Goal: Contribute content: Contribute content

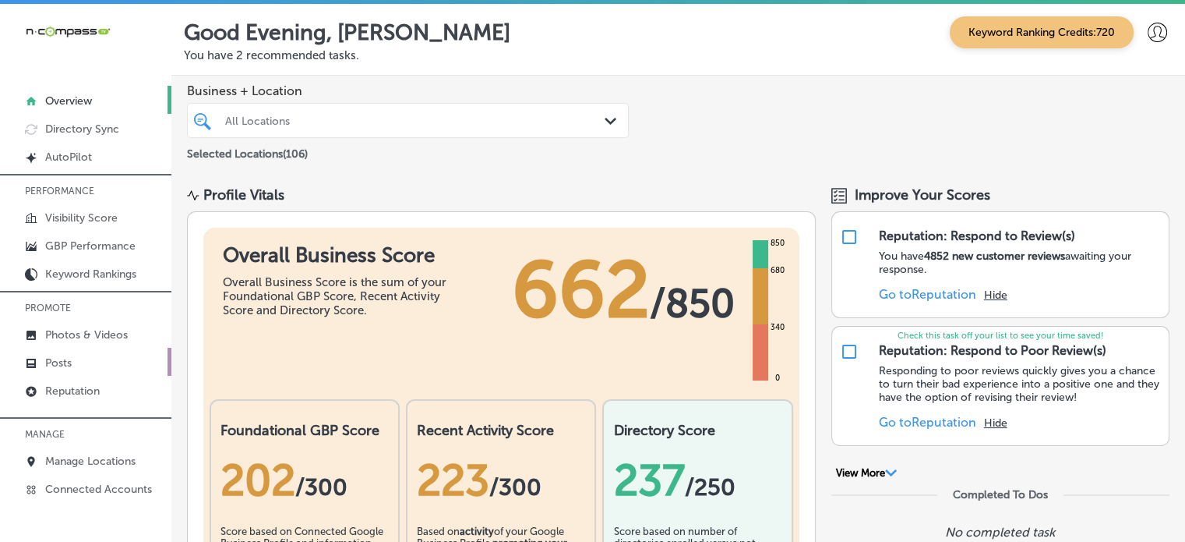
click at [66, 358] on p "Posts" at bounding box center [58, 362] width 26 height 13
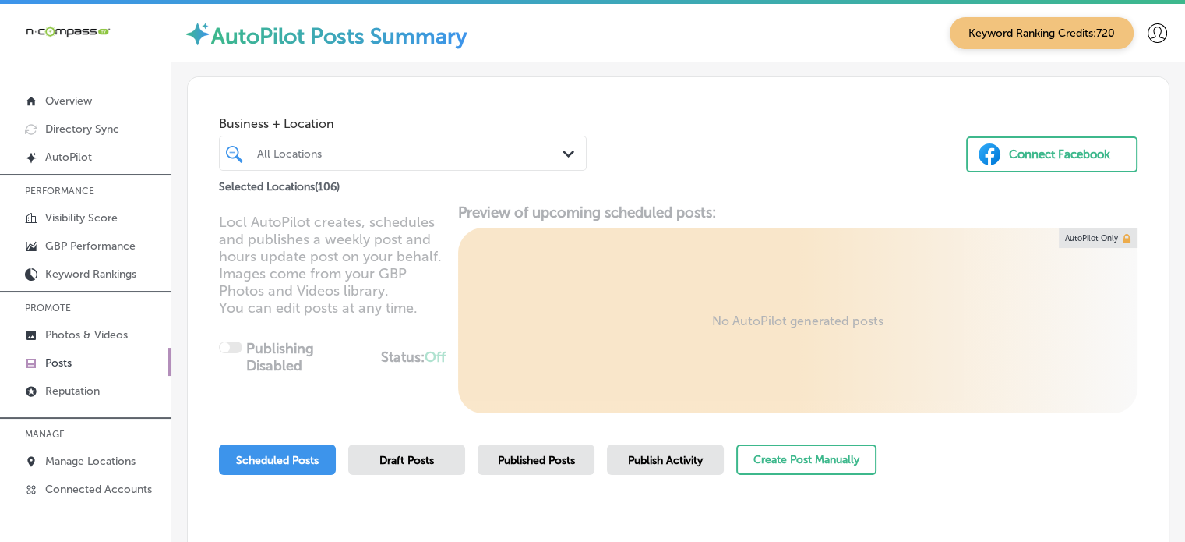
click at [514, 162] on div at bounding box center [388, 153] width 265 height 21
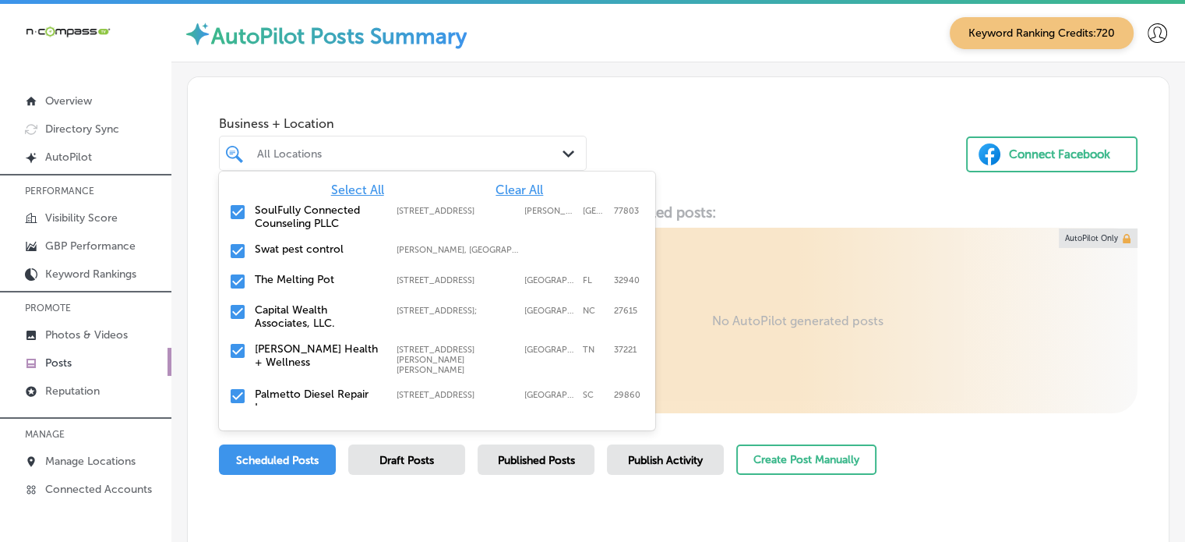
click at [505, 194] on span "Clear All" at bounding box center [520, 189] width 48 height 15
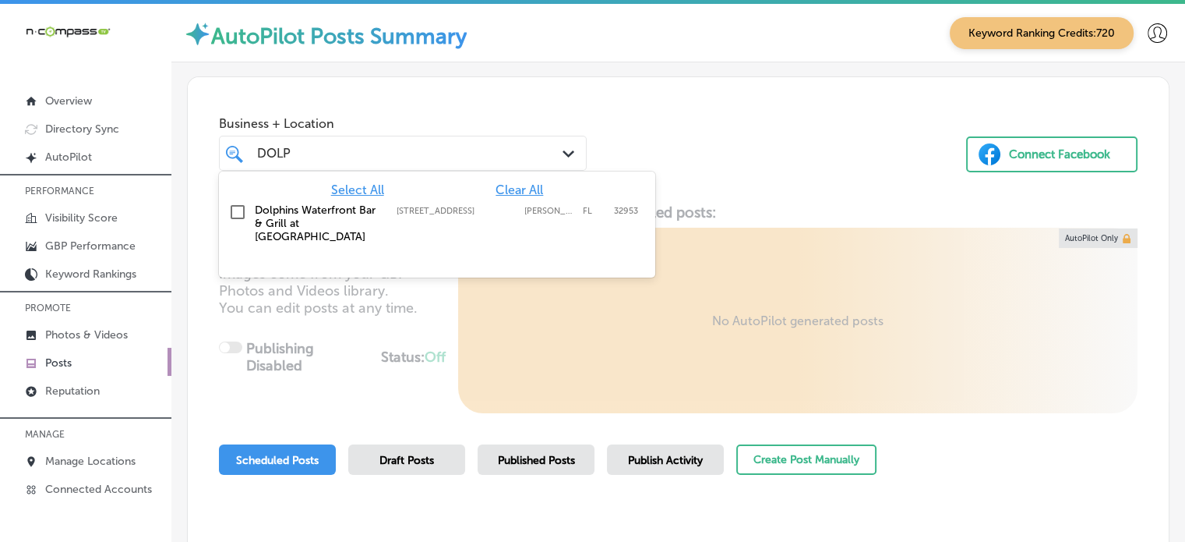
click at [309, 218] on label "Dolphins Waterfront Bar & Grill at Cape Crossing" at bounding box center [318, 223] width 126 height 40
type input "DOLP"
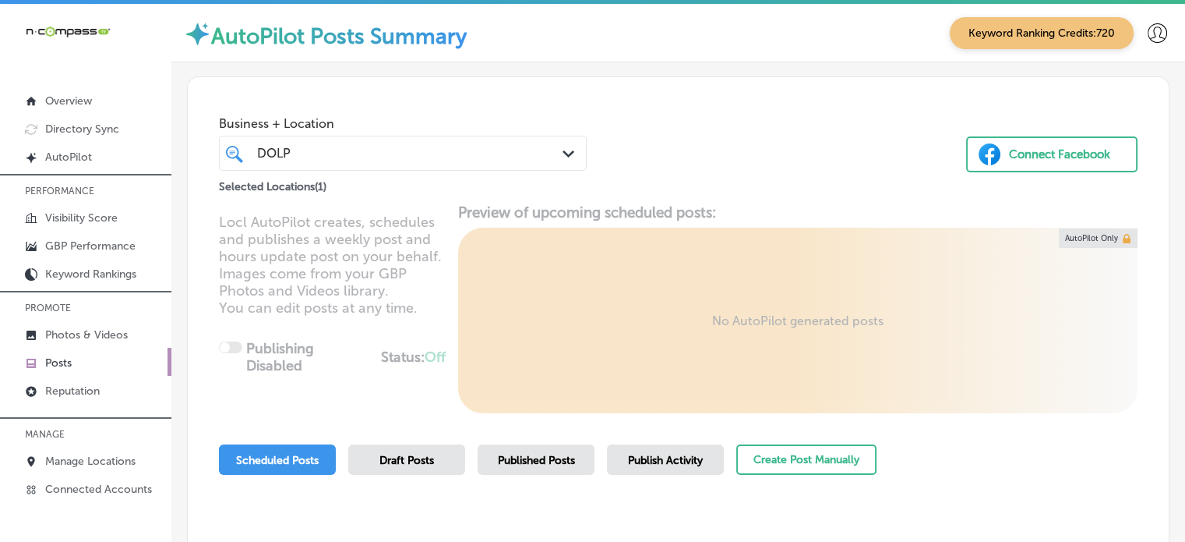
click at [675, 114] on div "Business + Location DOLP DOLP Path Created with Sketch. Selected Locations ( 1 …" at bounding box center [678, 136] width 981 height 118
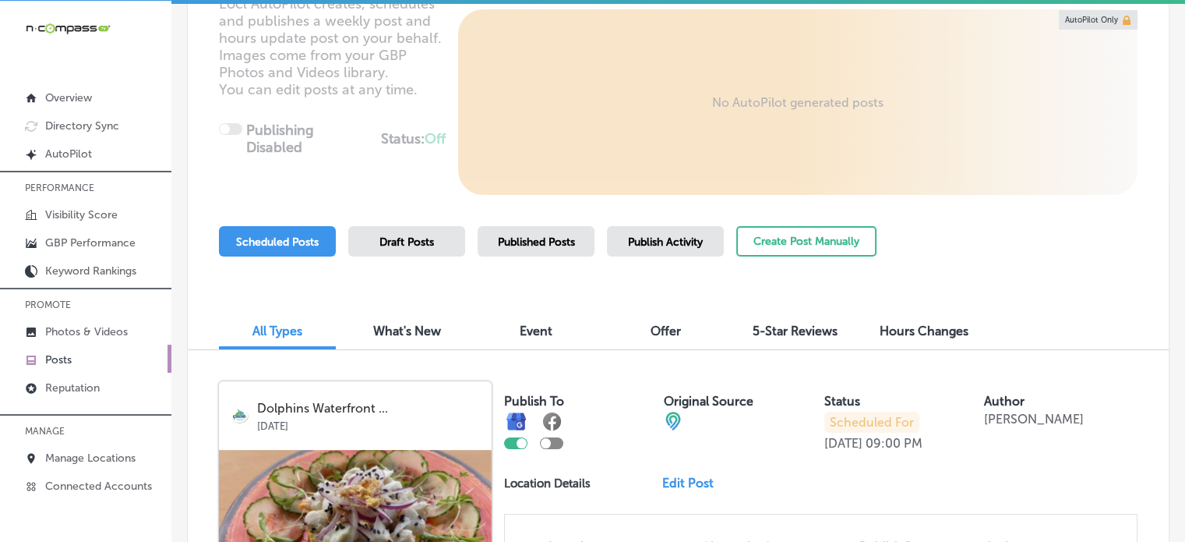
scroll to position [214, 0]
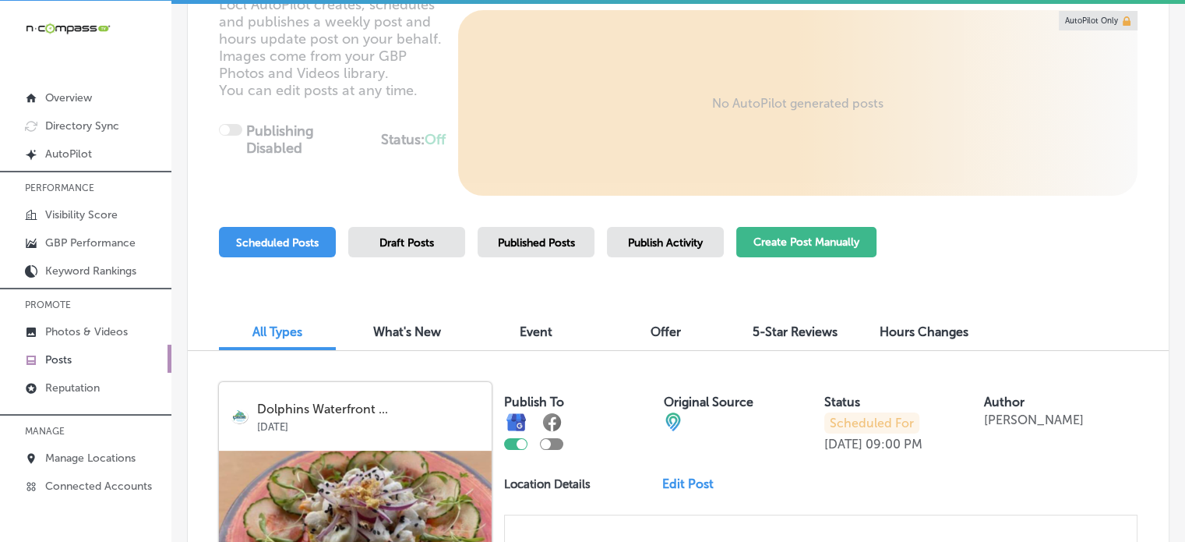
click at [813, 250] on button "Create Post Manually" at bounding box center [806, 242] width 140 height 30
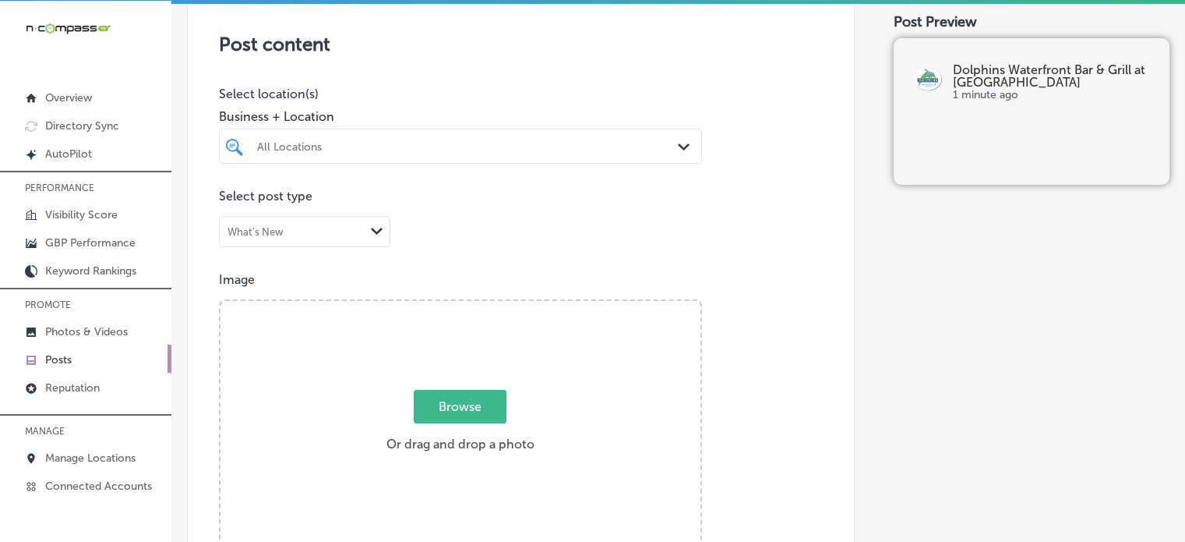
scroll to position [367, 0]
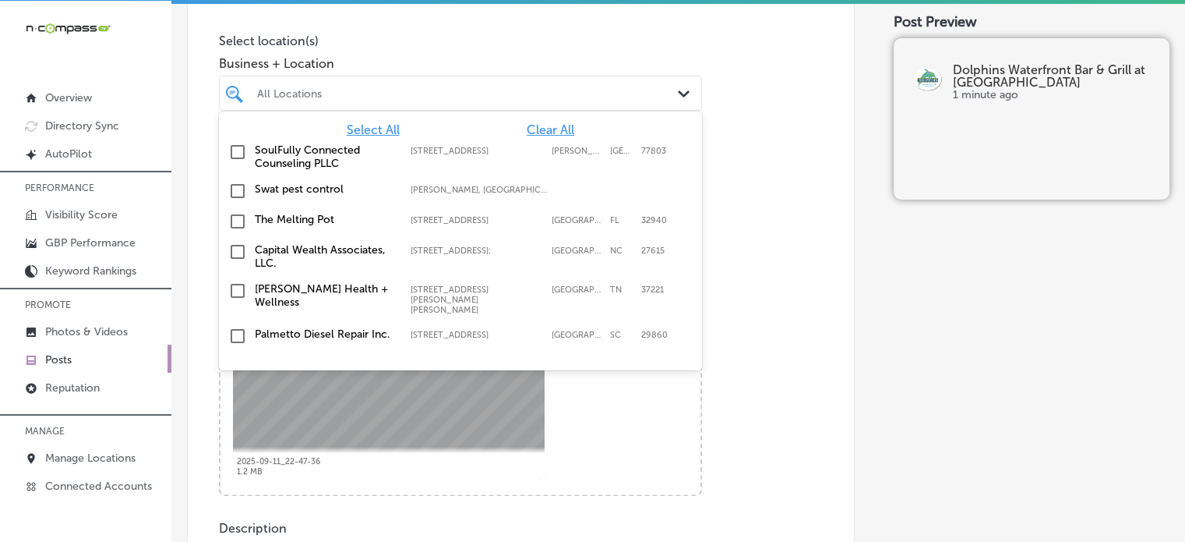
click at [430, 99] on div at bounding box center [440, 93] width 369 height 21
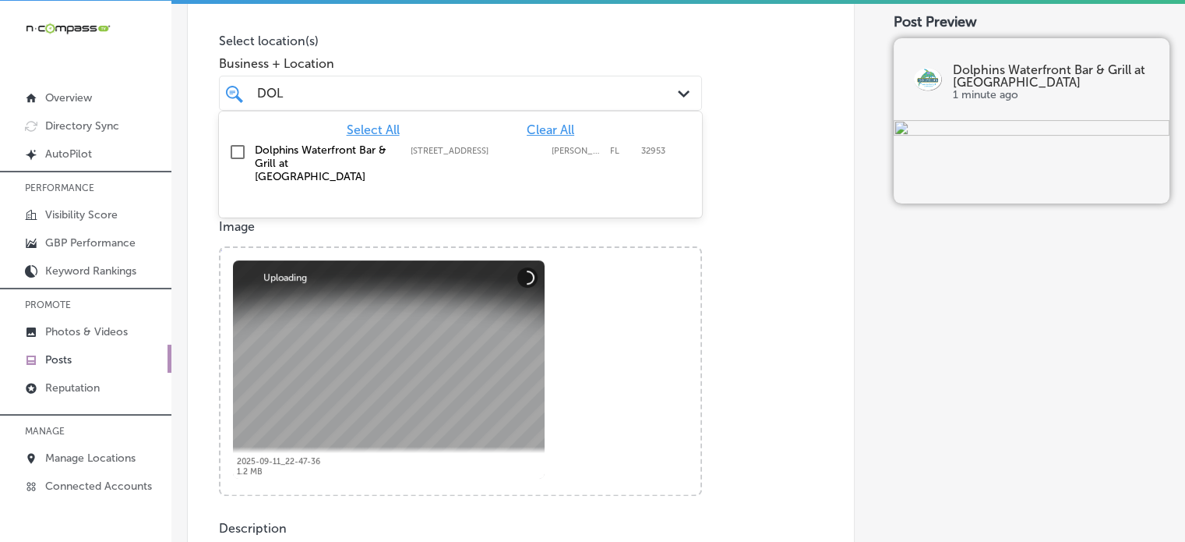
click at [295, 155] on label "Dolphins Waterfront Bar & Grill at Cape Crossing" at bounding box center [325, 163] width 140 height 40
type input "DOL"
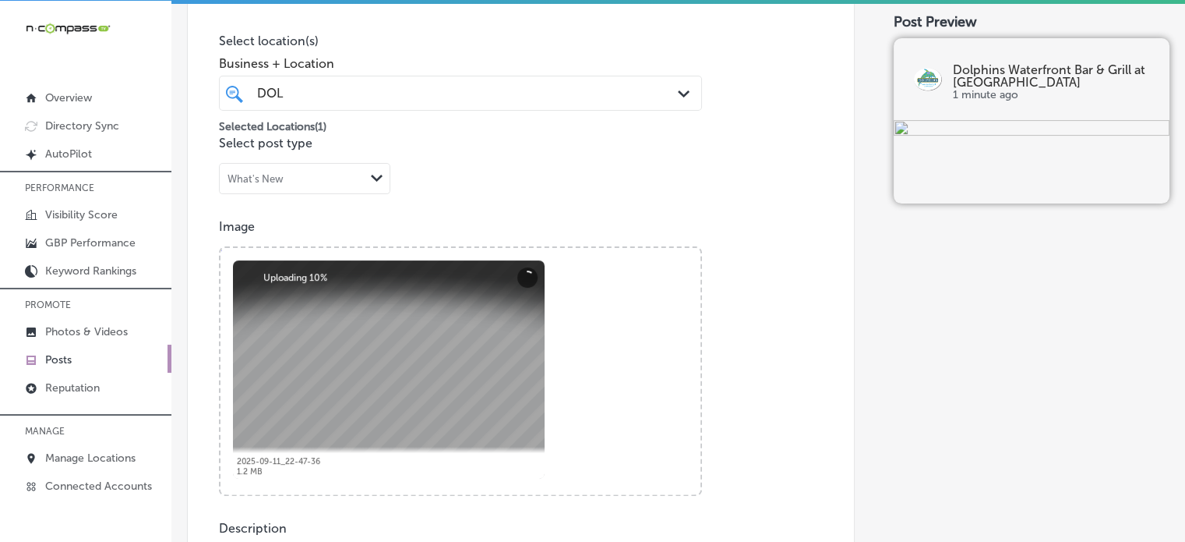
click at [455, 49] on div "Business + Location DOL DOL Path Created with Sketch." at bounding box center [460, 79] width 483 height 62
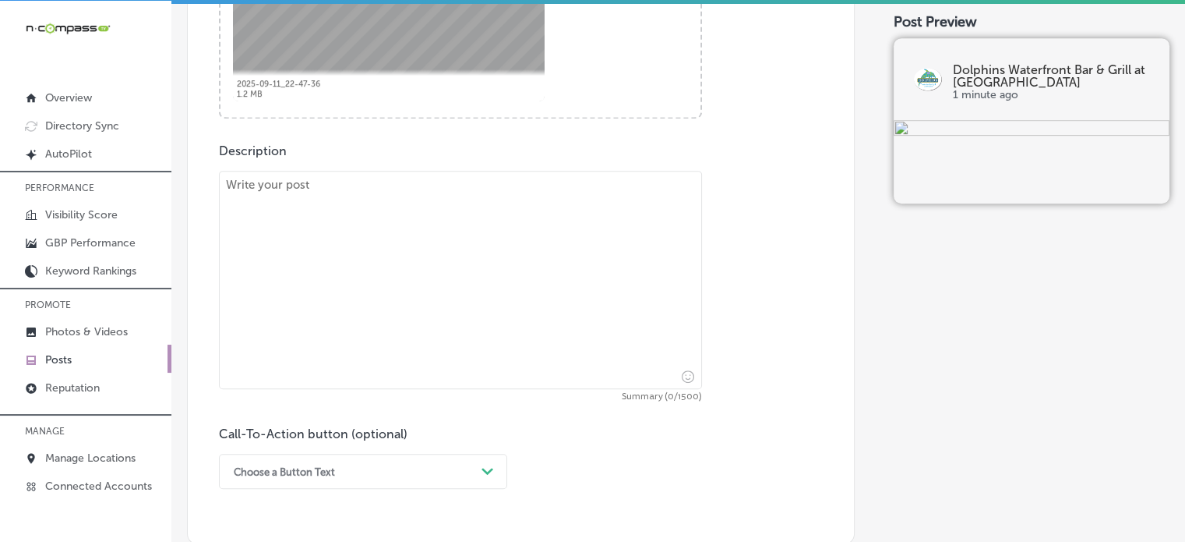
scroll to position [750, 0]
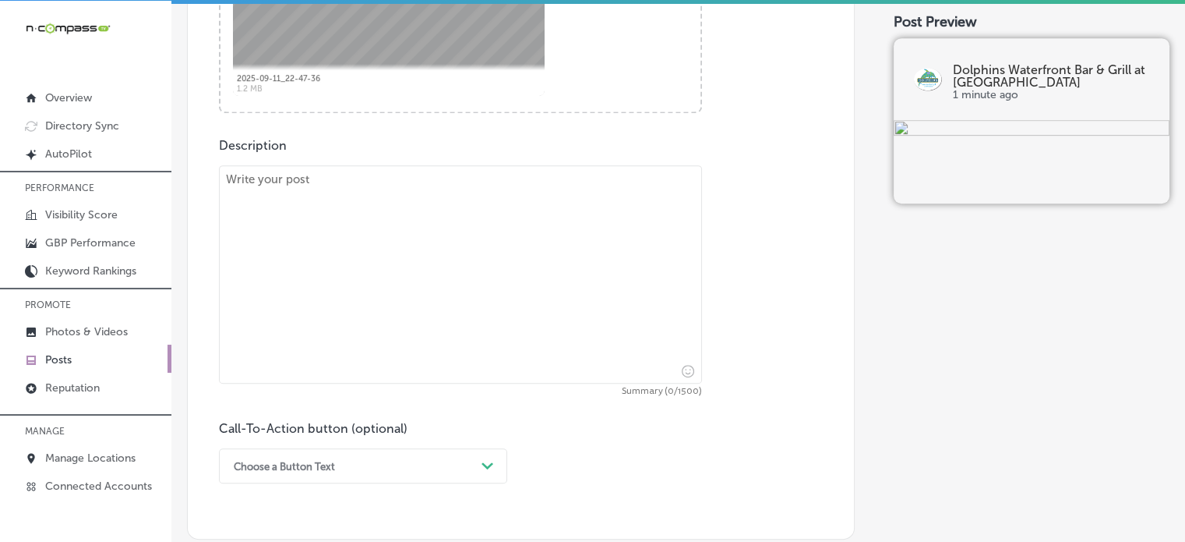
click at [555, 242] on textarea at bounding box center [460, 274] width 483 height 218
paste textarea ""If you’re looking for fresh seafood with a view, Dolphins Waterfront Bar & Gri…"
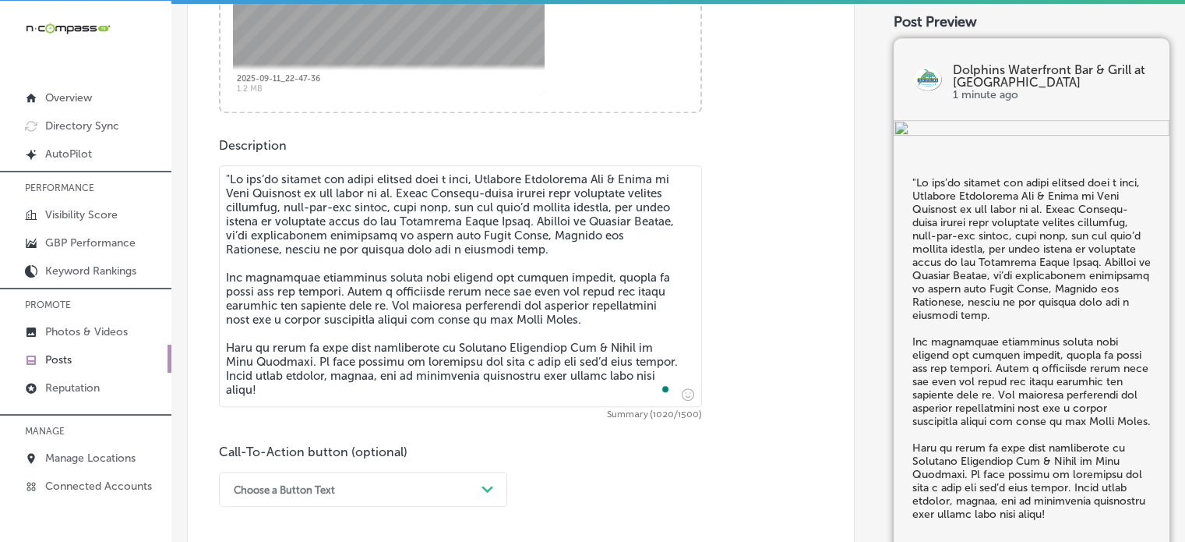
click at [230, 176] on textarea "To enrich screen reader interactions, please activate Accessibility in Grammarl…" at bounding box center [460, 286] width 483 height 242
click at [375, 339] on textarea "To enrich screen reader interactions, please activate Accessibility in Grammarl…" at bounding box center [460, 286] width 483 height 242
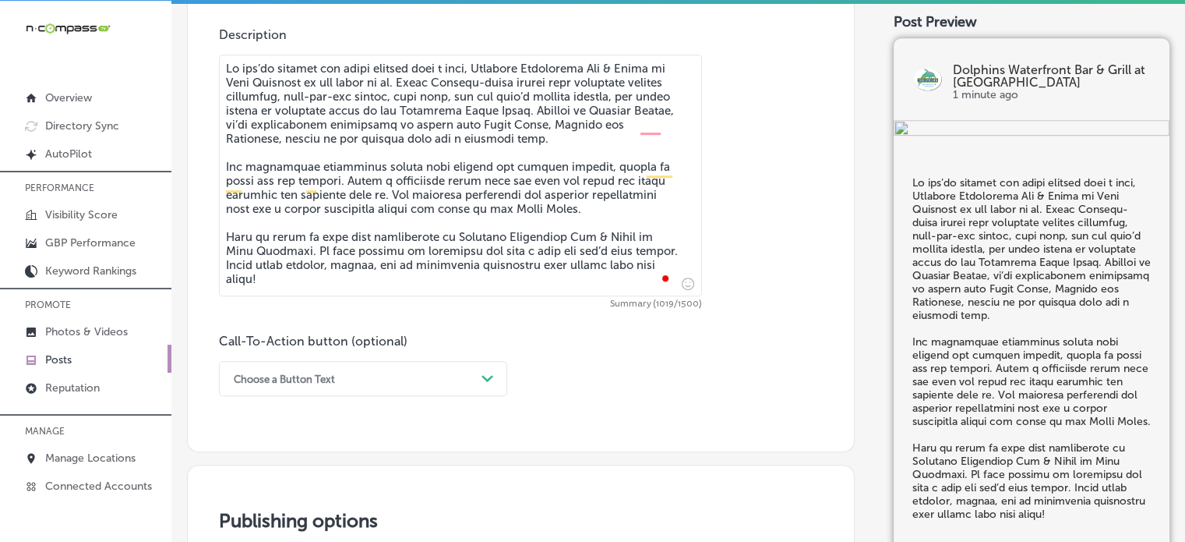
type textarea "If you’re looking for fresh seafood with a view, Dolphins Waterfront Bar & Gril…"
click at [394, 393] on div "Choose a Button Text Path Created with Sketch." at bounding box center [363, 378] width 288 height 35
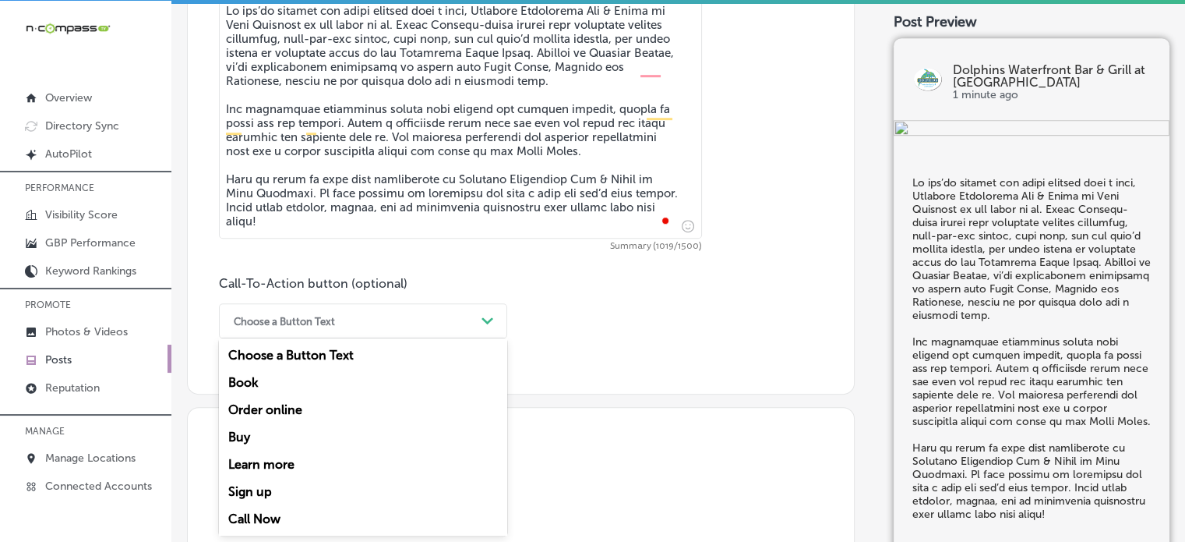
click at [262, 512] on div "Call Now" at bounding box center [363, 518] width 288 height 27
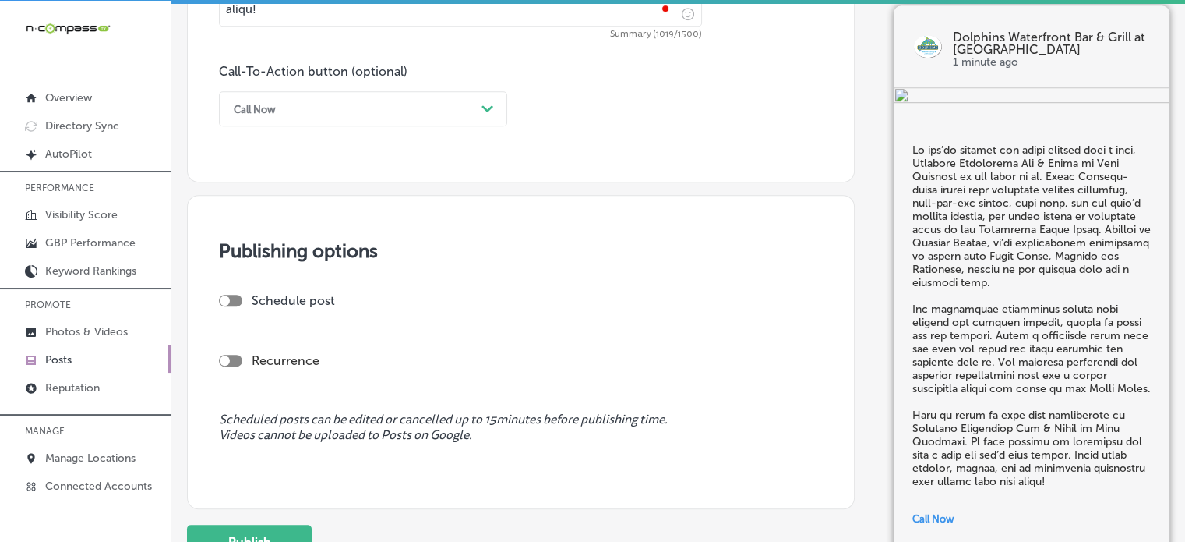
scroll to position [1139, 0]
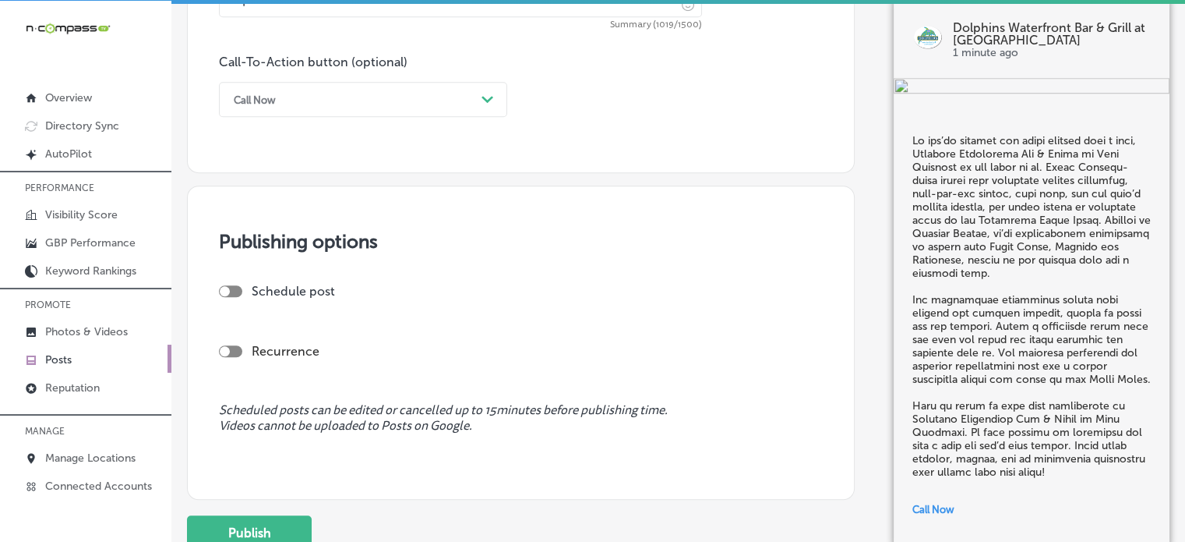
click at [239, 288] on div at bounding box center [230, 291] width 23 height 12
checkbox input "true"
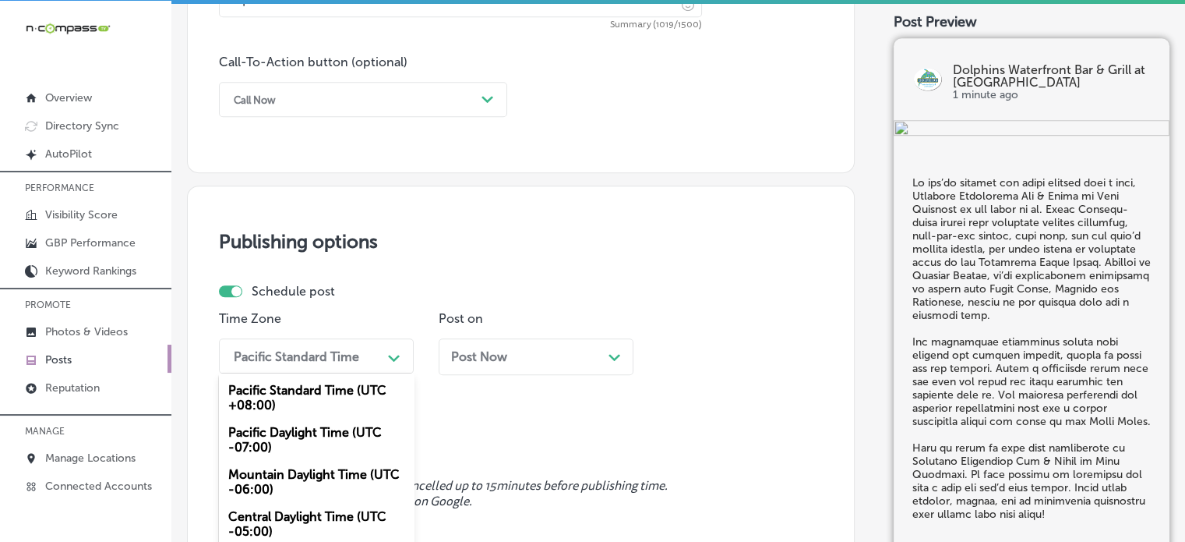
scroll to position [1209, 0]
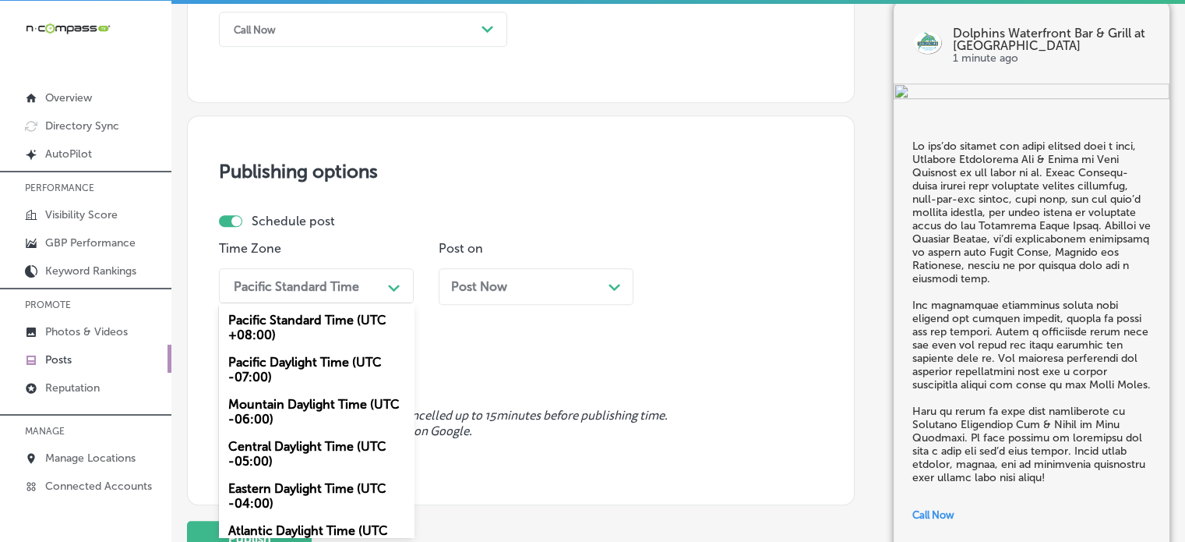
click at [302, 303] on div "option Pacific Daylight Time (UTC -07:00) focused, 2 of 6. 6 results available.…" at bounding box center [316, 285] width 195 height 35
click at [298, 404] on div "Mountain Daylight Time (UTC -06:00)" at bounding box center [316, 411] width 195 height 42
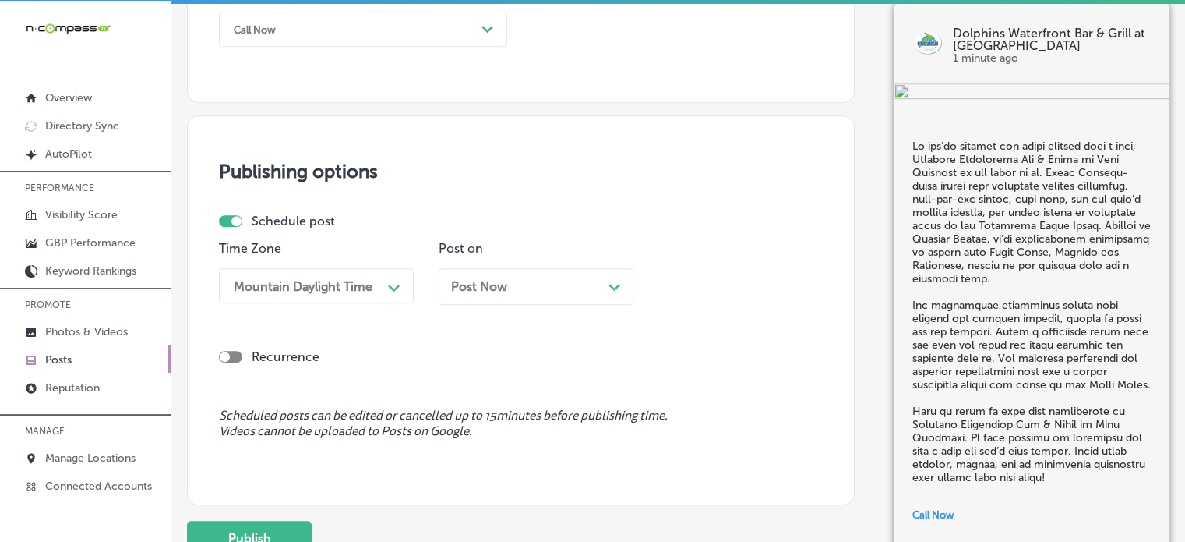
click at [528, 292] on div "Post Now Path Created with Sketch." at bounding box center [536, 286] width 195 height 37
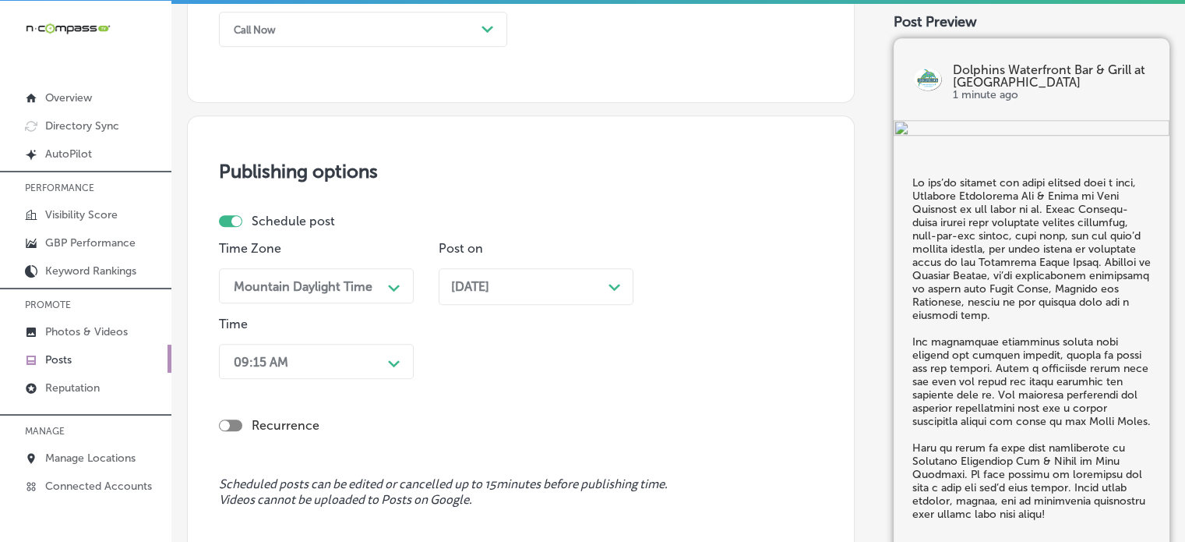
scroll to position [1285, 0]
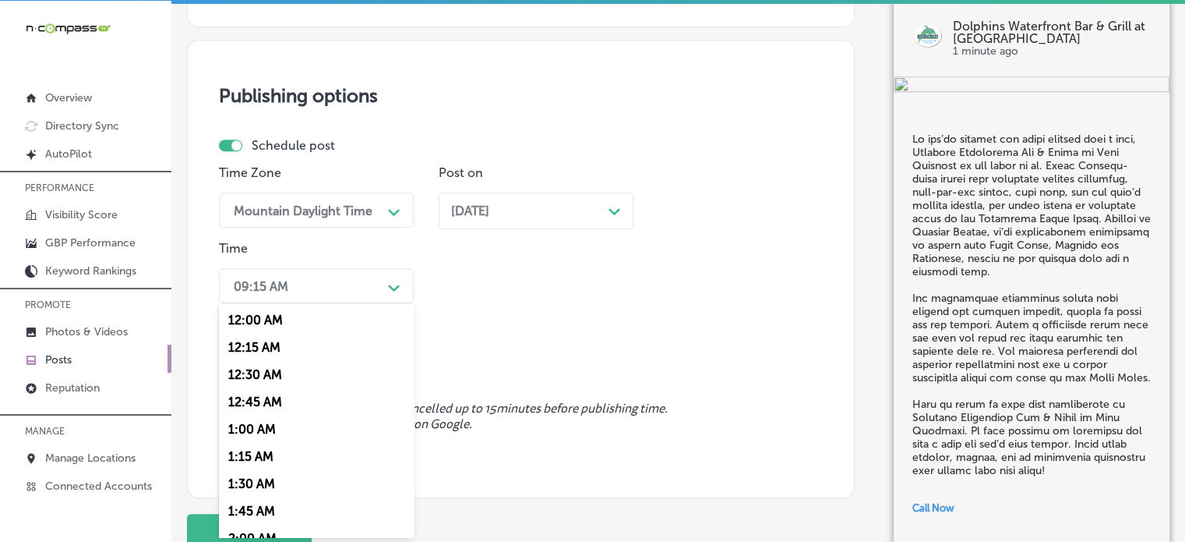
click at [351, 303] on div "option 12:15 AM focused, 2 of 96. 96 results available. Use Up and Down to choo…" at bounding box center [316, 285] width 195 height 35
click at [256, 414] on div "7:00 AM" at bounding box center [316, 401] width 195 height 27
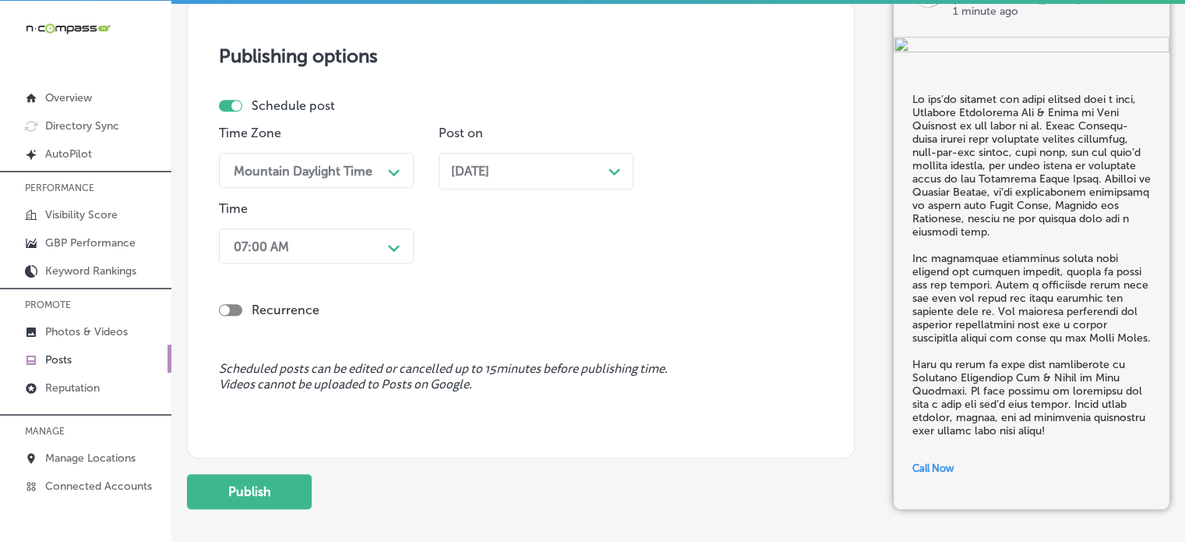
scroll to position [1325, 0]
click at [283, 486] on button "Publish" at bounding box center [249, 490] width 125 height 35
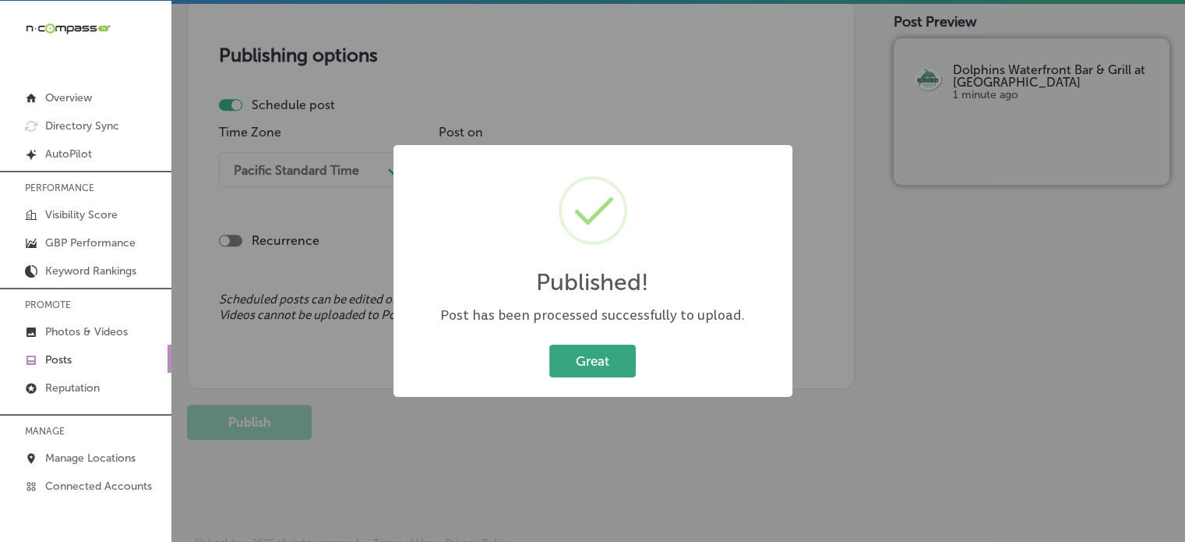
click at [619, 362] on button "Great" at bounding box center [592, 360] width 86 height 32
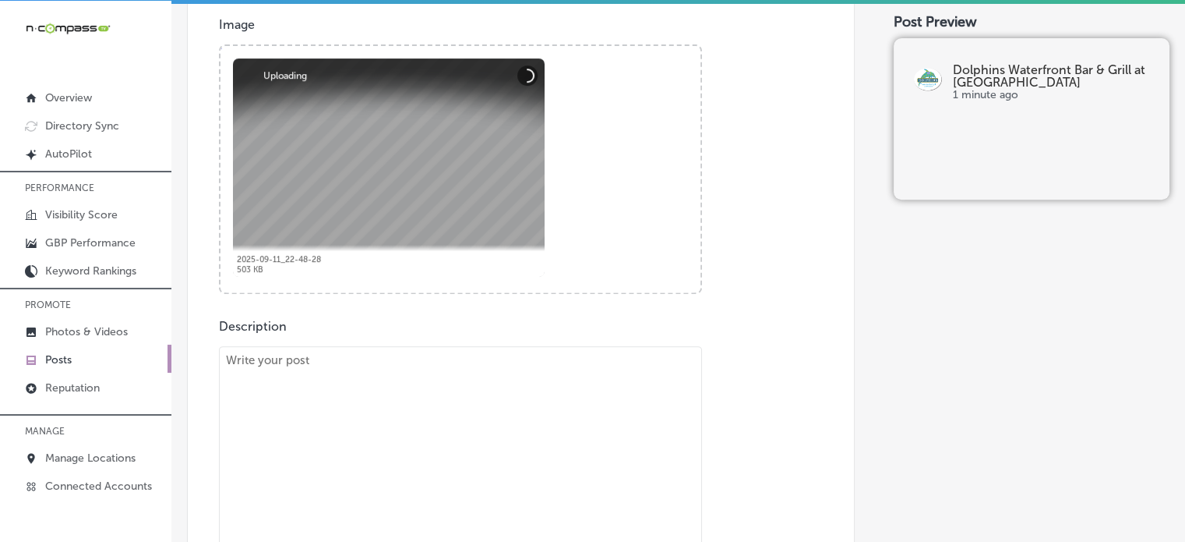
scroll to position [570, 0]
click at [506, 425] on textarea "To enrich screen reader interactions, please activate Accessibility in Grammarl…" at bounding box center [460, 466] width 483 height 242
paste textarea ""Join us at Dolphins Waterfront Bar & Grill at Cape Crossing for the best happy…"
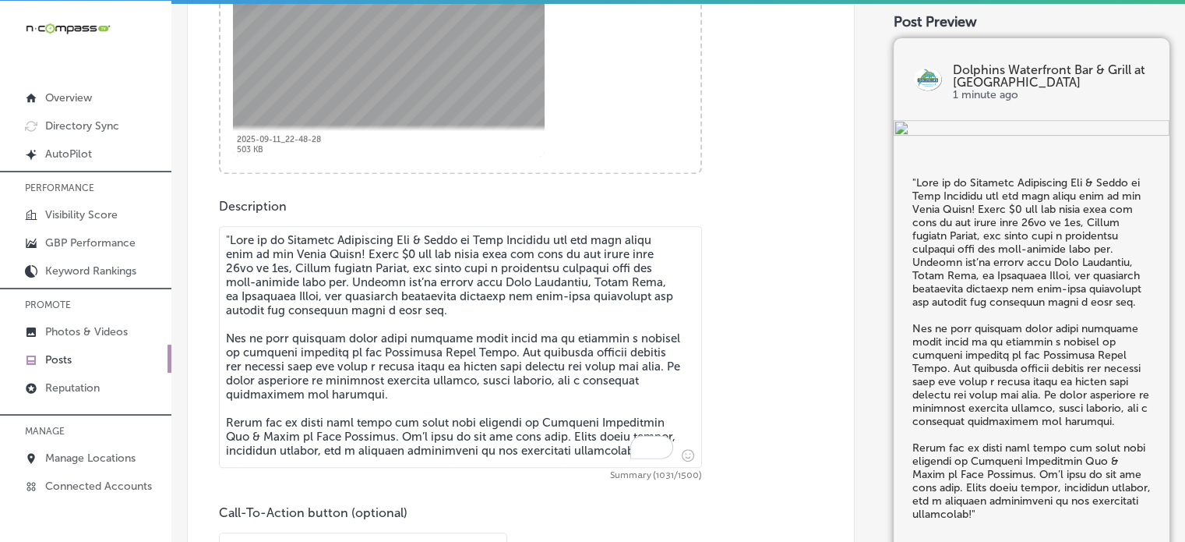
scroll to position [690, 0]
click at [232, 241] on textarea "To enrich screen reader interactions, please activate Accessibility in Grammarl…" at bounding box center [460, 346] width 483 height 242
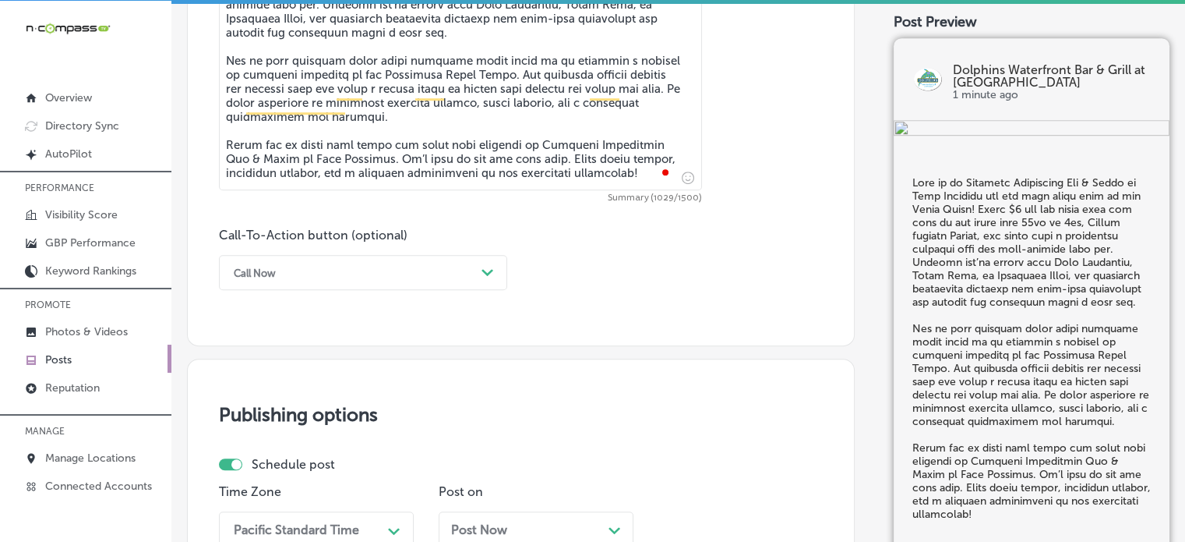
scroll to position [1085, 0]
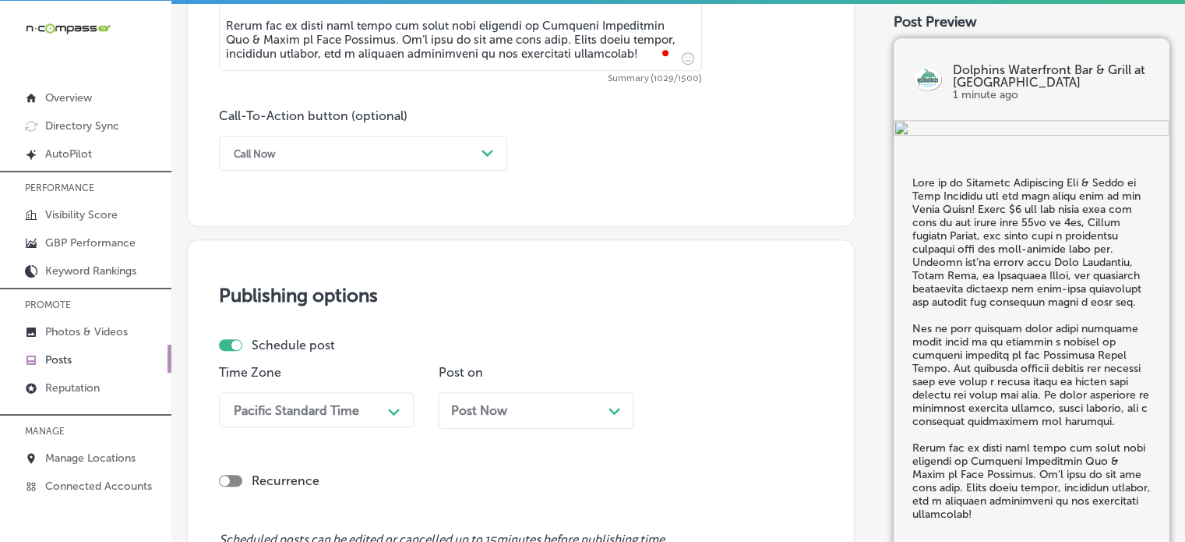
type textarea "Join us at Dolphins Waterfront Bar & Grill at Cape Crossing for the best happy …"
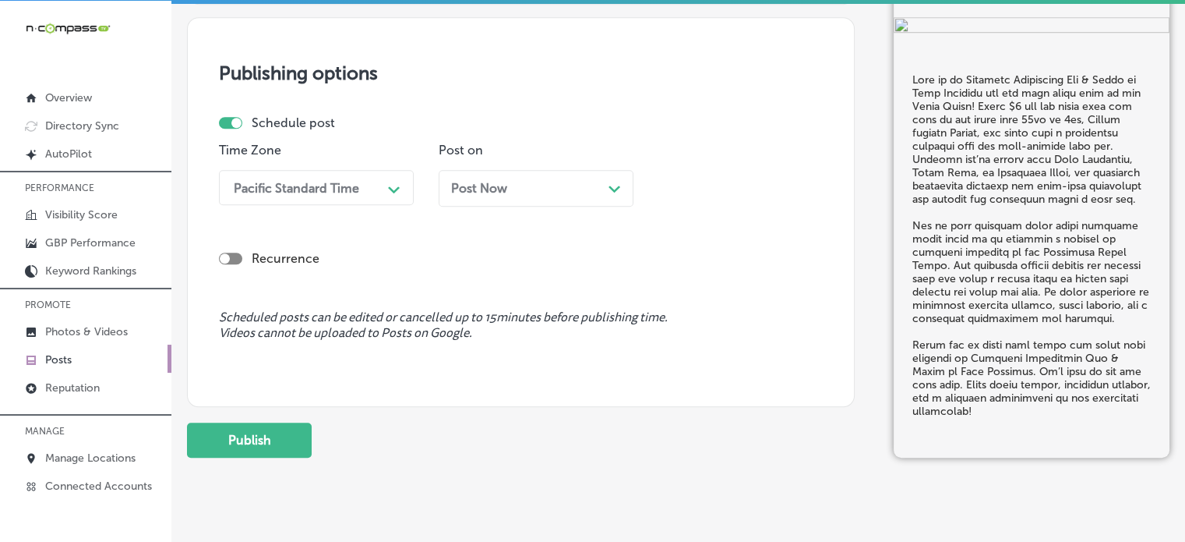
scroll to position [1108, 0]
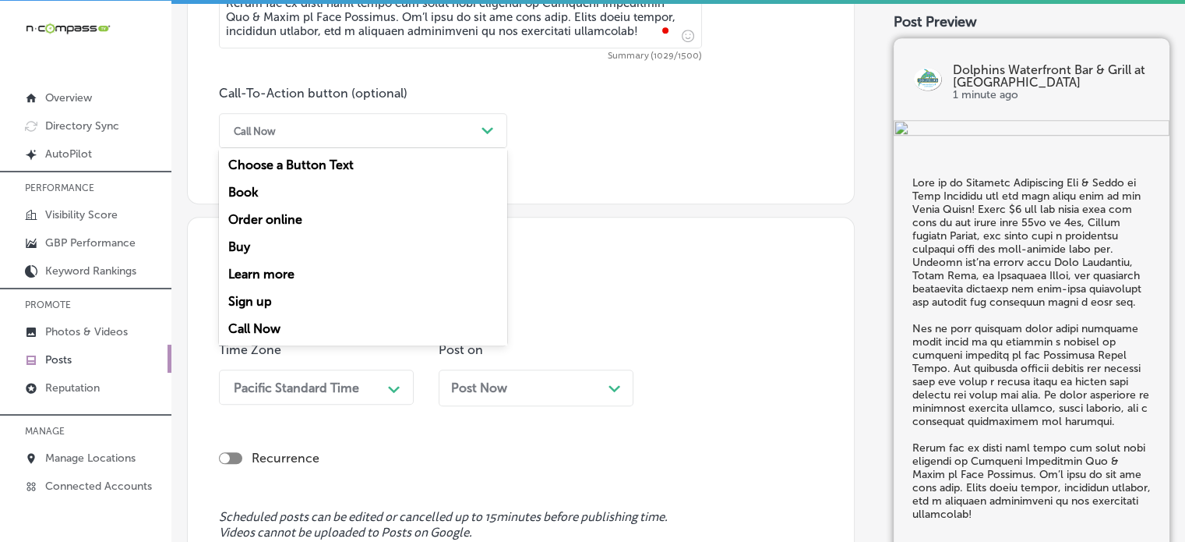
click at [366, 137] on div "Call Now" at bounding box center [350, 130] width 249 height 24
click at [286, 275] on div "Learn more" at bounding box center [363, 273] width 288 height 27
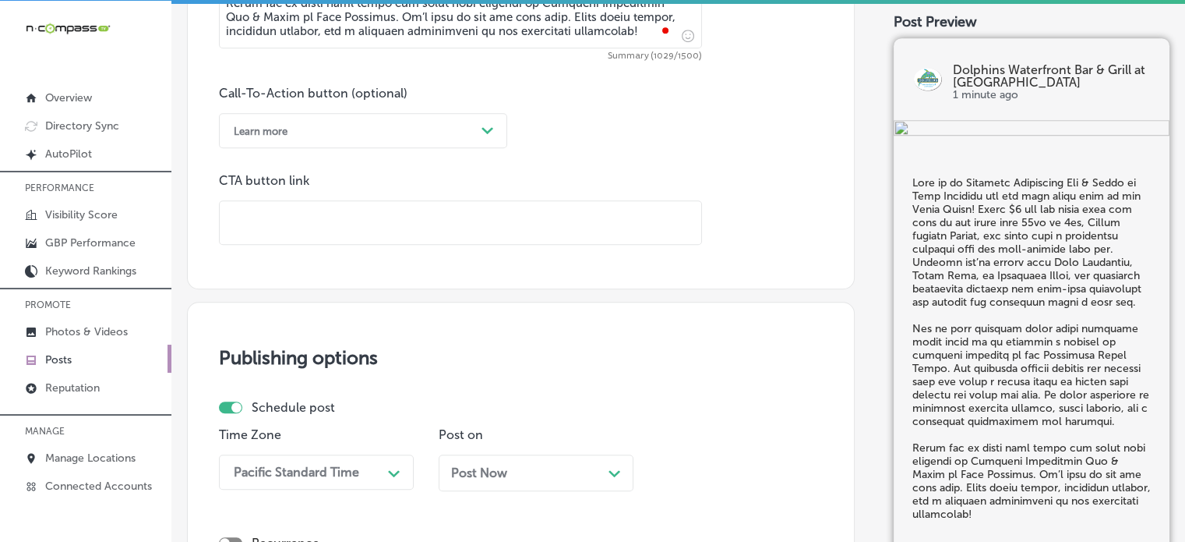
click at [355, 230] on input "text" at bounding box center [461, 222] width 482 height 43
paste input "https://dolphinsgrill.com/"
click at [355, 230] on input "https://dolphinsgrill.com/" at bounding box center [461, 222] width 482 height 43
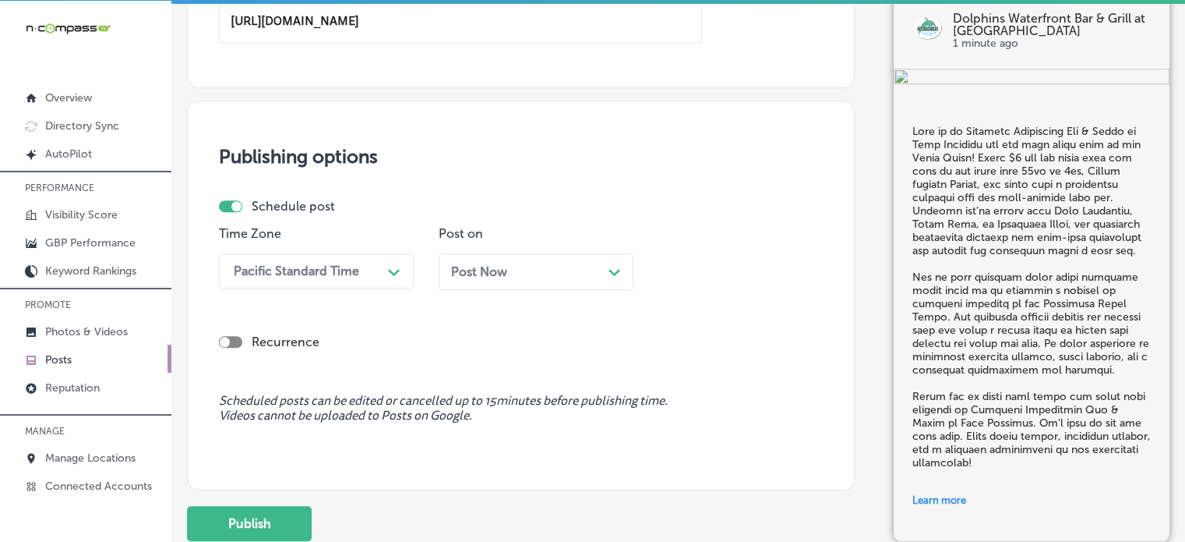
scroll to position [1315, 0]
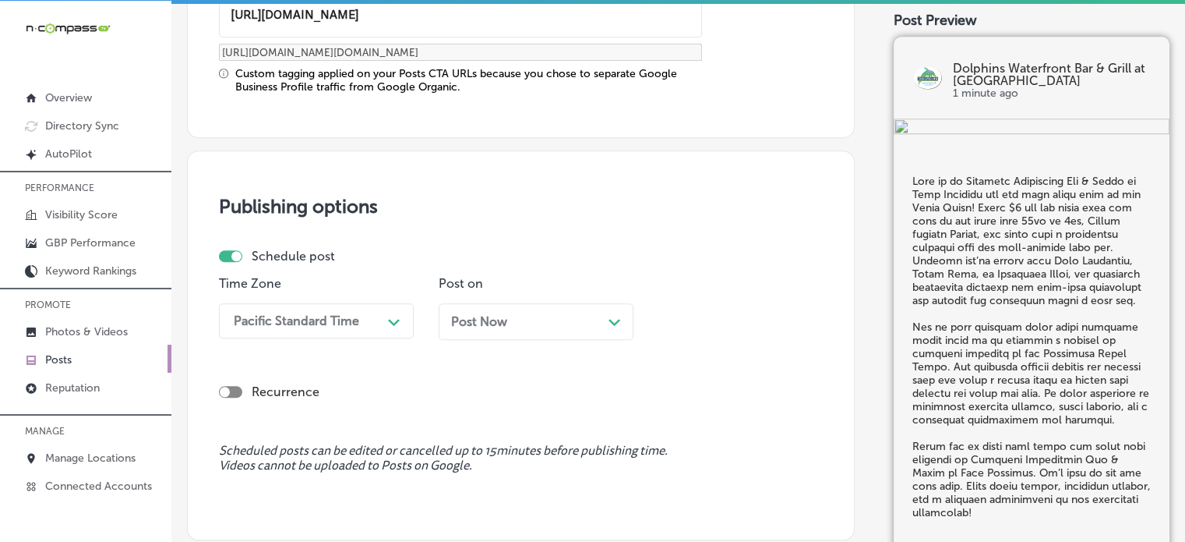
type input "https://dolphinsgrill.com/"
click at [350, 276] on p "Time Zone" at bounding box center [316, 283] width 195 height 15
click at [362, 337] on div "Time Zone Pacific Standard Time Path Created with Sketch." at bounding box center [316, 314] width 195 height 76
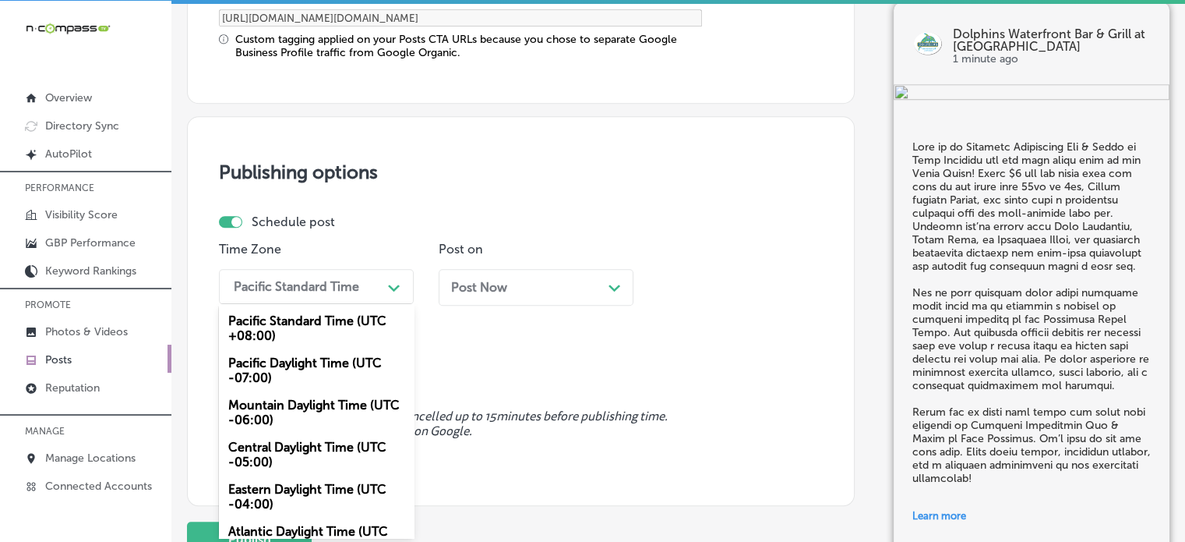
click at [367, 304] on div "option Mountain Daylight Time (UTC -06:00), selected. option Pacific Standard T…" at bounding box center [316, 286] width 195 height 35
click at [280, 408] on div "Mountain Daylight Time (UTC -06:00)" at bounding box center [316, 412] width 195 height 42
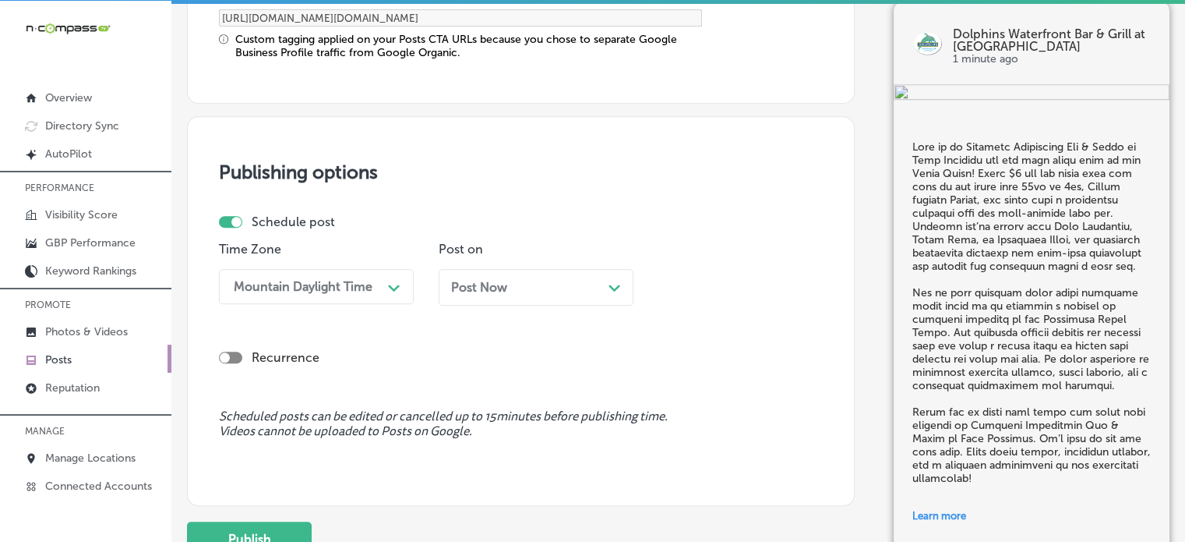
click at [530, 288] on div "Post Now Path Created with Sketch." at bounding box center [536, 287] width 170 height 15
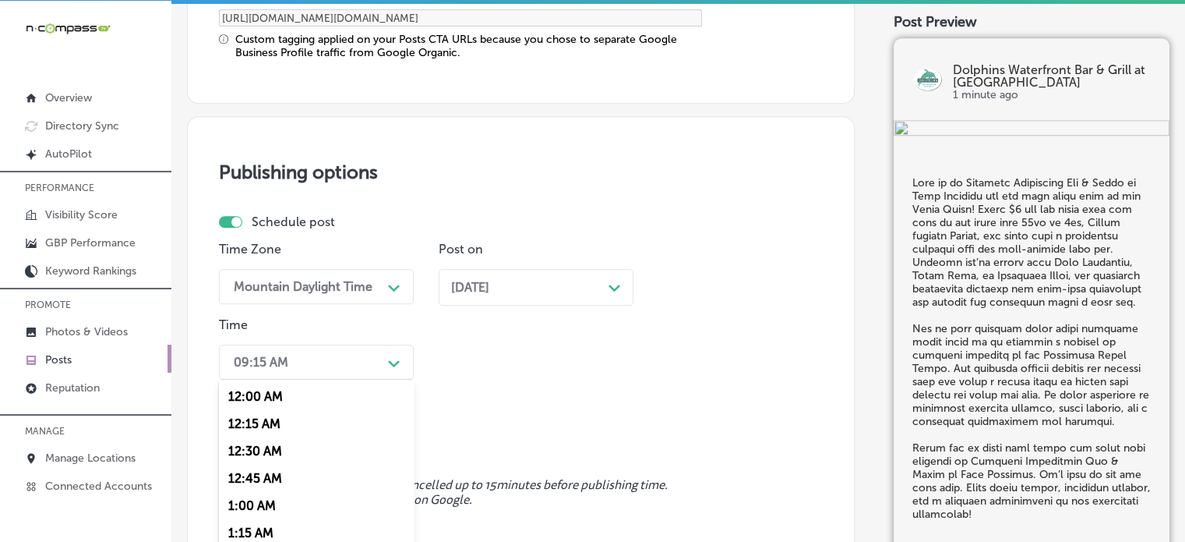
scroll to position [1425, 0]
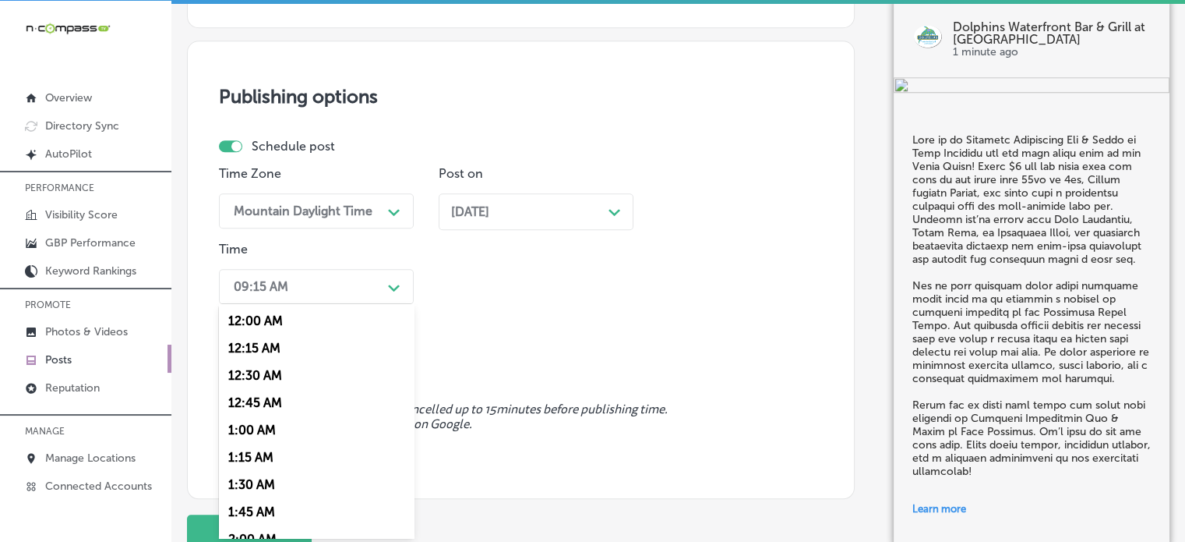
click at [379, 304] on div "option 7:00 AM, selected. option 12:15 AM focused, 2 of 96. 96 results availabl…" at bounding box center [316, 286] width 195 height 35
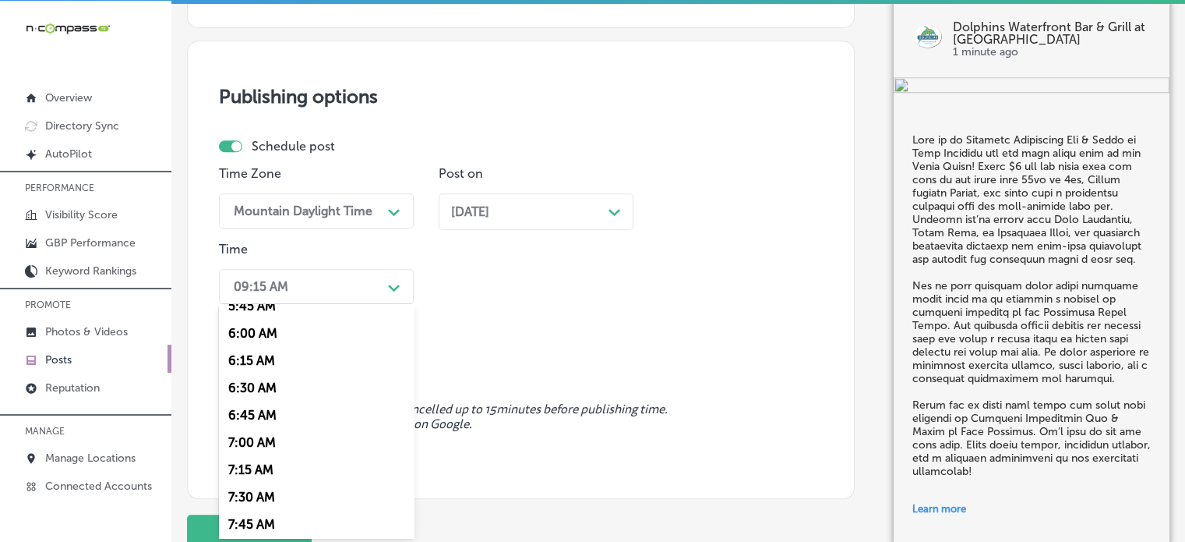
scroll to position [648, 0]
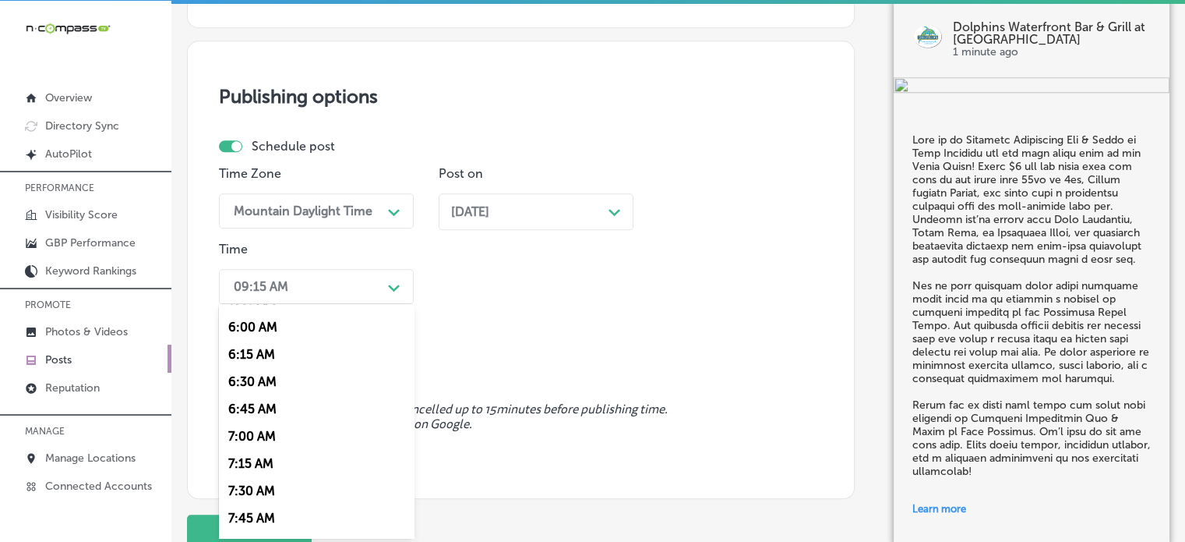
click at [274, 433] on div "7:00 AM" at bounding box center [316, 435] width 195 height 27
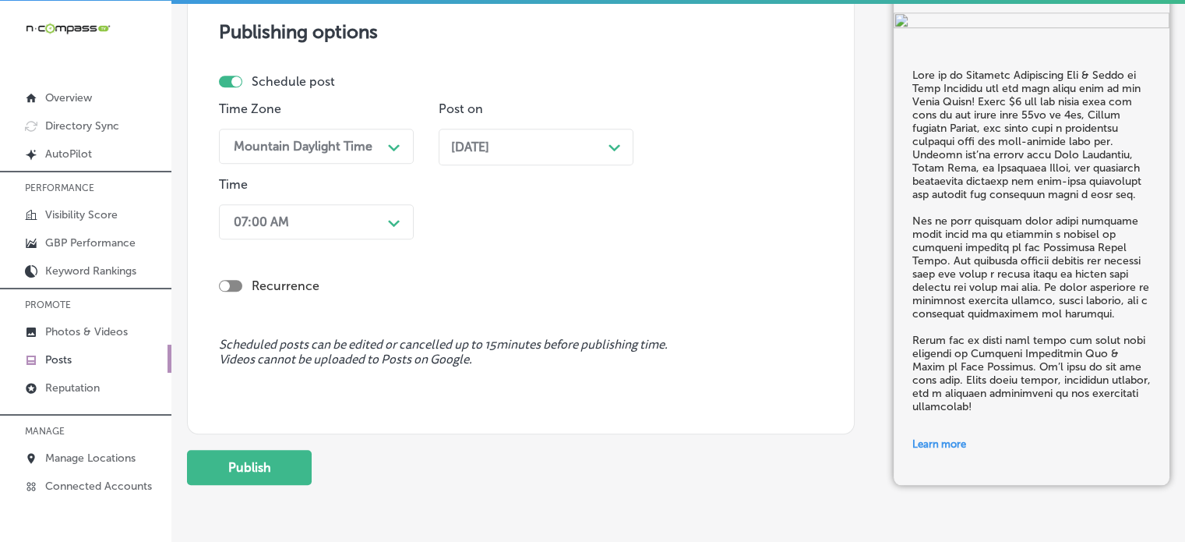
scroll to position [1492, 0]
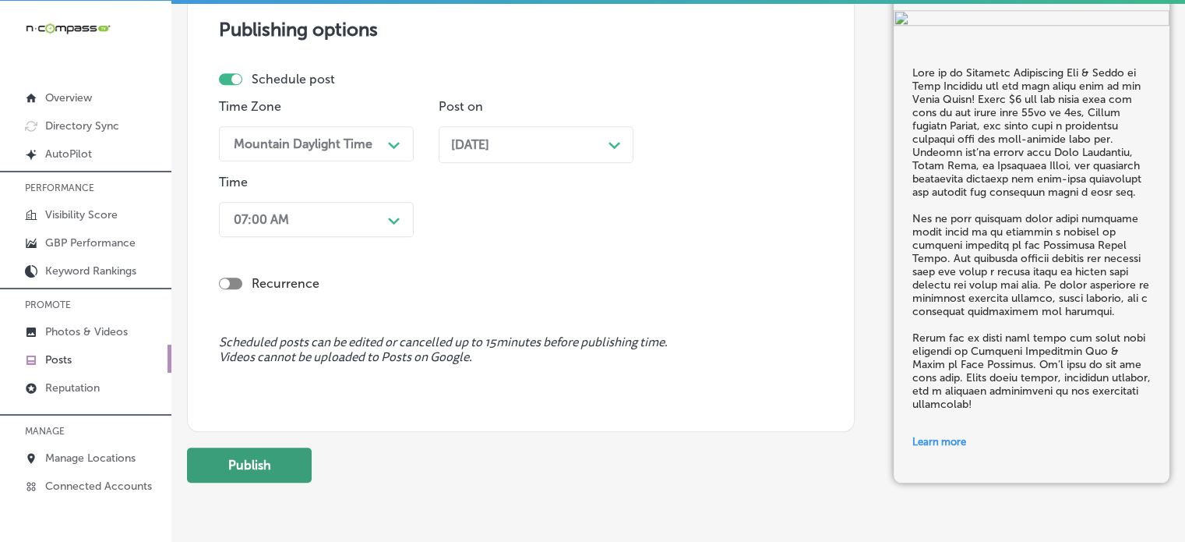
click at [290, 465] on button "Publish" at bounding box center [249, 464] width 125 height 35
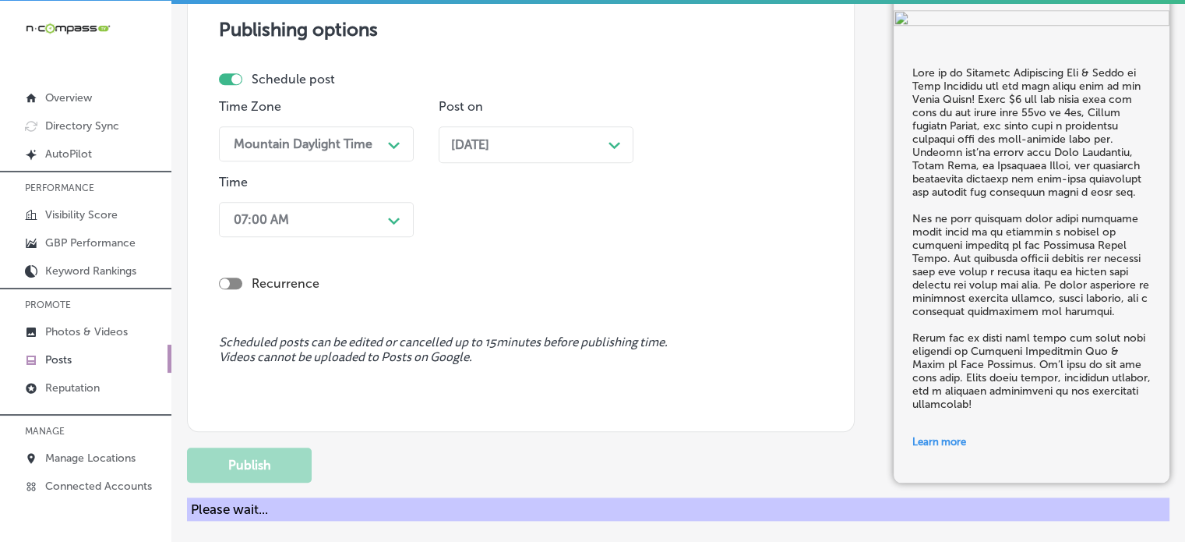
scroll to position [1339, 0]
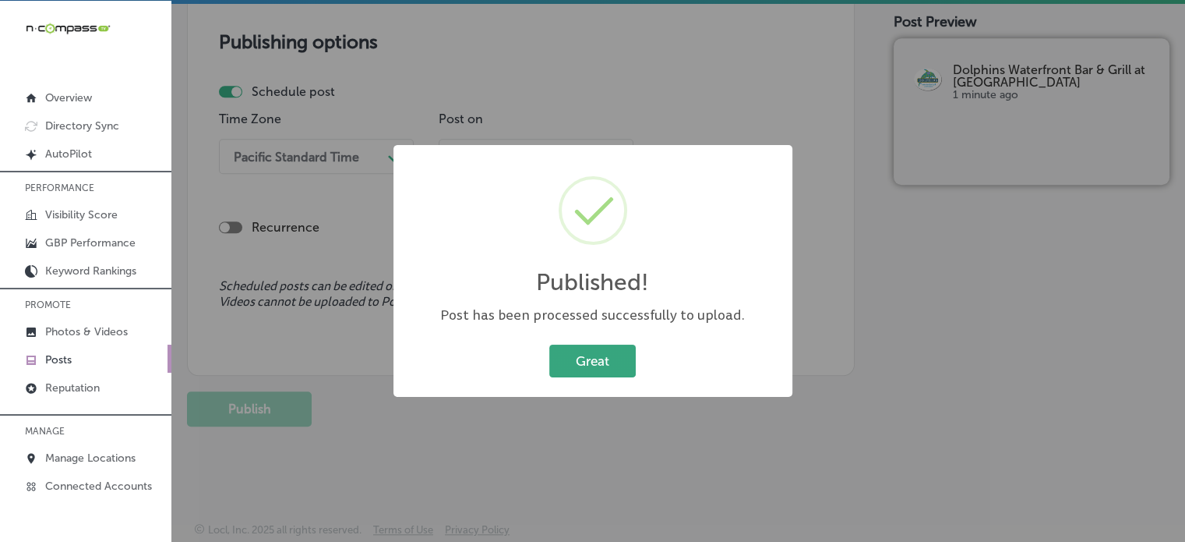
click at [628, 359] on button "Great" at bounding box center [592, 360] width 86 height 32
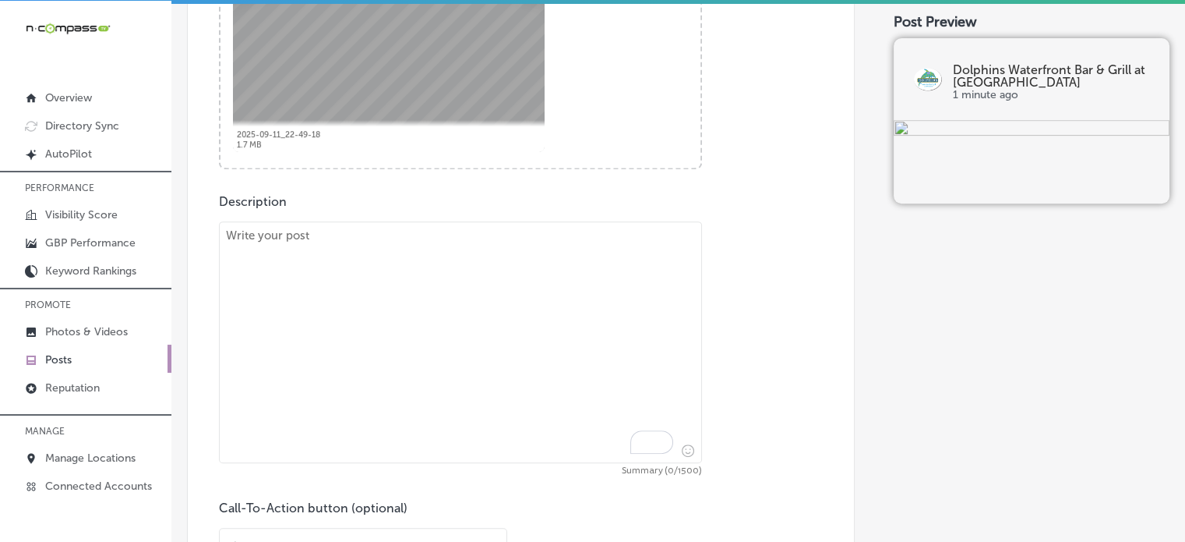
scroll to position [697, 0]
click at [465, 298] on textarea "To enrich screen reader interactions, please activate Accessibility in Grammarl…" at bounding box center [460, 339] width 483 height 242
paste textarea ""Looking for a family-friendly spot to enjoy fresh seafood? Dolphins Waterfront…"
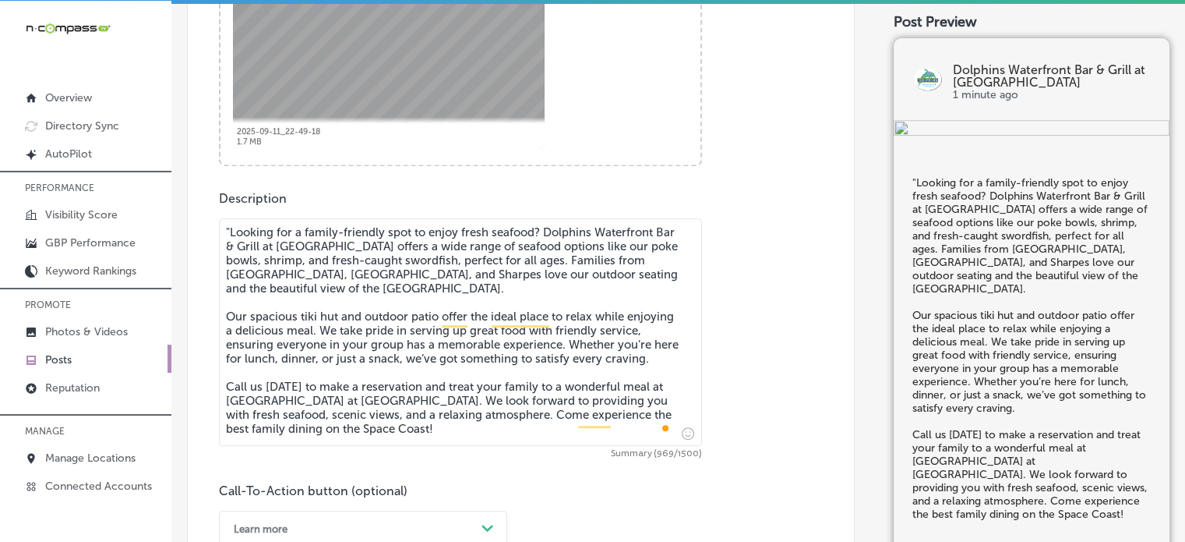
click at [231, 231] on textarea ""Looking for a family-friendly spot to enjoy fresh seafood? Dolphins Waterfront…" at bounding box center [460, 332] width 483 height 228
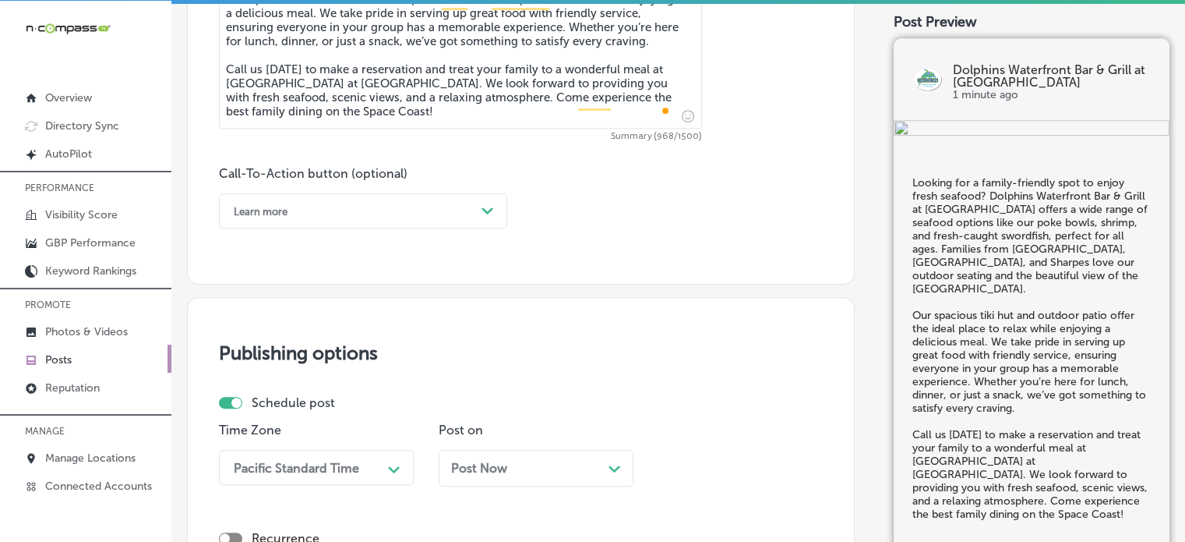
scroll to position [1019, 0]
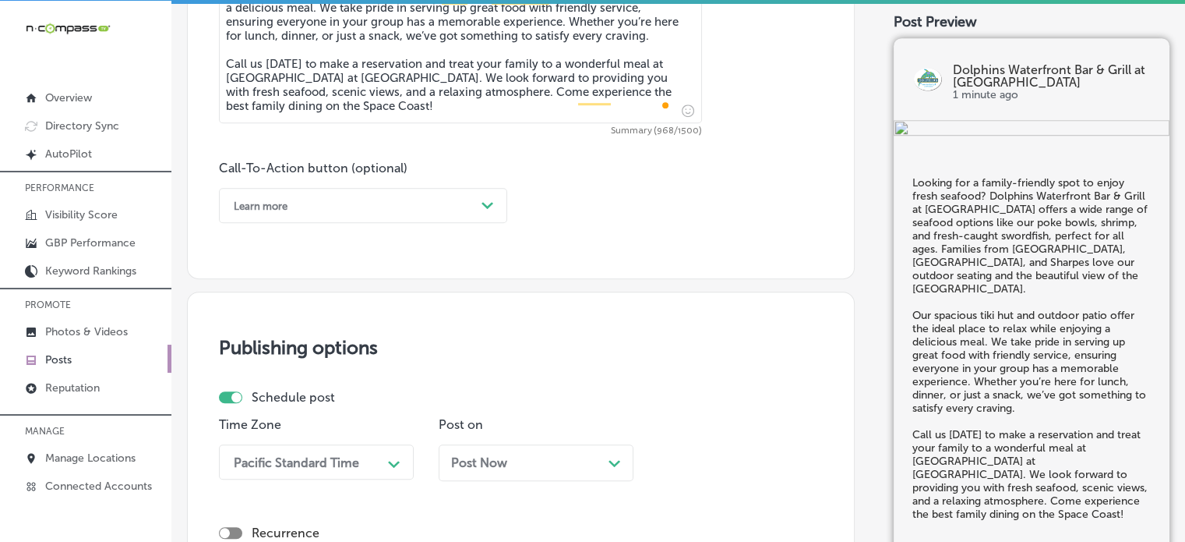
type textarea "Looking for a family-friendly spot to enjoy fresh seafood? Dolphins Waterfront …"
click at [395, 211] on div "Learn more" at bounding box center [350, 205] width 249 height 24
click at [323, 210] on div "Learn more" at bounding box center [350, 205] width 249 height 24
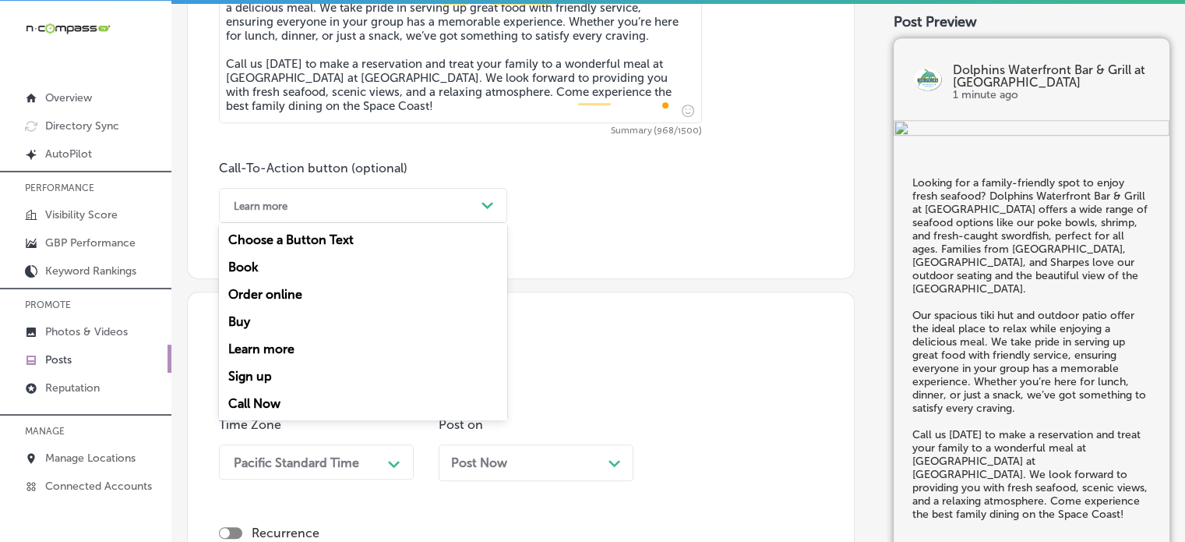
click at [249, 398] on div "Call Now" at bounding box center [363, 403] width 288 height 27
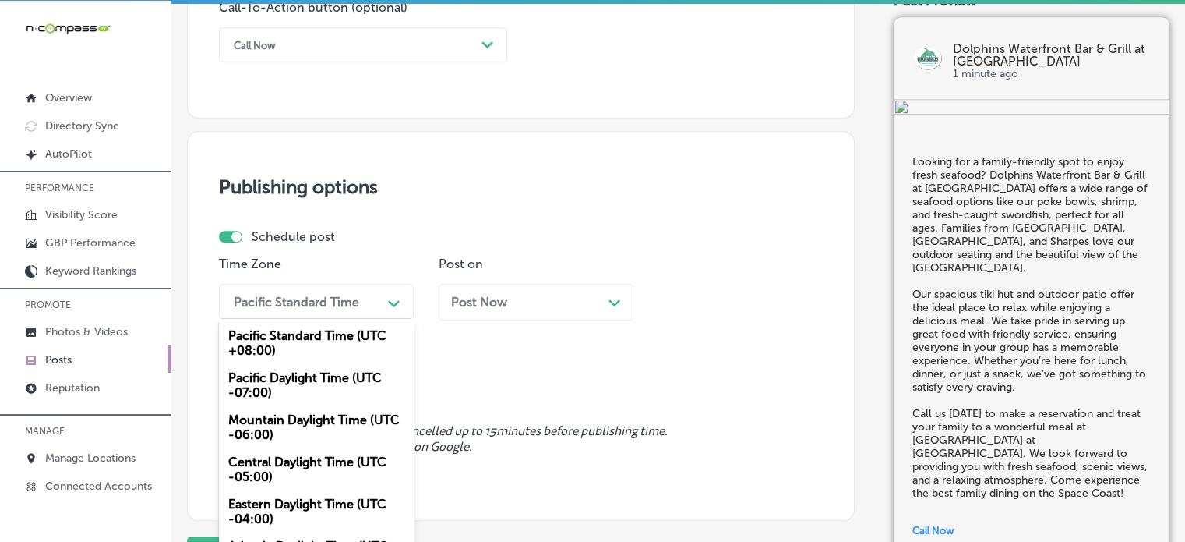
scroll to position [1196, 0]
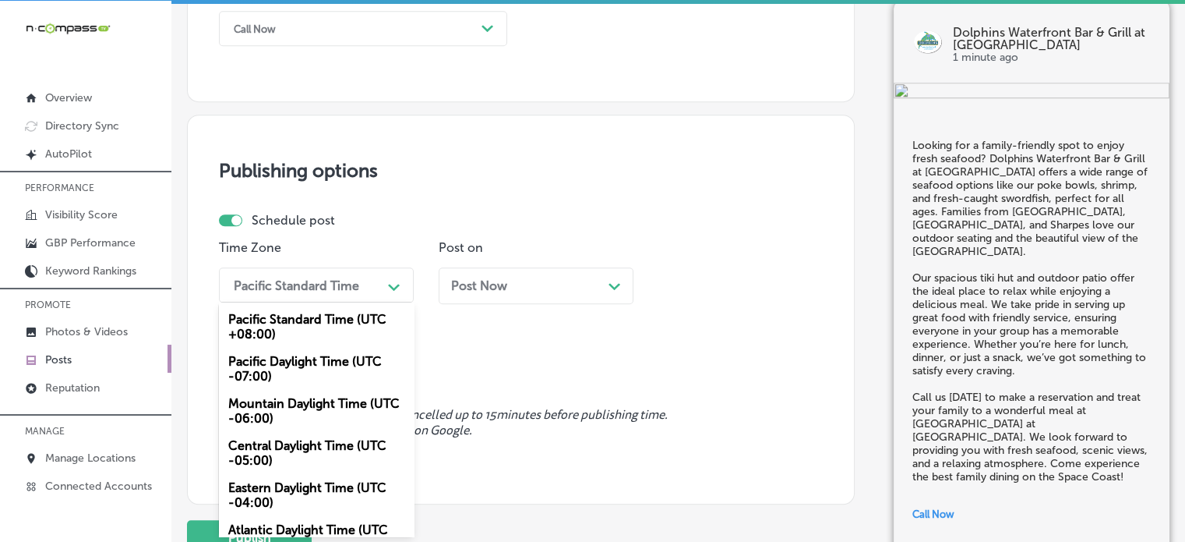
click at [343, 302] on div "option Mountain Daylight Time (UTC -06:00), selected. option Pacific Standard T…" at bounding box center [316, 284] width 195 height 35
click at [275, 395] on div "Mountain Daylight Time (UTC -06:00)" at bounding box center [316, 411] width 195 height 42
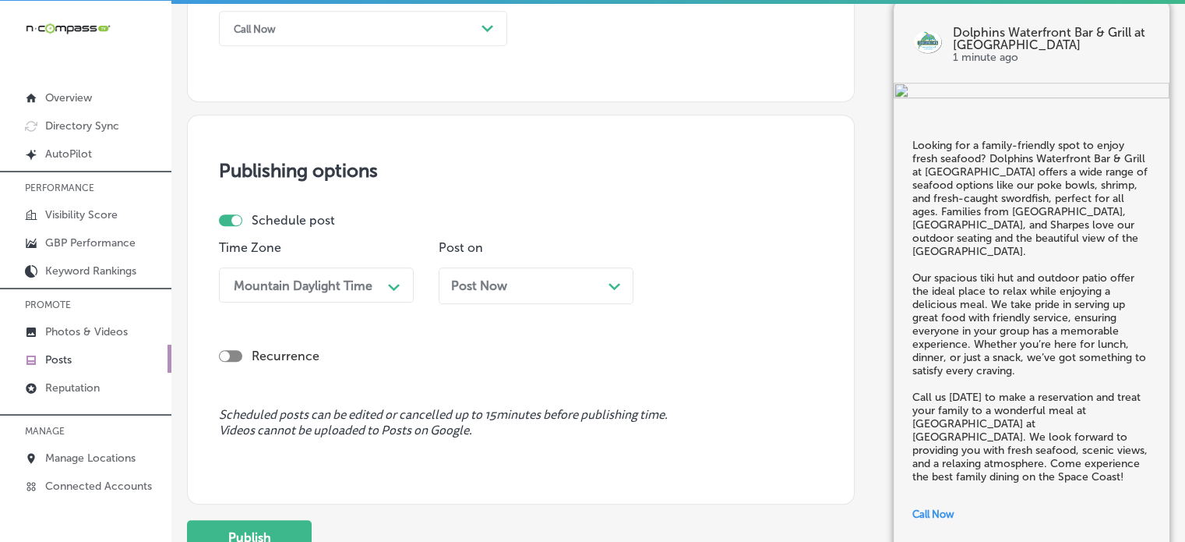
click at [530, 292] on div "Post Now Path Created with Sketch." at bounding box center [536, 285] width 195 height 37
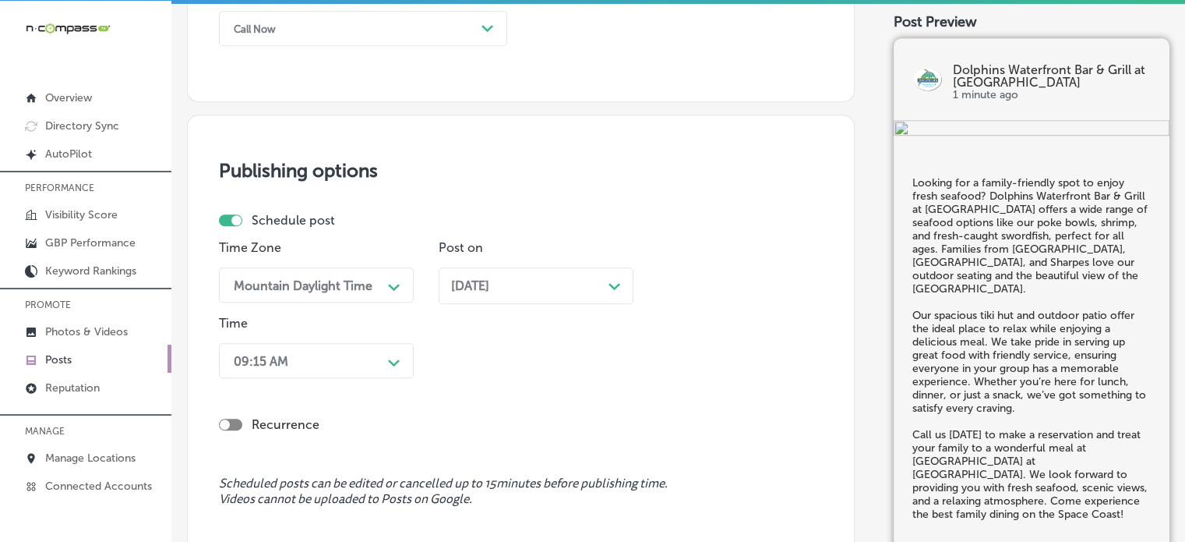
scroll to position [1272, 0]
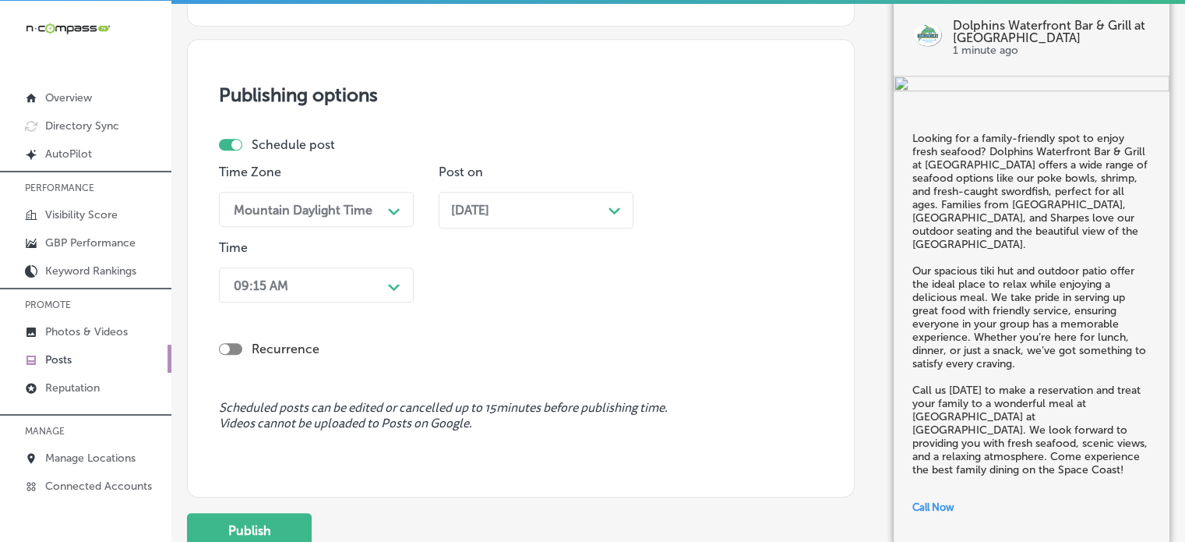
click at [372, 302] on div "09:15 AM Path Created with Sketch." at bounding box center [316, 284] width 195 height 35
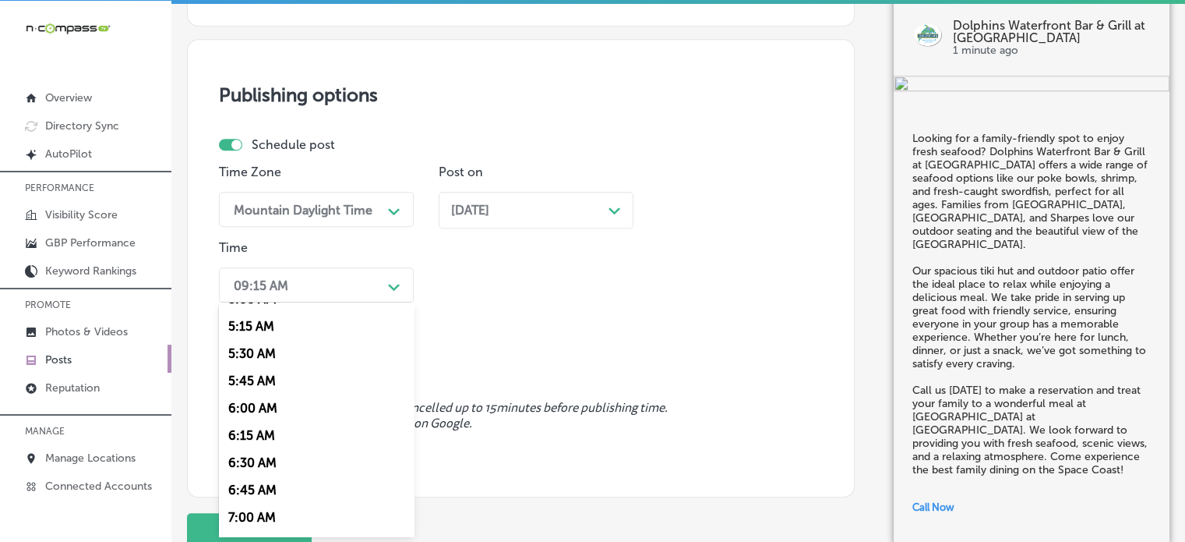
scroll to position [566, 0]
click at [277, 517] on div "7:00 AM" at bounding box center [316, 516] width 195 height 27
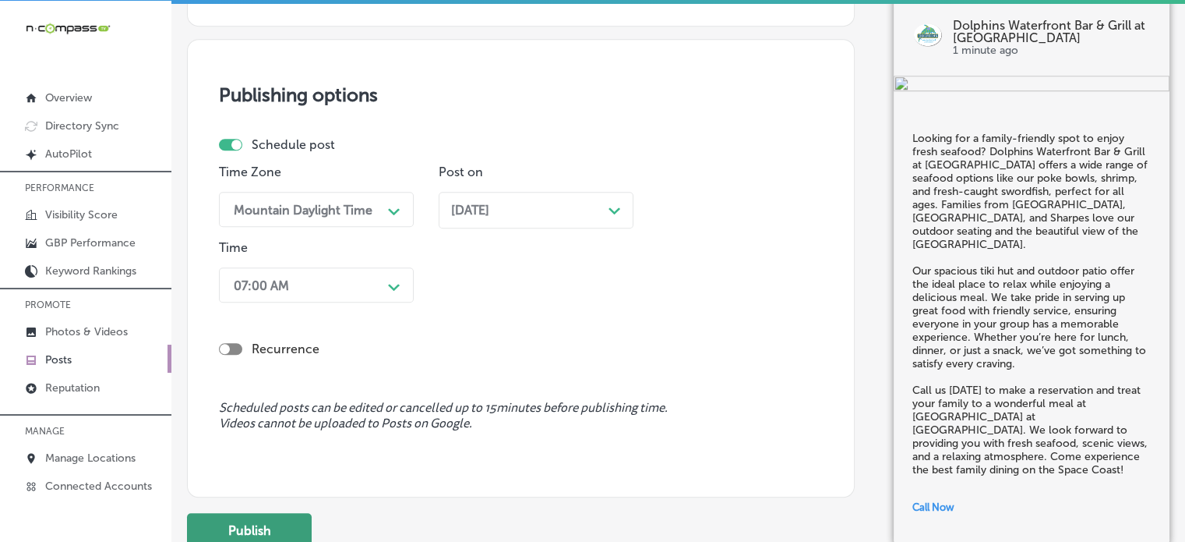
click at [271, 519] on button "Publish" at bounding box center [249, 530] width 125 height 35
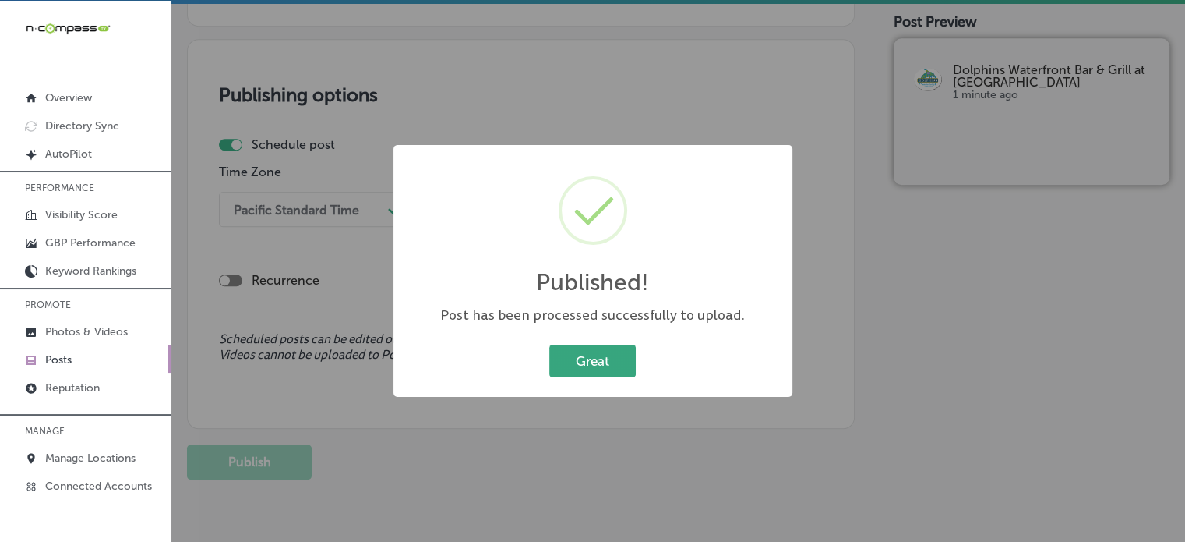
click at [601, 344] on button "Great" at bounding box center [592, 360] width 86 height 32
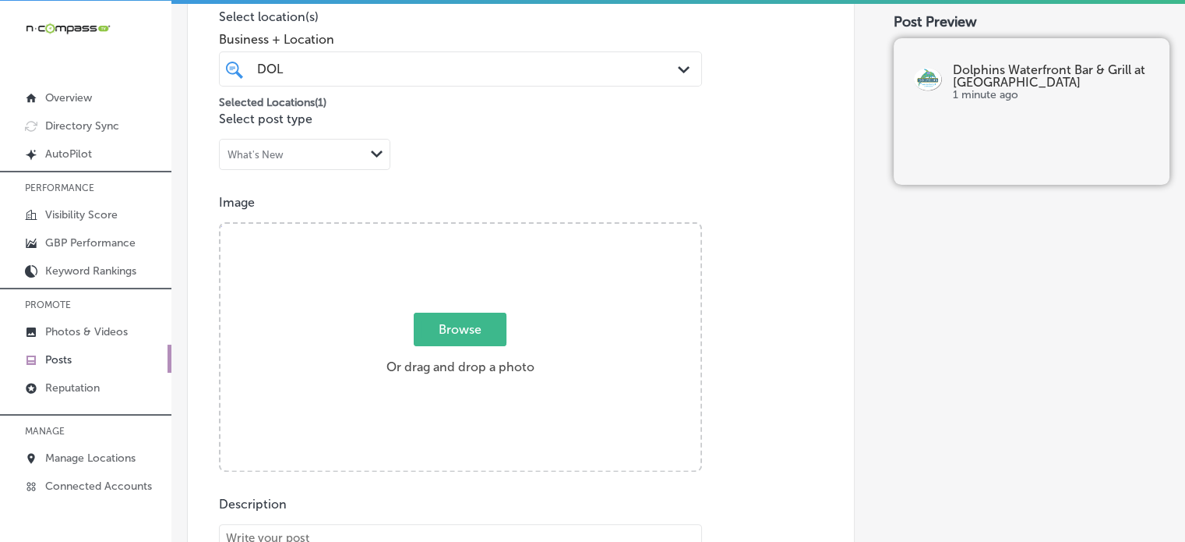
scroll to position [390, 0]
click at [508, 131] on div "Post content Select location(s) Business + Location DOL DOL Path Created with S…" at bounding box center [521, 410] width 668 height 996
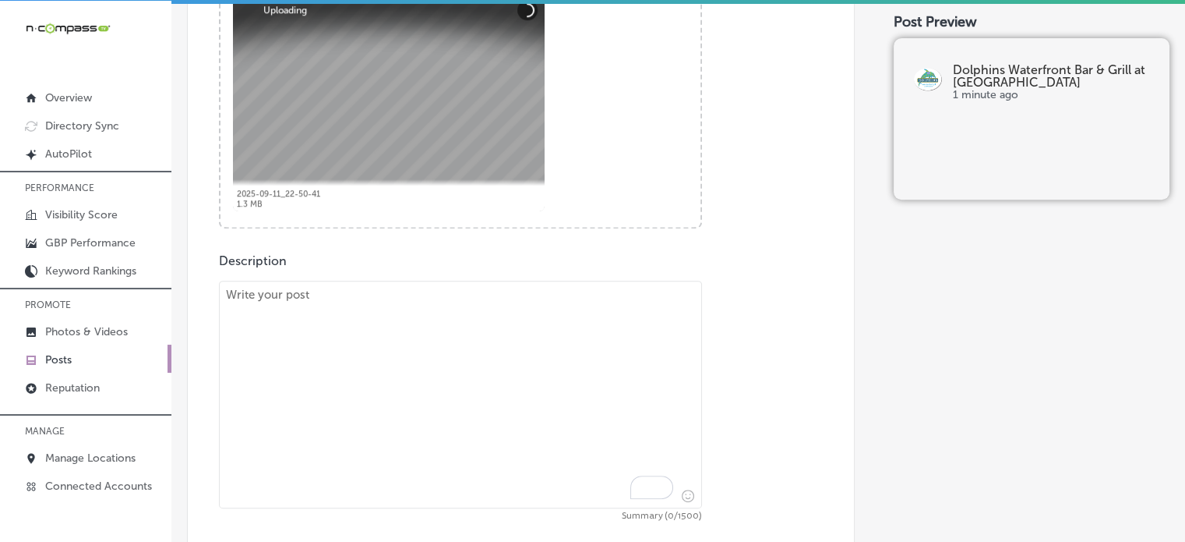
scroll to position [639, 0]
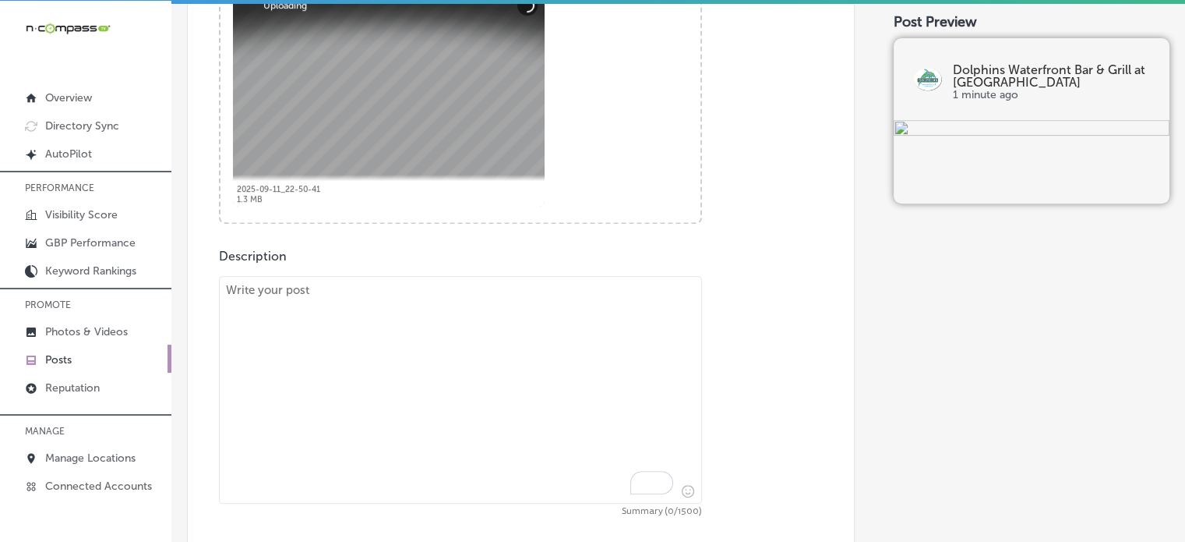
click at [432, 379] on textarea "To enrich screen reader interactions, please activate Accessibility in Grammarl…" at bounding box center [460, 390] width 483 height 228
paste textarea ""Enjoy the best drinks on the Space Coast at Dolphins Waterfront Bar & Grill at…"
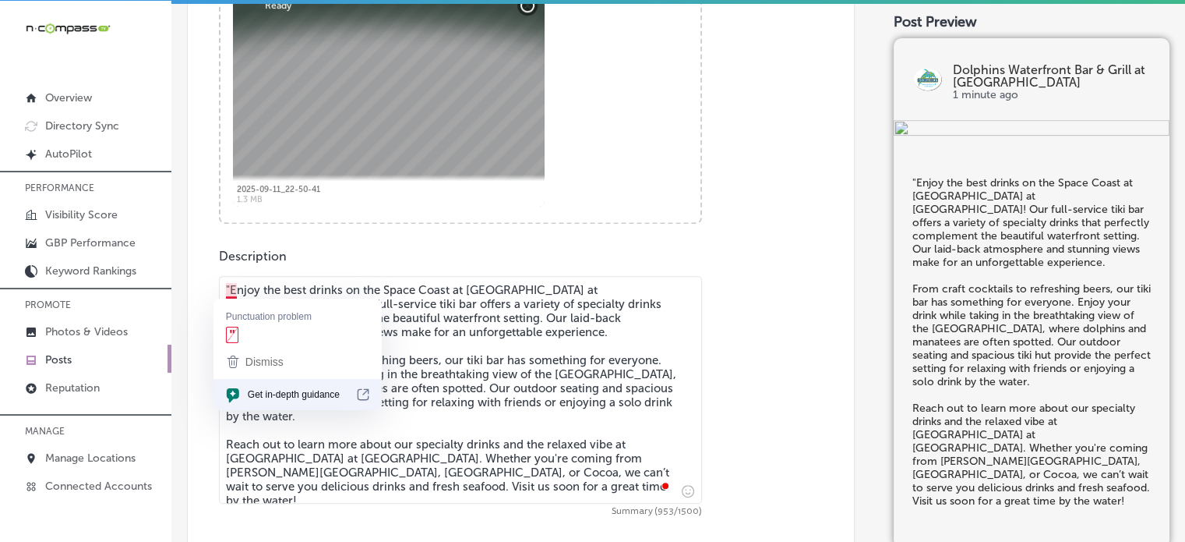
click at [228, 288] on textarea ""Enjoy the best drinks on the Space Coast at Dolphins Waterfront Bar & Grill at…" at bounding box center [460, 390] width 483 height 228
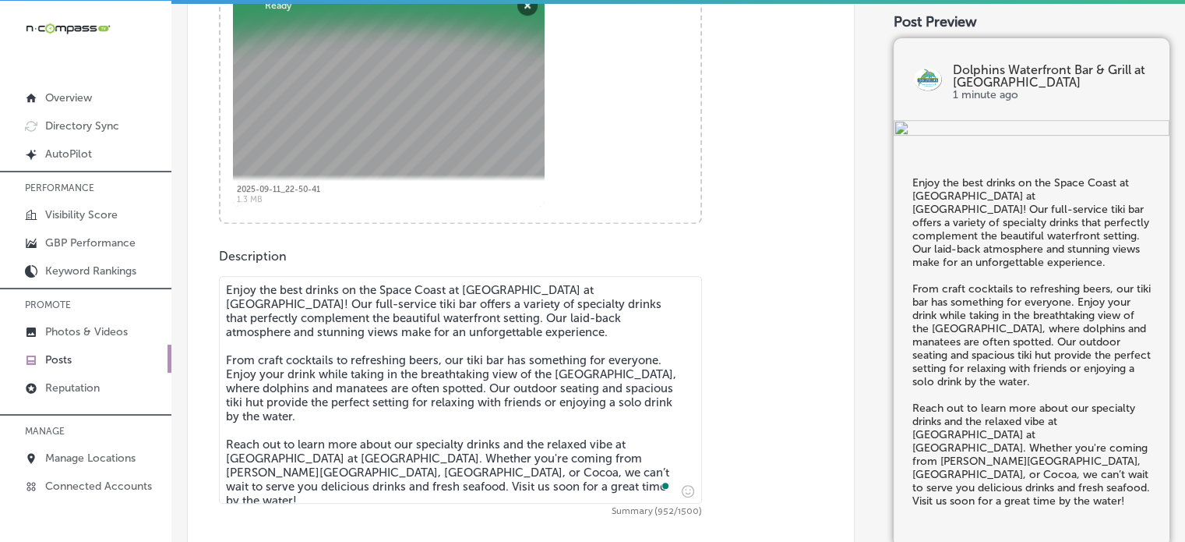
click at [299, 355] on textarea "Enjoy the best drinks on the Space Coast at Dolphins Waterfront Bar & Grill at …" at bounding box center [460, 390] width 483 height 228
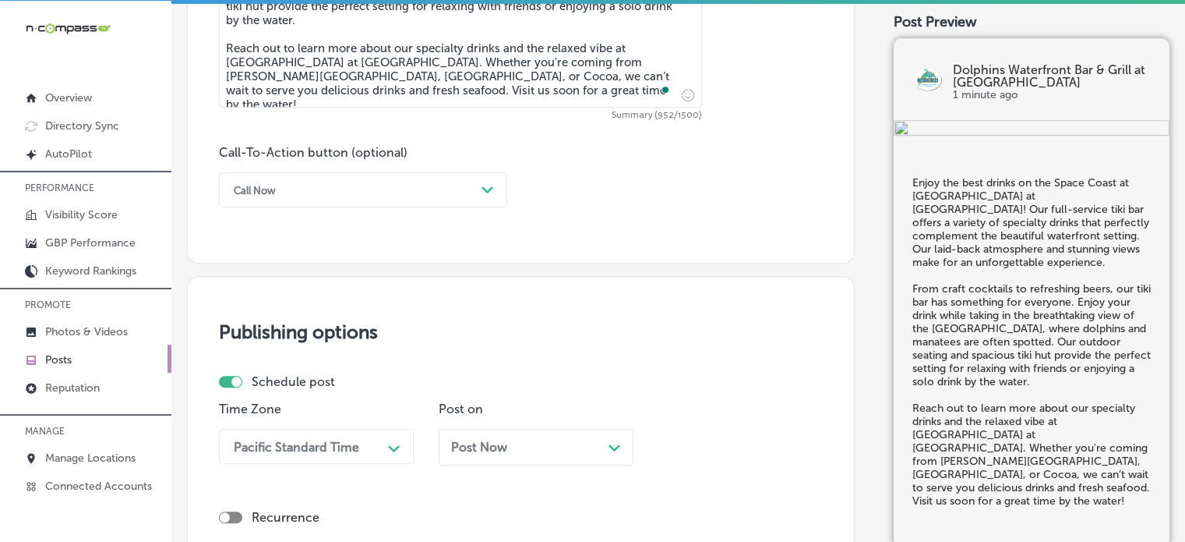
scroll to position [1035, 0]
type textarea "Enjoy the best drinks on the Space Coast at Dolphins Waterfront Bar & Grill at …"
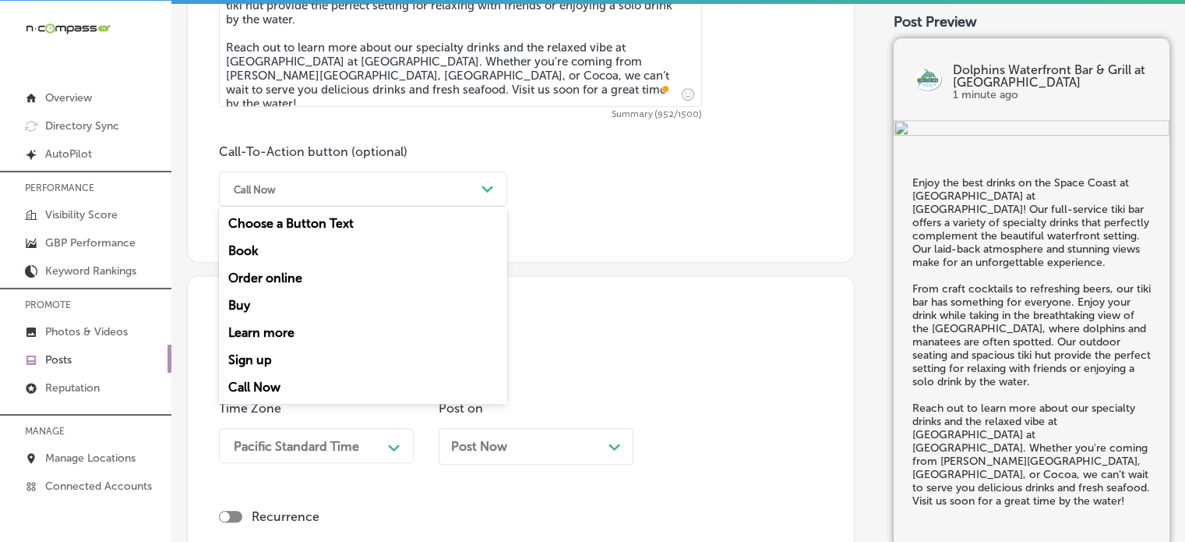
click at [377, 186] on div "Call Now" at bounding box center [350, 189] width 249 height 24
click at [291, 327] on div "Learn more" at bounding box center [363, 332] width 288 height 27
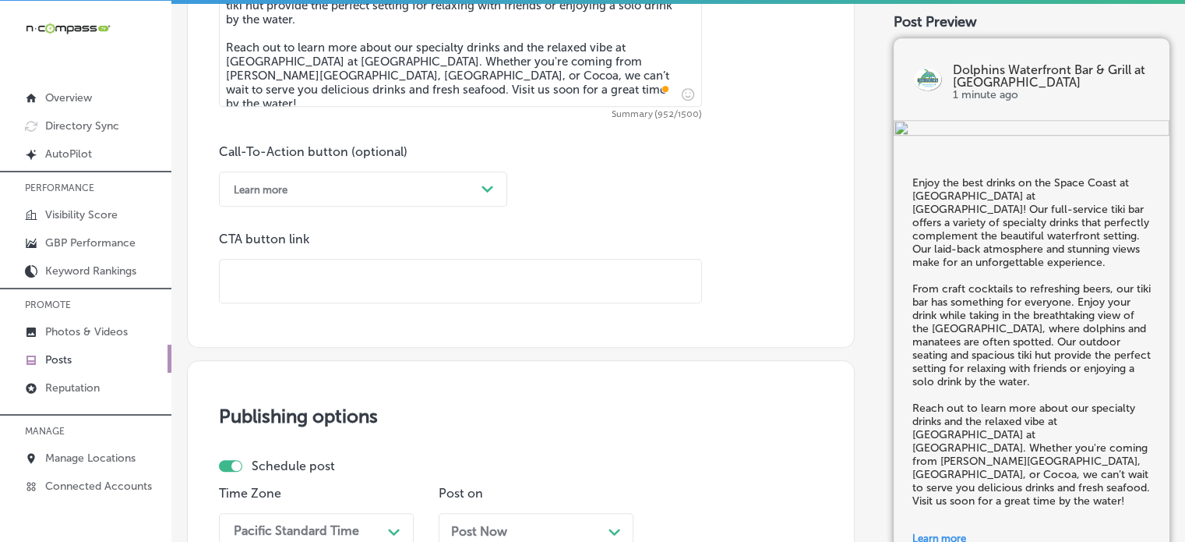
click at [407, 293] on input "text" at bounding box center [461, 280] width 482 height 43
paste input "https://dolphinsgrill.com/"
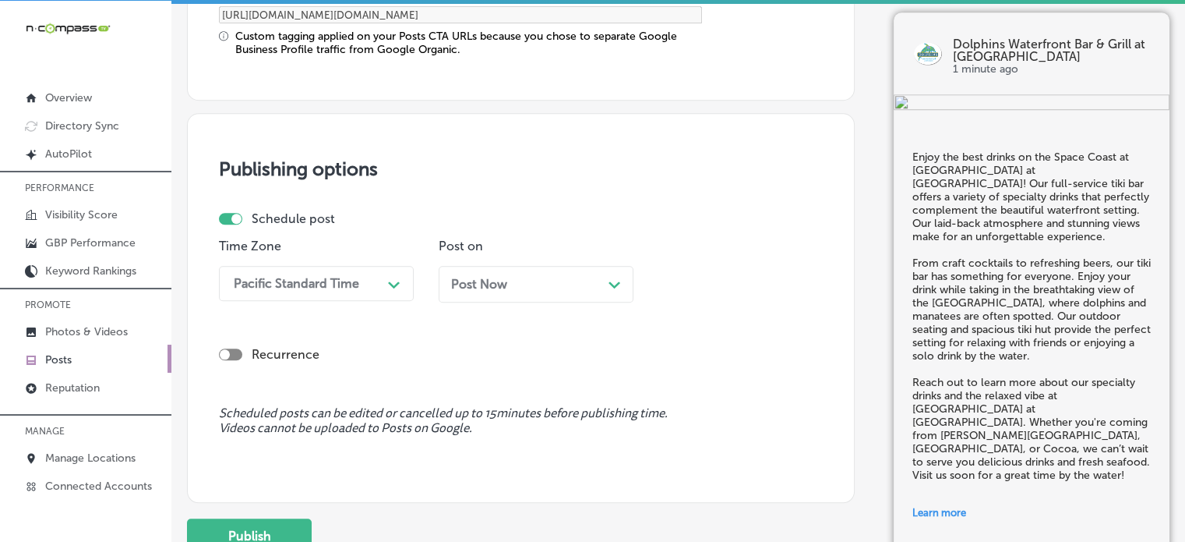
scroll to position [1343, 0]
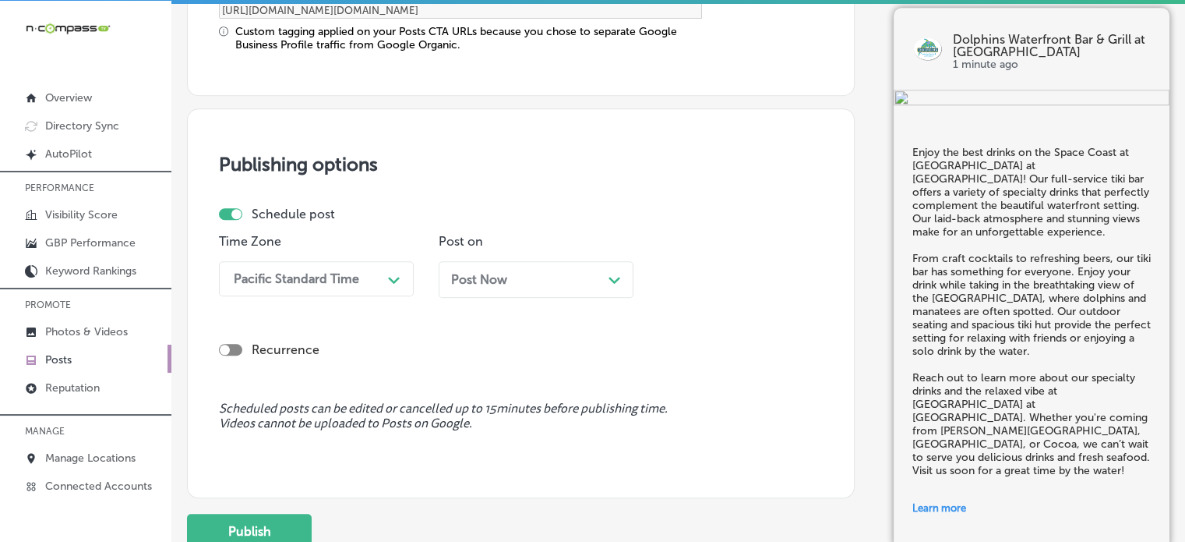
type input "https://dolphinsgrill.com/"
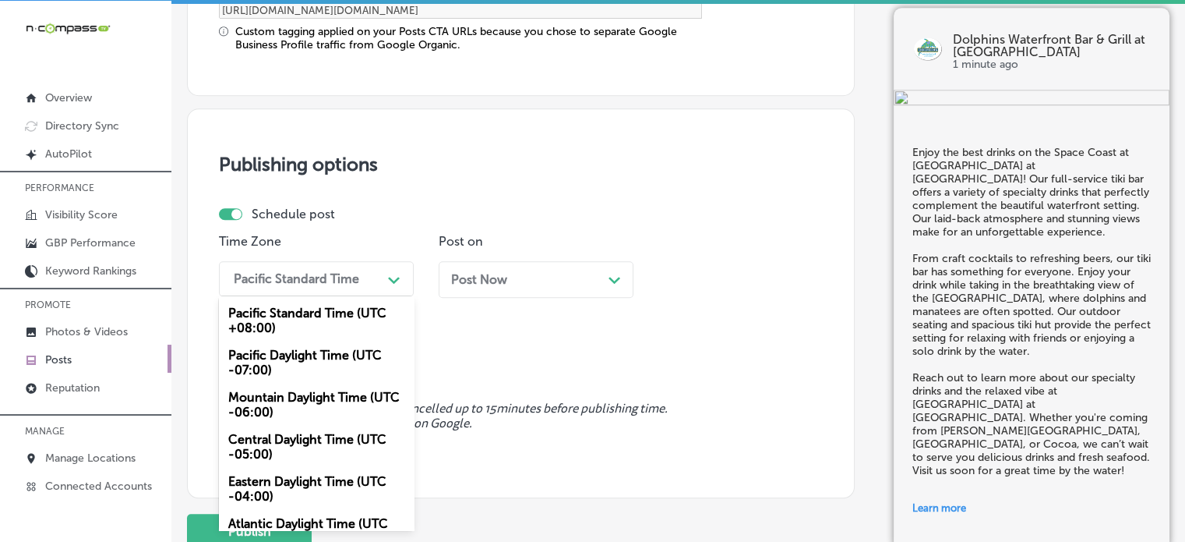
click at [351, 277] on div "Pacific Standard Time" at bounding box center [296, 278] width 125 height 15
click at [298, 394] on div "Mountain Daylight Time (UTC -06:00)" at bounding box center [316, 404] width 195 height 42
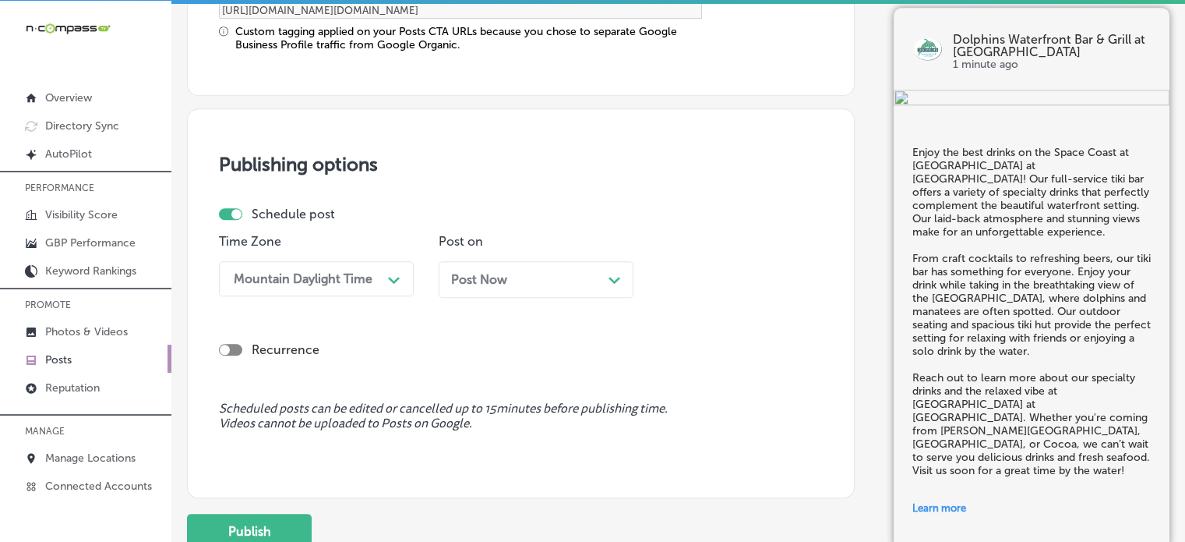
click at [557, 279] on div "Post Now Path Created with Sketch." at bounding box center [536, 279] width 170 height 15
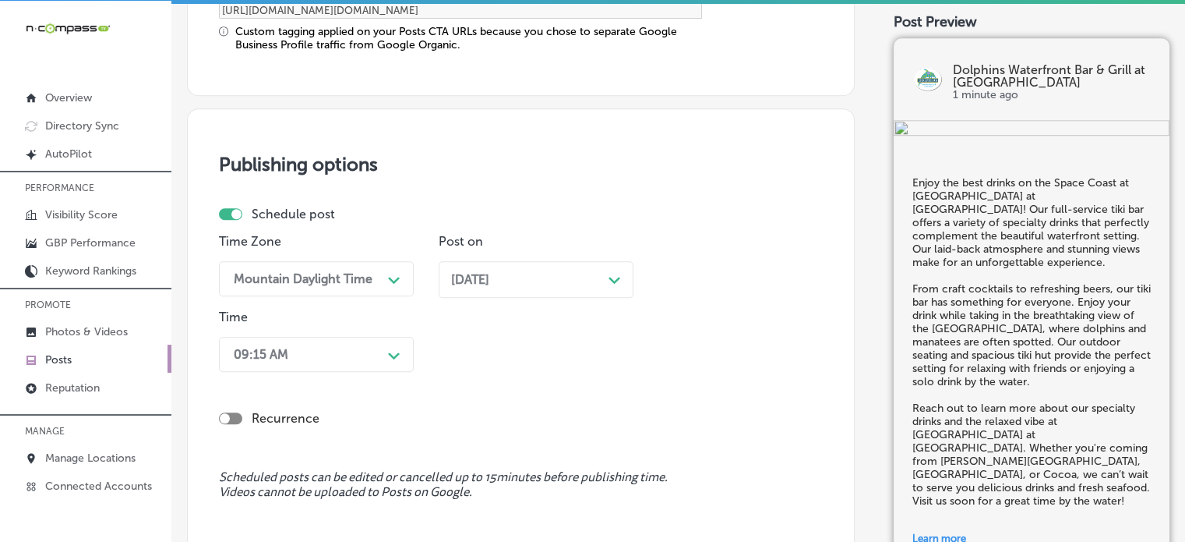
scroll to position [1411, 0]
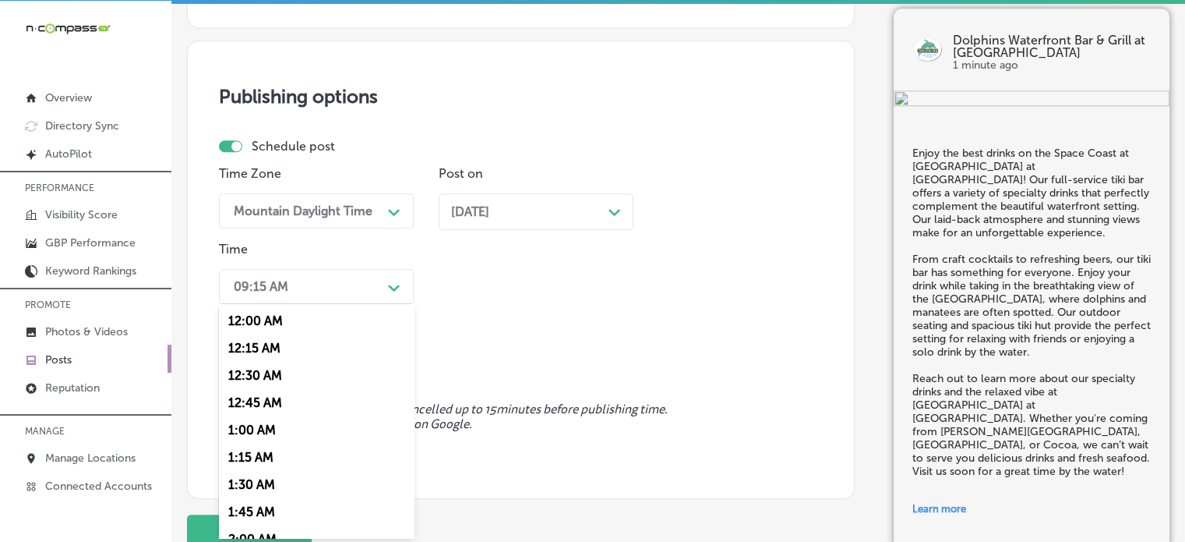
drag, startPoint x: 374, startPoint y: 343, endPoint x: 297, endPoint y: 397, distance: 94.0
click at [297, 304] on div "option 7:00 AM, selected. option 12:15 AM focused, 2 of 96. 96 results availabl…" at bounding box center [316, 286] width 195 height 35
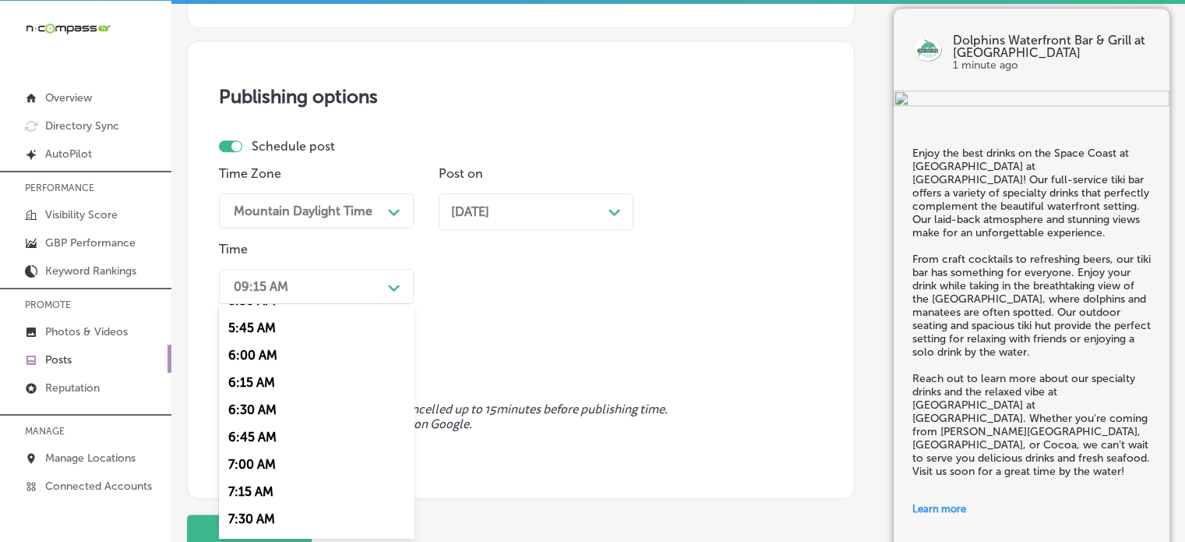
scroll to position [623, 0]
click at [266, 464] on div "7:00 AM" at bounding box center [316, 461] width 195 height 27
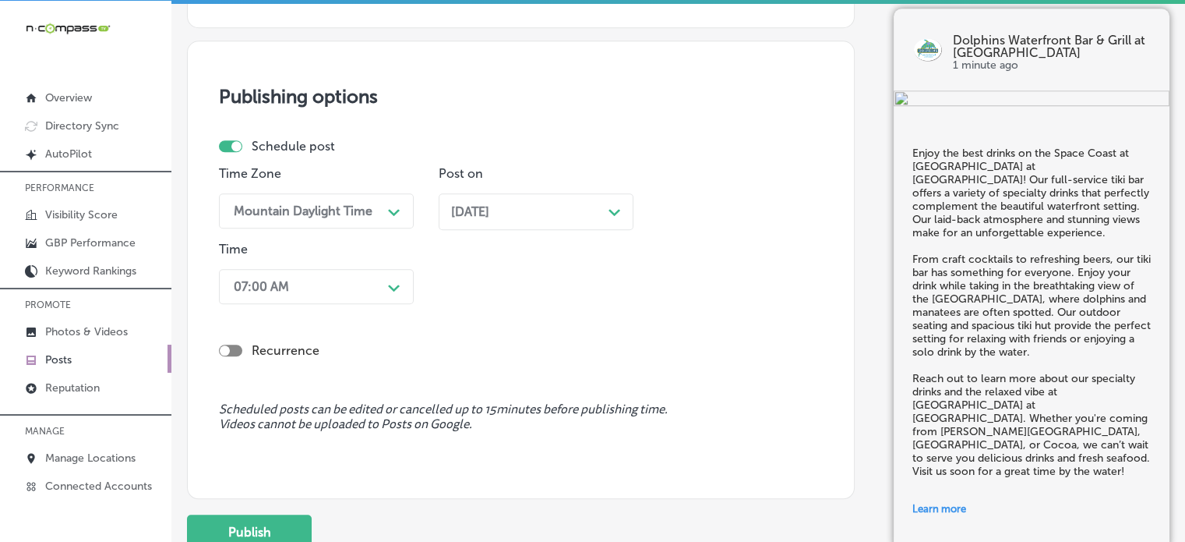
scroll to position [1491, 0]
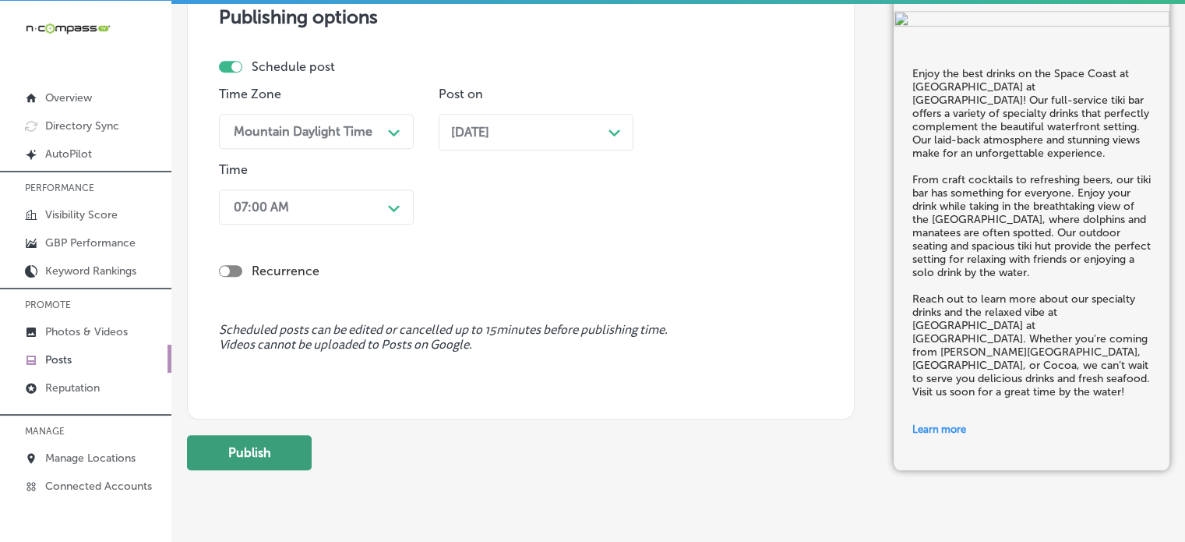
click at [265, 448] on button "Publish" at bounding box center [249, 452] width 125 height 35
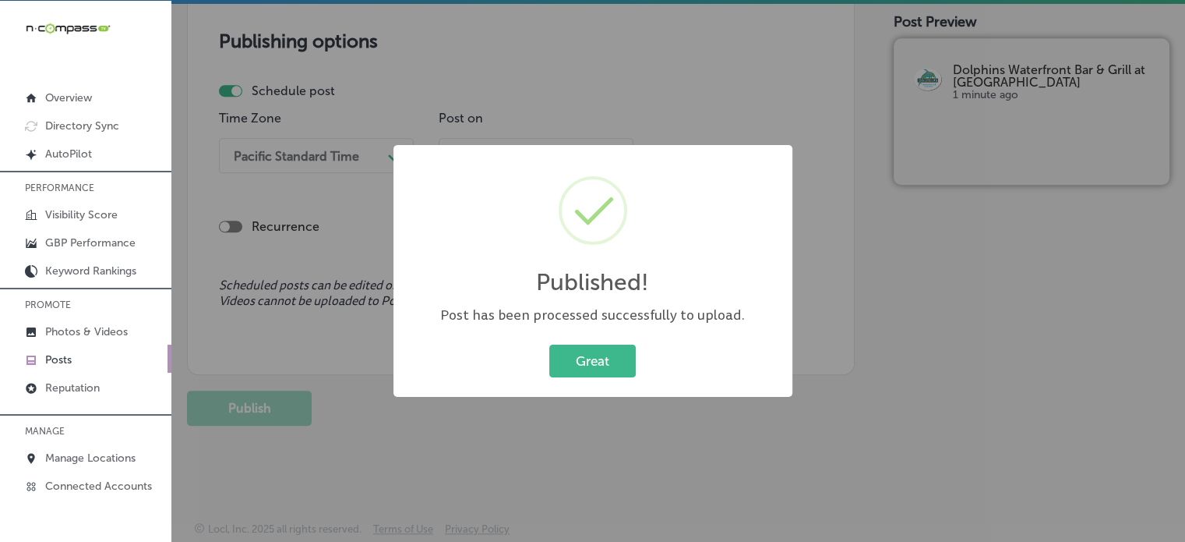
scroll to position [1325, 0]
click at [618, 369] on button "Great" at bounding box center [592, 360] width 86 height 32
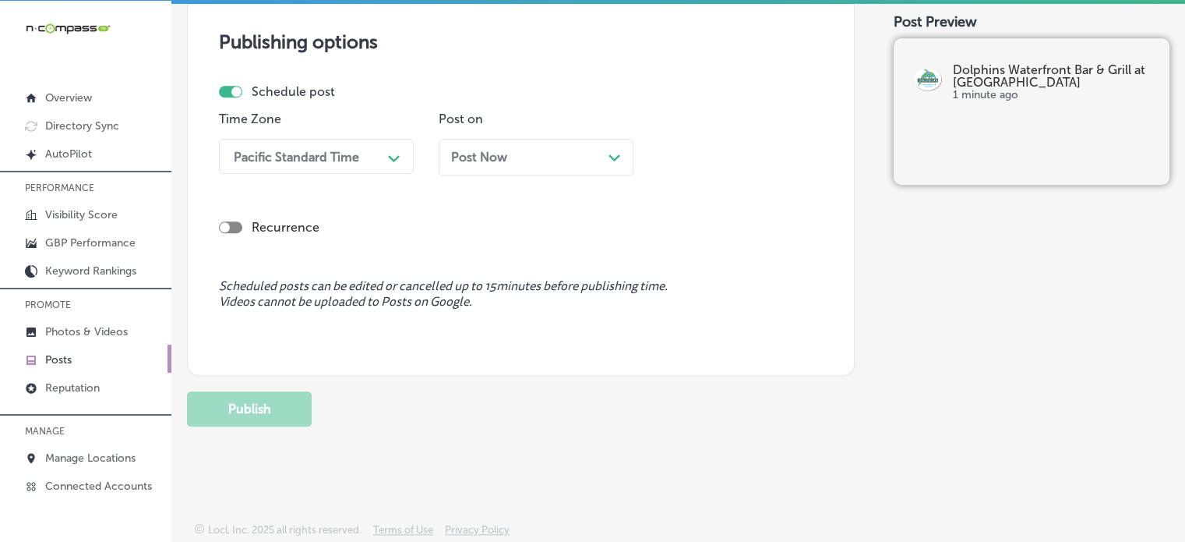
scroll to position [1215, 0]
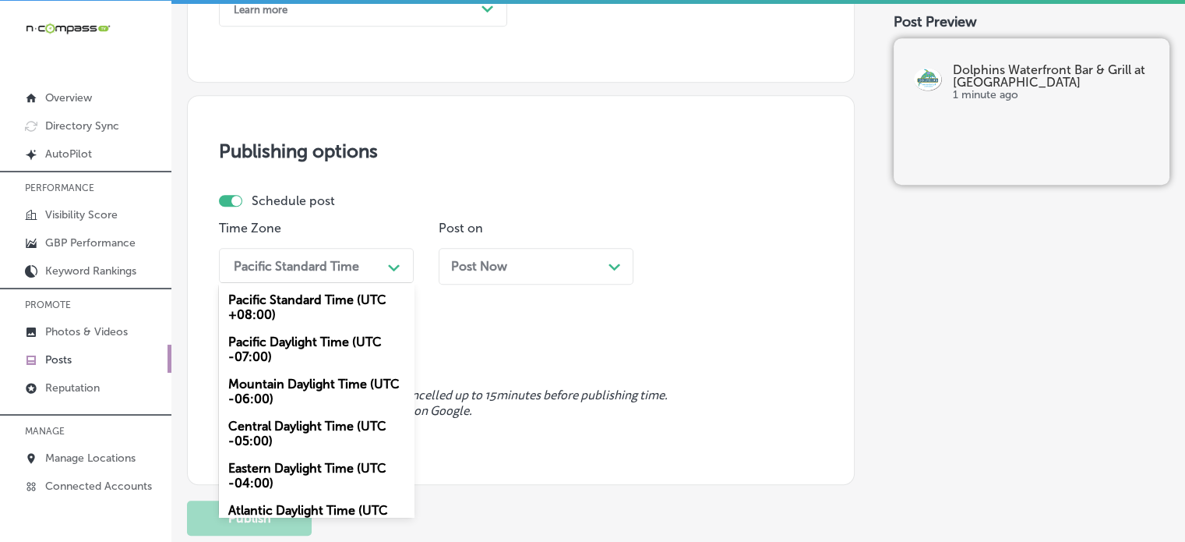
click at [368, 257] on div "Pacific Standard Time" at bounding box center [304, 265] width 156 height 27
click at [326, 380] on div "Mountain Daylight Time (UTC -06:00)" at bounding box center [316, 391] width 195 height 42
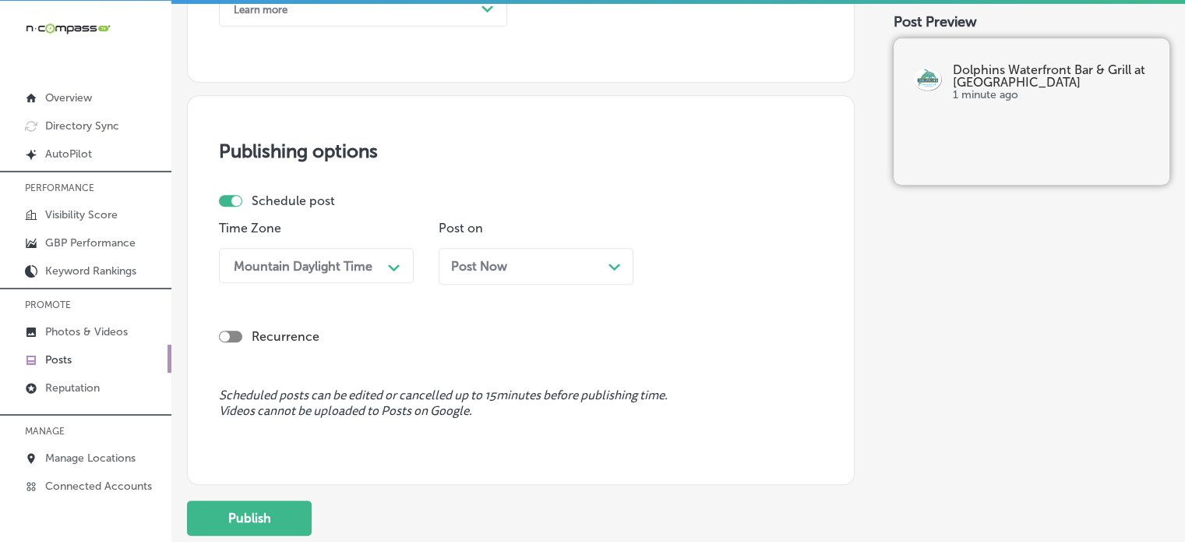
click at [589, 267] on div "Post Now Path Created with Sketch." at bounding box center [536, 266] width 170 height 15
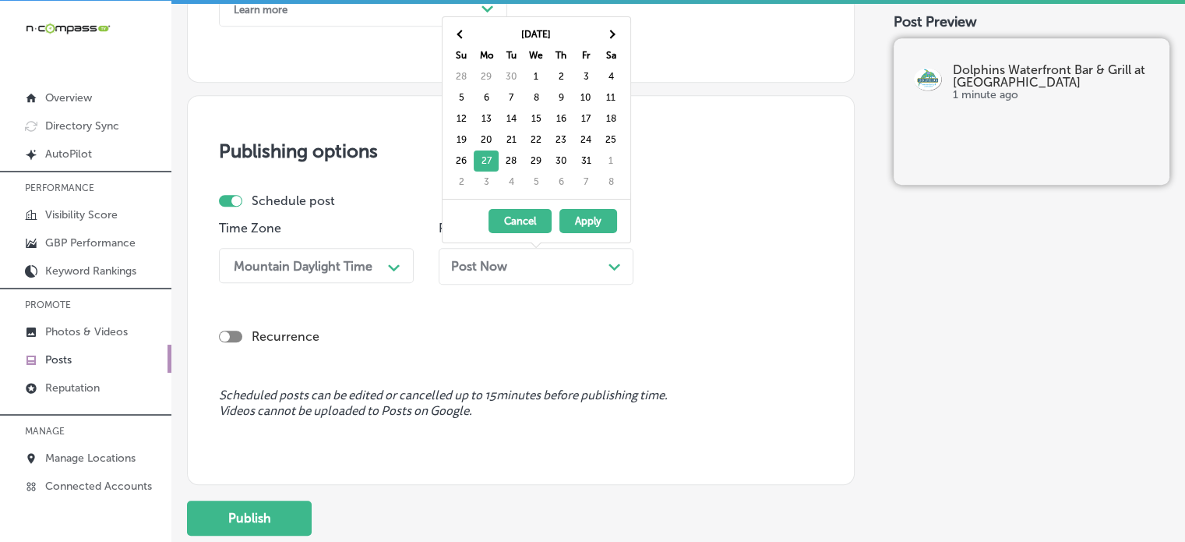
click at [580, 214] on button "Apply" at bounding box center [588, 221] width 58 height 24
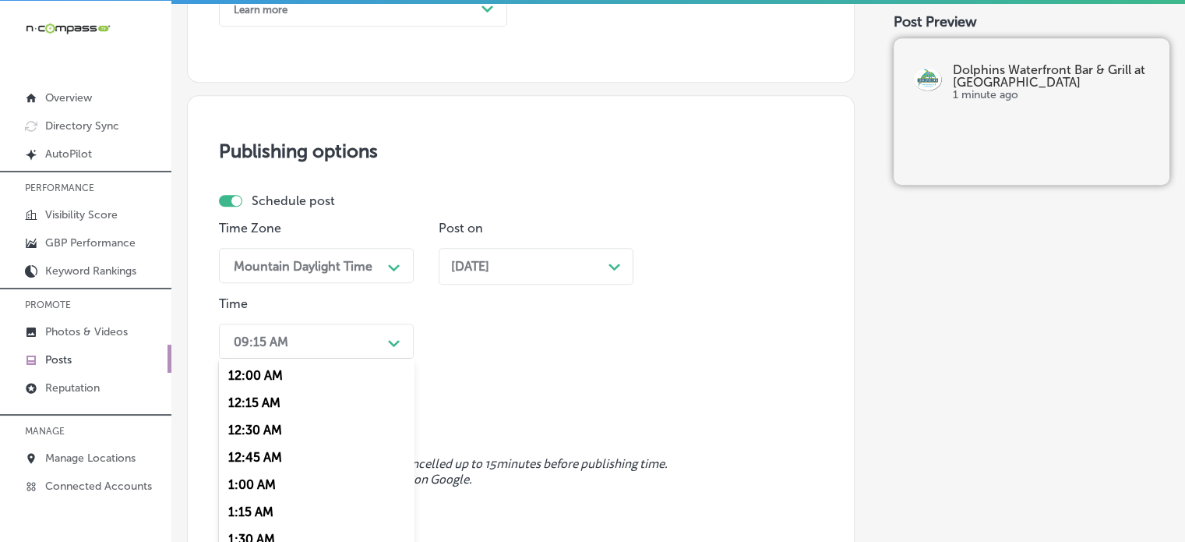
scroll to position [1272, 0]
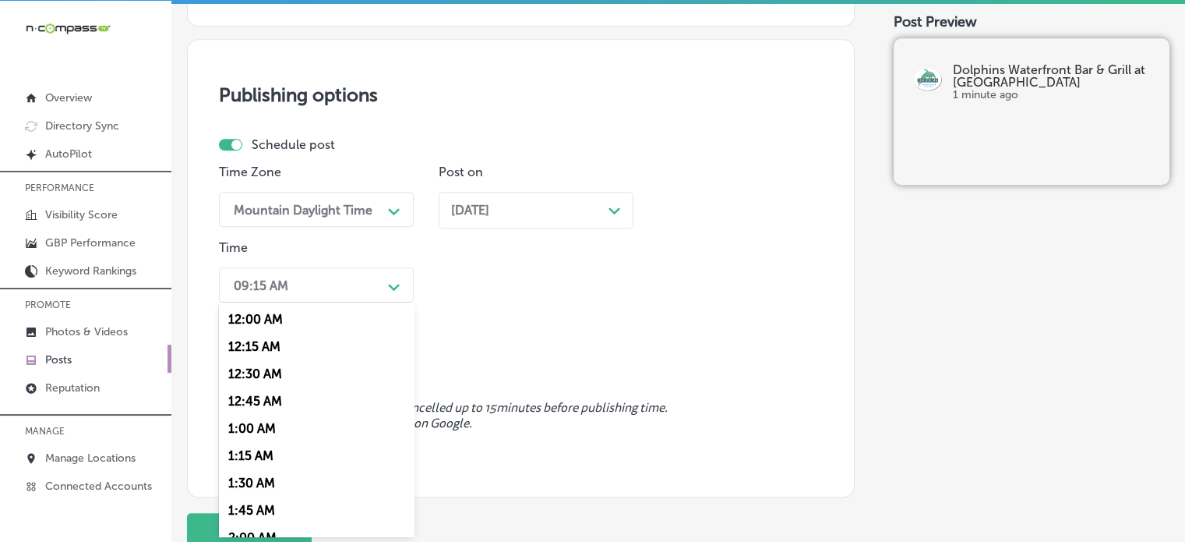
click at [378, 302] on div "option 7:00 AM, selected. option 12:15 AM focused, 2 of 96. 96 results availabl…" at bounding box center [316, 284] width 195 height 35
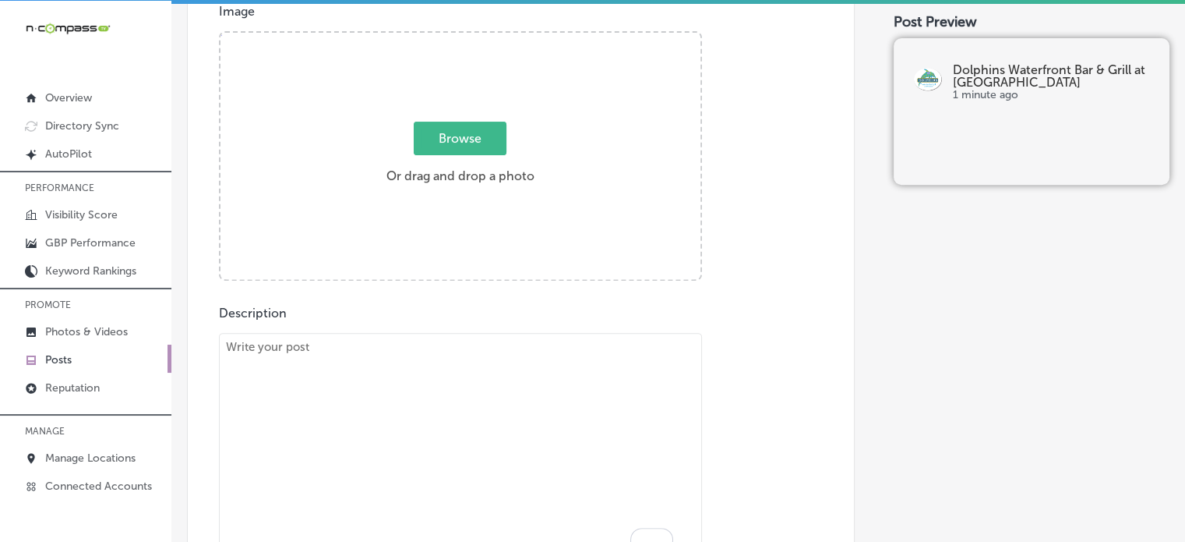
scroll to position [0, 0]
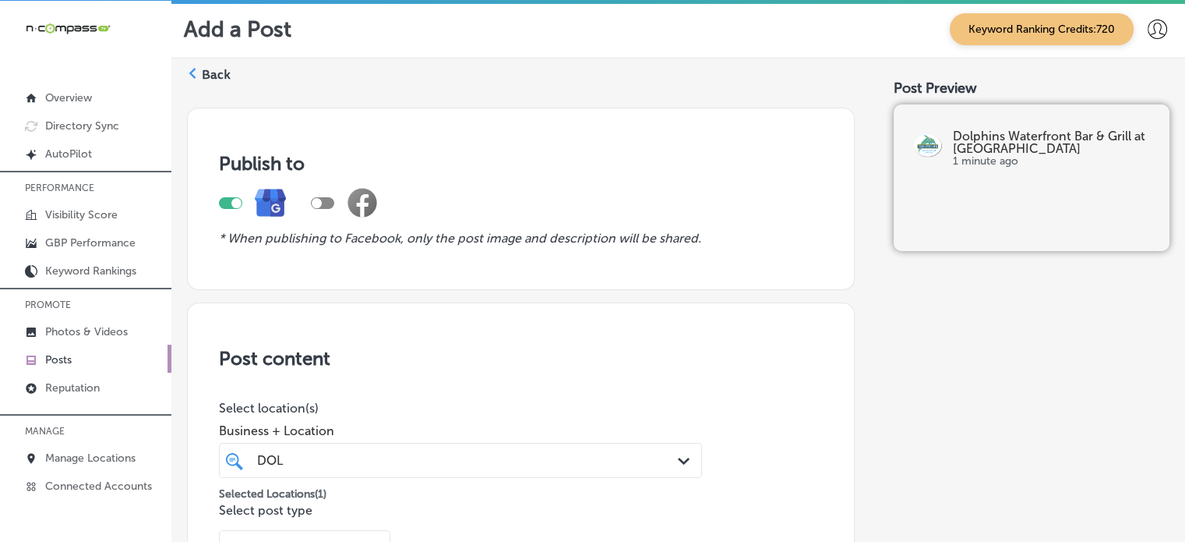
click at [218, 72] on label "Back" at bounding box center [216, 74] width 29 height 17
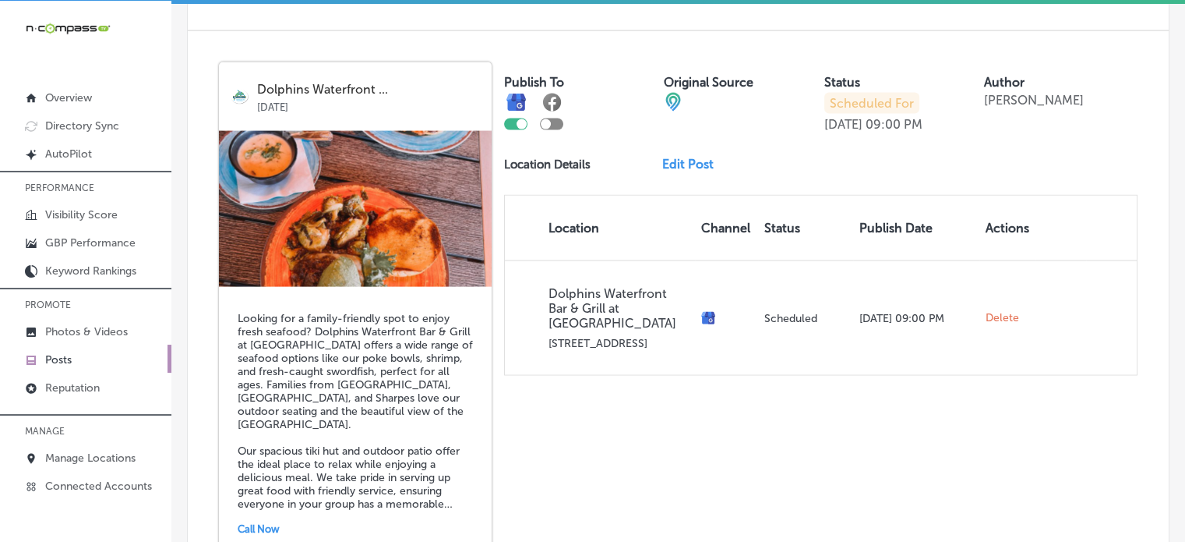
scroll to position [3528, 0]
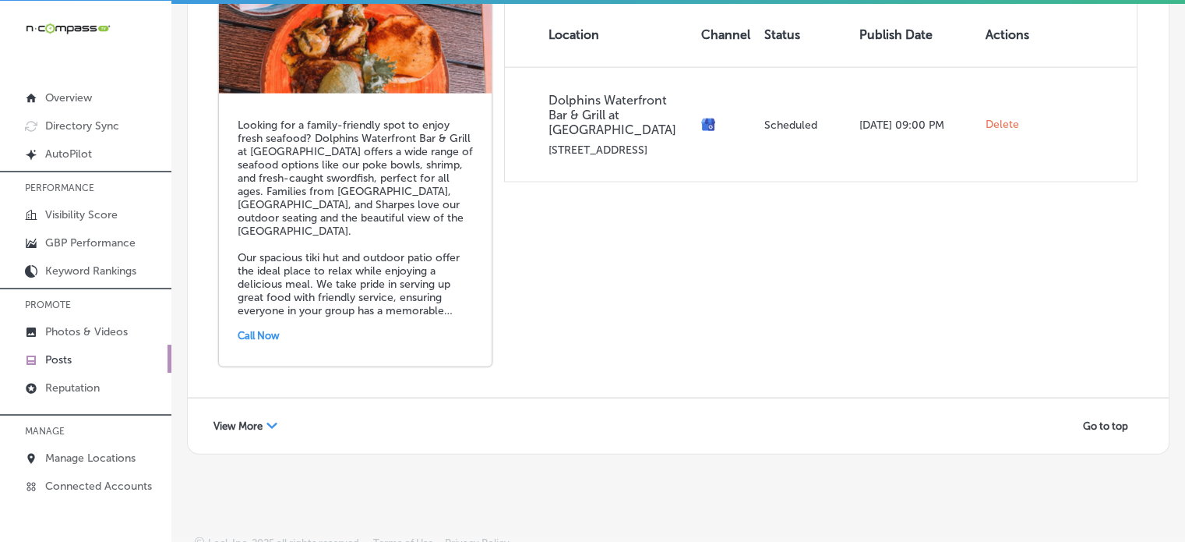
click at [284, 414] on div "View More Path Created with Sketch." at bounding box center [245, 426] width 84 height 24
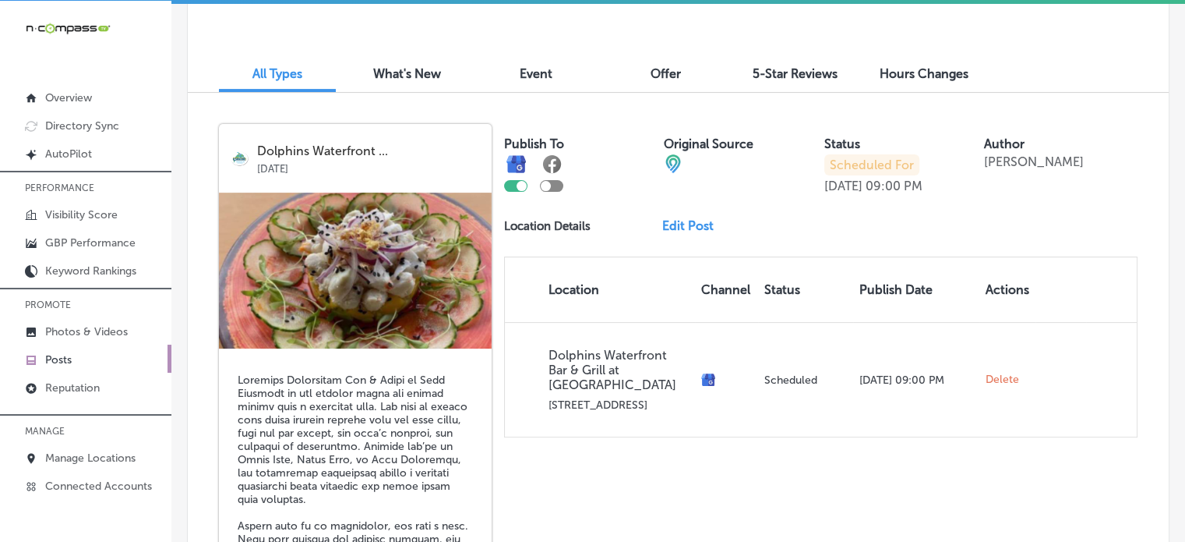
scroll to position [154, 0]
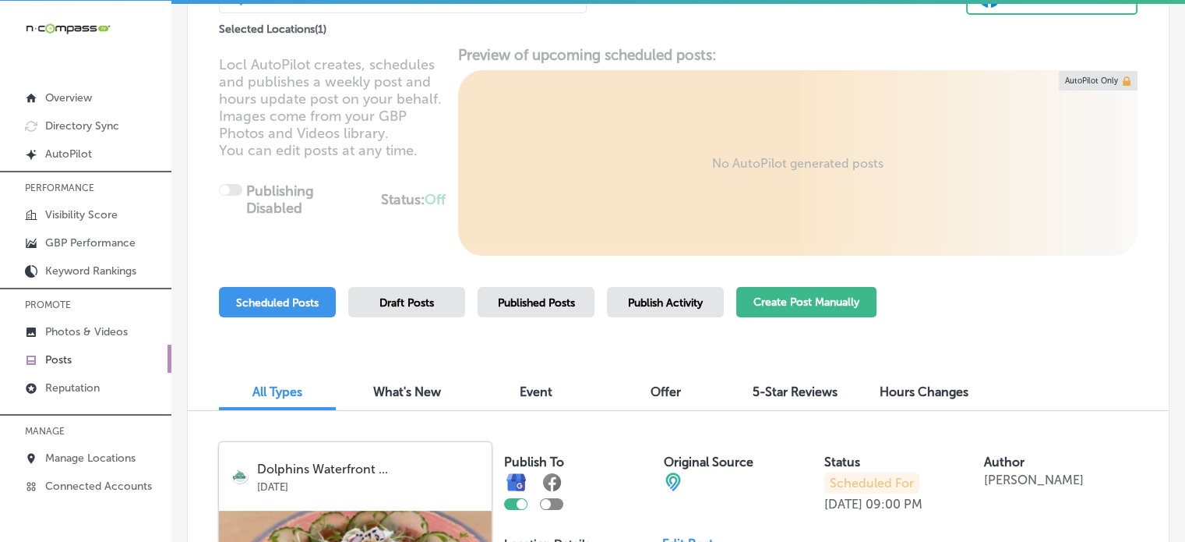
click at [835, 301] on button "Create Post Manually" at bounding box center [806, 302] width 140 height 30
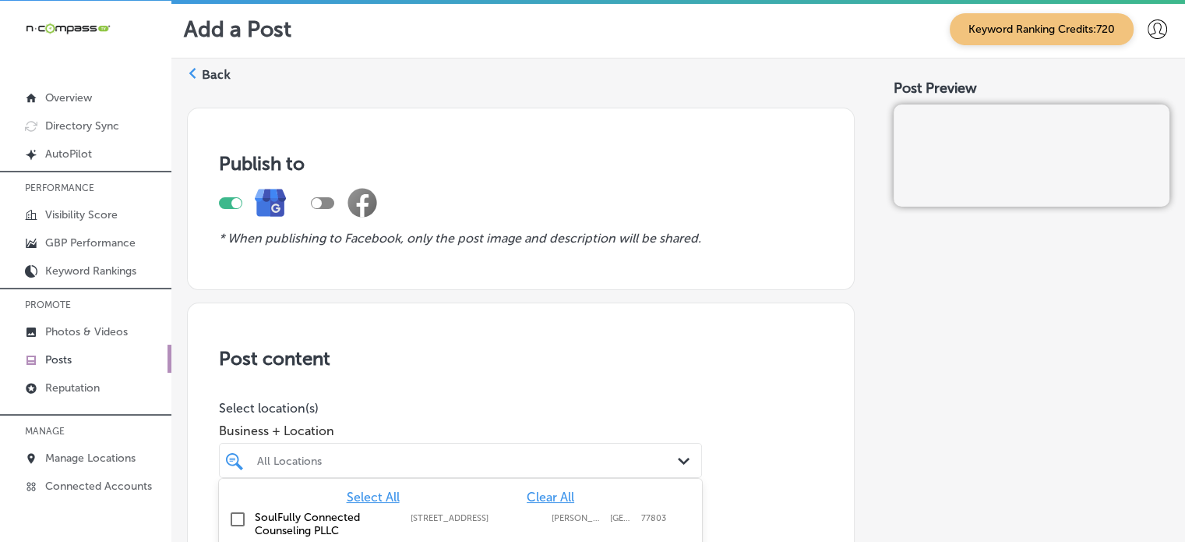
click at [669, 449] on div "option 7097 Old Harding Pike focused, 6 of 107. 107 results available. Use Up a…" at bounding box center [460, 460] width 483 height 35
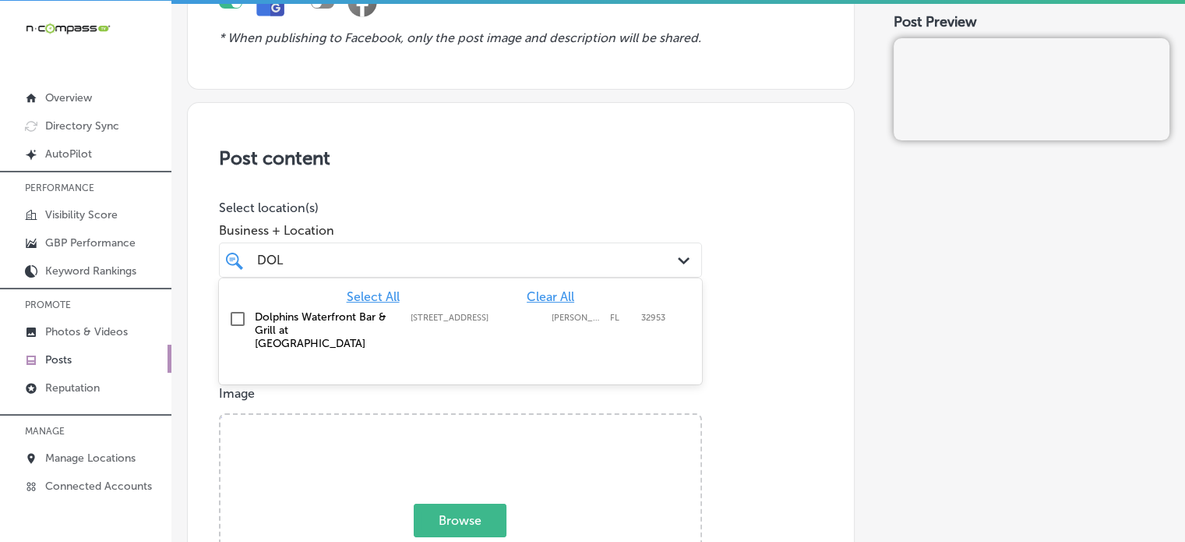
click at [319, 313] on label "Dolphins Waterfront Bar & Grill at Cape Crossing" at bounding box center [325, 330] width 140 height 40
type input "DOL"
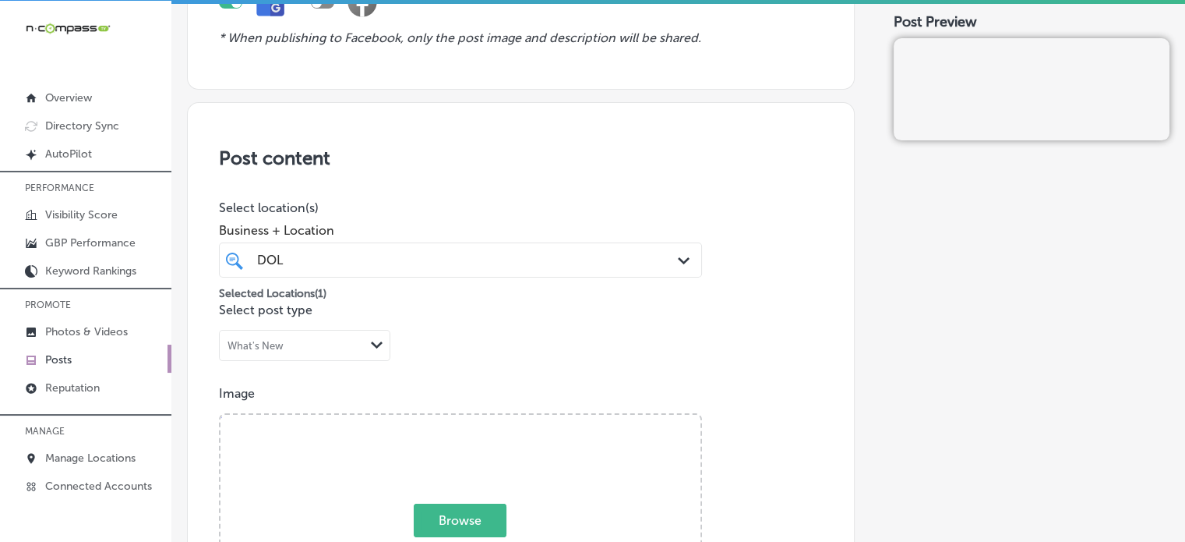
click at [395, 165] on h3 "Post content" at bounding box center [521, 157] width 604 height 23
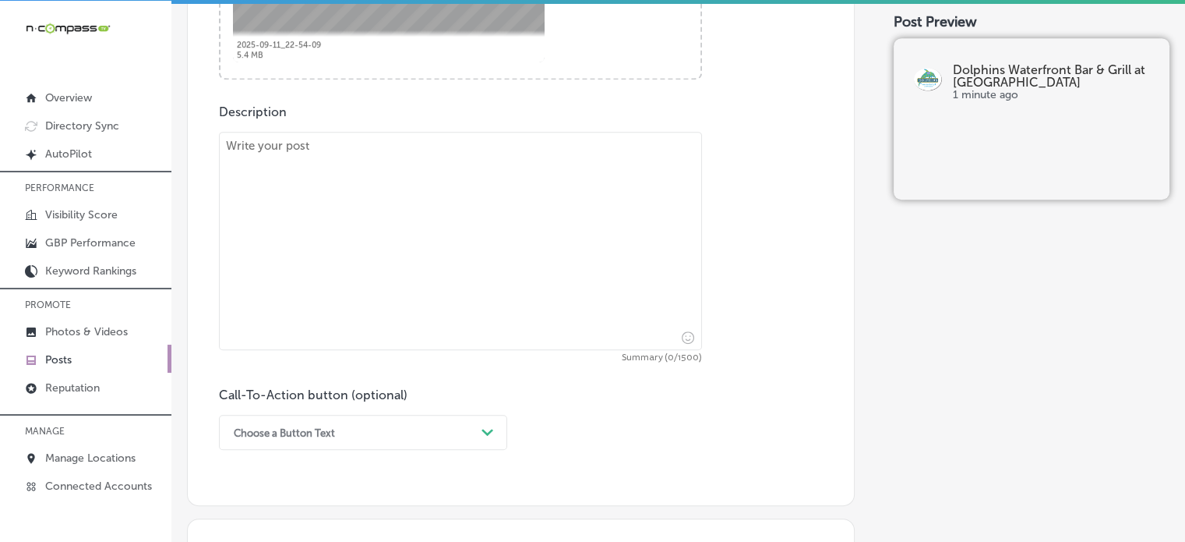
scroll to position [798, 0]
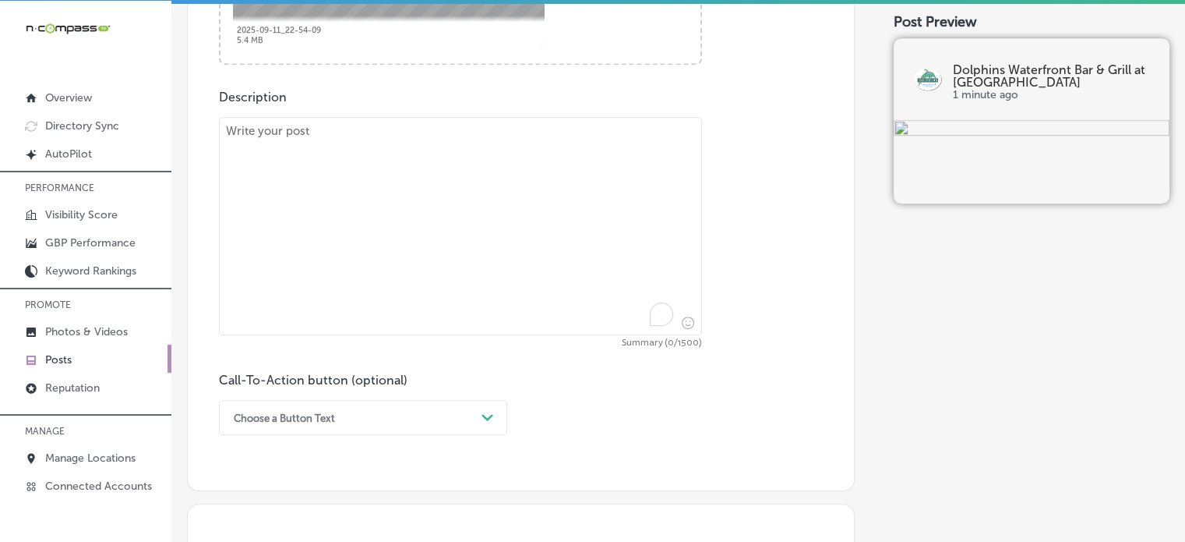
click at [595, 255] on textarea "To enrich screen reader interactions, please activate Accessibility in Grammarl…" at bounding box center [460, 226] width 483 height 218
paste textarea ""Looking for a family-friendly restaurant with fresh seafood? Dolphins Waterfro…"
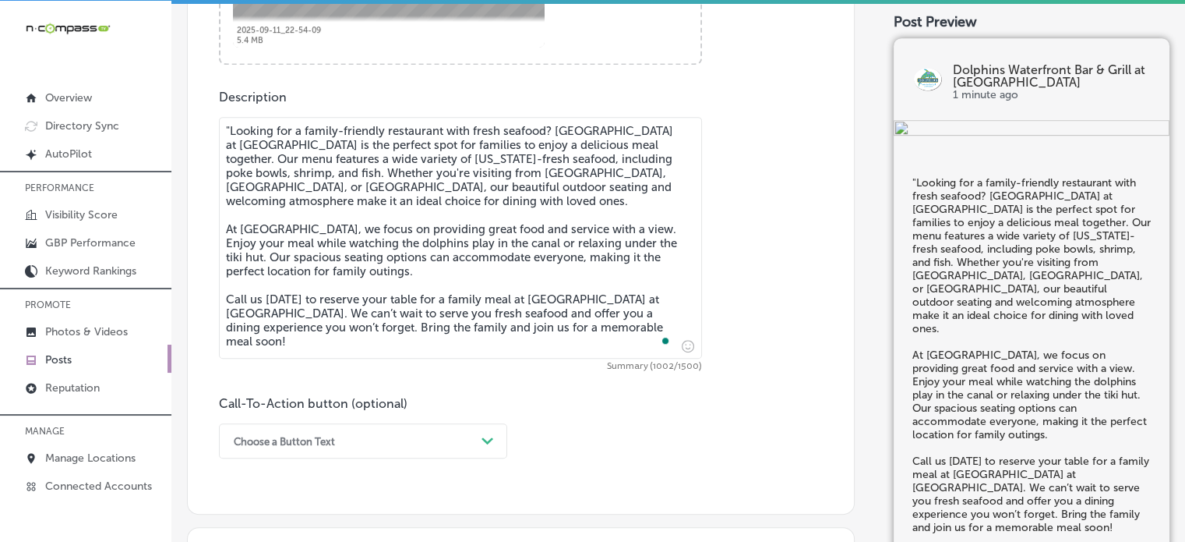
click at [224, 130] on textarea ""Looking for a family-friendly restaurant with fresh seafood? Dolphins Waterfro…" at bounding box center [460, 238] width 483 height 242
type textarea "Looking for a family-friendly restaurant with fresh seafood? Dolphins Waterfron…"
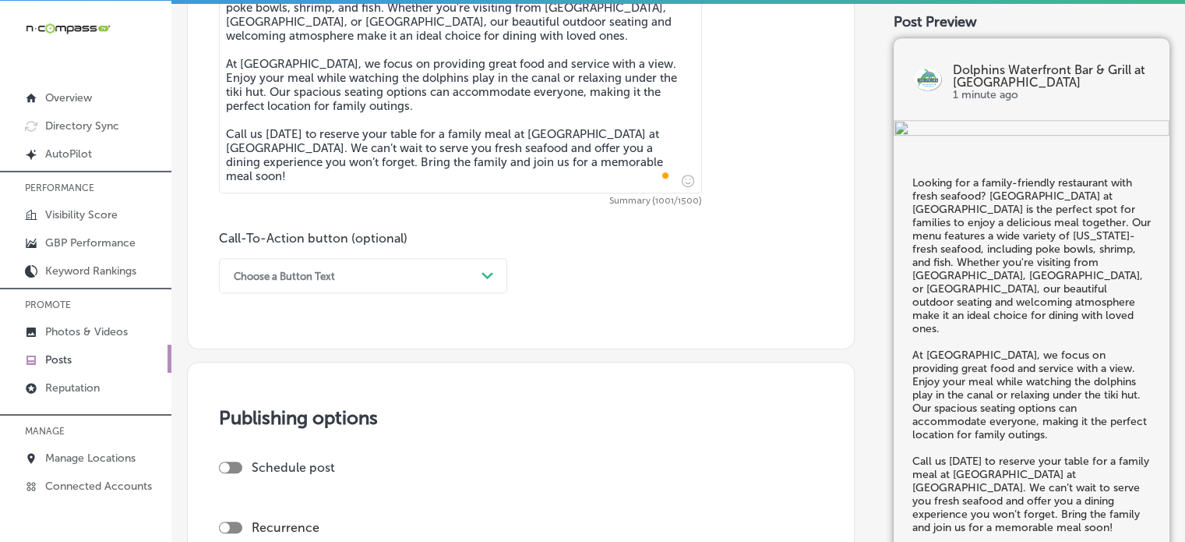
scroll to position [969, 0]
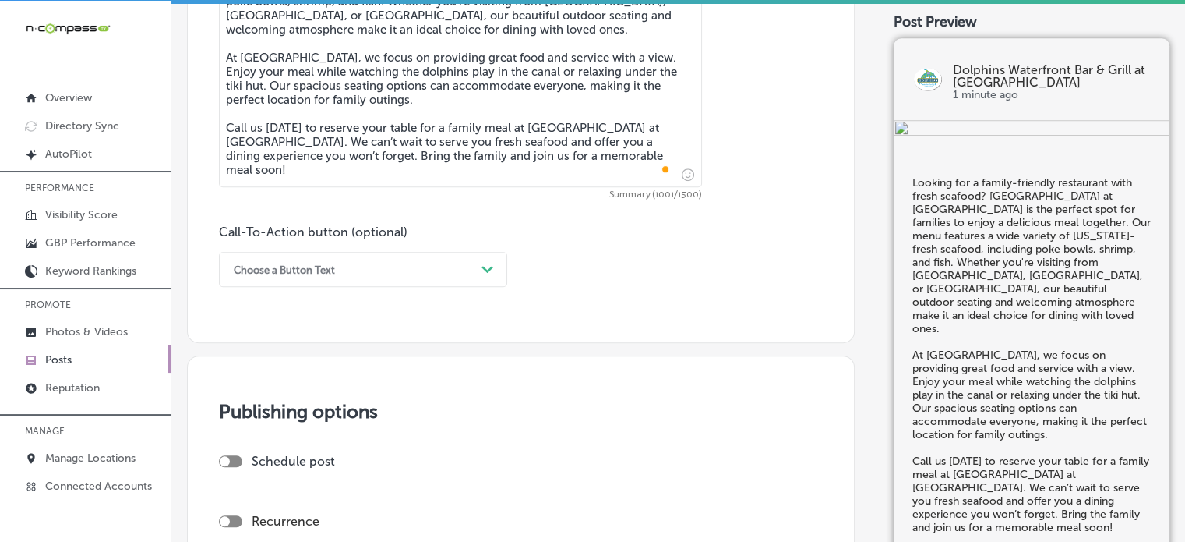
click at [401, 249] on div "Call-To-Action button (optional) Choose a Button Text Path Created with Sketch." at bounding box center [363, 255] width 288 height 62
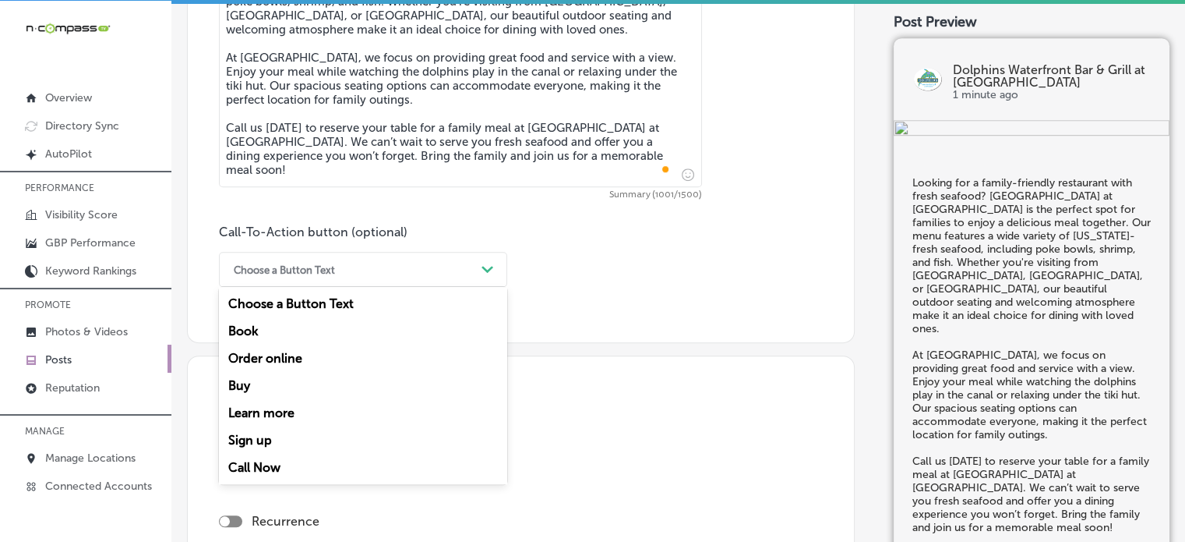
click at [407, 264] on div "Choose a Button Text" at bounding box center [350, 269] width 249 height 24
click at [268, 467] on div "Call Now" at bounding box center [363, 466] width 288 height 27
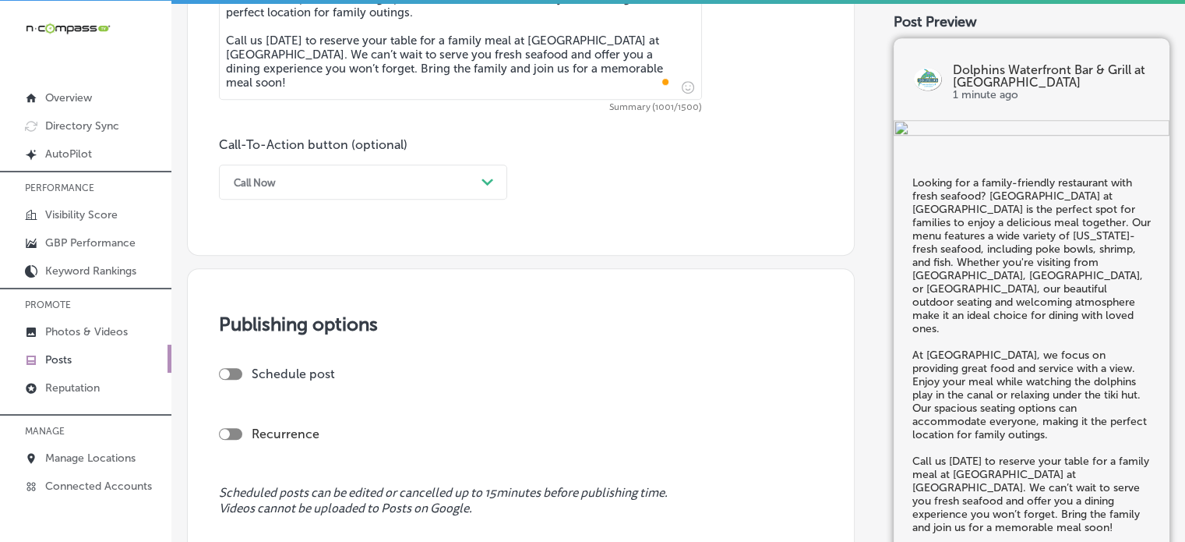
scroll to position [1064, 0]
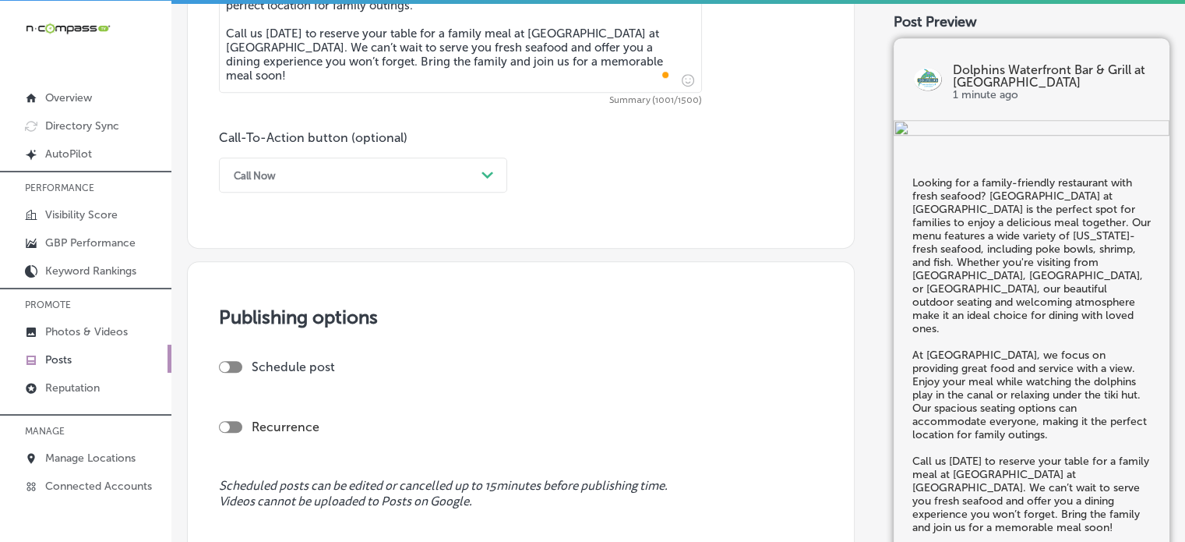
click at [236, 361] on div at bounding box center [230, 367] width 23 height 12
checkbox input "true"
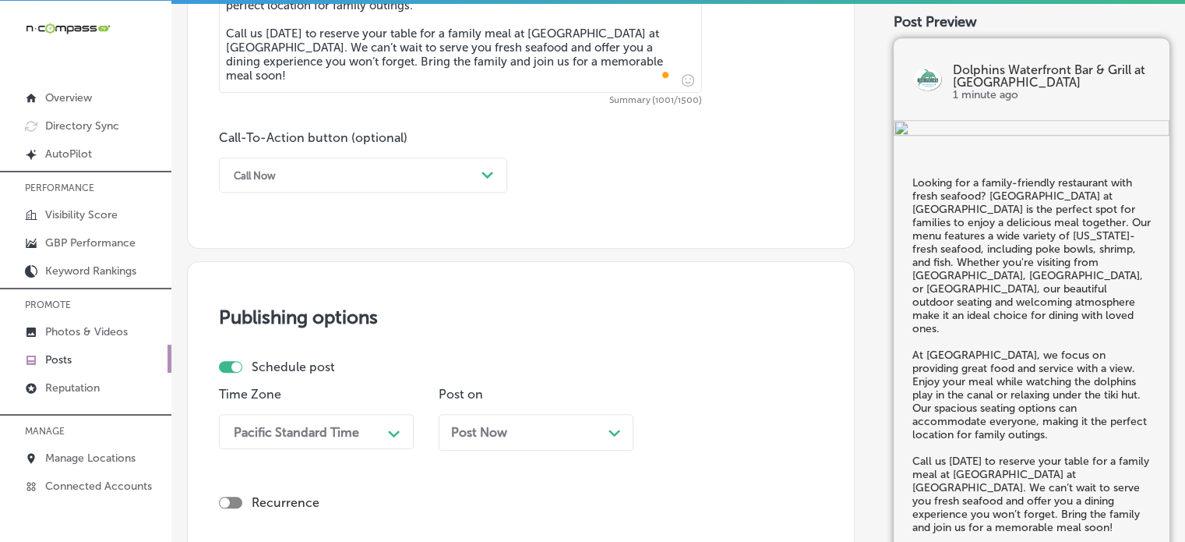
scroll to position [1209, 0]
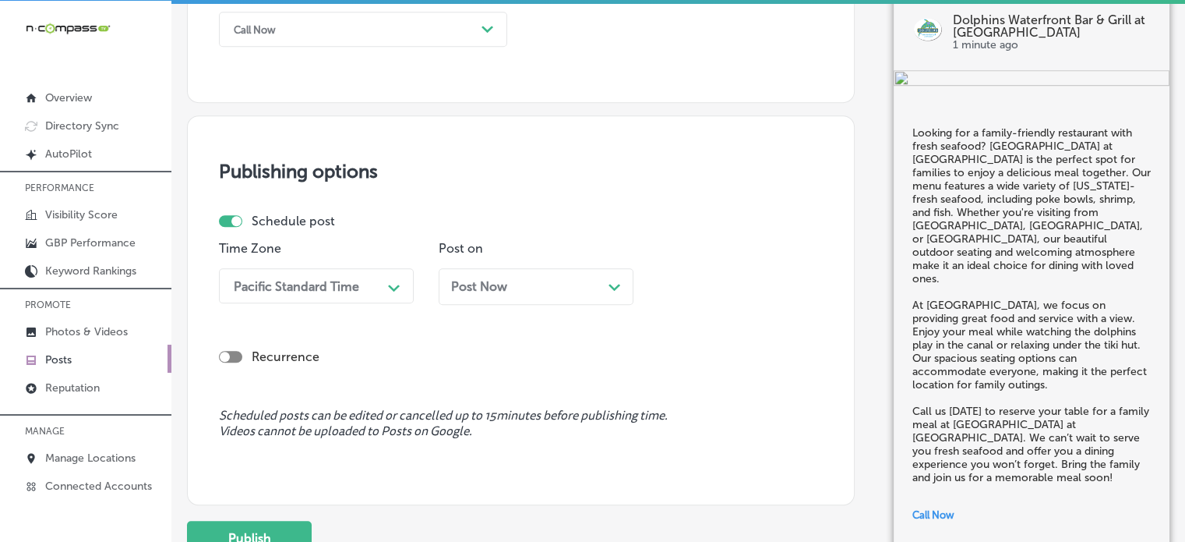
click at [357, 303] on div "Pacific Standard Time Path Created with Sketch." at bounding box center [316, 285] width 195 height 35
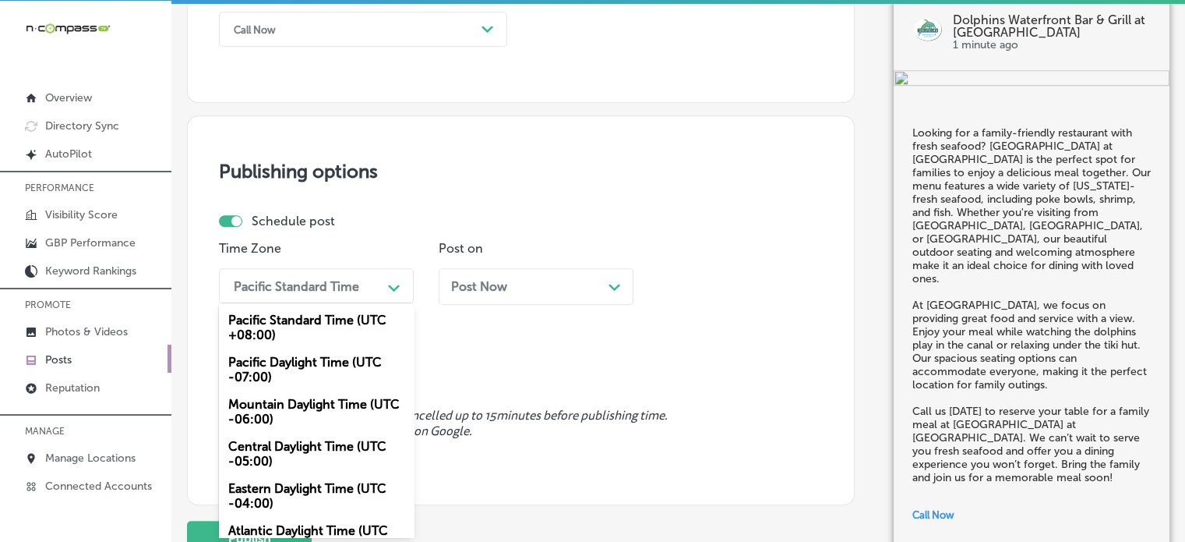
click at [326, 420] on div "Mountain Daylight Time (UTC -06:00)" at bounding box center [316, 411] width 195 height 42
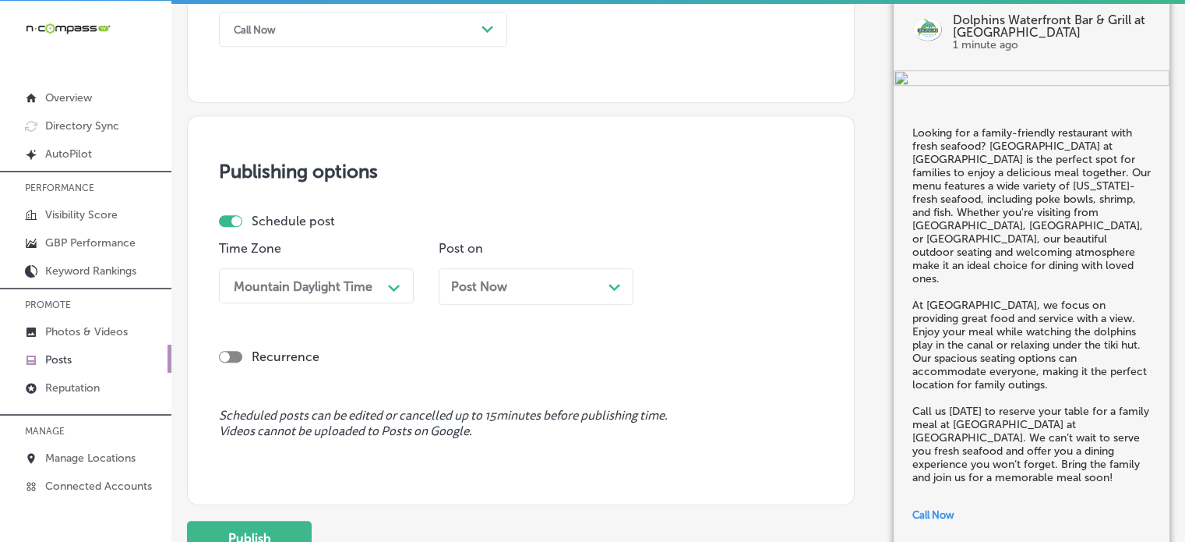
click at [542, 286] on div "Post Now Path Created with Sketch." at bounding box center [536, 286] width 170 height 15
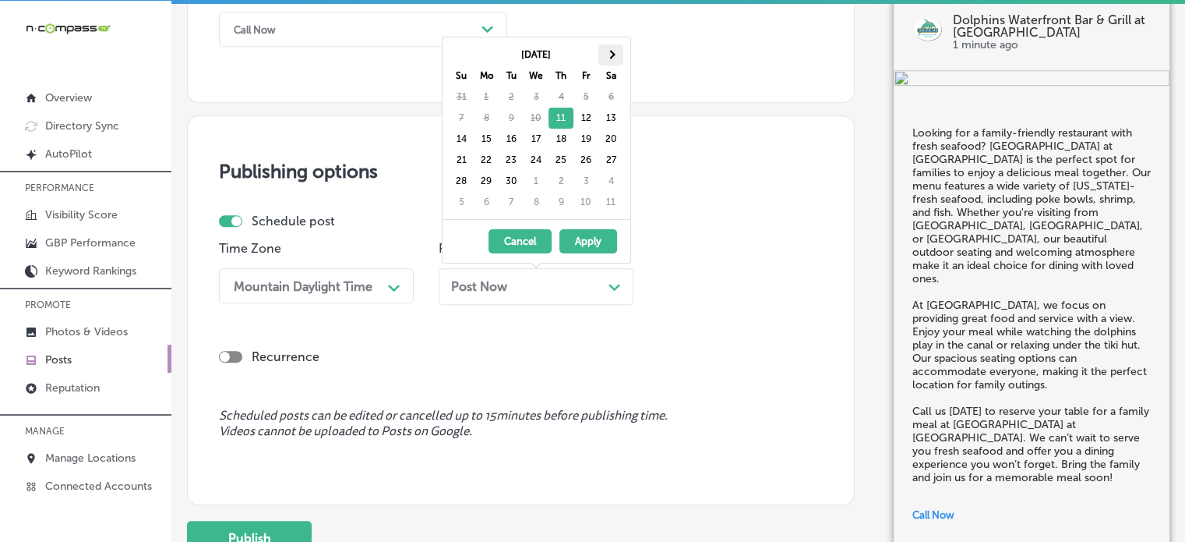
click at [611, 59] on th at bounding box center [610, 54] width 25 height 21
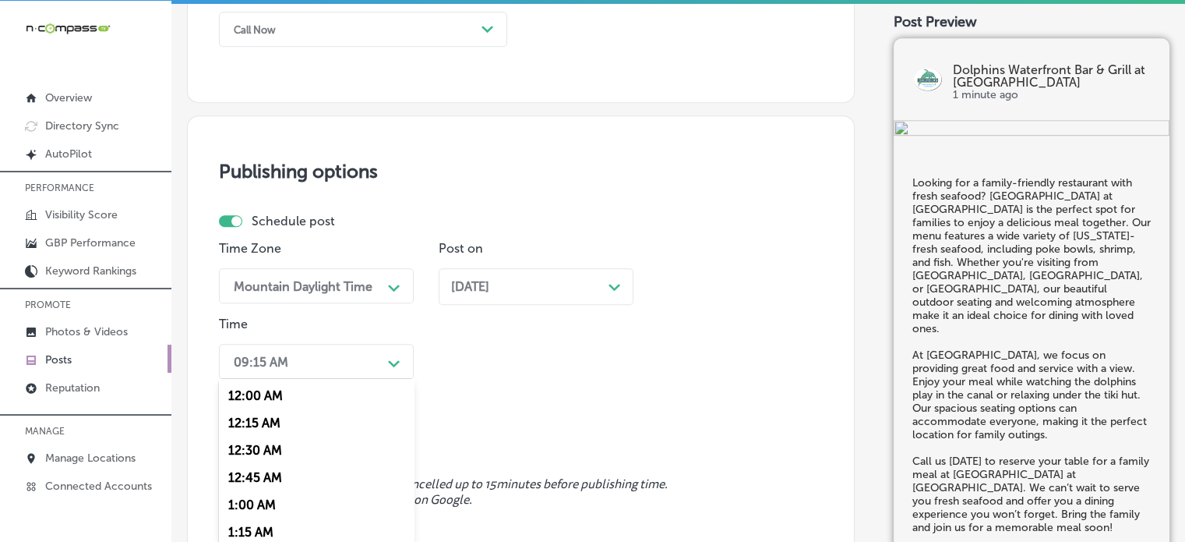
scroll to position [1285, 0]
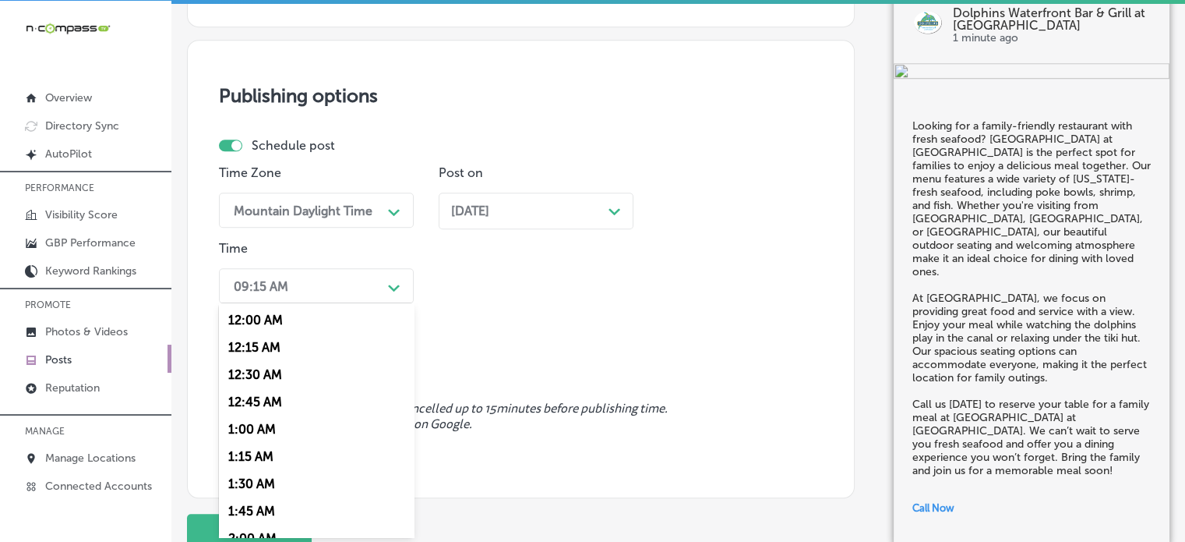
click at [372, 303] on div "option 12:15 AM focused, 2 of 96. 96 results available. Use Up and Down to choo…" at bounding box center [316, 285] width 195 height 35
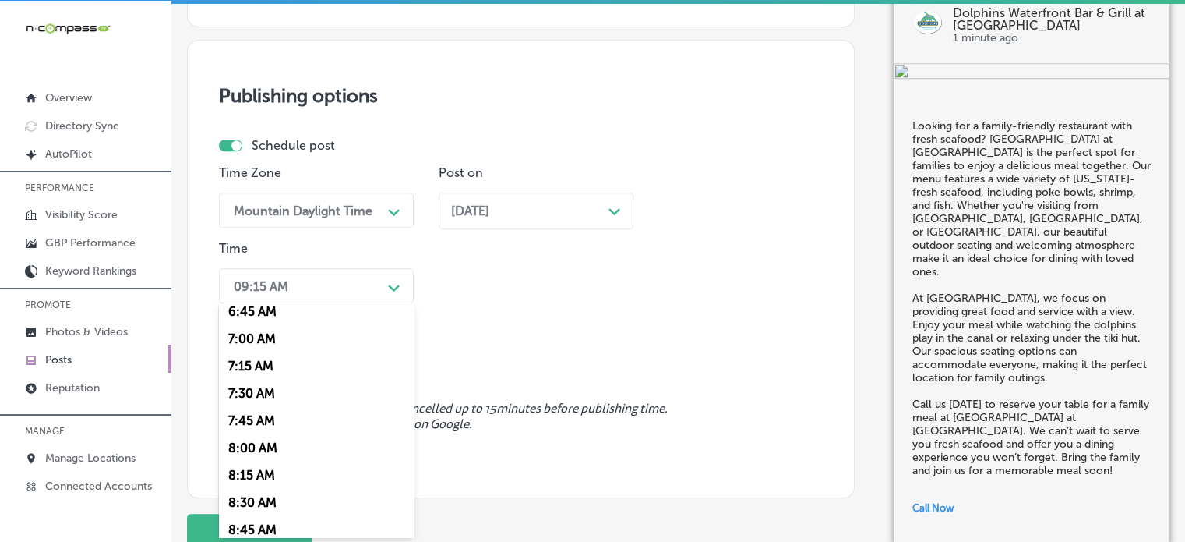
scroll to position [717, 0]
click at [267, 365] on div "7:00 AM" at bounding box center [316, 366] width 195 height 27
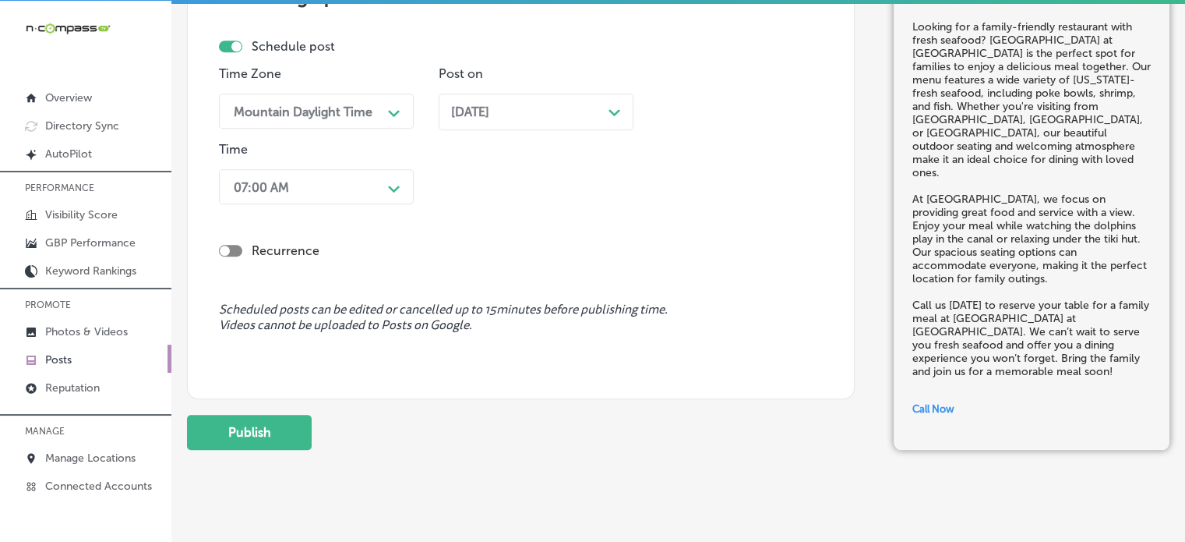
scroll to position [1408, 0]
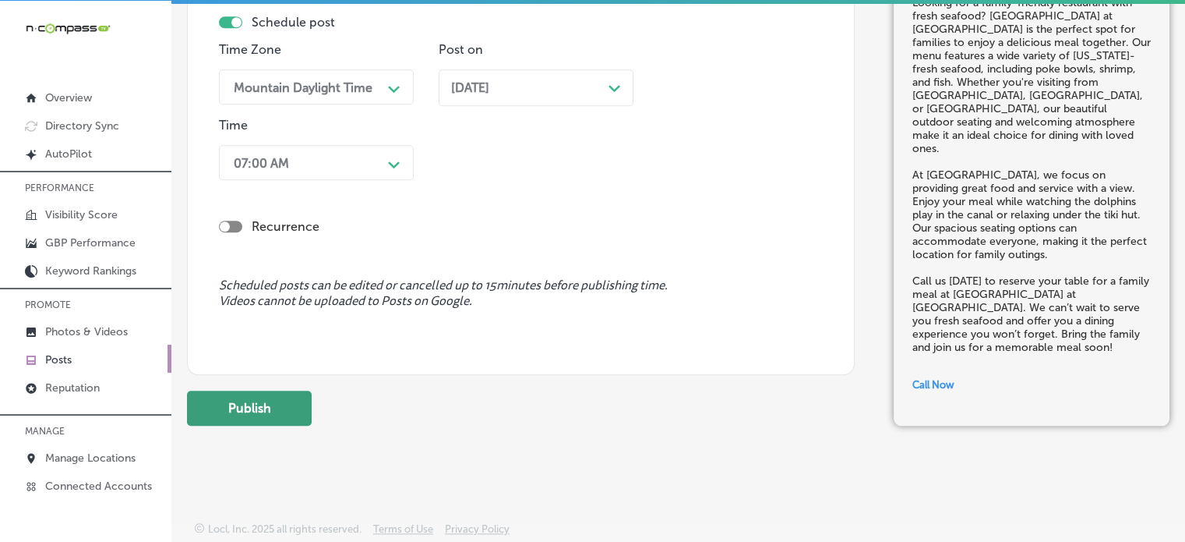
click at [277, 404] on button "Publish" at bounding box center [249, 407] width 125 height 35
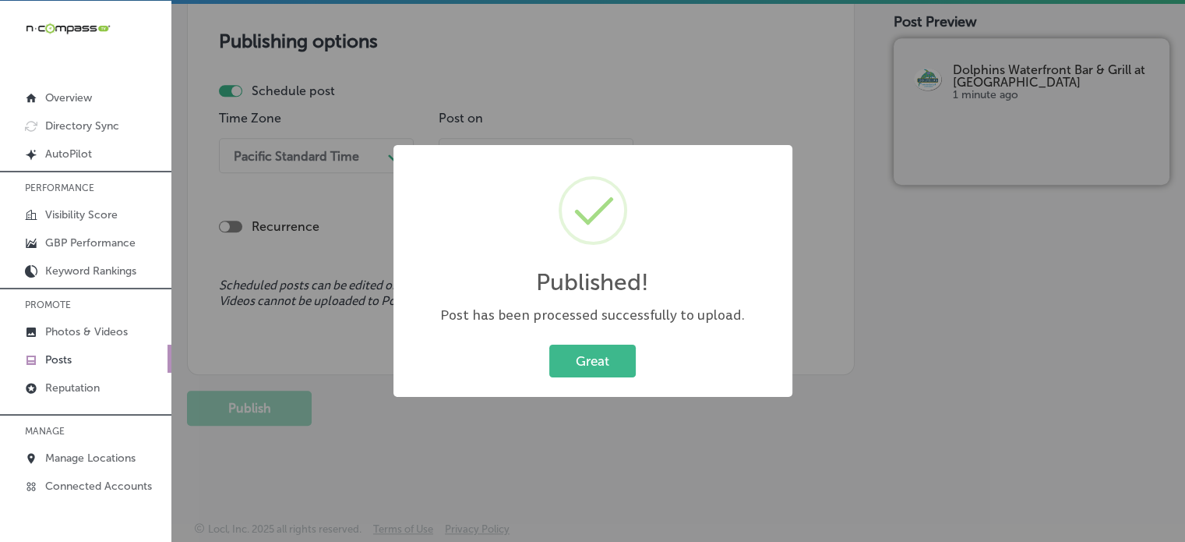
scroll to position [1339, 0]
click at [609, 372] on button "Great" at bounding box center [592, 360] width 86 height 32
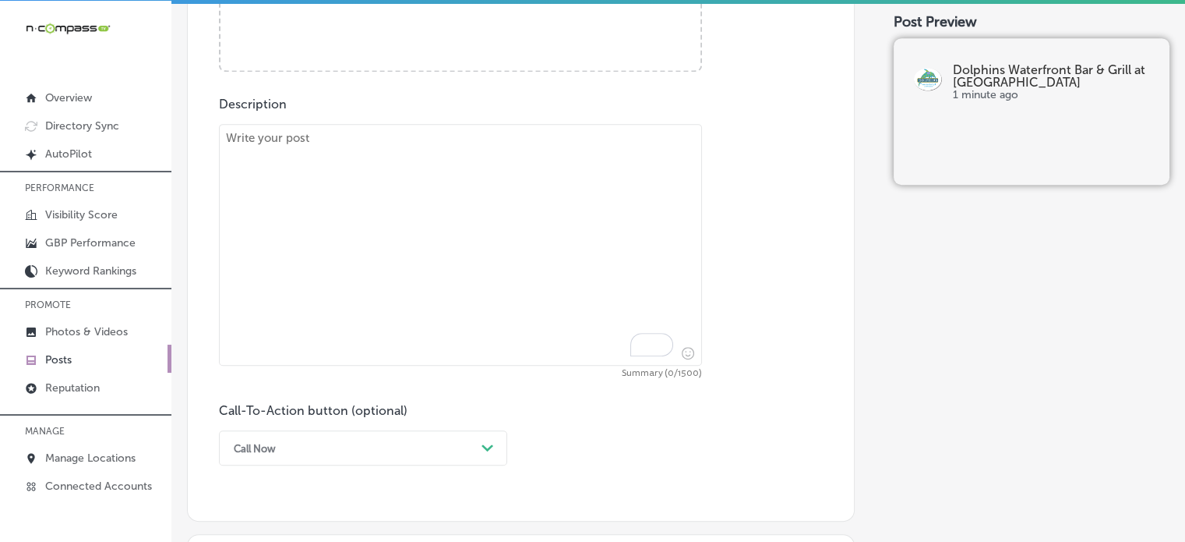
scroll to position [480, 0]
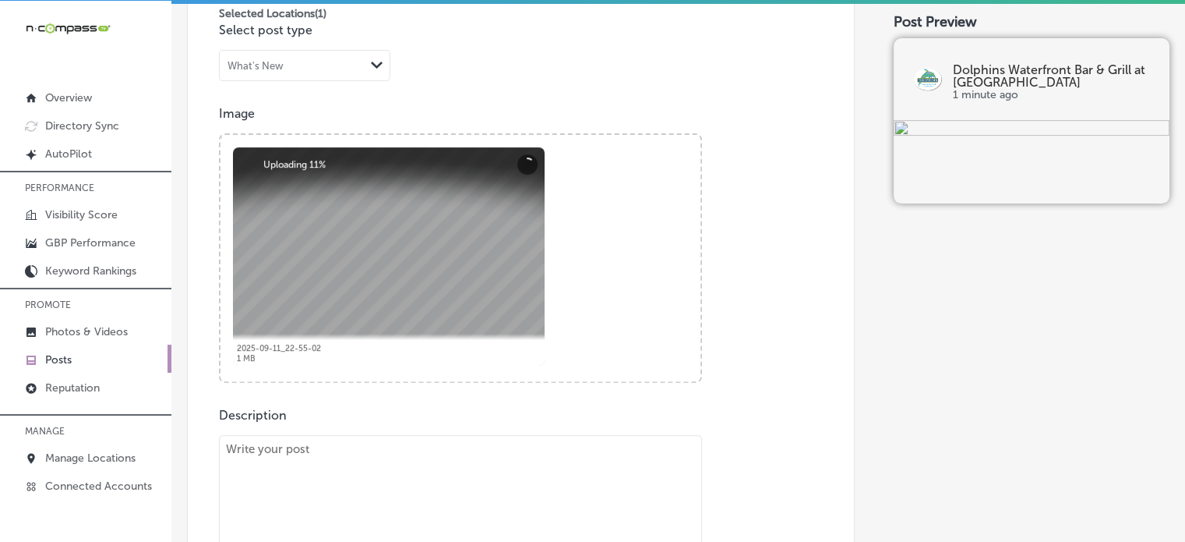
paste textarea ""Looking for the best happy hour on the Space Coast? Dolphins Waterfront Bar & …"
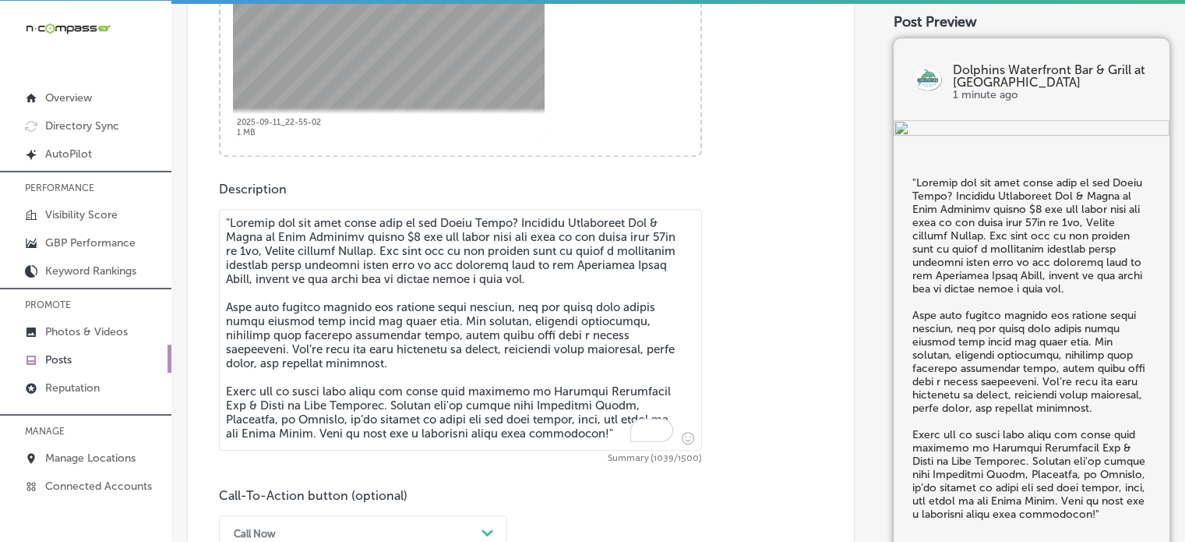
scroll to position [707, 0]
click at [231, 217] on textarea "To enrich screen reader interactions, please activate Accessibility in Grammarl…" at bounding box center [460, 329] width 483 height 242
type textarea "Looking for the best happy hour on the Space Coast? Dolphins Waterfront Bar & G…"
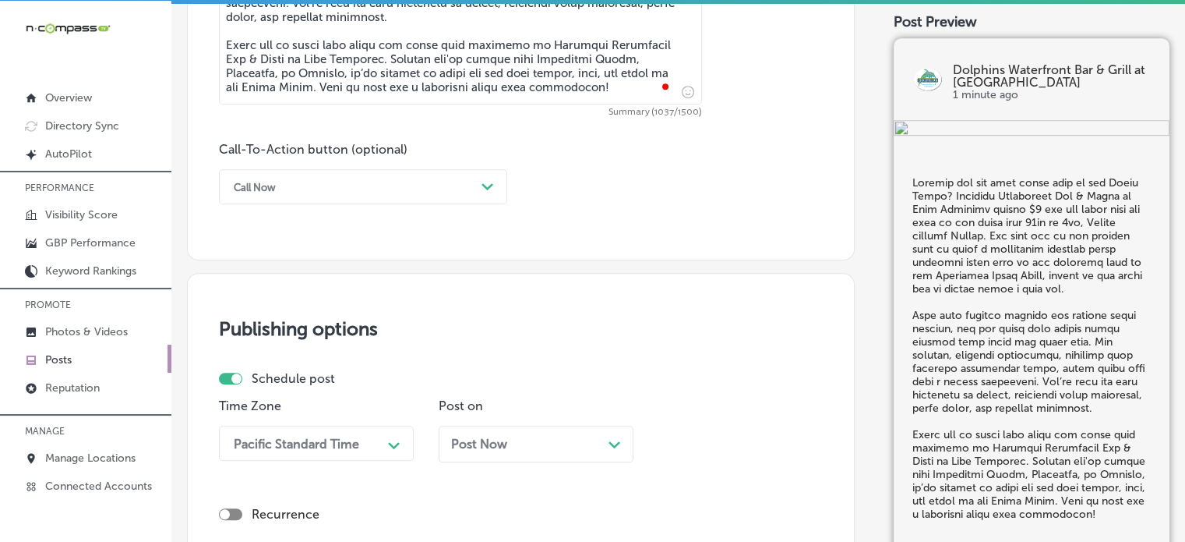
scroll to position [1078, 0]
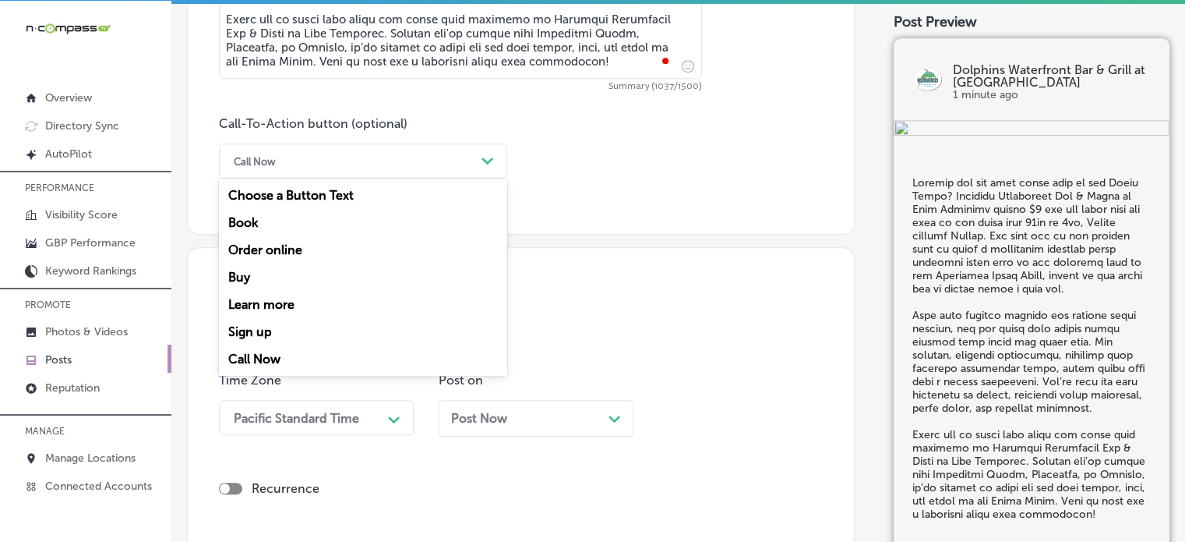
click at [429, 167] on div "Call Now" at bounding box center [350, 161] width 249 height 24
click at [276, 297] on div "Learn more" at bounding box center [363, 304] width 288 height 27
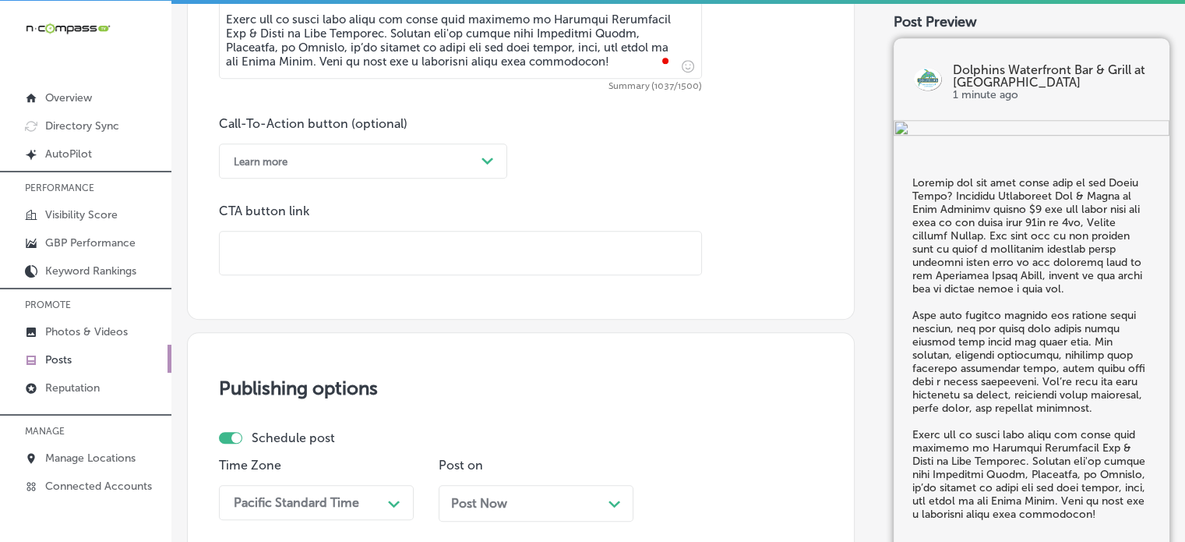
click at [404, 243] on input "text" at bounding box center [461, 252] width 482 height 43
paste input "https://dolphinsgrill.com/"
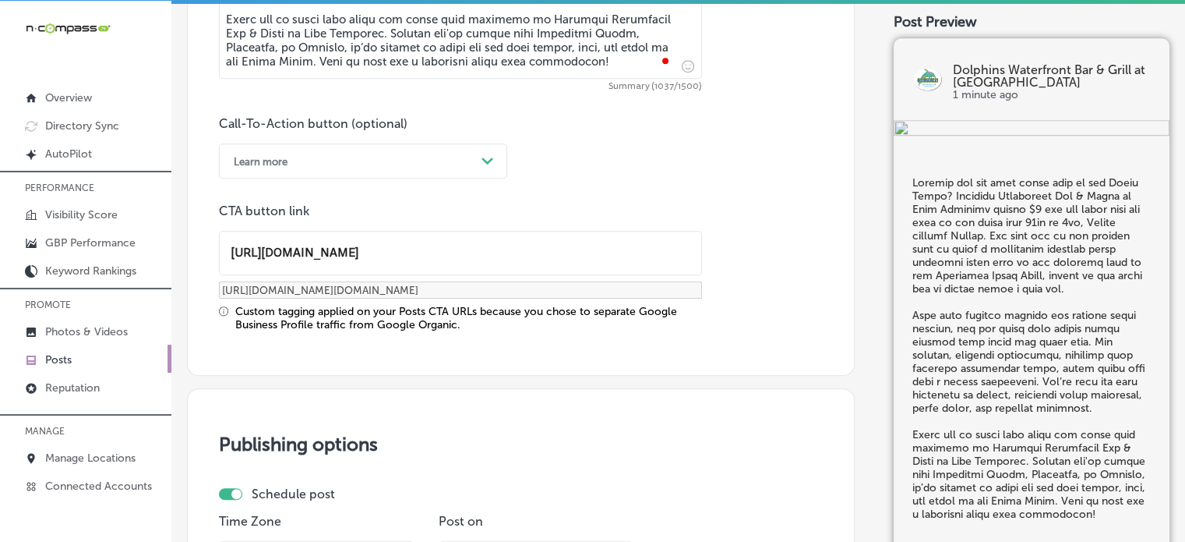
type input "https://dolphinsgrill.com/"
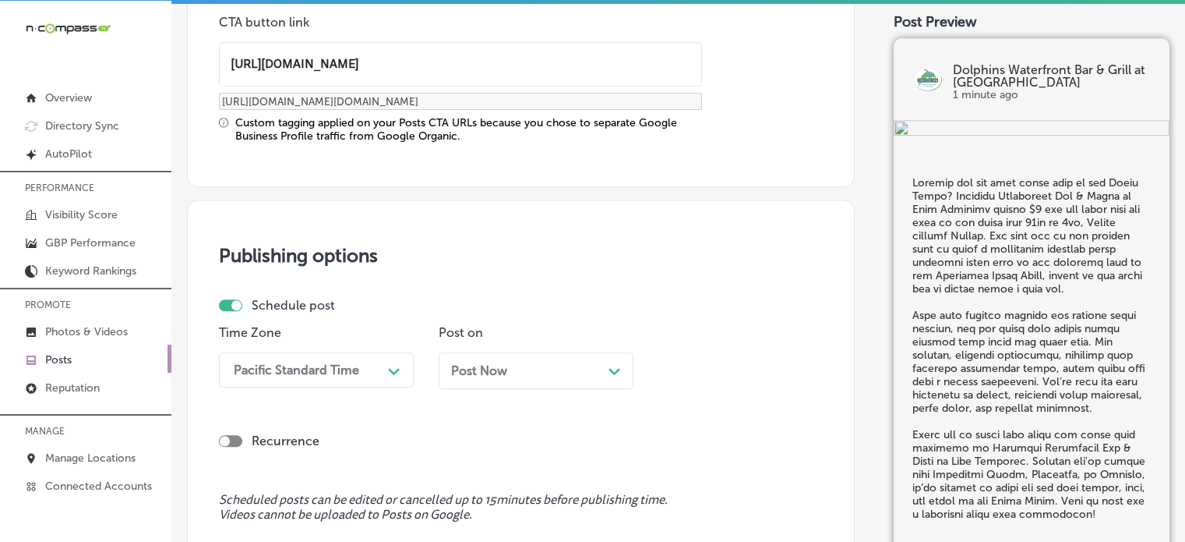
scroll to position [1349, 0]
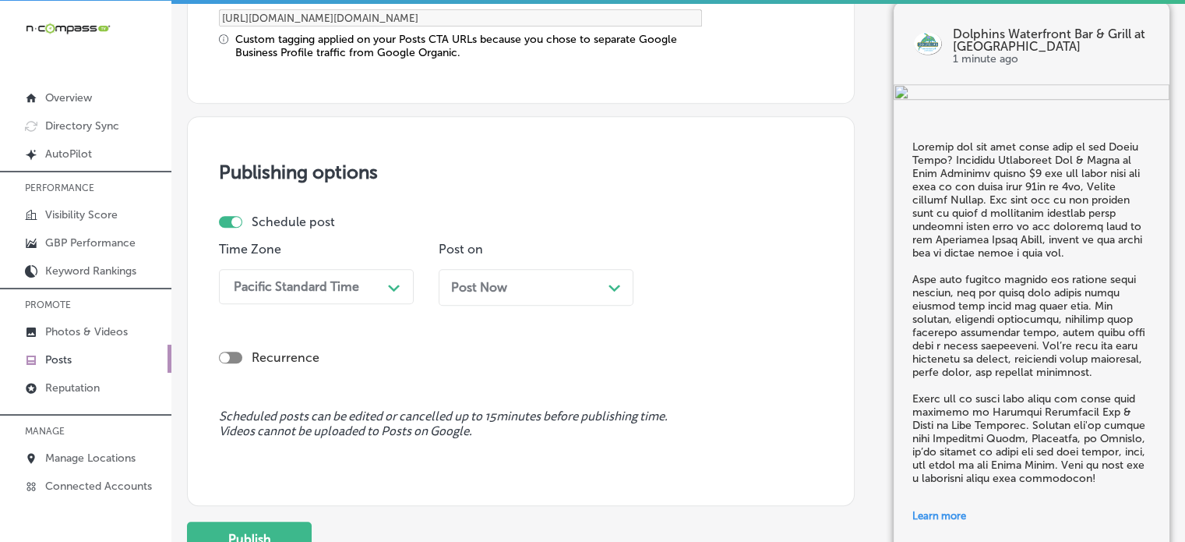
click at [352, 304] on div "Pacific Standard Time Path Created with Sketch." at bounding box center [316, 286] width 195 height 35
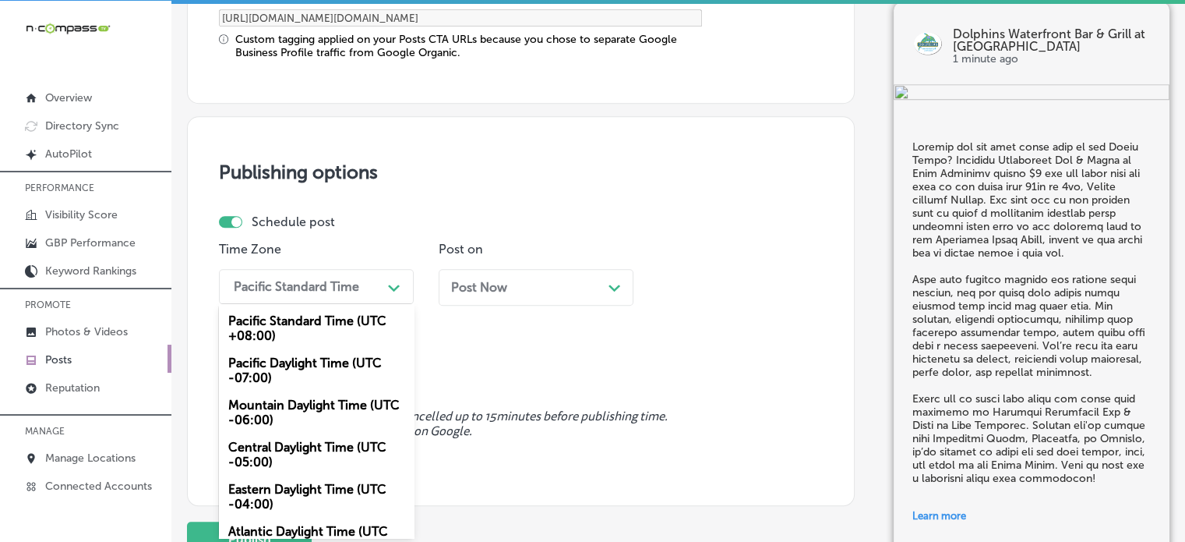
click at [290, 395] on div "Mountain Daylight Time (UTC -06:00)" at bounding box center [316, 412] width 195 height 42
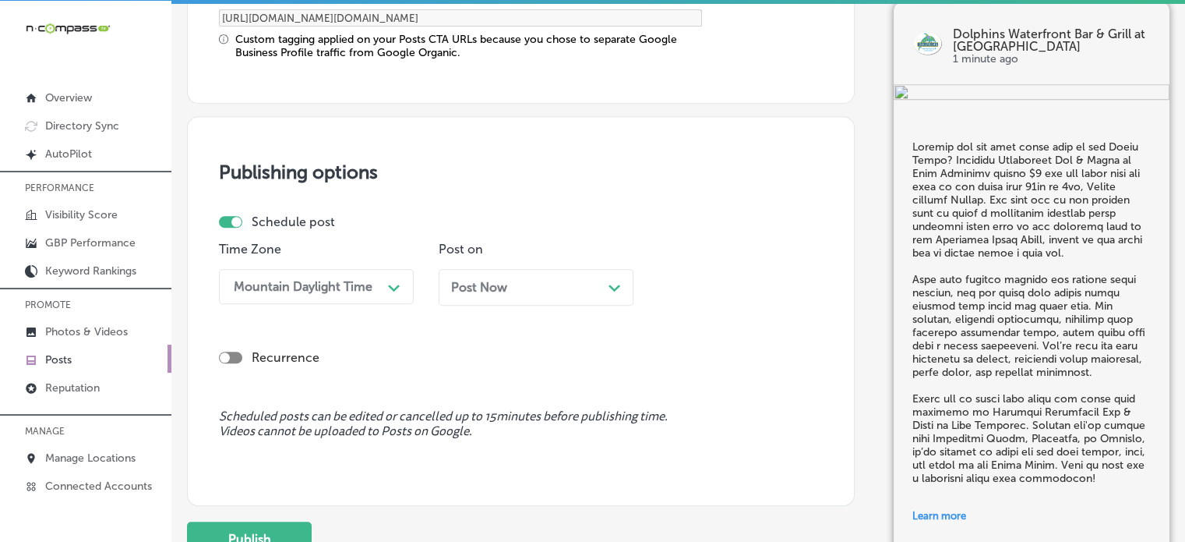
drag, startPoint x: 511, startPoint y: 301, endPoint x: 523, endPoint y: 291, distance: 15.0
click at [523, 291] on div "Post Now Path Created with Sketch." at bounding box center [536, 287] width 195 height 37
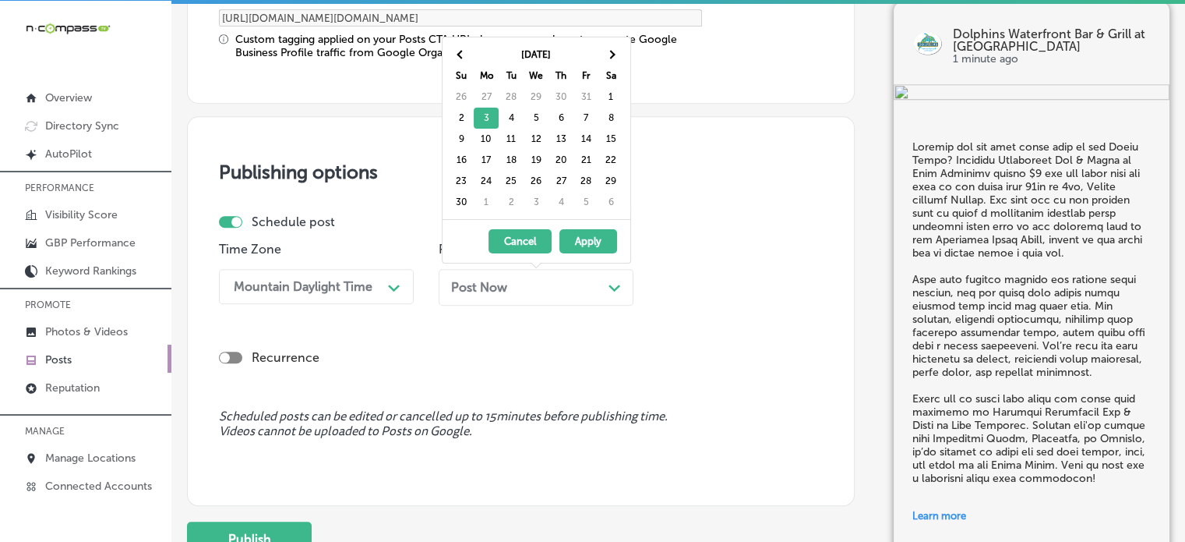
click at [523, 291] on div "Post Now Path Created with Sketch." at bounding box center [536, 287] width 170 height 15
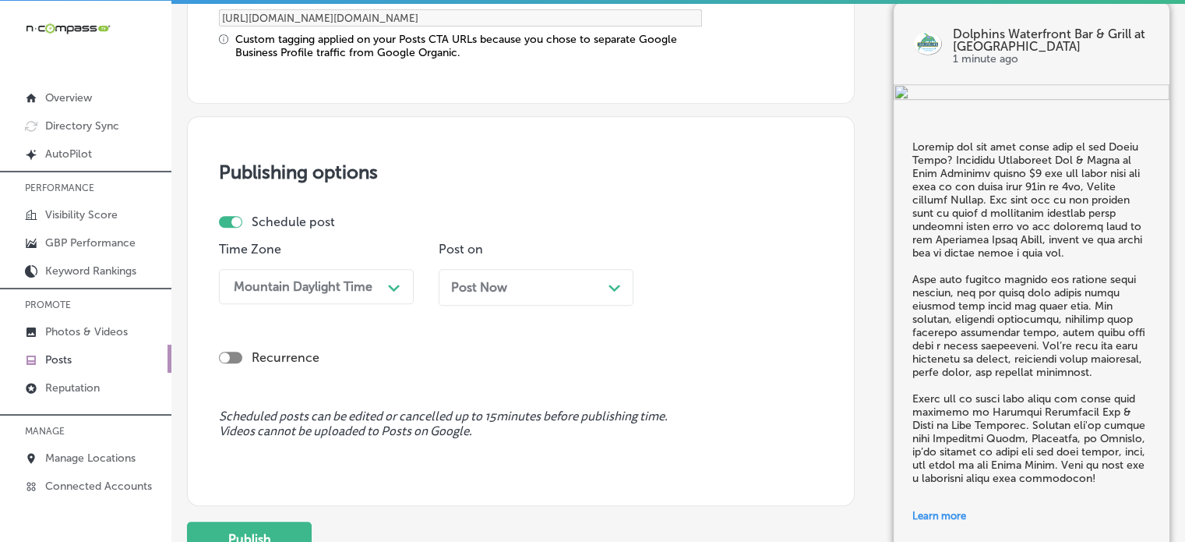
click at [523, 291] on div "Post Now Path Created with Sketch." at bounding box center [536, 287] width 170 height 15
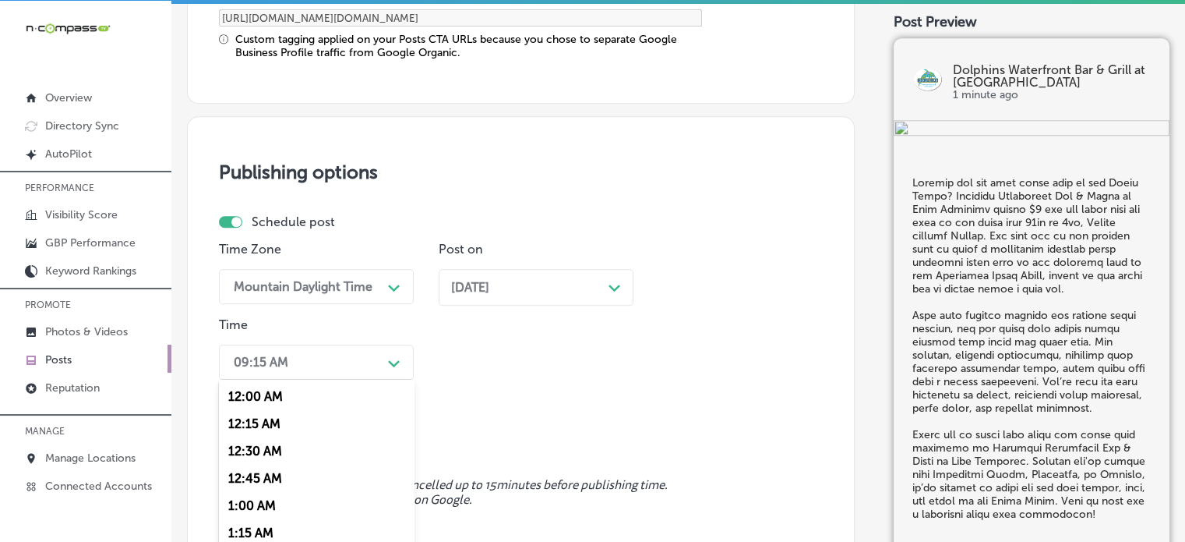
scroll to position [1425, 0]
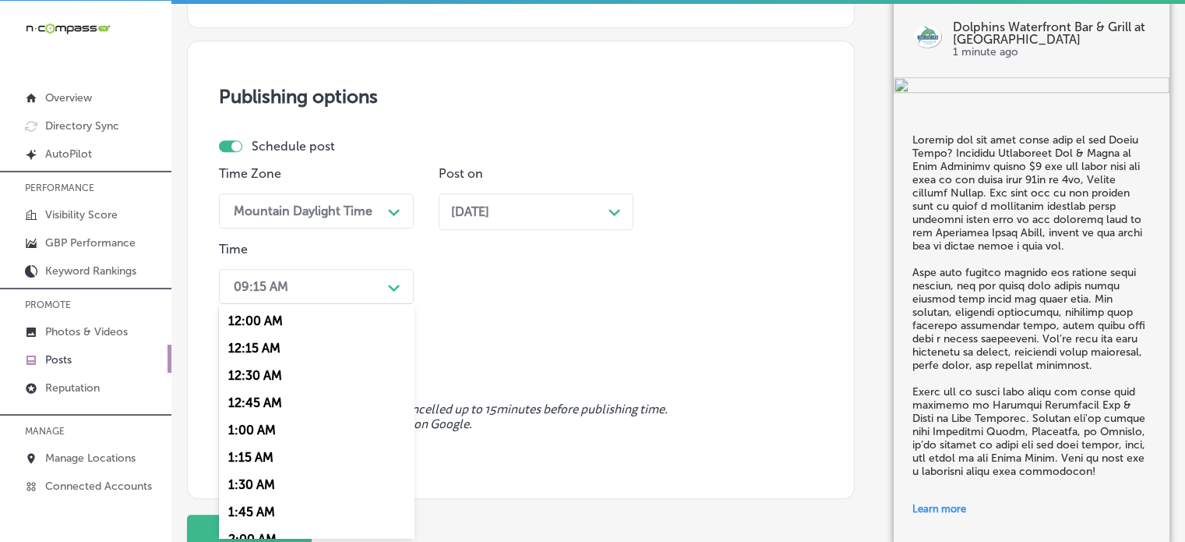
click at [357, 304] on div "option 7:00 AM, selected. option 12:15 AM focused, 2 of 96. 96 results availabl…" at bounding box center [316, 286] width 195 height 35
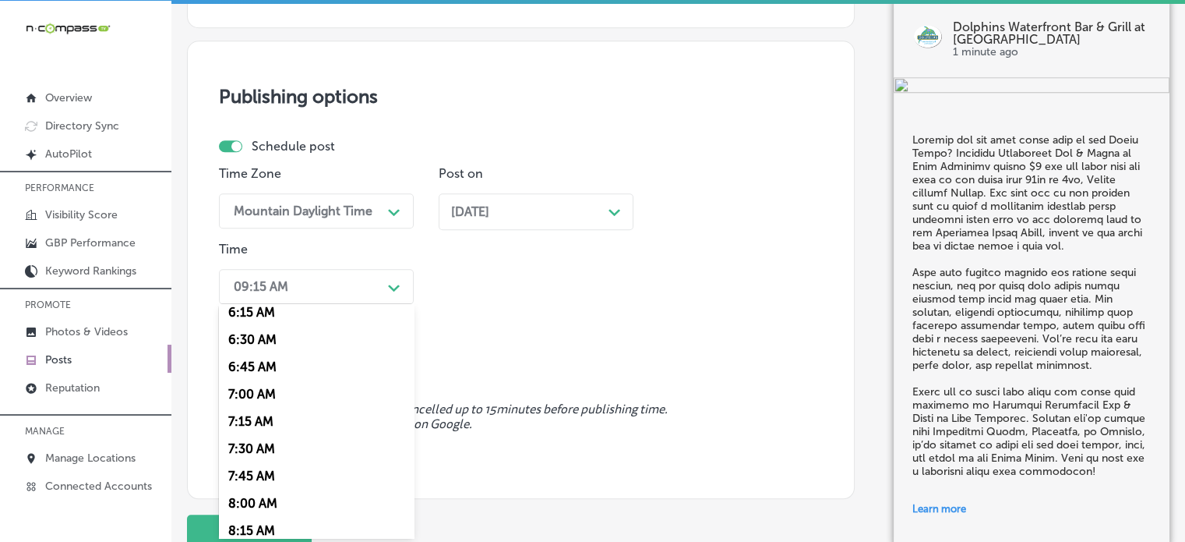
click at [277, 389] on div "7:00 AM" at bounding box center [316, 393] width 195 height 27
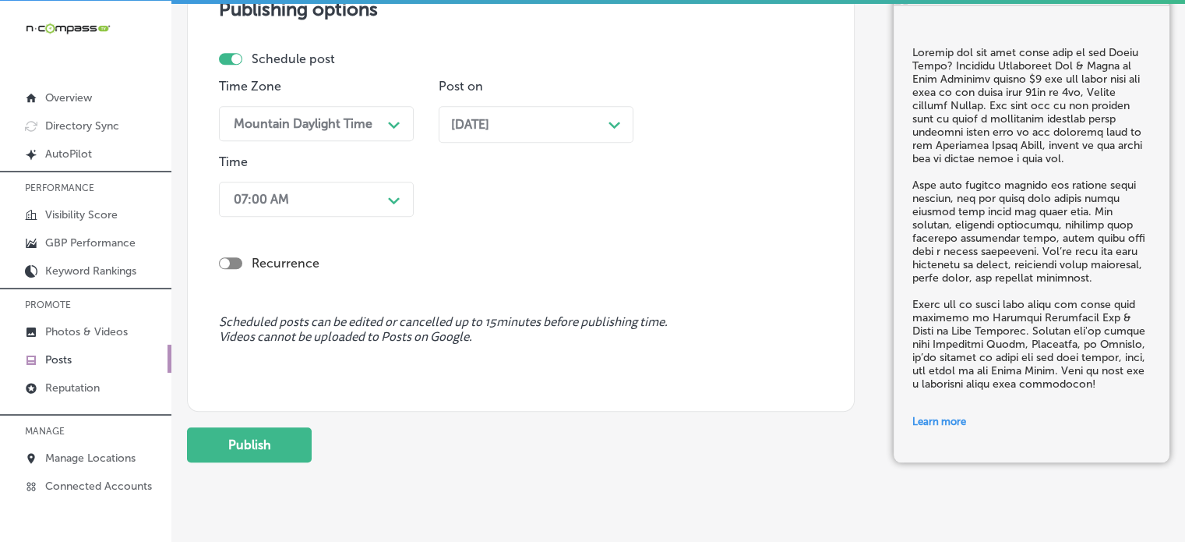
scroll to position [1514, 0]
click at [265, 439] on button "Publish" at bounding box center [249, 442] width 125 height 35
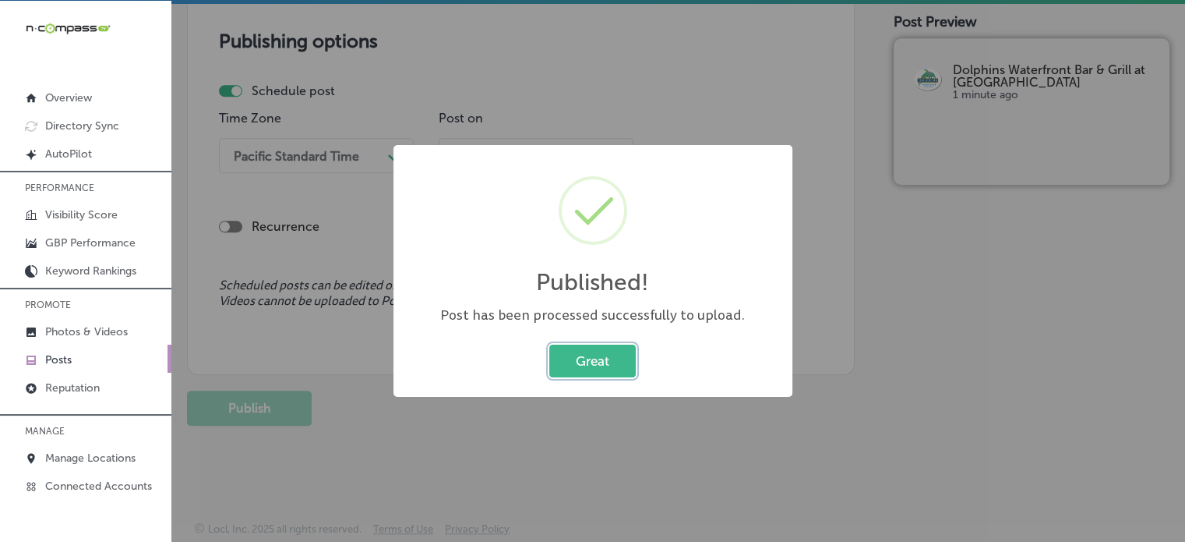
scroll to position [1339, 0]
click at [607, 352] on button "Great" at bounding box center [592, 360] width 86 height 32
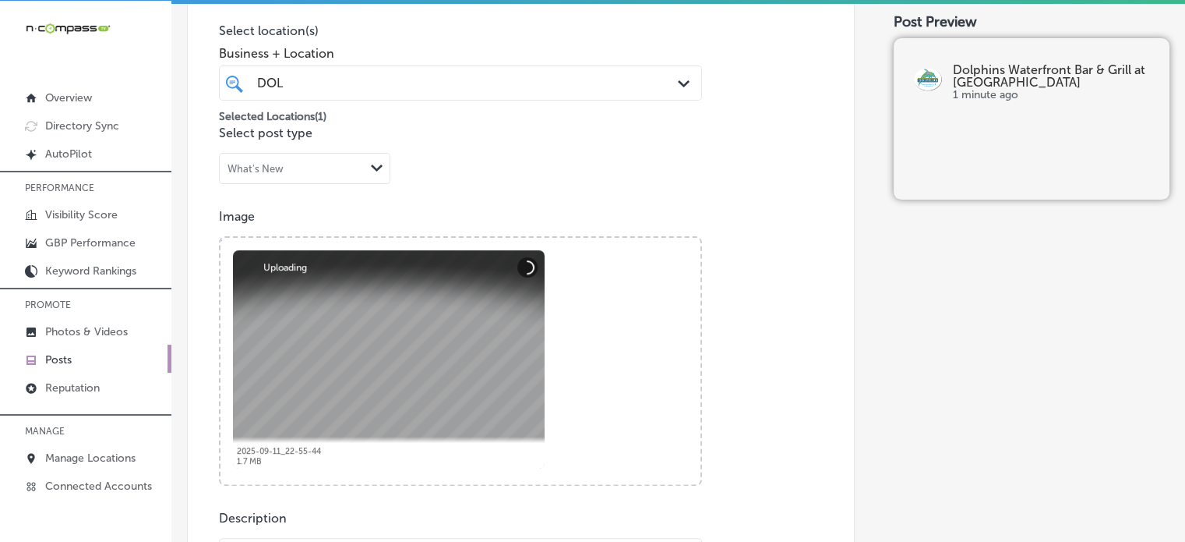
scroll to position [580, 0]
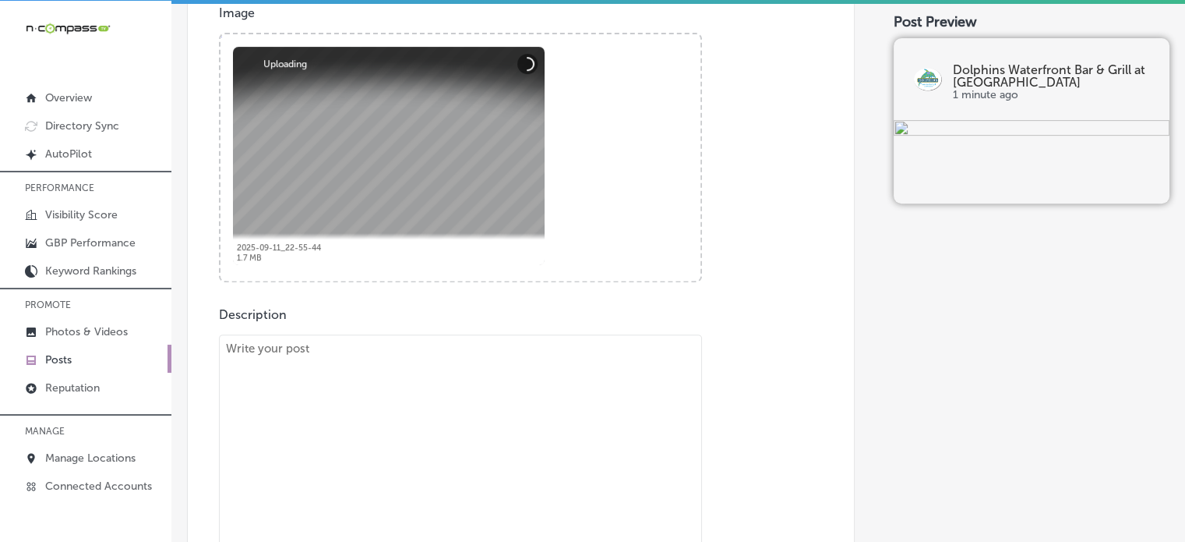
click at [493, 364] on textarea "To enrich screen reader interactions, please activate Accessibility in Grammarl…" at bounding box center [460, 455] width 483 height 242
paste textarea ""If you’re looking for fresh seafood with a view, Dolphins Waterfront Bar & Gri…"
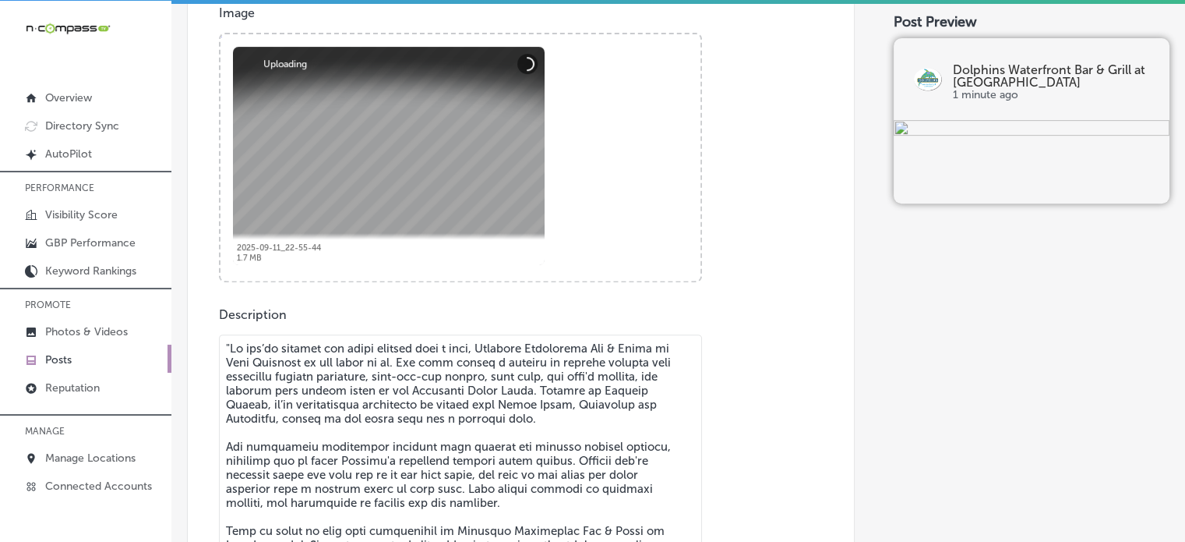
scroll to position [623, 0]
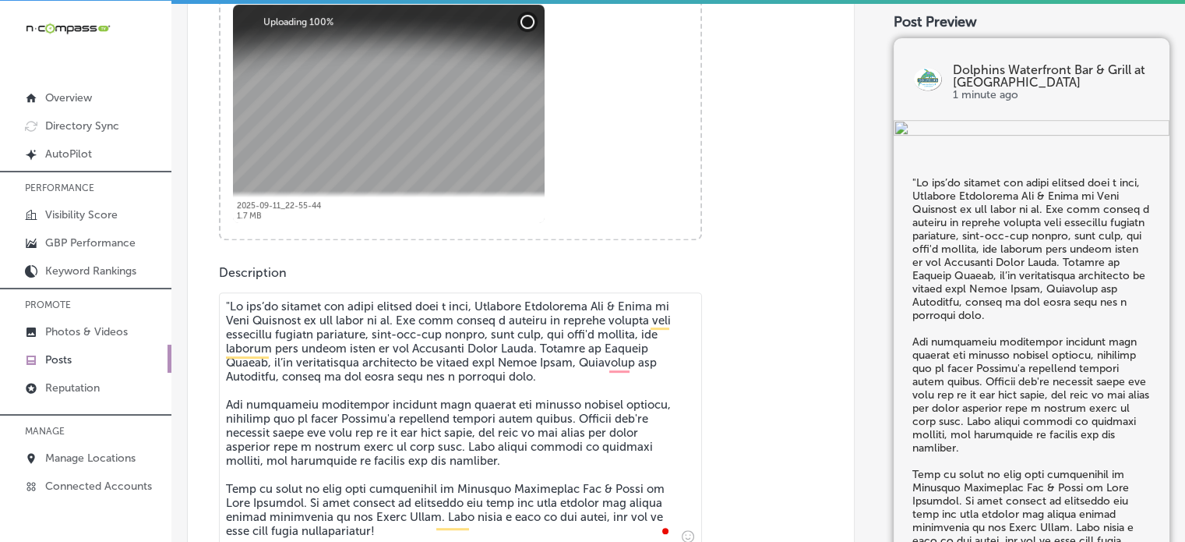
click at [232, 308] on textarea "To enrich screen reader interactions, please activate Accessibility in Grammarl…" at bounding box center [460, 420] width 483 height 256
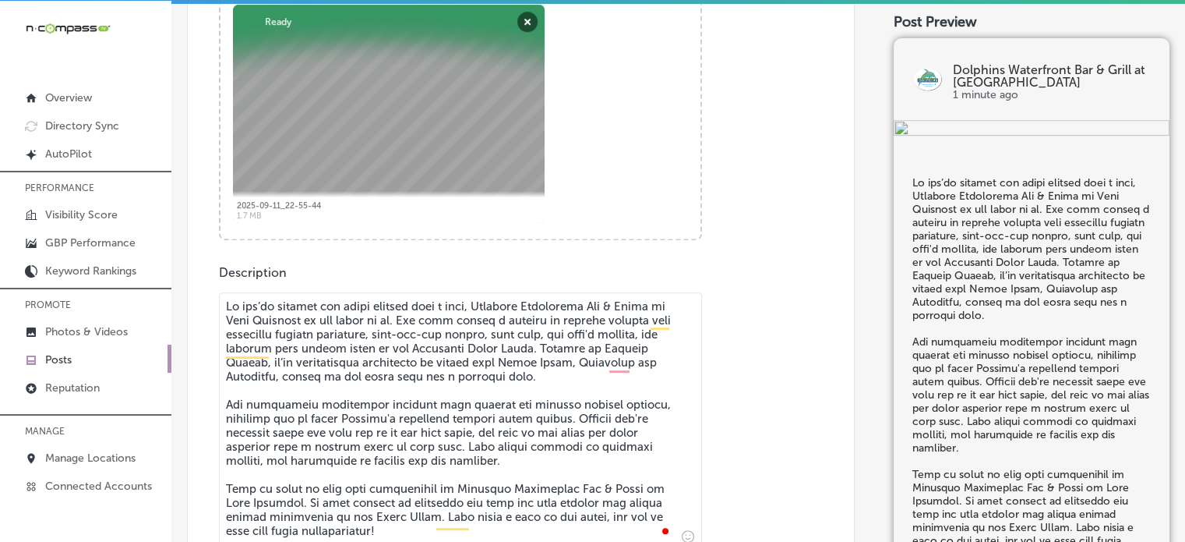
click at [316, 383] on textarea "To enrich screen reader interactions, please activate Accessibility in Grammarl…" at bounding box center [460, 420] width 483 height 256
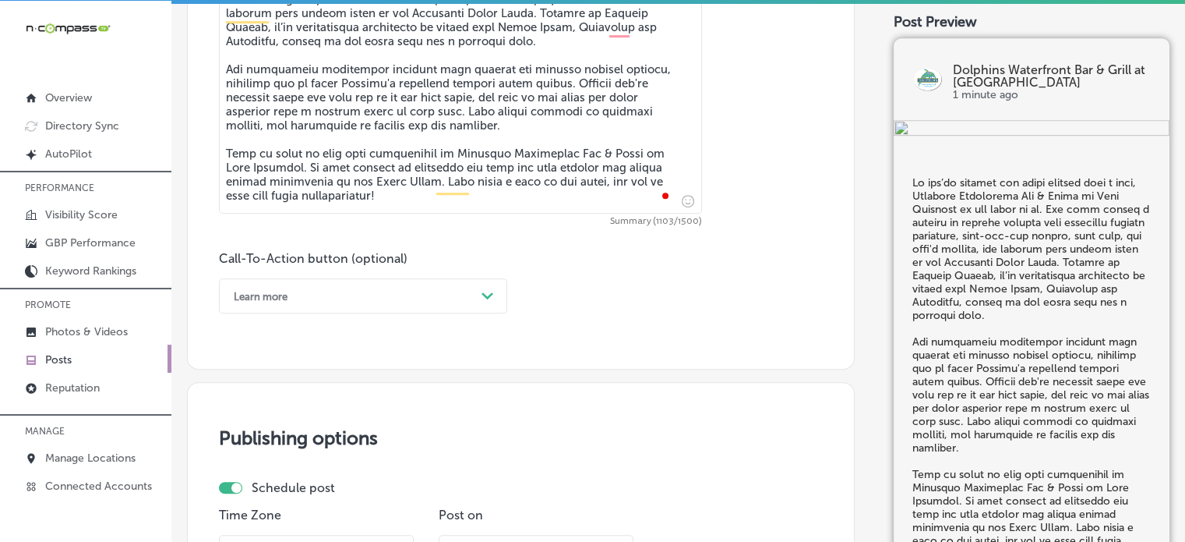
scroll to position [968, 0]
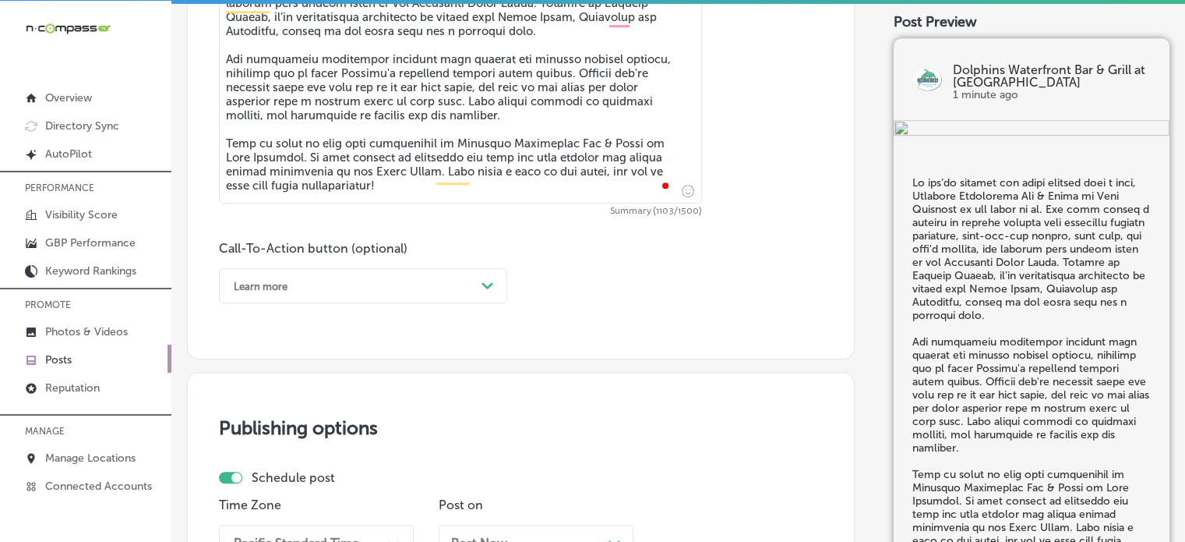
type textarea "If you’re looking for fresh seafood with a view, Dolphins Waterfront Bar & Gril…"
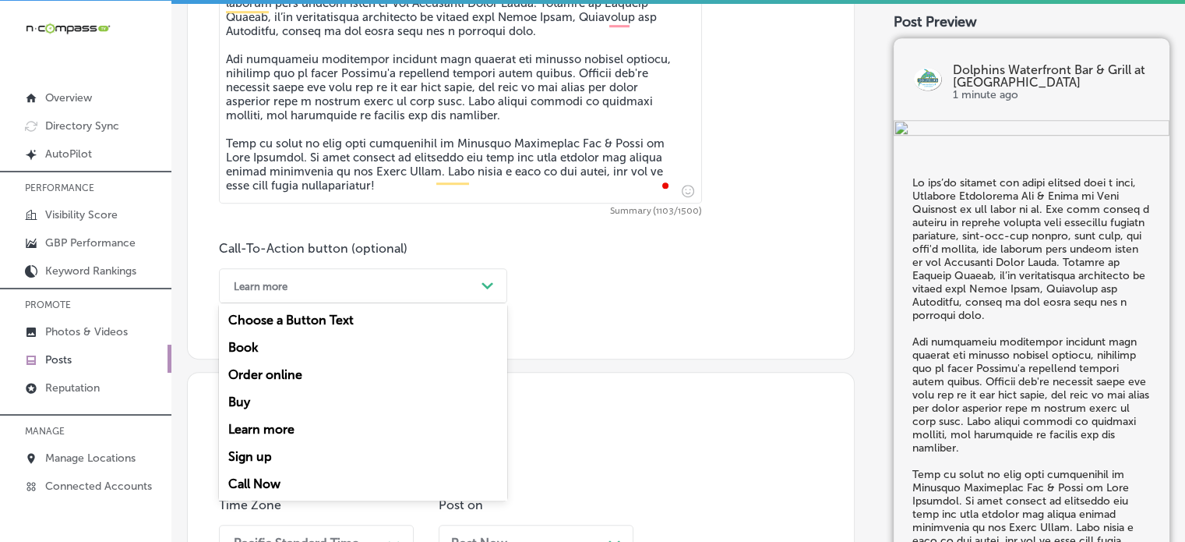
click at [417, 274] on div "Learn more" at bounding box center [350, 285] width 249 height 24
click at [265, 480] on div "Call Now" at bounding box center [363, 483] width 288 height 27
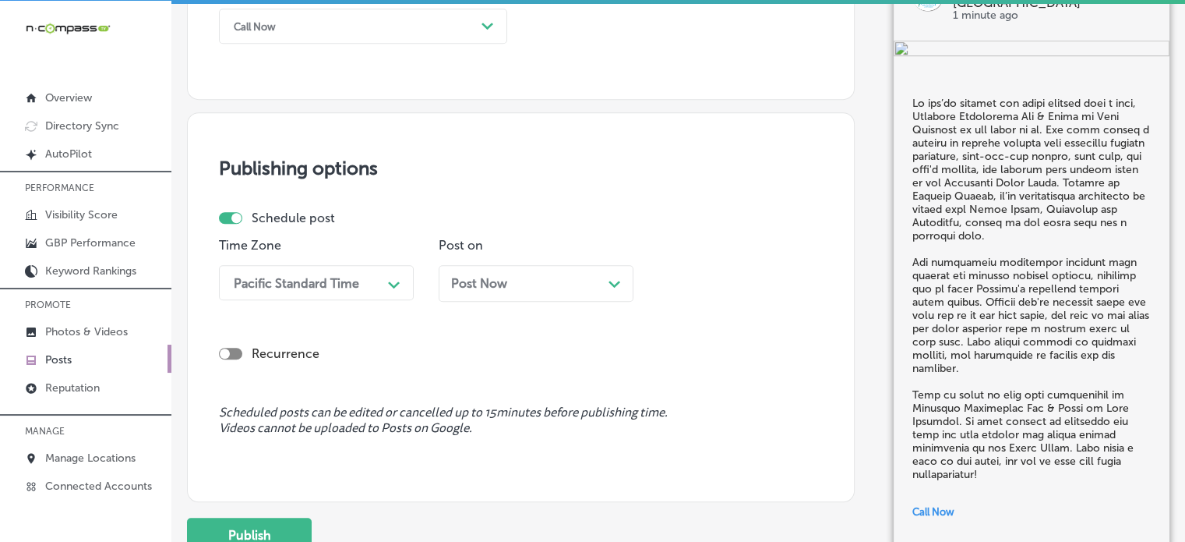
scroll to position [1241, 0]
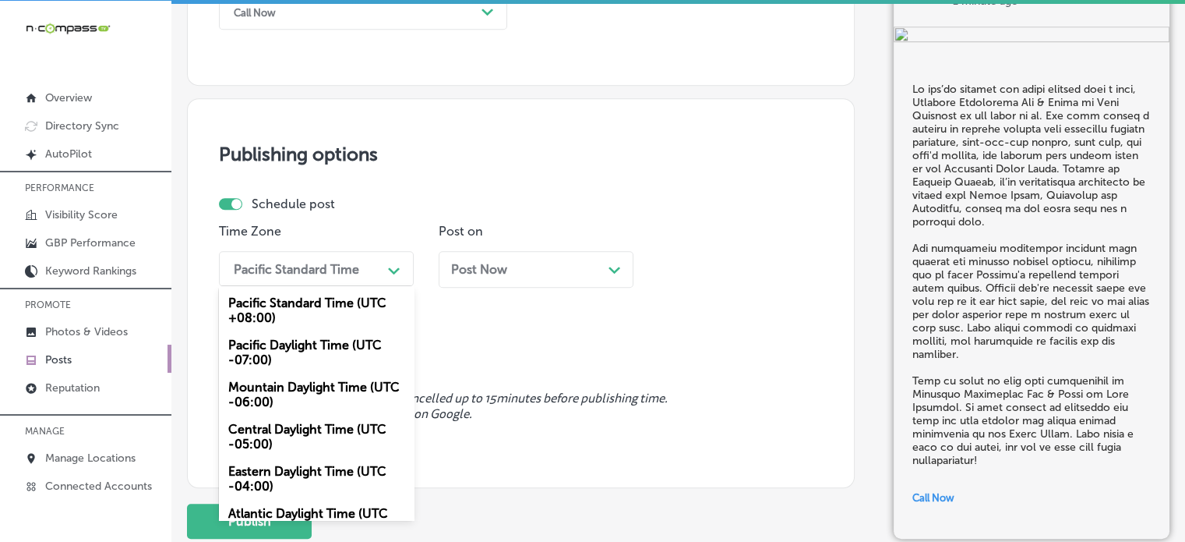
click at [327, 261] on div "Pacific Standard Time" at bounding box center [296, 268] width 125 height 15
click at [312, 389] on div "Mountain Daylight Time (UTC -06:00)" at bounding box center [316, 394] width 195 height 42
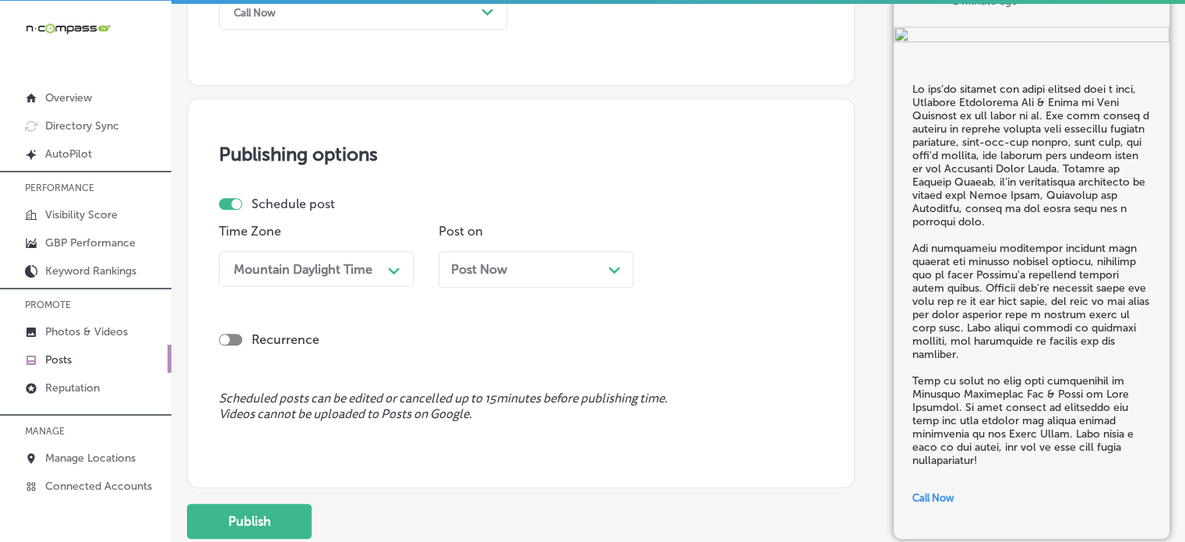
click at [563, 257] on div "Post Now Path Created with Sketch." at bounding box center [536, 269] width 195 height 37
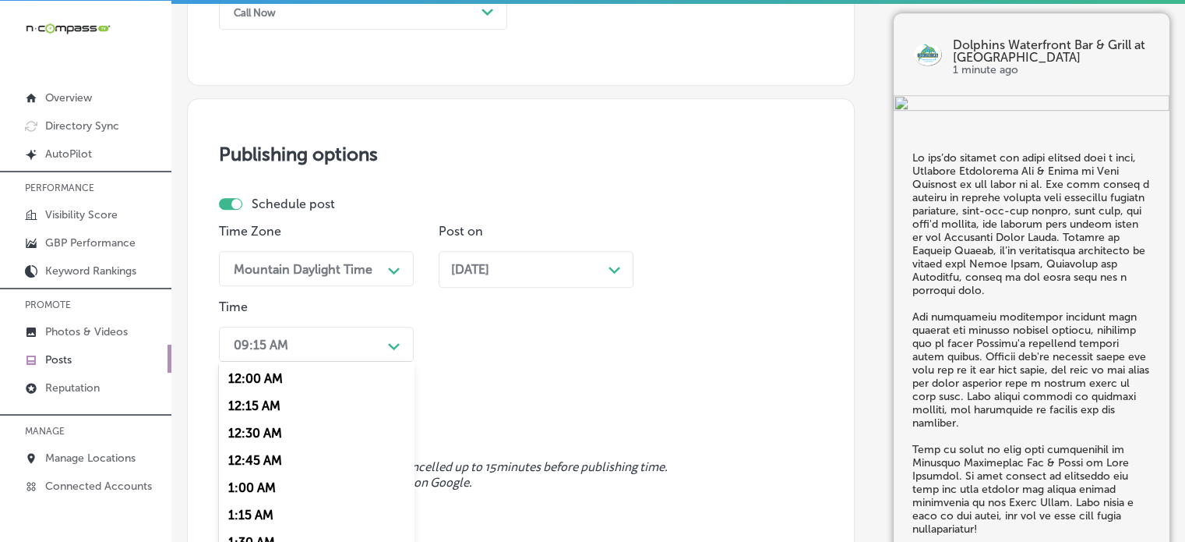
scroll to position [1300, 0]
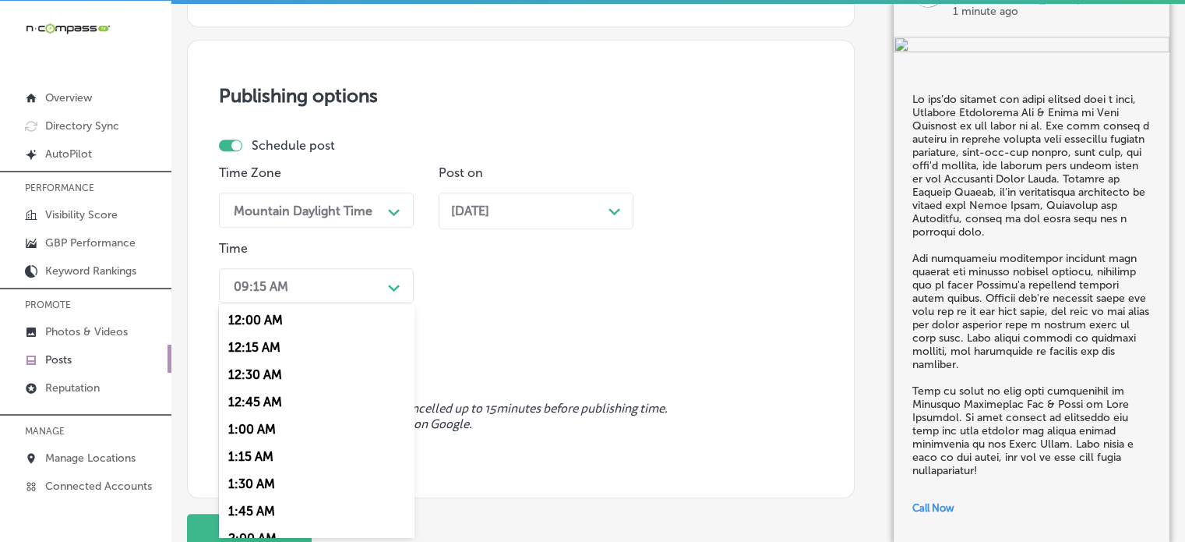
click at [370, 303] on div "option 7:00 AM, selected. option 12:15 AM focused, 2 of 96. 96 results availabl…" at bounding box center [316, 285] width 195 height 35
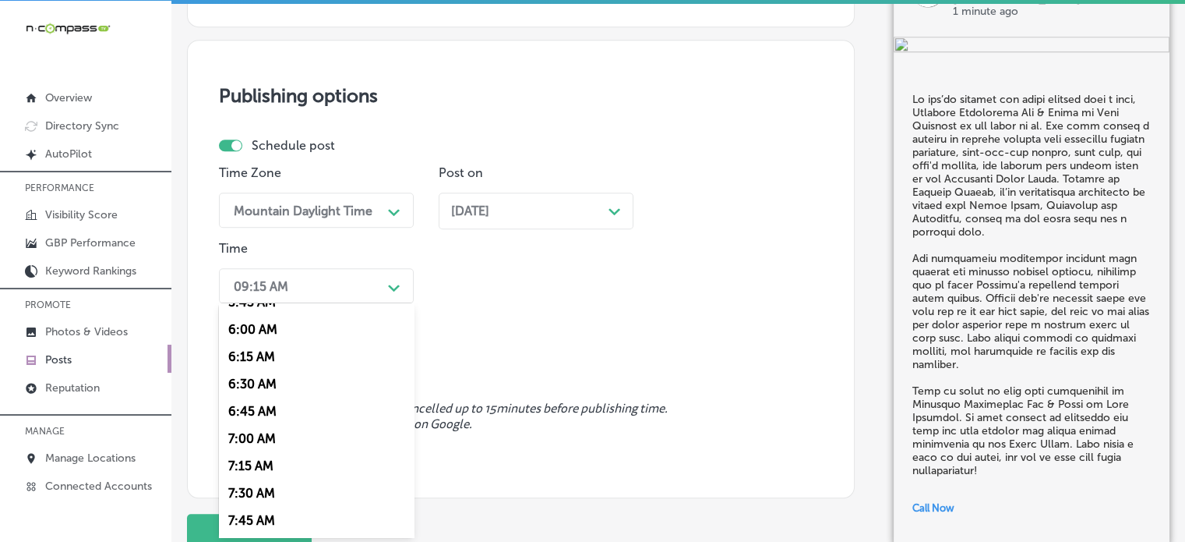
scroll to position [647, 0]
click at [260, 437] on div "7:00 AM" at bounding box center [316, 435] width 195 height 27
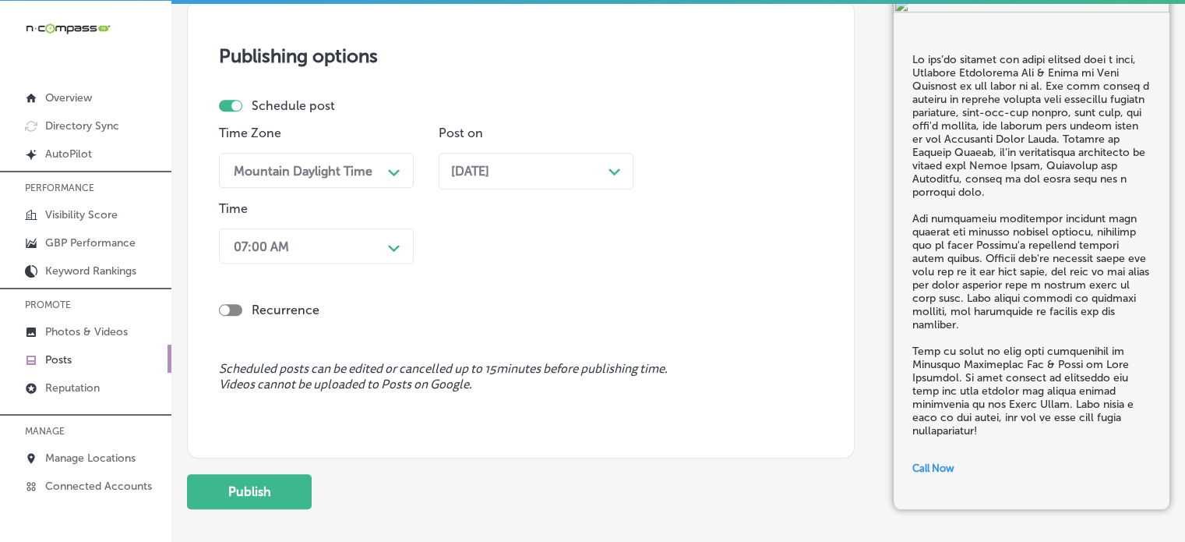
scroll to position [1340, 0]
click at [248, 482] on button "Publish" at bounding box center [249, 490] width 125 height 35
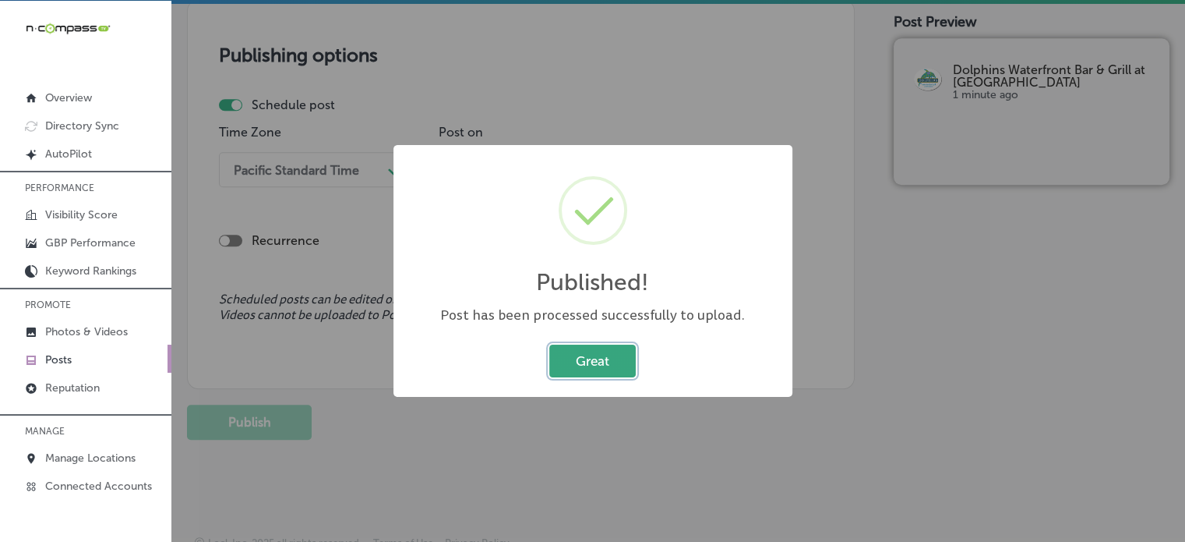
click at [614, 345] on button "Great" at bounding box center [592, 360] width 86 height 32
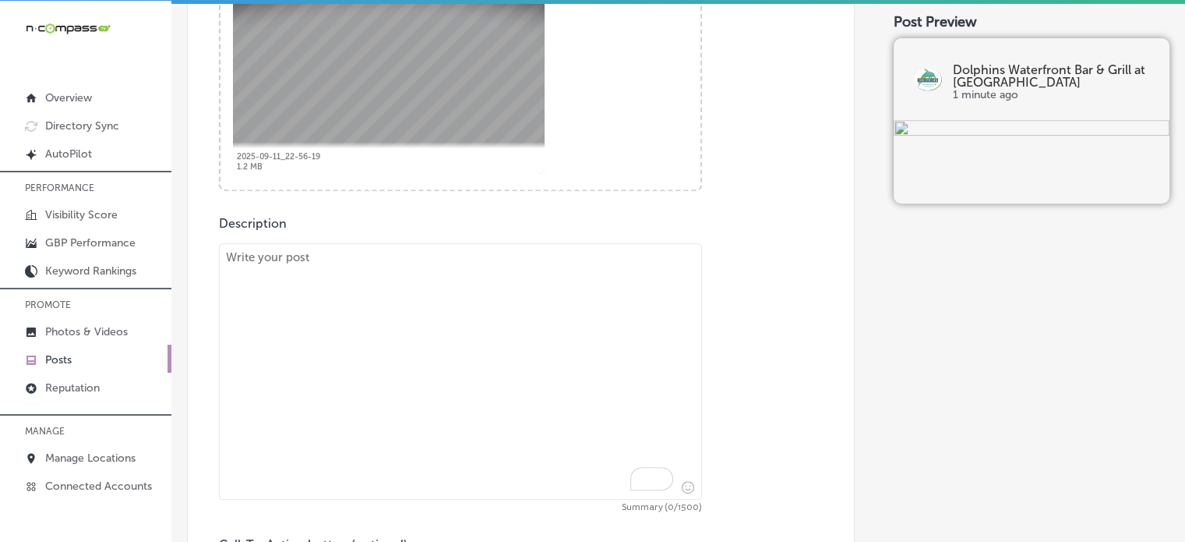
scroll to position [783, 0]
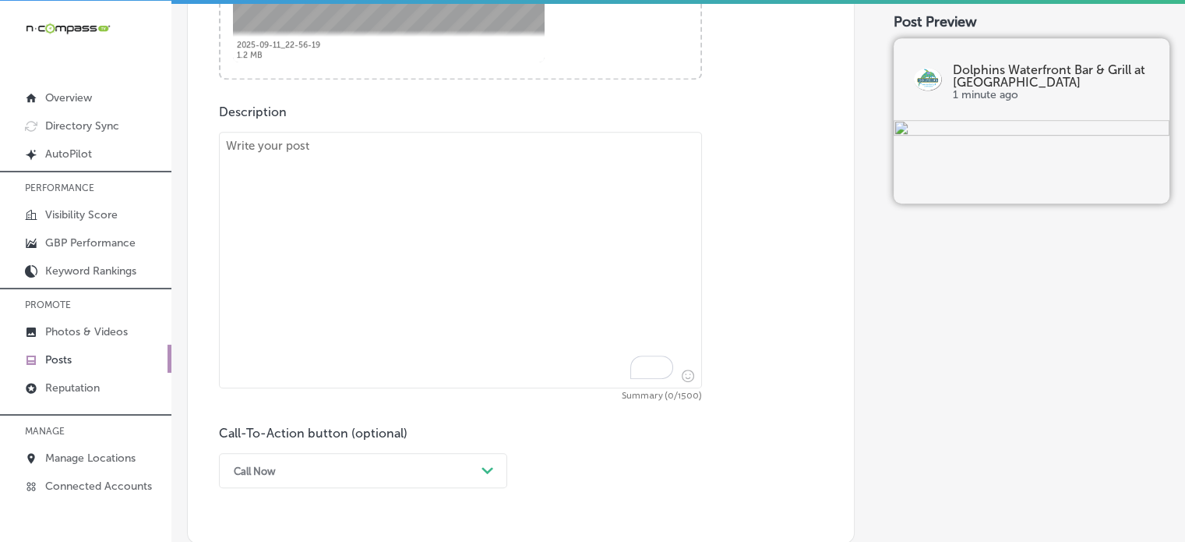
click at [472, 259] on textarea "To enrich screen reader interactions, please activate Accessibility in Grammarl…" at bounding box center [460, 260] width 483 height 256
paste textarea ""At Dolphins Waterfront Bar & Grill at Cape Crossing, we offer the best of the …"
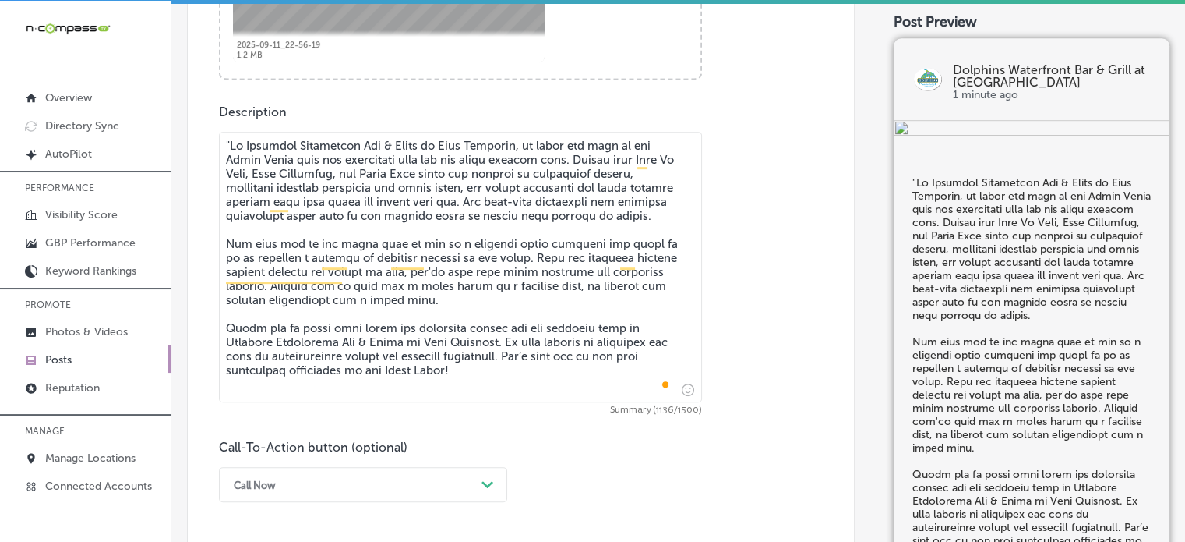
click at [231, 141] on textarea "To enrich screen reader interactions, please activate Accessibility in Grammarl…" at bounding box center [460, 267] width 483 height 270
click at [355, 252] on textarea "To enrich screen reader interactions, please activate Accessibility in Grammarl…" at bounding box center [460, 267] width 483 height 270
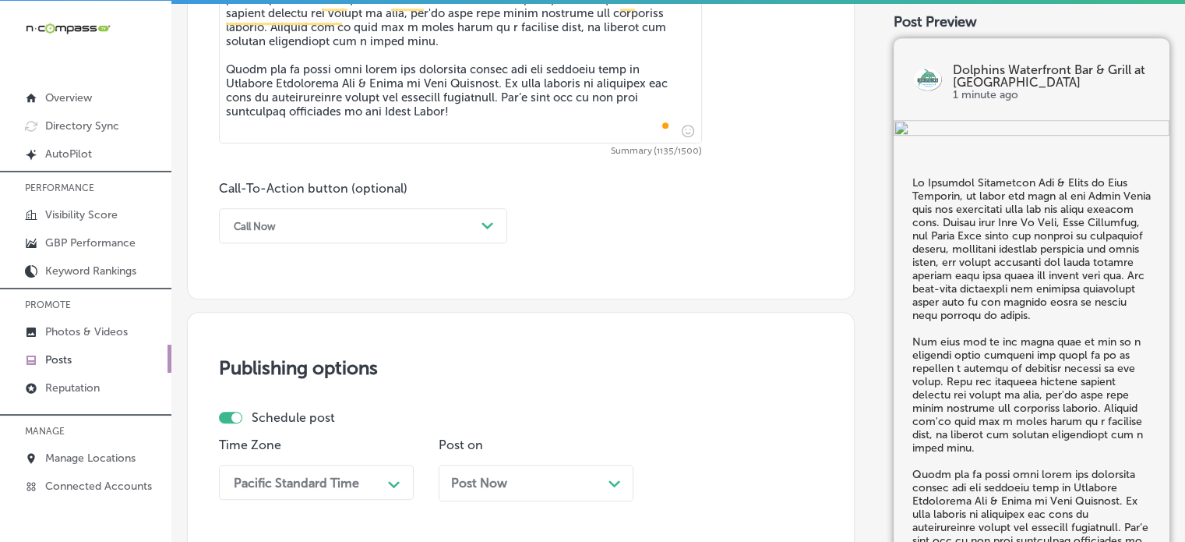
scroll to position [1046, 0]
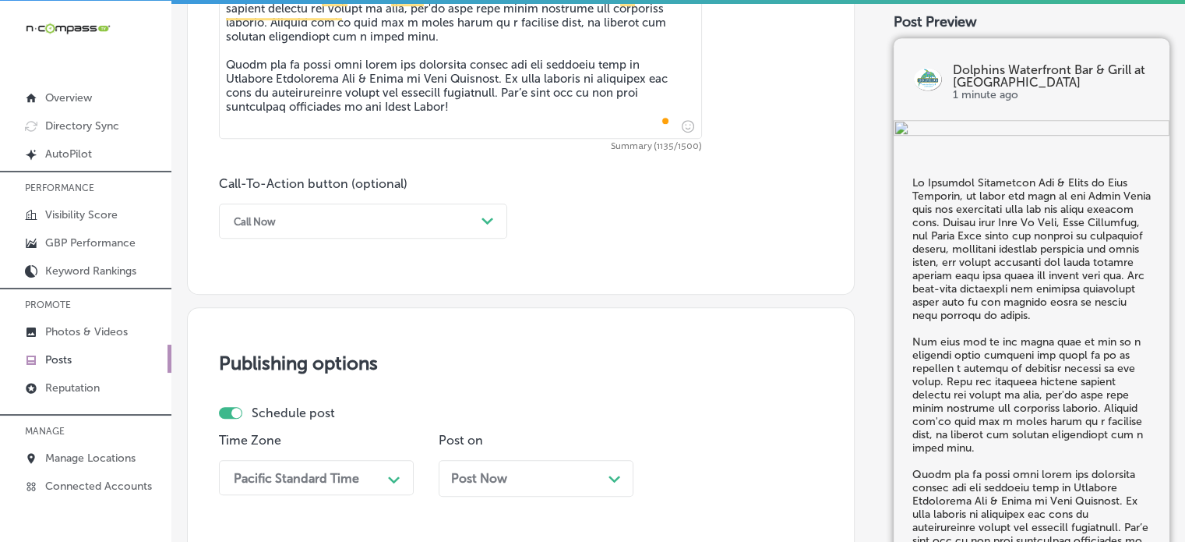
type textarea "At Dolphins Waterfront Bar & Grill at Cape Crossing, we offer the best of the S…"
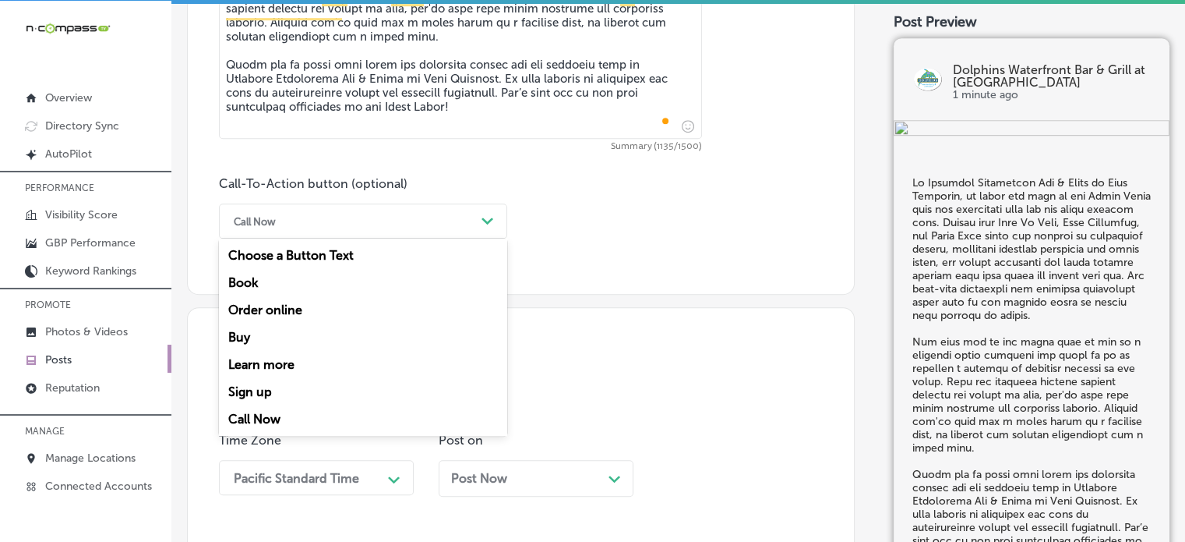
click at [446, 217] on div "Call Now" at bounding box center [350, 221] width 249 height 24
click at [259, 363] on div "Learn more" at bounding box center [363, 364] width 288 height 27
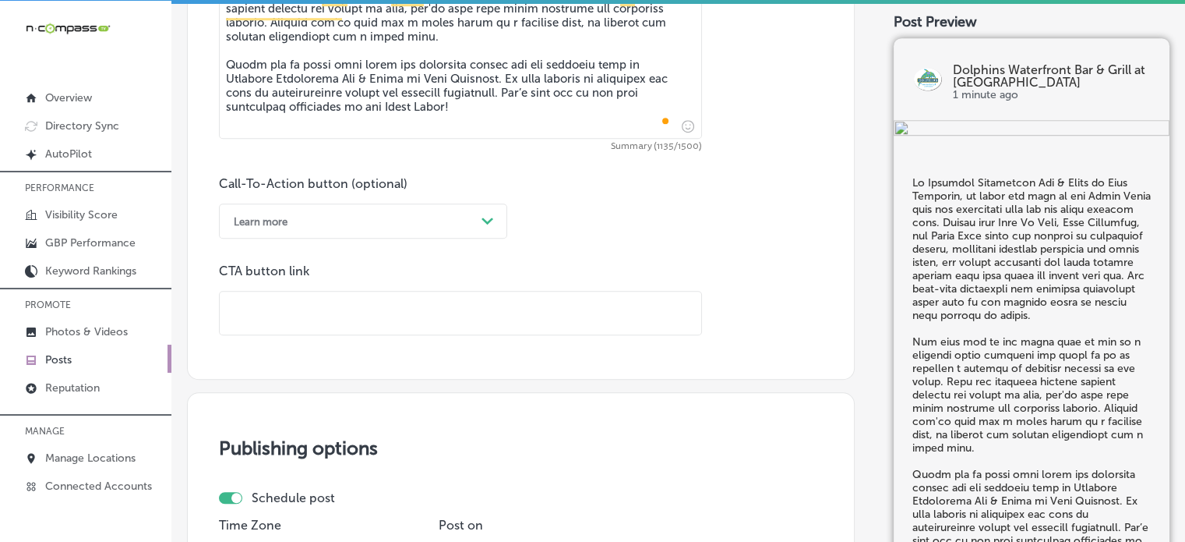
click at [475, 312] on input "text" at bounding box center [461, 312] width 482 height 43
paste input "https://dolphinsgrill.com/"
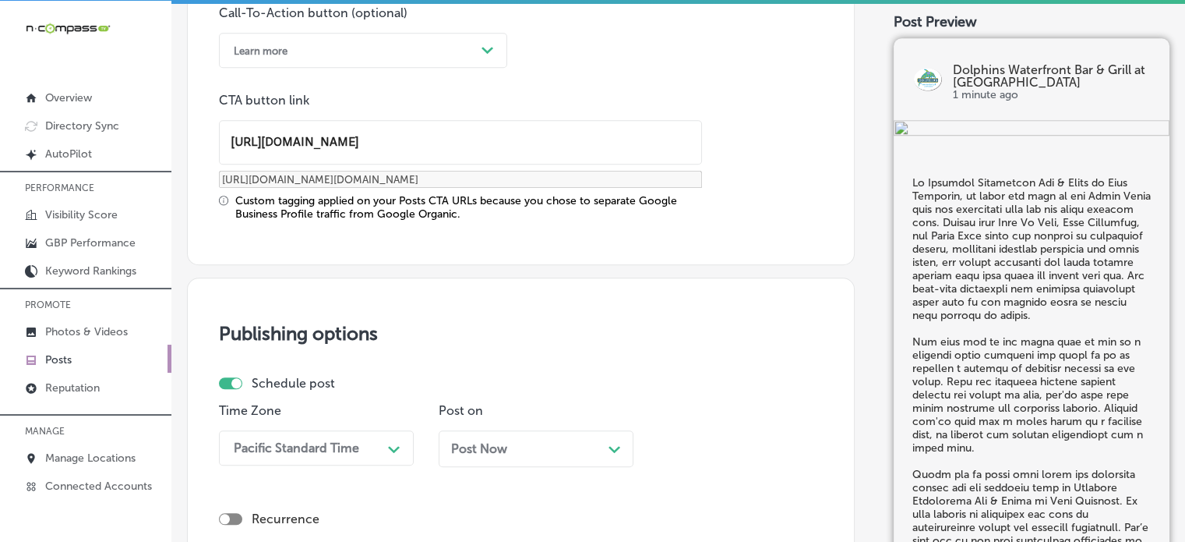
scroll to position [1230, 0]
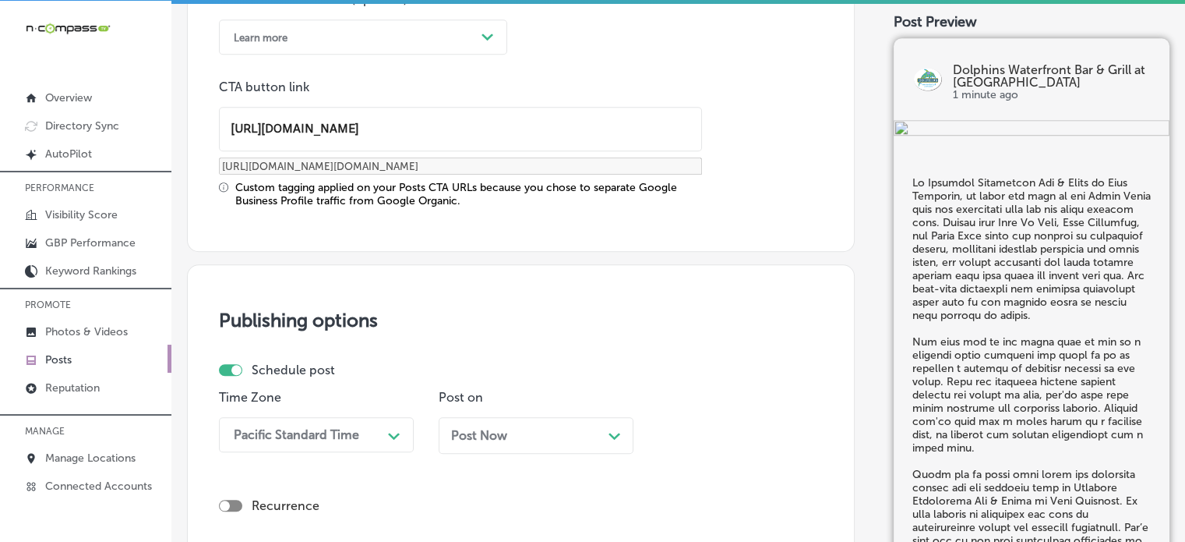
type input "https://dolphinsgrill.com/"
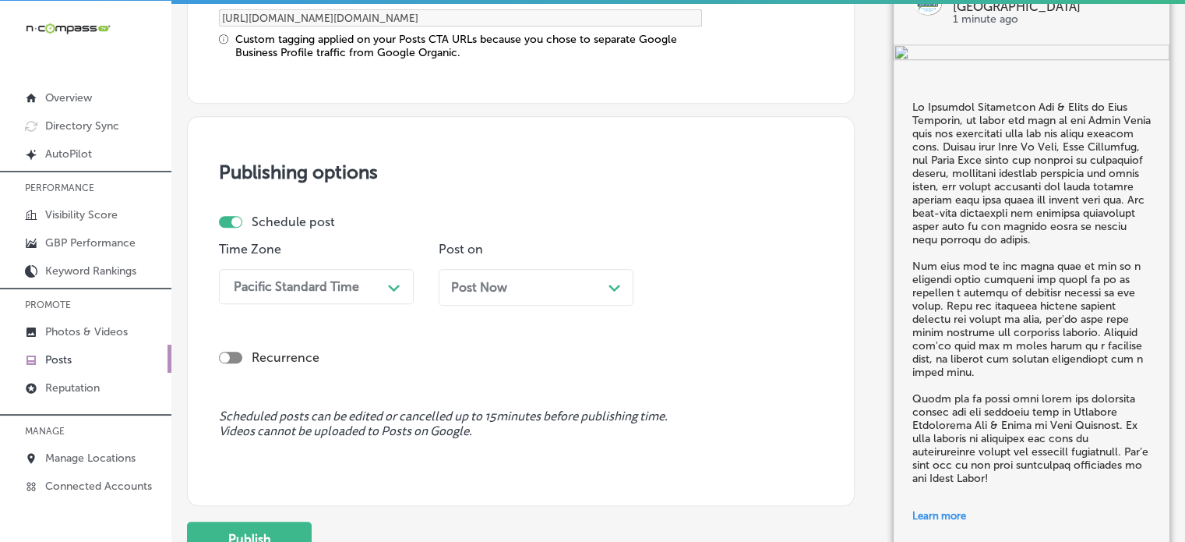
click at [371, 304] on div "Pacific Standard Time Path Created with Sketch." at bounding box center [316, 286] width 195 height 35
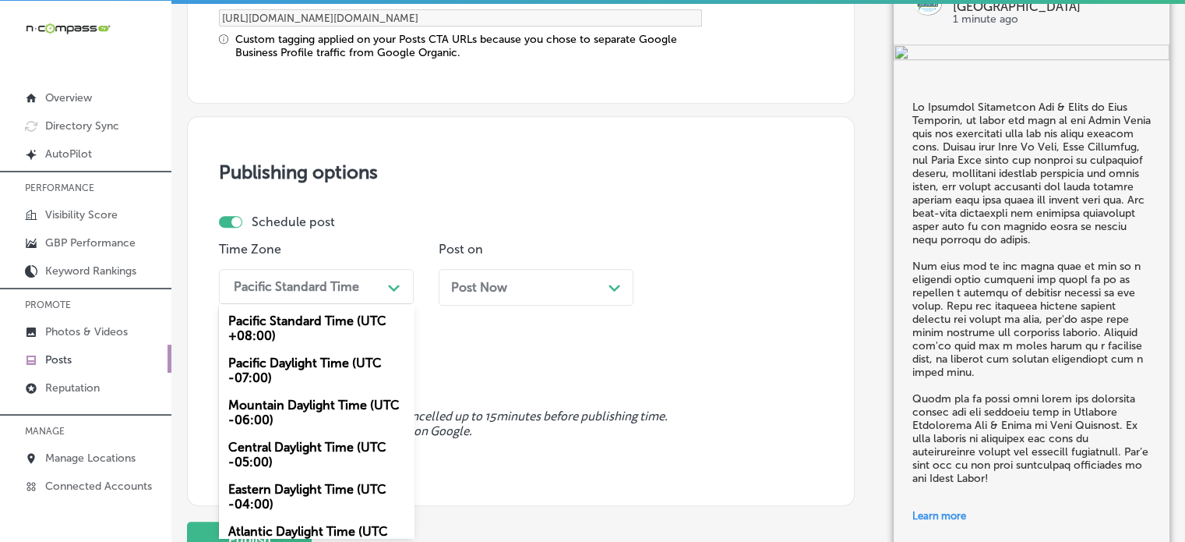
click at [319, 413] on div "Mountain Daylight Time (UTC -06:00)" at bounding box center [316, 412] width 195 height 42
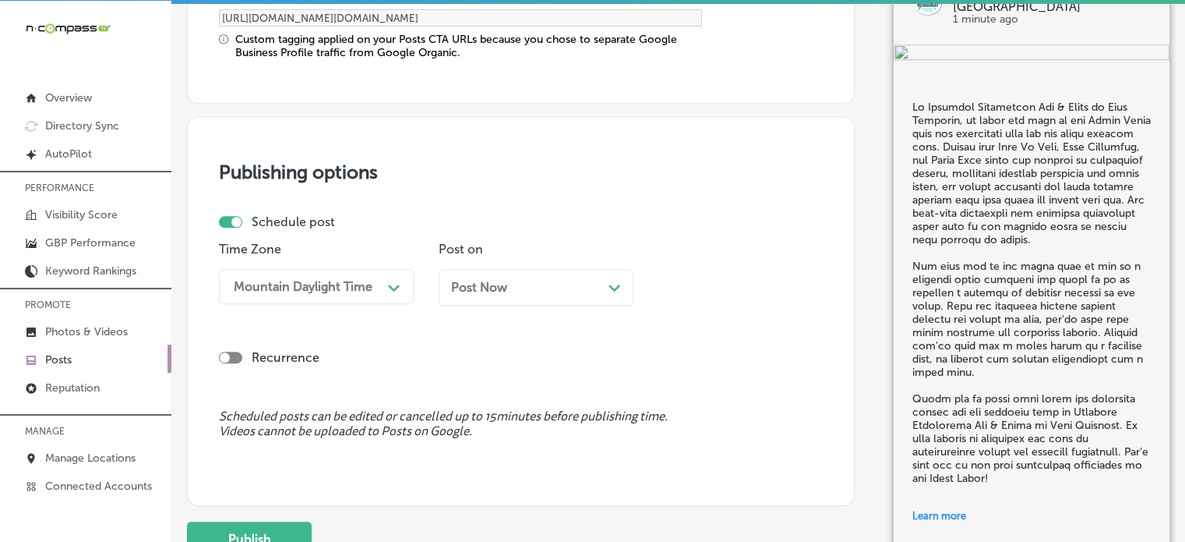
click at [555, 292] on div "Post Now Path Created with Sketch." at bounding box center [536, 287] width 195 height 37
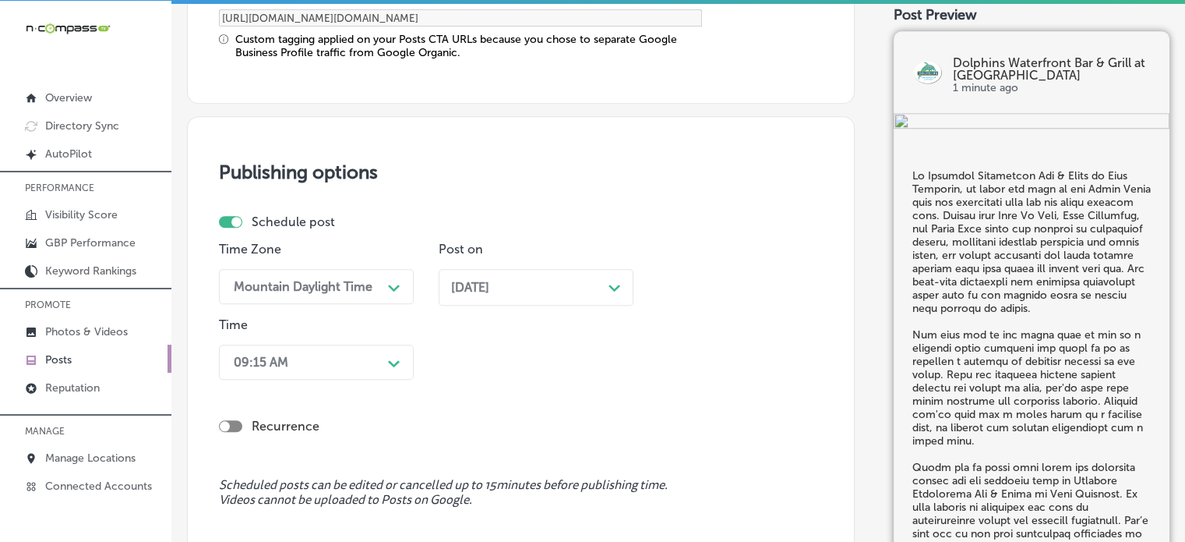
click at [507, 292] on div "Nov 17, 2025 Path Created with Sketch." at bounding box center [536, 287] width 195 height 37
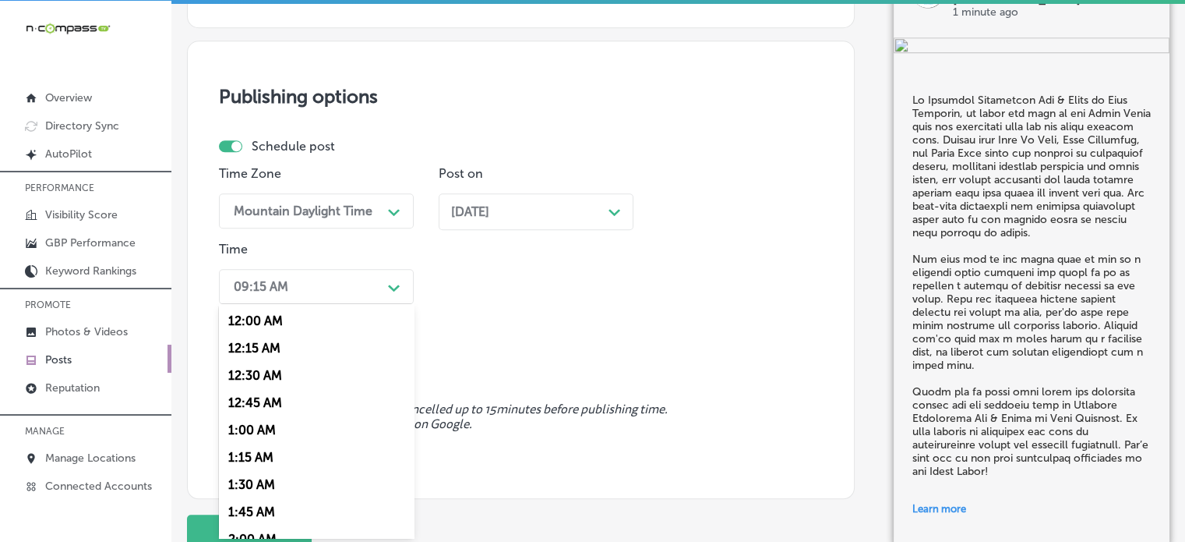
click at [363, 304] on div "option 7:00 AM, selected. option 12:30 AM focused, 3 of 96. 96 results availabl…" at bounding box center [316, 286] width 195 height 35
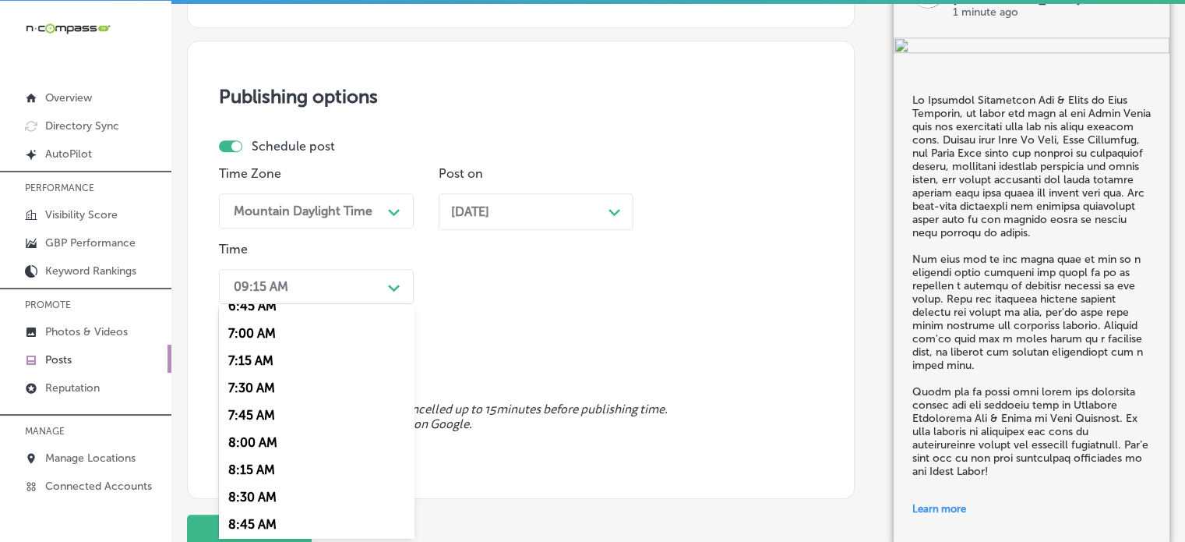
scroll to position [753, 0]
click at [252, 334] on div "7:00 AM" at bounding box center [316, 331] width 195 height 27
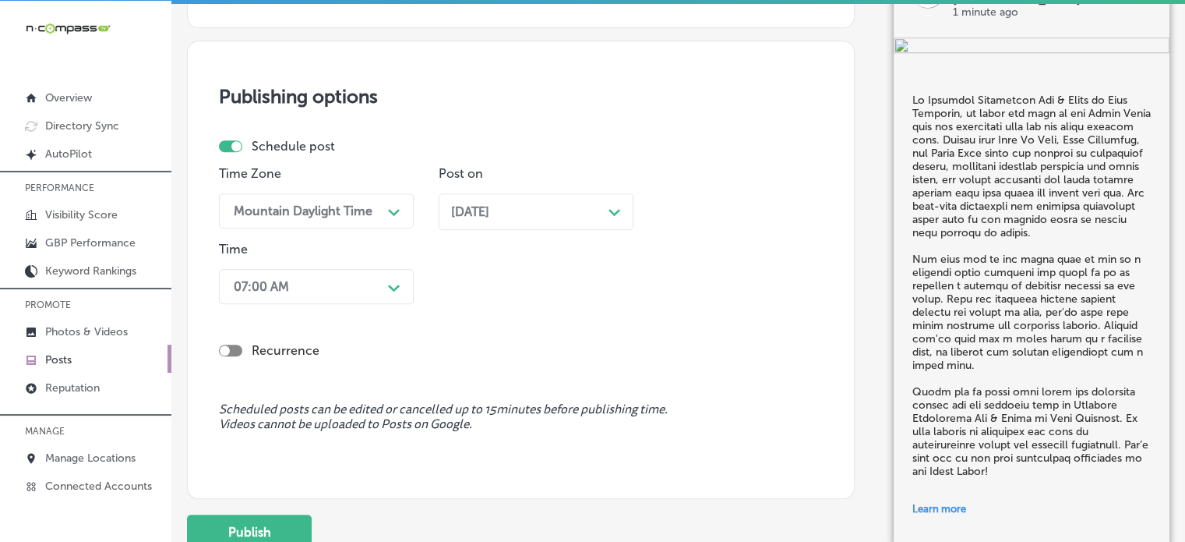
click at [399, 355] on div "Recurrence" at bounding box center [521, 350] width 604 height 15
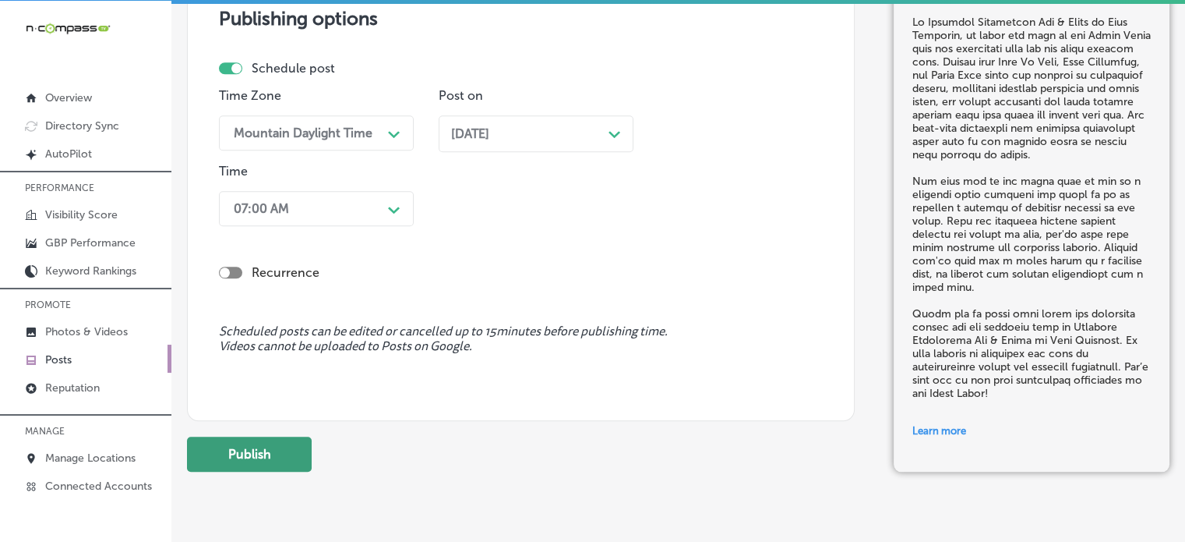
click at [289, 448] on button "Publish" at bounding box center [249, 453] width 125 height 35
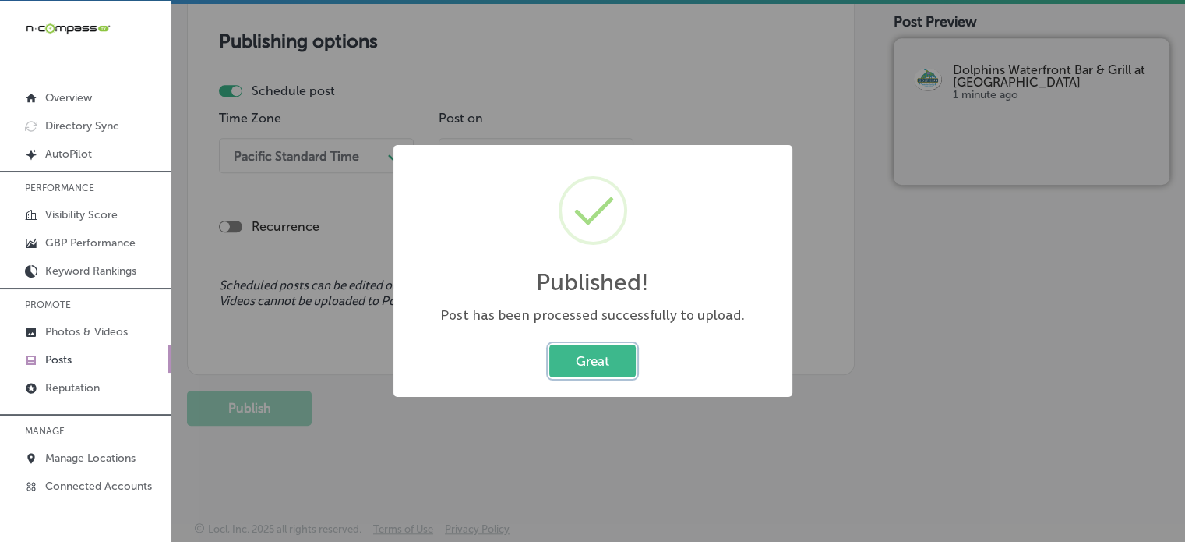
scroll to position [1368, 0]
click at [624, 349] on button "Great" at bounding box center [592, 360] width 86 height 32
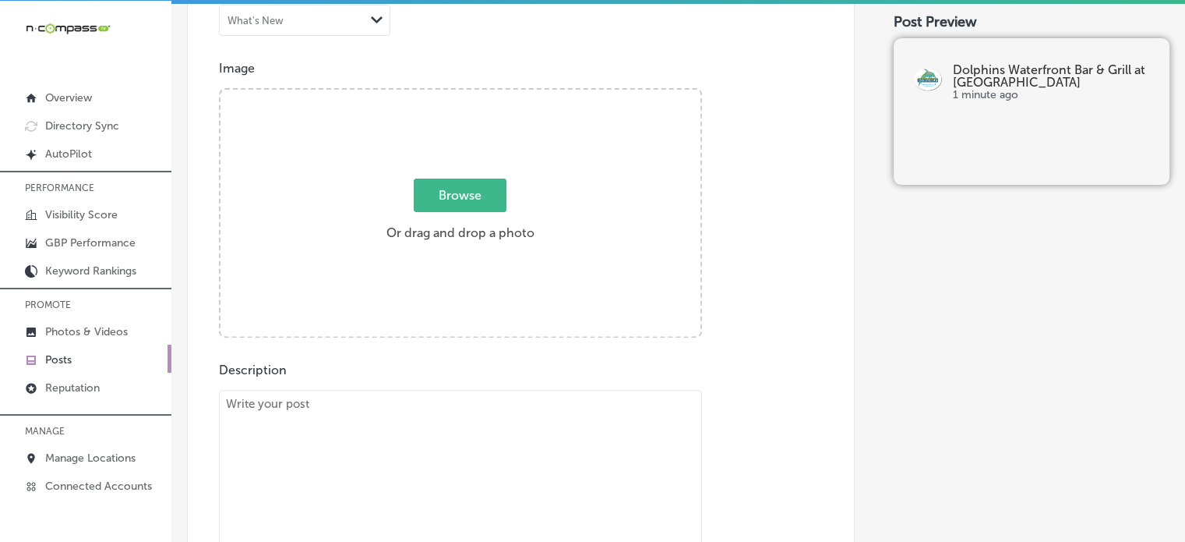
scroll to position [0, 0]
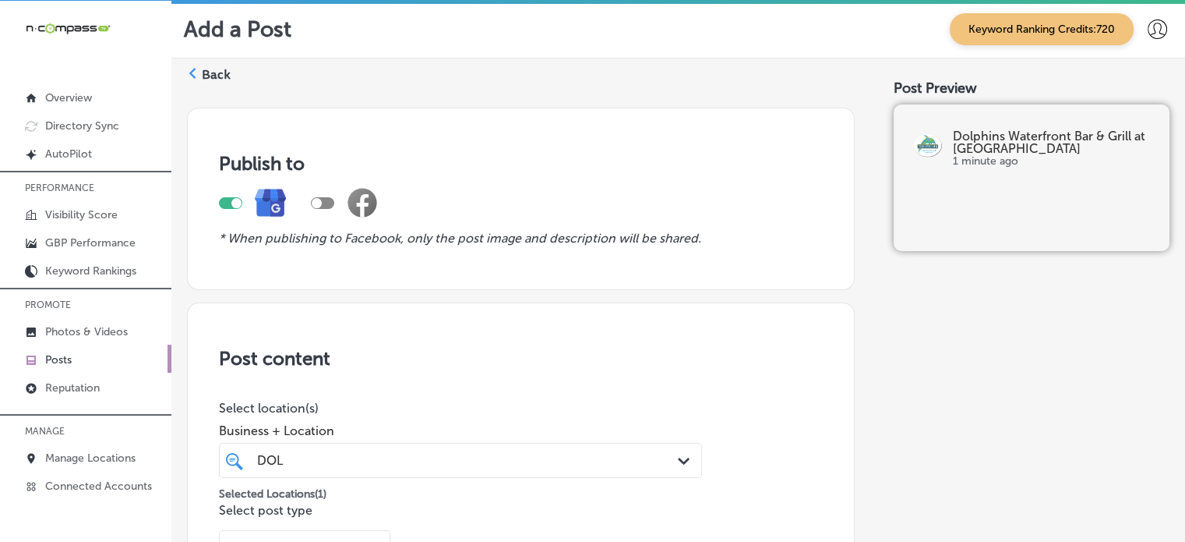
click at [219, 74] on label "Back" at bounding box center [216, 74] width 29 height 17
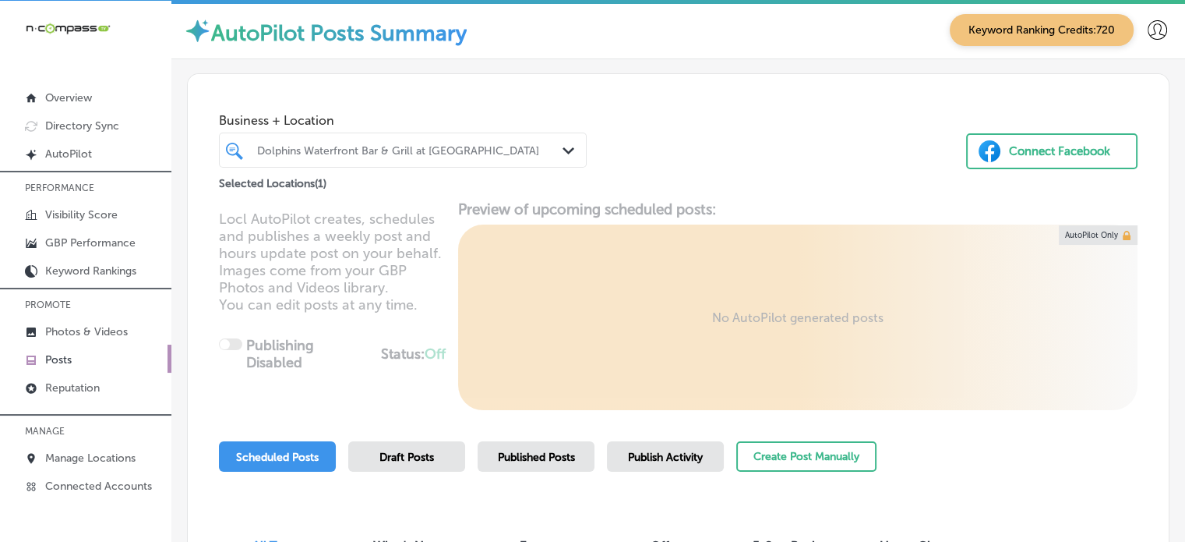
click at [393, 139] on div at bounding box center [388, 149] width 265 height 21
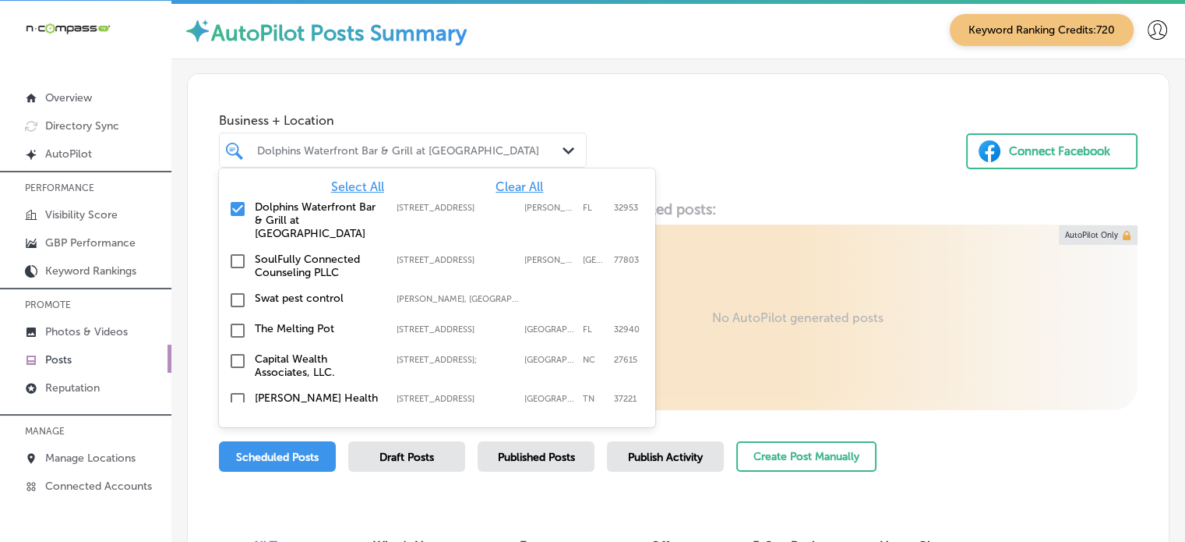
click at [496, 187] on span "Clear All" at bounding box center [520, 186] width 48 height 15
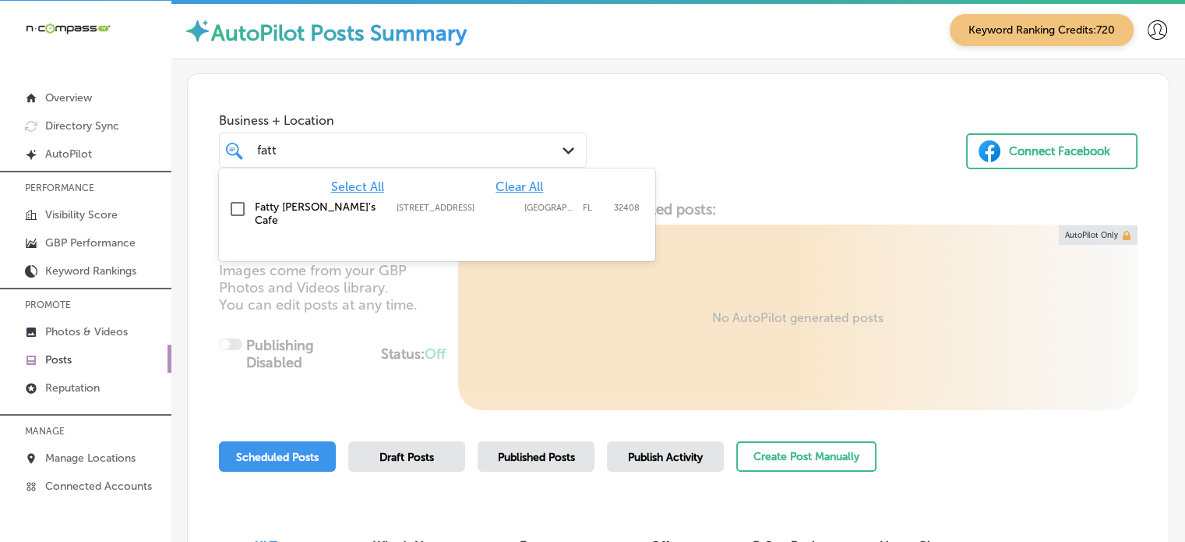
click at [284, 200] on label "Fatty [PERSON_NAME]'s Cafe" at bounding box center [318, 213] width 126 height 26
type input "fatt"
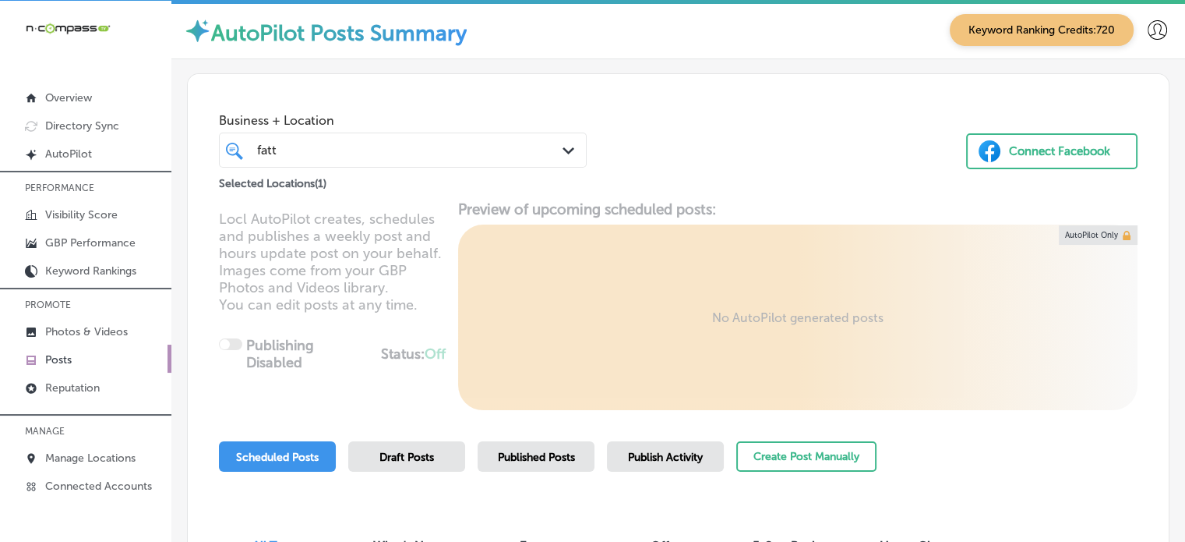
click at [430, 110] on div "Business + Location fatt fatt Path Created with Sketch." at bounding box center [403, 136] width 368 height 62
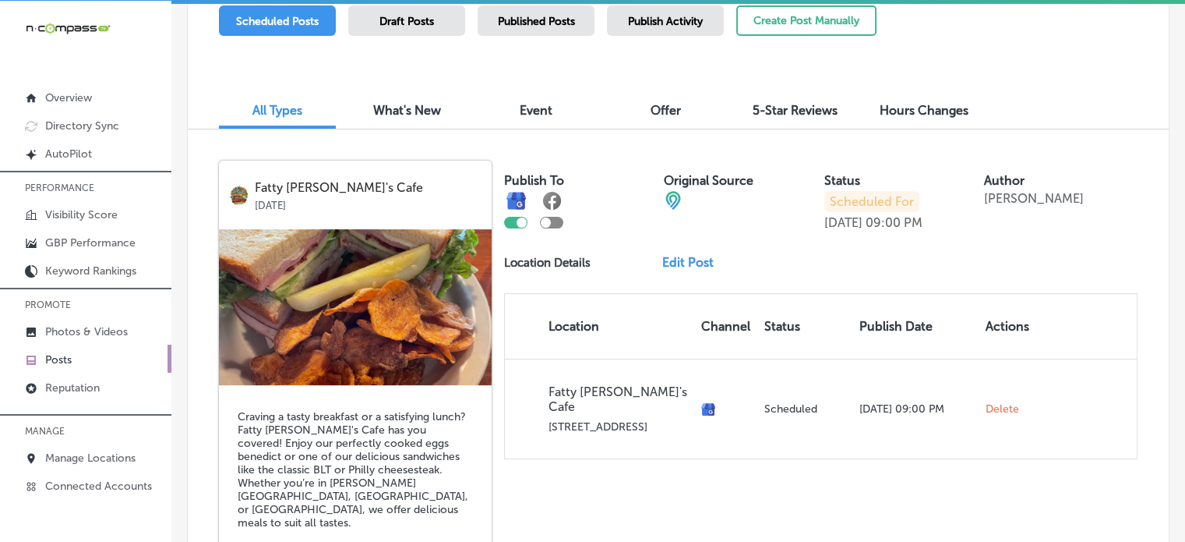
scroll to position [449, 0]
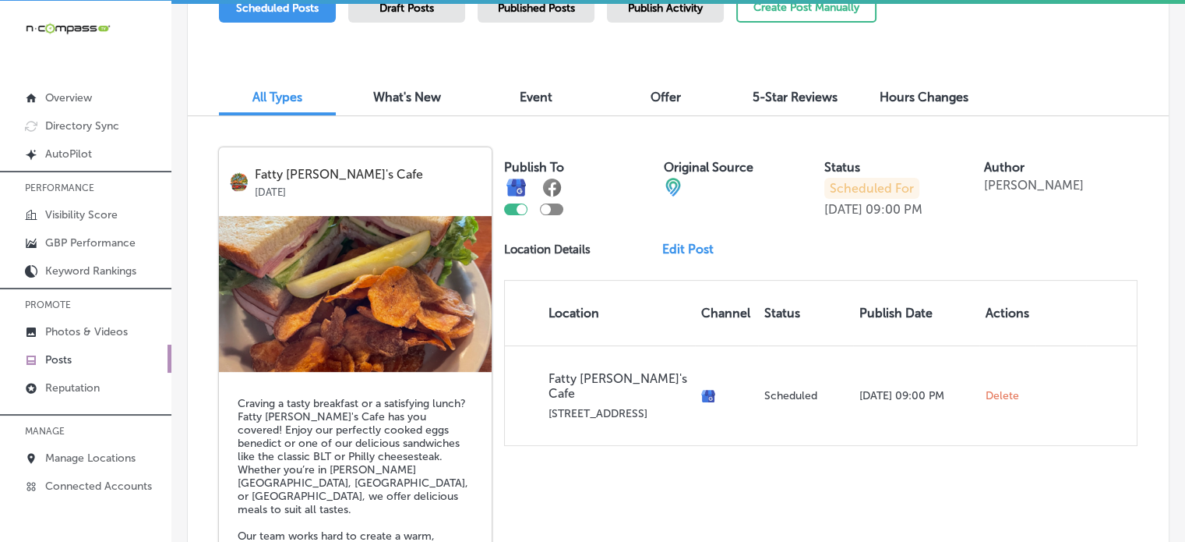
click at [798, 87] on div "5-Star Reviews" at bounding box center [794, 99] width 117 height 34
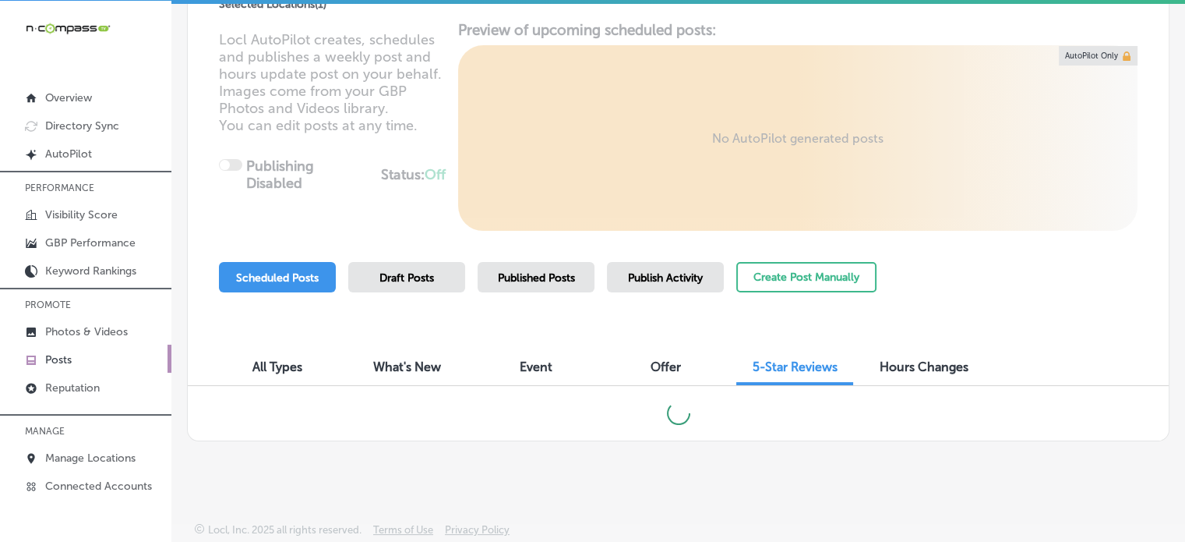
scroll to position [174, 0]
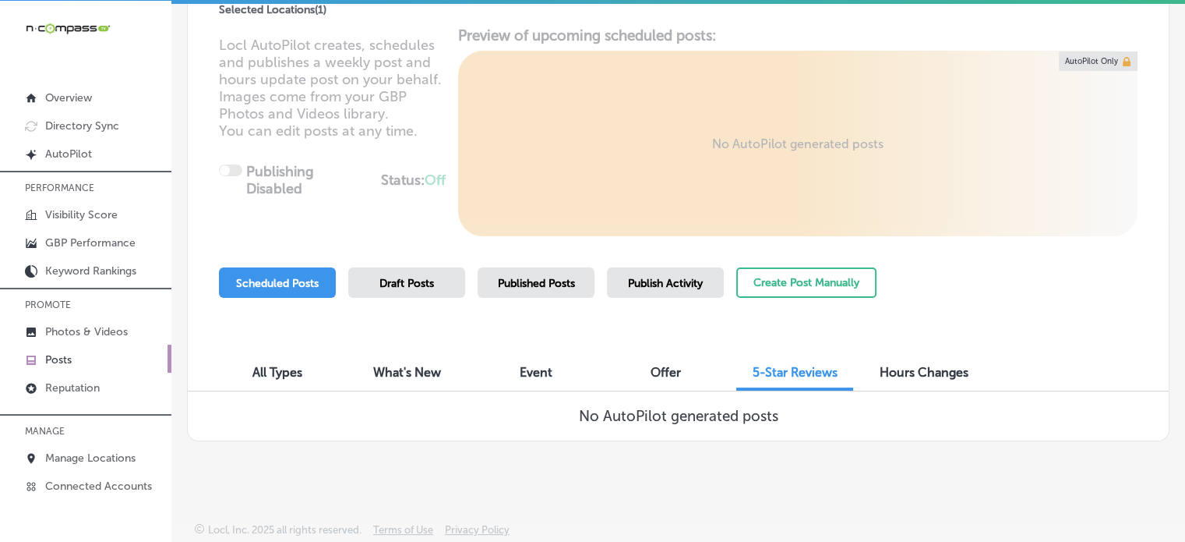
click at [639, 375] on div "Offer" at bounding box center [665, 374] width 117 height 34
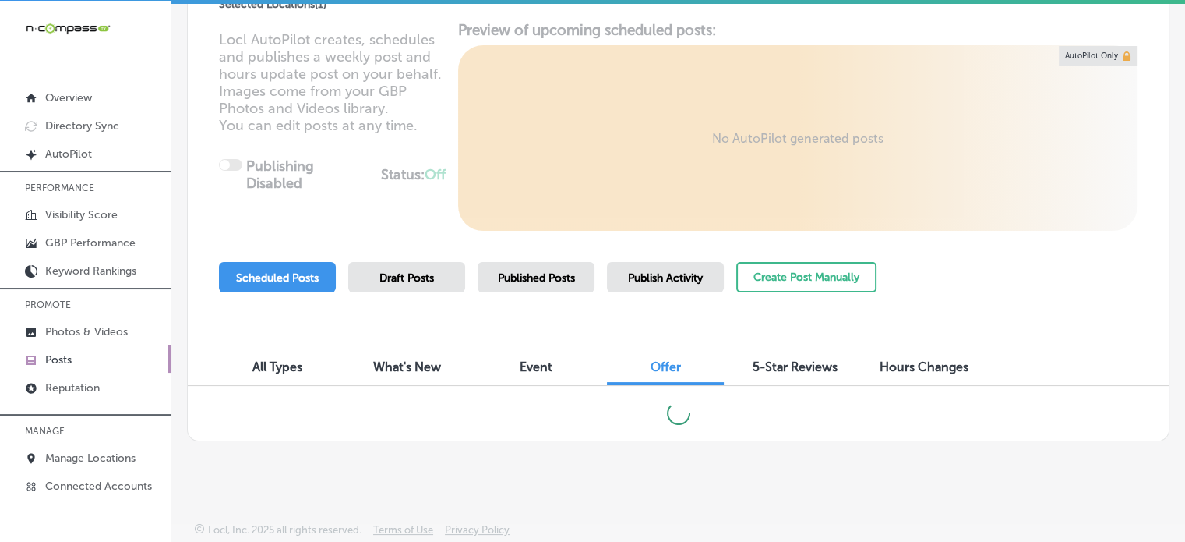
scroll to position [174, 0]
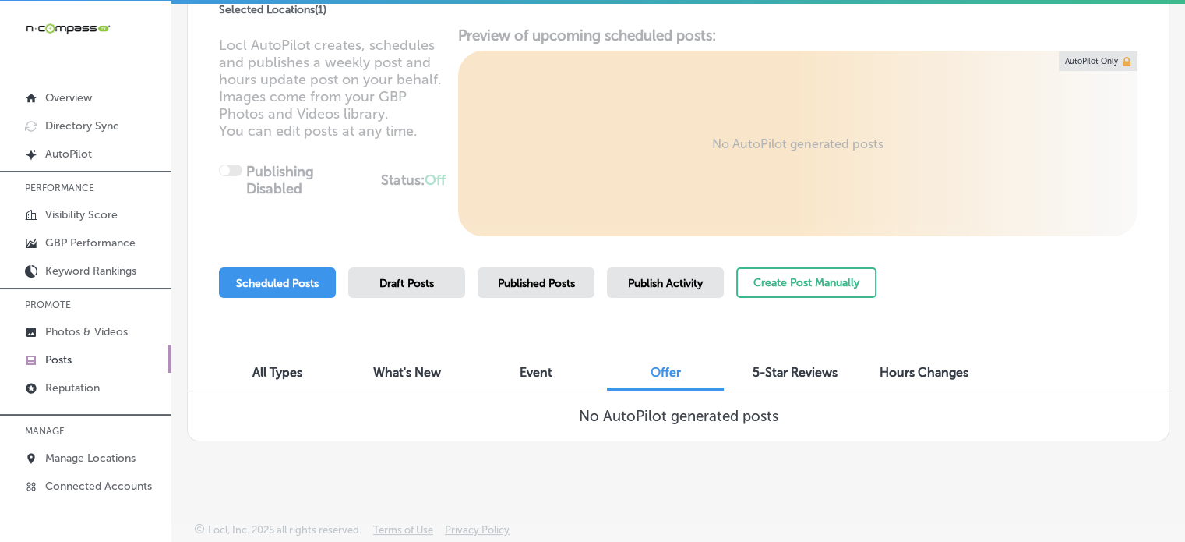
click at [538, 369] on span "Event" at bounding box center [536, 372] width 33 height 15
click at [407, 369] on span "What's New" at bounding box center [407, 372] width 68 height 15
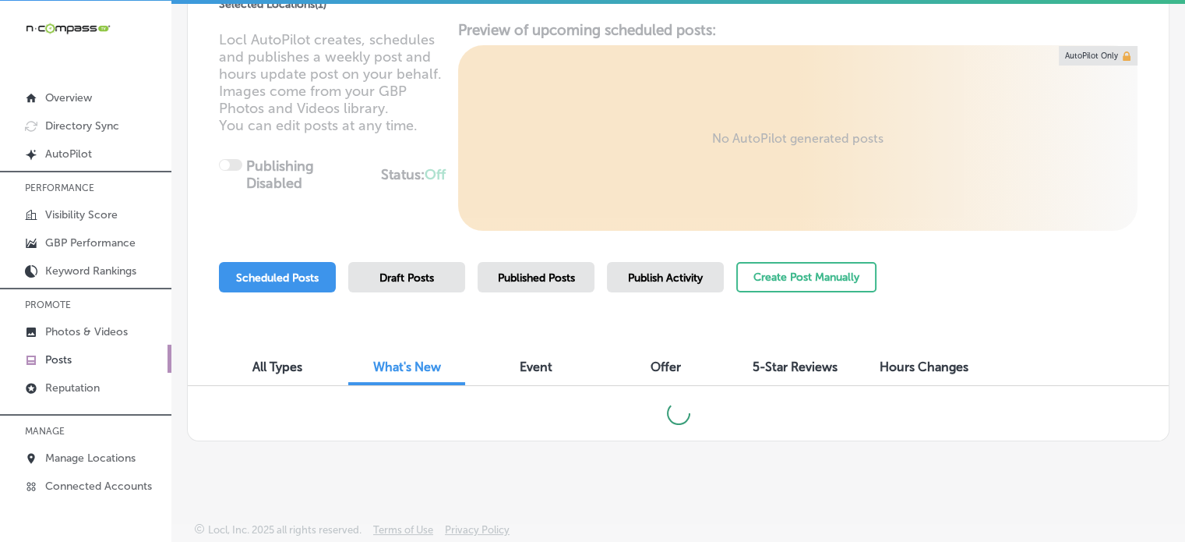
click at [289, 372] on span "All Types" at bounding box center [277, 366] width 50 height 15
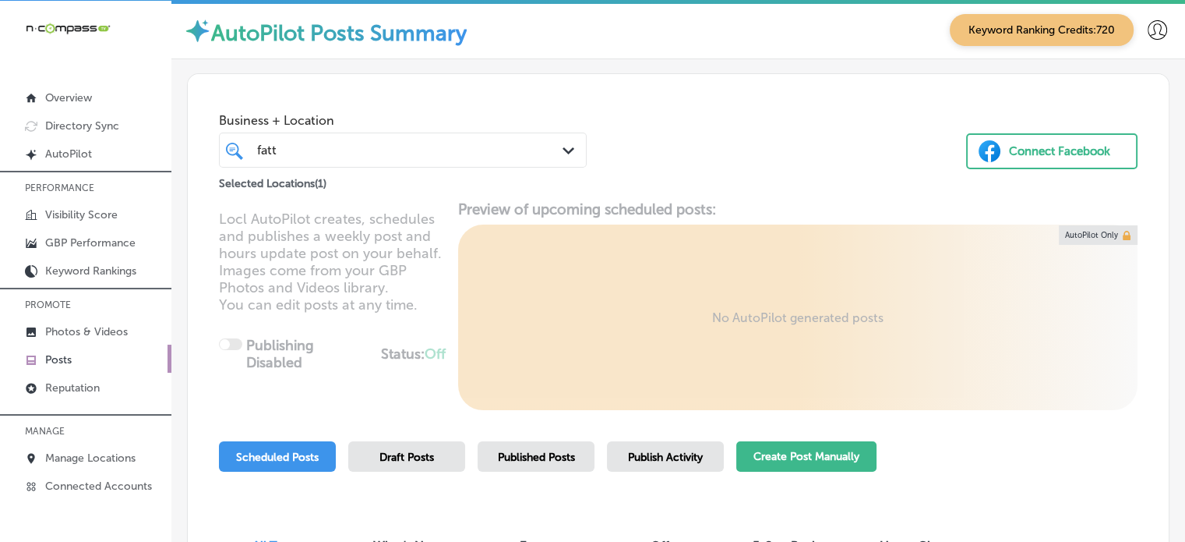
click at [800, 445] on button "Create Post Manually" at bounding box center [806, 456] width 140 height 30
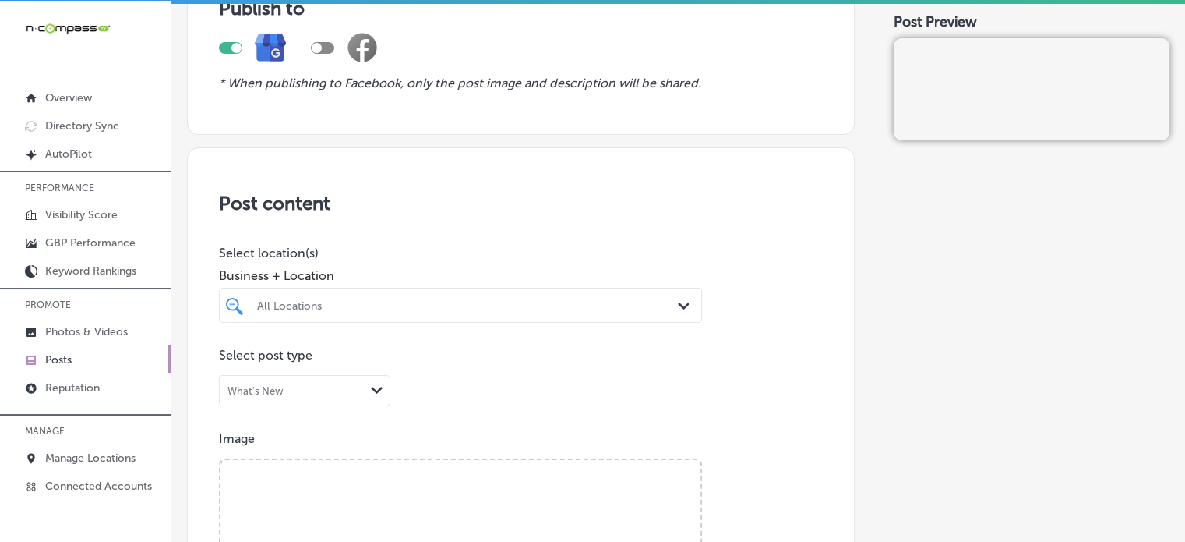
scroll to position [164, 0]
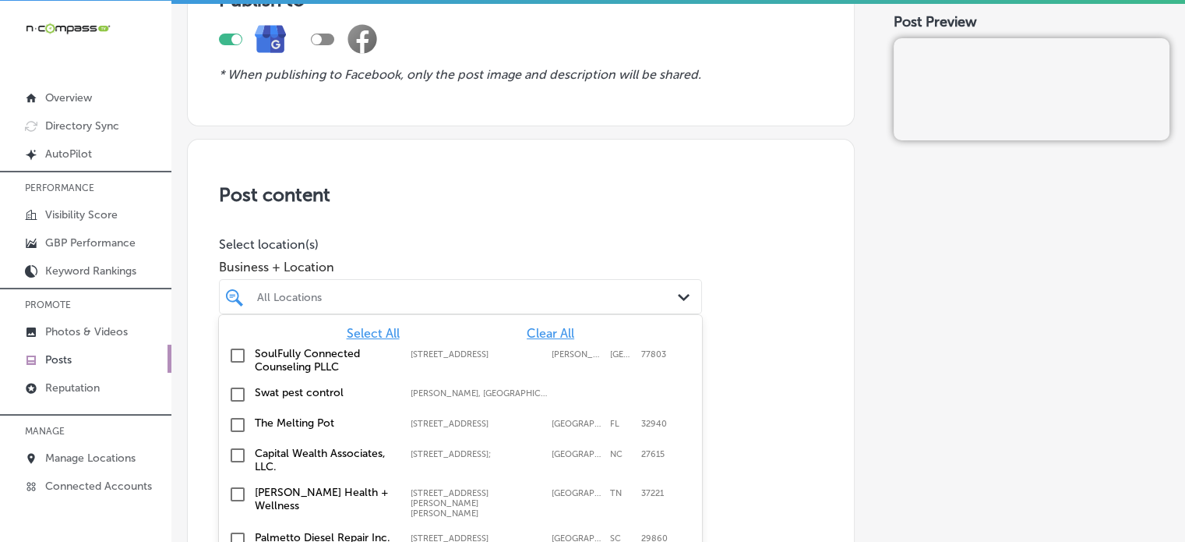
click at [609, 298] on div "option focused, 1 of 107. 107 results available. Use Up and Down to choose opti…" at bounding box center [460, 296] width 483 height 35
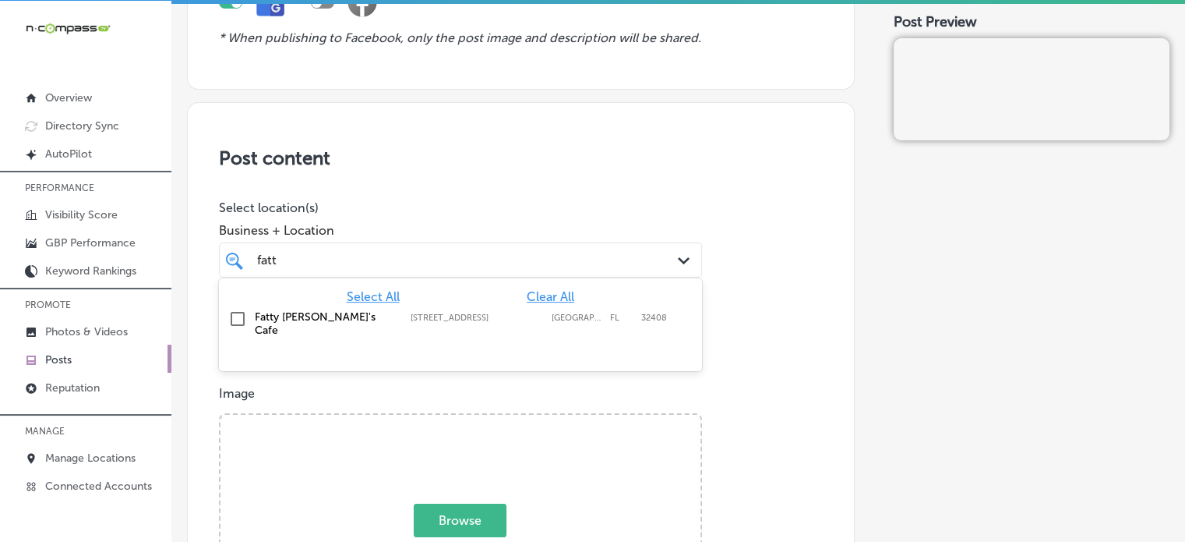
click at [318, 314] on label "Fatty [PERSON_NAME]'s Cafe" at bounding box center [325, 323] width 140 height 26
type input "fatt"
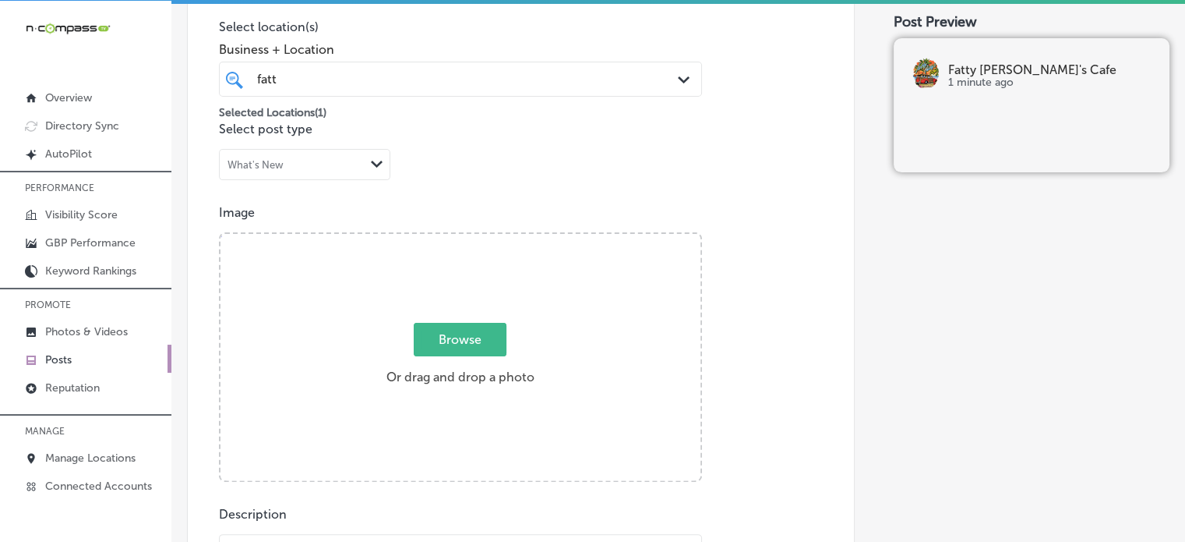
scroll to position [383, 0]
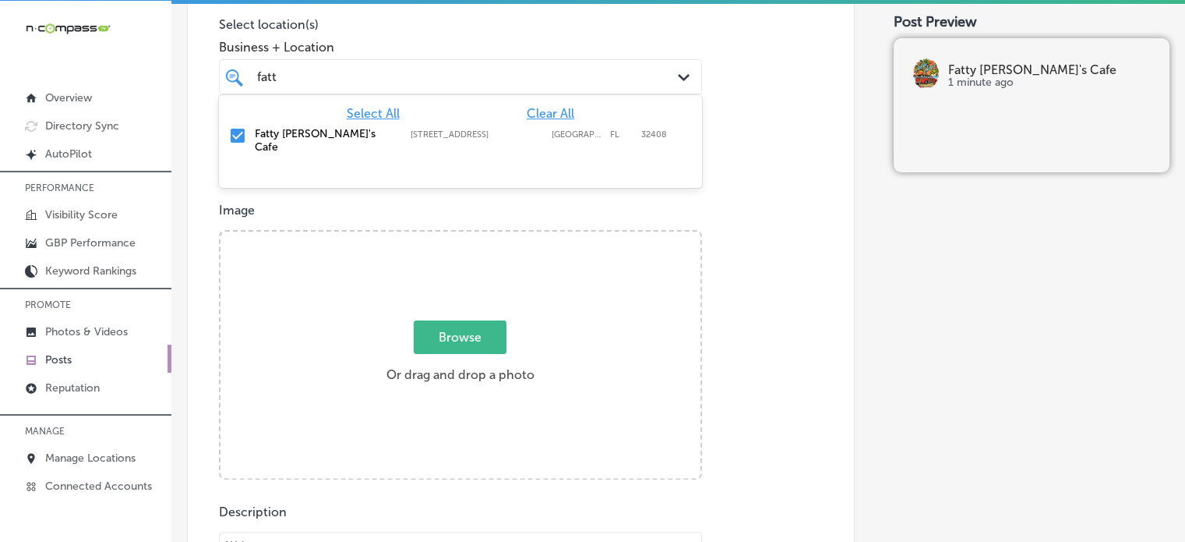
click at [556, 77] on div "fatt fatt" at bounding box center [440, 76] width 369 height 21
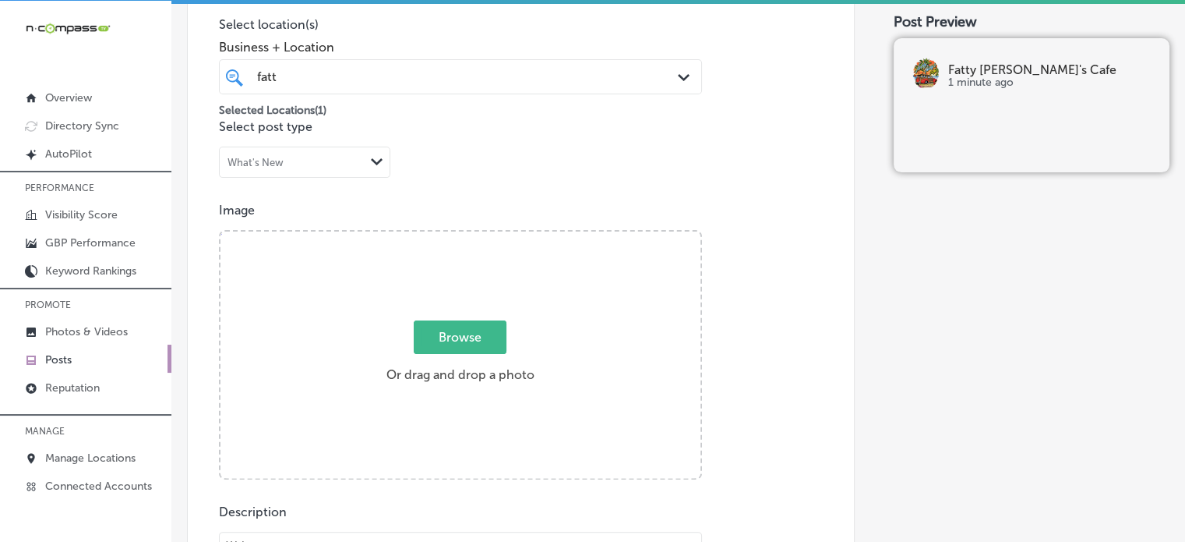
click at [524, 32] on div "Business + Location fatt fatt Path Created with Sketch." at bounding box center [460, 63] width 483 height 62
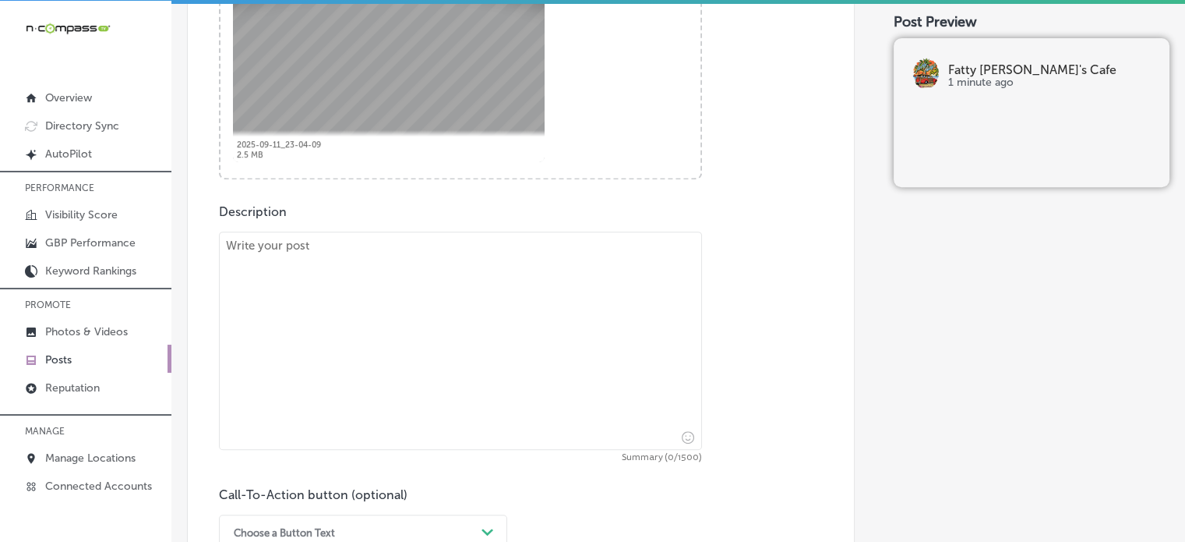
scroll to position [694, 0]
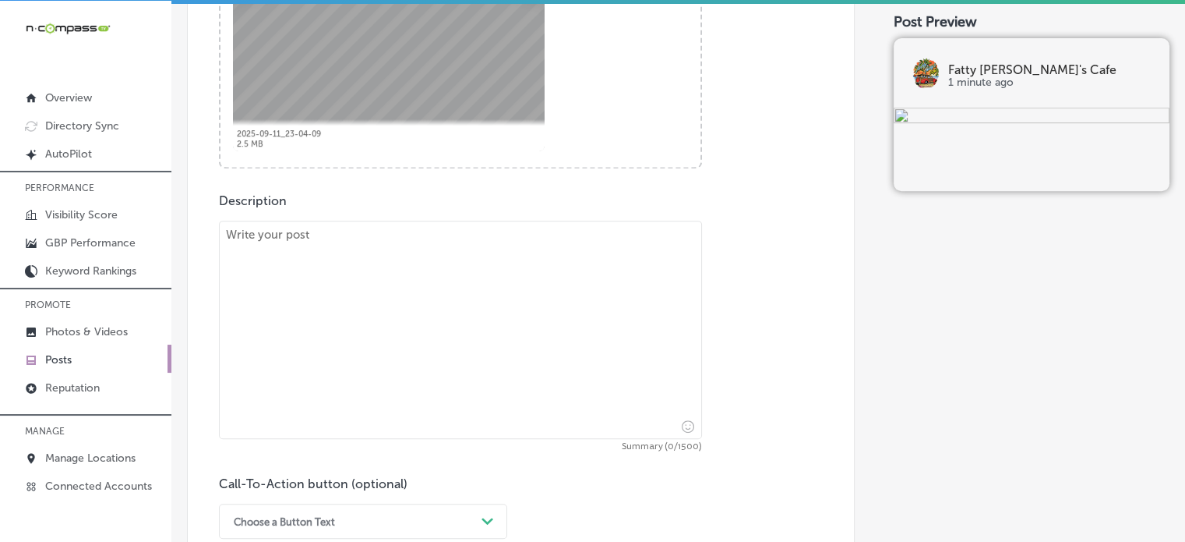
paste textarea ""Enjoy breakfast and lunch like never before at Fatty Patty’s Cafe in Panama Ci…"
click at [513, 292] on textarea at bounding box center [460, 330] width 483 height 218
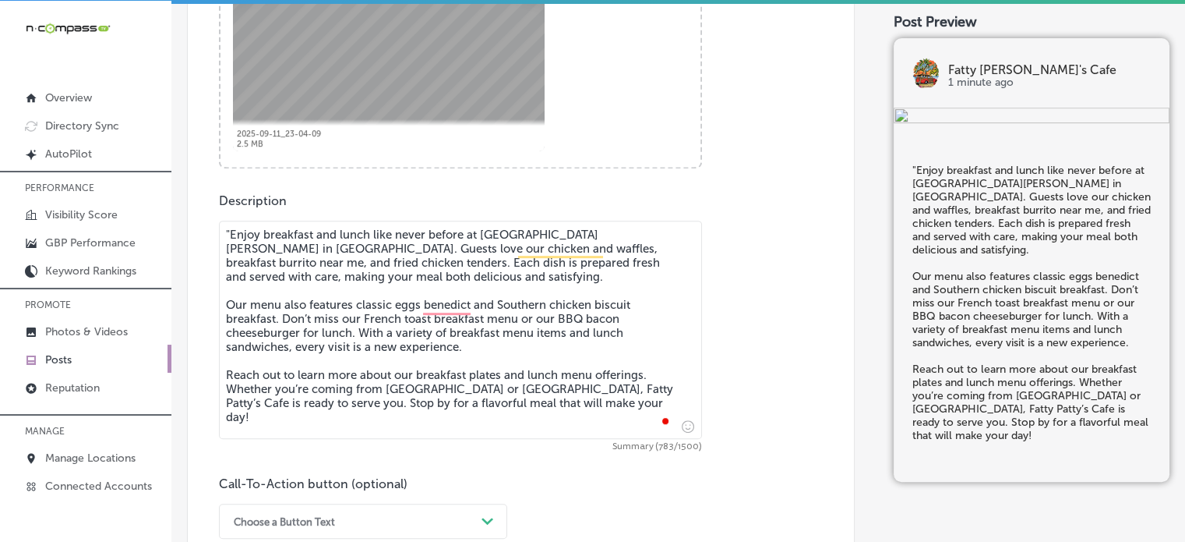
click at [224, 234] on textarea ""Enjoy breakfast and lunch like never before at Fatty Patty’s Cafe in Panama Ci…" at bounding box center [460, 330] width 483 height 218
click at [339, 320] on textarea "Enjoy breakfast and lunch like never before at Fatty [PERSON_NAME]’s Cafe in [G…" at bounding box center [460, 330] width 483 height 218
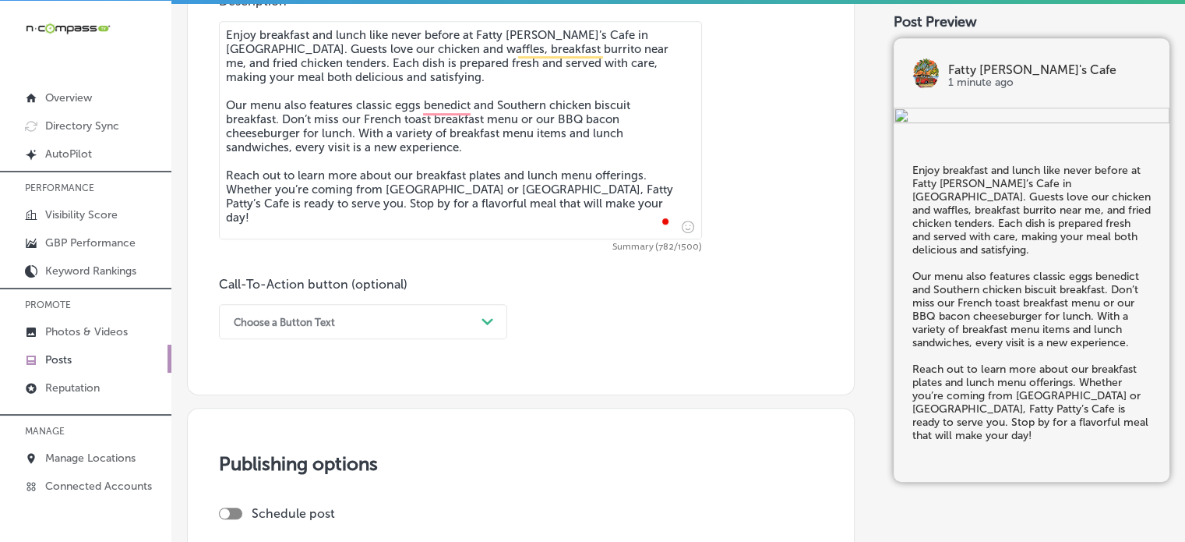
scroll to position [894, 0]
type textarea "Enjoy breakfast and lunch like never before at Fatty [PERSON_NAME]’s Cafe in [G…"
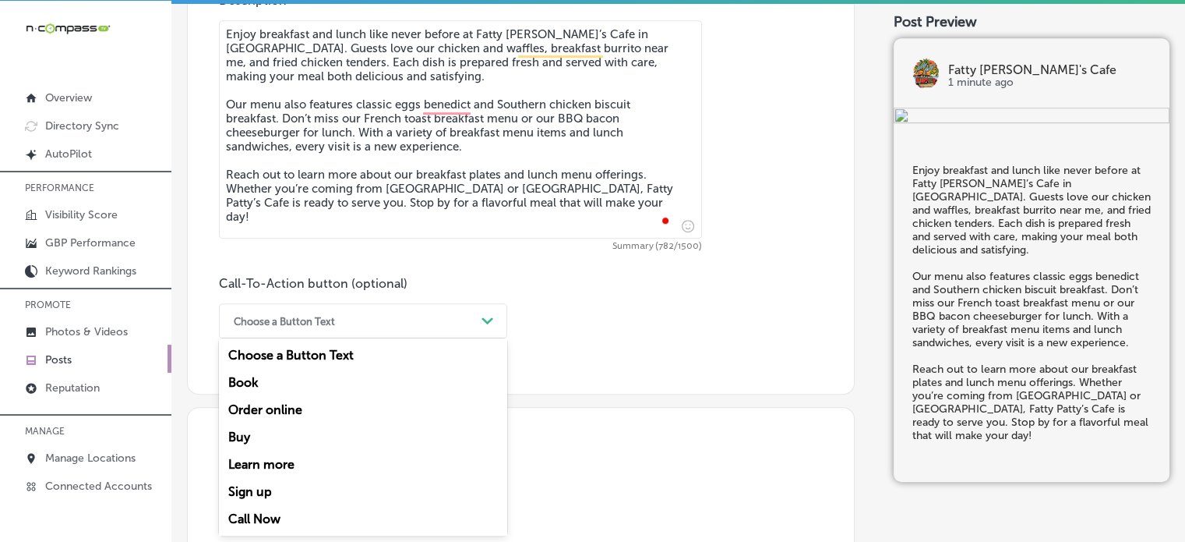
click at [445, 337] on div "option Choose a Button Text focused, 1 of 7. 7 results available. Use Up and Do…" at bounding box center [363, 320] width 288 height 35
click at [281, 460] on div "Learn more" at bounding box center [363, 463] width 288 height 27
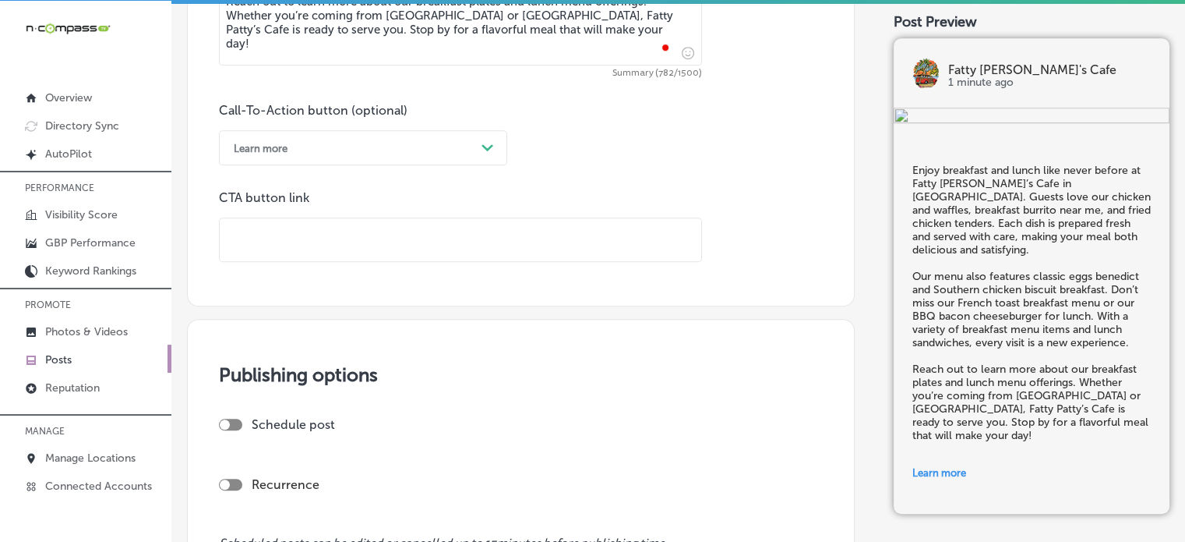
scroll to position [1071, 0]
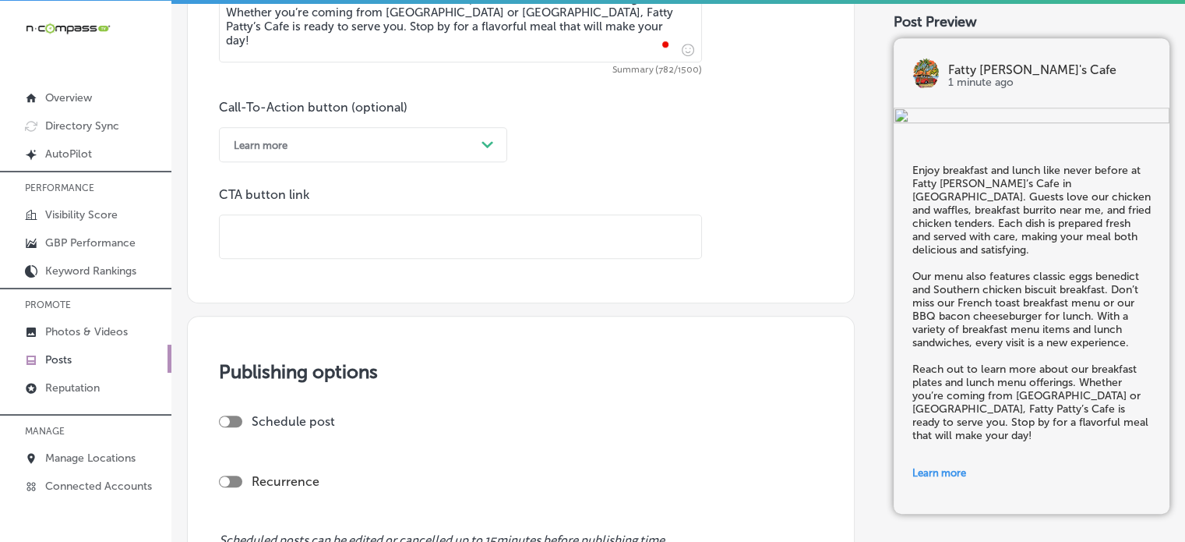
click at [371, 252] on input "text" at bounding box center [461, 236] width 482 height 43
paste input "[URL][DOMAIN_NAME]"
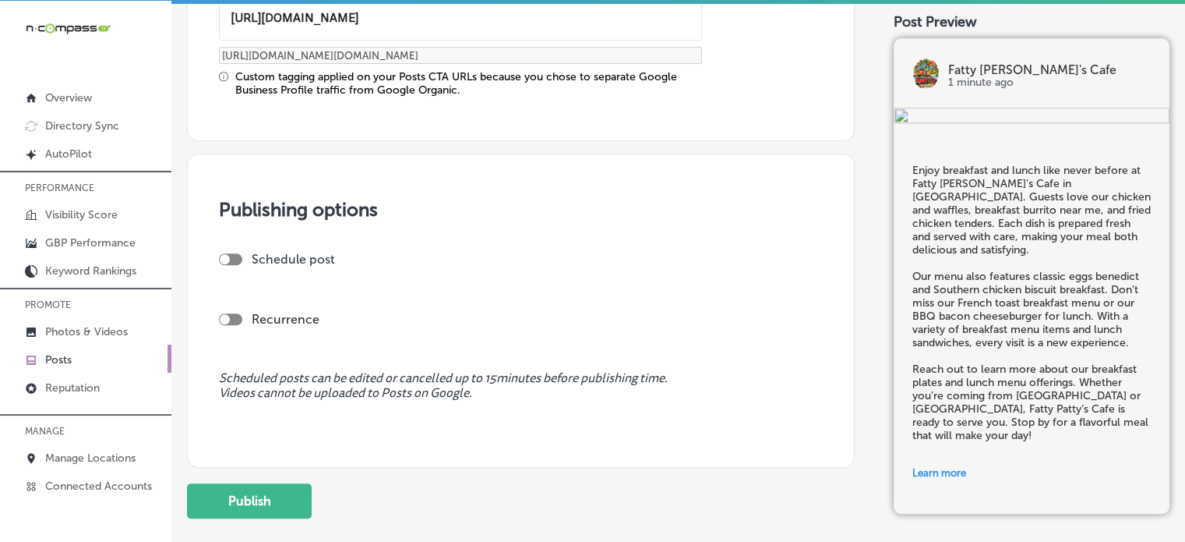
scroll to position [1295, 0]
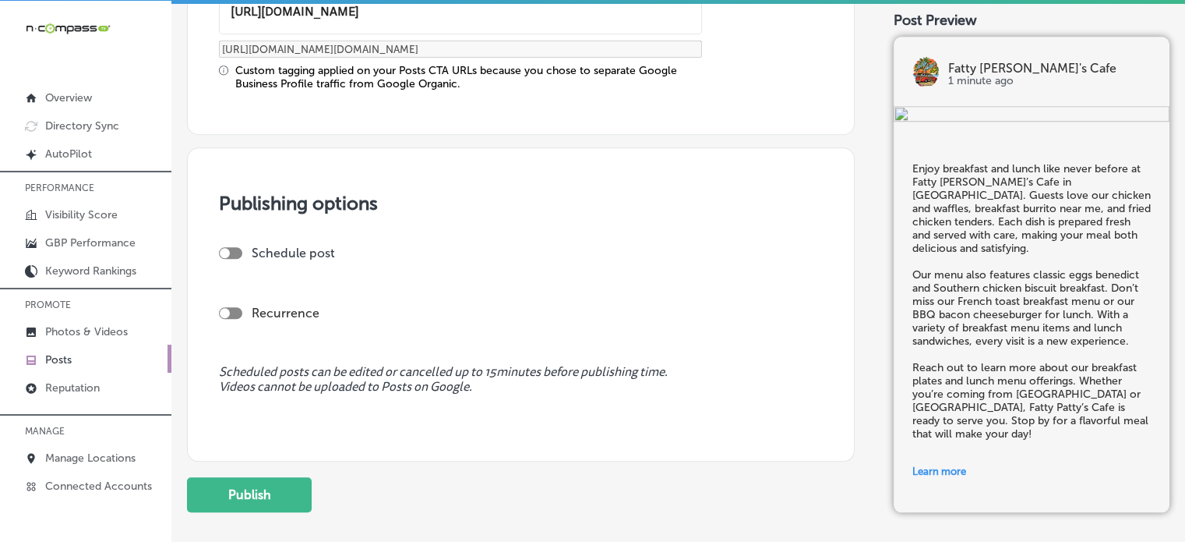
type input "[URL][DOMAIN_NAME]"
click at [228, 252] on div at bounding box center [225, 253] width 10 height 10
checkbox input "true"
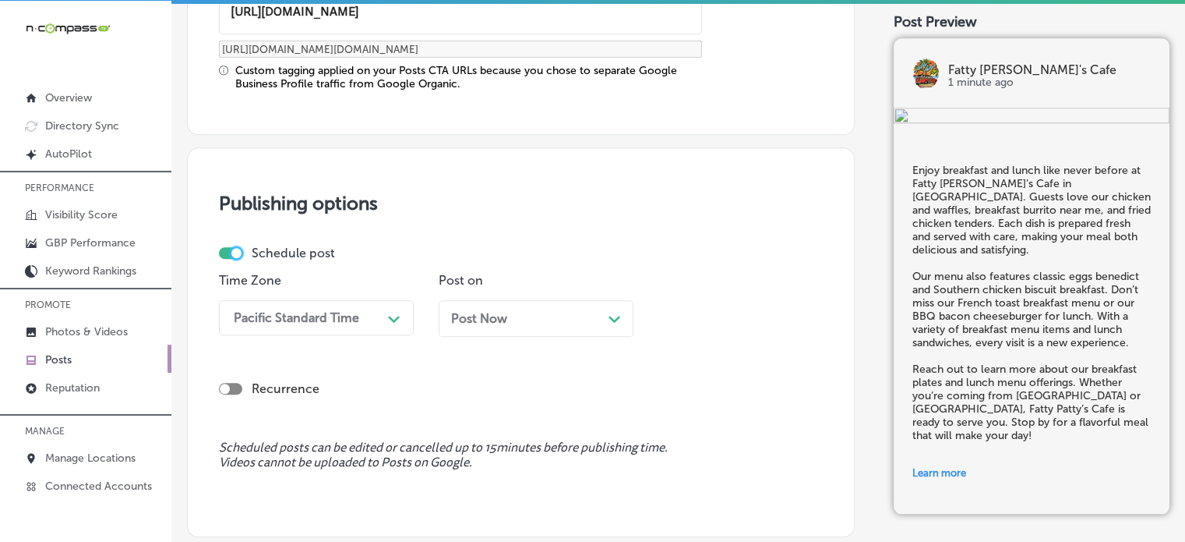
scroll to position [1326, 0]
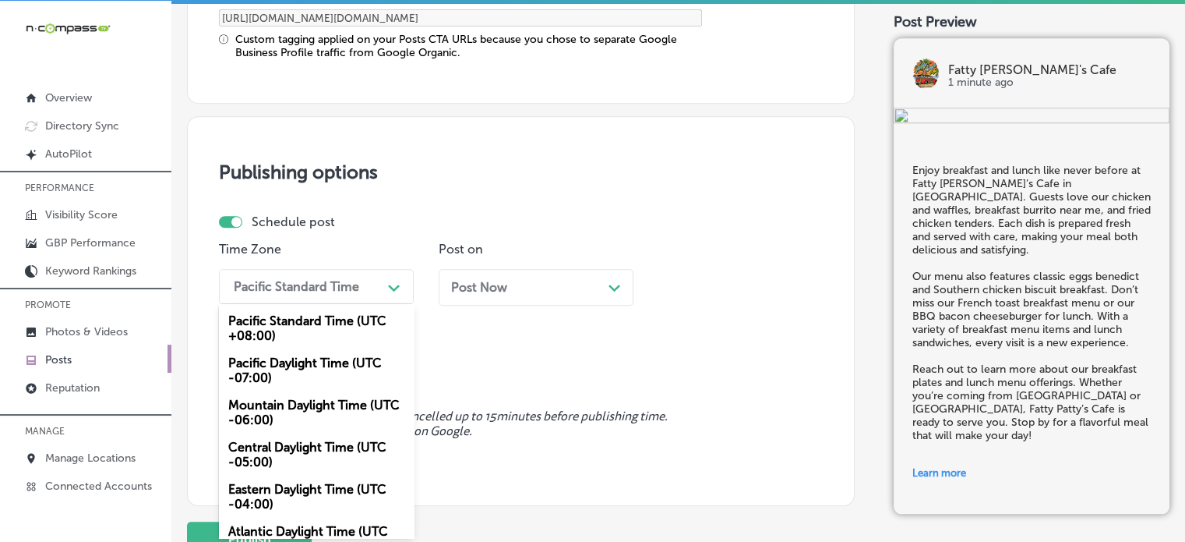
click at [376, 304] on div "option Pacific Standard Time (UTC +08:00) focused, 1 of 6. 6 results available.…" at bounding box center [316, 286] width 195 height 35
click at [311, 415] on div "Mountain Daylight Time (UTC -06:00)" at bounding box center [316, 412] width 195 height 42
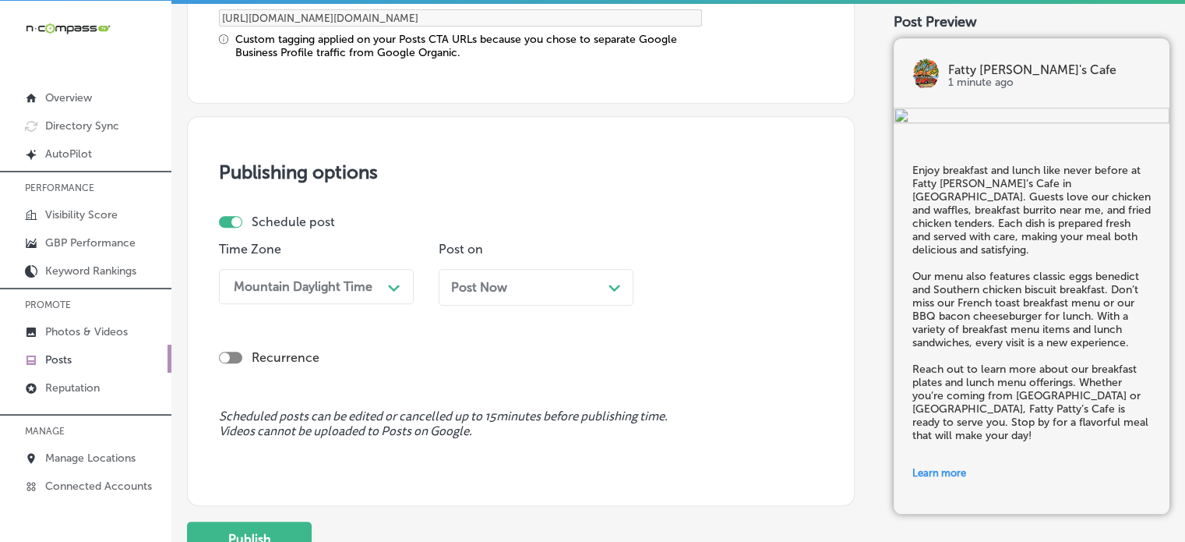
click at [539, 288] on div "Post Now Path Created with Sketch." at bounding box center [536, 287] width 170 height 15
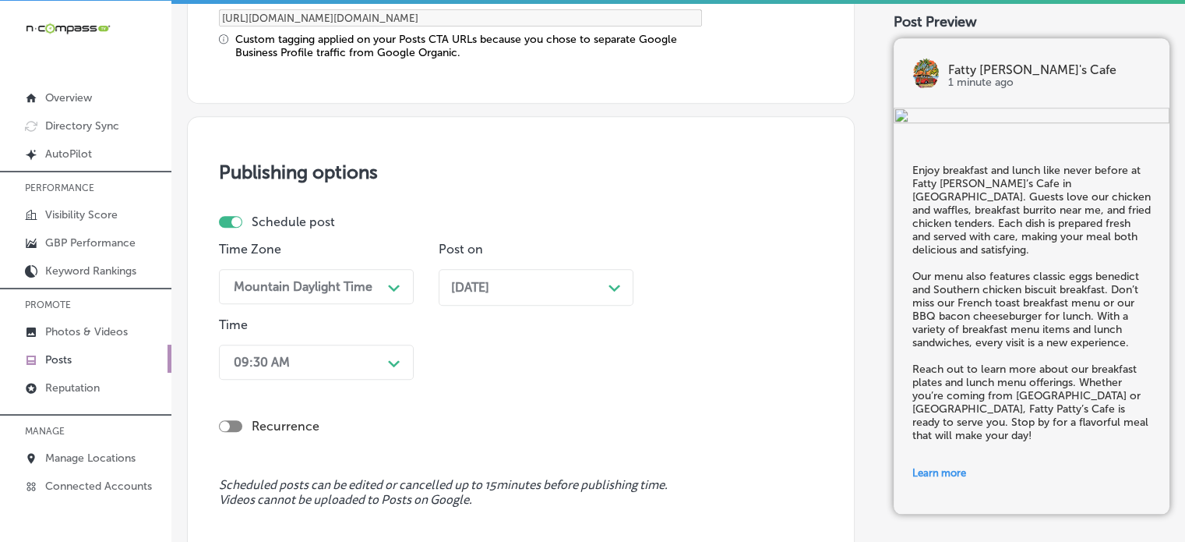
scroll to position [1402, 0]
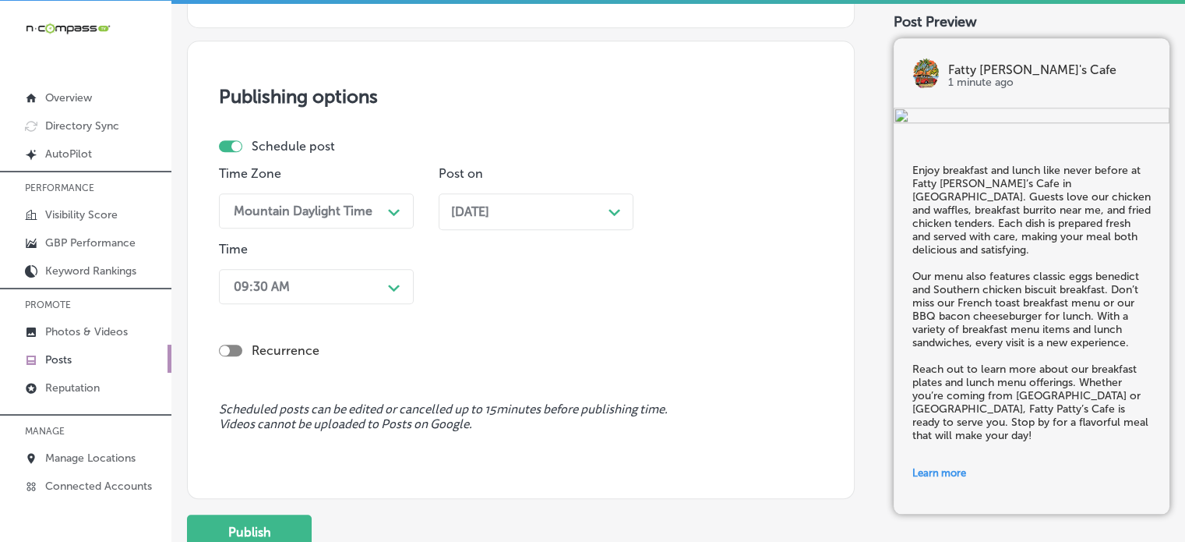
click at [333, 304] on div "09:30 AM Path Created with Sketch." at bounding box center [316, 286] width 195 height 35
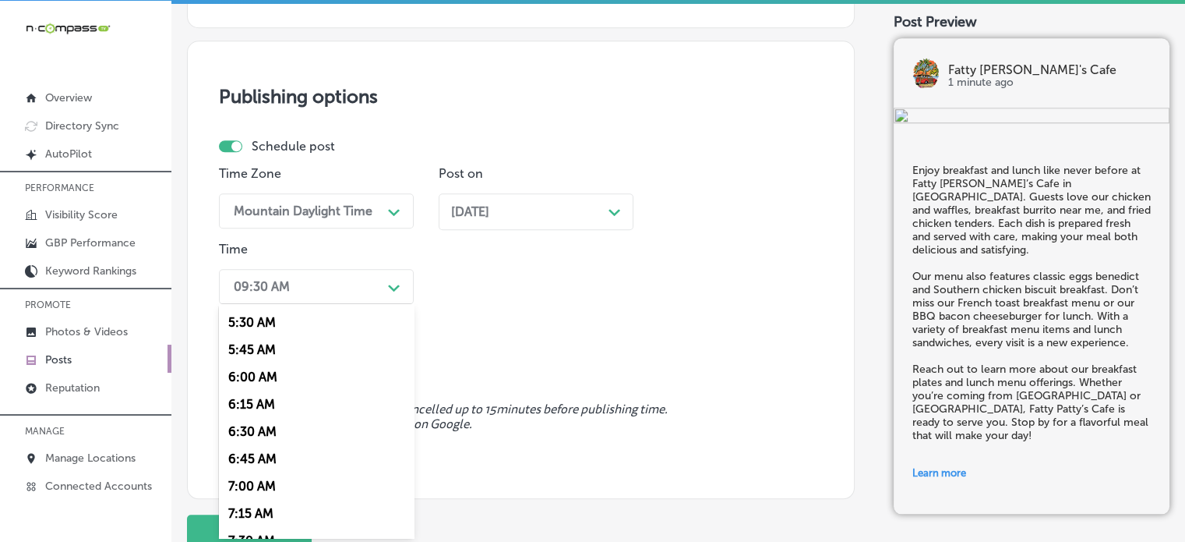
scroll to position [598, 0]
click at [255, 485] on div "7:00 AM" at bounding box center [316, 485] width 195 height 27
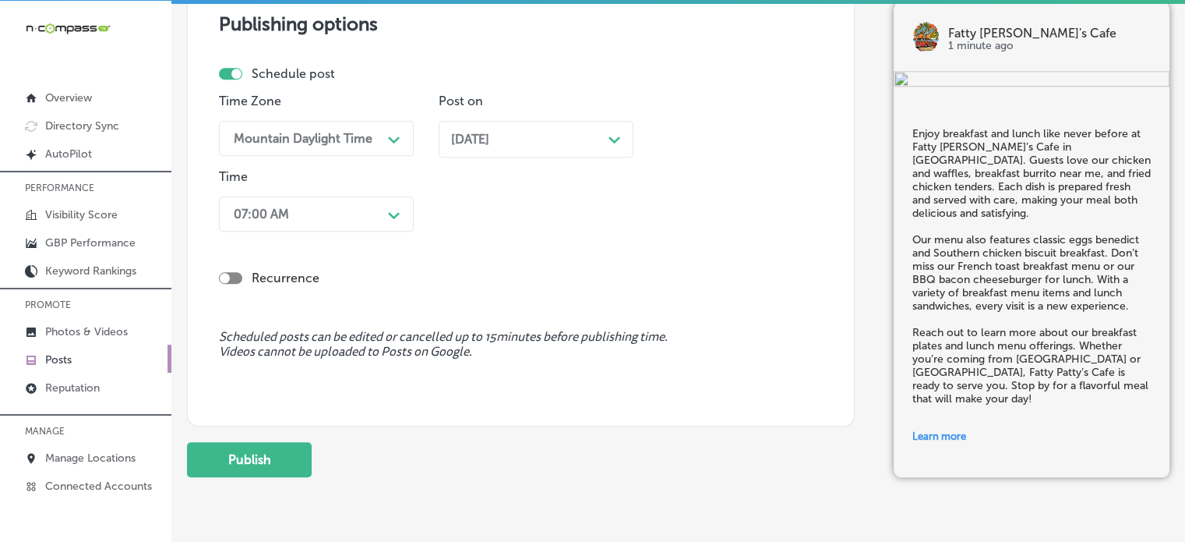
scroll to position [1476, 0]
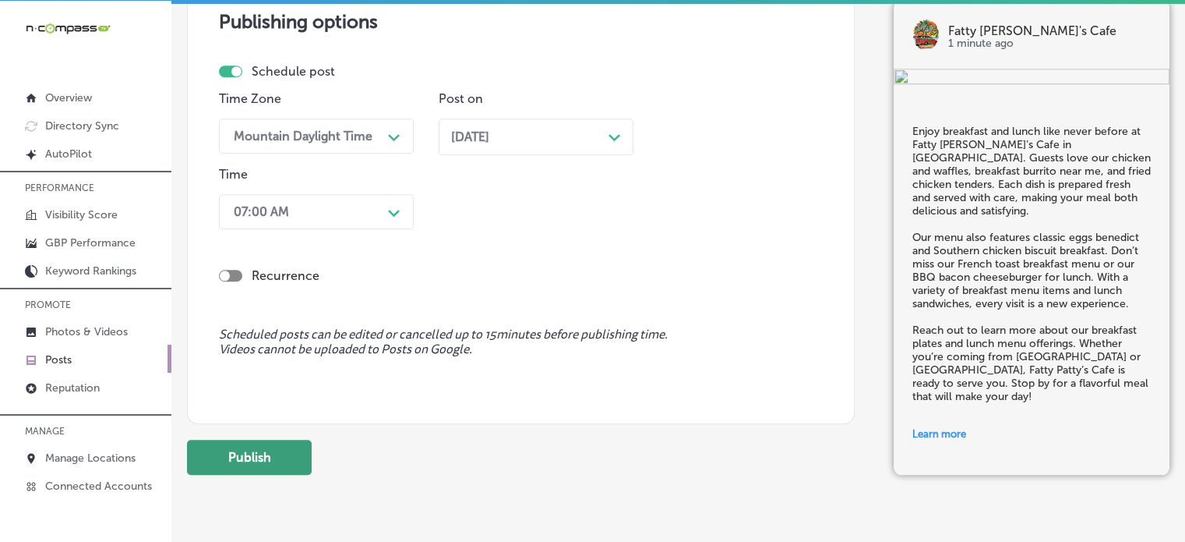
click at [276, 444] on button "Publish" at bounding box center [249, 456] width 125 height 35
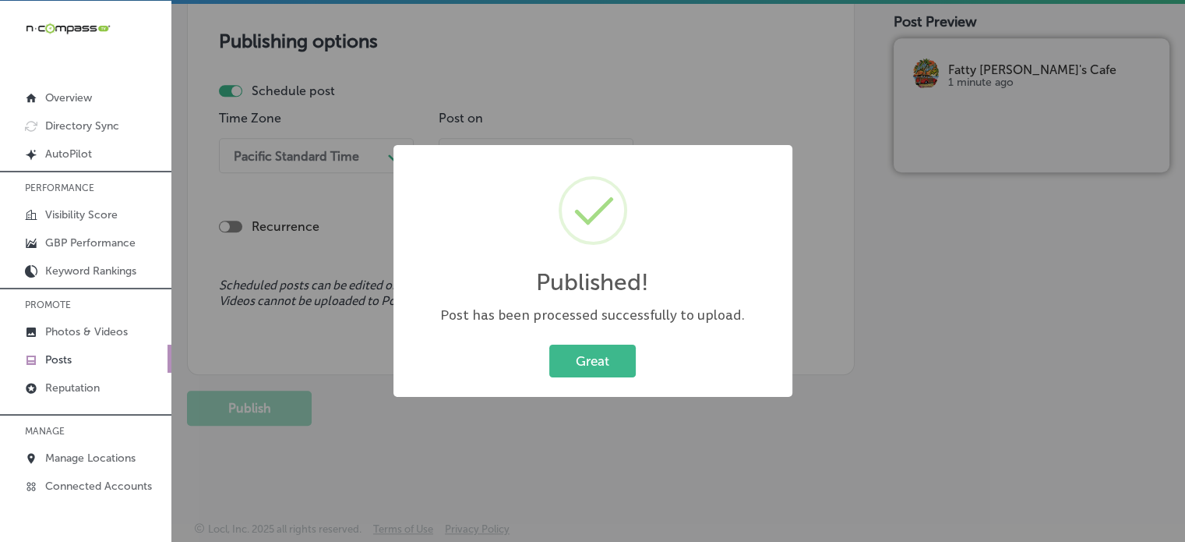
scroll to position [1315, 0]
click at [609, 367] on button "Great" at bounding box center [592, 360] width 86 height 32
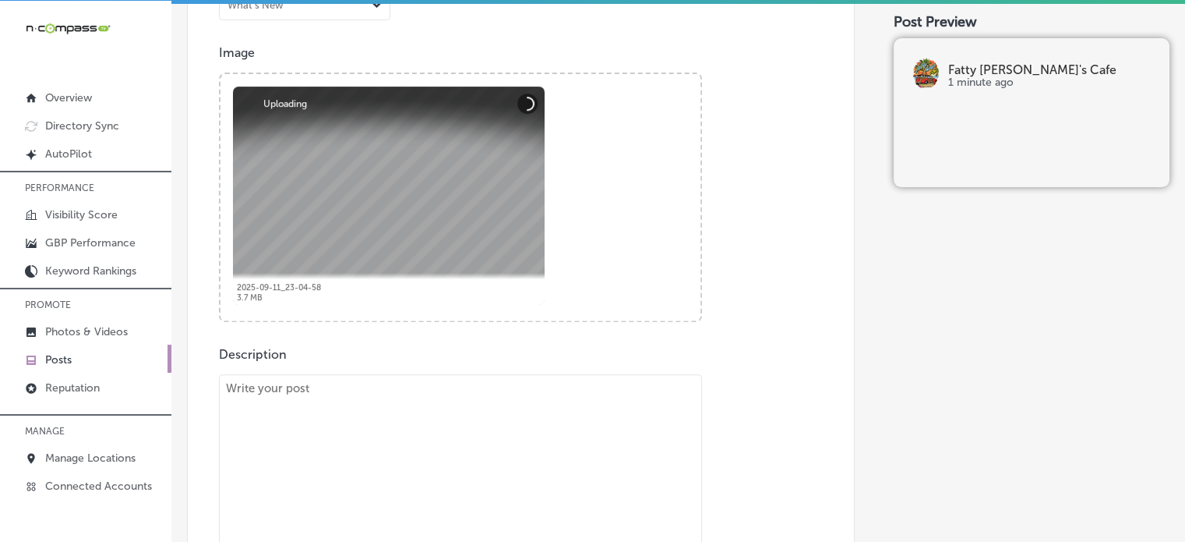
scroll to position [542, 0]
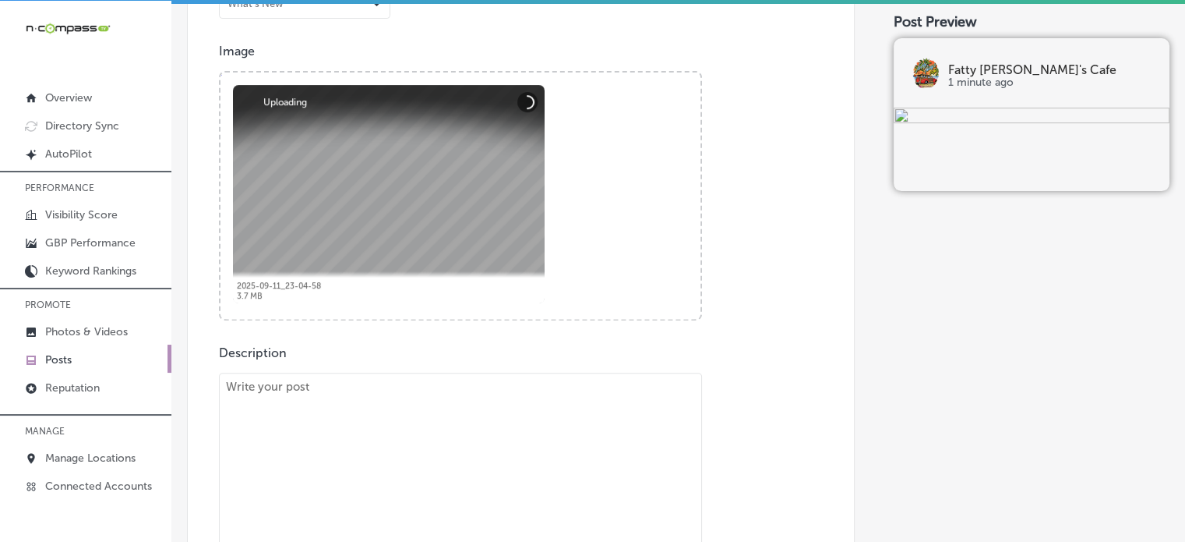
paste textarea ""Start your morning right at Fatty Patty’s Cafe with our Southern chicken biscu…"
click at [503, 448] on textarea "To enrich screen reader interactions, please activate Accessibility in Grammarl…" at bounding box center [460, 481] width 483 height 218
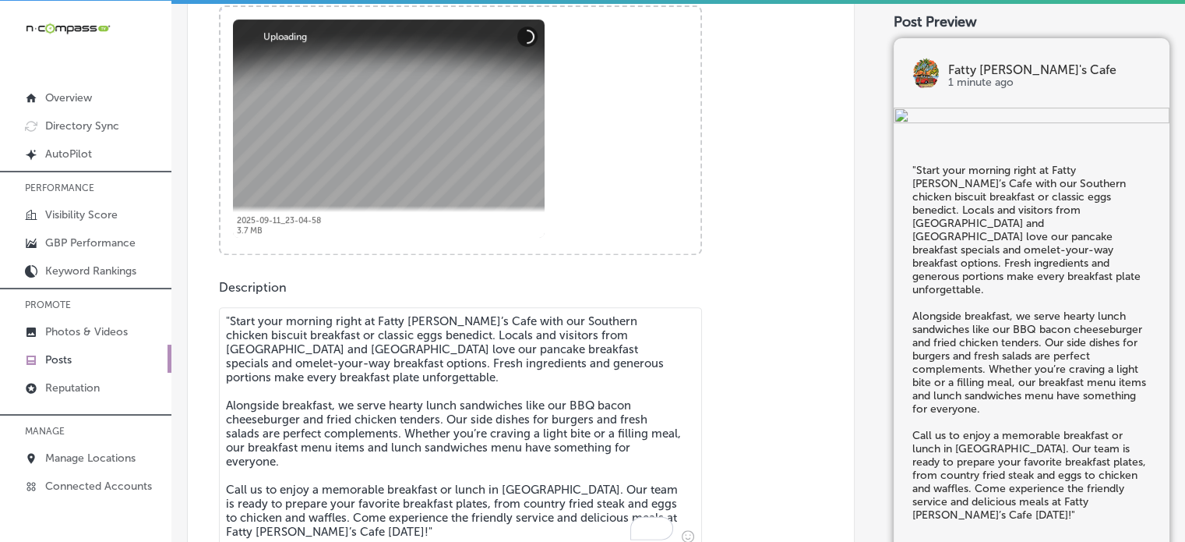
scroll to position [767, 0]
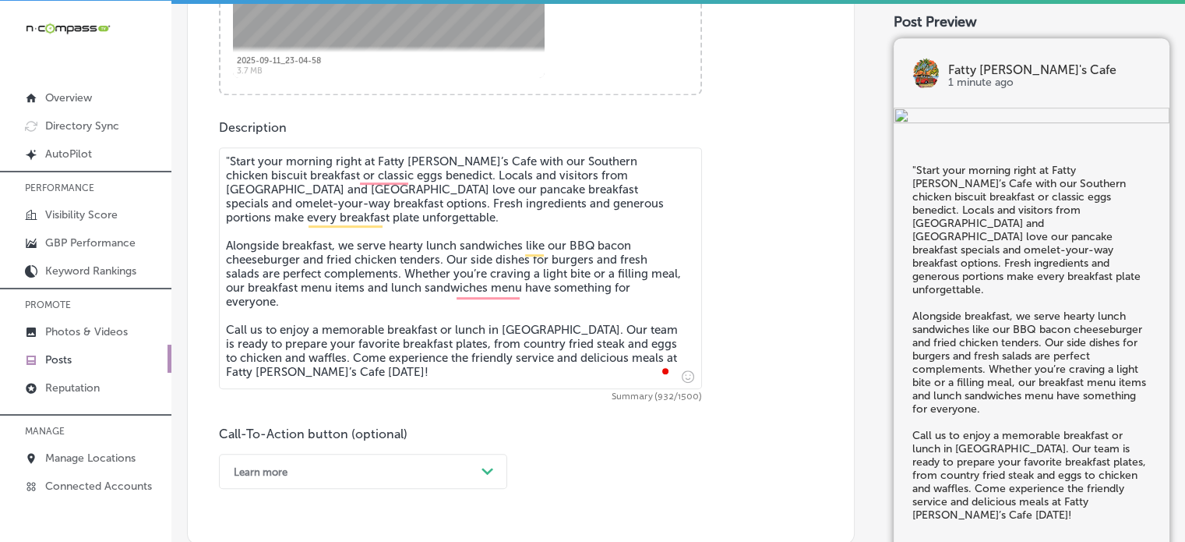
click at [232, 163] on textarea ""Start your morning right at Fatty Patty’s Cafe with our Southern chicken biscu…" at bounding box center [460, 268] width 483 height 242
click at [411, 312] on textarea "Start your morning right at Fatty [PERSON_NAME]’s Cafe with our Southern chicke…" at bounding box center [460, 268] width 483 height 242
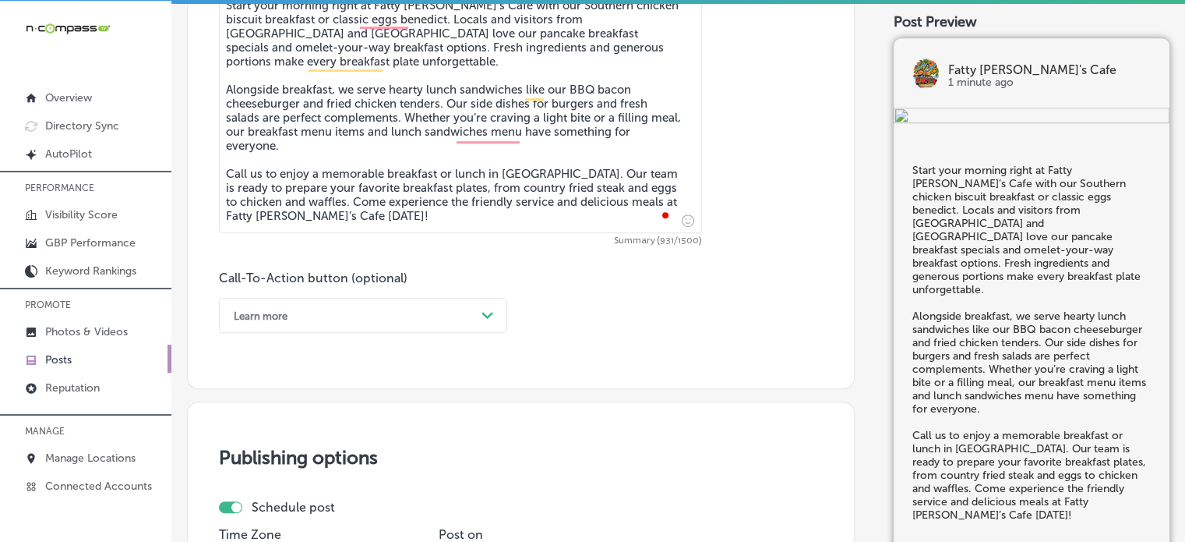
scroll to position [946, 0]
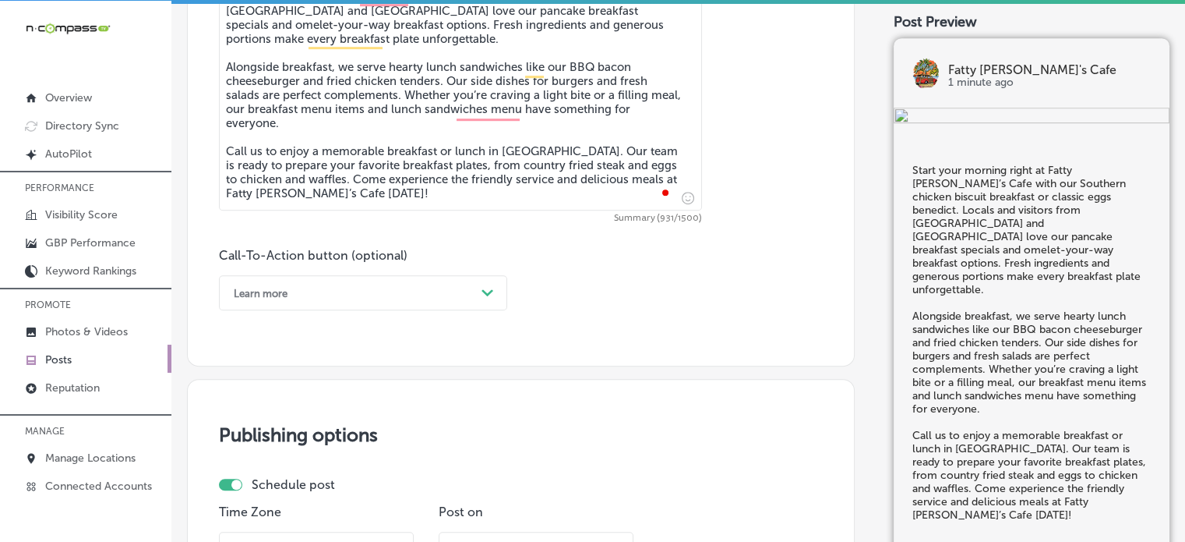
type textarea "Start your morning right at Fatty [PERSON_NAME]’s Cafe with our Southern chicke…"
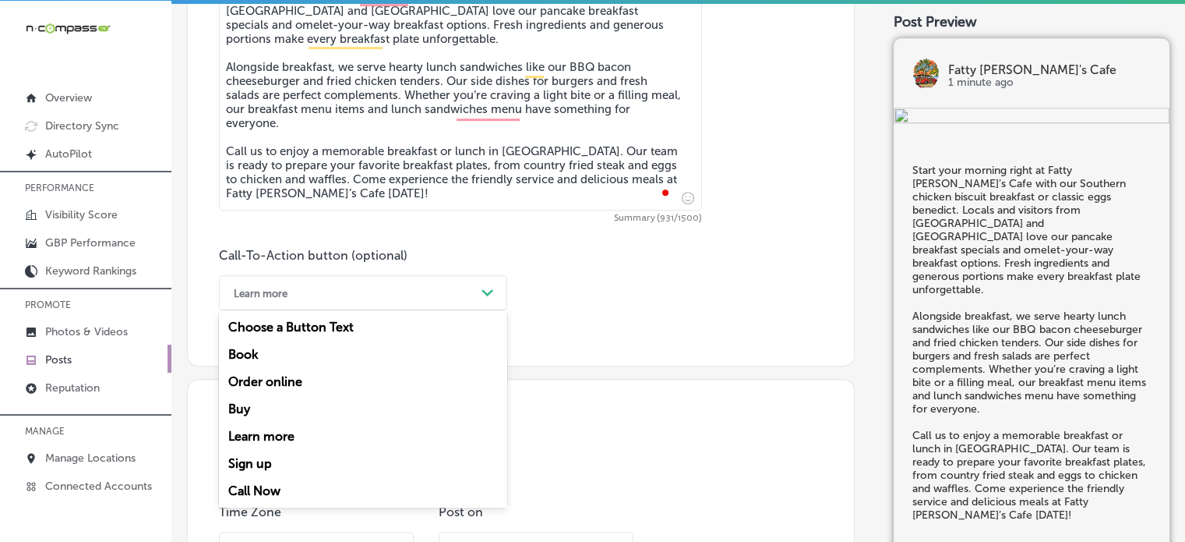
click at [380, 296] on div "Learn more" at bounding box center [350, 292] width 249 height 24
click at [252, 488] on div "Call Now" at bounding box center [363, 490] width 288 height 27
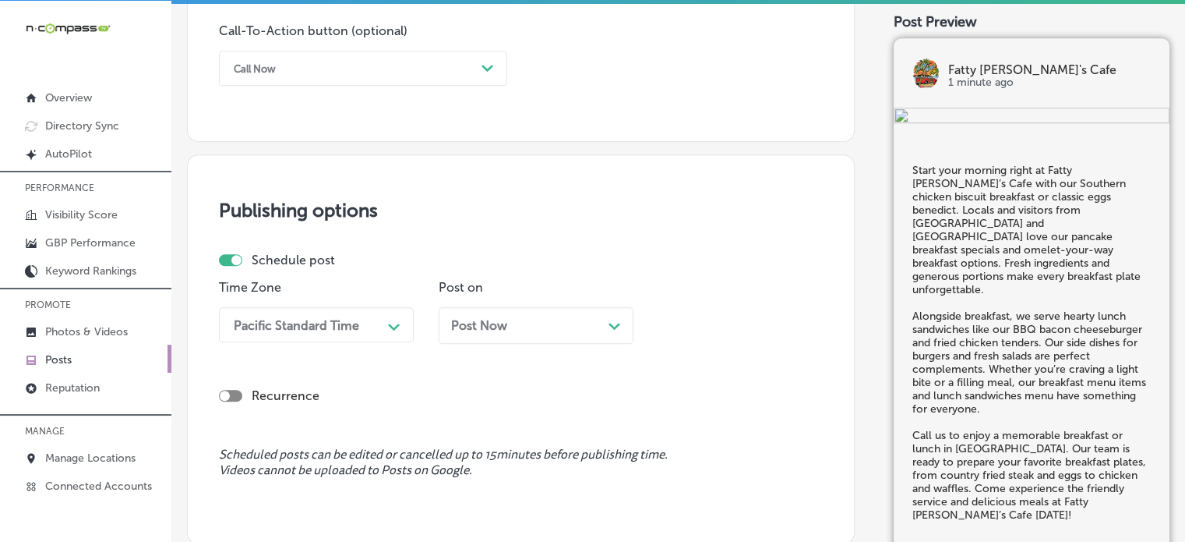
scroll to position [1209, 0]
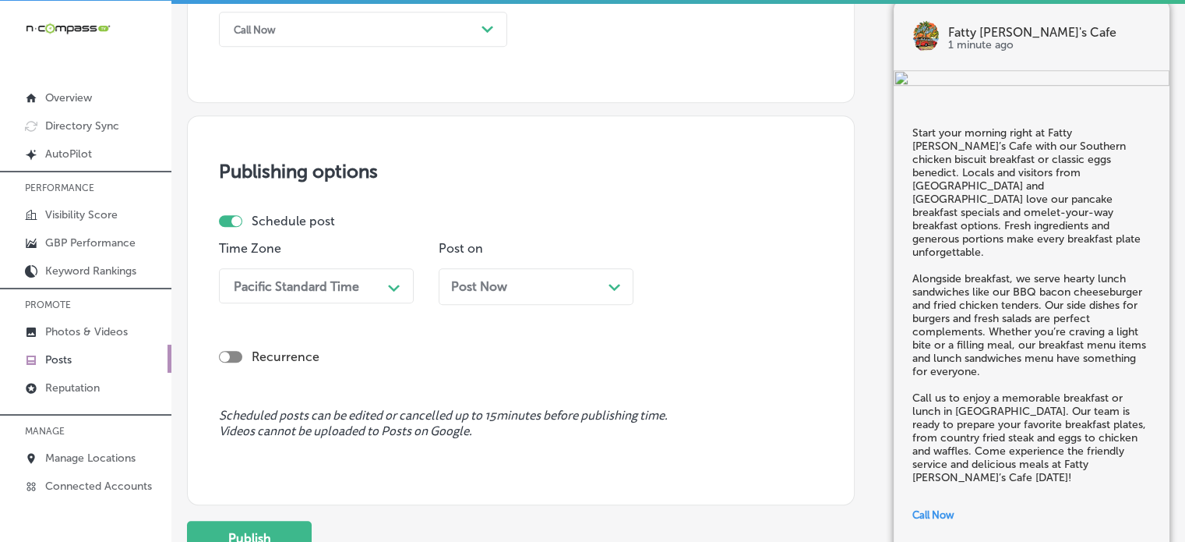
click at [330, 303] on div "Pacific Standard Time Path Created with Sketch." at bounding box center [316, 285] width 195 height 35
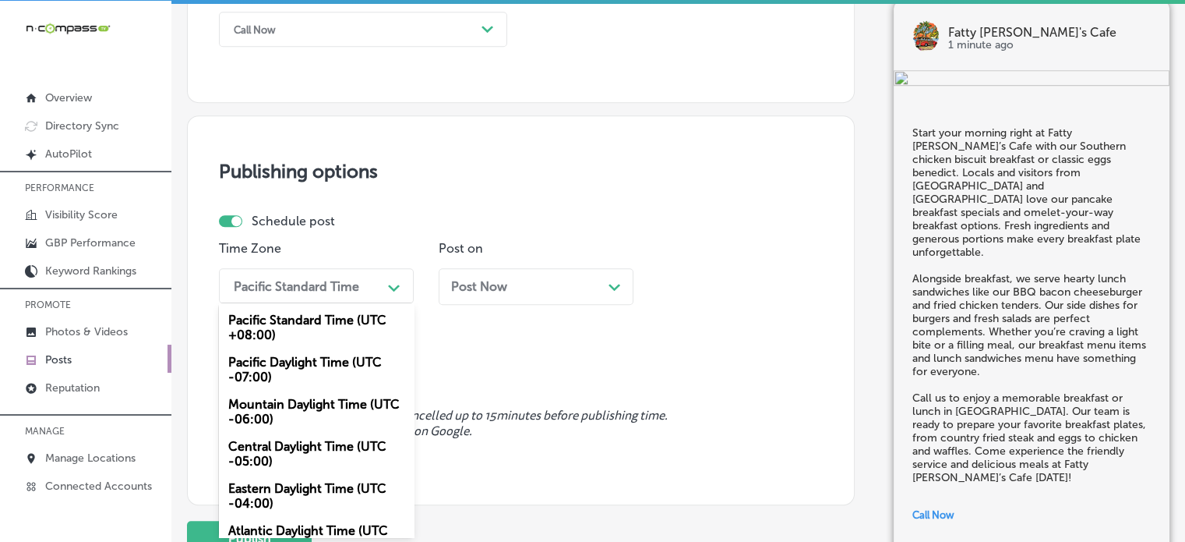
click at [326, 411] on div "Mountain Daylight Time (UTC -06:00)" at bounding box center [316, 411] width 195 height 42
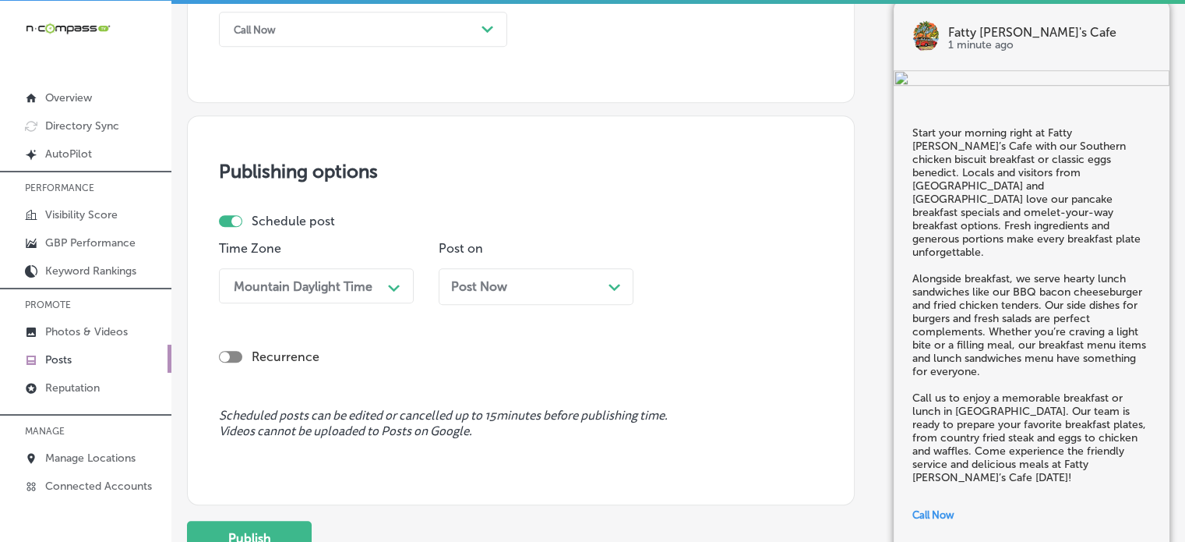
click at [542, 300] on div "Post Now Path Created with Sketch." at bounding box center [536, 286] width 195 height 37
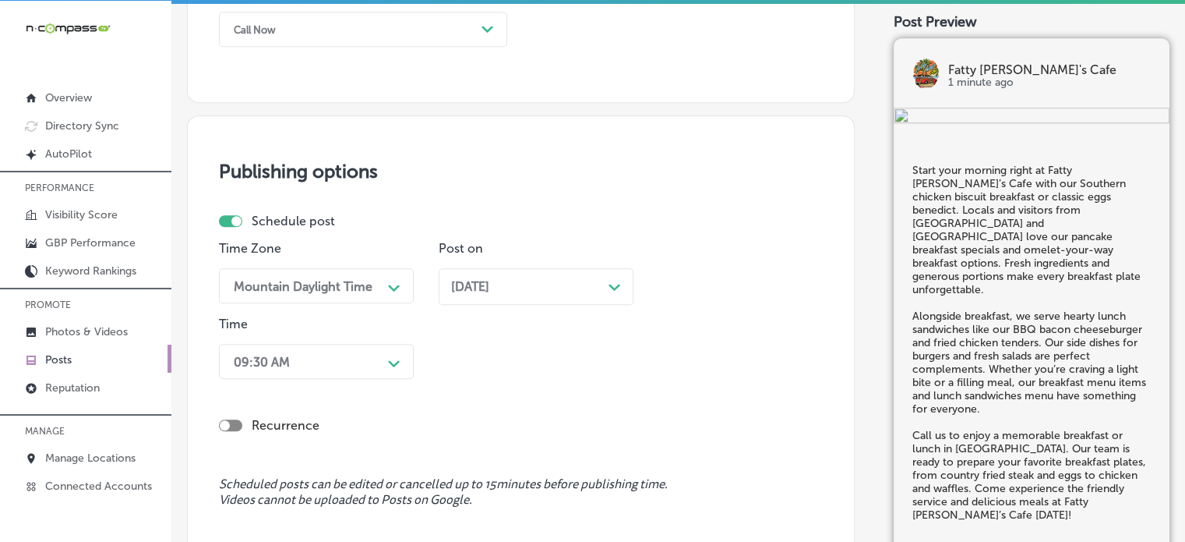
scroll to position [1285, 0]
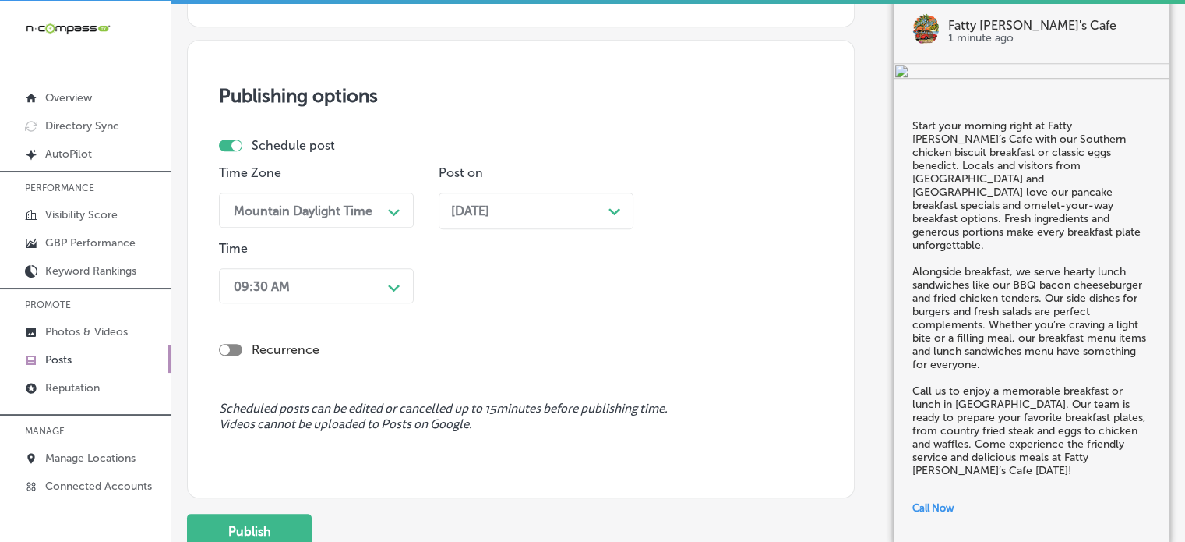
click at [346, 303] on div "09:30 AM Path Created with Sketch." at bounding box center [316, 285] width 195 height 35
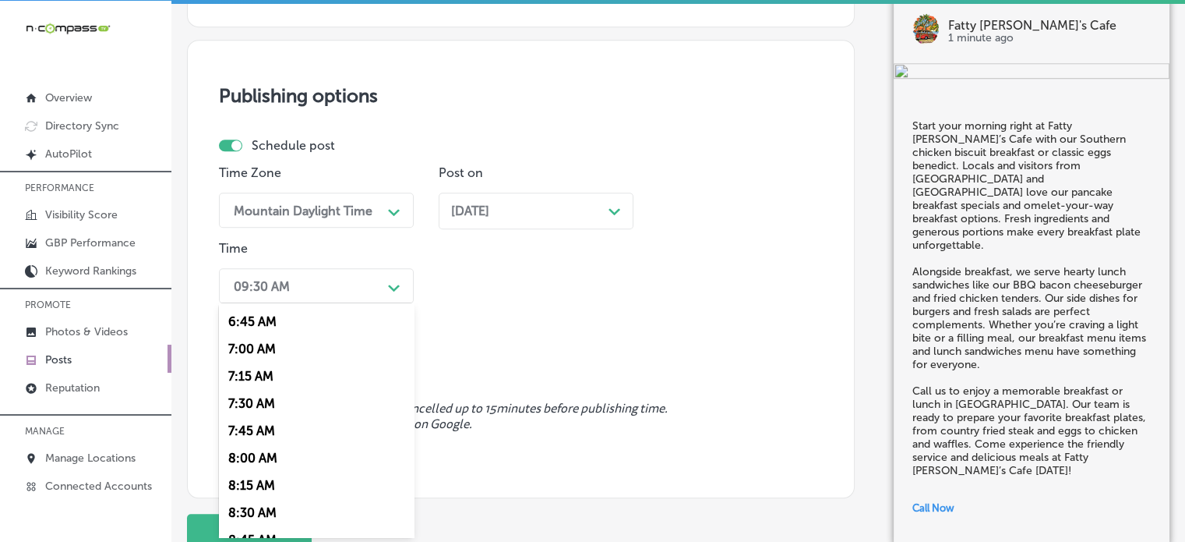
scroll to position [738, 0]
click at [258, 348] on div "7:00 AM" at bounding box center [316, 345] width 195 height 27
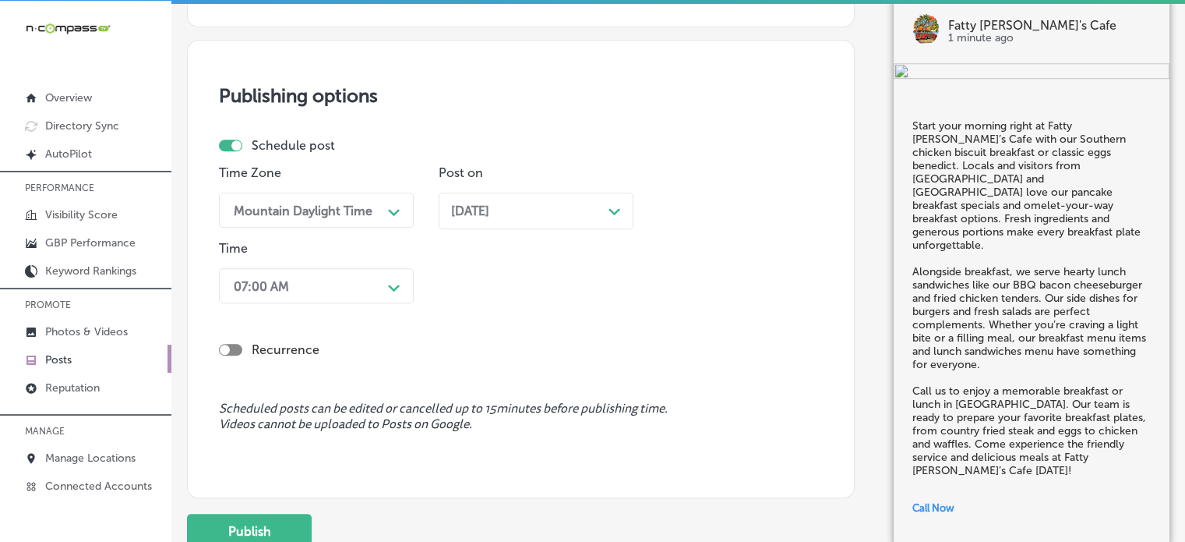
scroll to position [1408, 0]
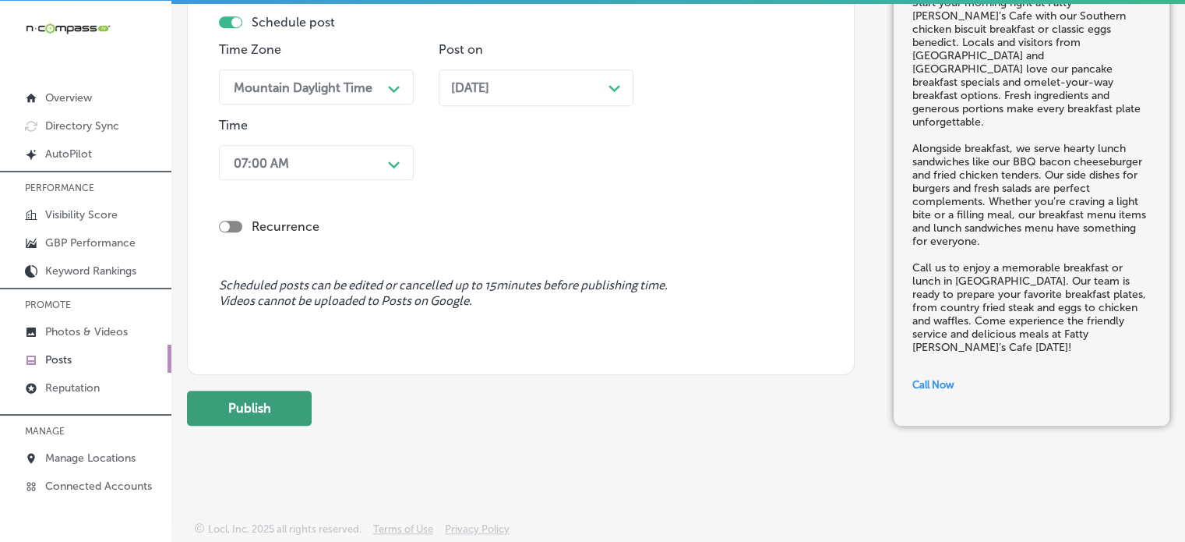
click at [266, 409] on button "Publish" at bounding box center [249, 407] width 125 height 35
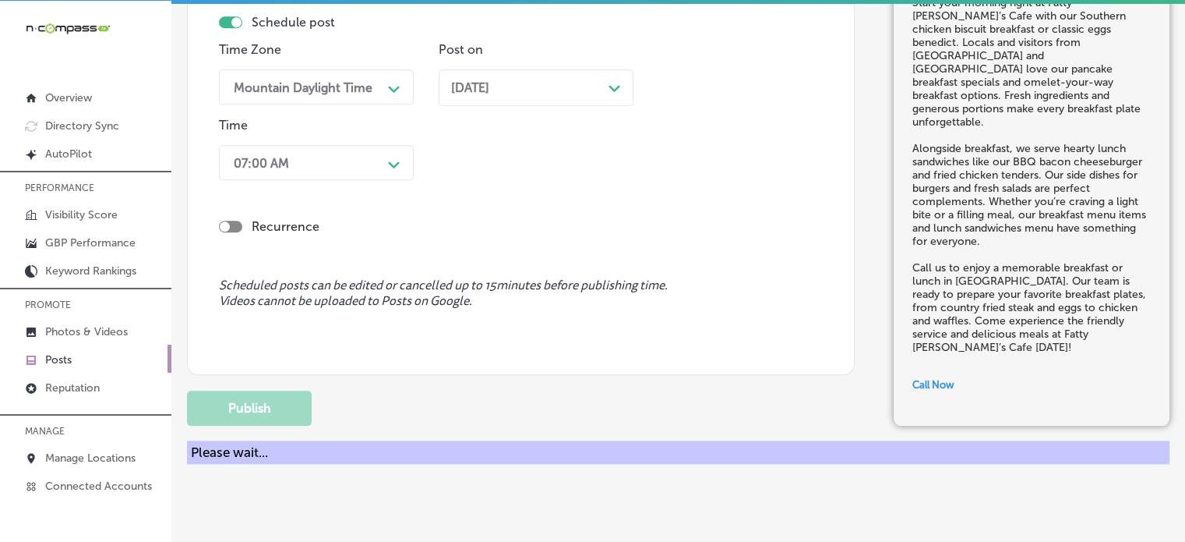
scroll to position [1339, 0]
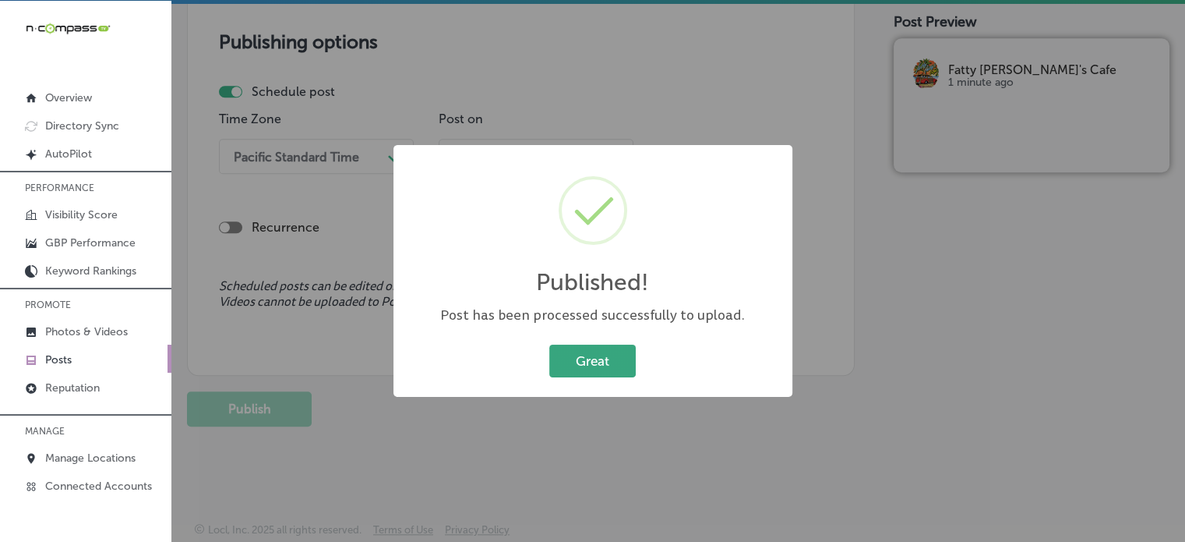
click at [613, 367] on button "Great" at bounding box center [592, 360] width 86 height 32
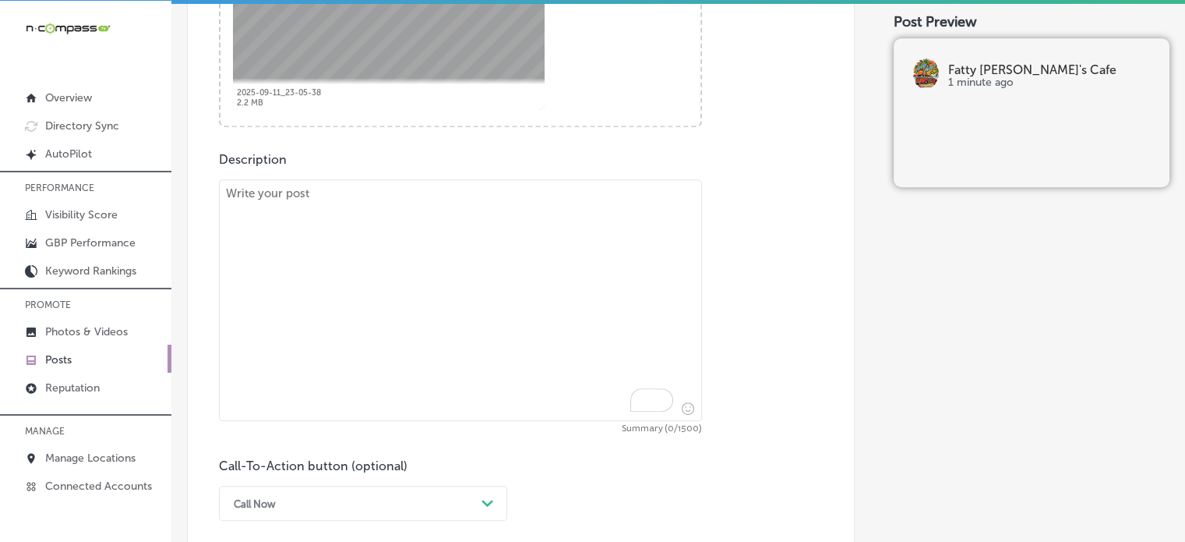
scroll to position [745, 0]
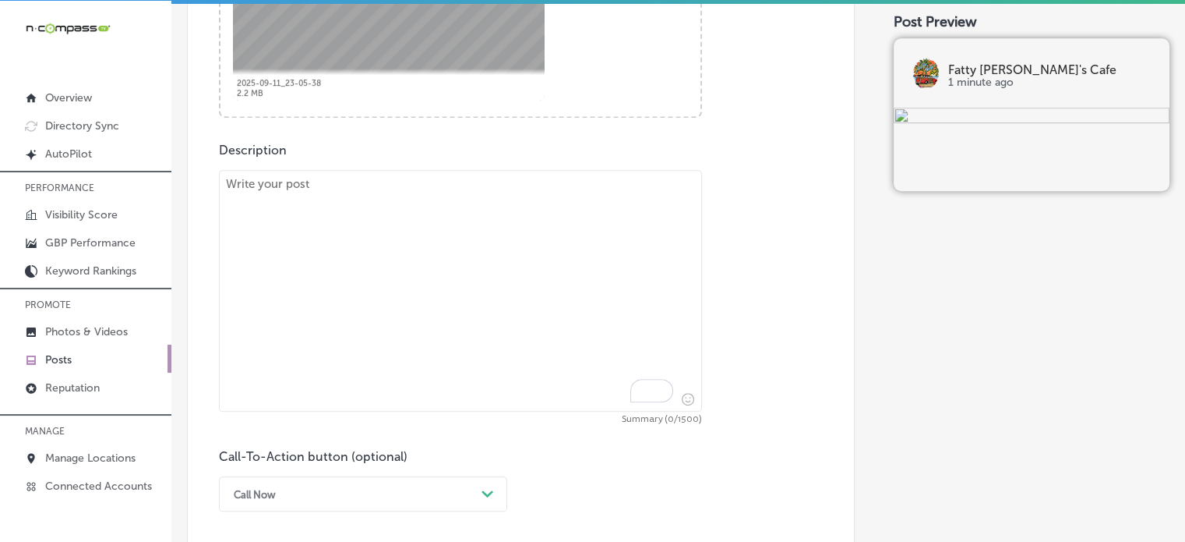
click at [487, 345] on textarea "To enrich screen reader interactions, please activate Accessibility in Grammarl…" at bounding box center [460, 291] width 483 height 242
paste textarea ""Fatty Patty’s Cafe in Panama City Beach is the place to go for a delicious bre…"
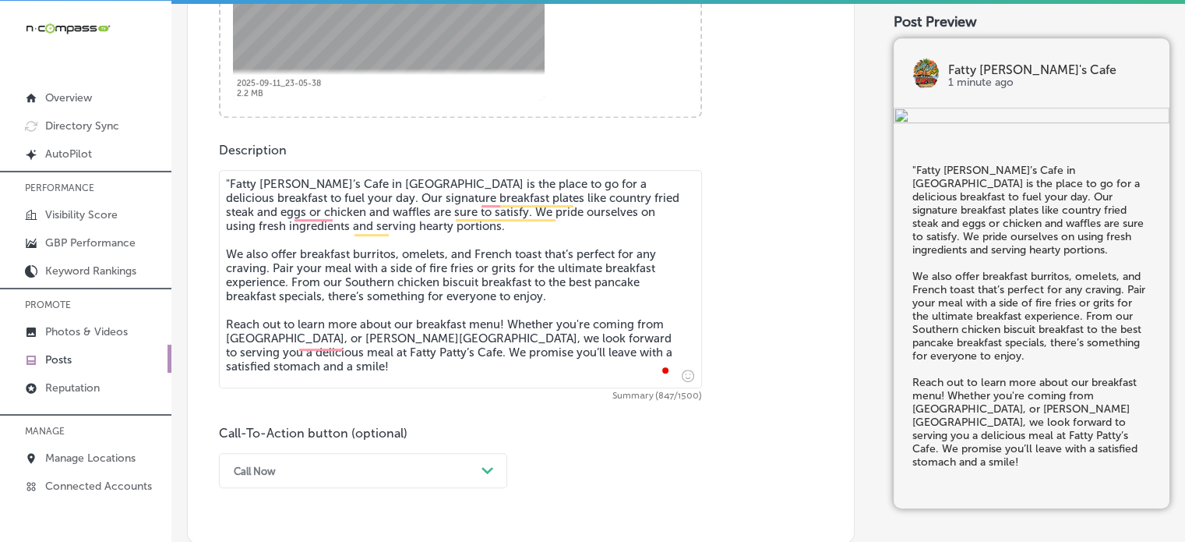
click at [232, 175] on textarea ""Fatty Patty’s Cafe in Panama City Beach is the place to go for a delicious bre…" at bounding box center [460, 279] width 483 height 218
click at [377, 377] on textarea "Fatty [PERSON_NAME]’s Cafe in [GEOGRAPHIC_DATA] is the place to go for a delici…" at bounding box center [460, 279] width 483 height 218
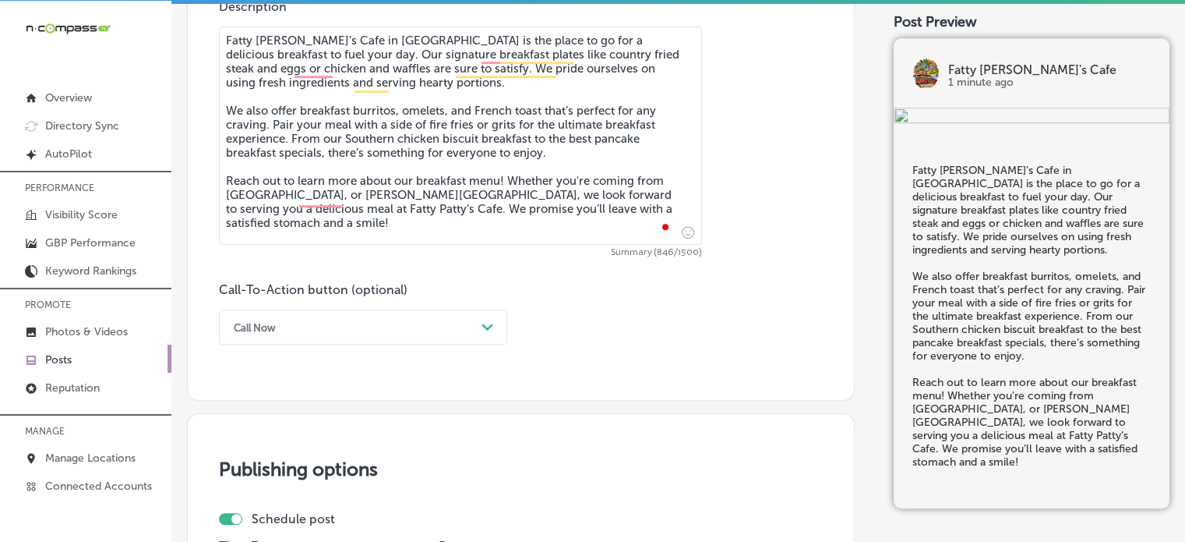
scroll to position [892, 0]
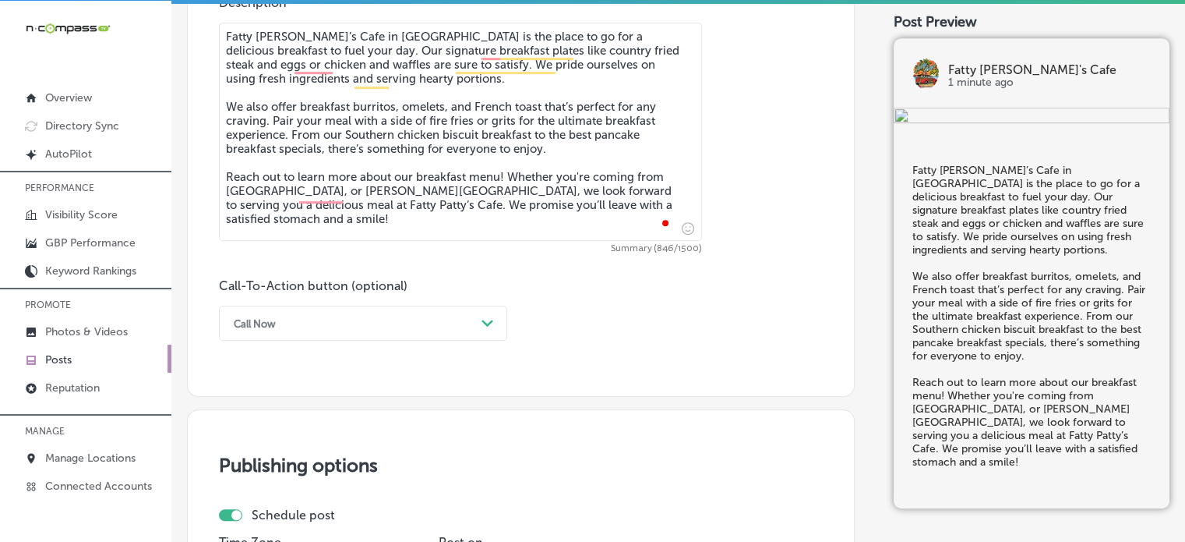
type textarea "Fatty [PERSON_NAME]’s Cafe in [GEOGRAPHIC_DATA] is the place to go for a delici…"
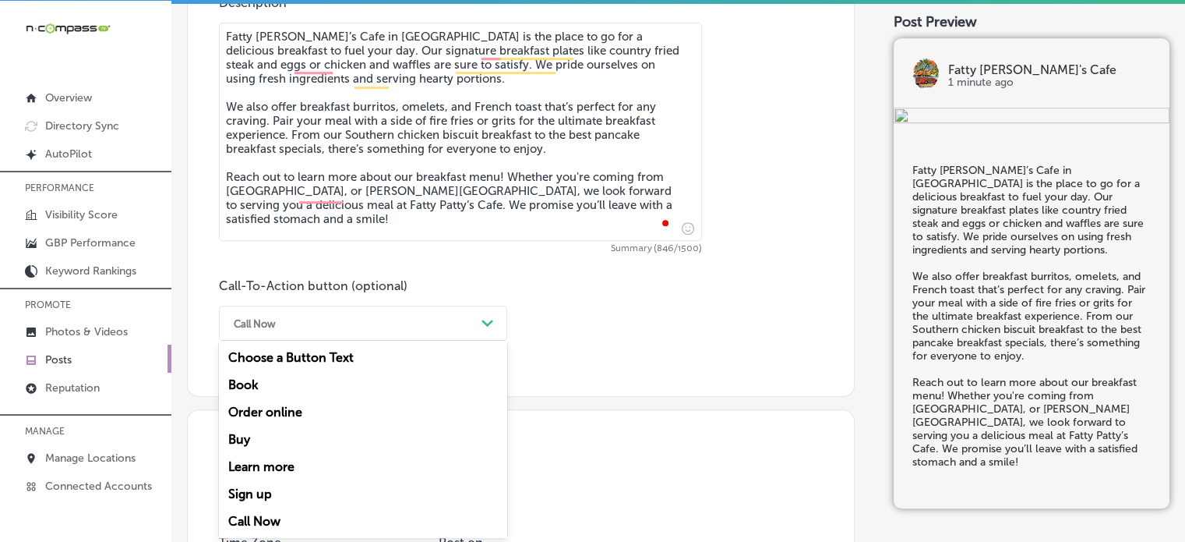
click at [467, 316] on div "Call Now" at bounding box center [350, 323] width 249 height 24
click at [269, 464] on div "Learn more" at bounding box center [363, 466] width 288 height 27
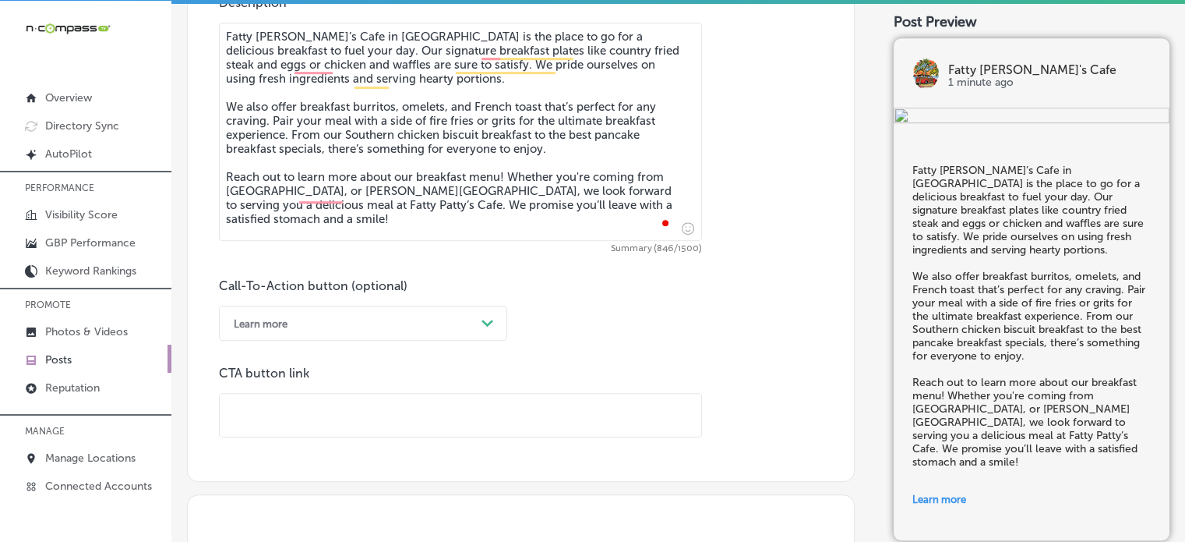
click at [450, 394] on input "text" at bounding box center [461, 414] width 482 height 43
paste input "[URL][DOMAIN_NAME]"
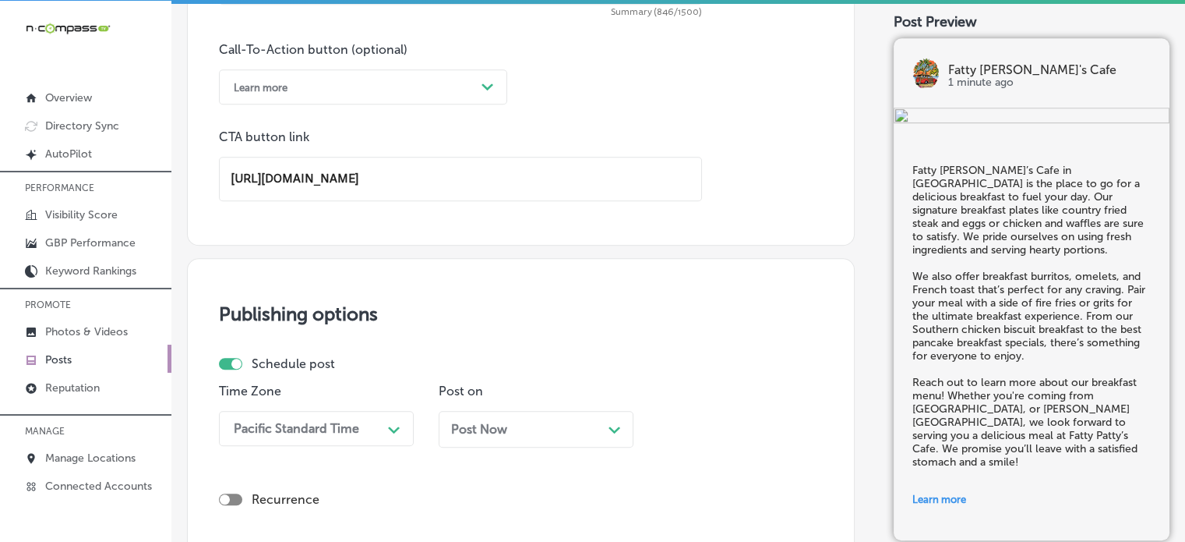
scroll to position [1129, 0]
type input "[URL][DOMAIN_NAME]"
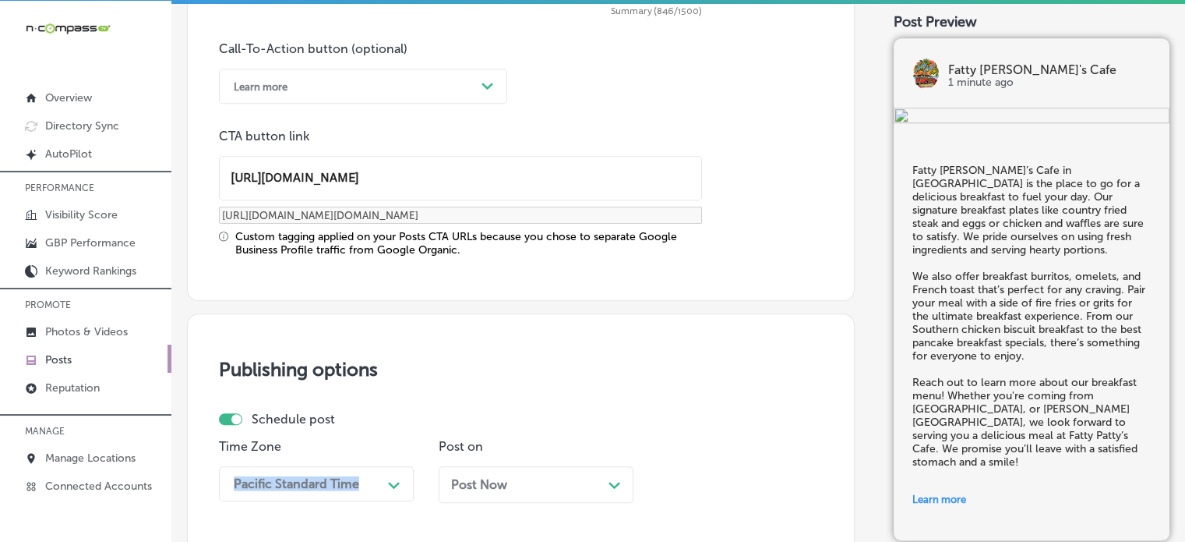
drag, startPoint x: 382, startPoint y: 445, endPoint x: 376, endPoint y: 424, distance: 21.9
click at [376, 424] on div "Schedule post Time Zone Pacific Standard Time Path Created with Sketch. Post on…" at bounding box center [514, 462] width 591 height 103
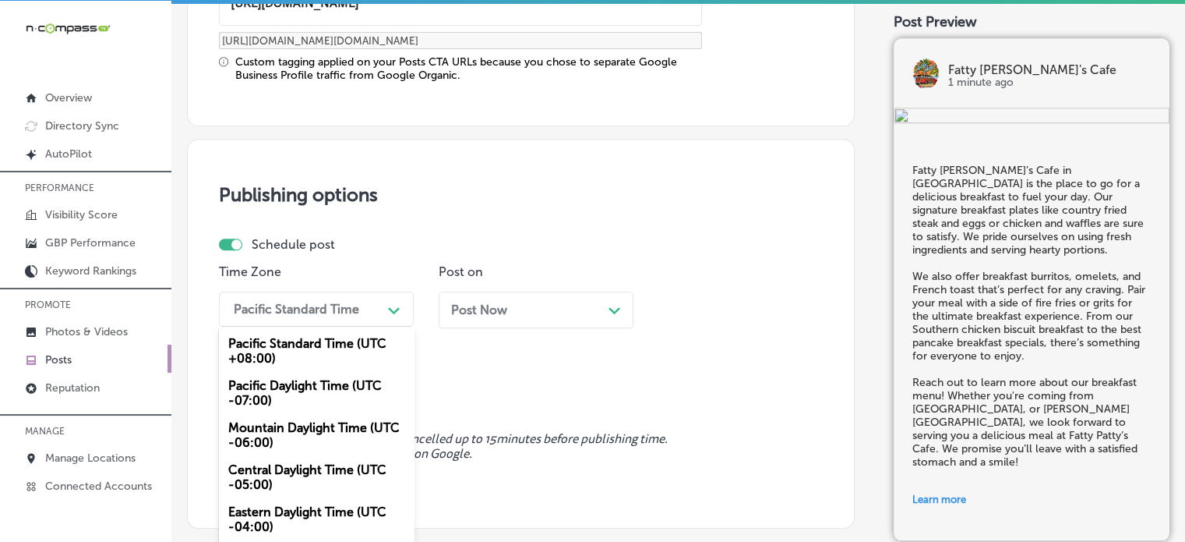
scroll to position [1326, 0]
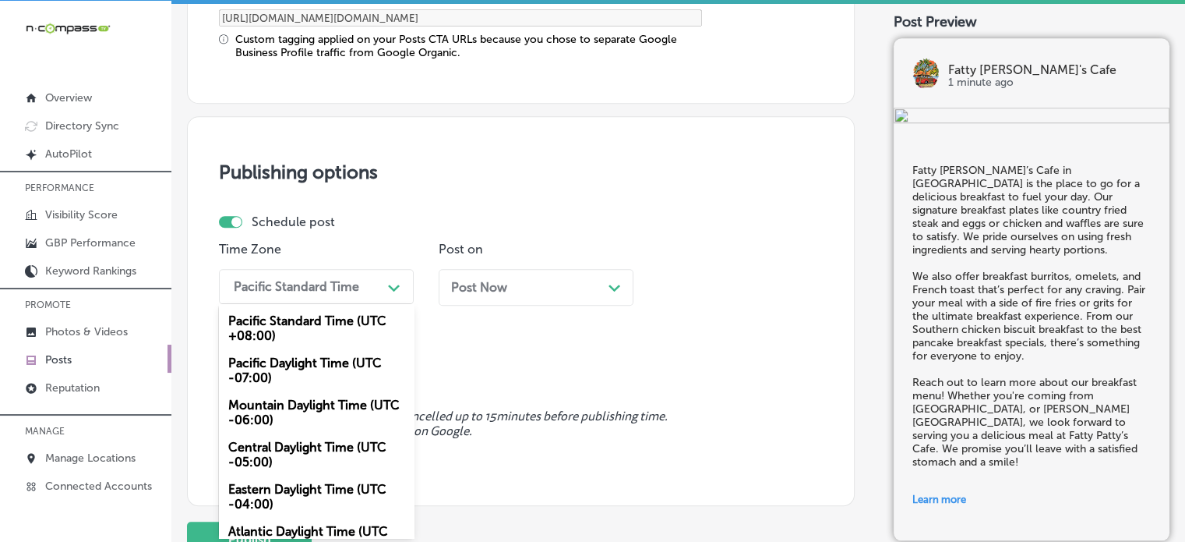
click at [344, 302] on div "option Mountain Daylight Time (UTC -06:00), selected. option Pacific Standard T…" at bounding box center [316, 286] width 195 height 35
click at [302, 400] on div "Mountain Daylight Time (UTC -06:00)" at bounding box center [316, 412] width 195 height 42
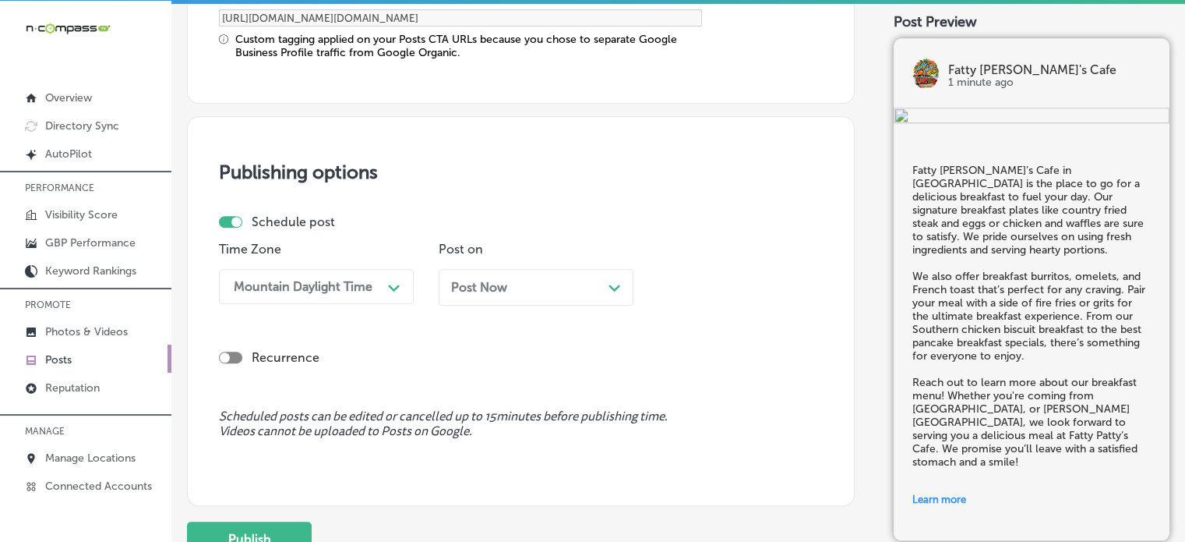
click at [518, 283] on div "Post Now Path Created with Sketch." at bounding box center [536, 287] width 170 height 15
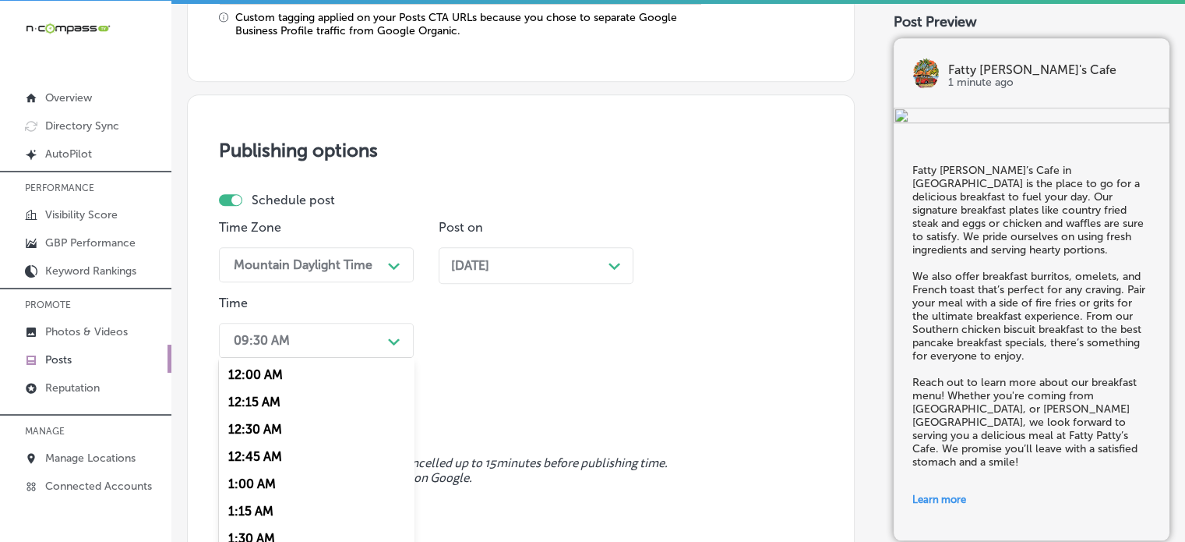
scroll to position [1402, 0]
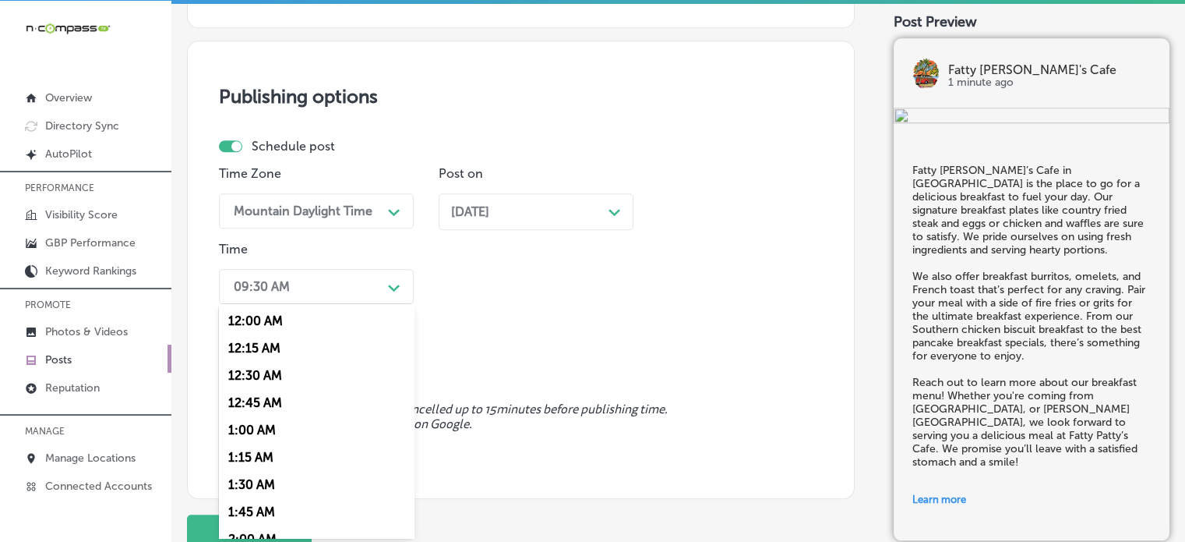
click at [348, 304] on div "option 7:00 AM, selected. option 12:00 AM focused, 1 of 96. 96 results availabl…" at bounding box center [316, 286] width 195 height 35
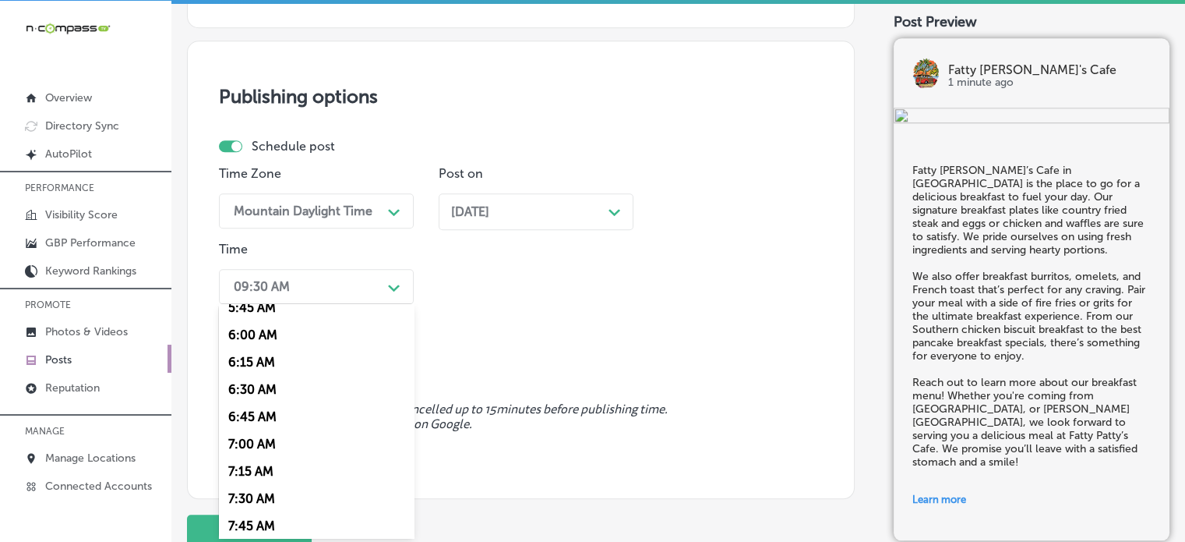
scroll to position [681, 0]
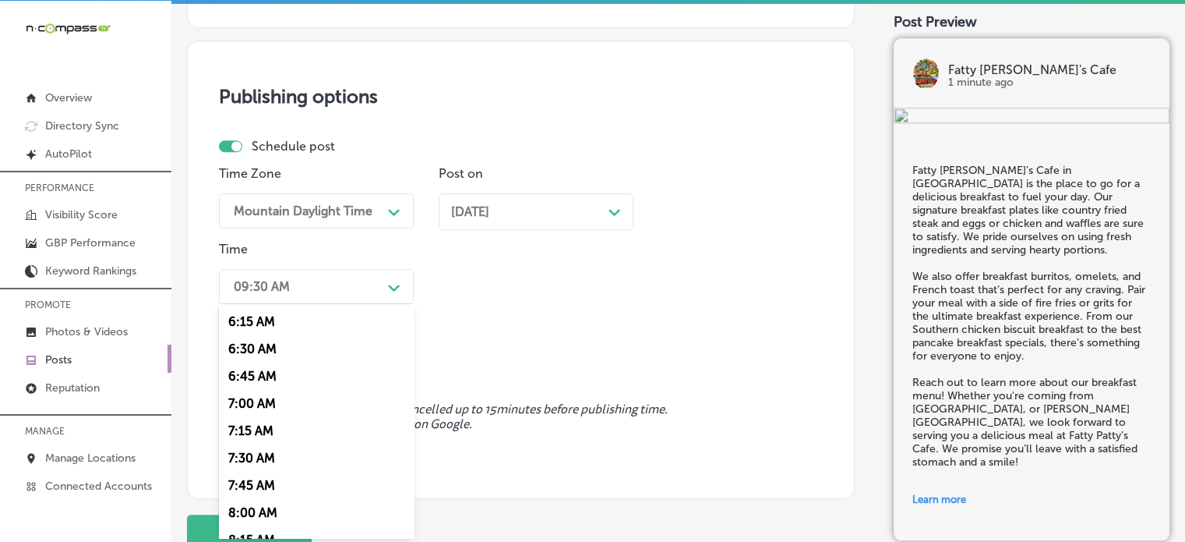
click at [252, 403] on div "7:00 AM" at bounding box center [316, 403] width 195 height 27
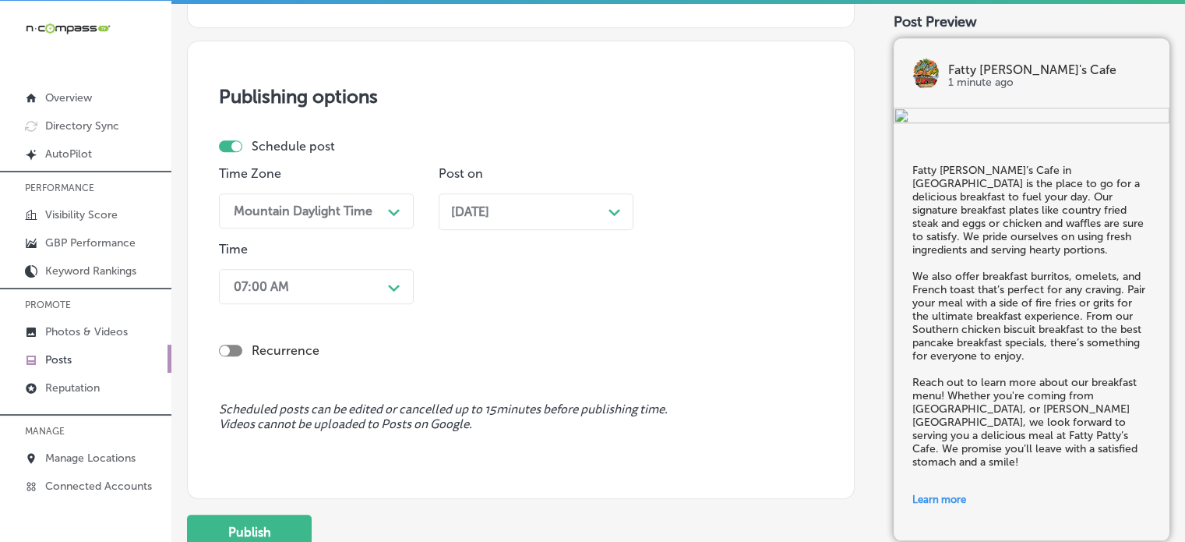
scroll to position [1445, 0]
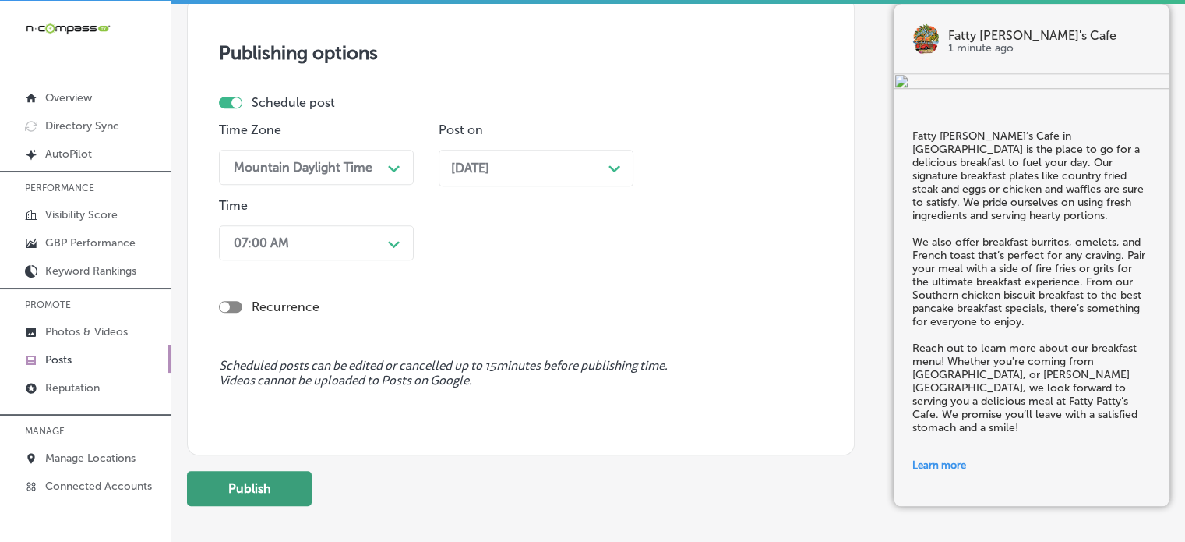
click at [252, 472] on button "Publish" at bounding box center [249, 488] width 125 height 35
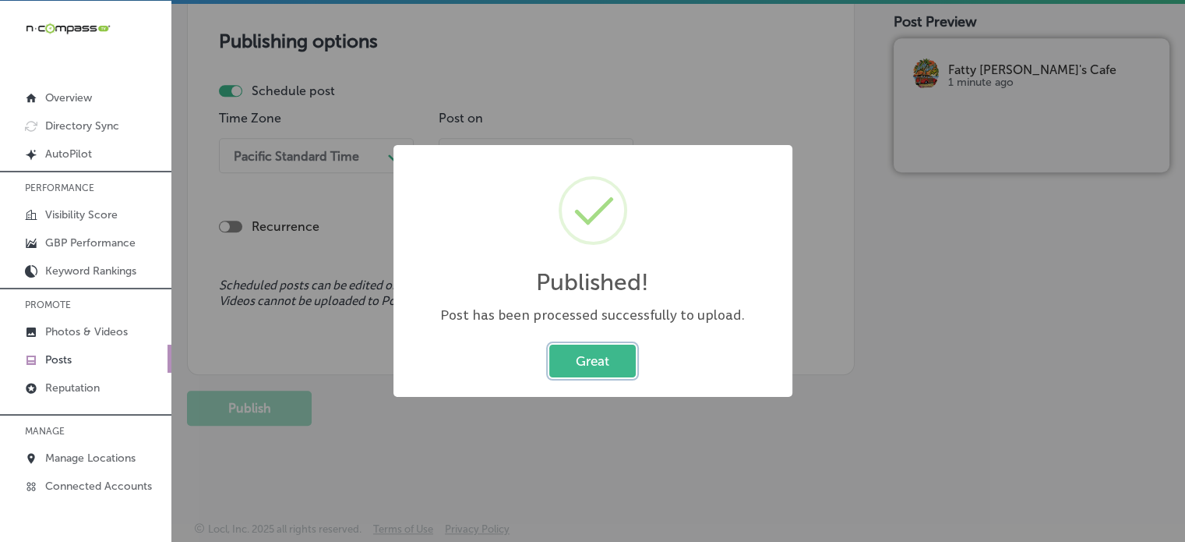
scroll to position [1315, 0]
click at [597, 370] on button "Great" at bounding box center [592, 360] width 86 height 32
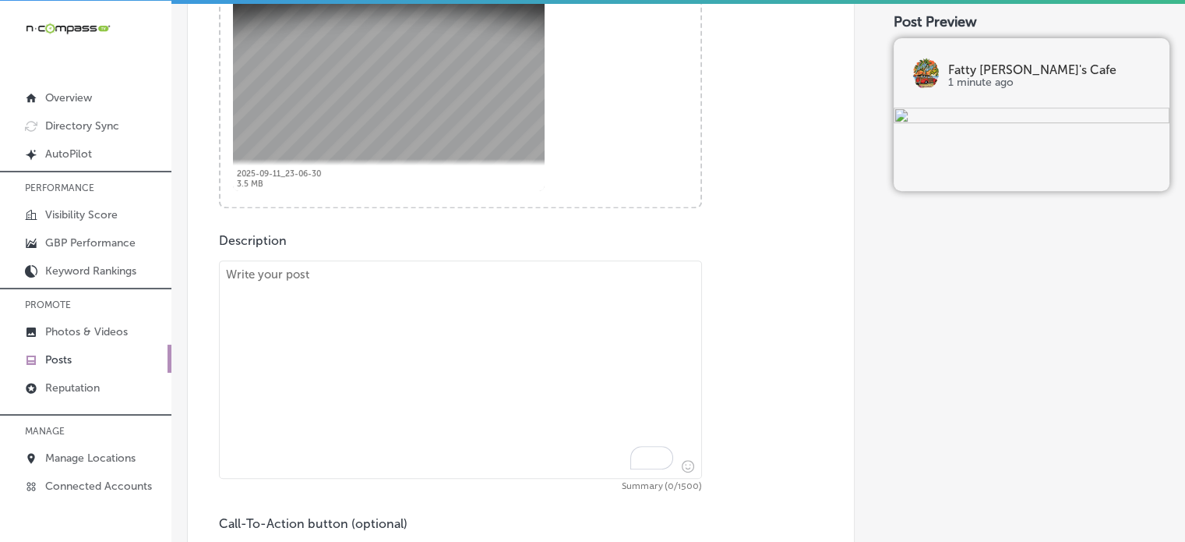
scroll to position [682, 0]
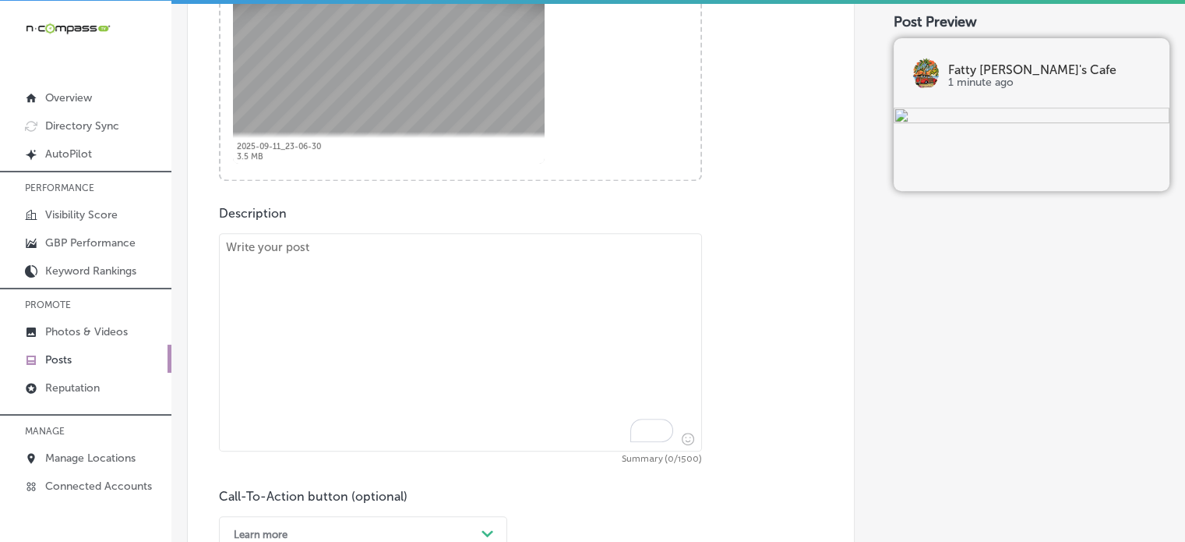
paste textarea ""Make your mornings special at Fatty Patty’s Cafe in Panama City Beach. Visitor…"
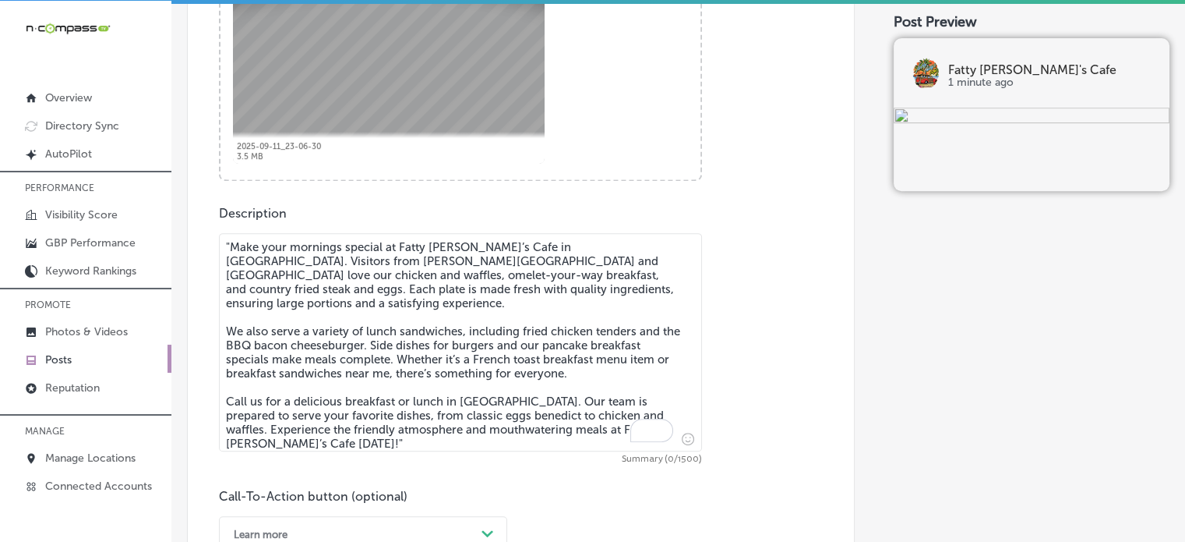
click at [524, 360] on textarea ""Make your mornings special at Fatty Patty’s Cafe in Panama City Beach. Visitor…" at bounding box center [460, 342] width 483 height 218
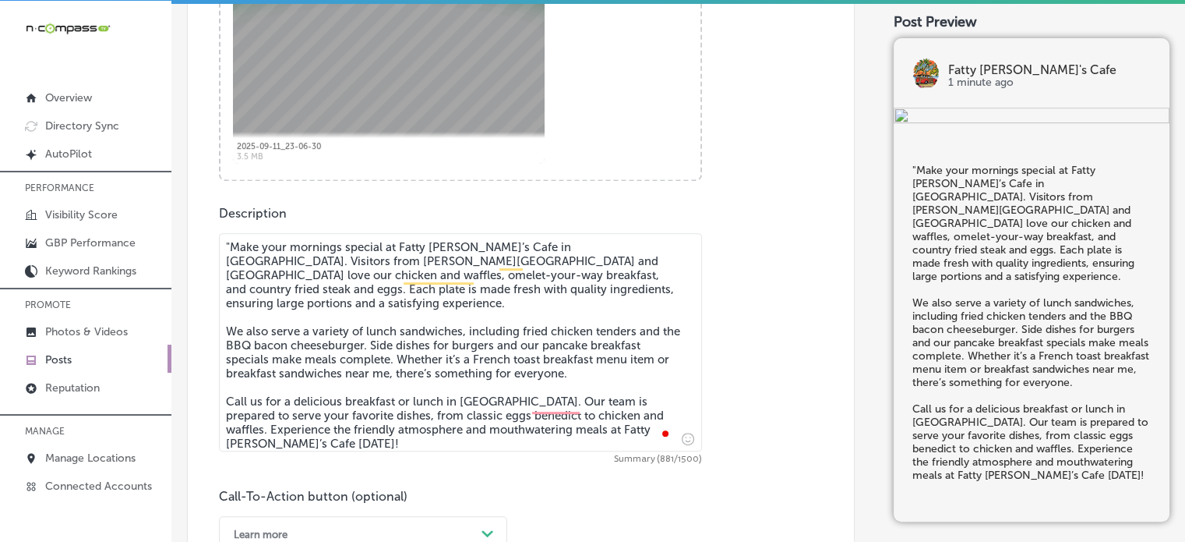
click at [230, 245] on textarea ""Make your mornings special at Fatty Patty’s Cafe in Panama City Beach. Visitor…" at bounding box center [460, 342] width 483 height 218
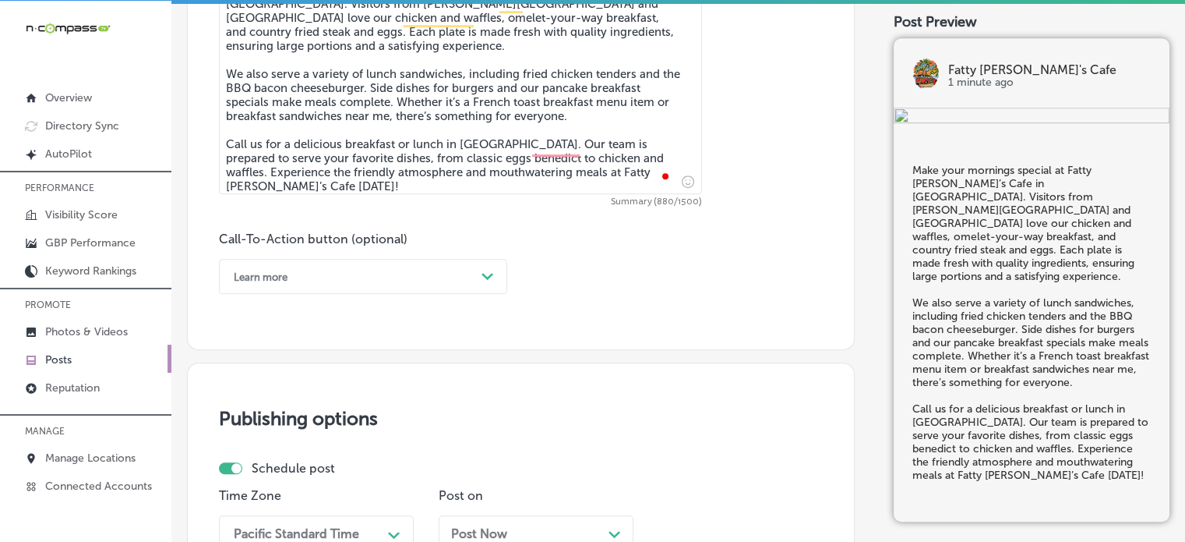
scroll to position [942, 0]
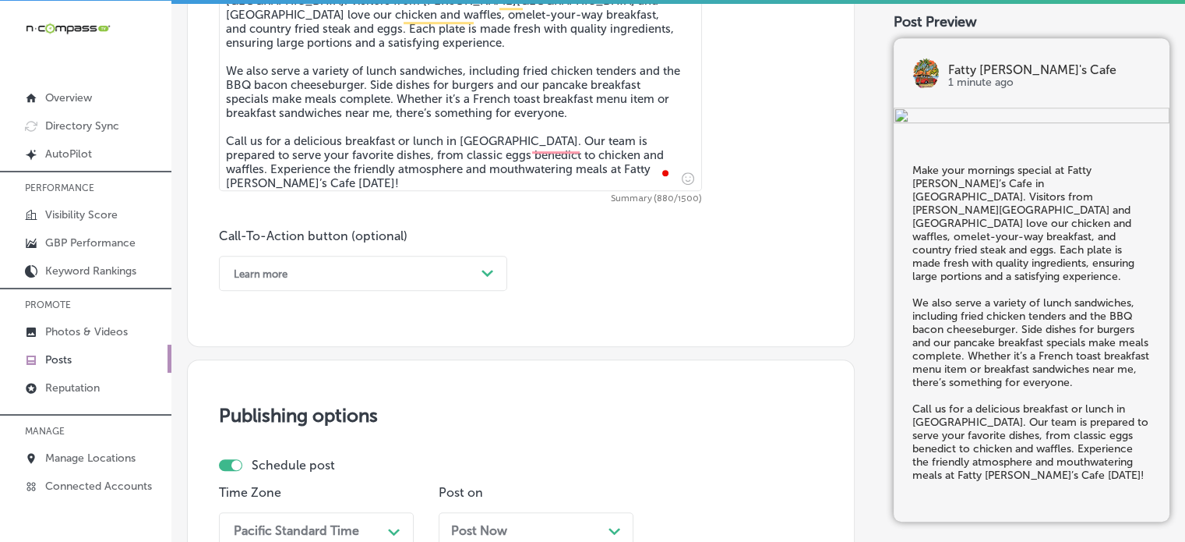
type textarea "Make your mornings special at Fatty [PERSON_NAME]’s Cafe in [GEOGRAPHIC_DATA]. …"
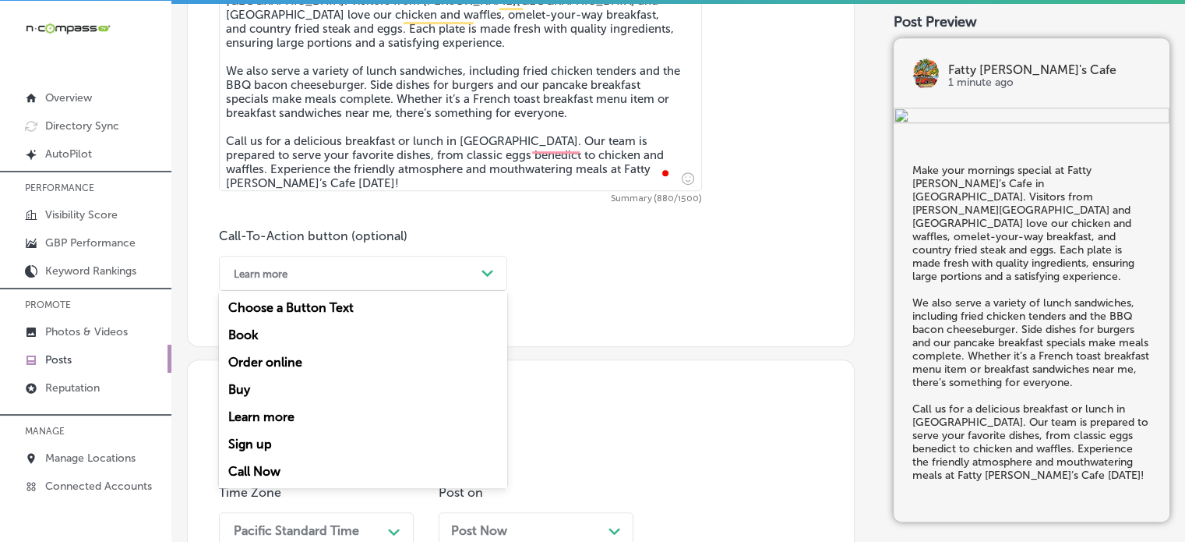
click at [366, 277] on div "Learn more" at bounding box center [350, 273] width 249 height 24
click at [262, 481] on div "Call Now" at bounding box center [363, 470] width 288 height 27
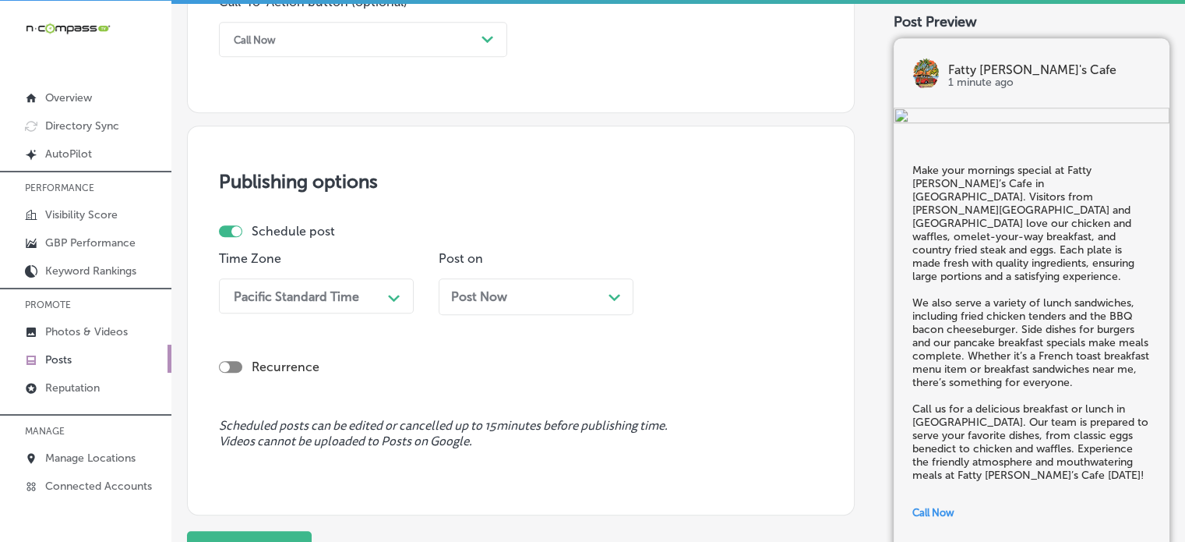
scroll to position [1181, 0]
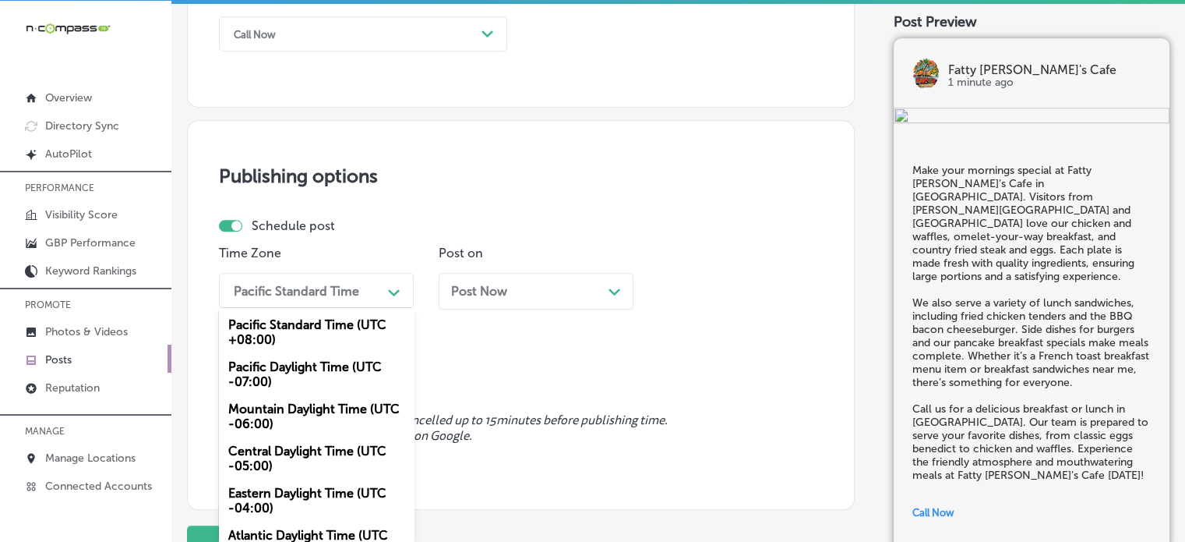
click at [340, 289] on div "Pacific Standard Time" at bounding box center [296, 290] width 125 height 15
click at [304, 407] on div "Mountain Daylight Time (UTC -06:00)" at bounding box center [316, 416] width 195 height 42
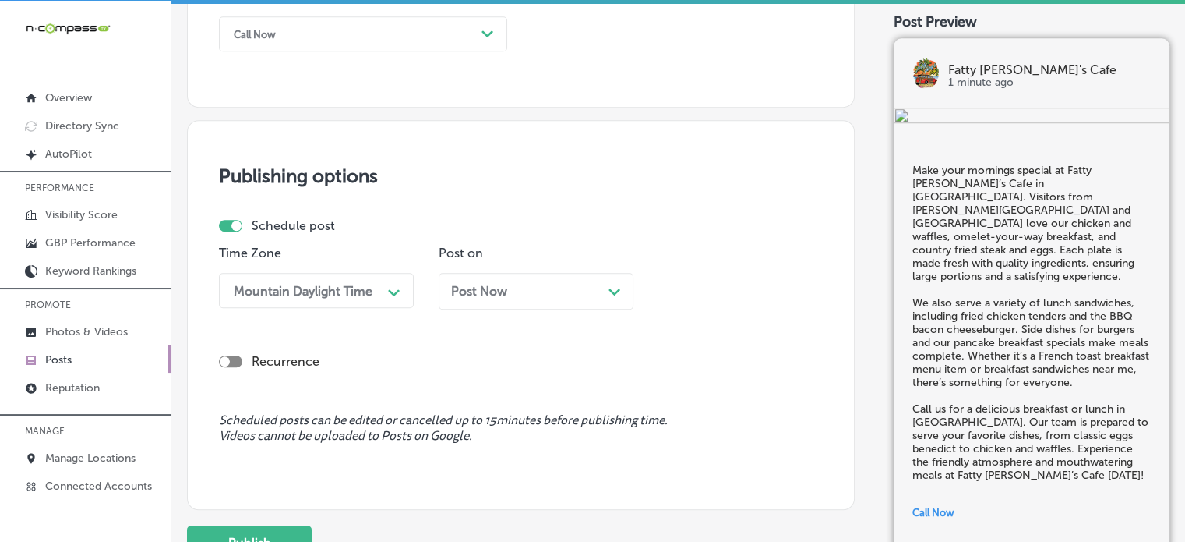
click at [477, 295] on span "Post Now" at bounding box center [479, 291] width 56 height 15
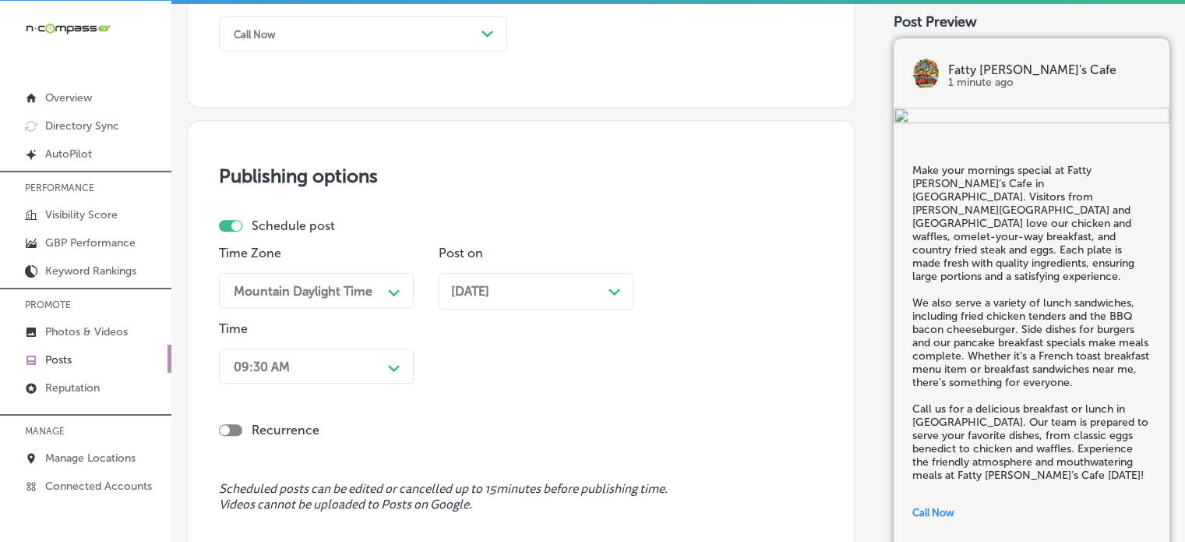
scroll to position [1262, 0]
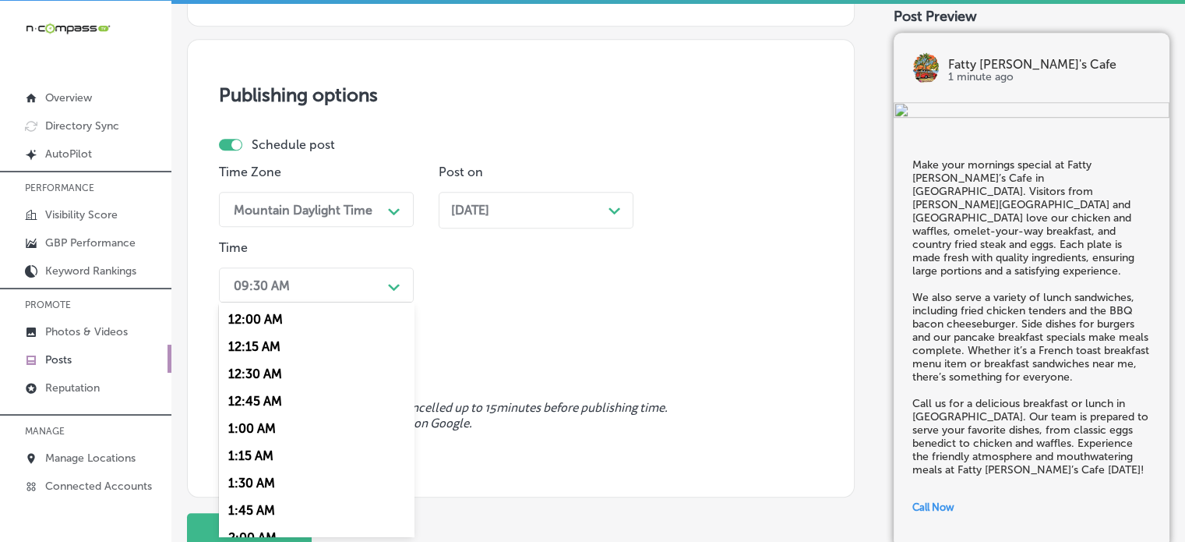
click at [376, 302] on div "option 7:00 AM, selected. option 12:30 AM focused, 3 of 96. 96 results availabl…" at bounding box center [316, 284] width 195 height 35
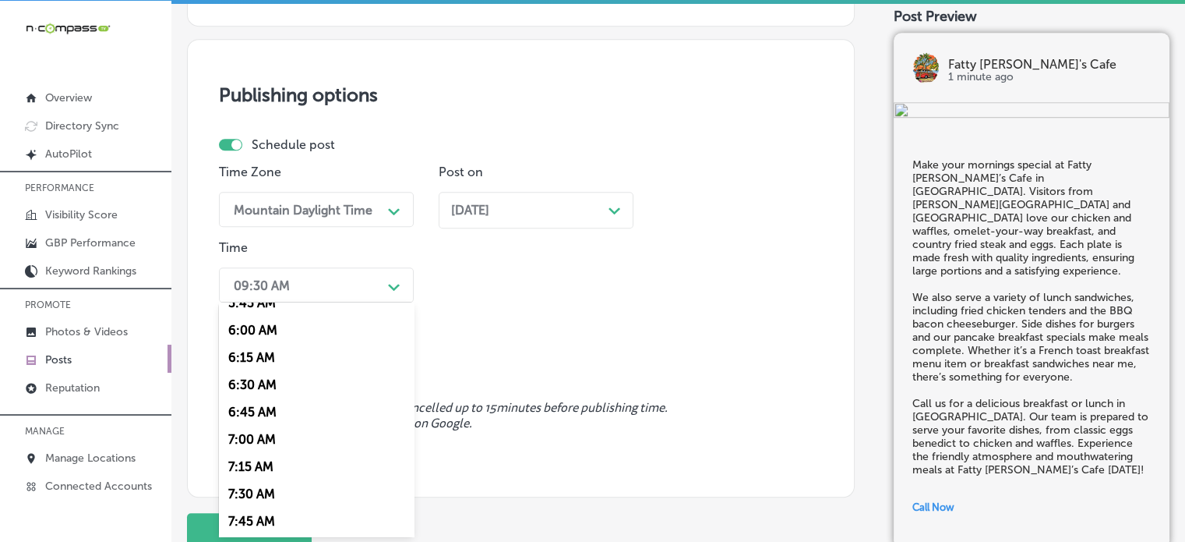
scroll to position [645, 0]
click at [263, 444] on div "7:00 AM" at bounding box center [316, 437] width 195 height 27
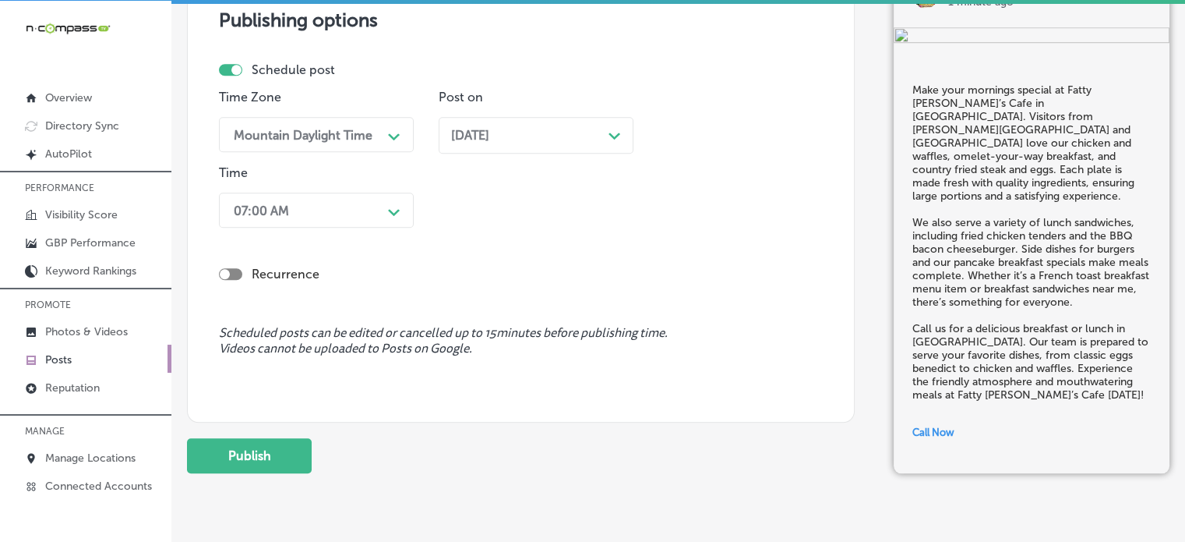
scroll to position [1349, 0]
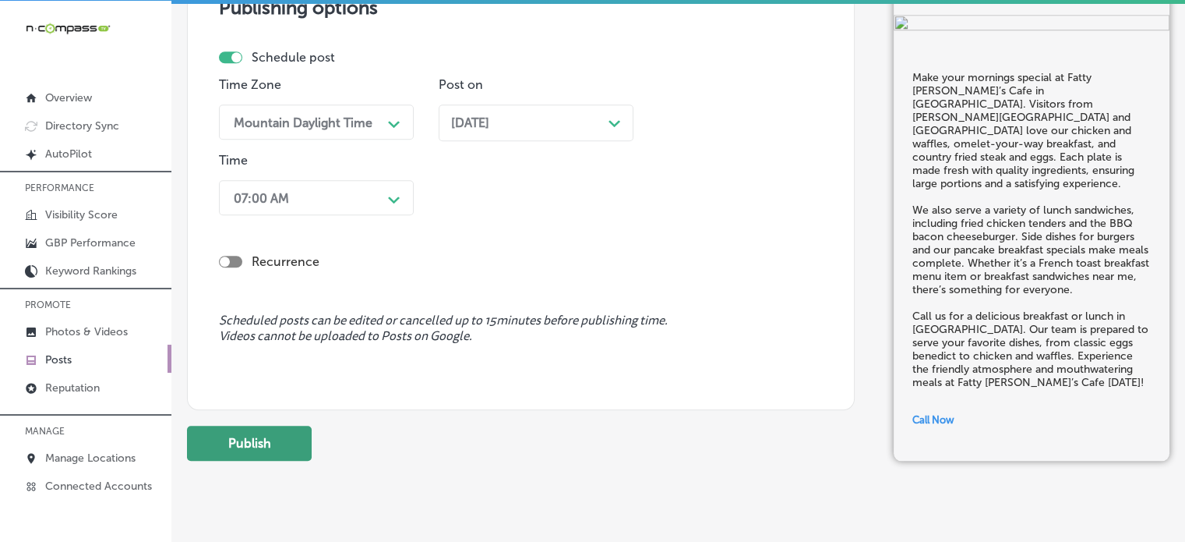
click at [266, 438] on button "Publish" at bounding box center [249, 442] width 125 height 35
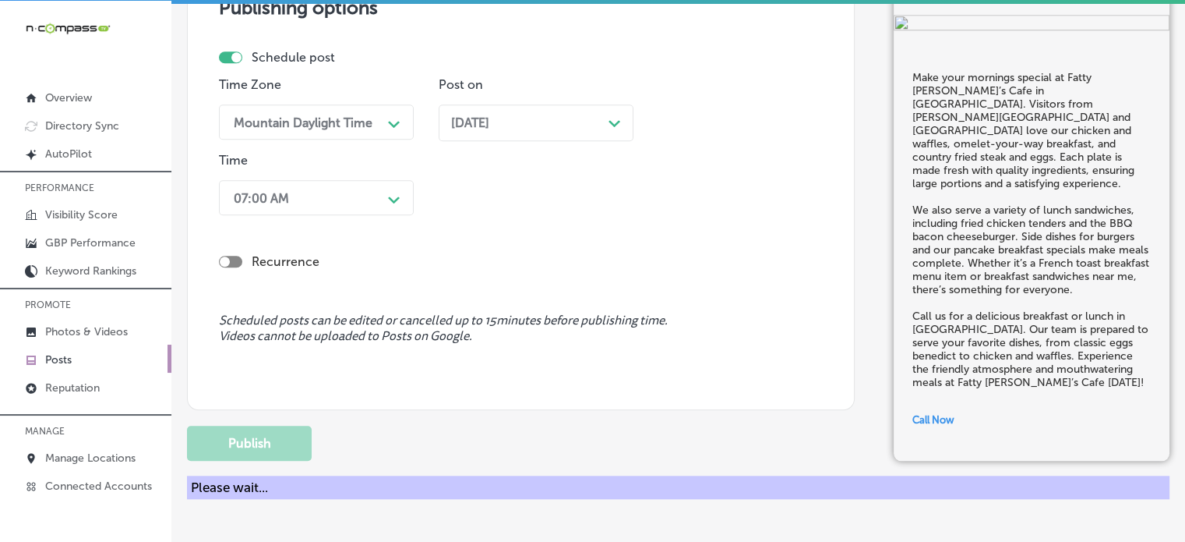
scroll to position [1315, 0]
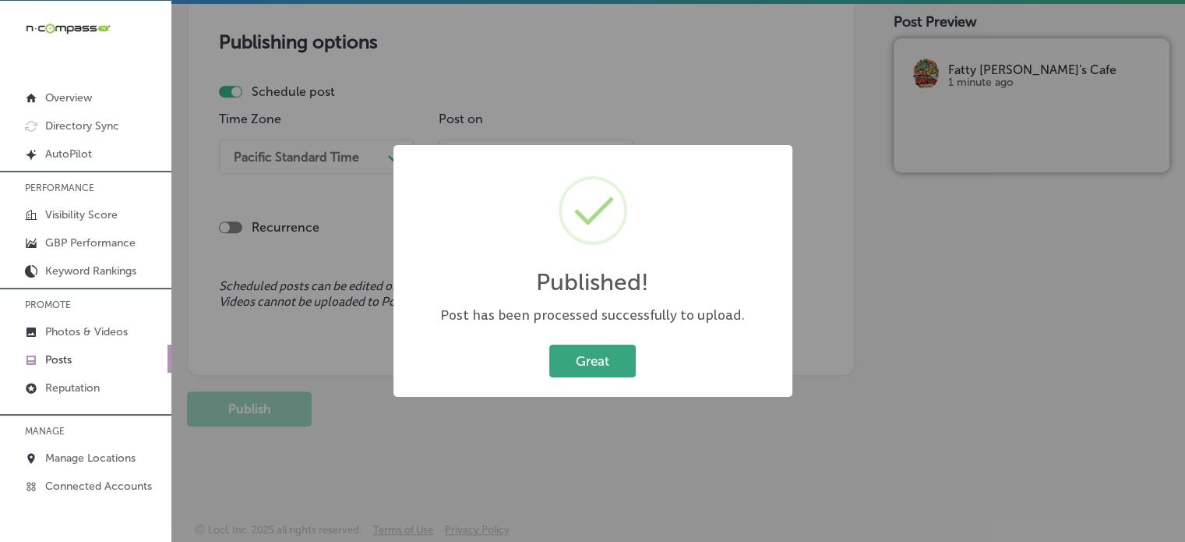
click at [580, 360] on button "Great" at bounding box center [592, 360] width 86 height 32
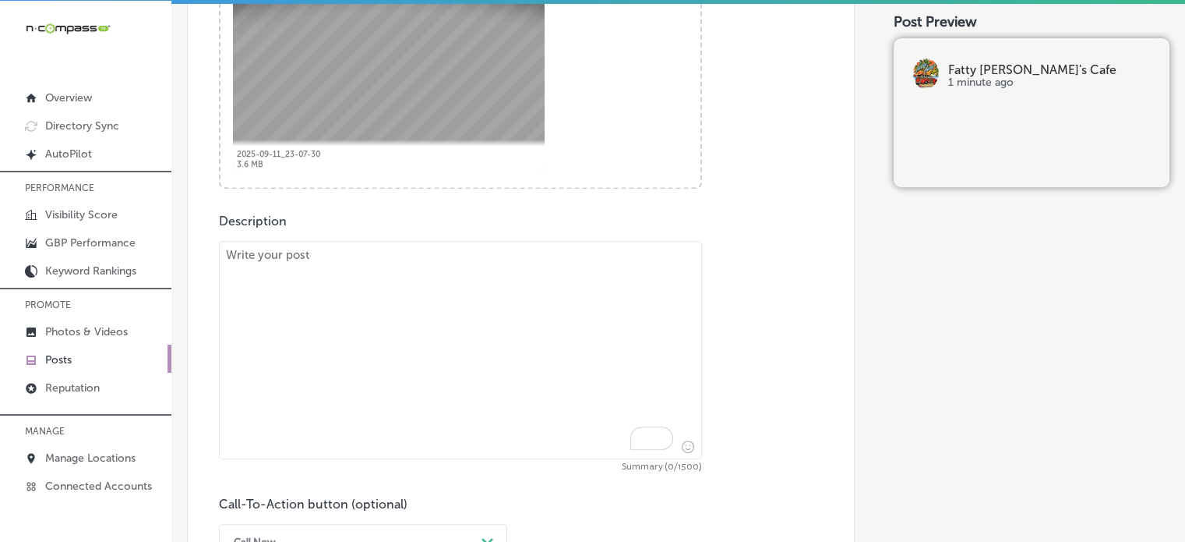
scroll to position [675, 0]
paste textarea ""Fatty Patty’s Cafe in Panama City Beach is the perfect place to enjoy a delici…"
click at [452, 360] on textarea "To enrich screen reader interactions, please activate Accessibility in Grammarl…" at bounding box center [460, 349] width 483 height 218
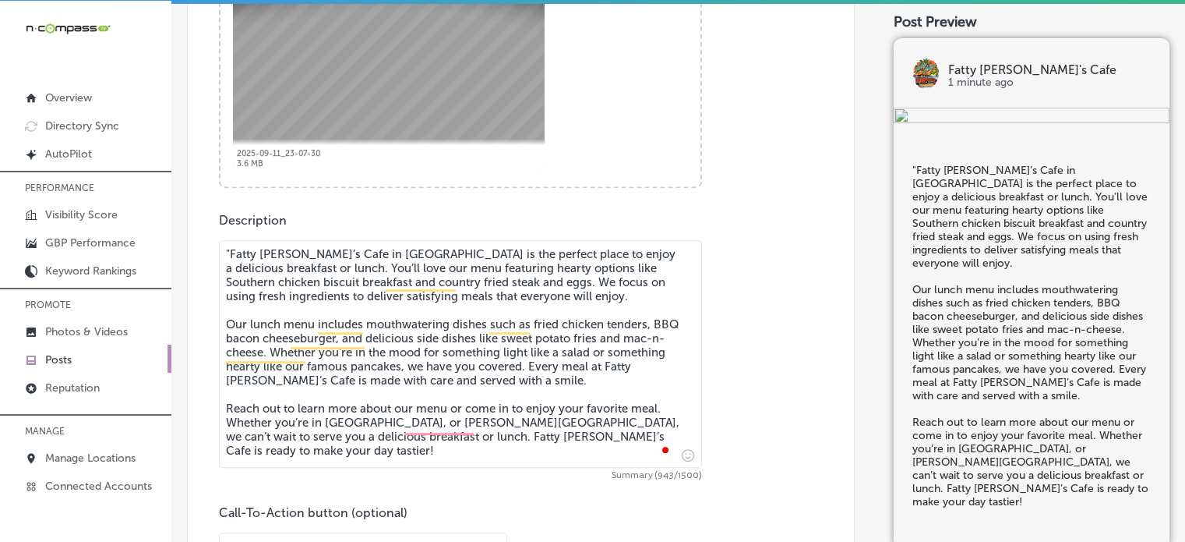
click at [224, 259] on textarea ""Fatty Patty’s Cafe in Panama City Beach is the perfect place to enjoy a delici…" at bounding box center [460, 354] width 483 height 228
type textarea "Fatty [PERSON_NAME]’s Cafe in [GEOGRAPHIC_DATA] is the perfect place to enjoy a…"
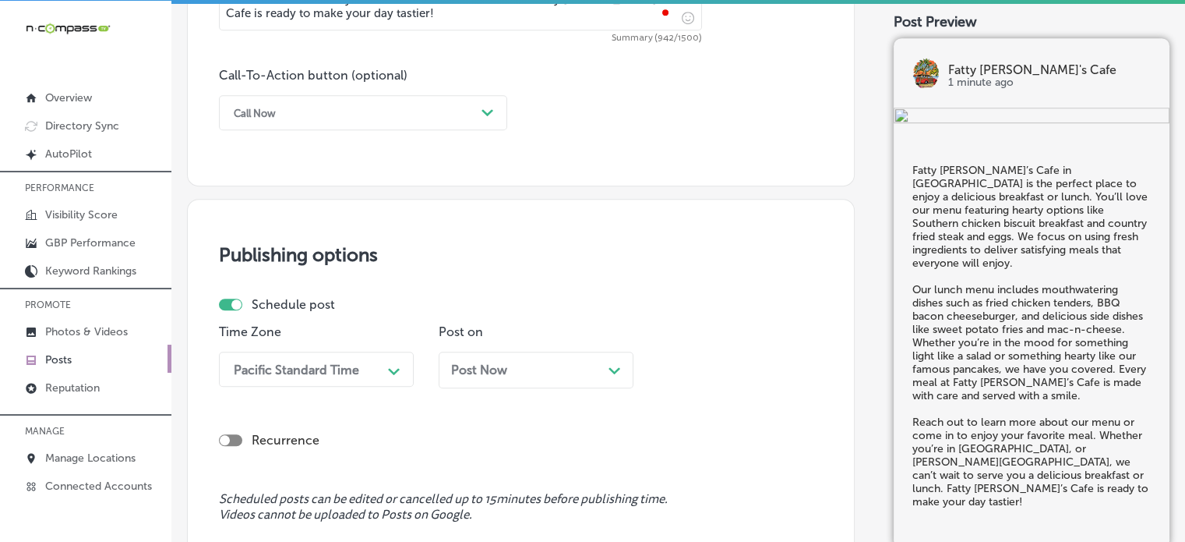
scroll to position [1116, 0]
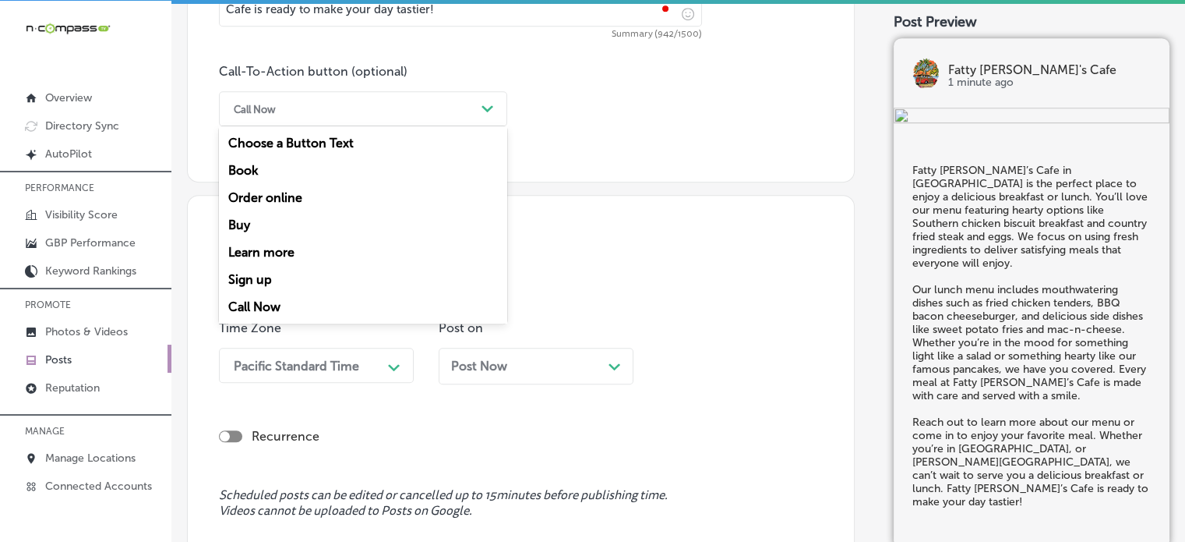
click at [337, 111] on div "Call Now" at bounding box center [350, 109] width 249 height 24
click at [286, 252] on div "Learn more" at bounding box center [363, 251] width 288 height 27
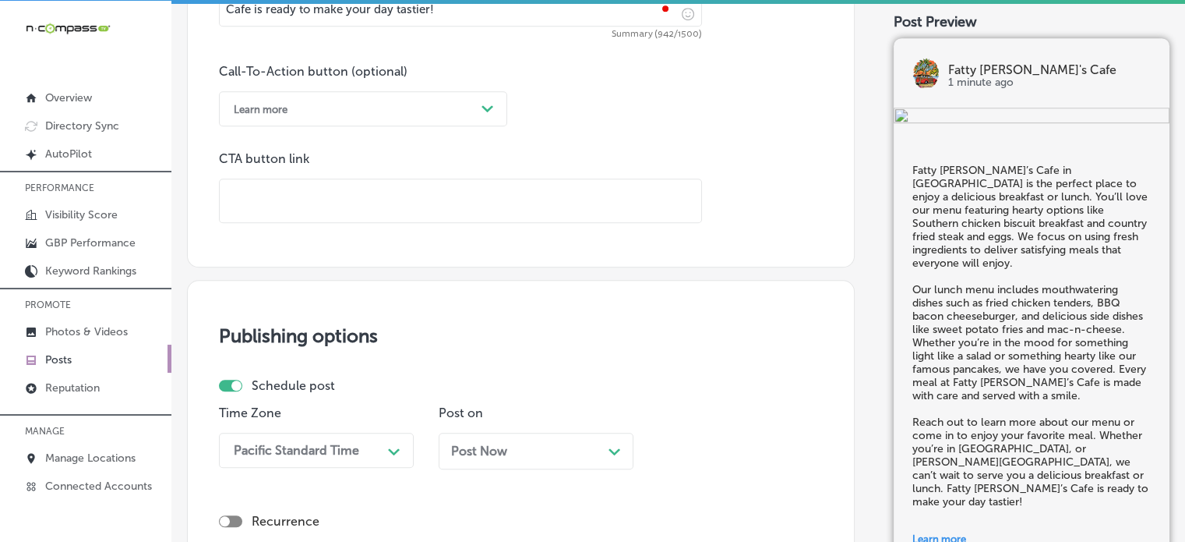
click at [346, 183] on input "text" at bounding box center [461, 200] width 482 height 43
paste input "[URL][DOMAIN_NAME]"
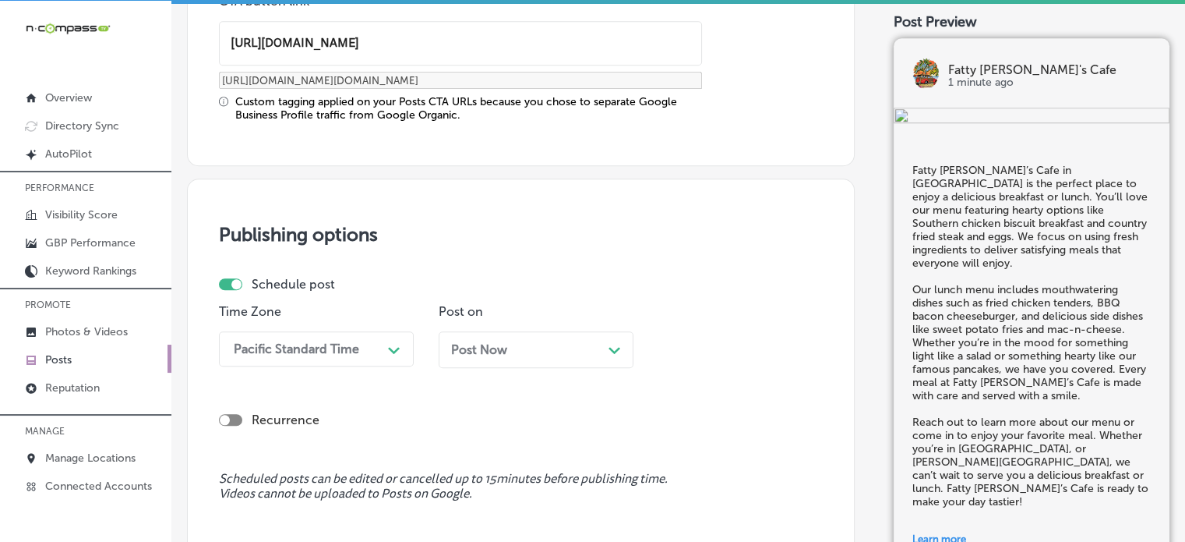
type input "[URL][DOMAIN_NAME]"
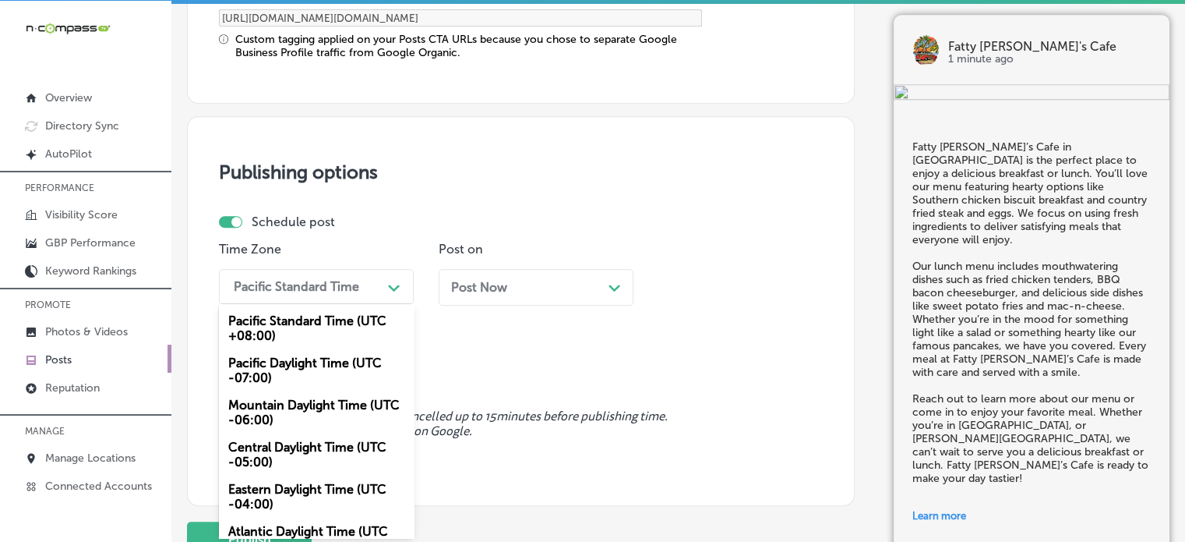
click at [330, 304] on div "option Mountain Daylight Time (UTC -06:00), selected. option Pacific Daylight T…" at bounding box center [316, 286] width 195 height 35
click at [302, 418] on div "Mountain Daylight Time (UTC -06:00)" at bounding box center [316, 412] width 195 height 42
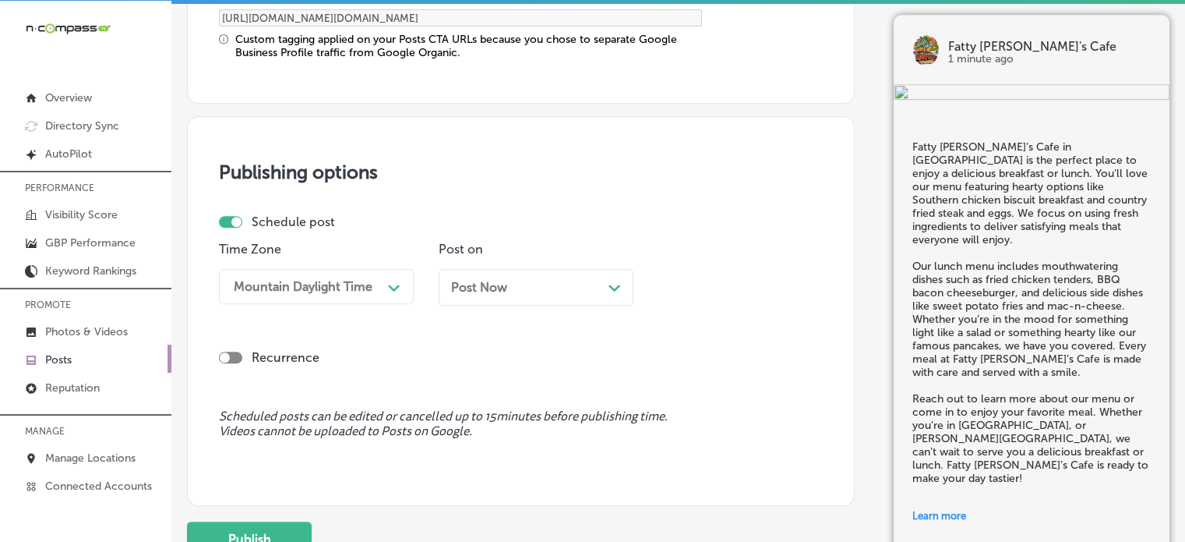
click at [542, 292] on div "Post Now Path Created with Sketch." at bounding box center [536, 287] width 195 height 37
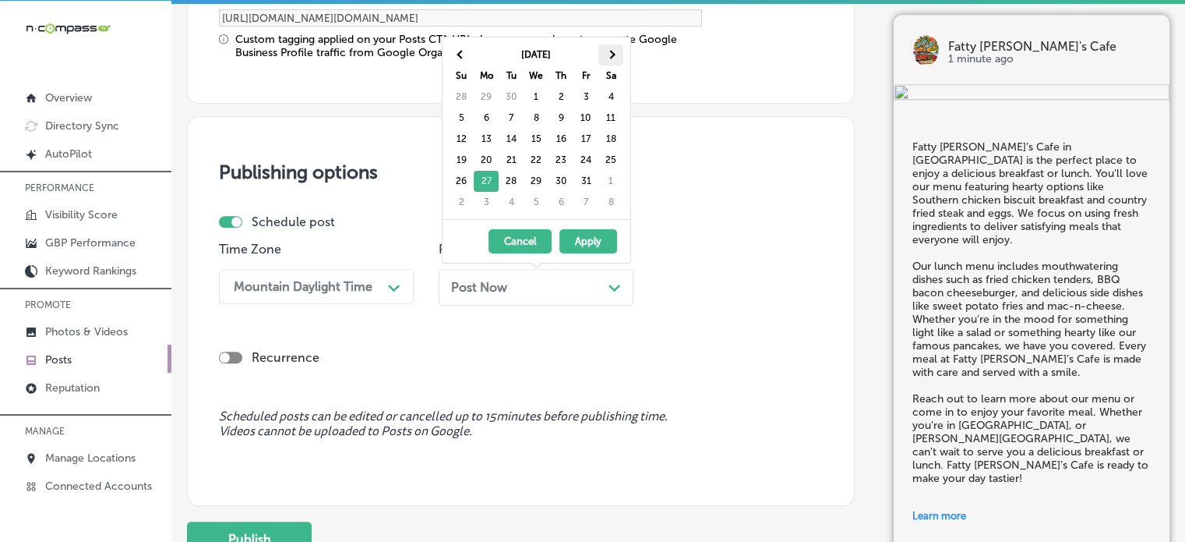
click at [607, 54] on span at bounding box center [610, 54] width 9 height 9
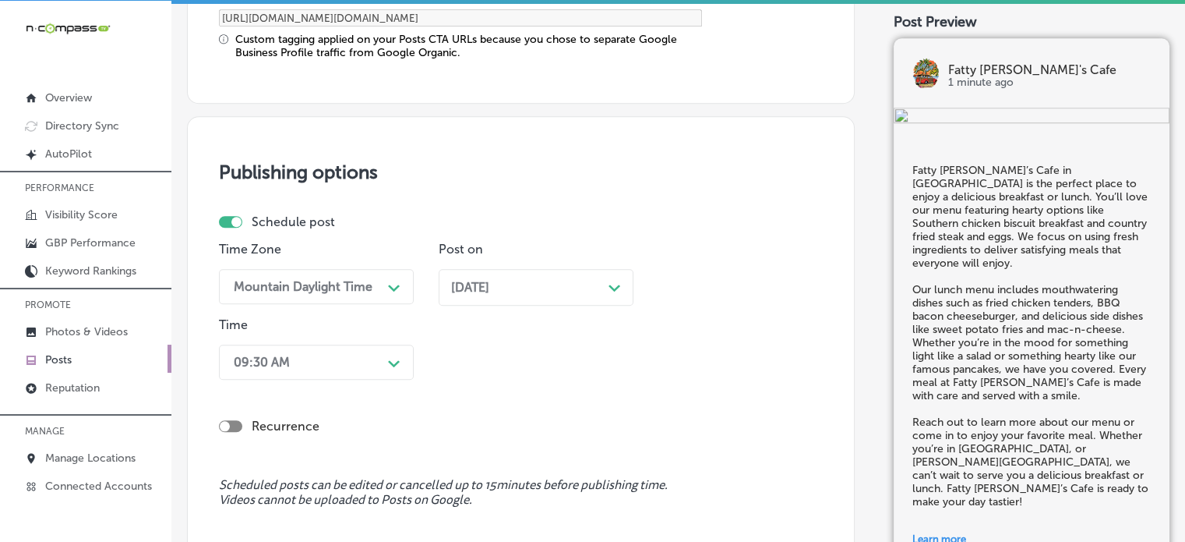
scroll to position [1411, 0]
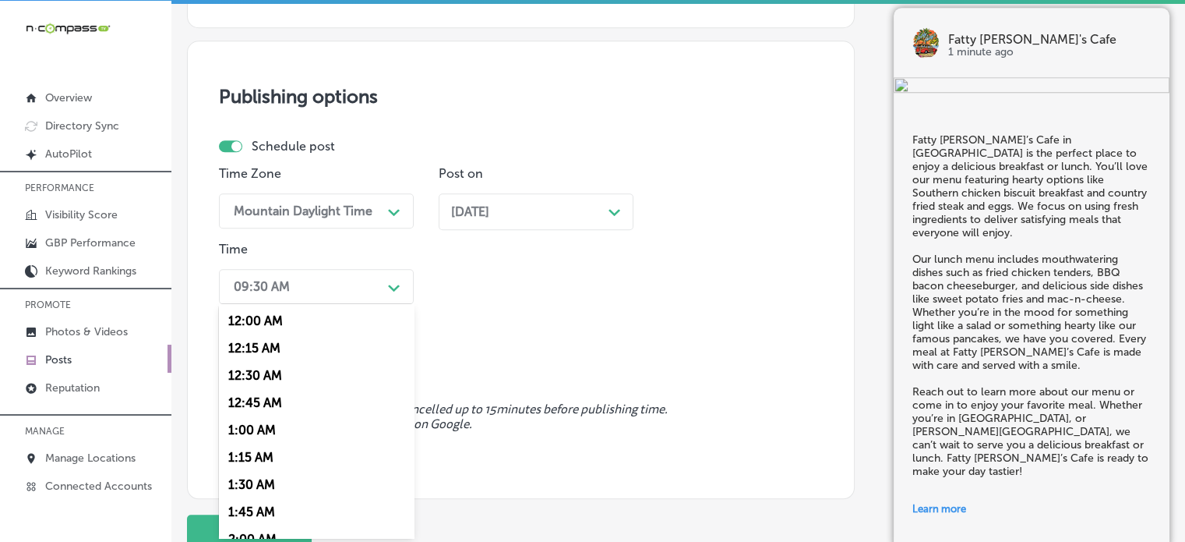
click at [360, 304] on div "option 7:00 AM, selected. option 12:15 AM focused, 2 of 96. 96 results availabl…" at bounding box center [316, 286] width 195 height 35
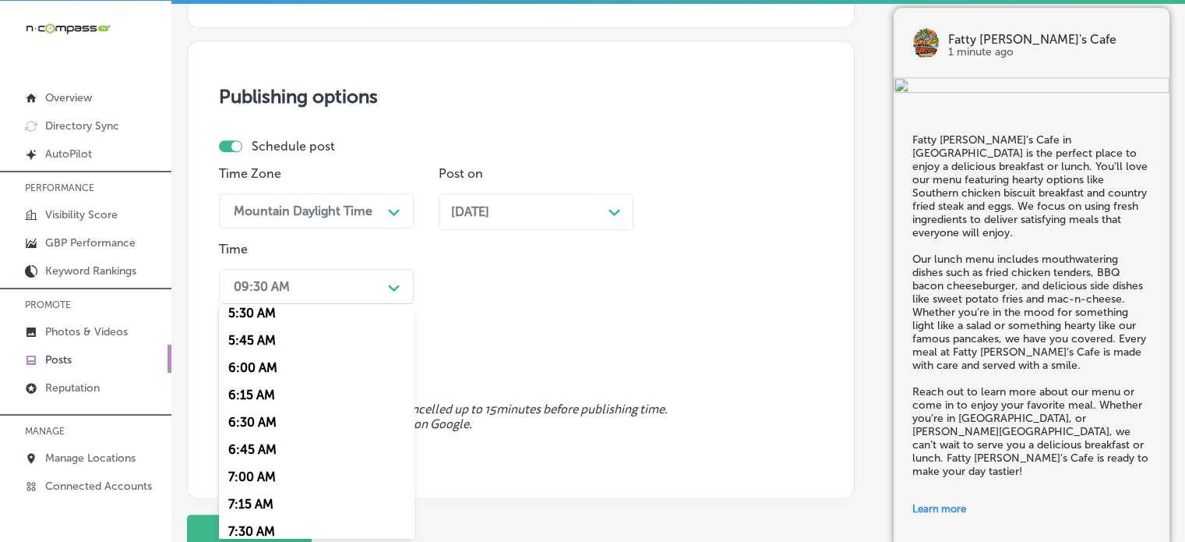
scroll to position [609, 0]
click at [251, 472] on div "7:00 AM" at bounding box center [316, 474] width 195 height 27
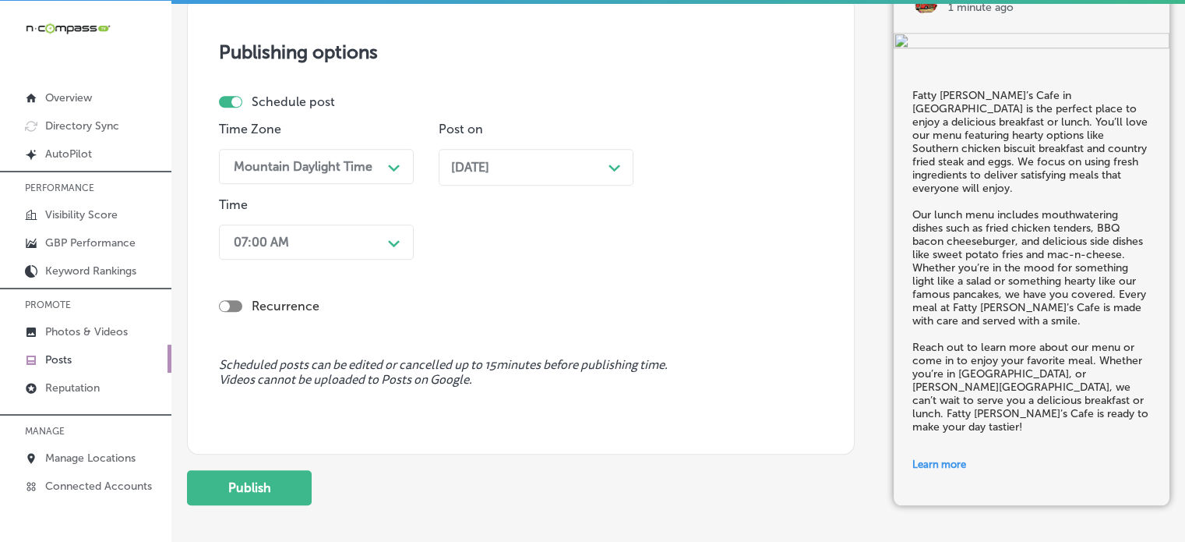
scroll to position [1457, 0]
click at [250, 475] on button "Publish" at bounding box center [249, 485] width 125 height 35
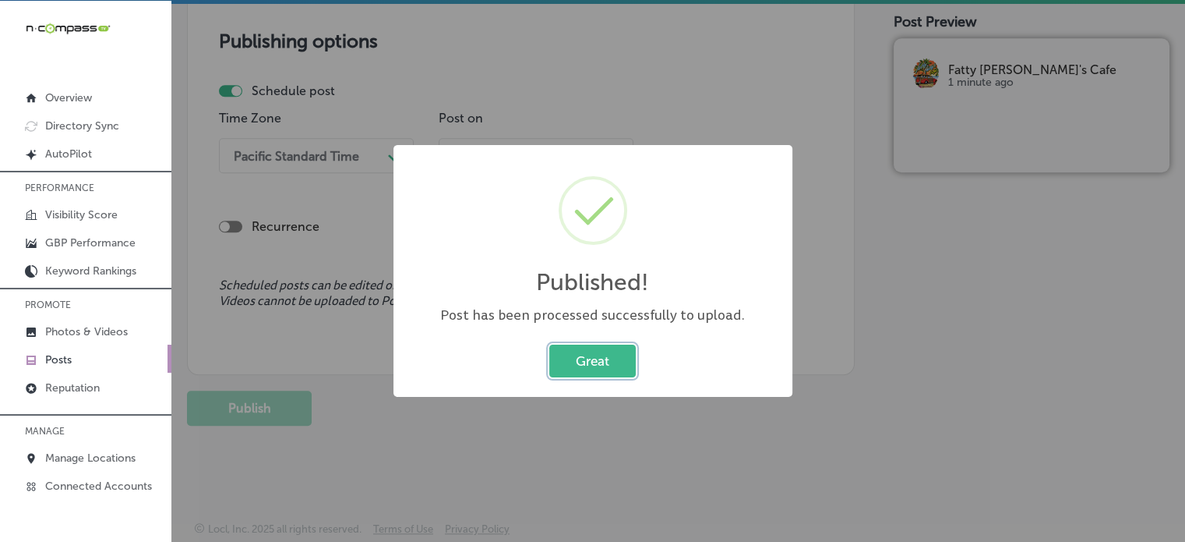
scroll to position [1318, 0]
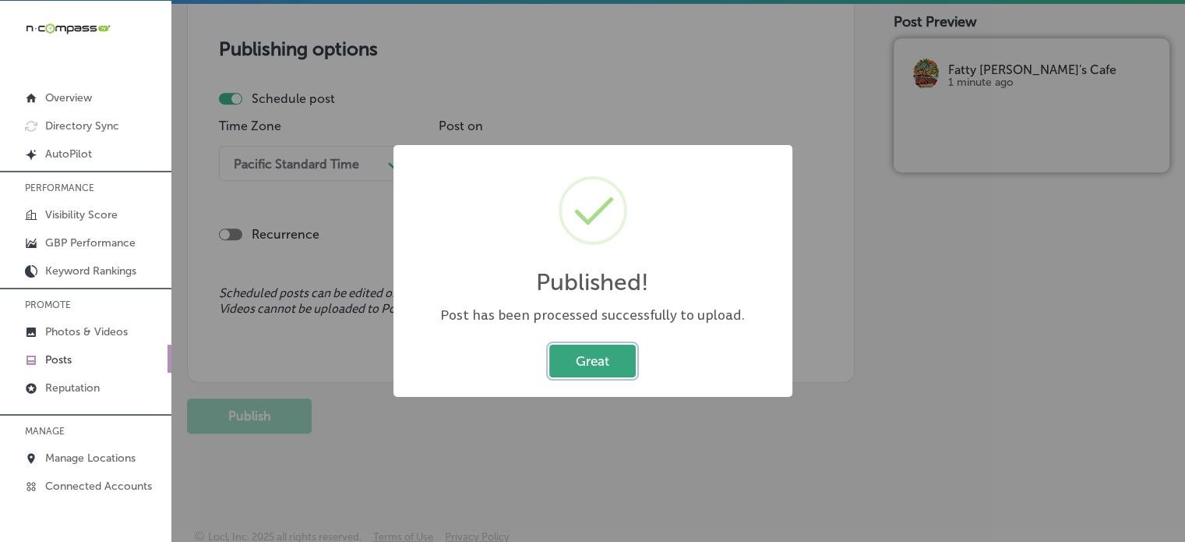
click at [606, 355] on button "Great" at bounding box center [592, 360] width 86 height 32
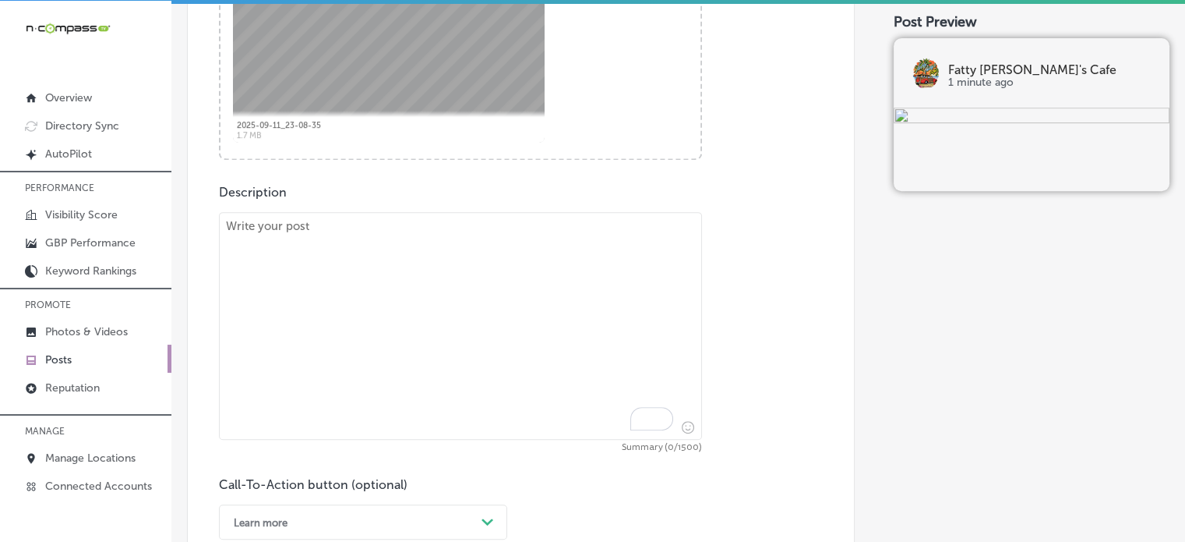
scroll to position [704, 0]
paste textarea ""Start the day with a flavorful breakfast at Fatty Patty’s Cafe in Panama City …"
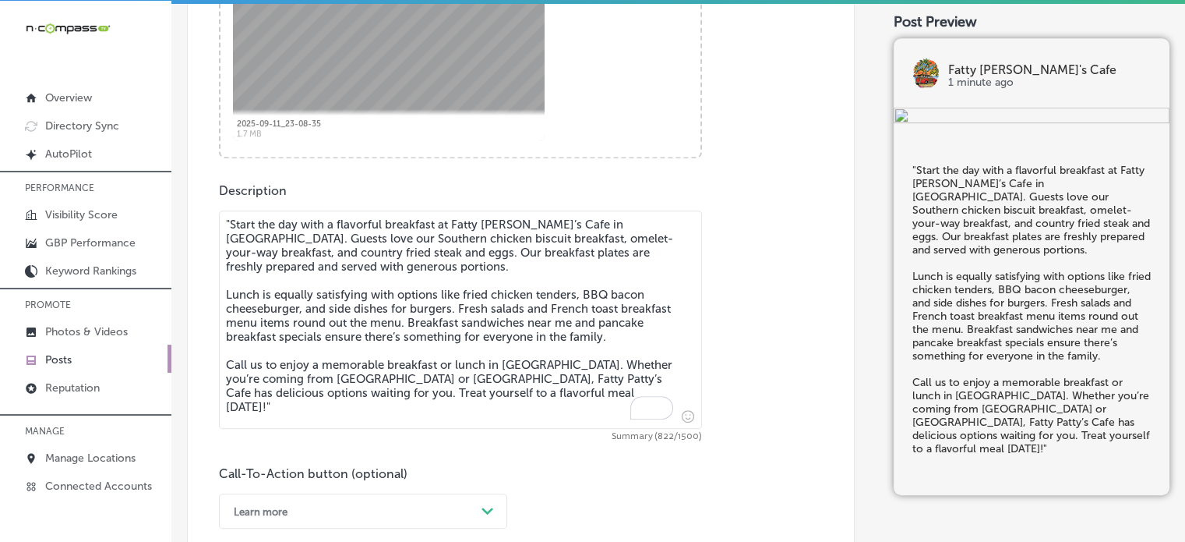
click at [489, 348] on textarea ""Start the day with a flavorful breakfast at Fatty Patty’s Cafe in Panama City …" at bounding box center [460, 319] width 483 height 218
click at [232, 223] on textarea ""Start the day with a flavorful breakfast at Fatty Patty’s Cafe in Panama City …" at bounding box center [460, 319] width 483 height 218
click at [429, 318] on textarea "Start the day with a flavorful breakfast at Fatty [PERSON_NAME]’s Cafe in [GEOG…" at bounding box center [460, 319] width 483 height 218
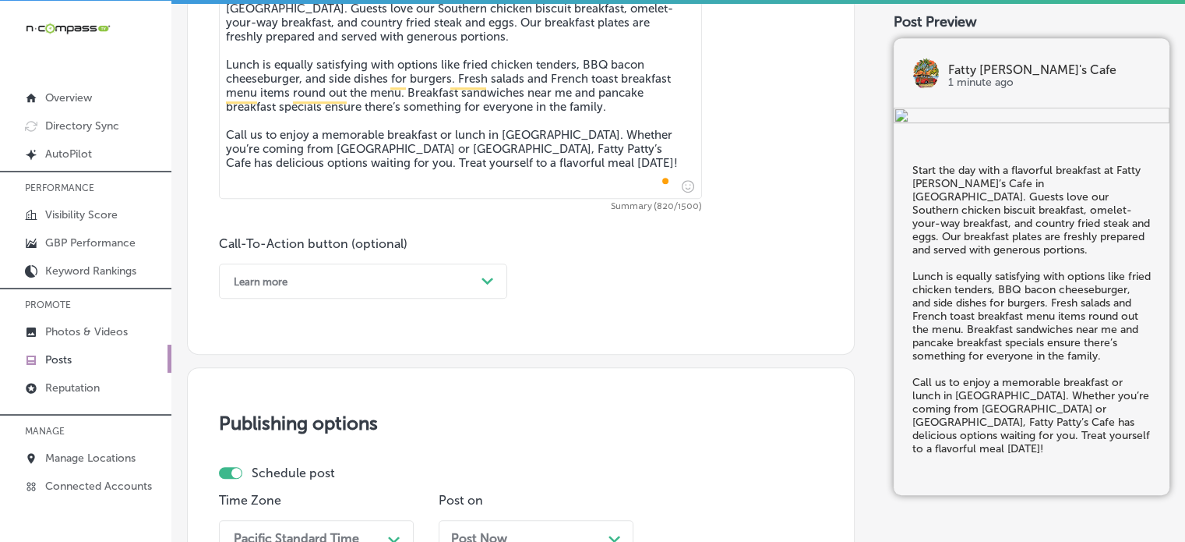
scroll to position [937, 0]
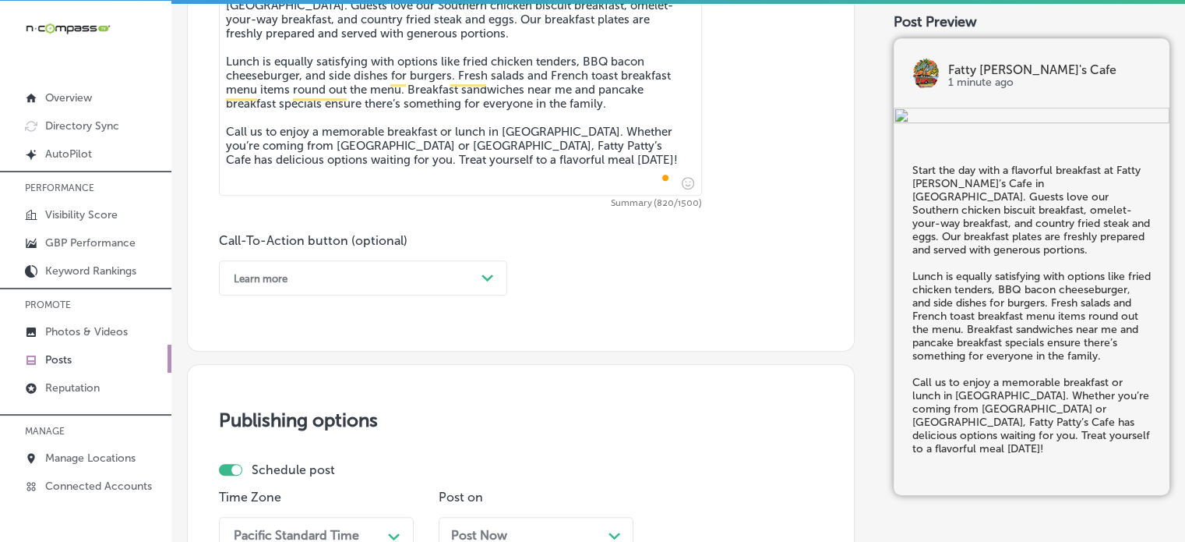
type textarea "Start the day with a flavorful breakfast at Fatty [PERSON_NAME]’s Cafe in [GEOG…"
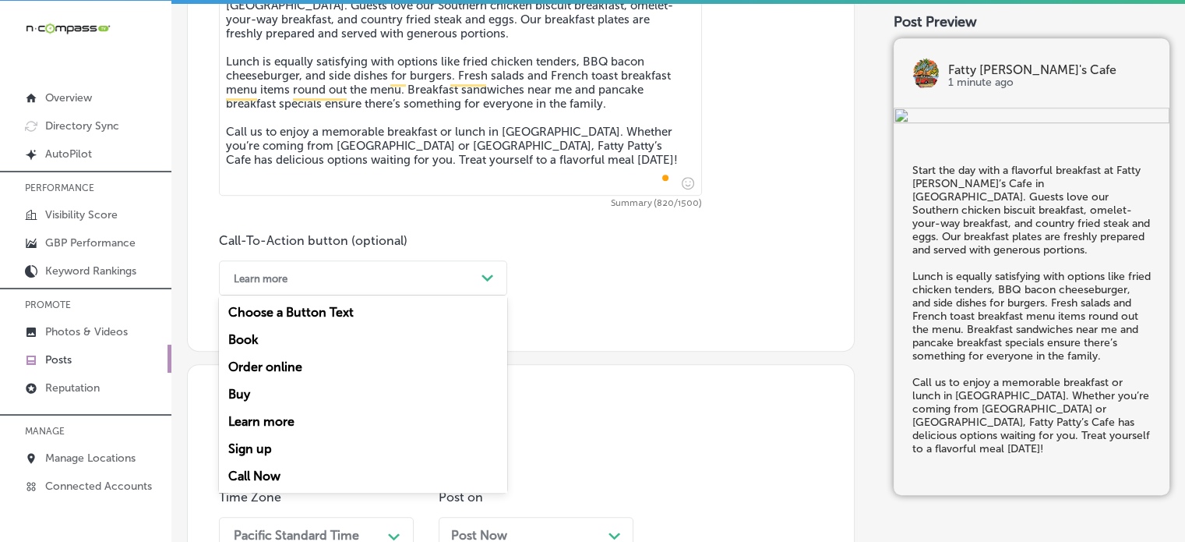
click at [409, 273] on div "Learn more" at bounding box center [350, 278] width 249 height 24
click at [382, 291] on div "Learn more Path Created with Sketch." at bounding box center [363, 277] width 288 height 35
click at [280, 470] on div "Call Now" at bounding box center [363, 475] width 288 height 27
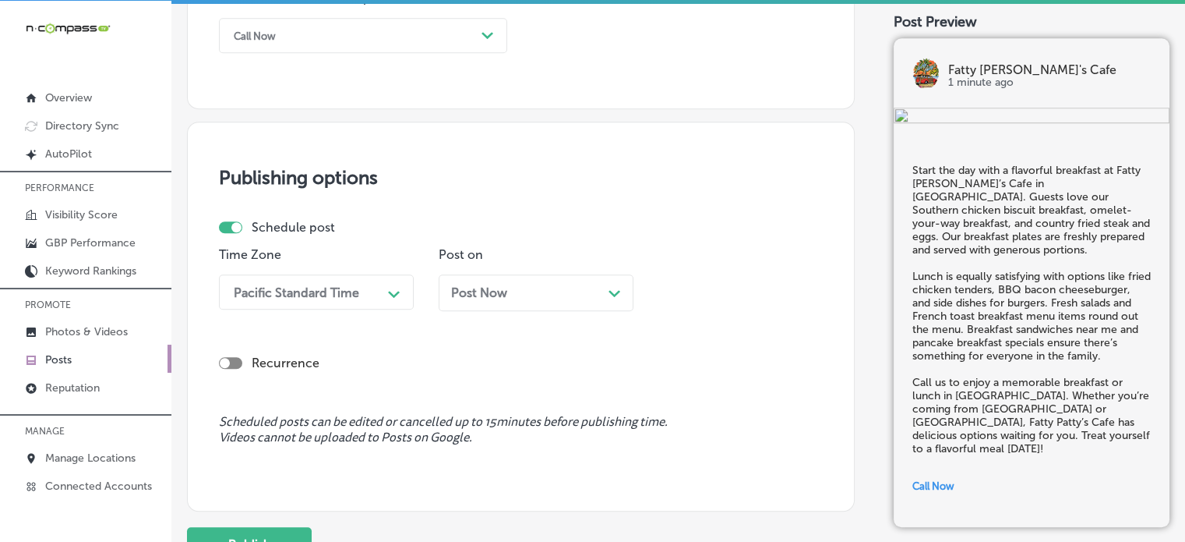
scroll to position [1197, 0]
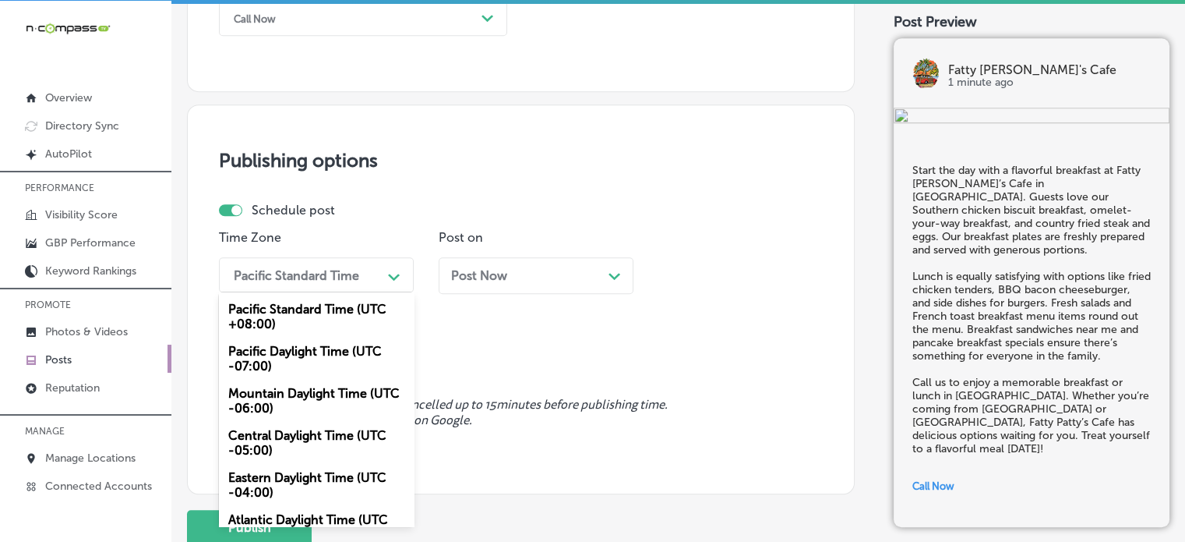
click at [326, 281] on div "Pacific Standard Time" at bounding box center [304, 274] width 156 height 27
click at [312, 410] on div "Mountain Daylight Time (UTC -06:00)" at bounding box center [316, 400] width 195 height 42
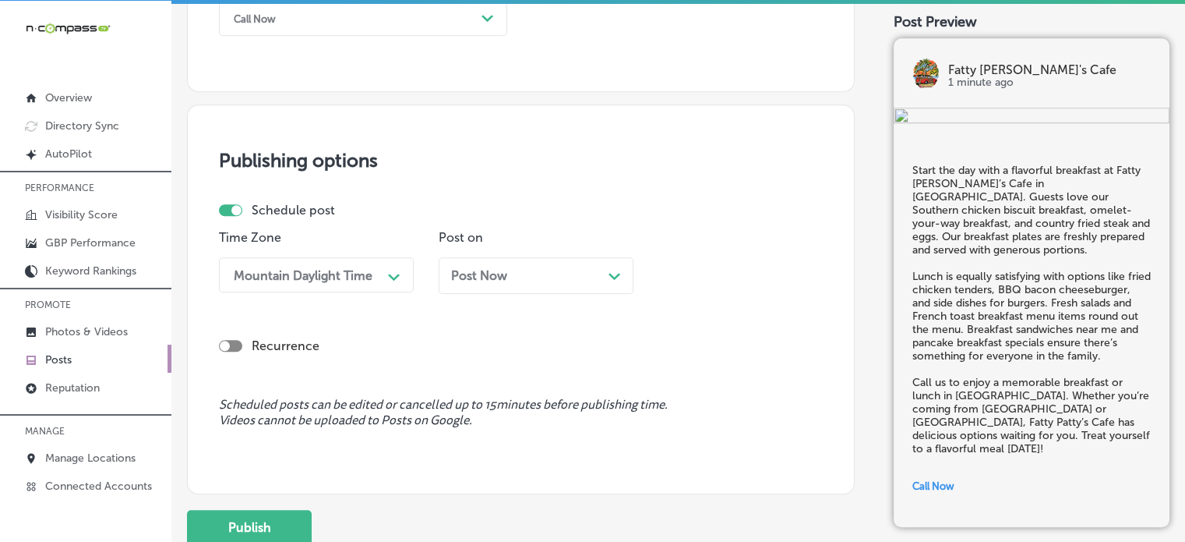
click at [496, 291] on div "Post Now Path Created with Sketch." at bounding box center [536, 275] width 195 height 37
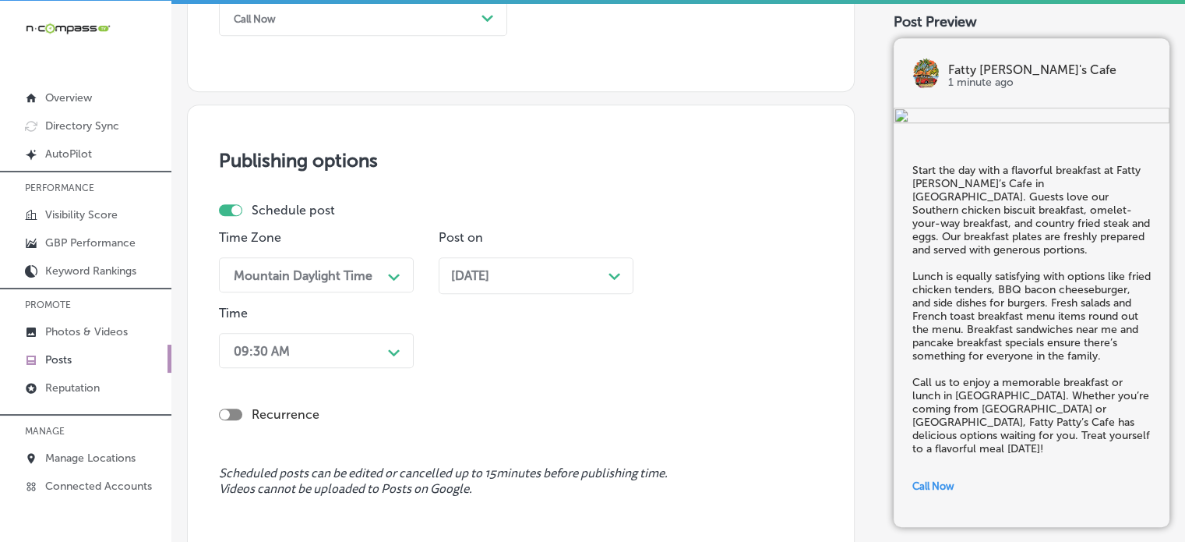
scroll to position [1262, 0]
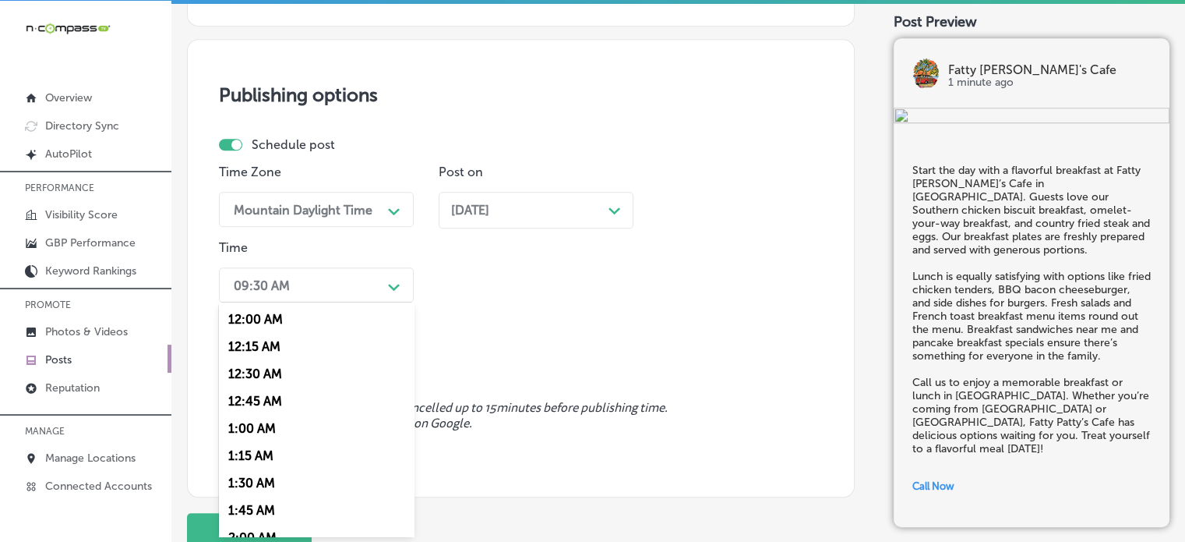
click at [307, 302] on div "option 7:00 AM, selected. option 12:15 AM focused, 2 of 96. 96 results availabl…" at bounding box center [316, 284] width 195 height 35
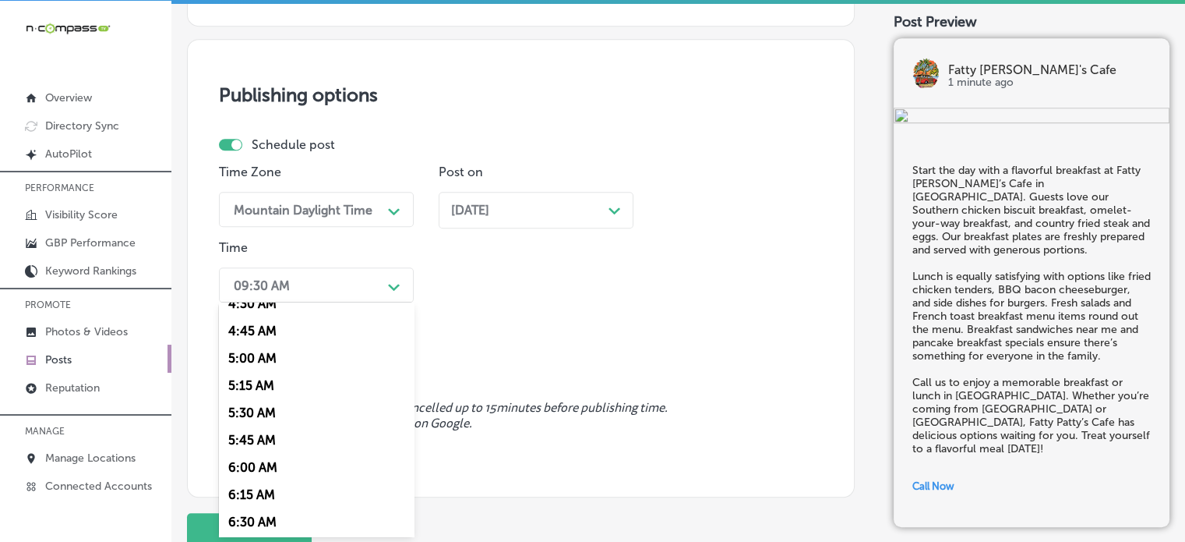
scroll to position [584, 0]
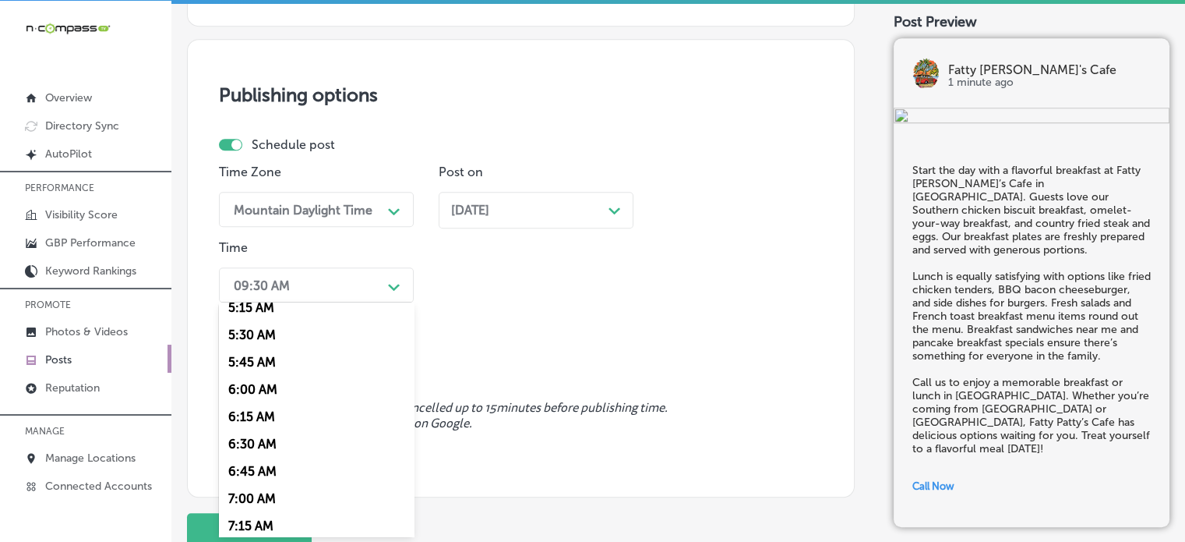
click at [258, 504] on div "7:00 AM" at bounding box center [316, 498] width 195 height 27
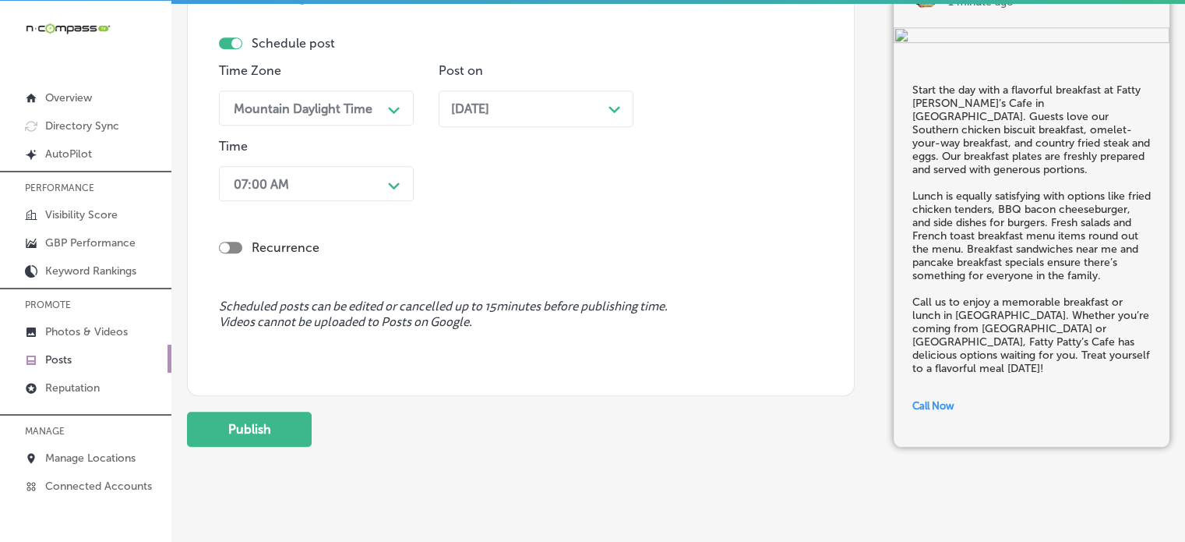
scroll to position [1366, 0]
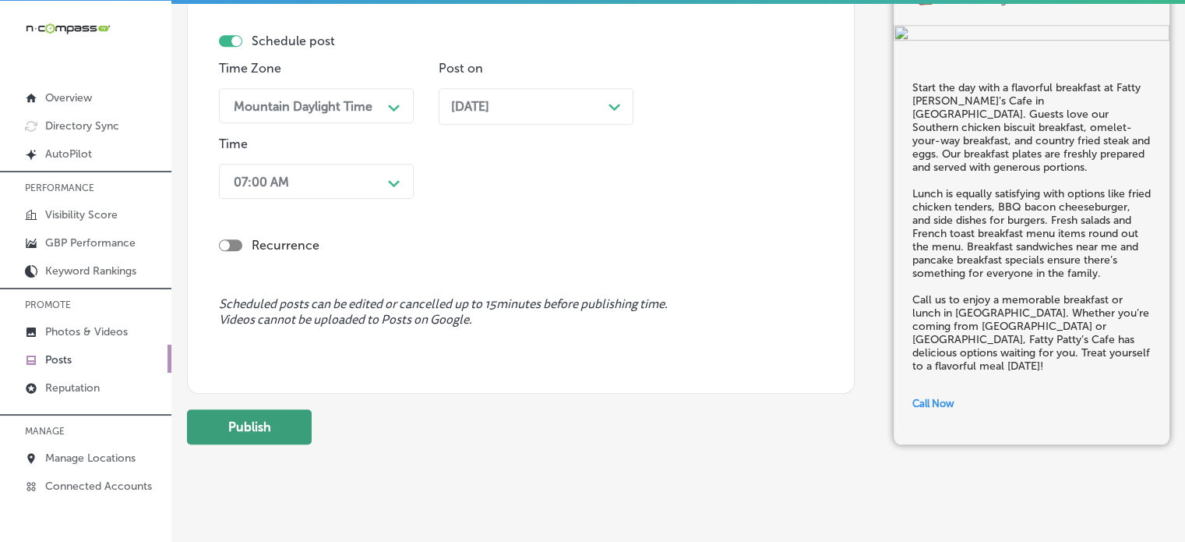
click at [253, 423] on button "Publish" at bounding box center [249, 426] width 125 height 35
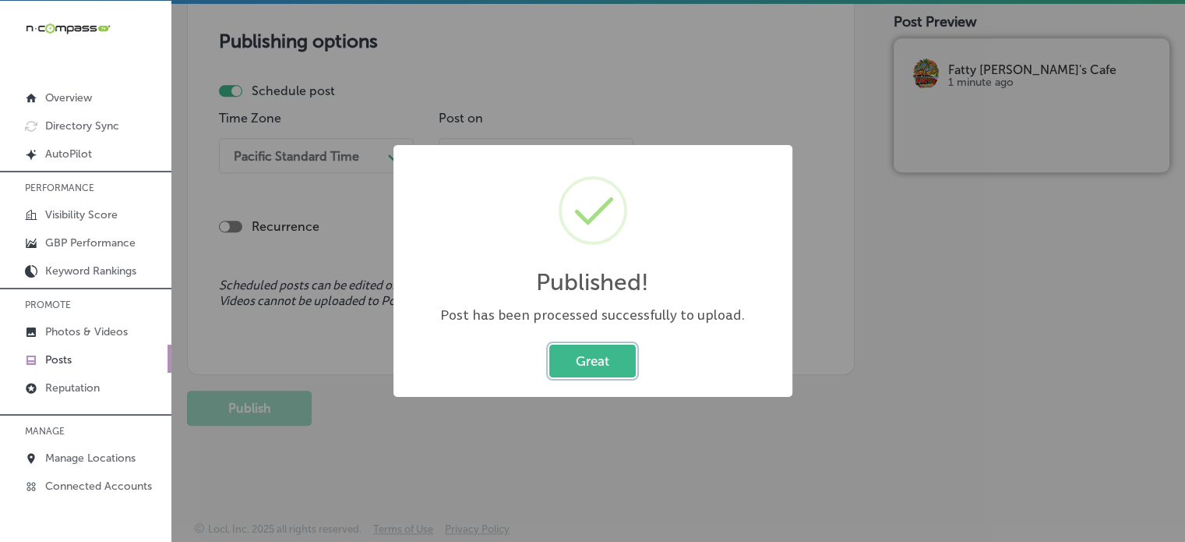
scroll to position [1315, 0]
click at [578, 365] on button "Great" at bounding box center [592, 360] width 86 height 32
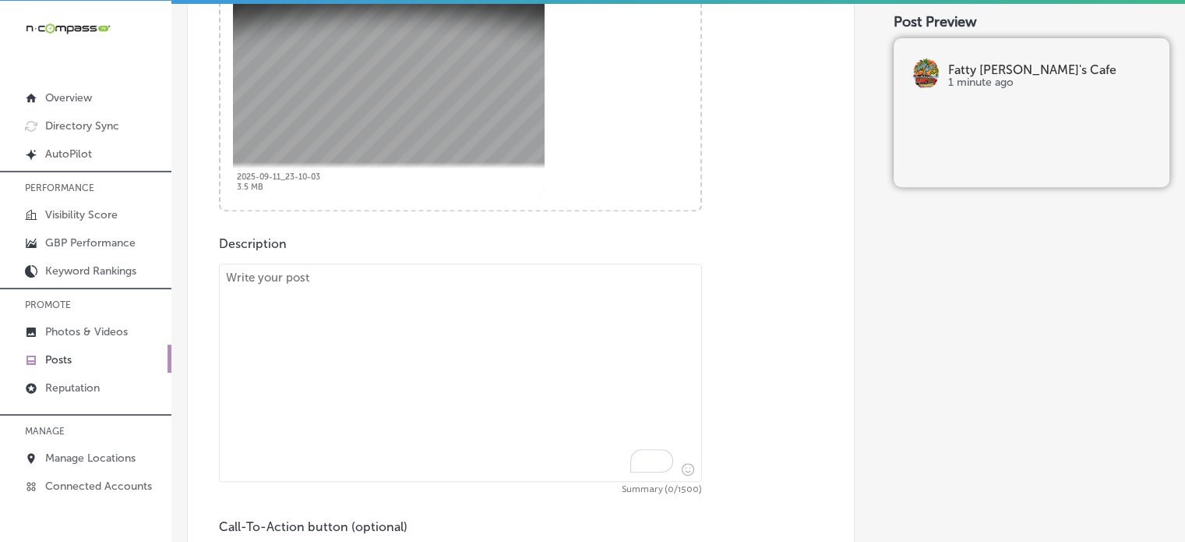
scroll to position [655, 0]
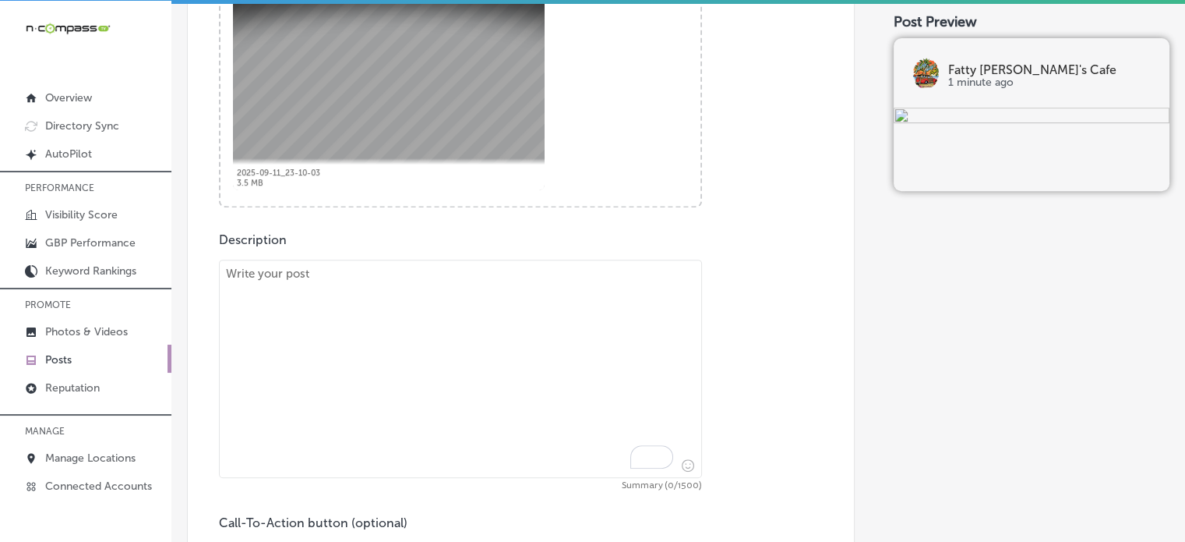
paste textarea ""Start your day the right way at Fatty Patty’s Cafe in Panama City Beach. You’l…"
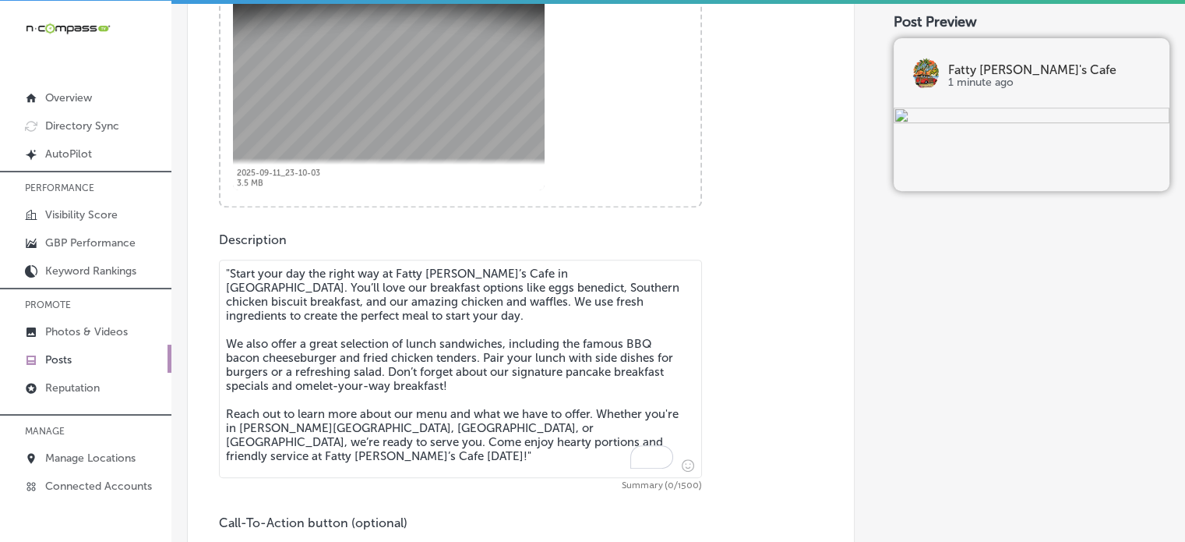
click at [483, 372] on textarea ""Start your day the right way at Fatty Patty’s Cafe in Panama City Beach. You’l…" at bounding box center [460, 368] width 483 height 218
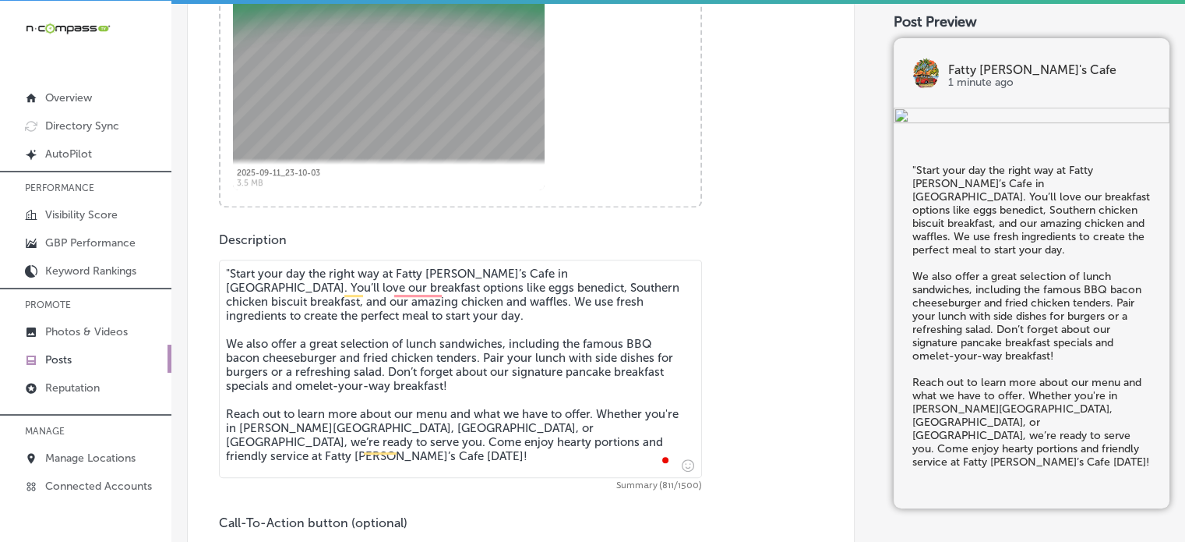
click at [231, 271] on textarea ""Start your day the right way at Fatty Patty’s Cafe in Panama City Beach. You’l…" at bounding box center [460, 368] width 483 height 218
type textarea "Start your day the right way at Fatty [PERSON_NAME]’s Cafe in [GEOGRAPHIC_DATA]…"
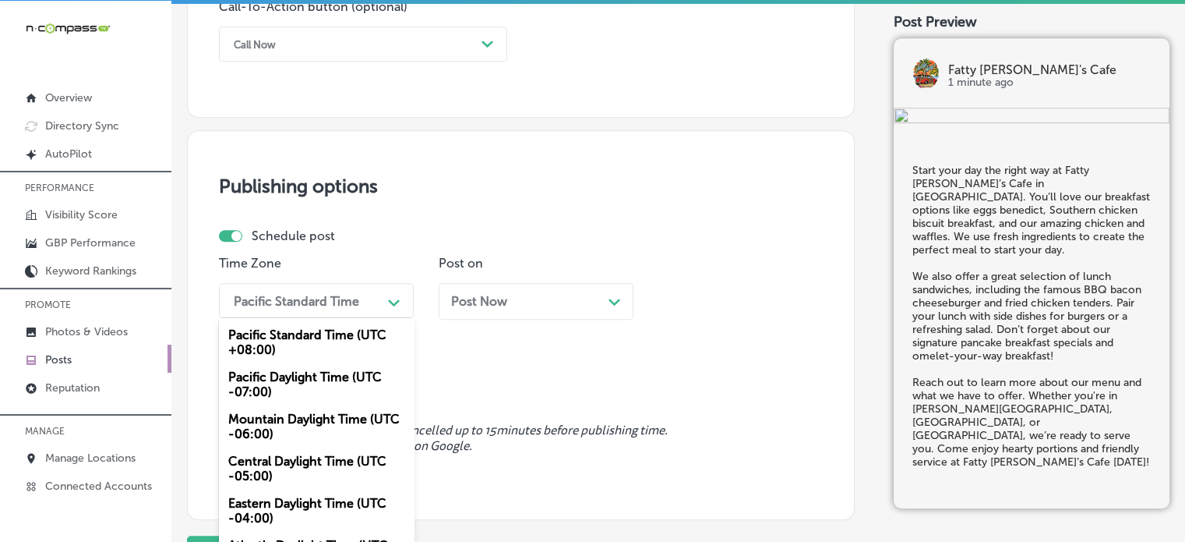
scroll to position [1186, 0]
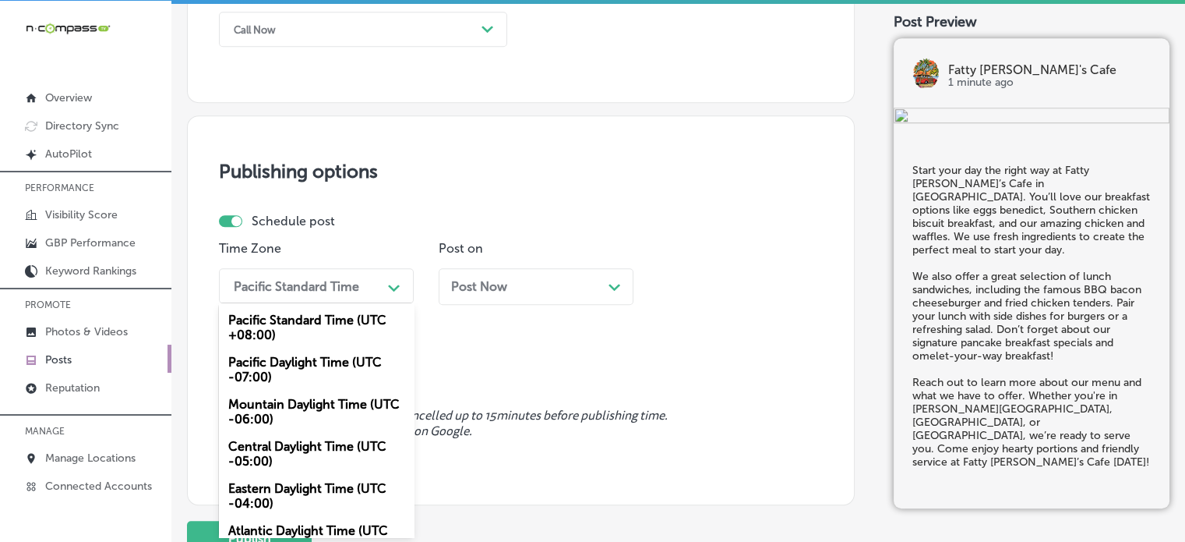
click at [340, 303] on div "option Mountain Daylight Time (UTC -06:00), selected. option Pacific Standard T…" at bounding box center [316, 285] width 195 height 35
click at [286, 418] on div "Mountain Daylight Time (UTC -06:00)" at bounding box center [316, 411] width 195 height 42
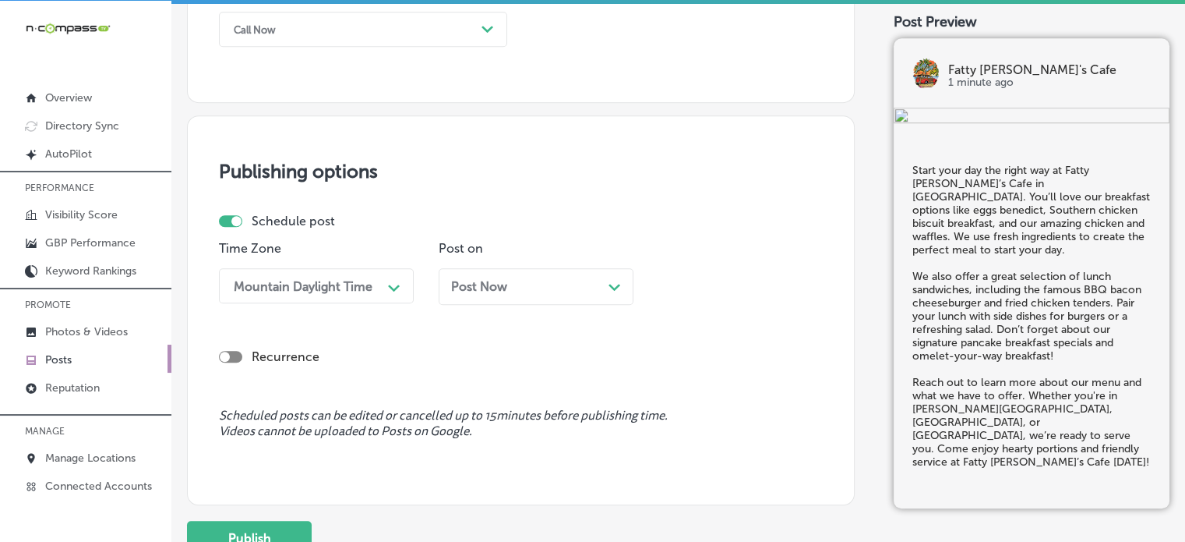
click at [565, 275] on div "Post Now Path Created with Sketch." at bounding box center [536, 286] width 195 height 37
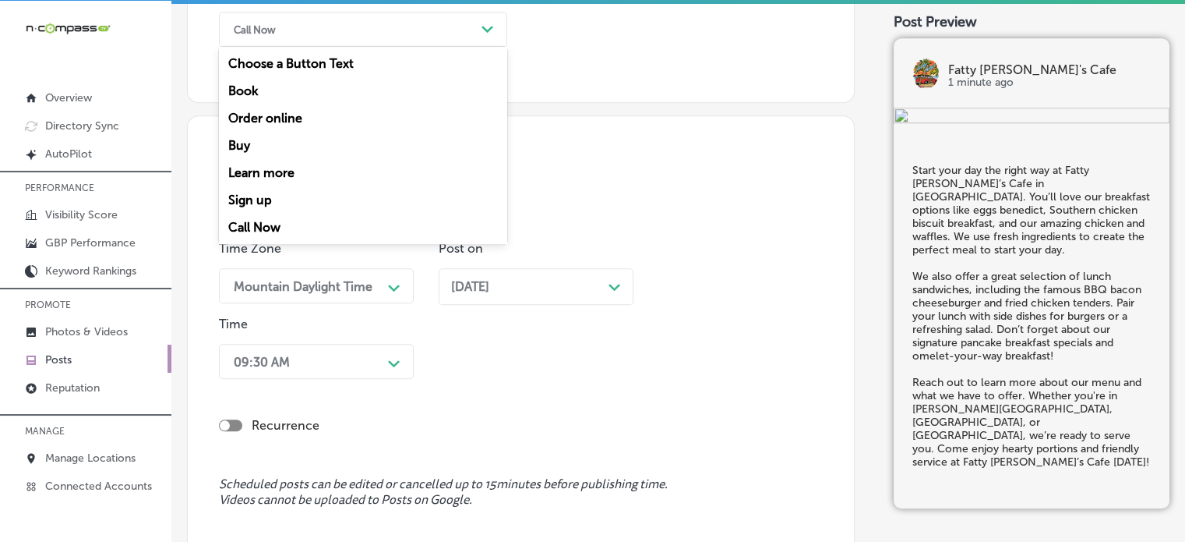
click at [430, 21] on div "Call Now" at bounding box center [350, 29] width 249 height 24
click at [273, 176] on div "Learn more" at bounding box center [363, 172] width 288 height 27
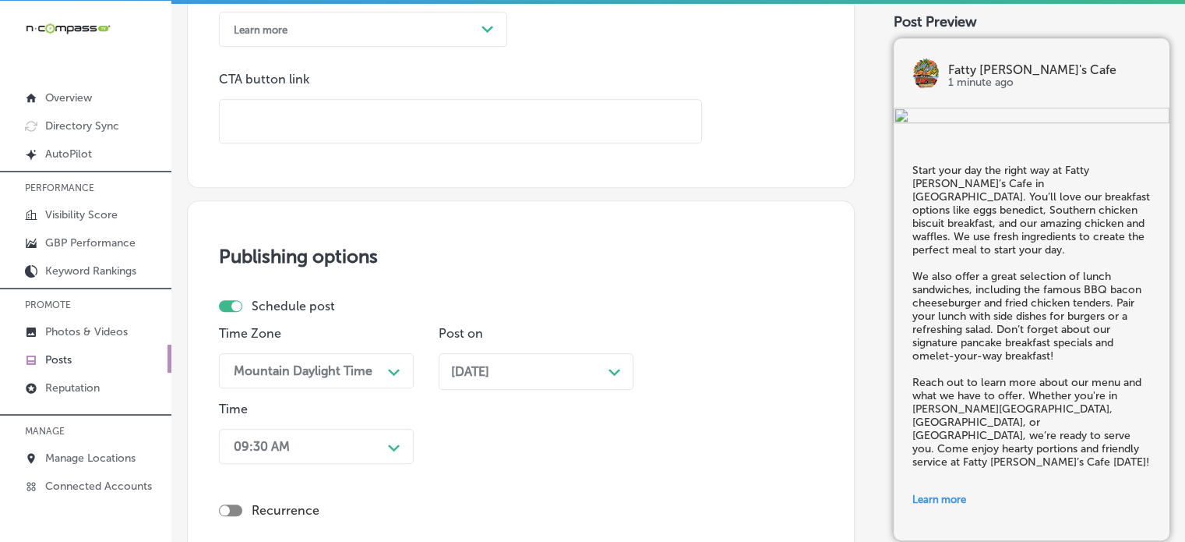
click at [340, 122] on input "text" at bounding box center [461, 121] width 482 height 43
paste input "[URL][DOMAIN_NAME]"
type input "[URL][DOMAIN_NAME]"
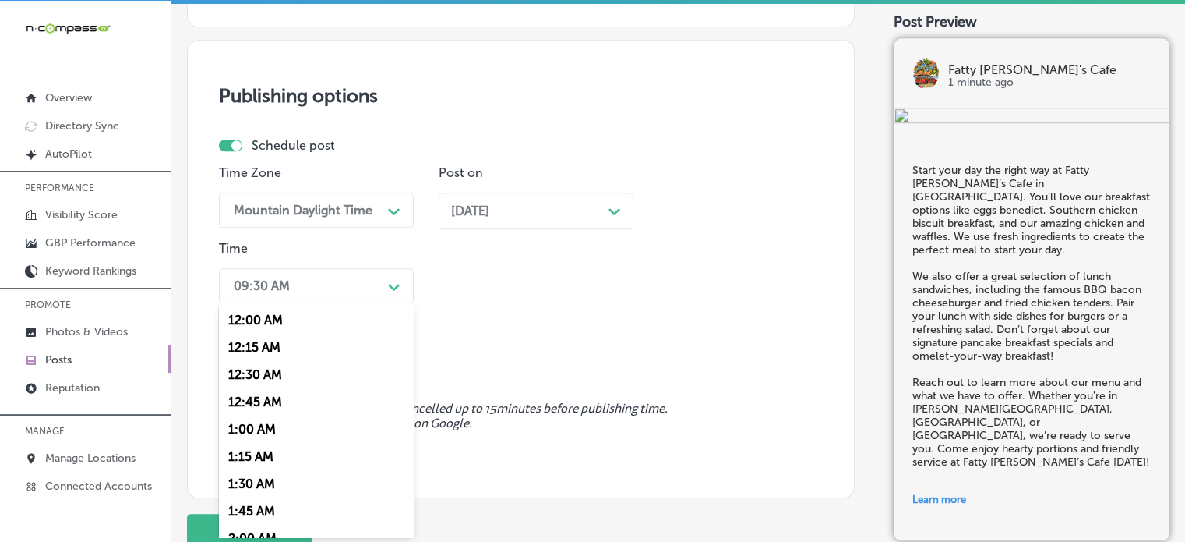
click at [313, 303] on div "option 7:00 AM, selected. option 1:00 AM focused, 5 of 96. 96 results available…" at bounding box center [316, 285] width 195 height 35
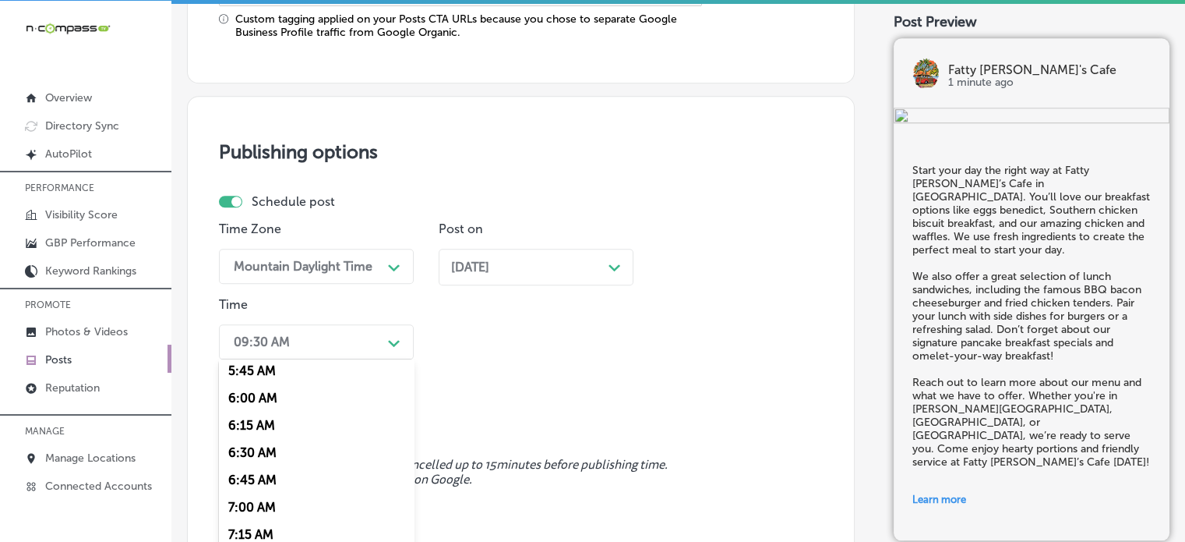
scroll to position [633, 0]
click at [256, 507] on div "7:00 AM" at bounding box center [316, 506] width 195 height 27
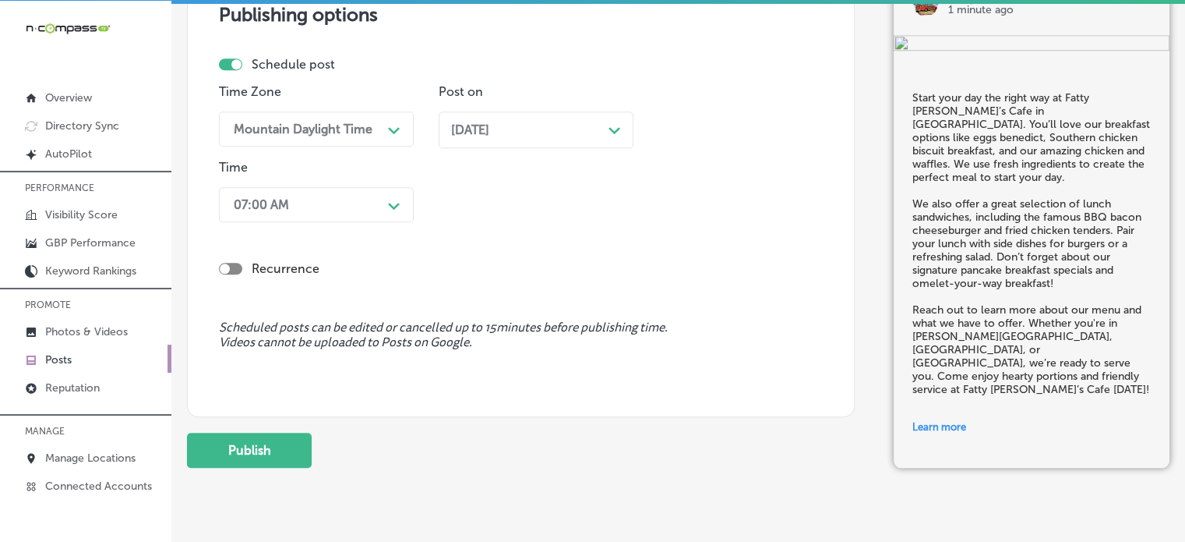
scroll to position [1488, 0]
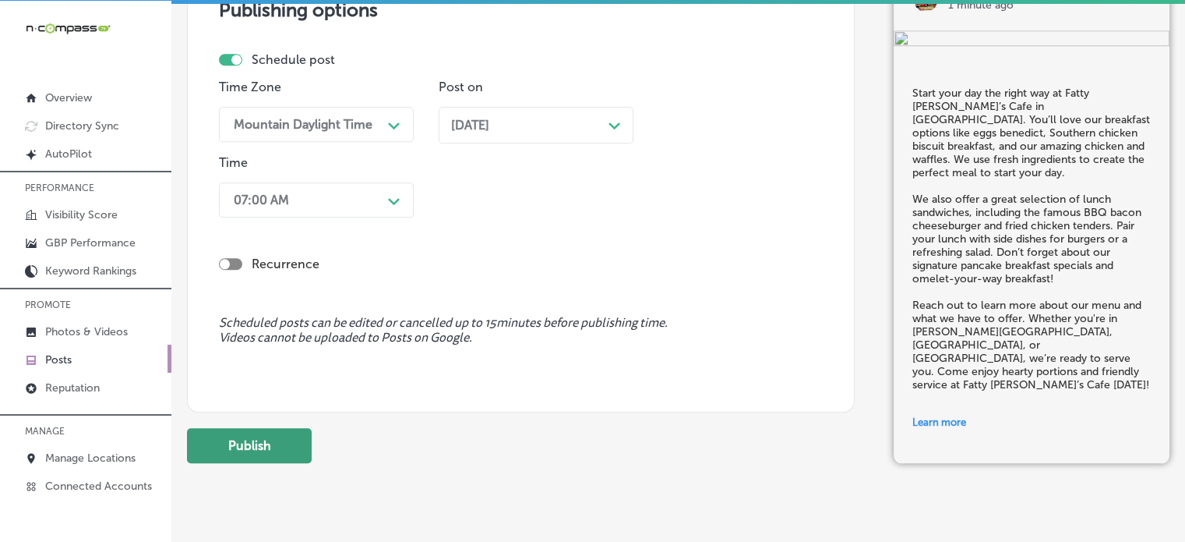
click at [268, 443] on button "Publish" at bounding box center [249, 445] width 125 height 35
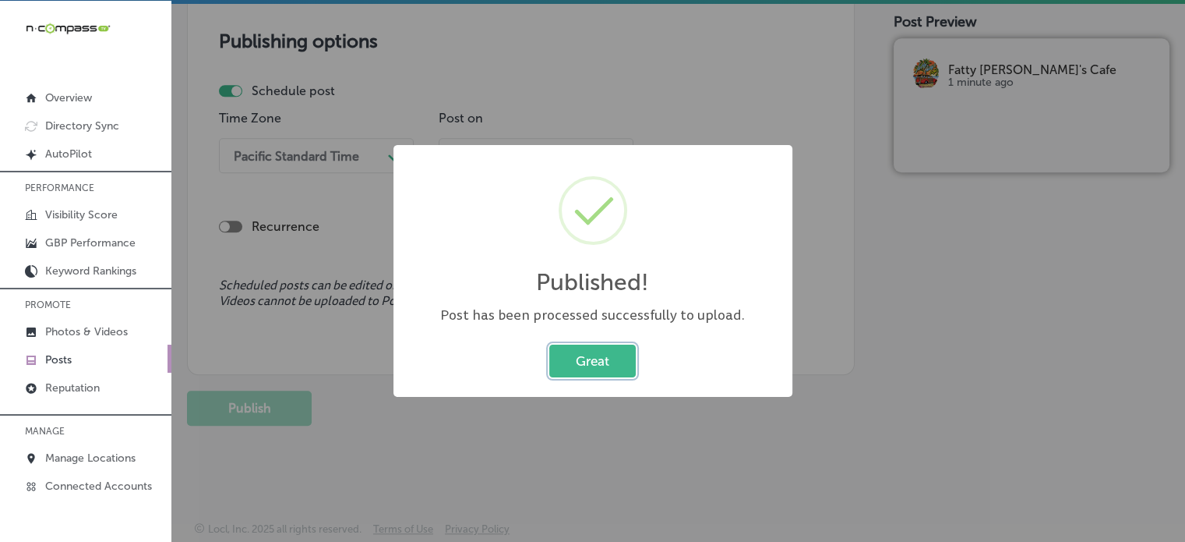
scroll to position [1315, 0]
click at [630, 352] on button "Great" at bounding box center [592, 360] width 86 height 32
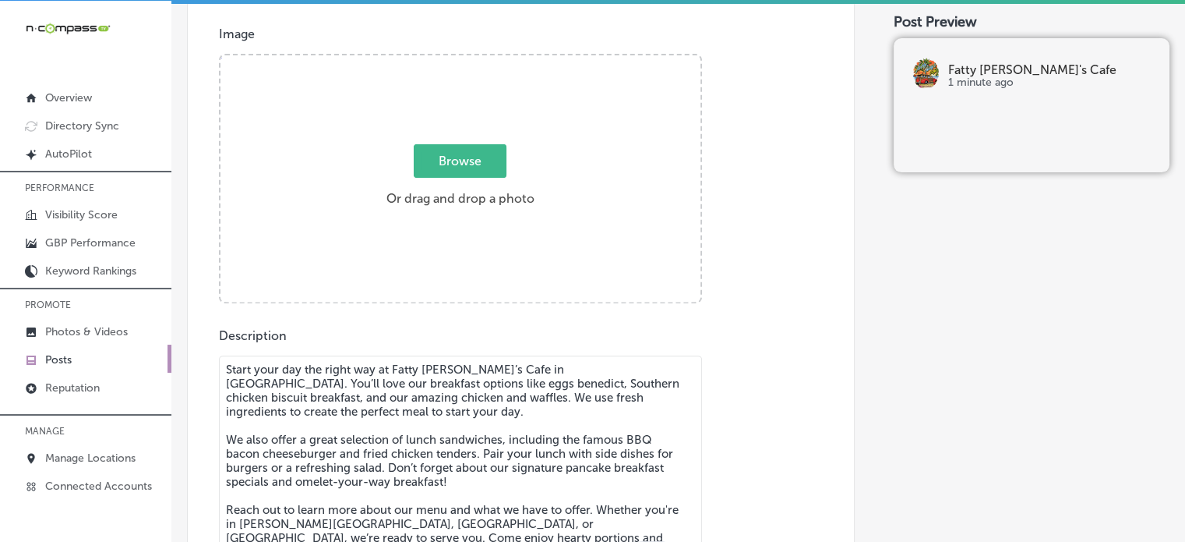
scroll to position [559, 0]
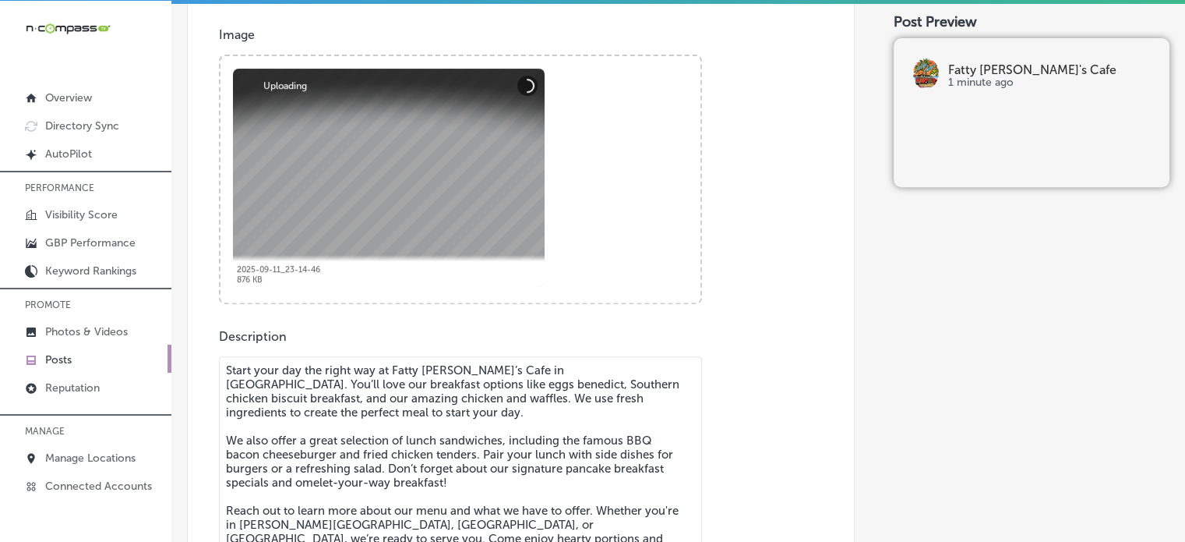
click at [517, 352] on div "Description Start your day the right way at Fatty [PERSON_NAME]’s Cafe in [GEOG…" at bounding box center [521, 501] width 604 height 345
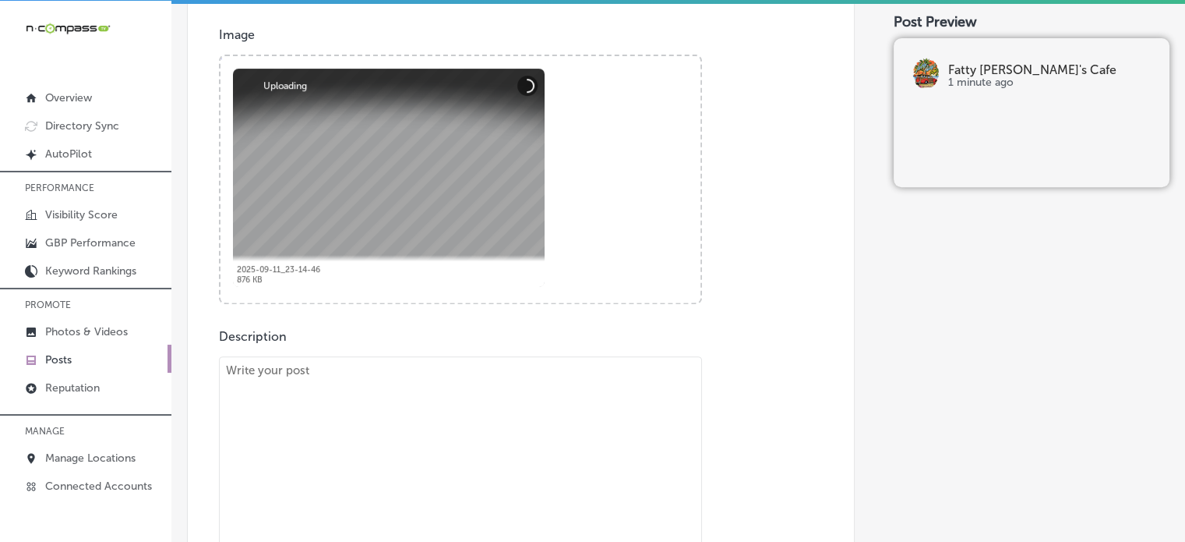
paste textarea ""Looking for a great meal in [GEOGRAPHIC_DATA]? Fatty [PERSON_NAME]’s Cafe serv…"
click at [514, 396] on textarea "To enrich screen reader interactions, please activate Accessibility in Grammarl…" at bounding box center [460, 465] width 483 height 218
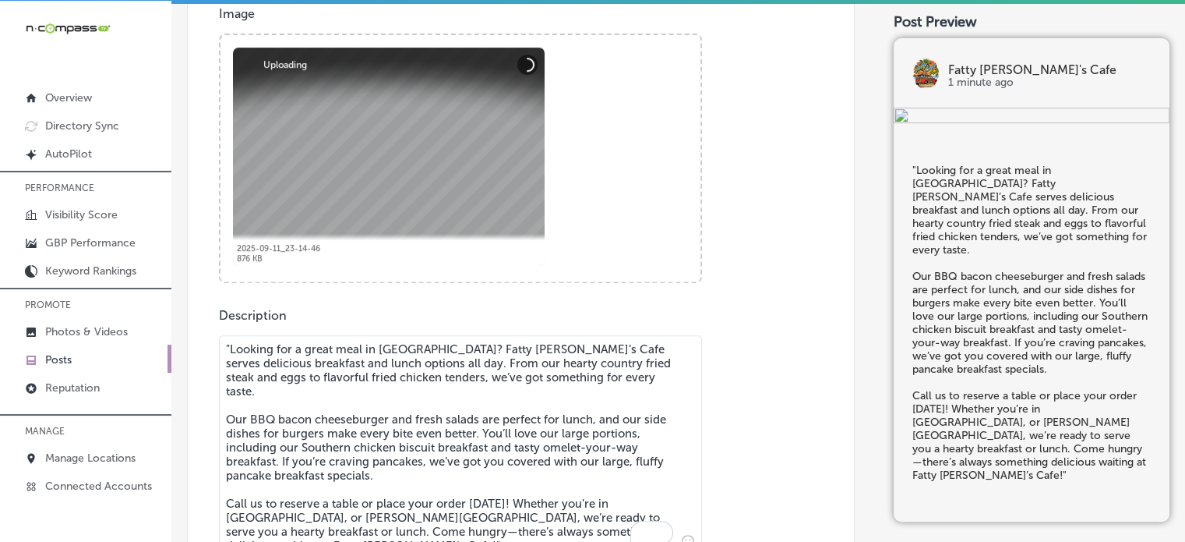
click at [514, 396] on textarea ""Looking for a great meal in [GEOGRAPHIC_DATA]? Fatty [PERSON_NAME]’s Cafe serv…" at bounding box center [460, 444] width 483 height 218
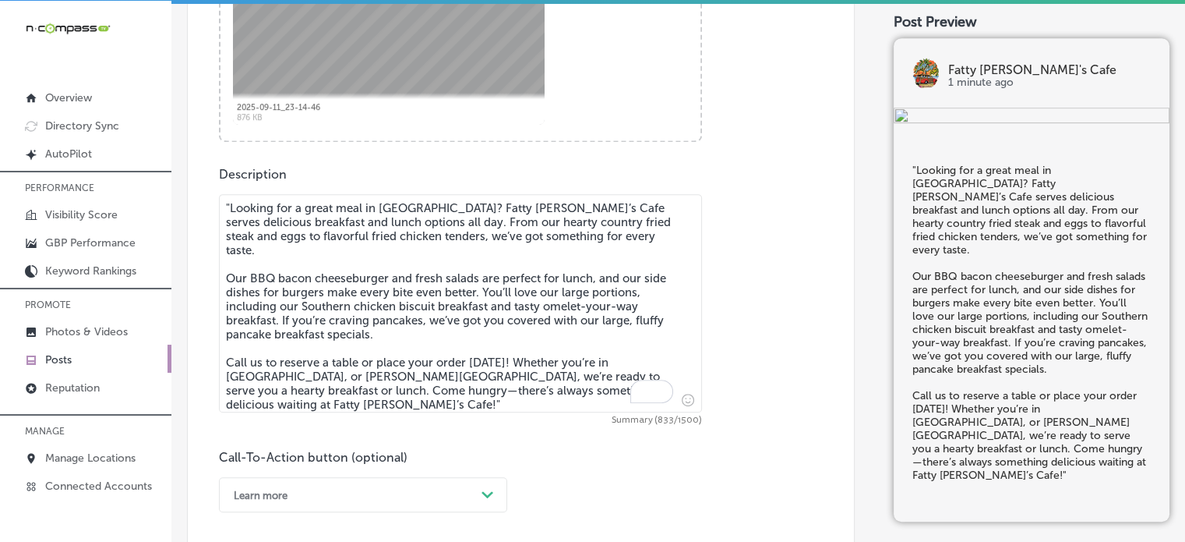
scroll to position [773, 0]
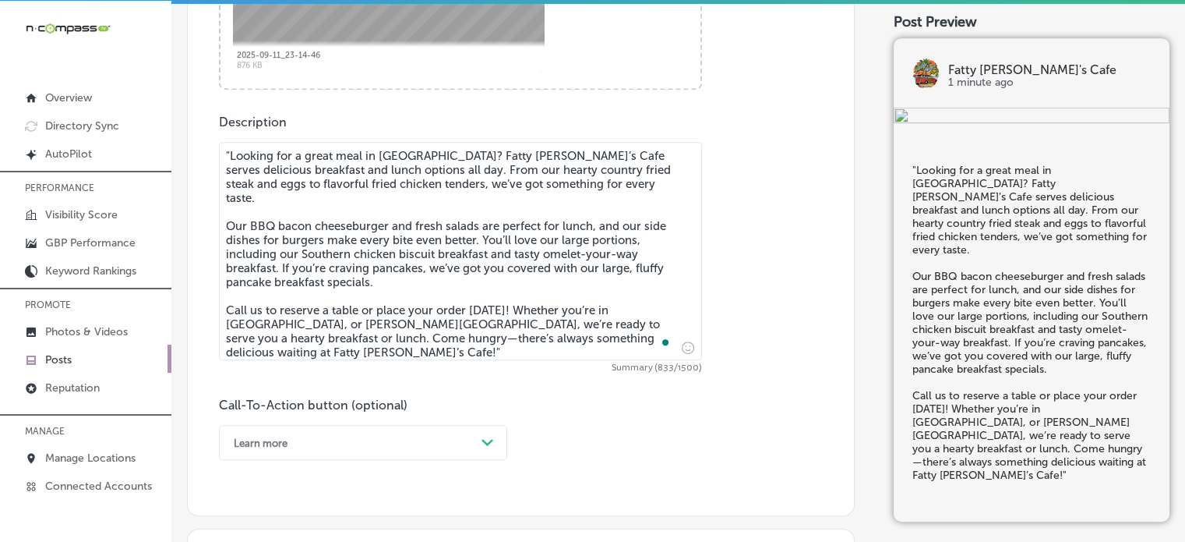
click at [406, 348] on textarea ""Looking for a great meal in [GEOGRAPHIC_DATA]? Fatty [PERSON_NAME]’s Cafe serv…" at bounding box center [460, 251] width 483 height 218
click at [228, 151] on textarea ""Looking for a great meal in [GEOGRAPHIC_DATA]? Fatty [PERSON_NAME]’s Cafe serv…" at bounding box center [460, 251] width 483 height 218
type textarea "Looking for a great meal in [GEOGRAPHIC_DATA]? Fatty [PERSON_NAME]’s Cafe serve…"
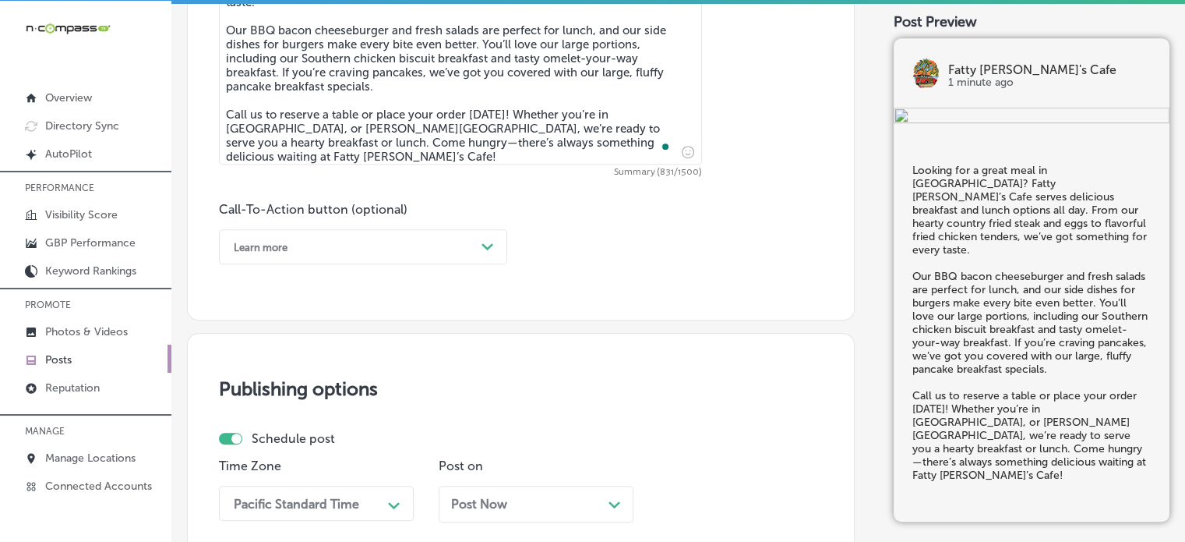
scroll to position [970, 0]
click at [399, 245] on div "Learn more" at bounding box center [350, 245] width 249 height 24
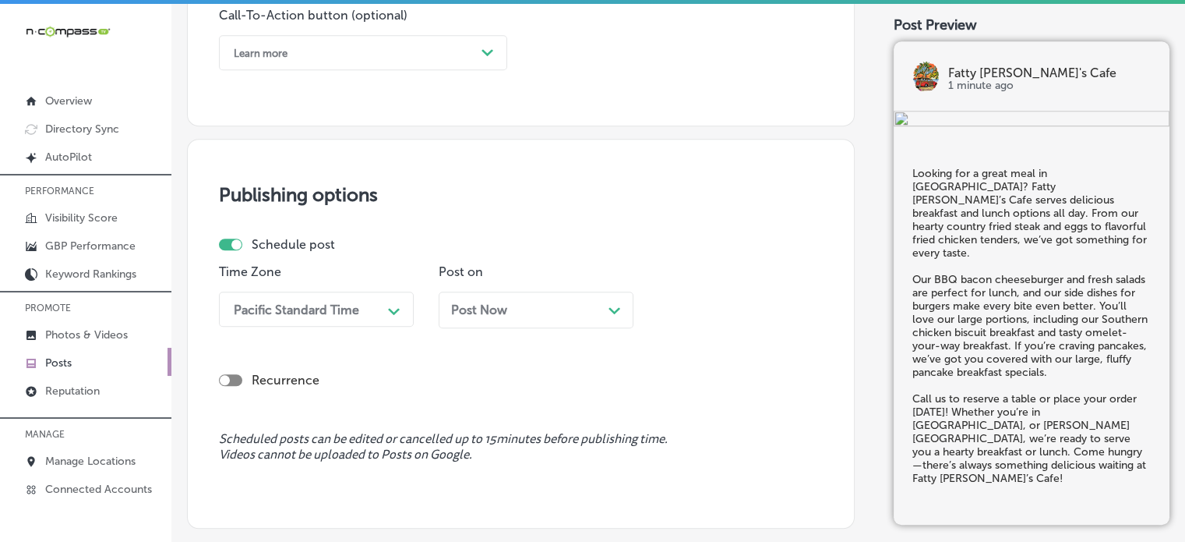
scroll to position [1131, 0]
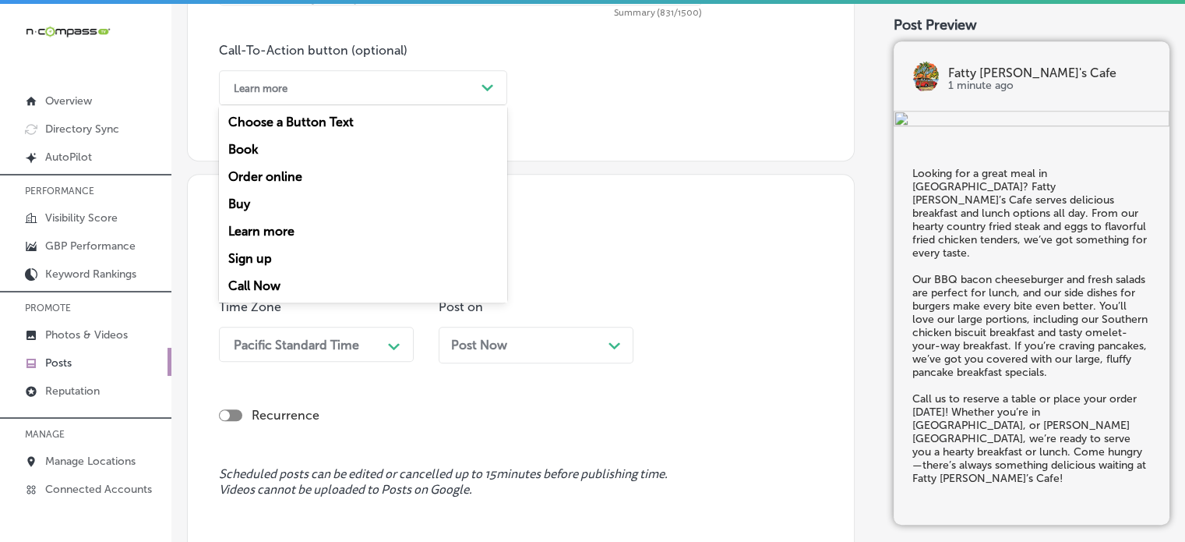
click at [396, 87] on div "Learn more" at bounding box center [350, 88] width 249 height 24
click at [260, 280] on div "Call Now" at bounding box center [363, 285] width 288 height 27
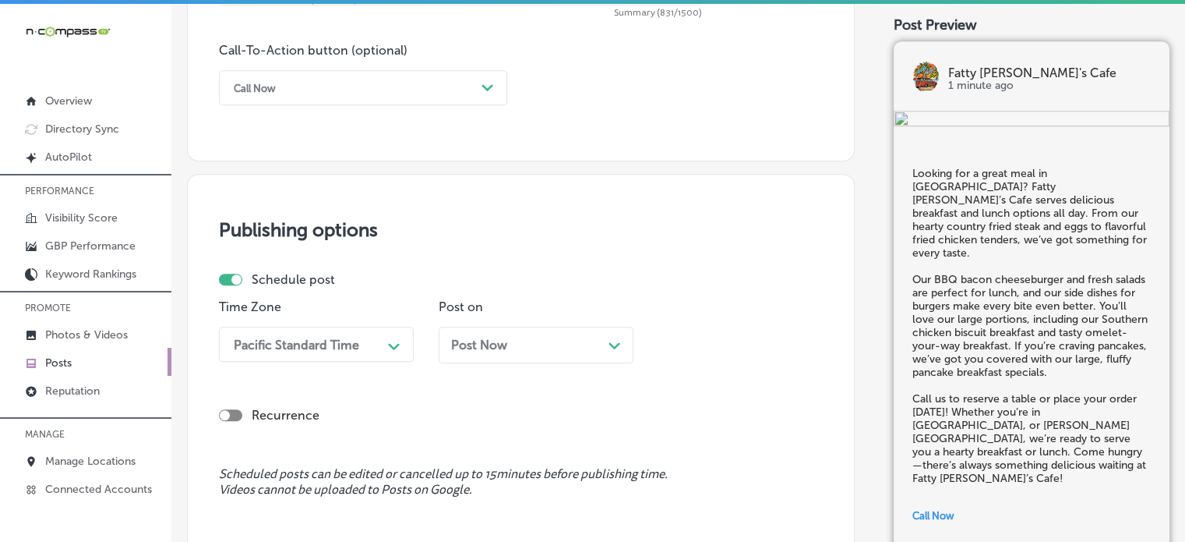
scroll to position [1191, 0]
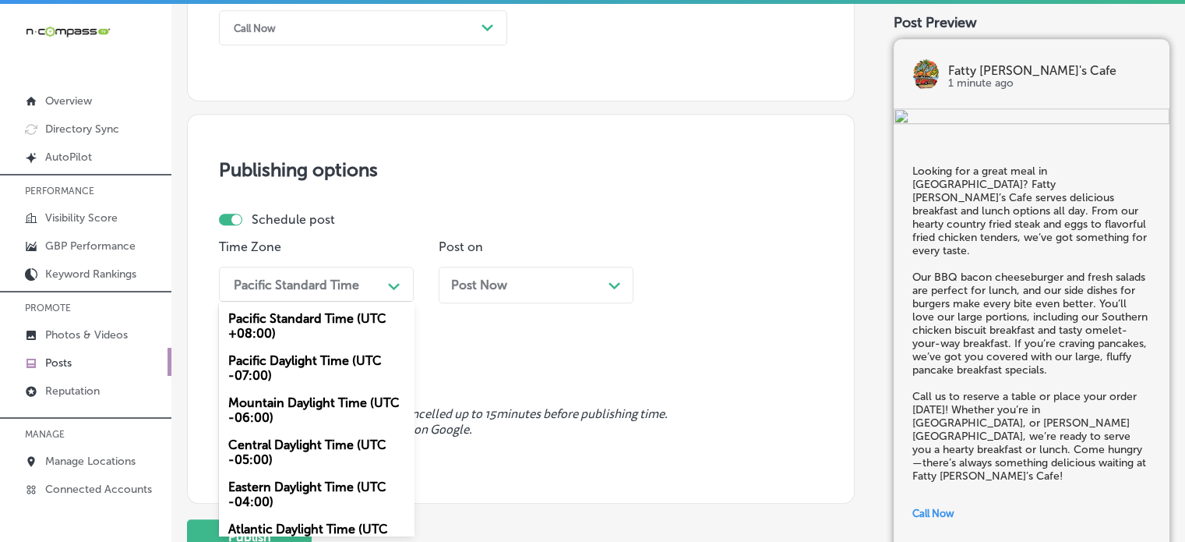
click at [311, 302] on div "option Mountain Daylight Time (UTC -06:00), selected. option Pacific Daylight T…" at bounding box center [316, 283] width 195 height 35
click at [318, 407] on div "Mountain Daylight Time (UTC -06:00)" at bounding box center [316, 410] width 195 height 42
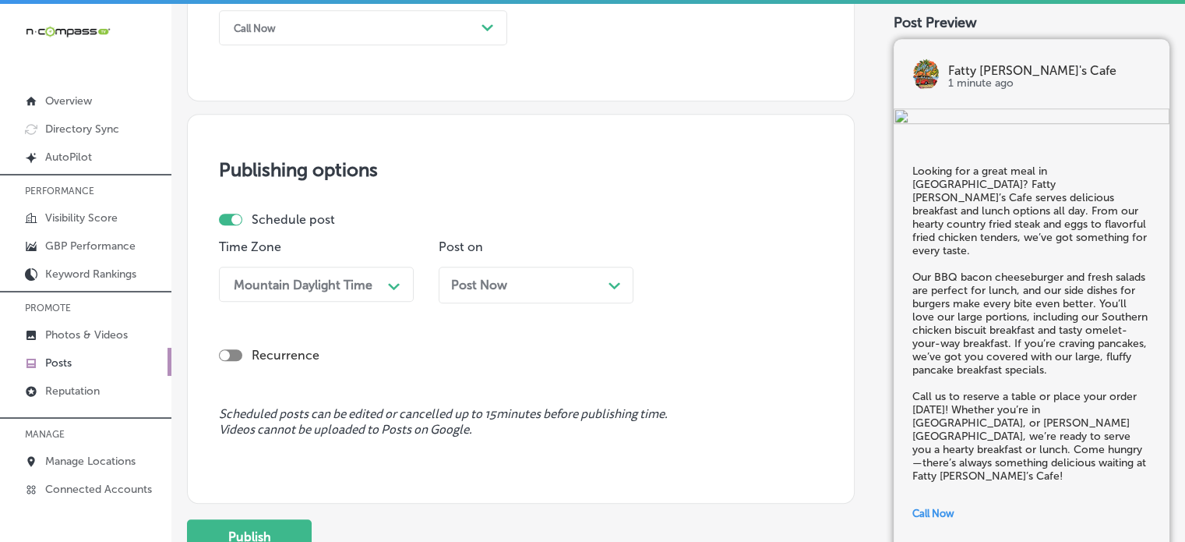
click at [527, 277] on div "Post Now Path Created with Sketch." at bounding box center [536, 284] width 170 height 15
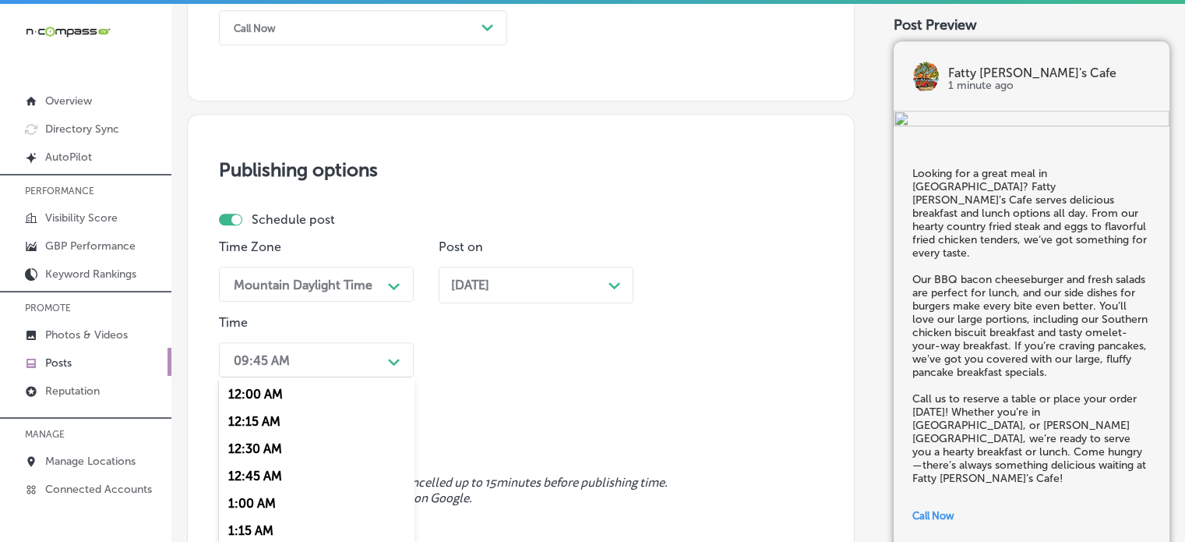
scroll to position [1265, 0]
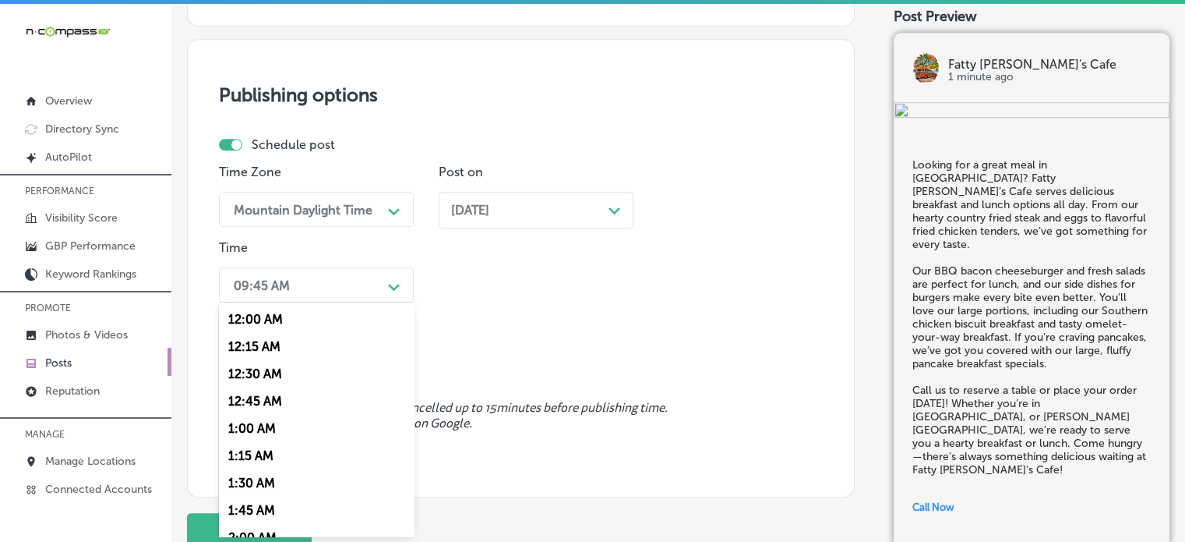
click at [328, 302] on div "option 7:00 AM, selected. option 12:30 AM focused, 3 of 96. 96 results availabl…" at bounding box center [316, 284] width 195 height 35
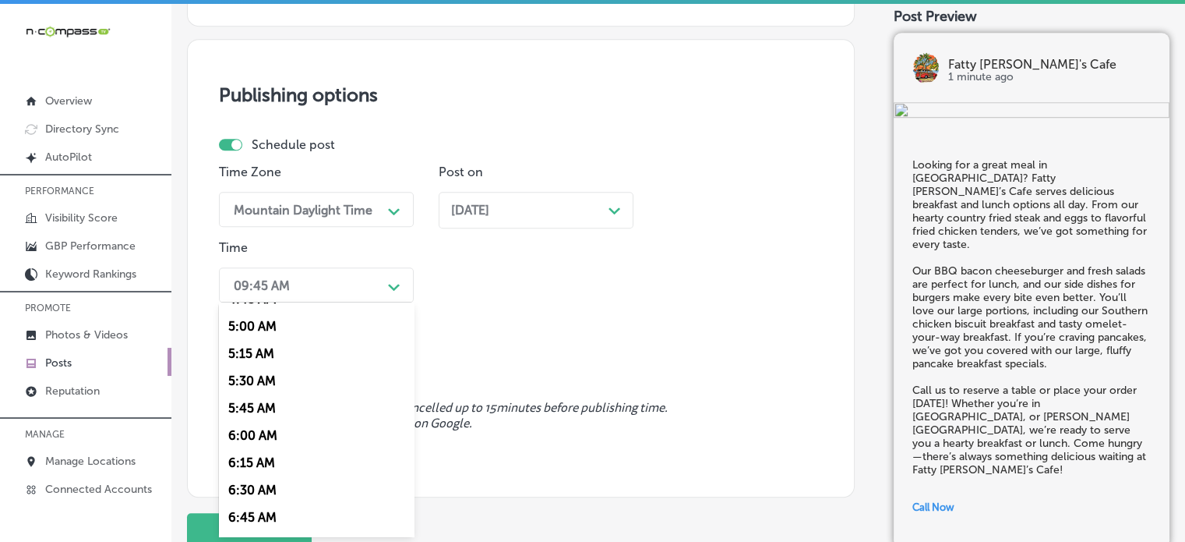
scroll to position [584, 0]
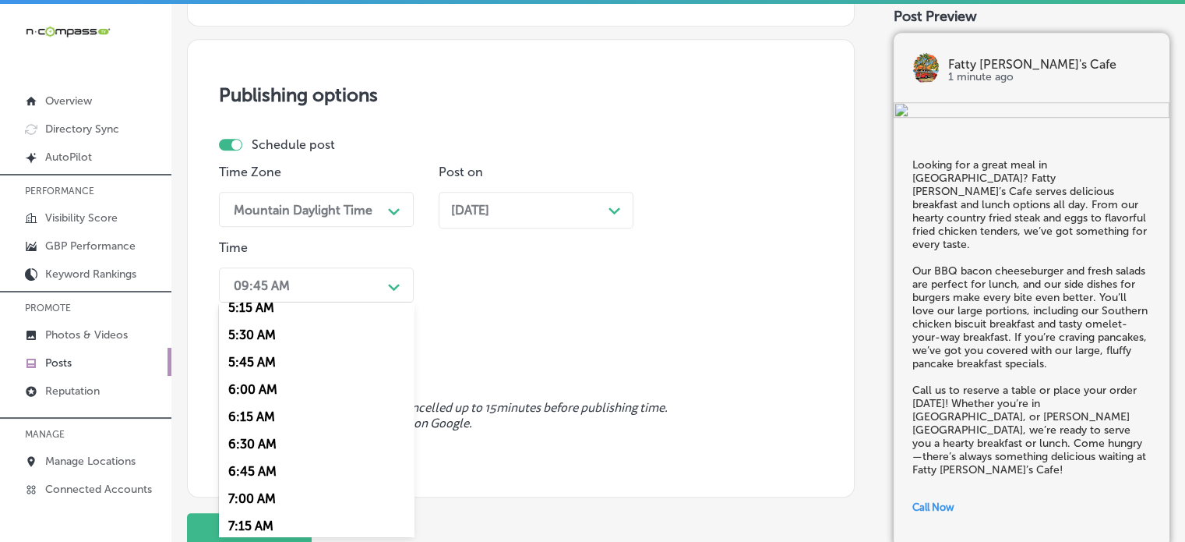
click at [239, 500] on div "7:00 AM" at bounding box center [316, 498] width 195 height 27
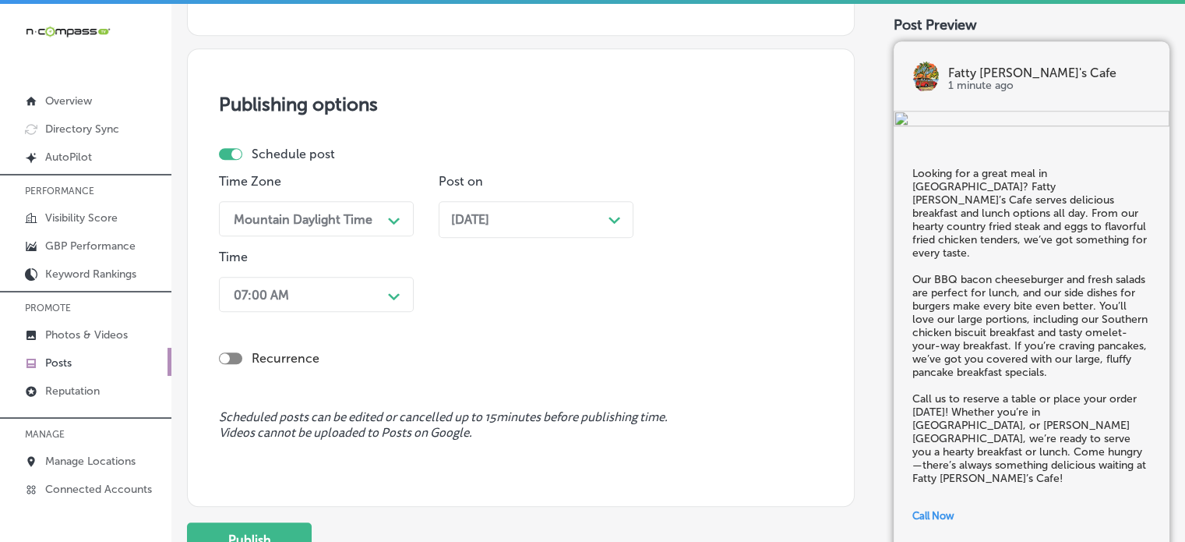
scroll to position [1308, 0]
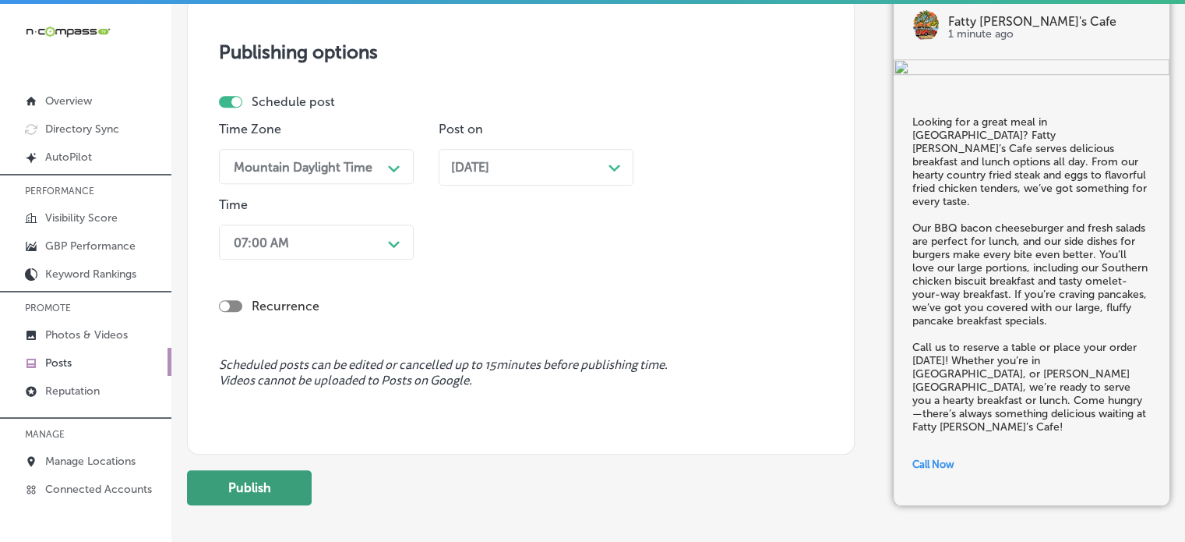
click at [259, 481] on button "Publish" at bounding box center [249, 487] width 125 height 35
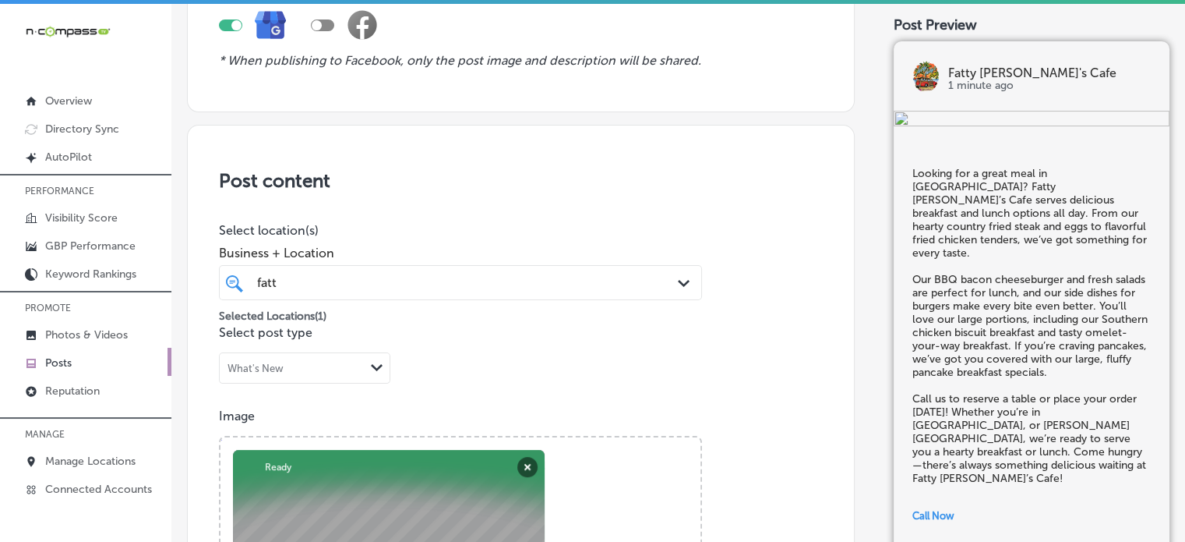
scroll to position [177, 0]
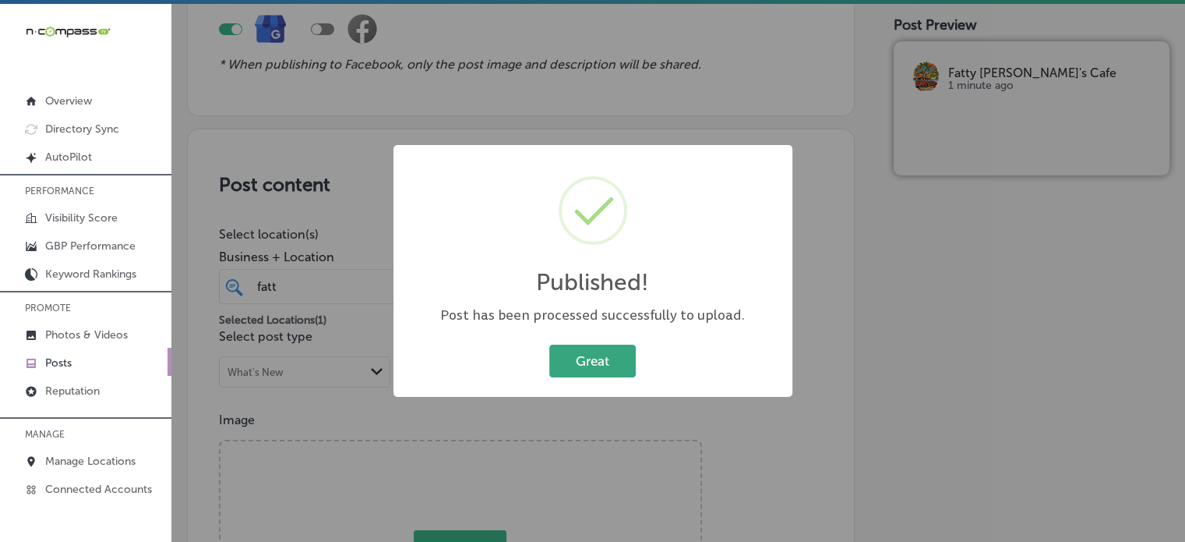
click at [608, 367] on button "Great" at bounding box center [592, 360] width 86 height 32
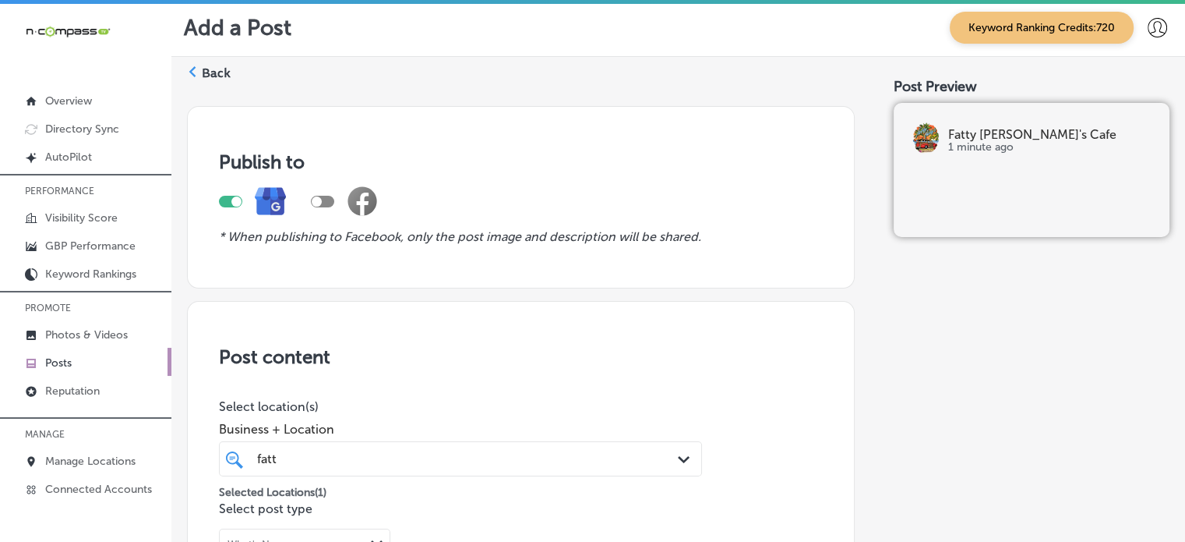
scroll to position [0, 0]
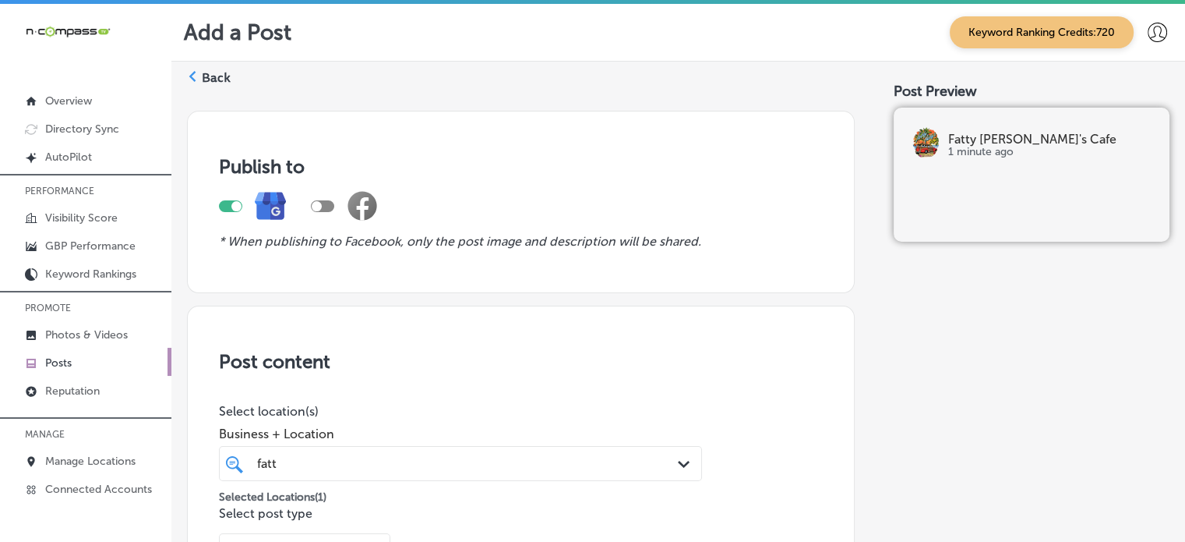
click at [208, 76] on label "Back" at bounding box center [216, 77] width 29 height 17
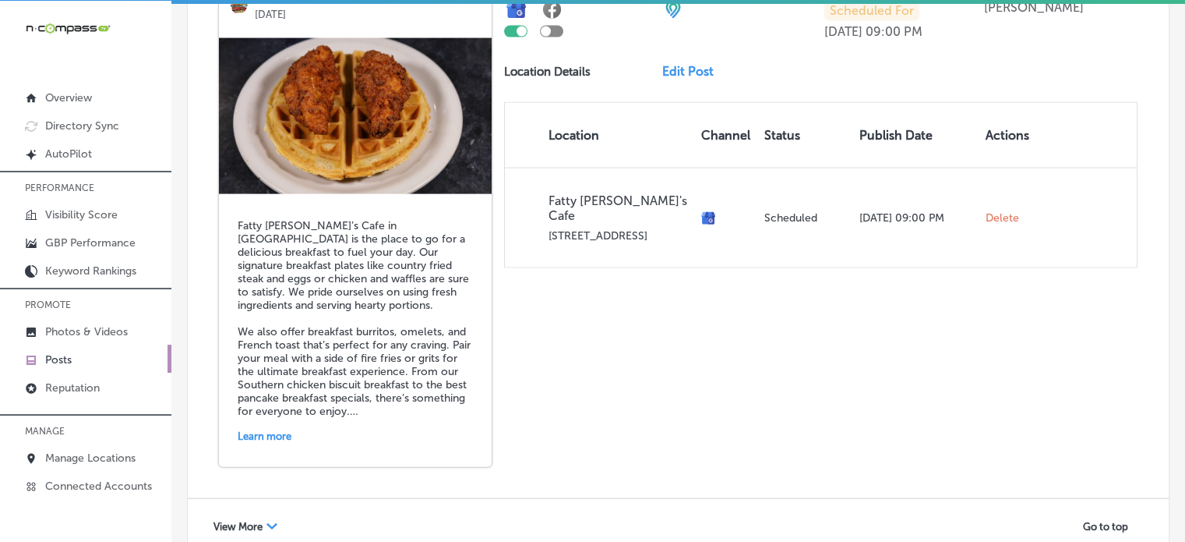
scroll to position [3528, 0]
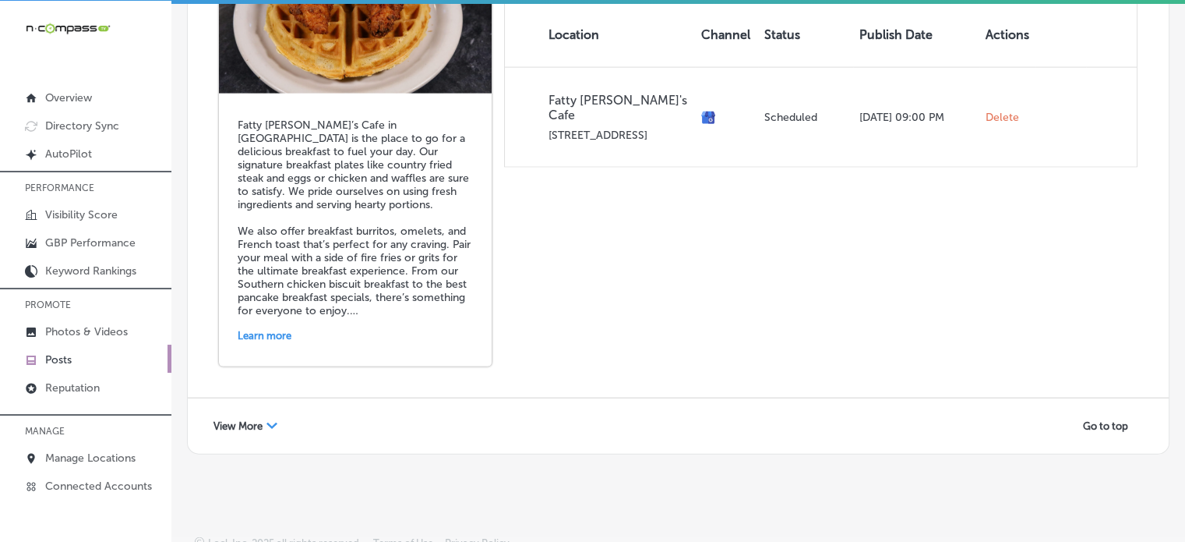
click at [263, 415] on div "View More Path Created with Sketch." at bounding box center [245, 426] width 84 height 24
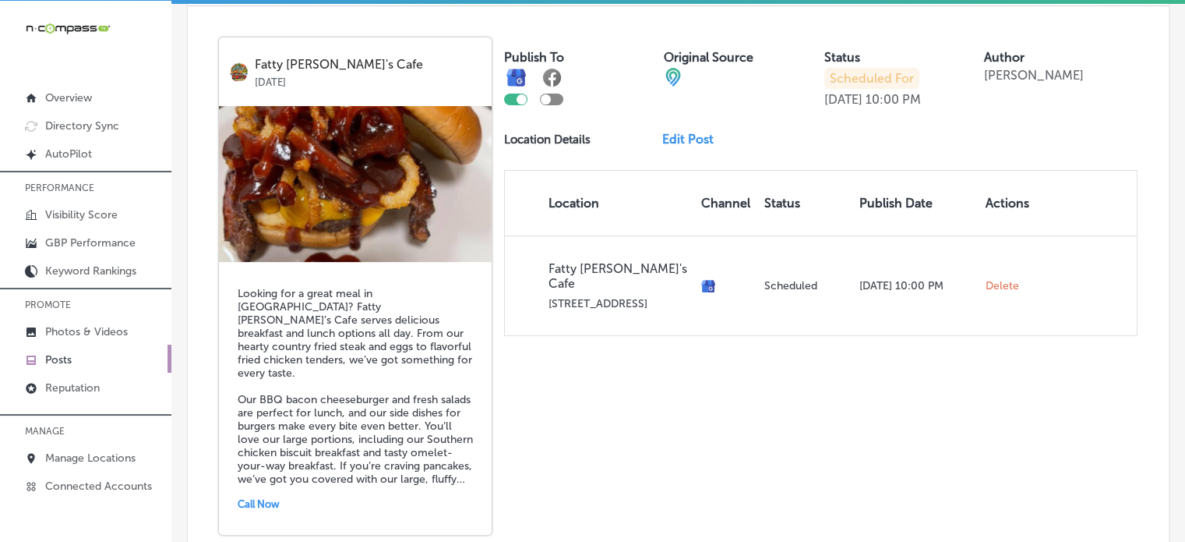
scroll to position [6162, 0]
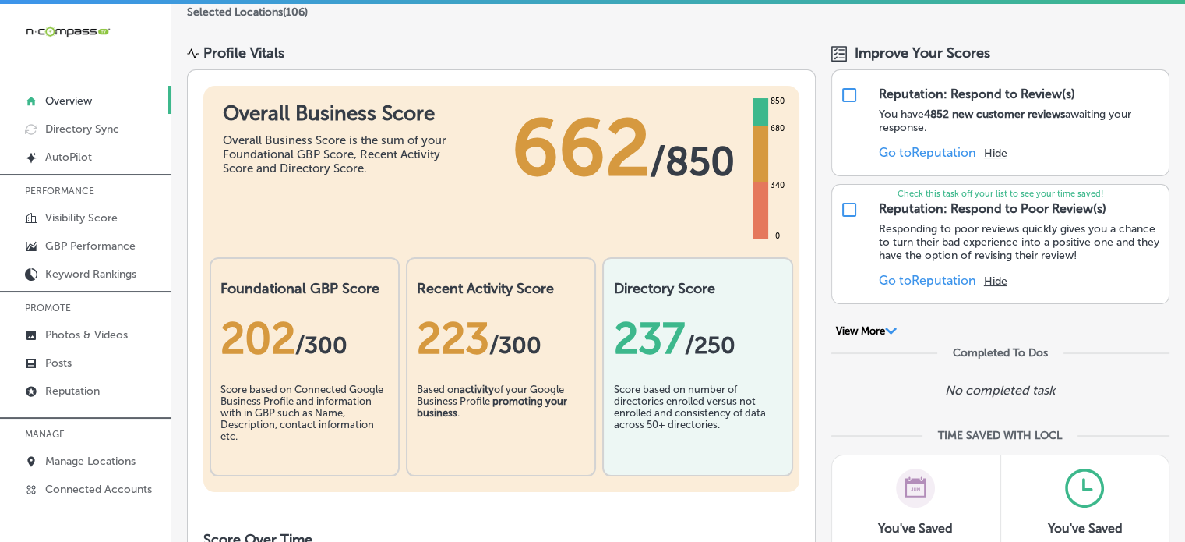
scroll to position [143, 0]
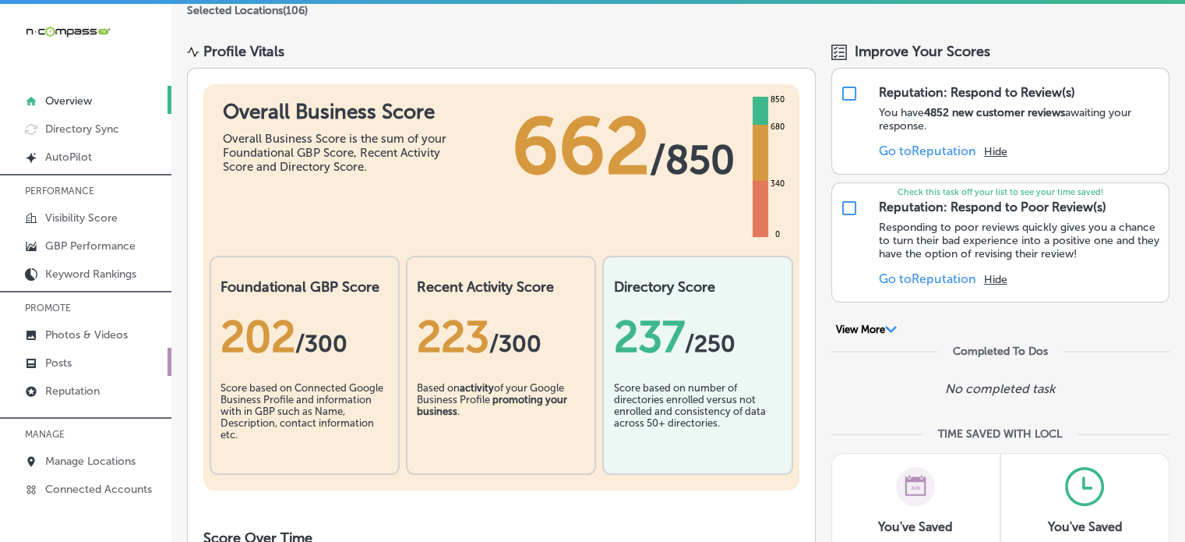
click at [69, 358] on p "Posts" at bounding box center [58, 362] width 26 height 13
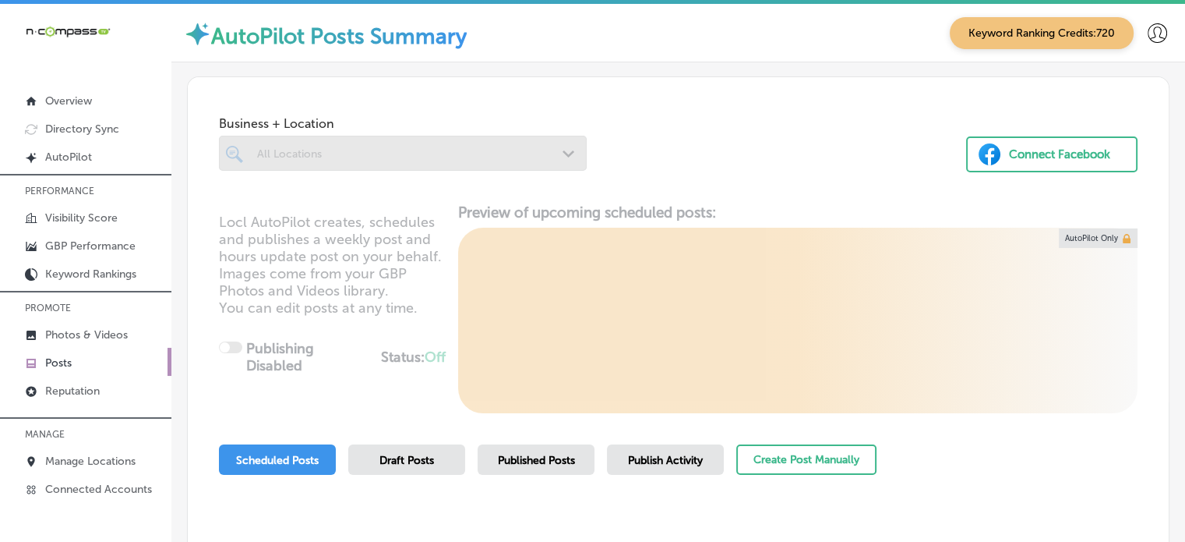
click at [453, 159] on div at bounding box center [403, 153] width 368 height 35
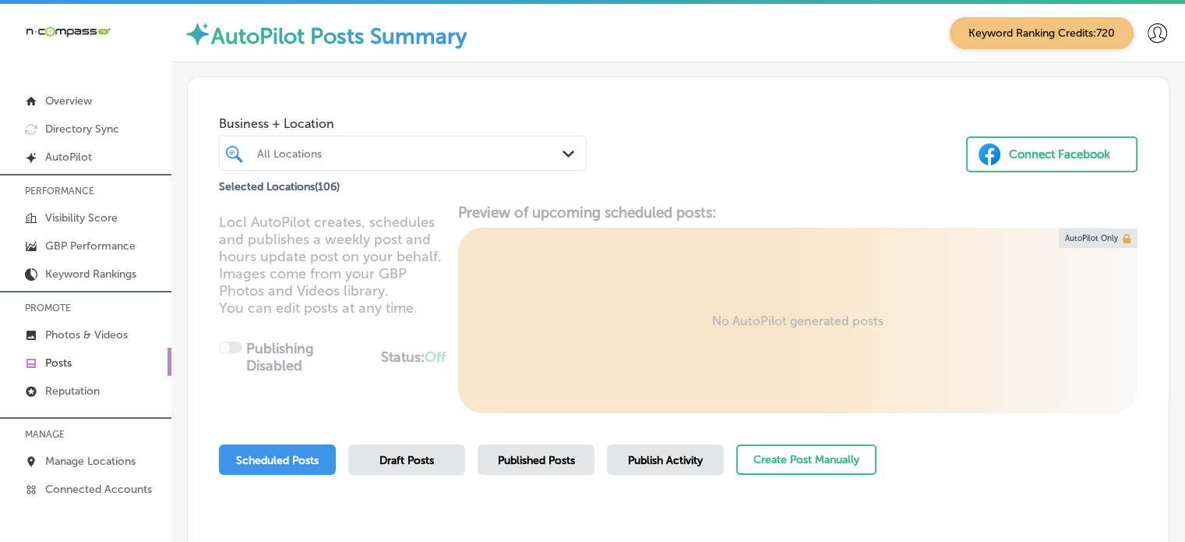
click at [453, 159] on div "All Locations" at bounding box center [410, 152] width 307 height 13
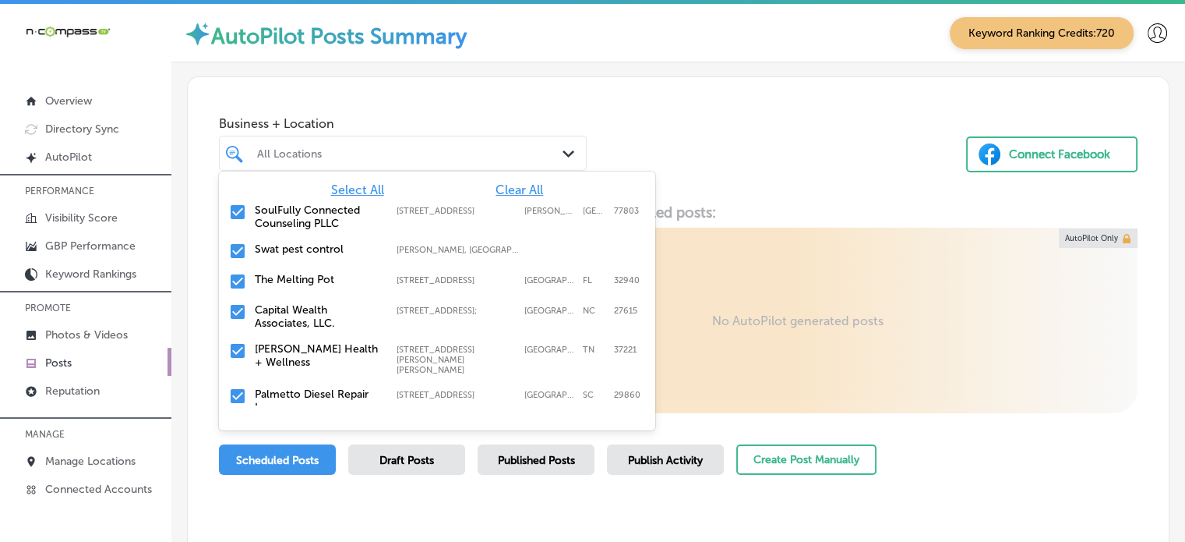
click at [505, 188] on span "Clear All" at bounding box center [520, 189] width 48 height 15
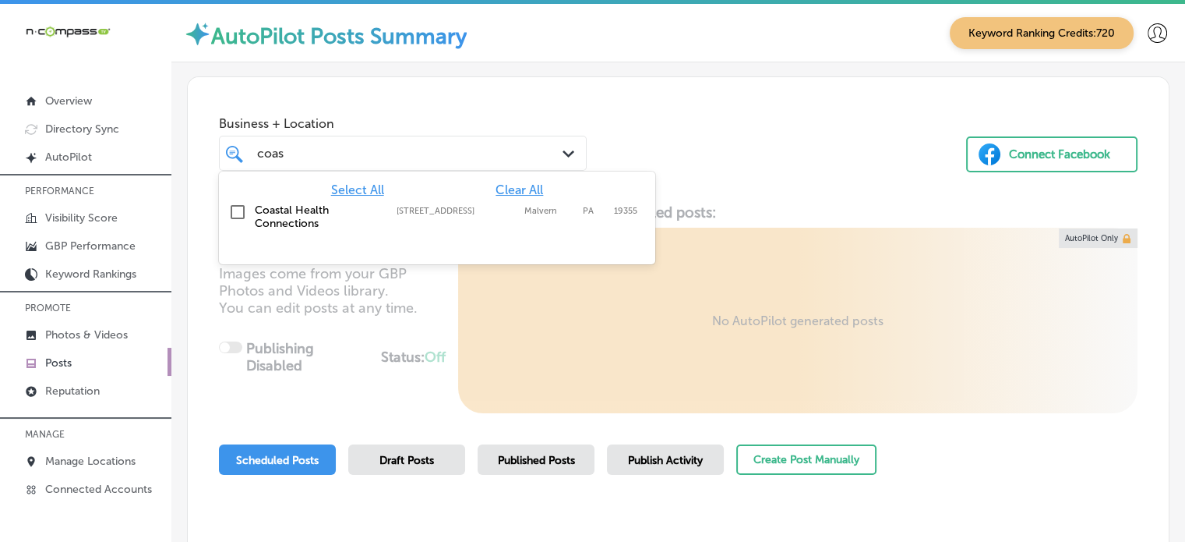
click at [262, 206] on label "Coastal Health Connections" at bounding box center [318, 216] width 126 height 26
type input "coas"
click at [629, 93] on div "Business + Location option 627 Swedesford Rd, selected. option 627 Swedesford R…" at bounding box center [678, 136] width 981 height 118
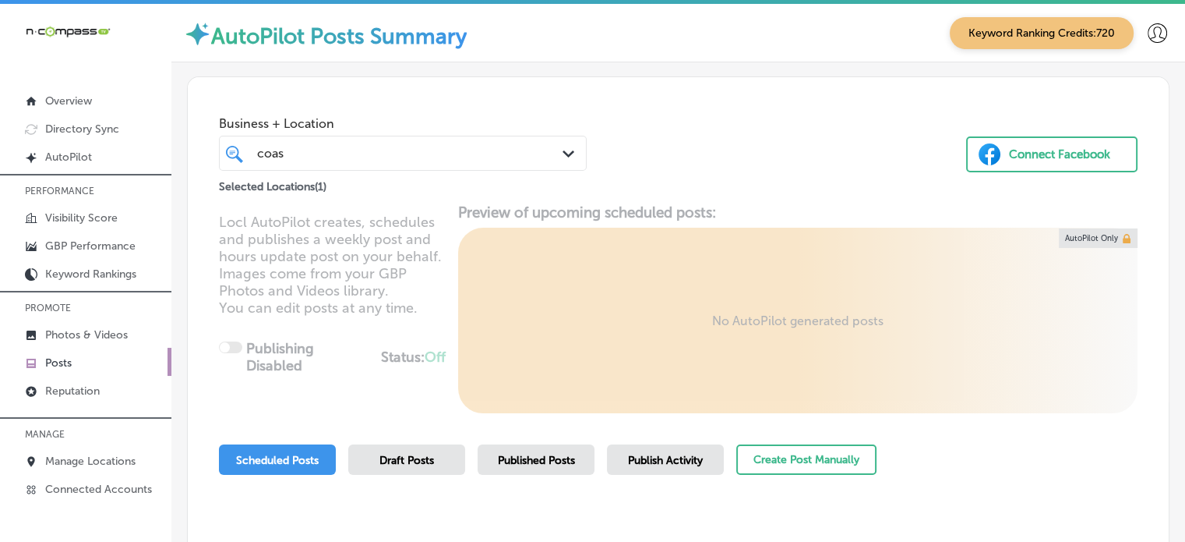
scroll to position [3, 0]
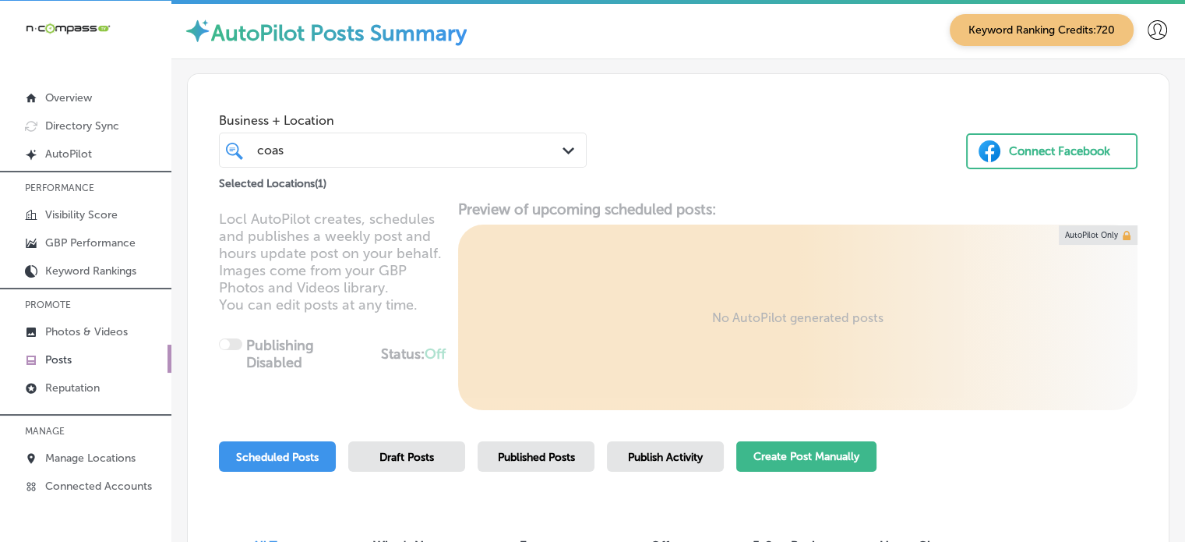
click at [802, 449] on button "Create Post Manually" at bounding box center [806, 456] width 140 height 30
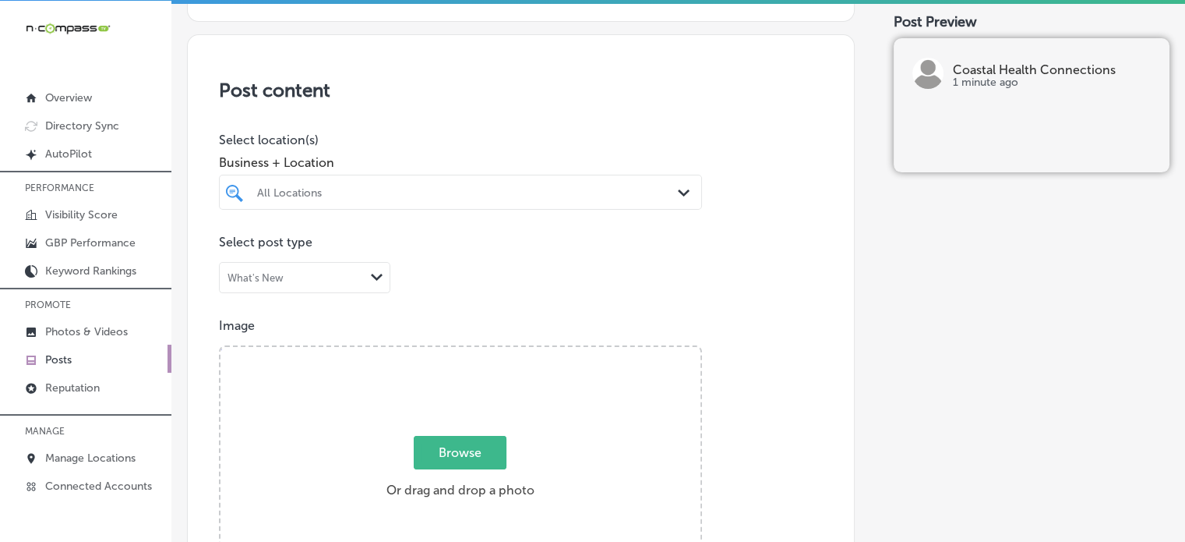
scroll to position [273, 0]
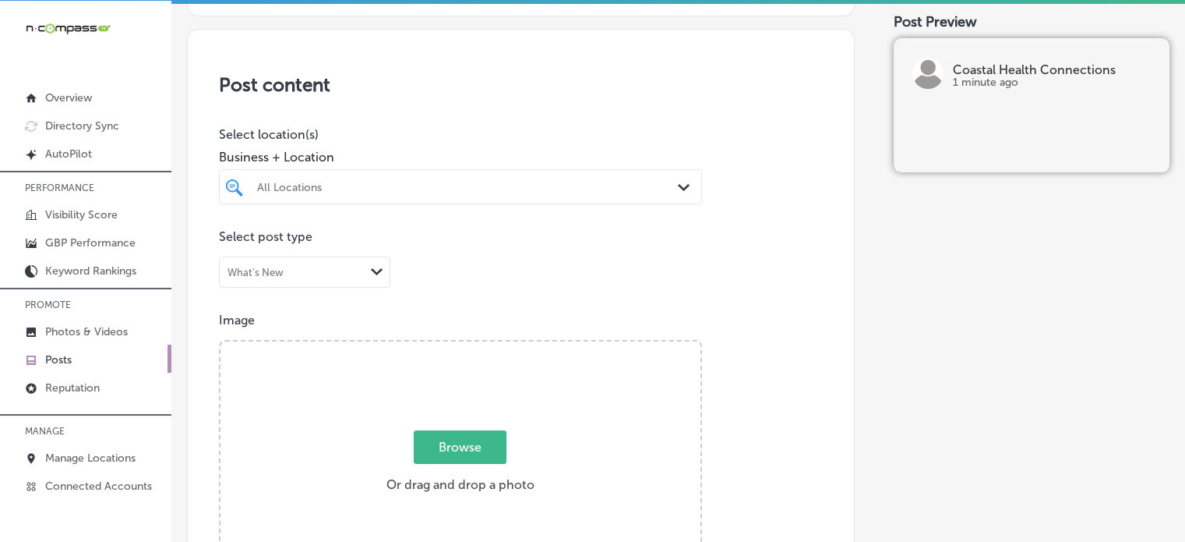
click at [407, 182] on div "All Locations" at bounding box center [468, 186] width 422 height 13
click at [265, 255] on label "Coastal Health Connections" at bounding box center [325, 250] width 140 height 26
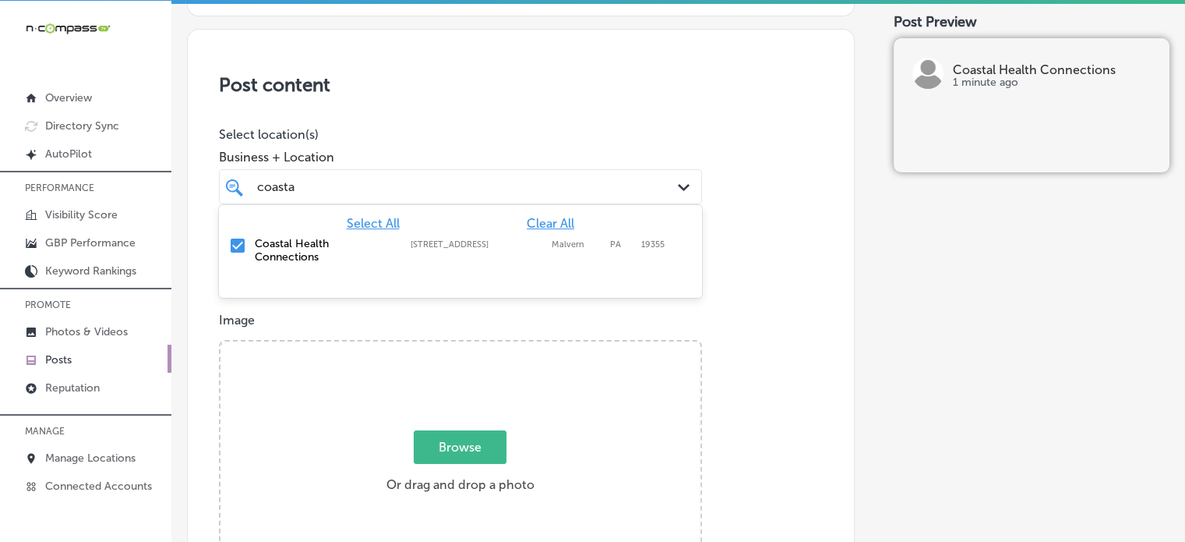
type input "coasta"
click at [471, 113] on div "Post content Select location(s) Business + Location option 627 Swedesford Rd, s…" at bounding box center [521, 522] width 668 height 986
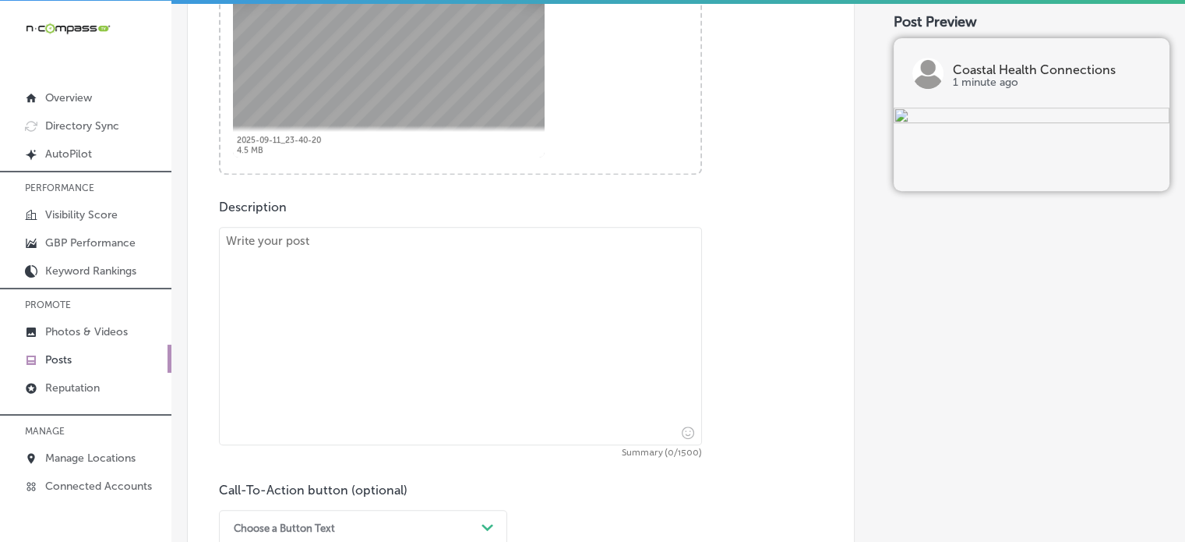
scroll to position [700, 0]
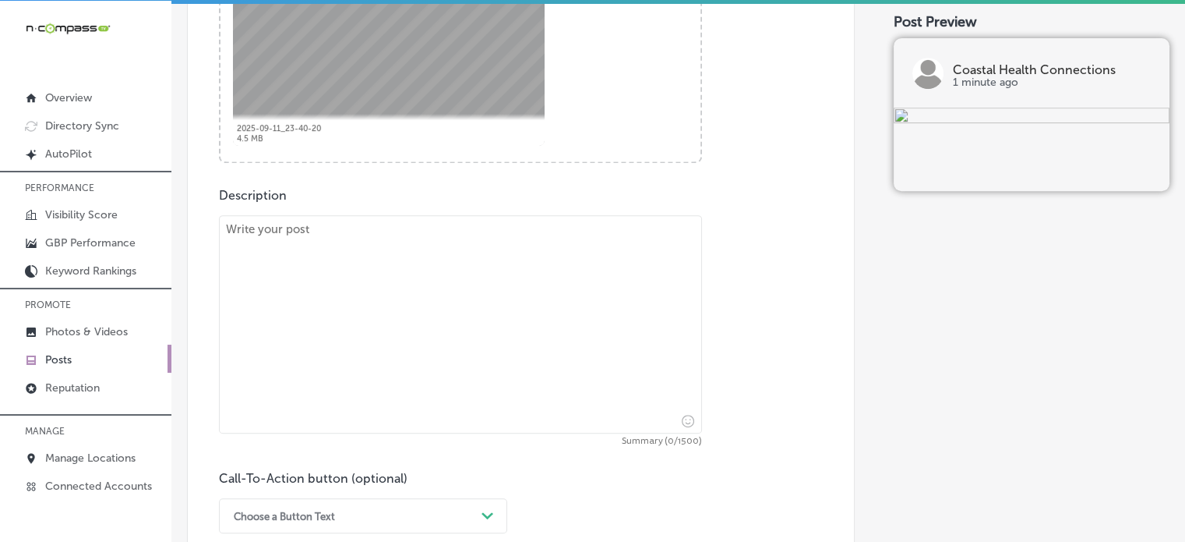
click at [540, 290] on textarea at bounding box center [460, 324] width 483 height 218
paste textarea ""At Coastal Health Connections, we understand how challenging it can be to care…"
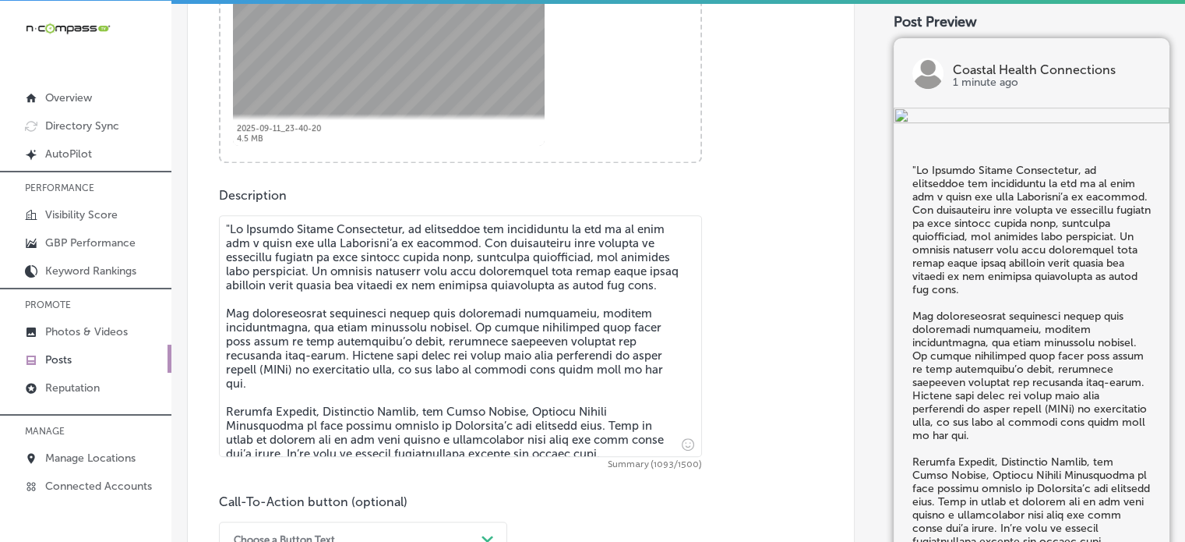
click at [232, 228] on textarea "To enrich screen reader interactions, please activate Accessibility in Grammarl…" at bounding box center [460, 336] width 483 height 242
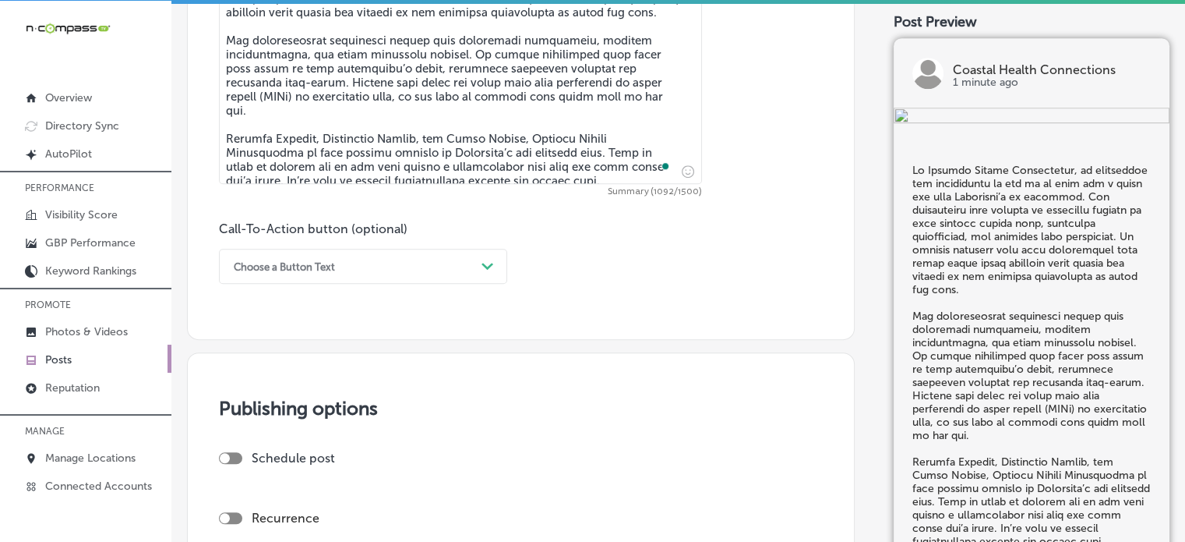
scroll to position [974, 0]
type textarea "At Coastal Health Connections, we understand how challenging it can be to care …"
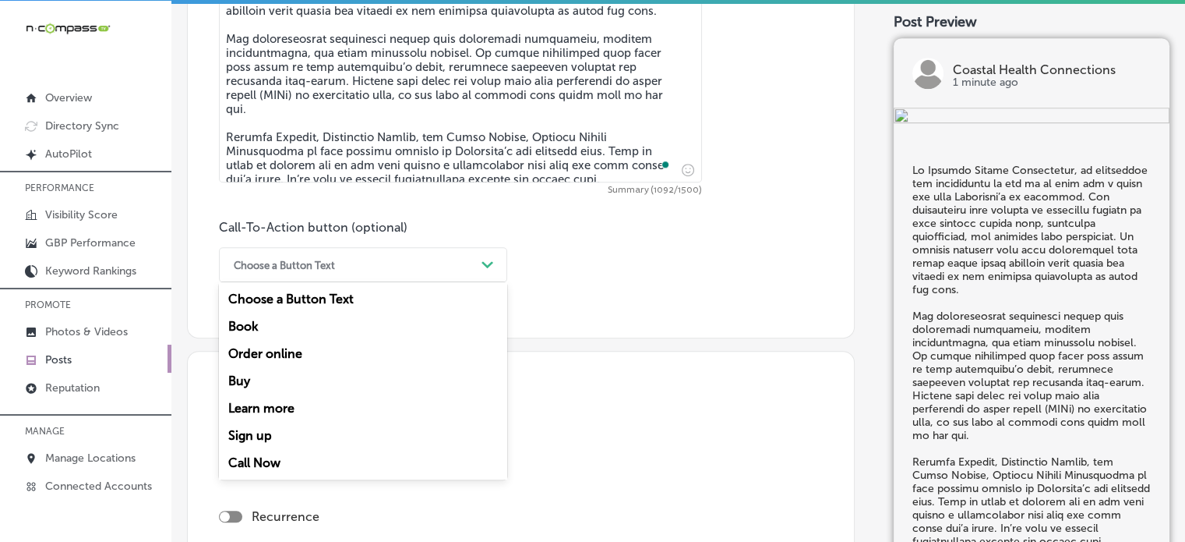
click at [337, 273] on div "Choose a Button Text" at bounding box center [350, 264] width 249 height 24
click at [367, 262] on div "Choose a Button Text" at bounding box center [350, 264] width 249 height 24
click at [259, 465] on div "Call Now" at bounding box center [363, 462] width 288 height 27
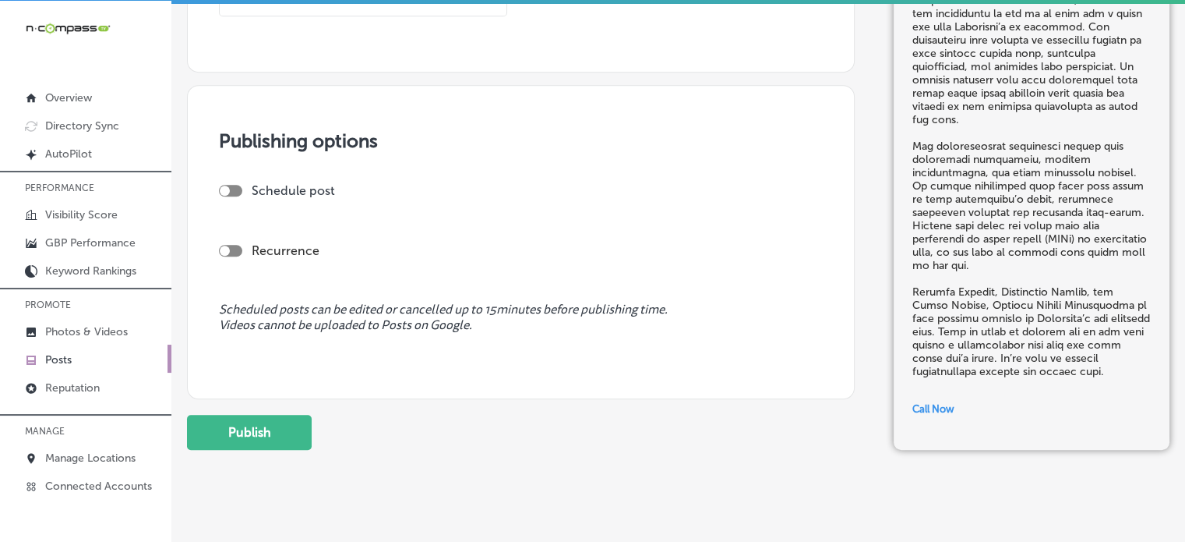
scroll to position [1263, 0]
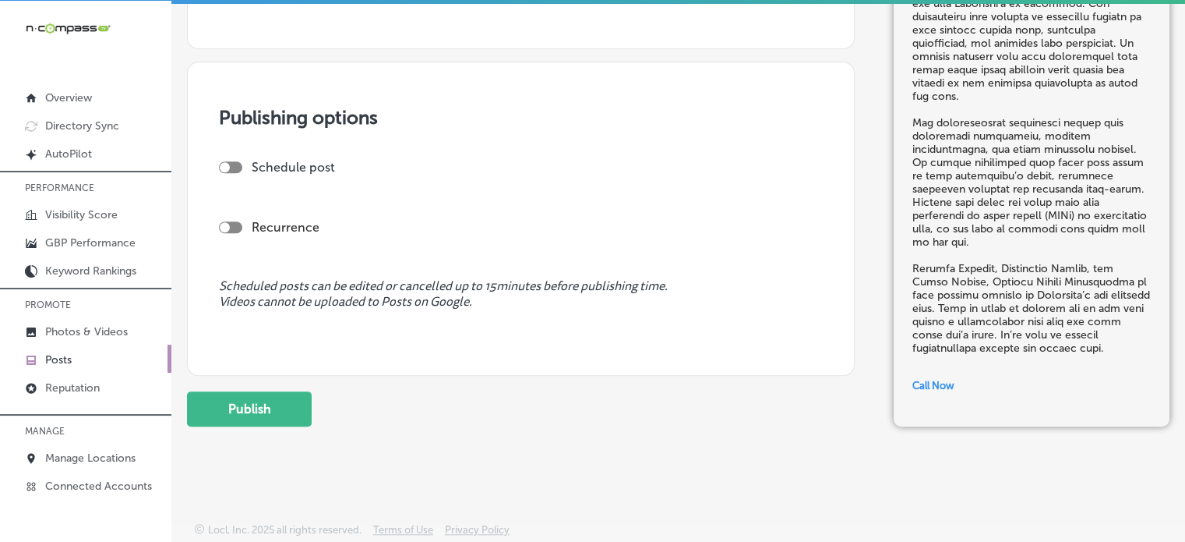
click at [234, 164] on div at bounding box center [230, 167] width 23 height 12
checkbox input "true"
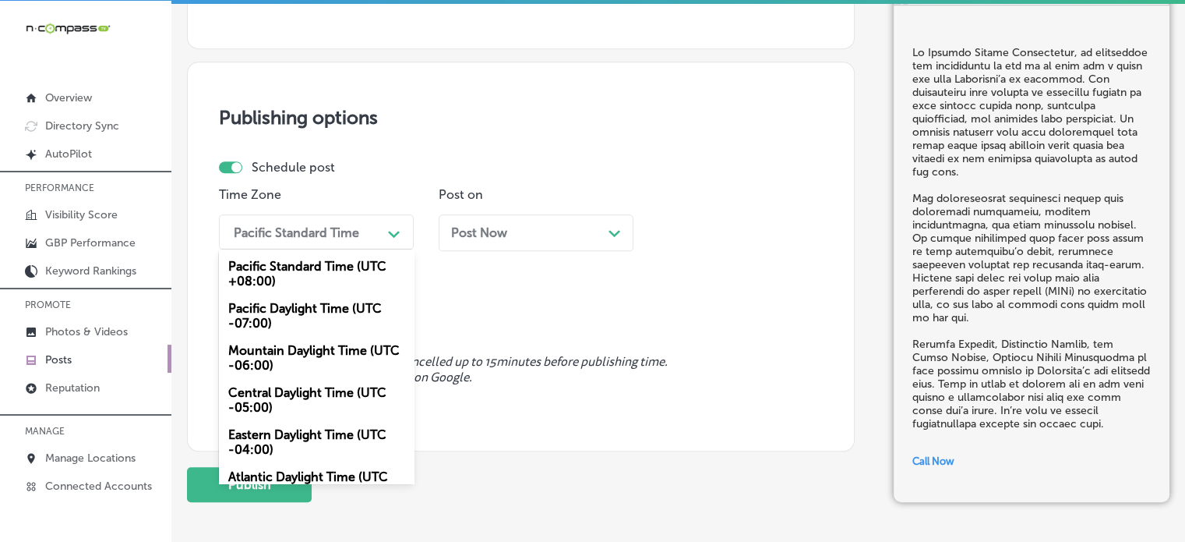
click at [382, 228] on div "Path Created with Sketch." at bounding box center [394, 232] width 25 height 25
click at [329, 358] on div "Mountain Daylight Time (UTC -06:00)" at bounding box center [316, 358] width 195 height 42
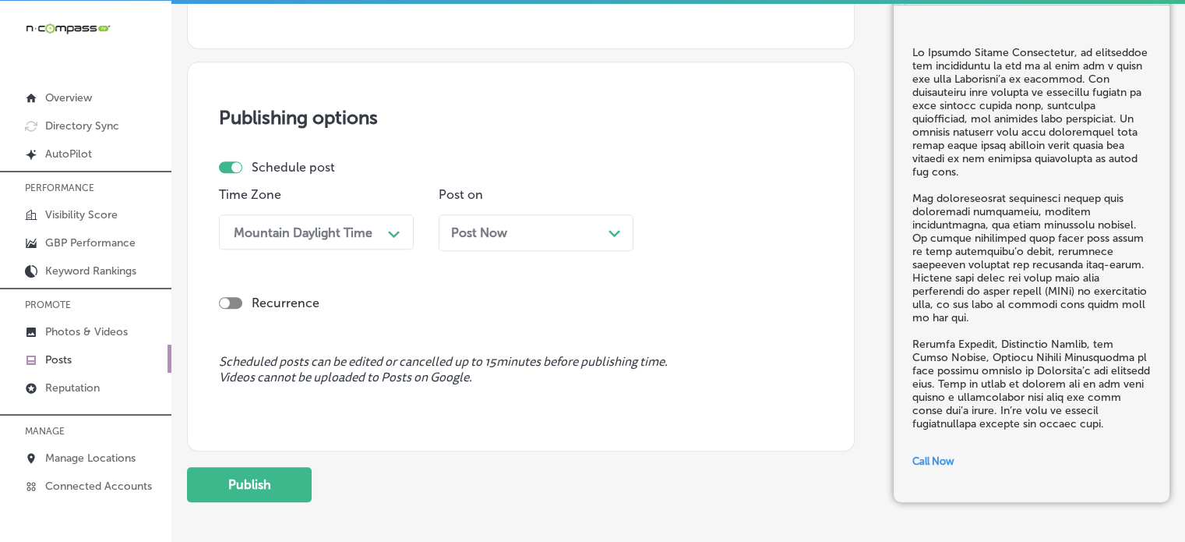
click at [566, 236] on div "Post Now Path Created with Sketch." at bounding box center [536, 232] width 170 height 15
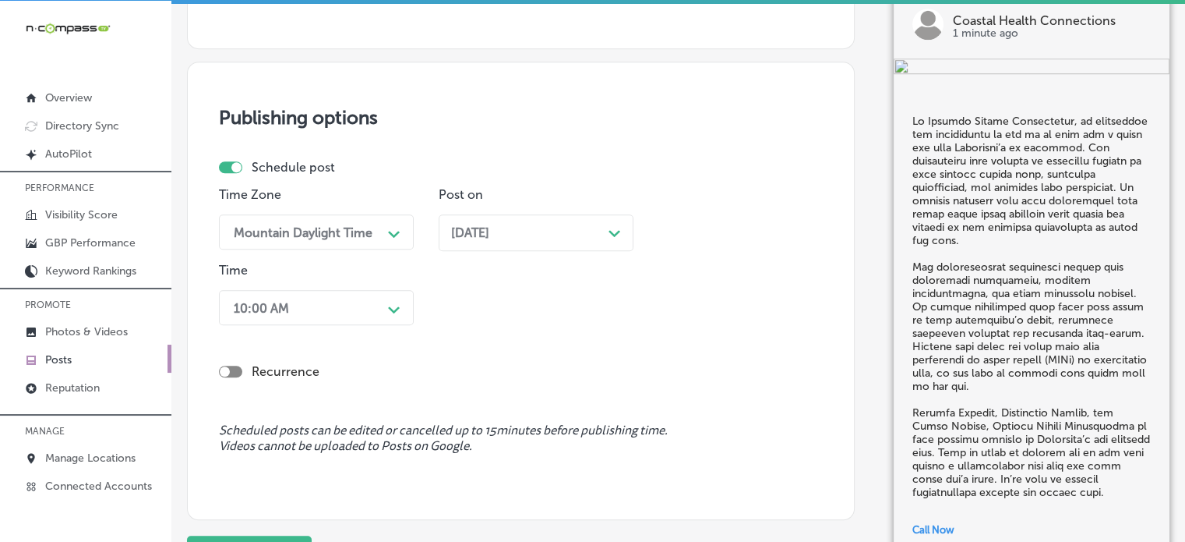
scroll to position [1285, 0]
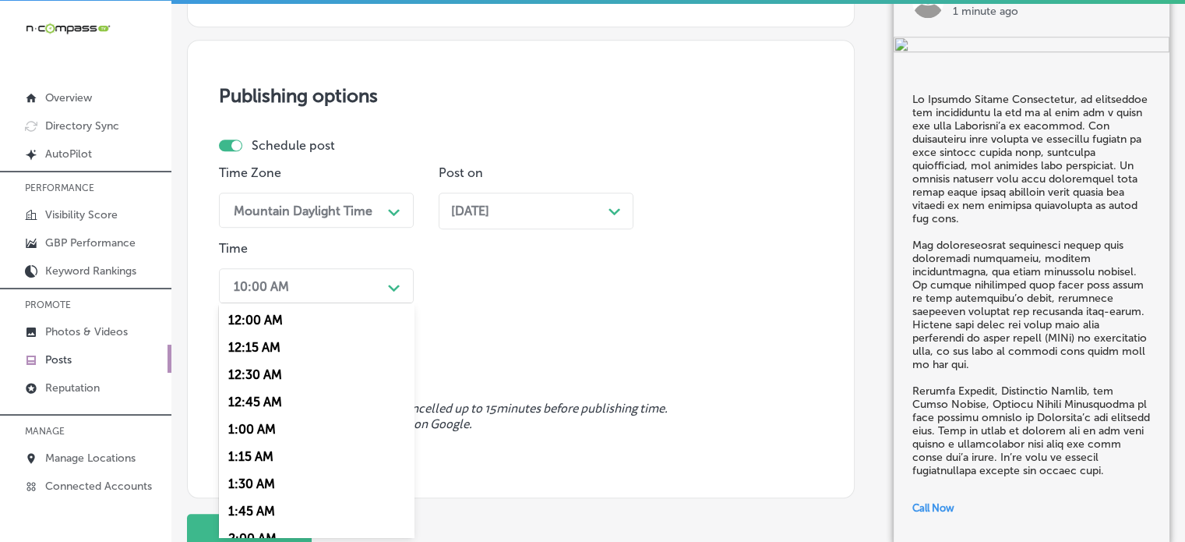
click at [340, 303] on div "option 12:00 AM focused, 1 of 96. 96 results available. Use Up and Down to choo…" at bounding box center [316, 285] width 195 height 35
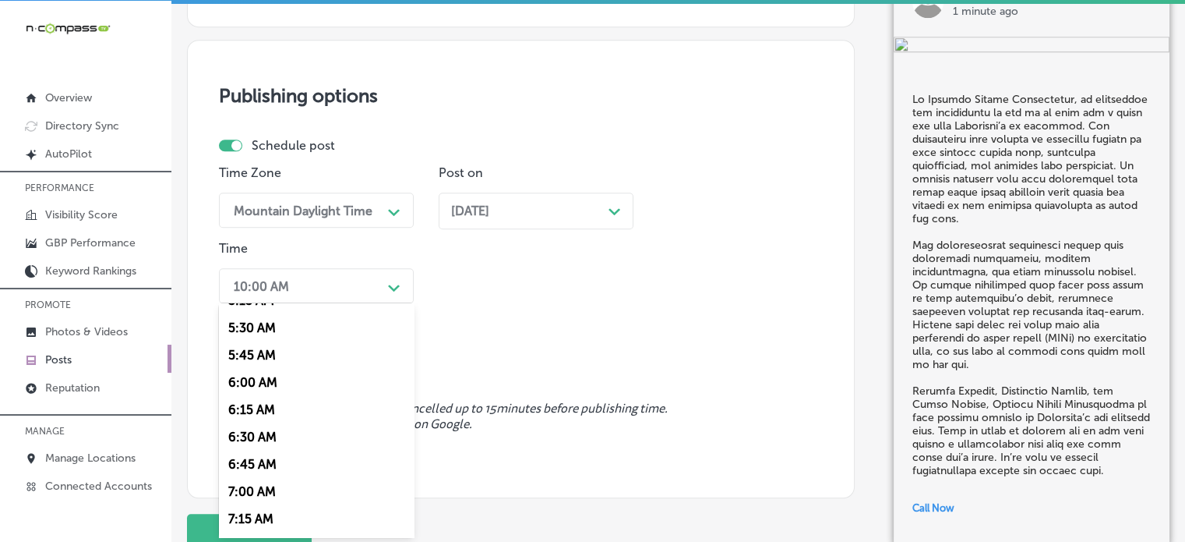
scroll to position [693, 0]
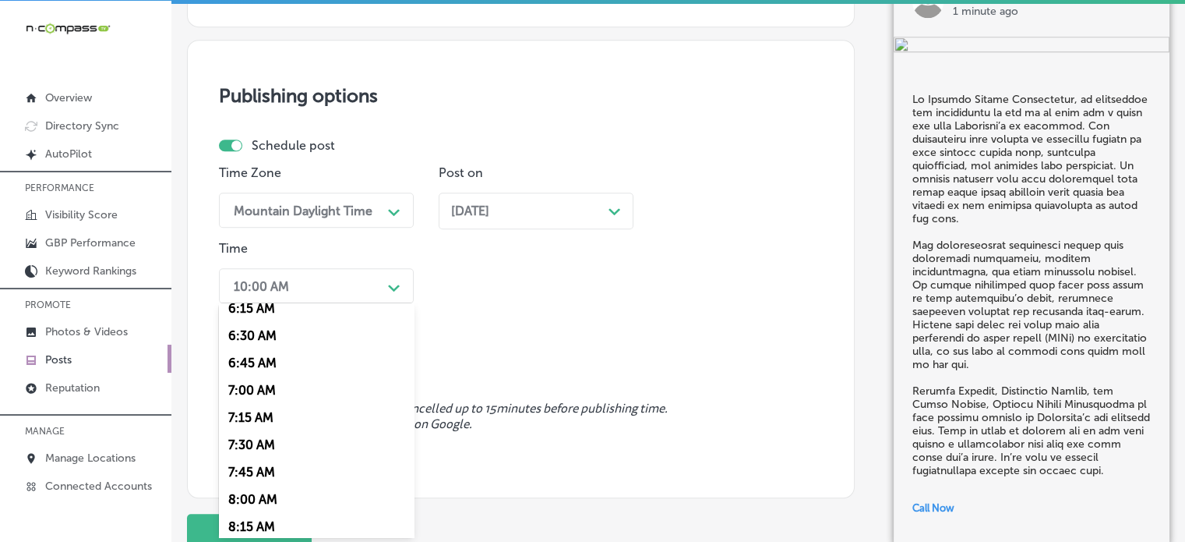
click at [260, 395] on div "7:00 AM" at bounding box center [316, 389] width 195 height 27
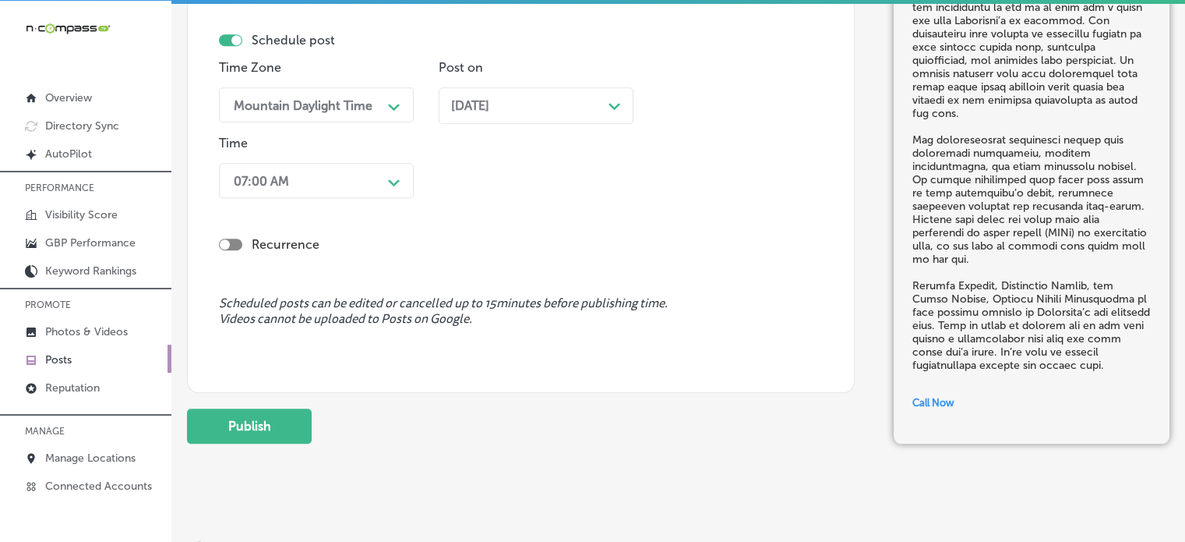
scroll to position [1392, 0]
click at [266, 414] on button "Publish" at bounding box center [249, 424] width 125 height 35
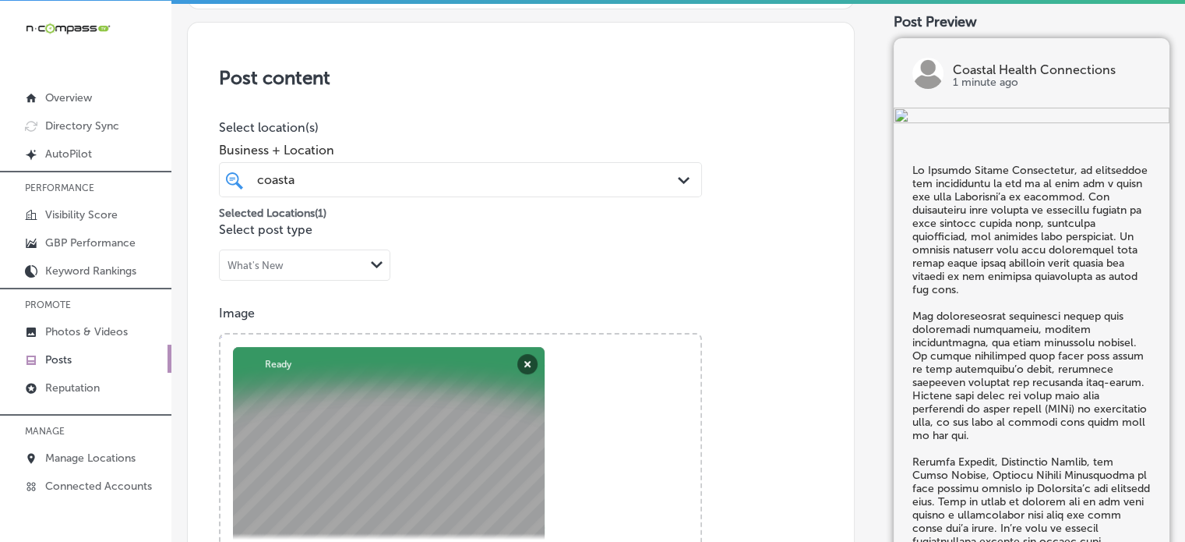
scroll to position [390, 0]
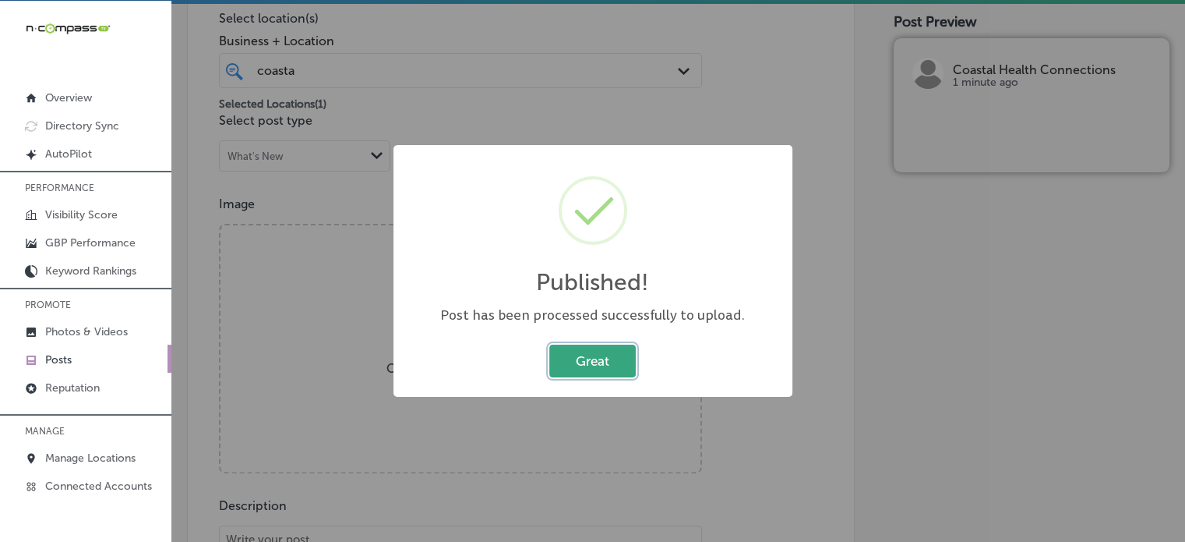
click at [569, 359] on button "Great" at bounding box center [592, 360] width 86 height 32
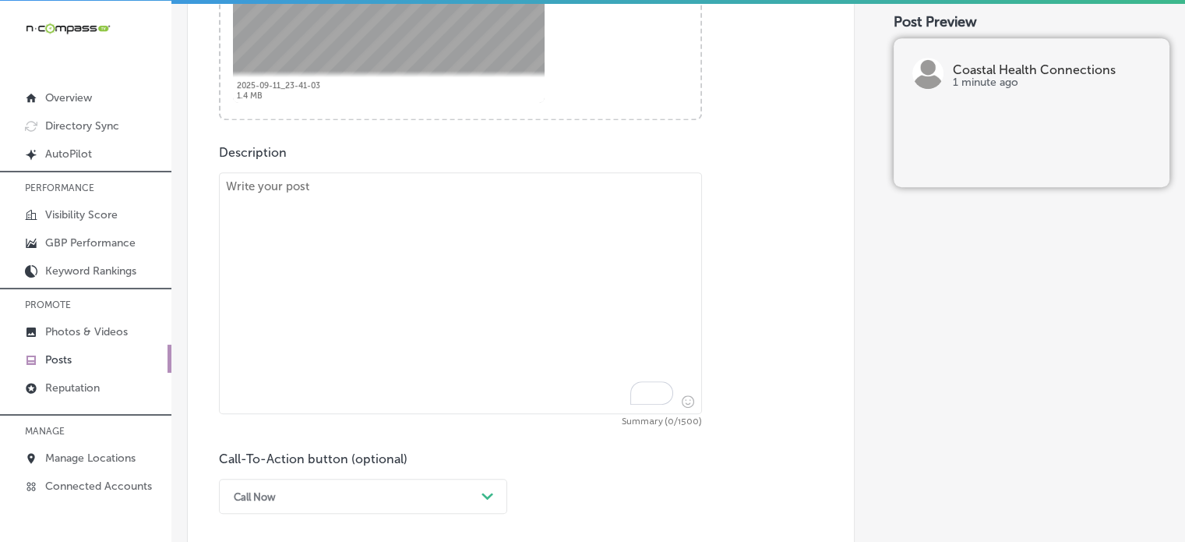
scroll to position [743, 0]
click at [434, 364] on textarea "To enrich screen reader interactions, please activate Accessibility in Grammarl…" at bounding box center [460, 292] width 483 height 242
paste textarea ""If you or a loved one needs home health aides to assist with personal care, me…"
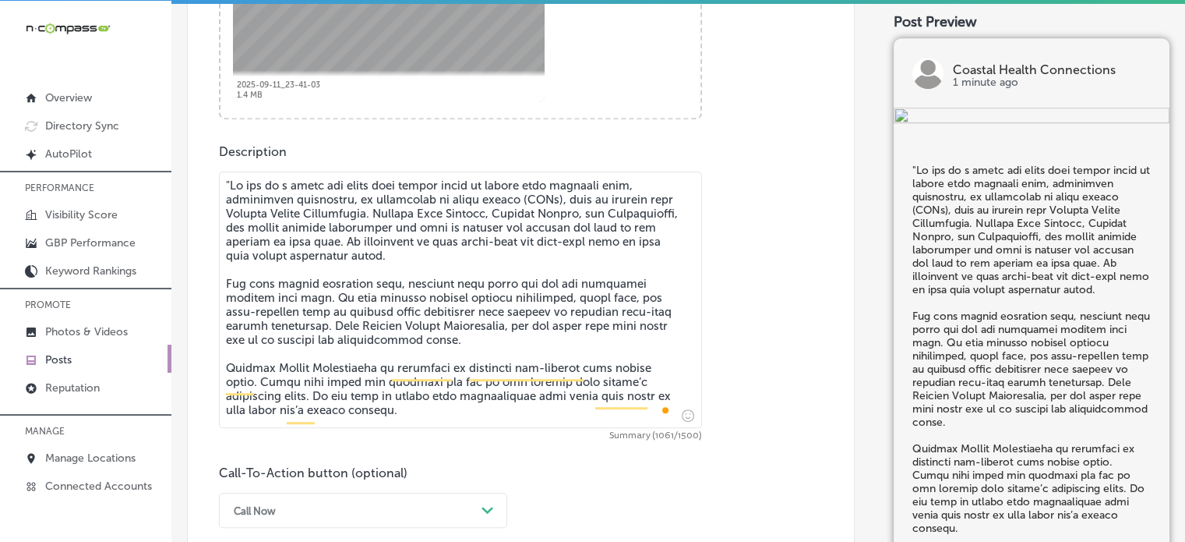
click at [231, 181] on textarea "To enrich screen reader interactions, please activate Accessibility in Grammarl…" at bounding box center [460, 299] width 483 height 256
click at [397, 294] on textarea "To enrich screen reader interactions, please activate Accessibility in Grammarl…" at bounding box center [460, 299] width 483 height 256
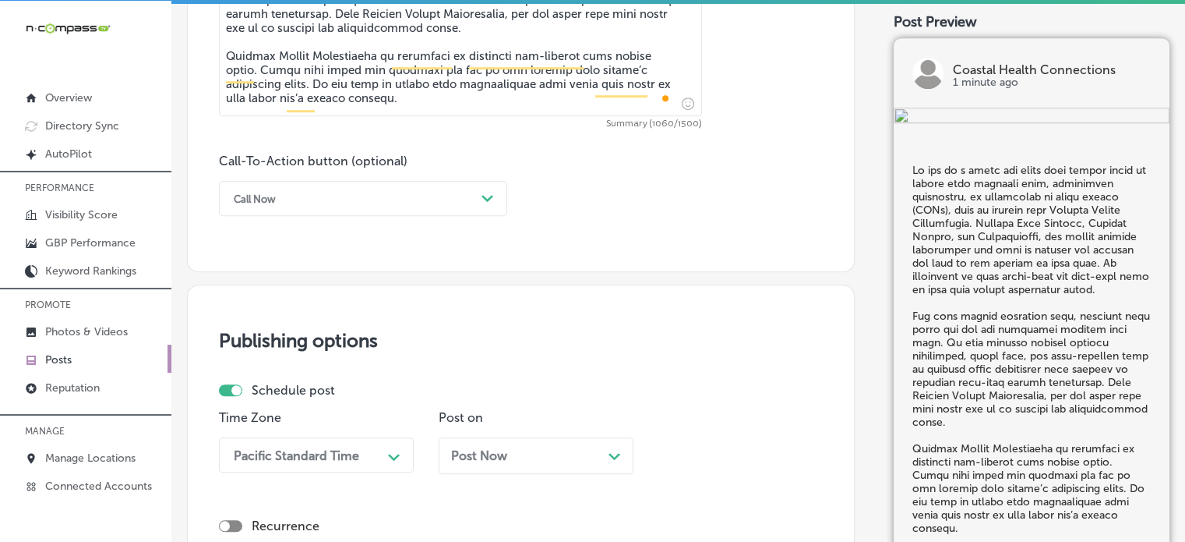
scroll to position [1058, 0]
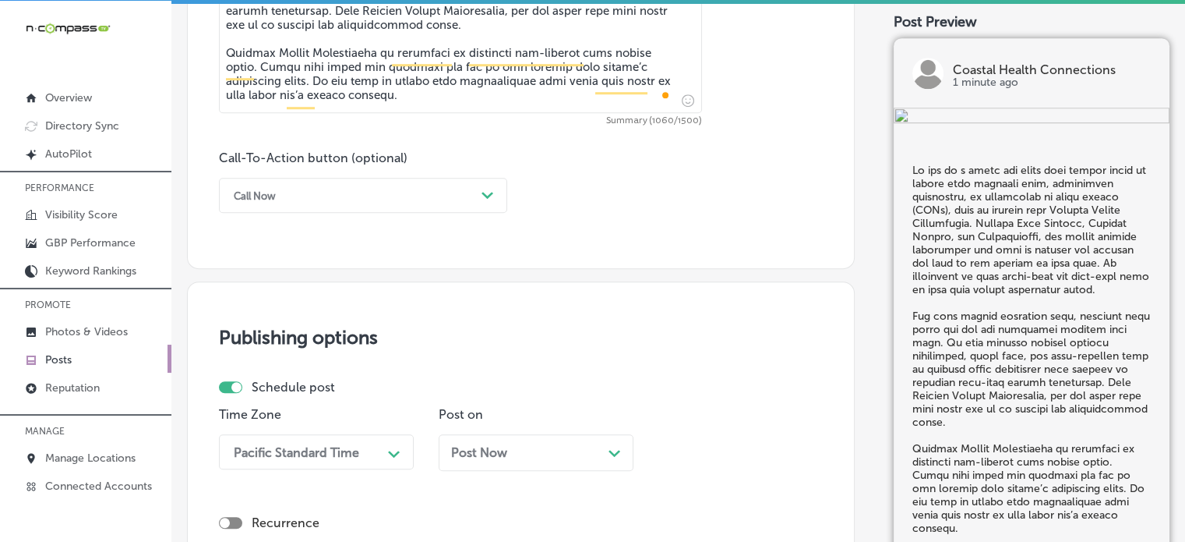
type textarea "If you or a loved one needs home health aides to assist with personal care, med…"
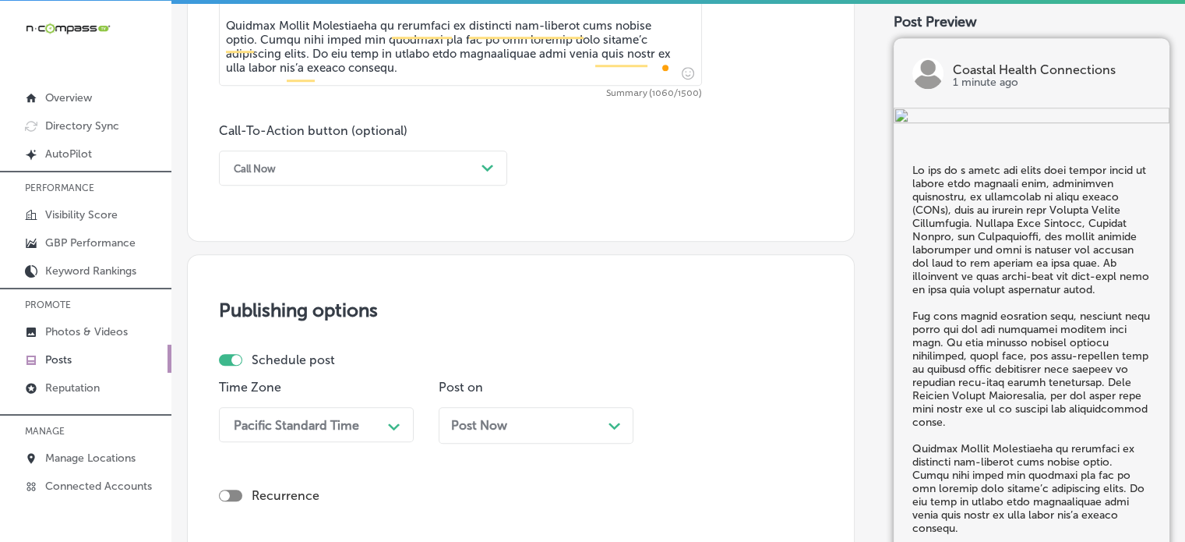
scroll to position [1086, 0]
click at [386, 173] on div "Call Now" at bounding box center [350, 167] width 249 height 24
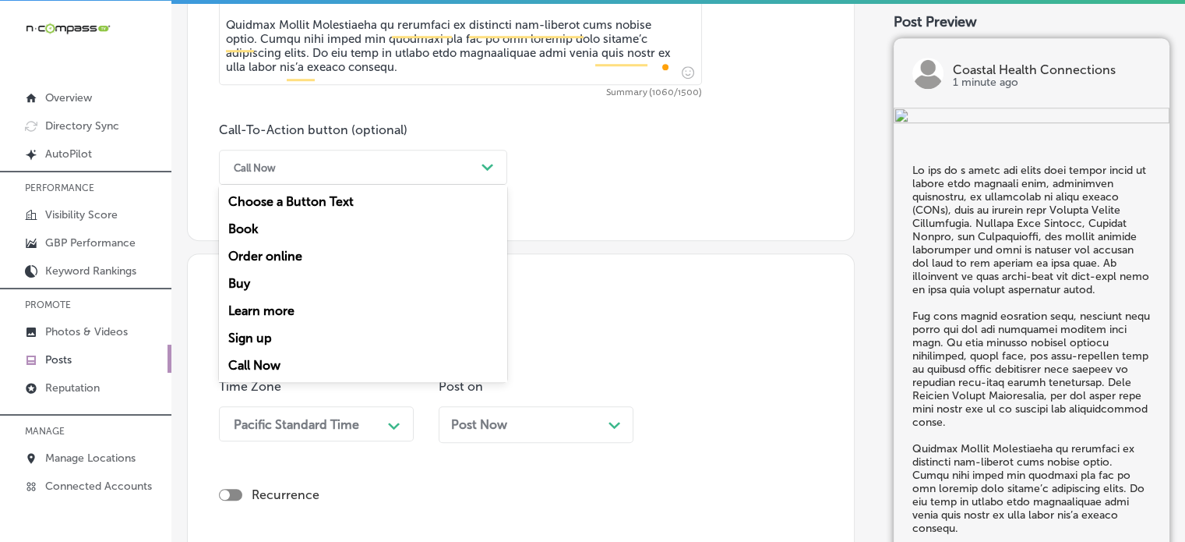
click at [291, 302] on div "Learn more" at bounding box center [363, 310] width 288 height 27
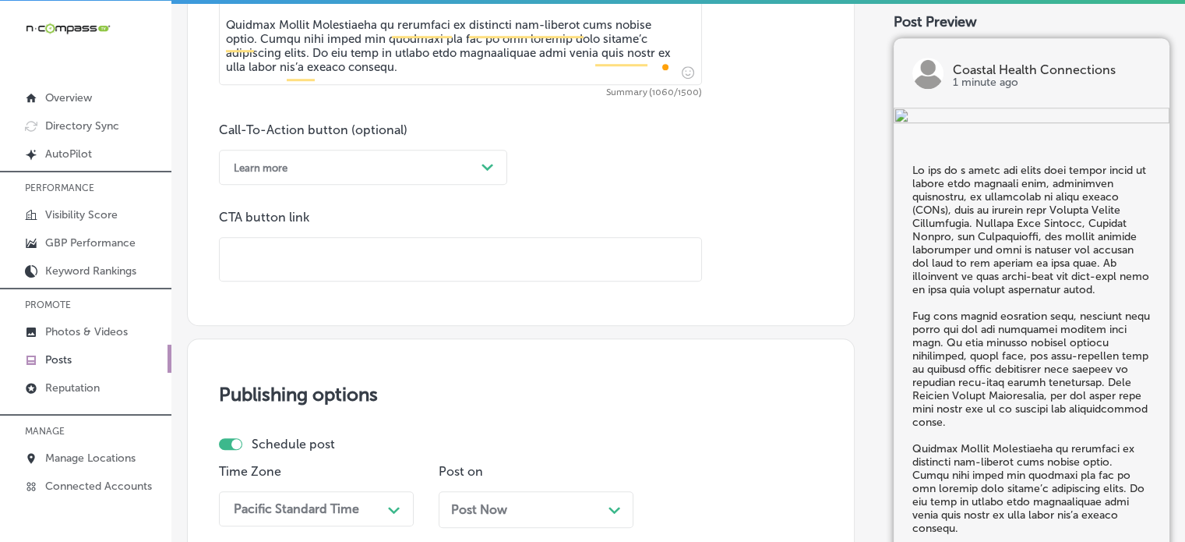
click at [362, 260] on input "text" at bounding box center [461, 259] width 482 height 43
paste input "https://www.coastalhealthconnections.com/"
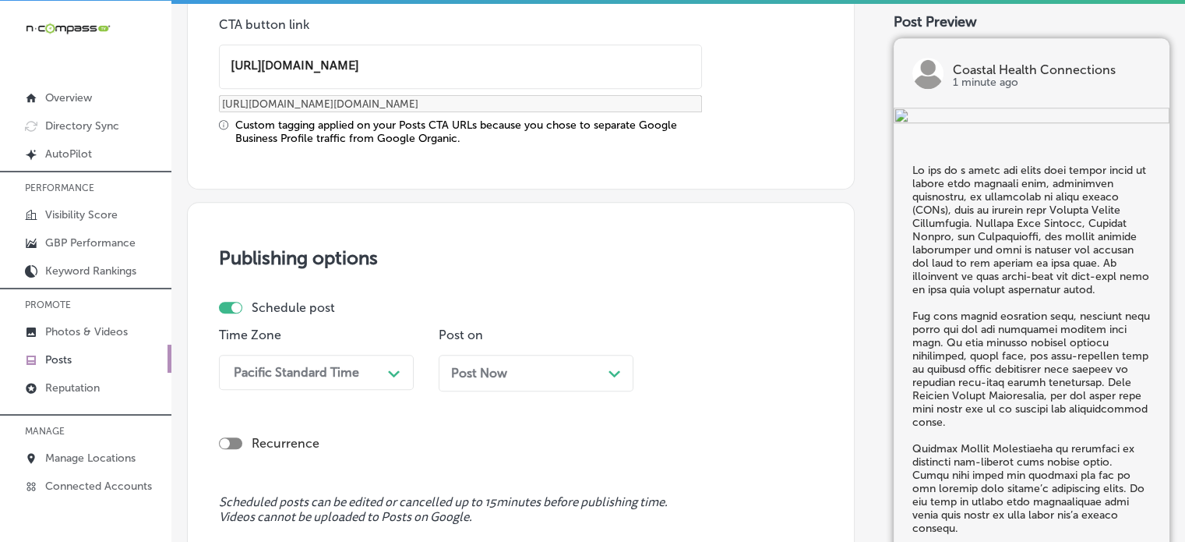
scroll to position [1279, 0]
type input "https://www.coastalhealthconnections.com/"
click at [355, 367] on div "Pacific Standard Time Path Created with Sketch." at bounding box center [316, 371] width 195 height 35
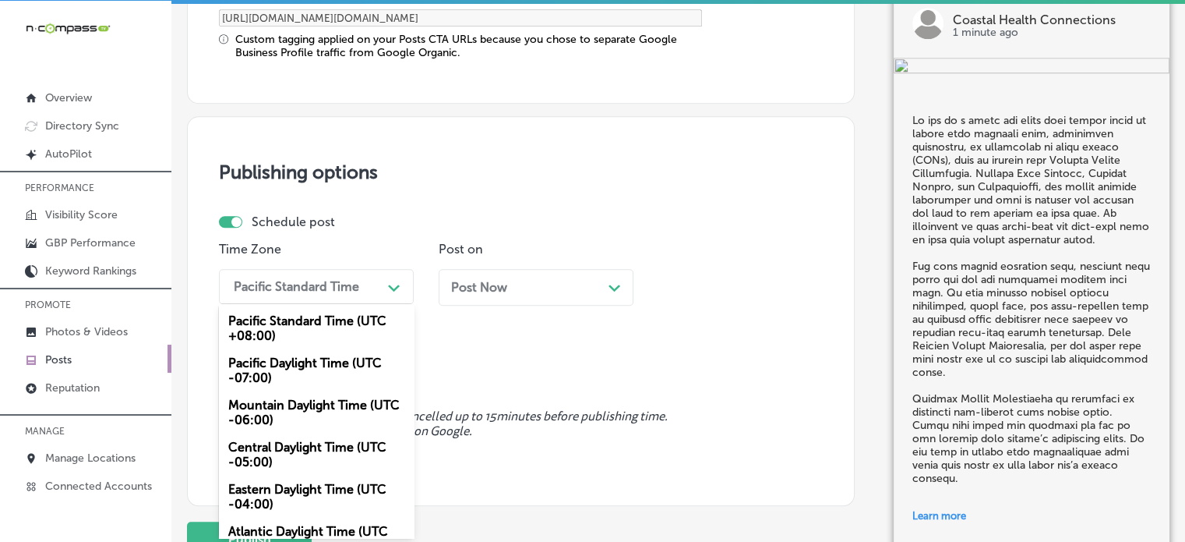
click at [277, 407] on div "Mountain Daylight Time (UTC -06:00)" at bounding box center [316, 412] width 195 height 42
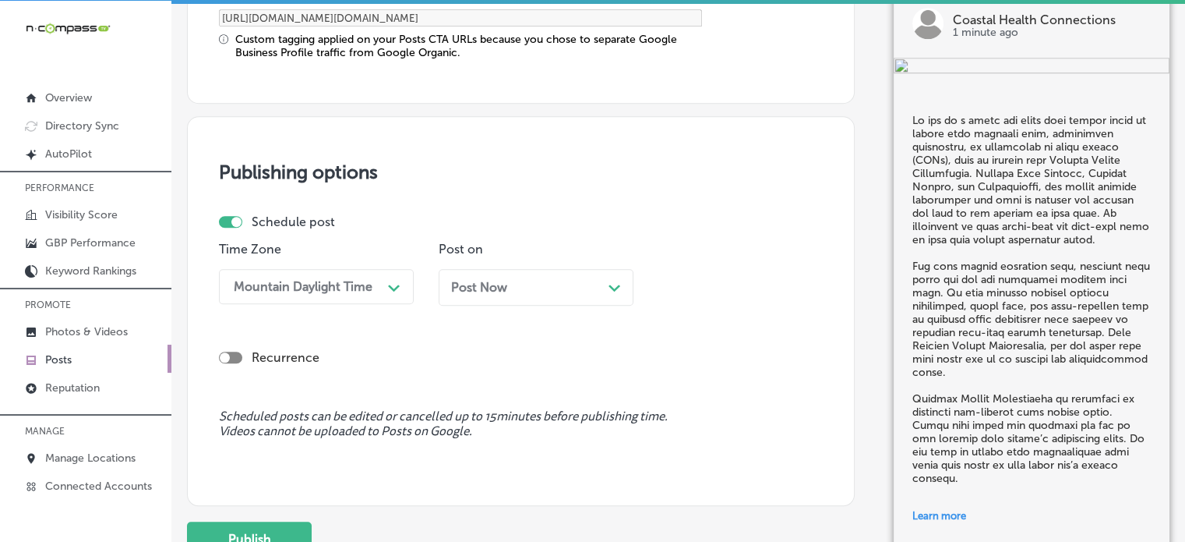
click at [531, 275] on div "Post Now Path Created with Sketch." at bounding box center [536, 287] width 195 height 37
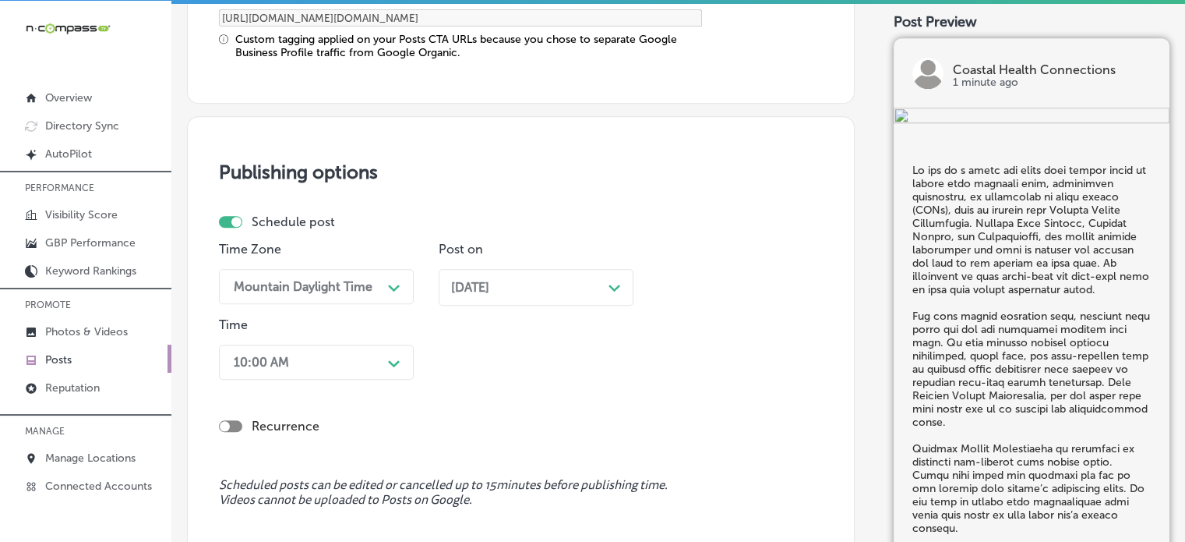
click at [386, 358] on div "10:00 AM Path Created with Sketch." at bounding box center [316, 361] width 195 height 35
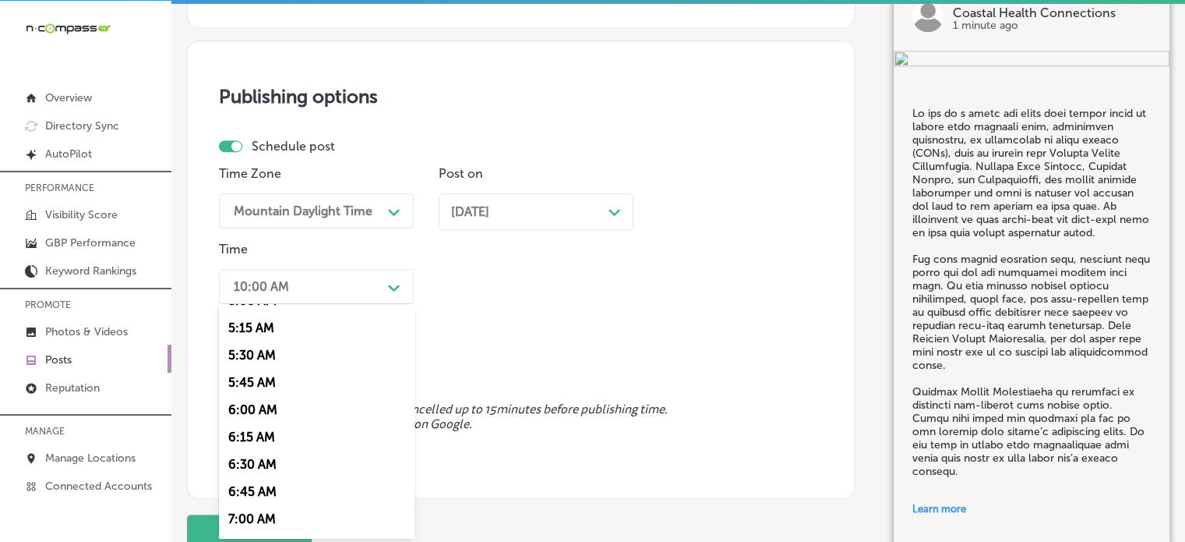
scroll to position [594, 0]
click at [262, 492] on div "7:00 AM" at bounding box center [316, 490] width 195 height 27
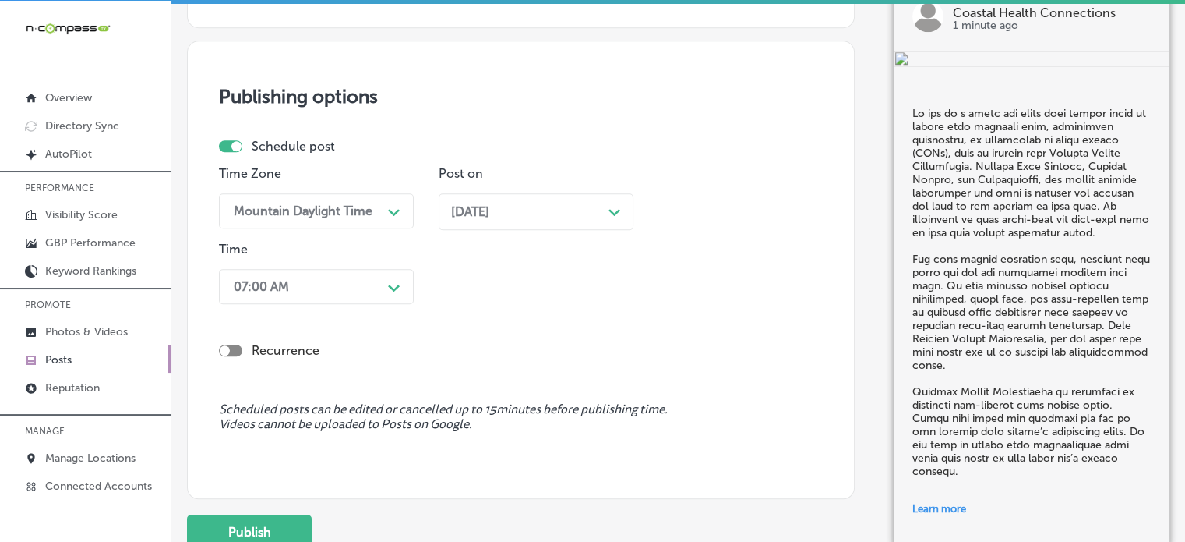
scroll to position [1537, 0]
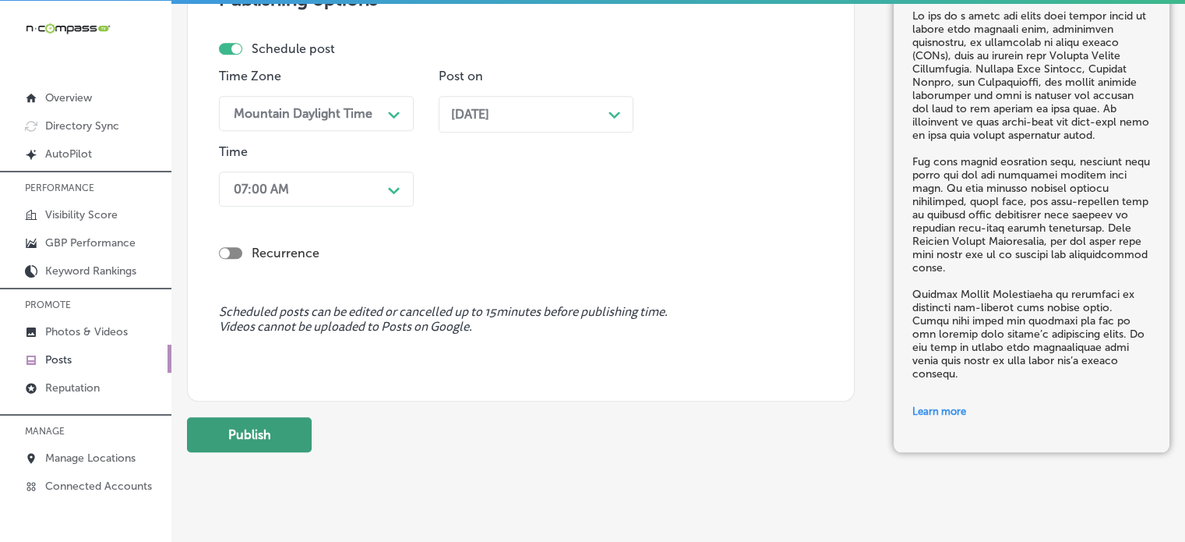
click at [270, 433] on button "Publish" at bounding box center [249, 434] width 125 height 35
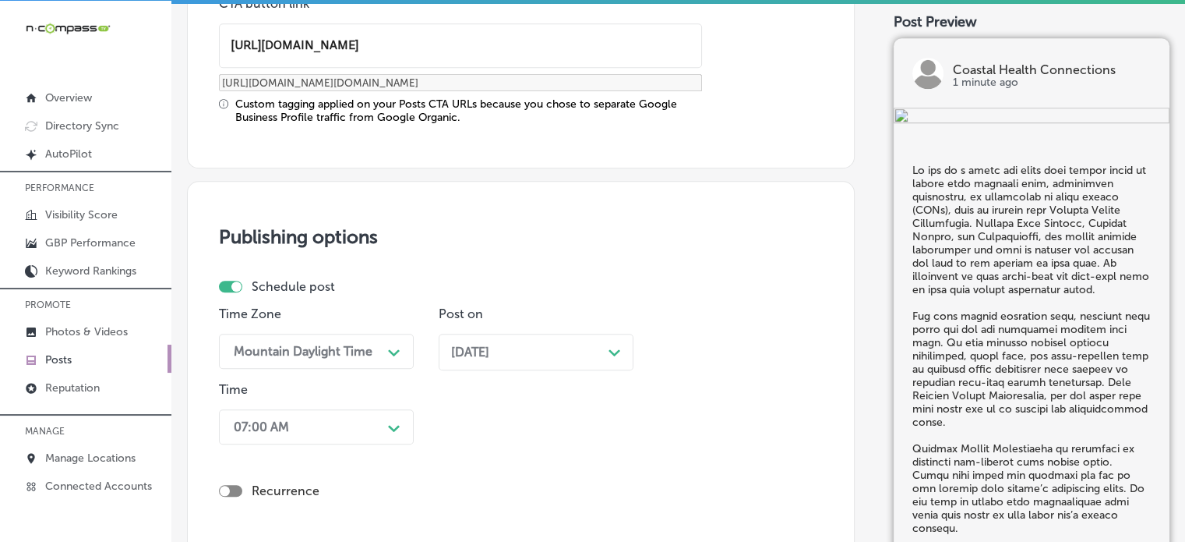
scroll to position [1290, 0]
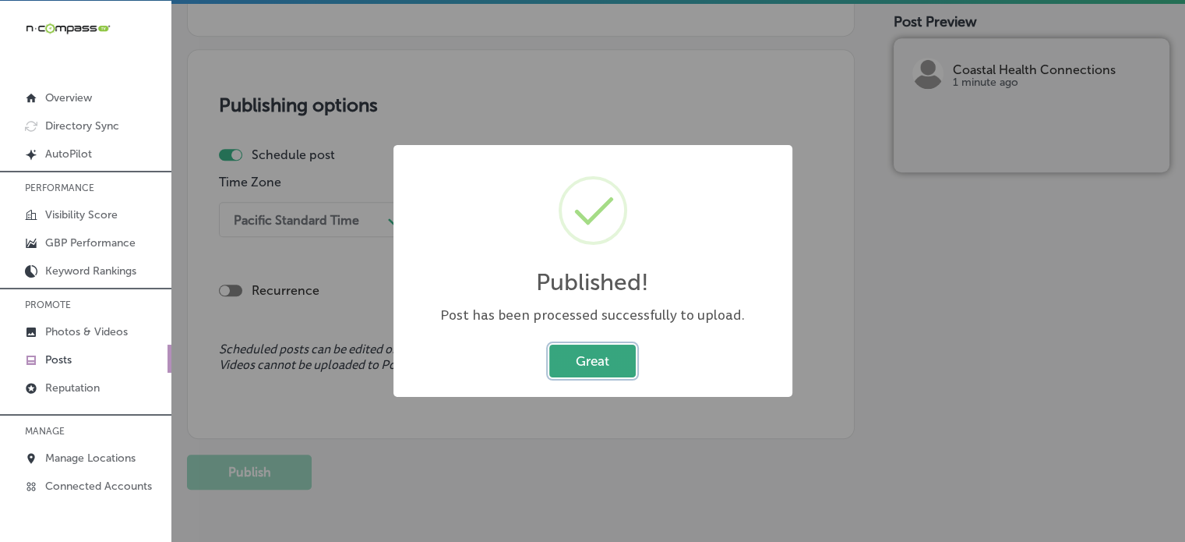
click at [594, 366] on button "Great" at bounding box center [592, 360] width 86 height 32
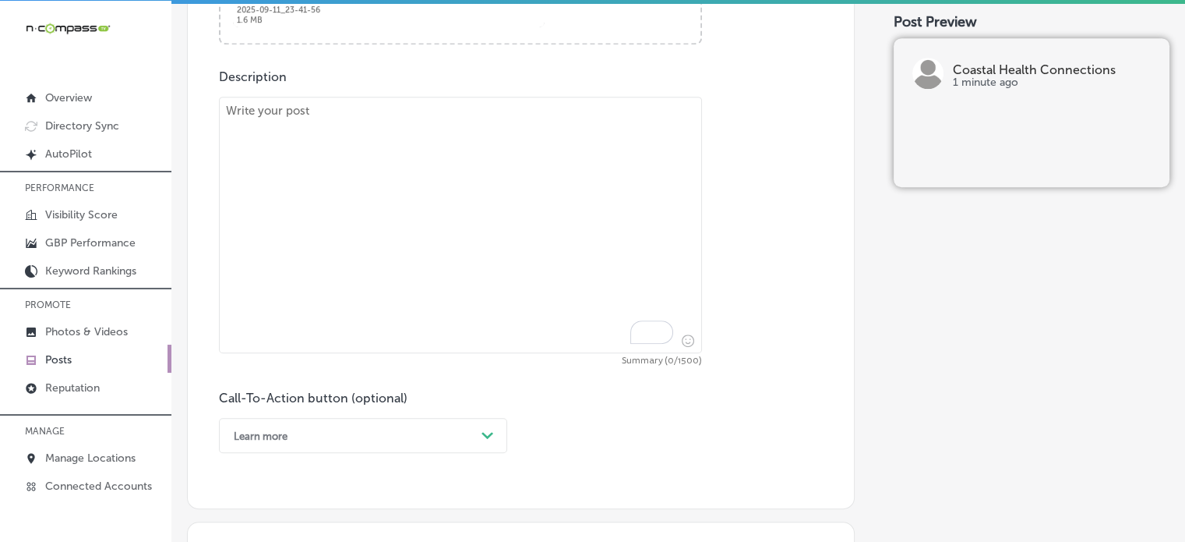
scroll to position [821, 0]
paste textarea ""Managing chronic diseases can be overwhelming, but Coastal Health Connections …"
click at [511, 239] on textarea "To enrich screen reader interactions, please activate Accessibility in Grammarl…" at bounding box center [460, 221] width 483 height 256
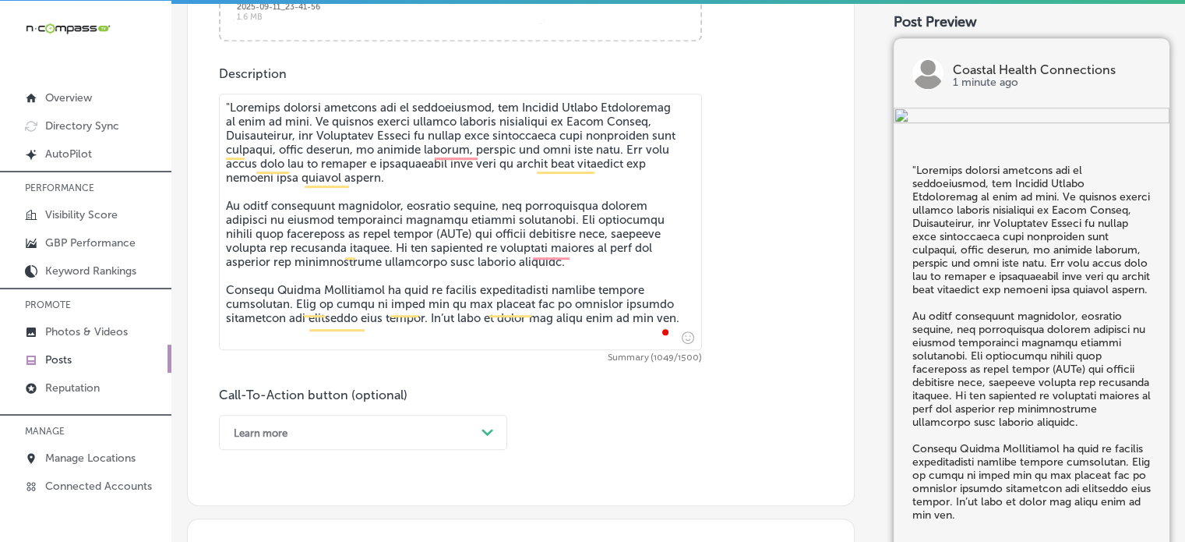
click at [228, 98] on textarea "To enrich screen reader interactions, please activate Accessibility in Grammarl…" at bounding box center [460, 221] width 483 height 256
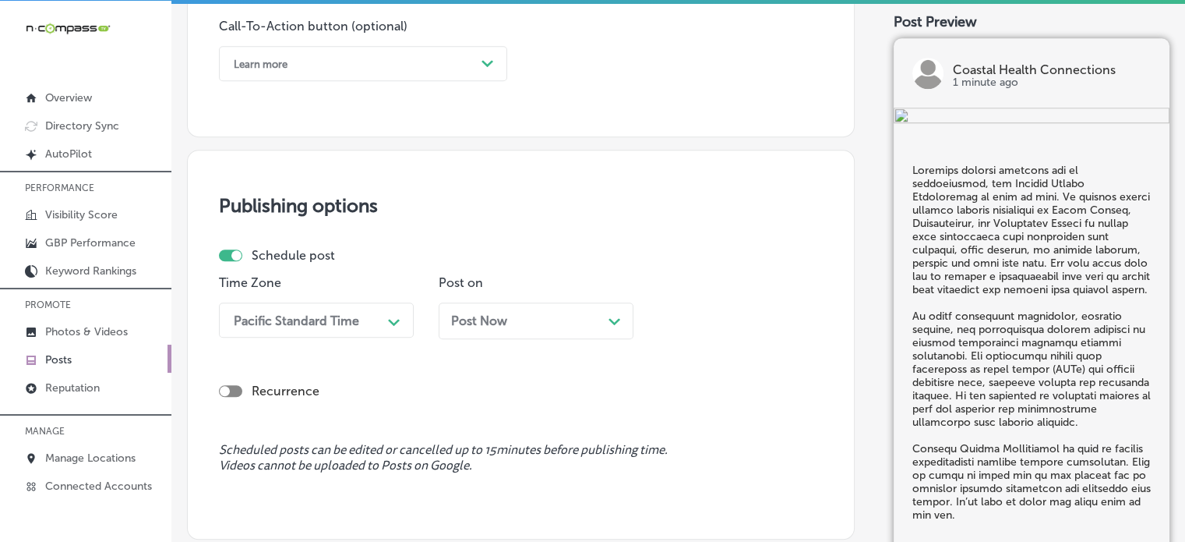
scroll to position [1217, 0]
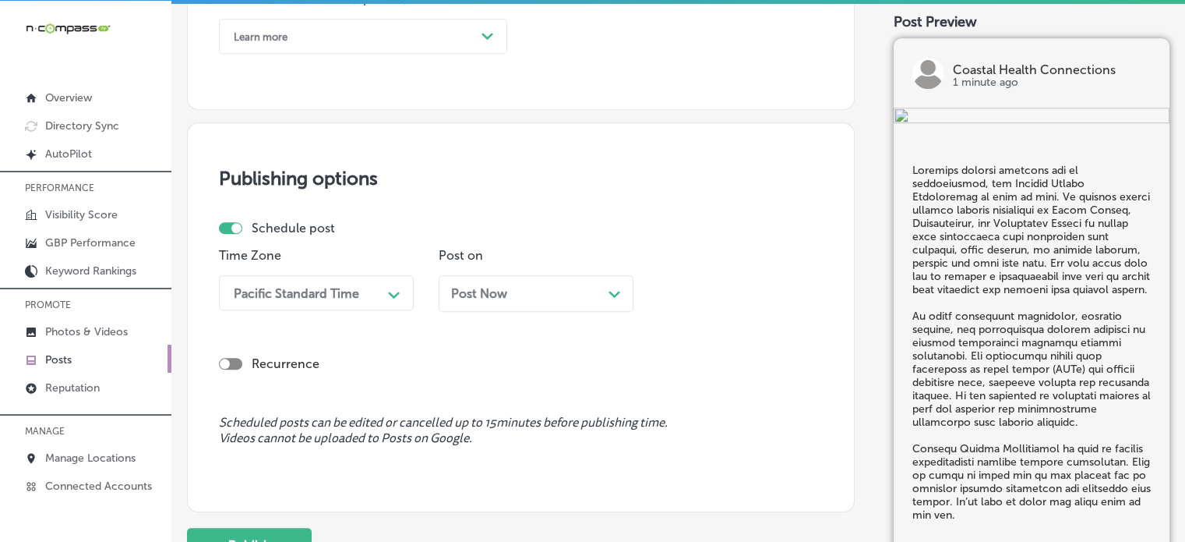
type textarea "Managing chronic diseases can be overwhelming, but Coastal Health Connections i…"
click at [393, 50] on div "Learn more Path Created with Sketch." at bounding box center [363, 36] width 288 height 35
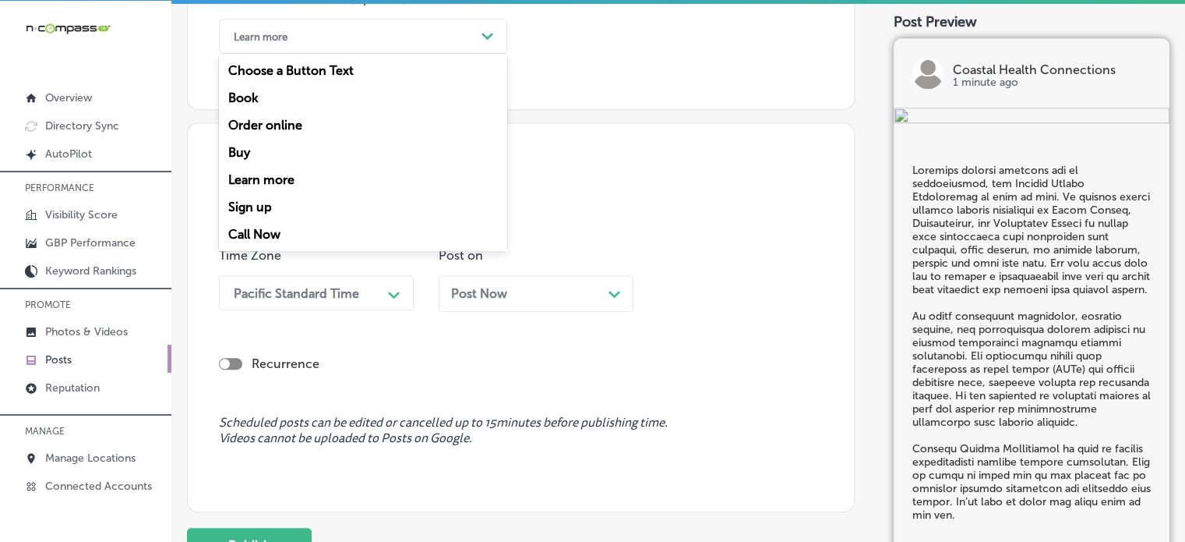
click at [277, 226] on div "Call Now" at bounding box center [363, 234] width 288 height 27
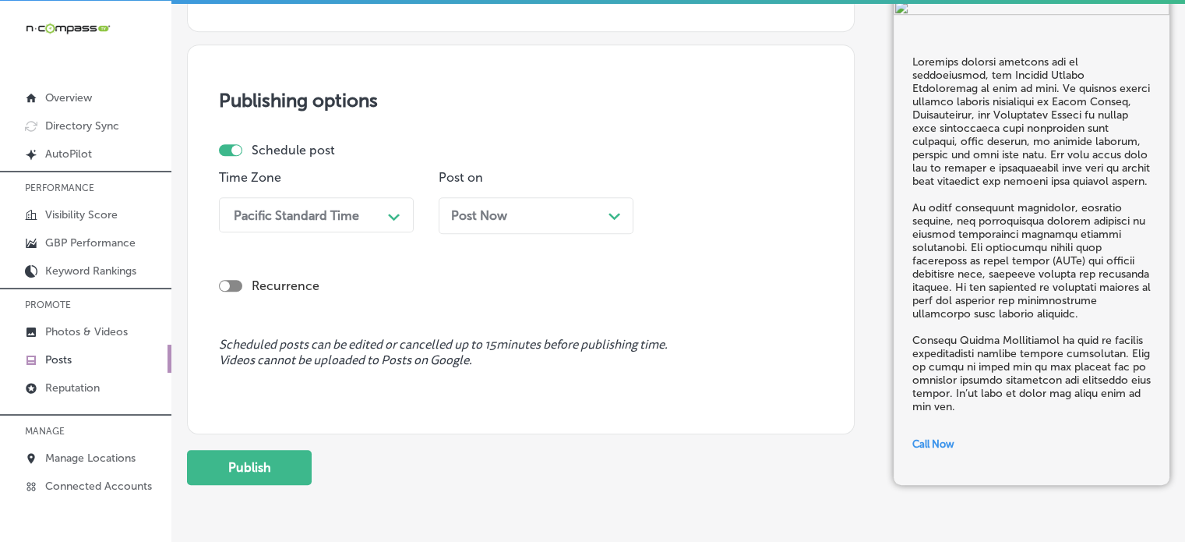
scroll to position [1297, 0]
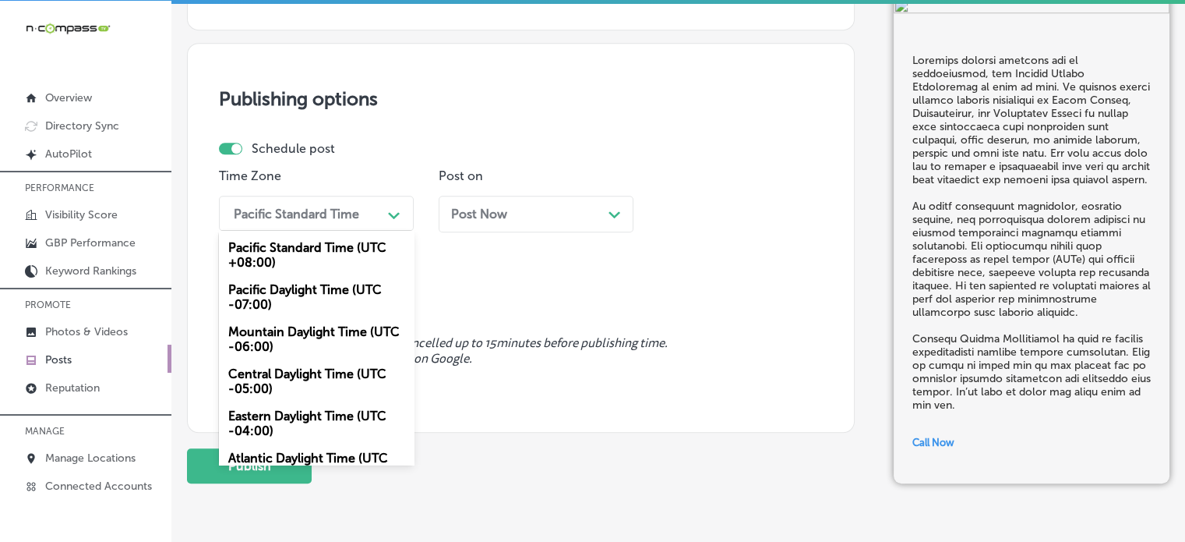
click at [388, 222] on div "Path Created with Sketch." at bounding box center [394, 213] width 25 height 25
click at [298, 336] on div "Mountain Daylight Time (UTC -06:00)" at bounding box center [316, 339] width 195 height 42
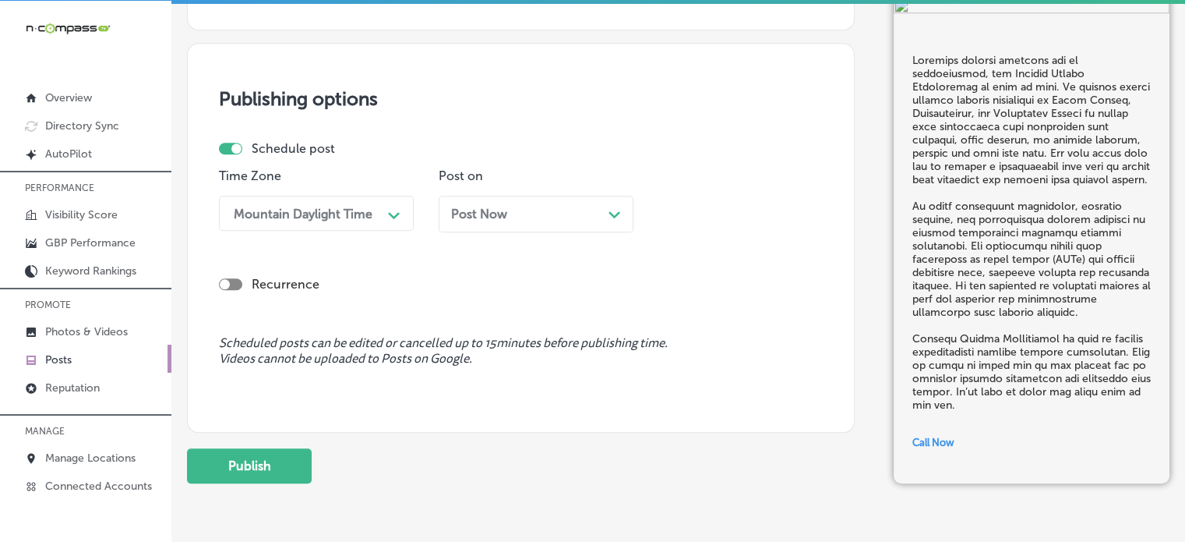
click at [539, 217] on div "Post Now Path Created with Sketch." at bounding box center [536, 213] width 170 height 15
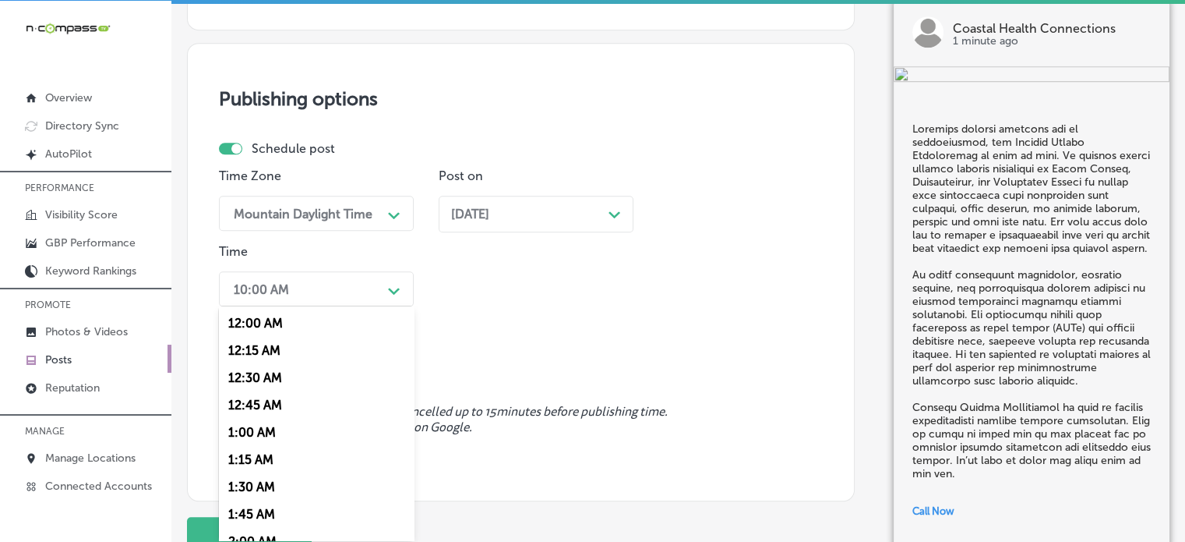
click at [351, 283] on div "10:00 AM" at bounding box center [304, 288] width 156 height 27
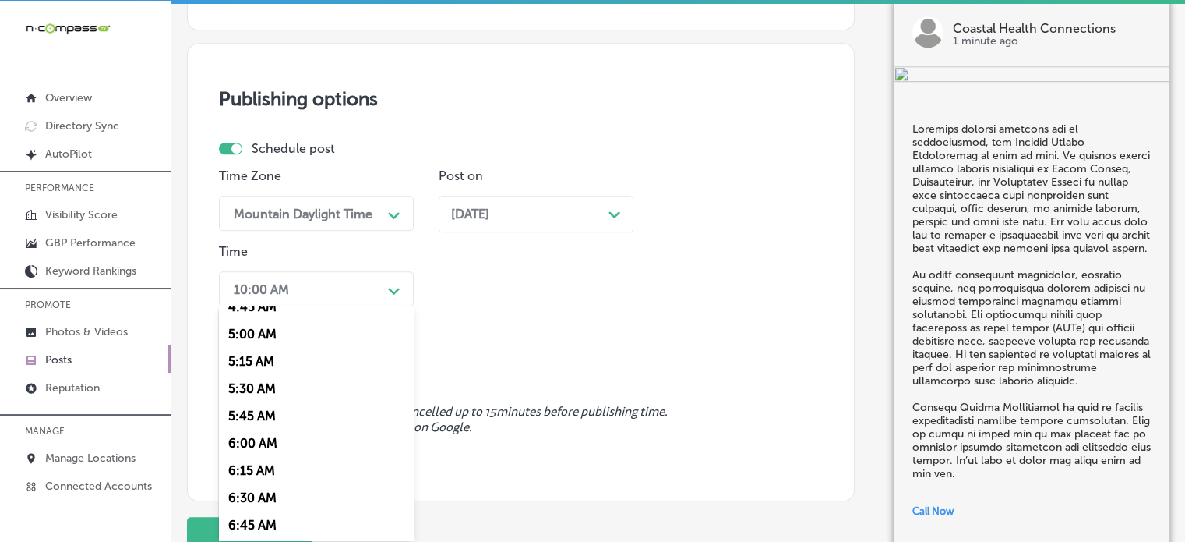
scroll to position [620, 0]
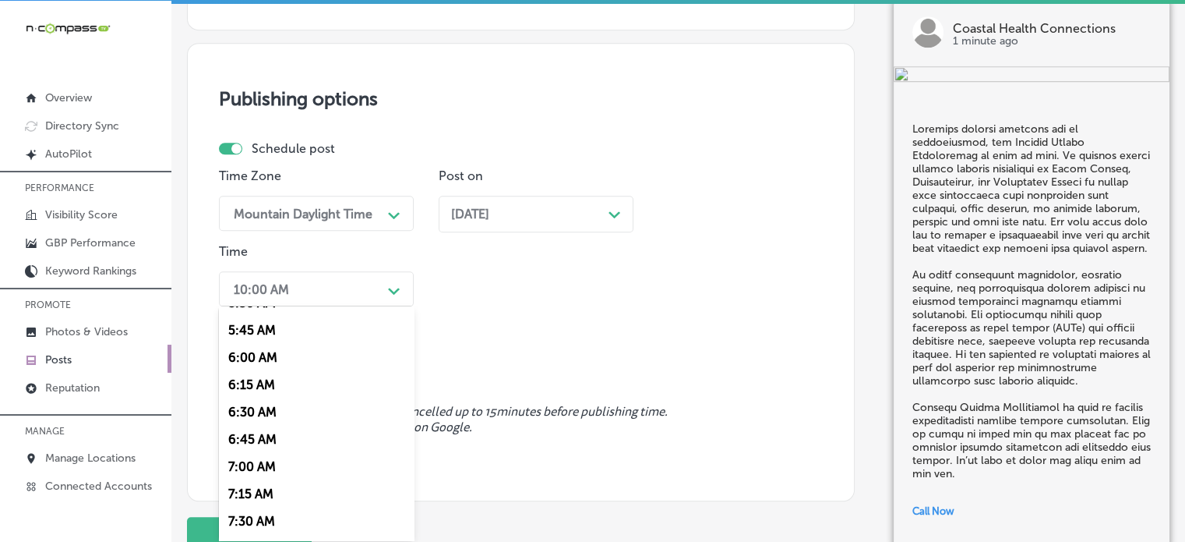
click at [257, 469] on div "7:00 AM" at bounding box center [316, 466] width 195 height 27
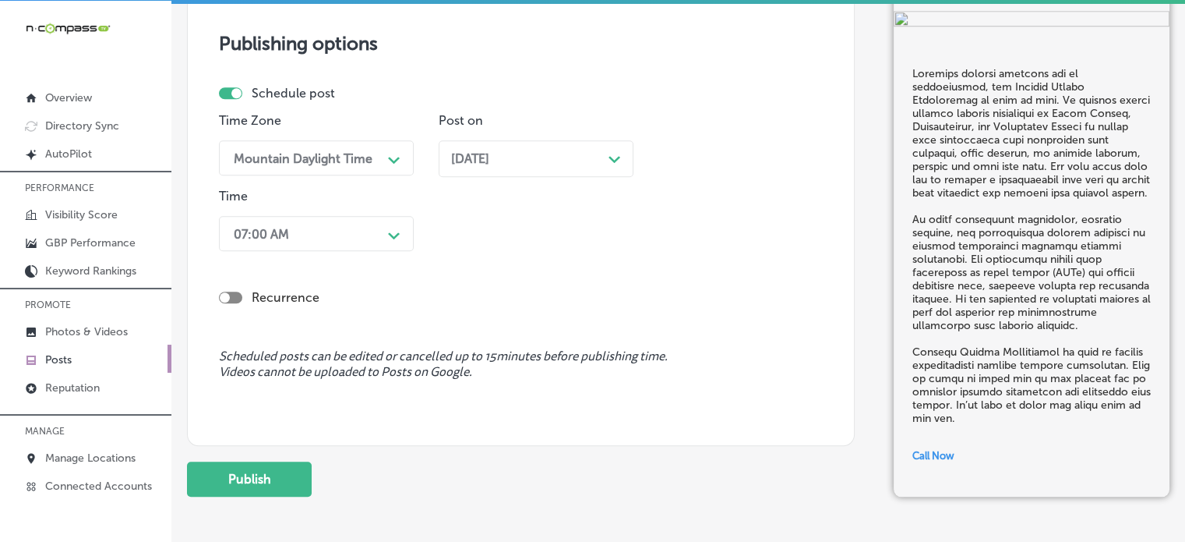
scroll to position [1353, 0]
click at [262, 474] on button "Publish" at bounding box center [249, 477] width 125 height 35
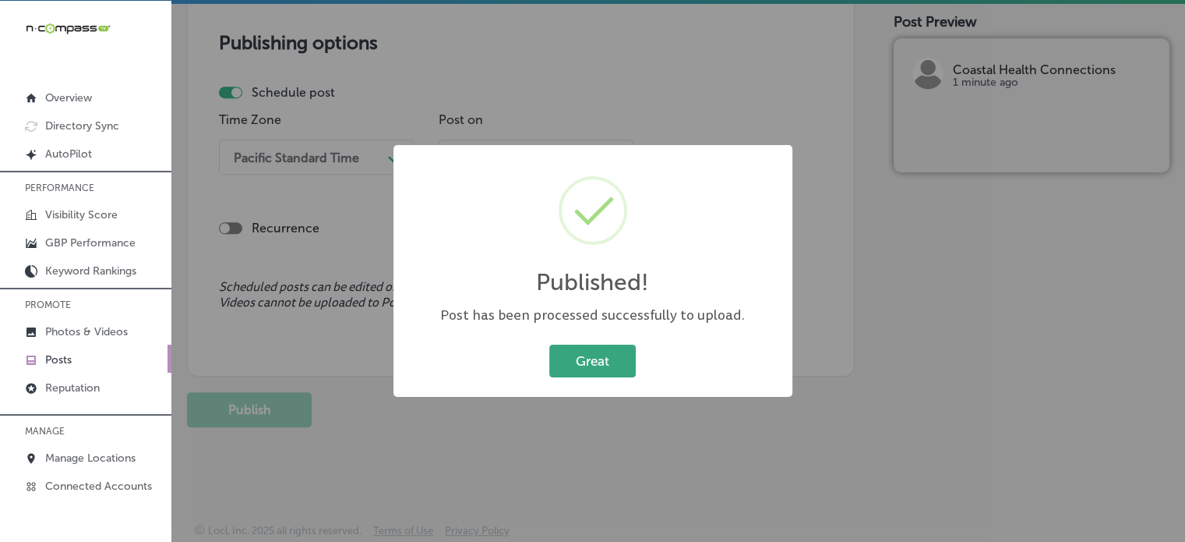
click at [585, 364] on button "Great" at bounding box center [592, 360] width 86 height 32
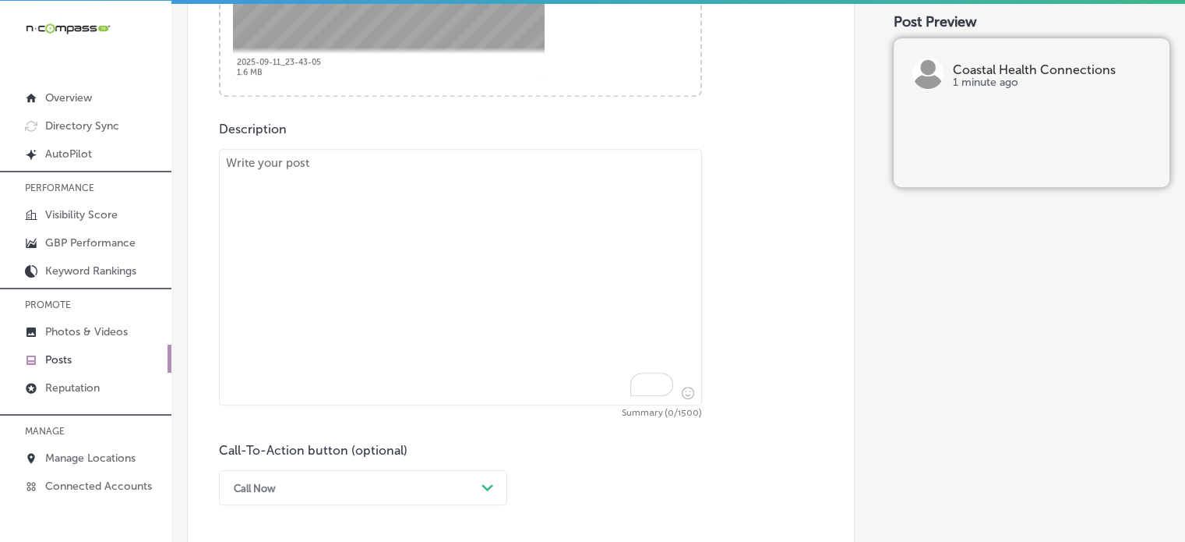
scroll to position [771, 0]
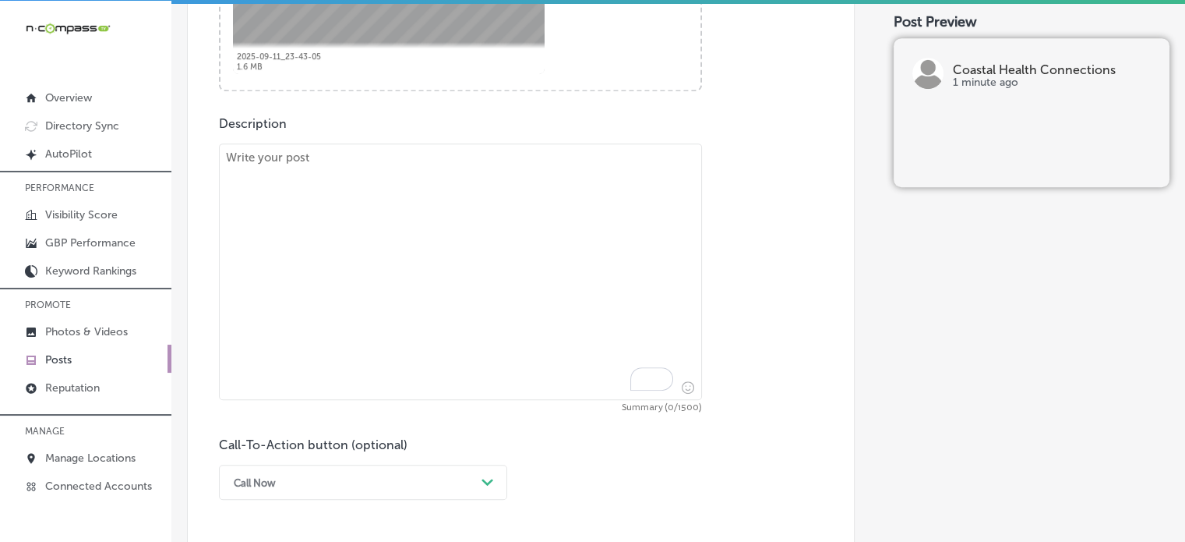
click at [573, 197] on textarea "To enrich screen reader interactions, please activate Accessibility in Grammarl…" at bounding box center [460, 271] width 483 height 256
paste textarea ""At Coastal Health Connections, we offer compassionate hospice support and resp…"
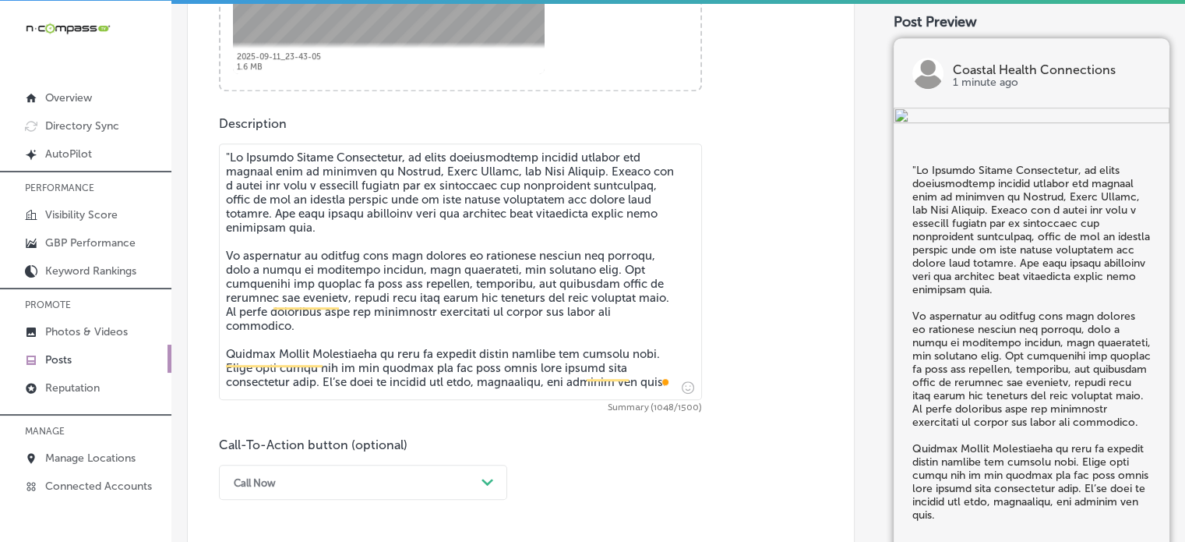
click at [232, 158] on textarea "To enrich screen reader interactions, please activate Accessibility in Grammarl…" at bounding box center [460, 271] width 483 height 256
click at [380, 338] on textarea "To enrich screen reader interactions, please activate Accessibility in Grammarl…" at bounding box center [460, 271] width 483 height 256
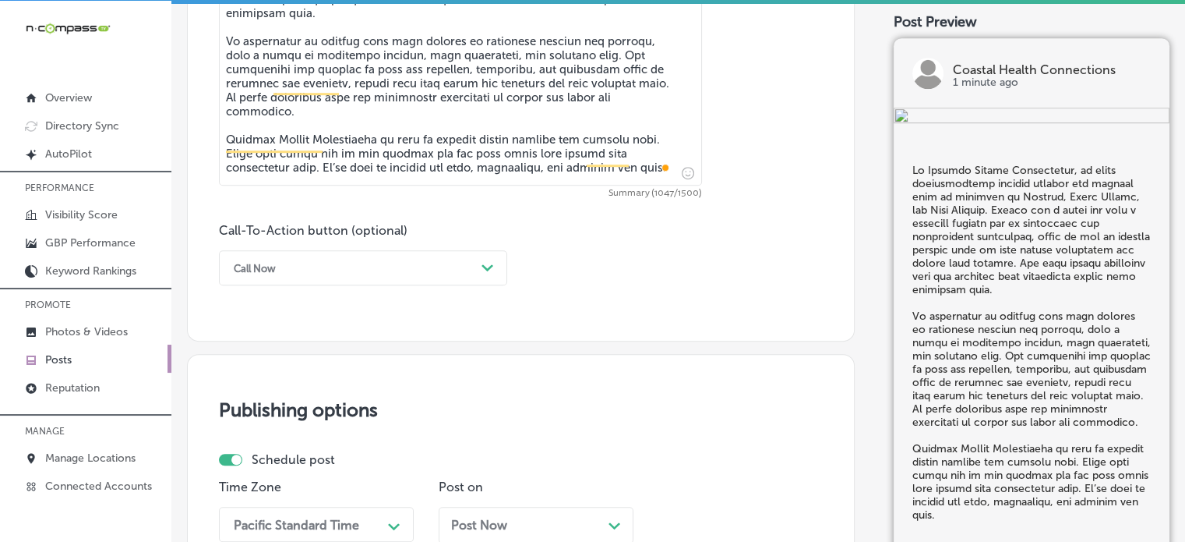
scroll to position [991, 0]
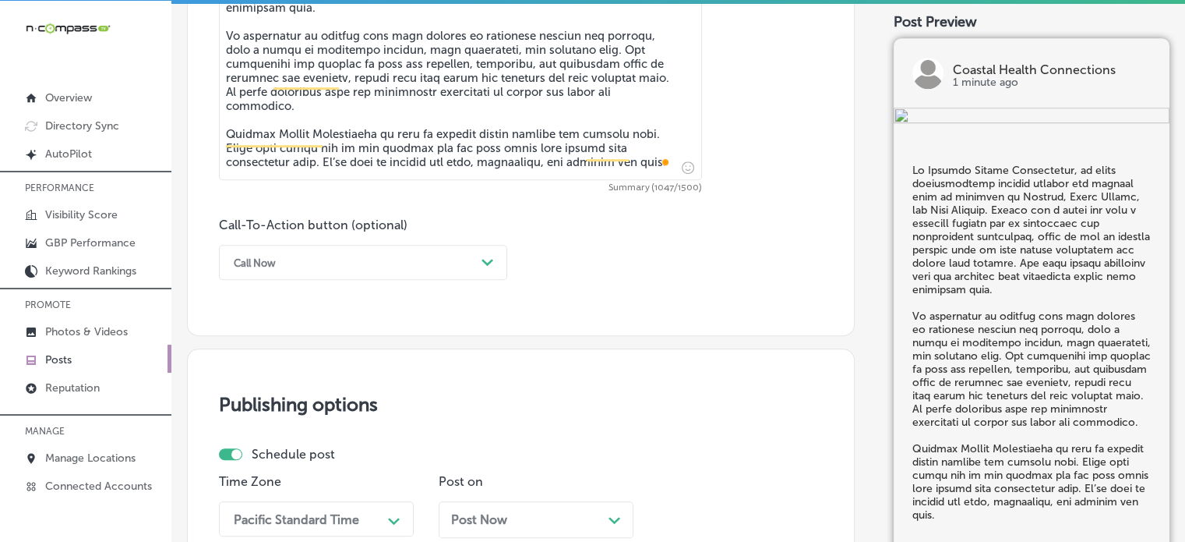
type textarea "At Coastal Health Connections, we offer compassionate hospice support and respi…"
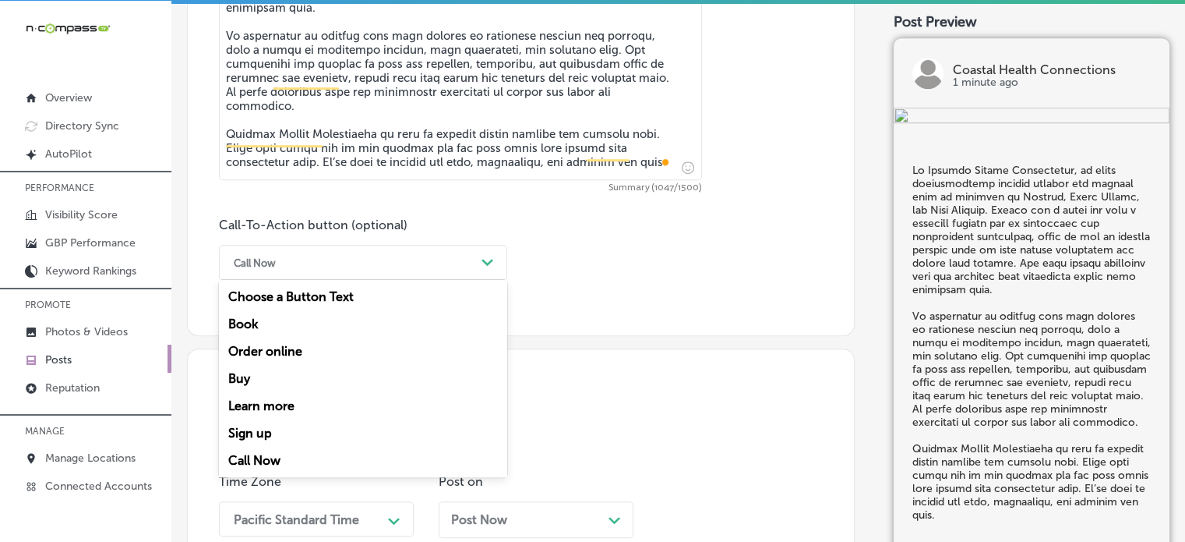
click at [417, 264] on div "Call Now" at bounding box center [350, 262] width 249 height 24
click at [287, 404] on div "Learn more" at bounding box center [363, 405] width 288 height 27
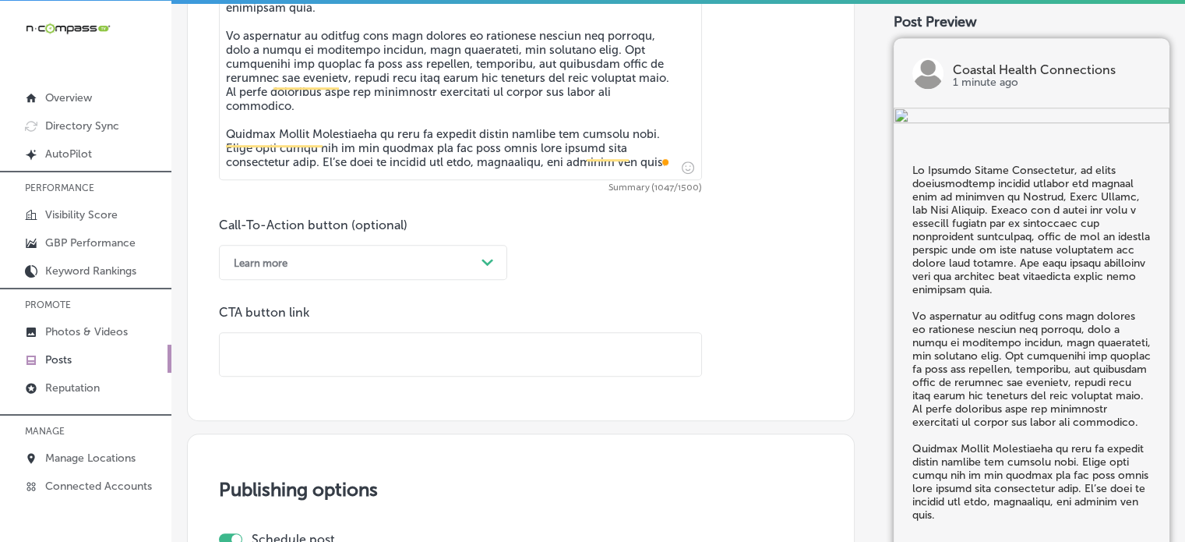
paste input "https://www.coastalhealthconnections.com/"
click at [376, 361] on input "https://www.coastalhealthconnections.com/" at bounding box center [461, 354] width 482 height 43
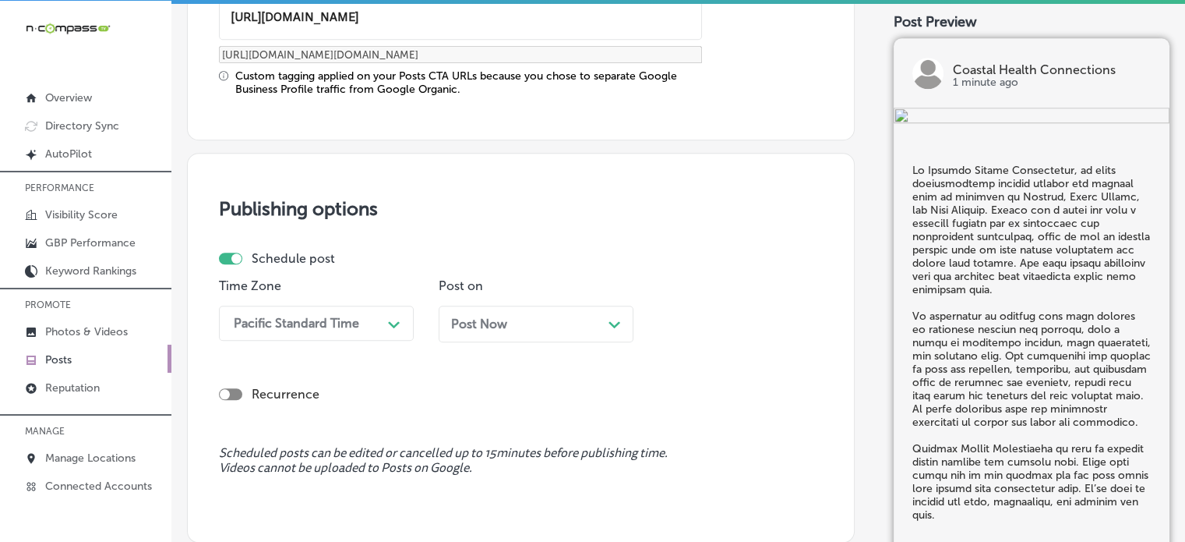
type input "https://www.coastalhealthconnections.com/"
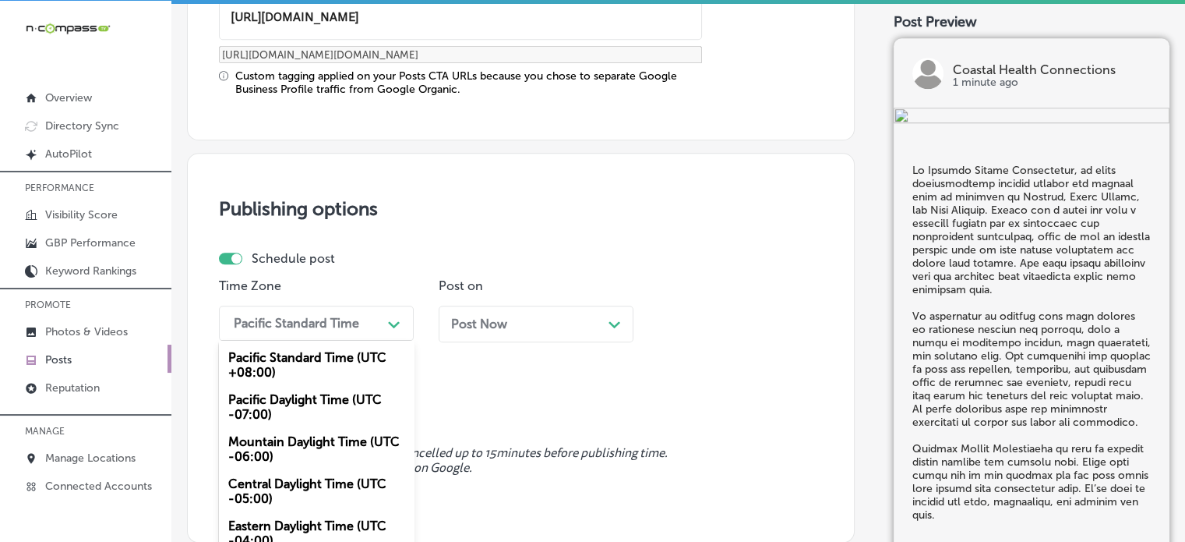
scroll to position [1364, 0]
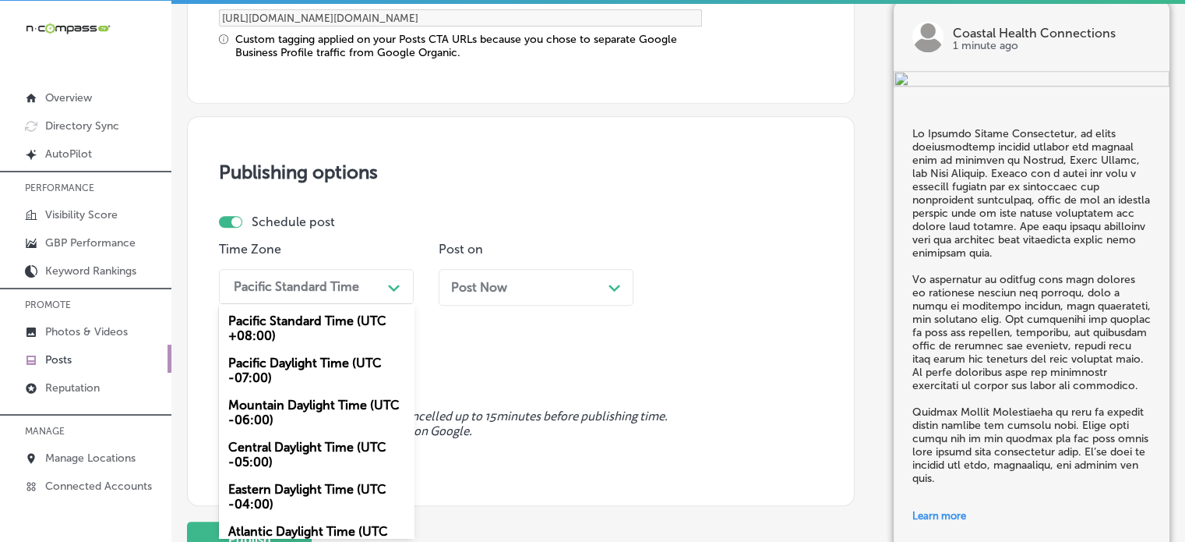
click at [354, 304] on div "option Mountain Daylight Time (UTC -06:00), selected. option Pacific Standard T…" at bounding box center [316, 286] width 195 height 35
click at [321, 403] on div "Mountain Daylight Time (UTC -06:00)" at bounding box center [316, 412] width 195 height 42
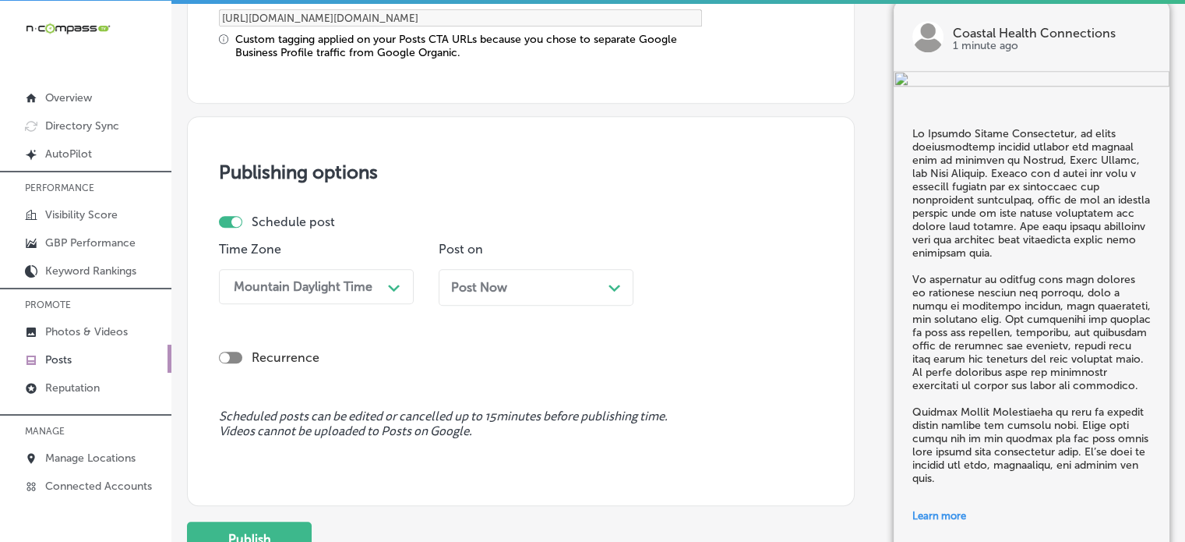
click at [521, 283] on div "Post Now Path Created with Sketch." at bounding box center [536, 287] width 170 height 15
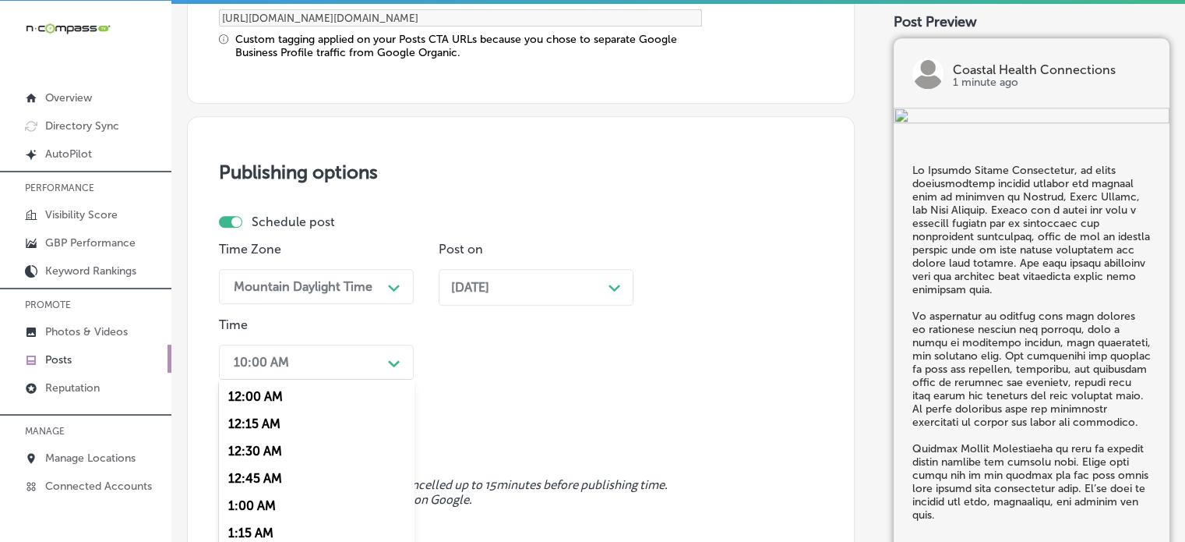
scroll to position [1440, 0]
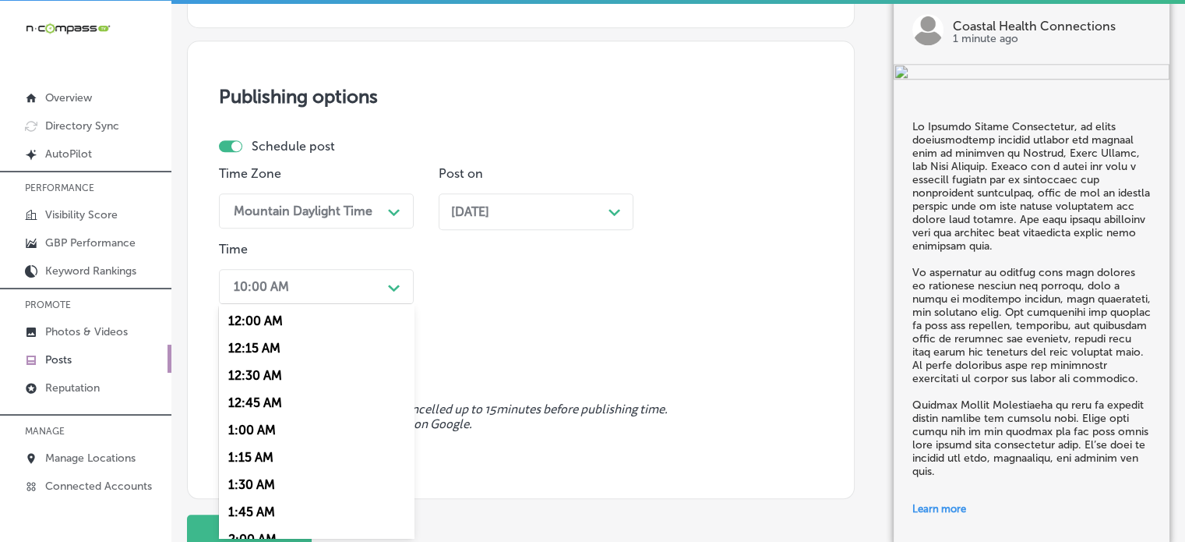
click at [367, 304] on div "option 7:00 AM, selected. option 12:30 AM focused, 3 of 96. 96 results availabl…" at bounding box center [316, 286] width 195 height 35
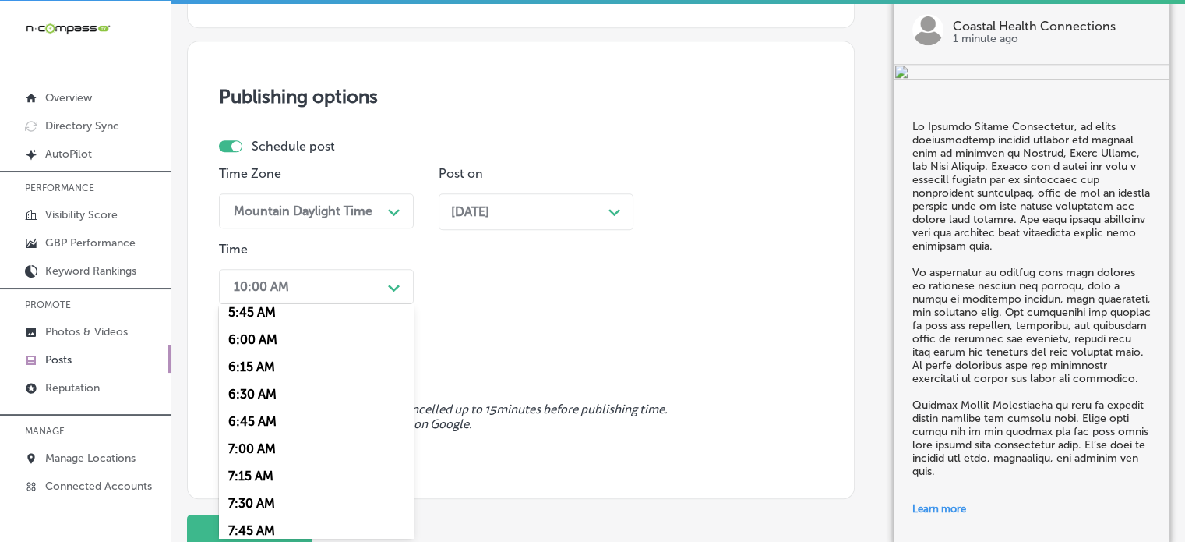
scroll to position [639, 0]
click at [266, 444] on div "7:00 AM" at bounding box center [316, 445] width 195 height 27
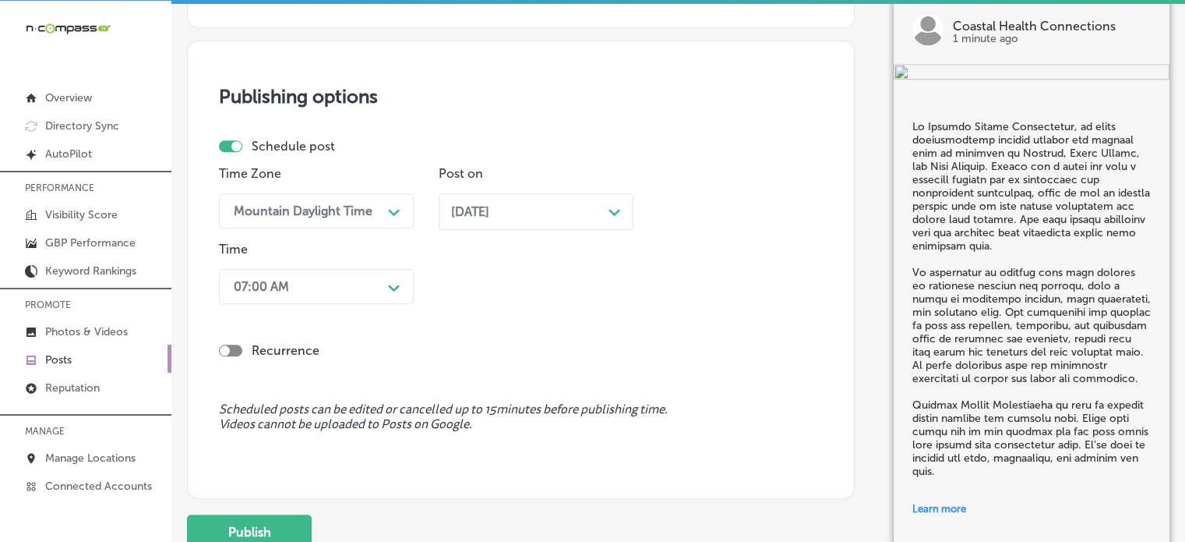
scroll to position [1501, 0]
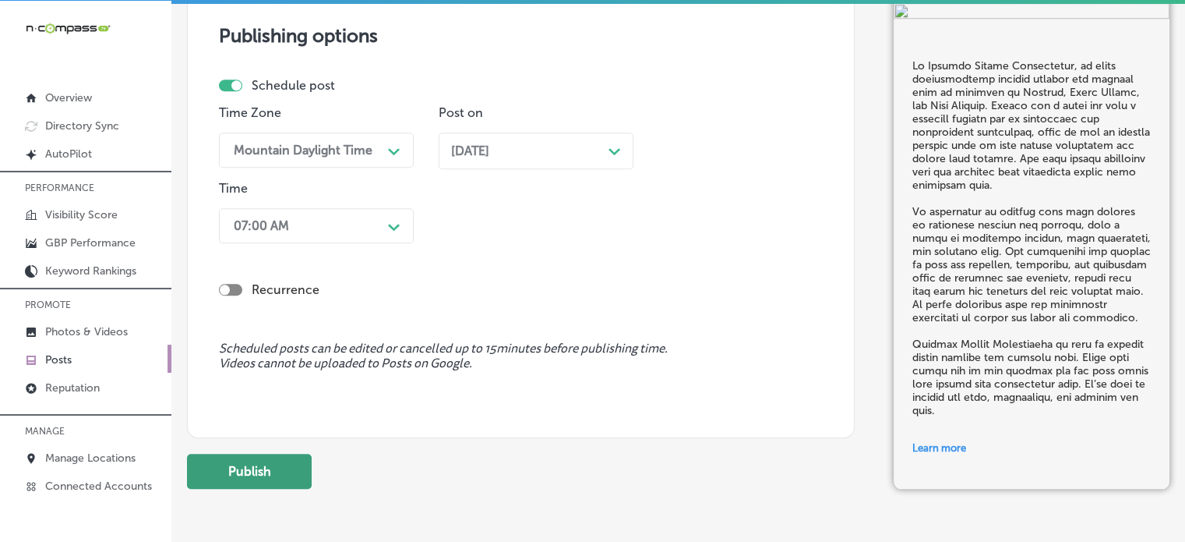
click at [277, 465] on button "Publish" at bounding box center [249, 470] width 125 height 35
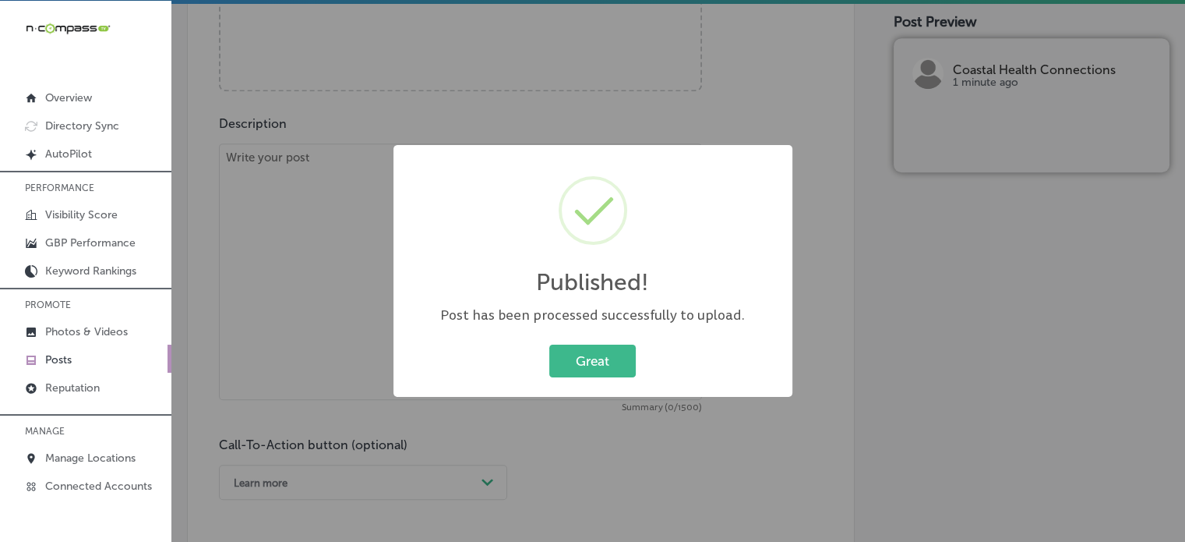
scroll to position [771, 0]
click at [590, 368] on button "Great" at bounding box center [592, 360] width 86 height 32
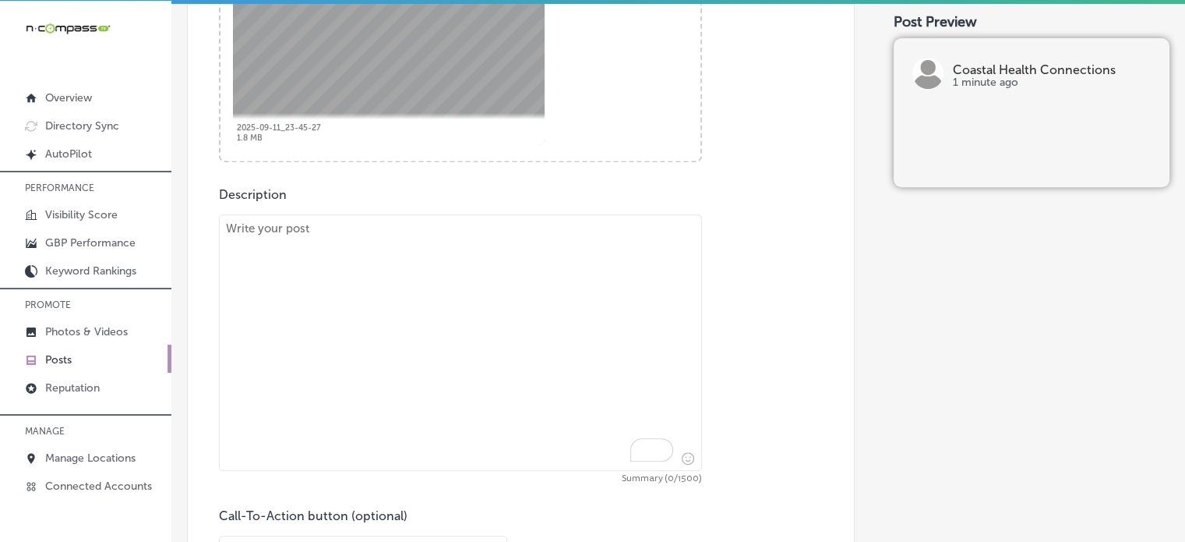
scroll to position [704, 0]
click at [586, 358] on textarea "To enrich screen reader interactions, please activate Accessibility in Grammarl…" at bounding box center [460, 338] width 483 height 256
paste textarea ""At Coastal Health Connections, we specialize in Alzheimer’s care and dementia …"
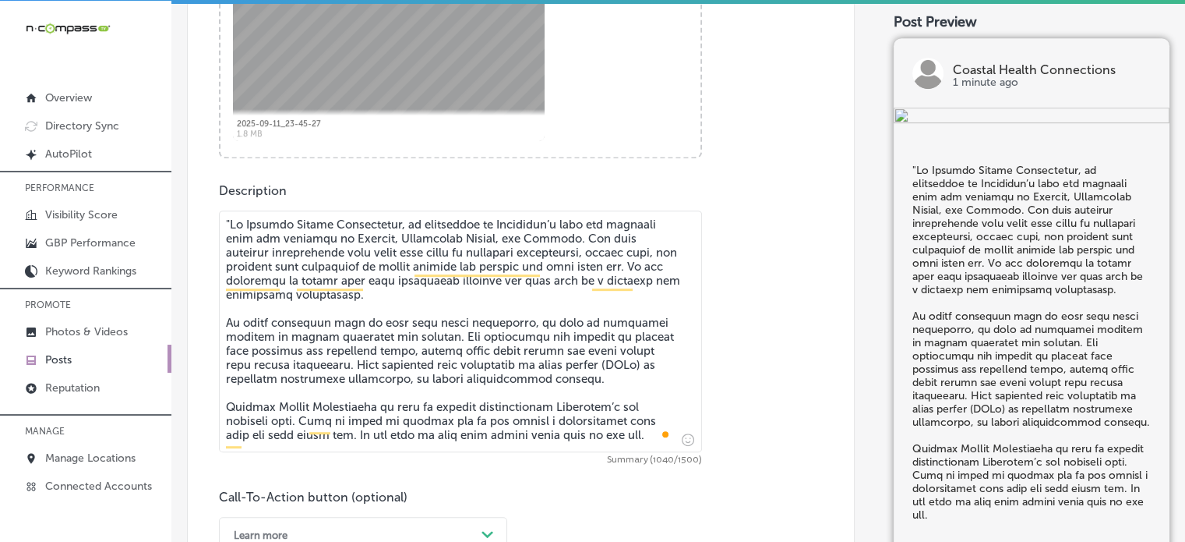
click at [229, 217] on textarea "To enrich screen reader interactions, please activate Accessibility in Grammarl…" at bounding box center [460, 331] width 483 height 242
click at [346, 278] on textarea "To enrich screen reader interactions, please activate Accessibility in Grammarl…" at bounding box center [460, 331] width 483 height 242
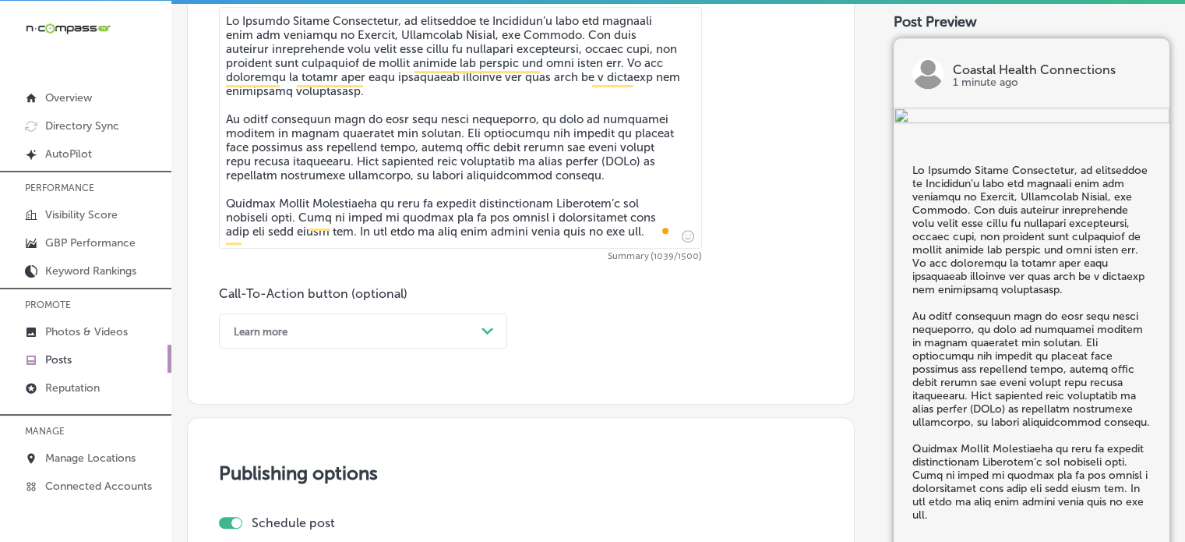
scroll to position [910, 0]
type textarea "At Coastal Health Connections, we specialize in Alzheimer’s care and dementia c…"
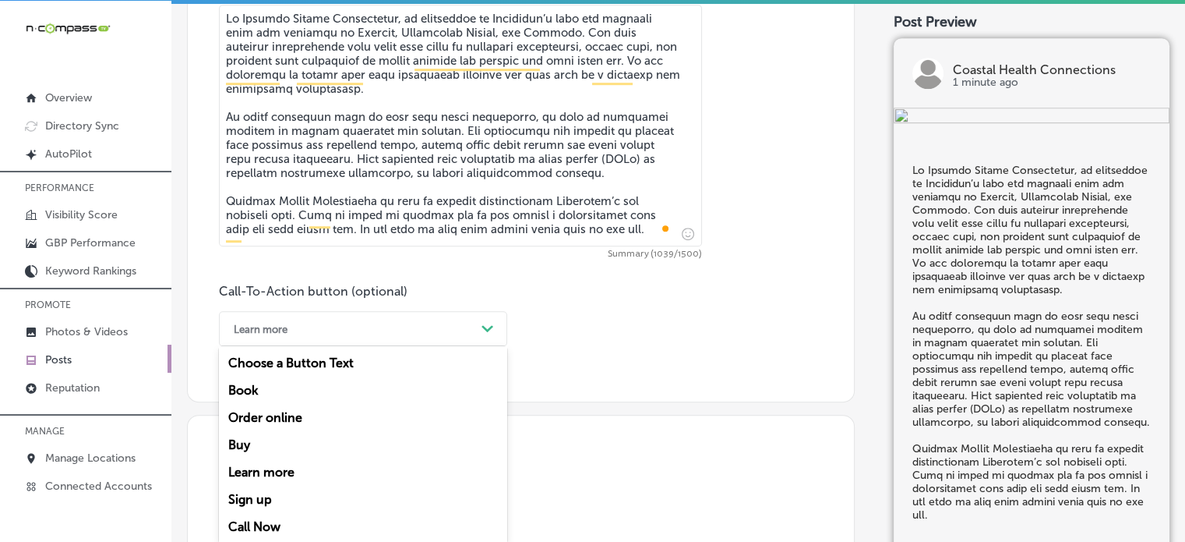
click at [420, 329] on div "Learn more" at bounding box center [350, 328] width 249 height 24
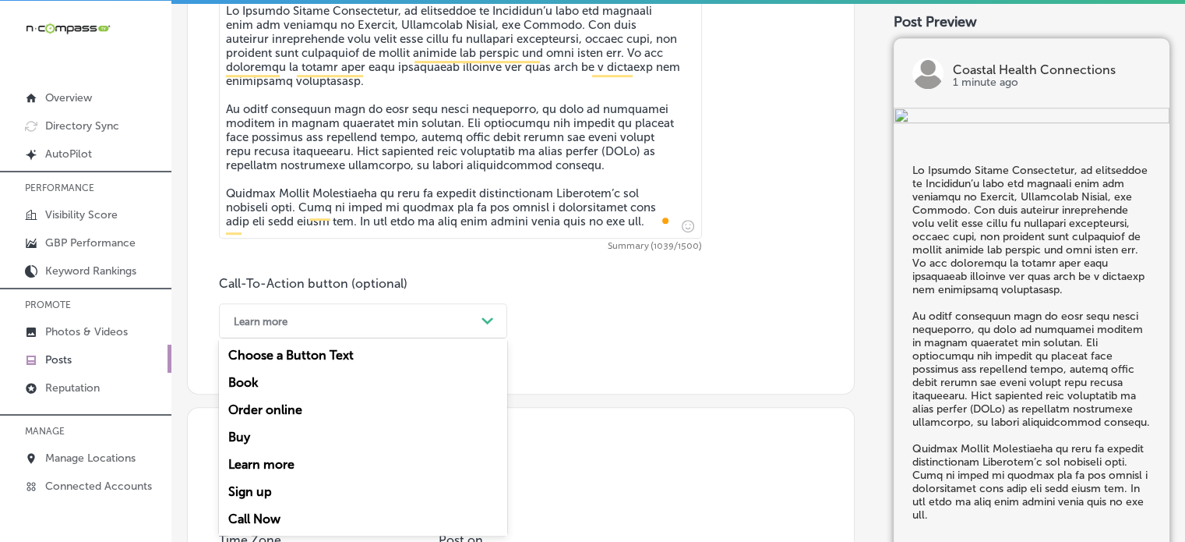
click at [270, 514] on div "Call Now" at bounding box center [363, 518] width 288 height 27
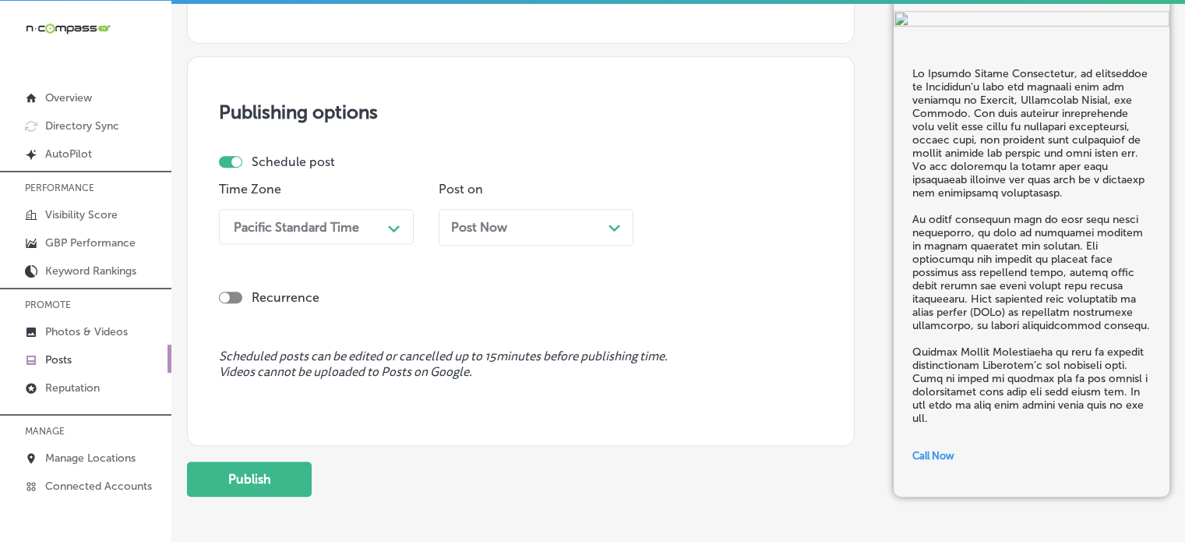
scroll to position [1286, 0]
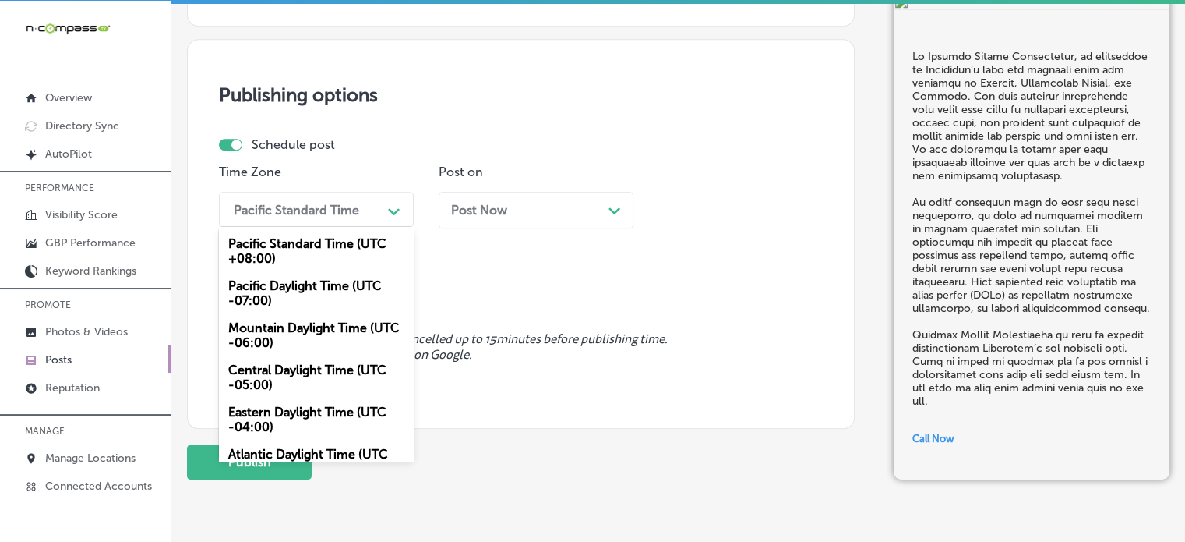
click at [333, 204] on div "Pacific Standard Time" at bounding box center [296, 209] width 125 height 15
click at [310, 326] on div "Mountain Daylight Time (UTC -06:00)" at bounding box center [316, 335] width 195 height 42
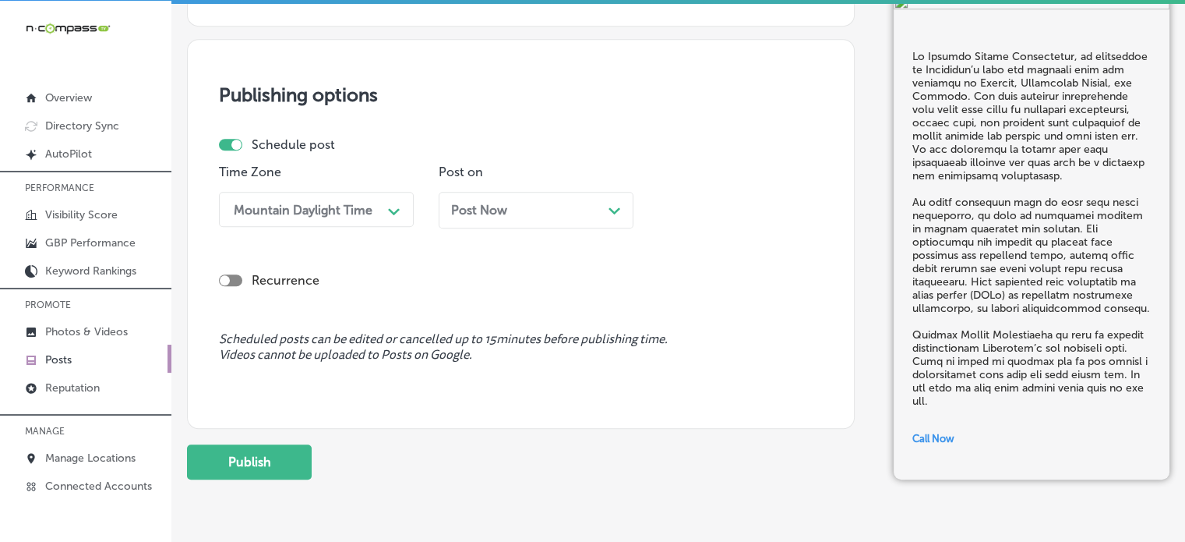
click at [499, 214] on span "Post Now" at bounding box center [479, 210] width 56 height 15
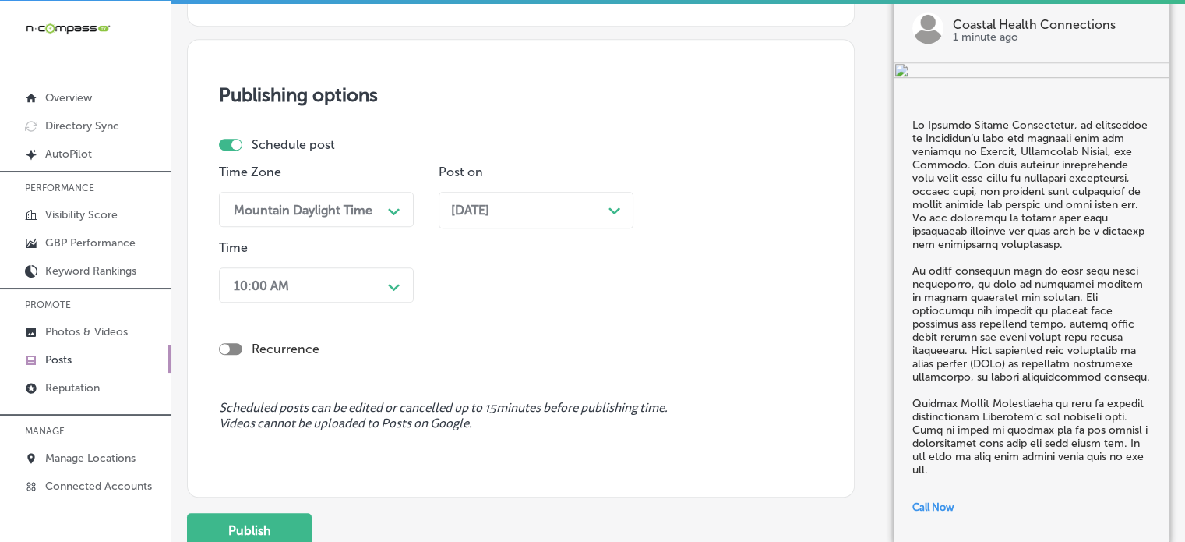
click at [365, 280] on div "10:00 AM" at bounding box center [304, 284] width 156 height 27
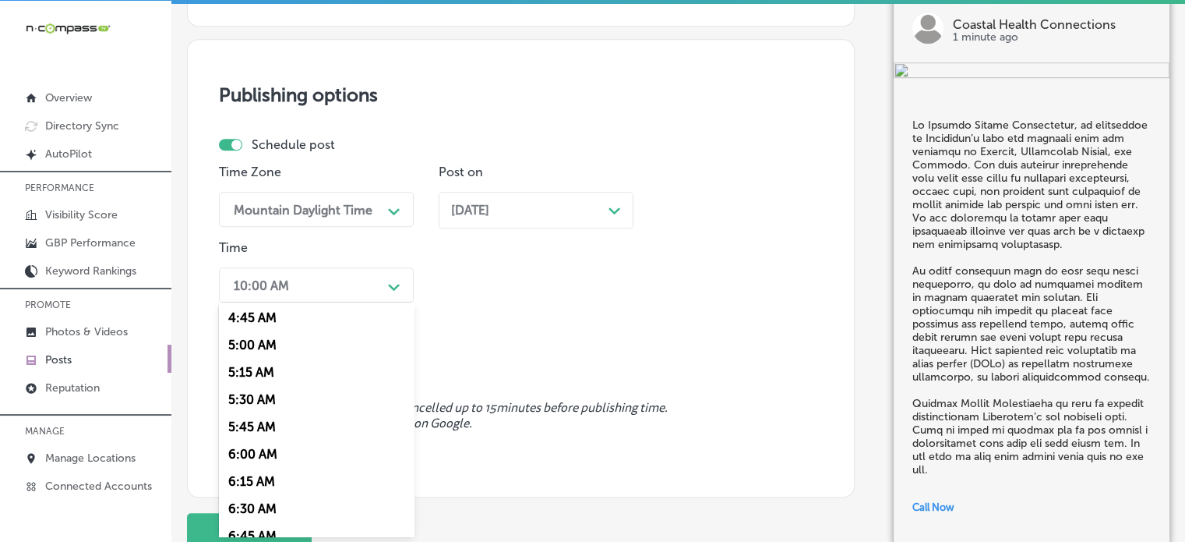
scroll to position [610, 0]
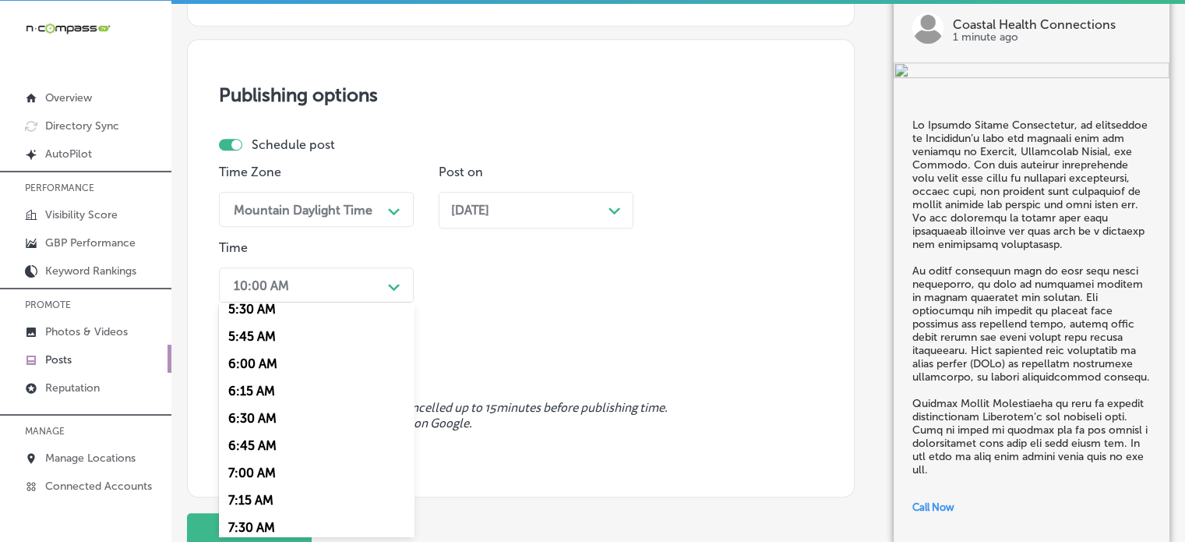
click at [256, 472] on div "7:00 AM" at bounding box center [316, 472] width 195 height 27
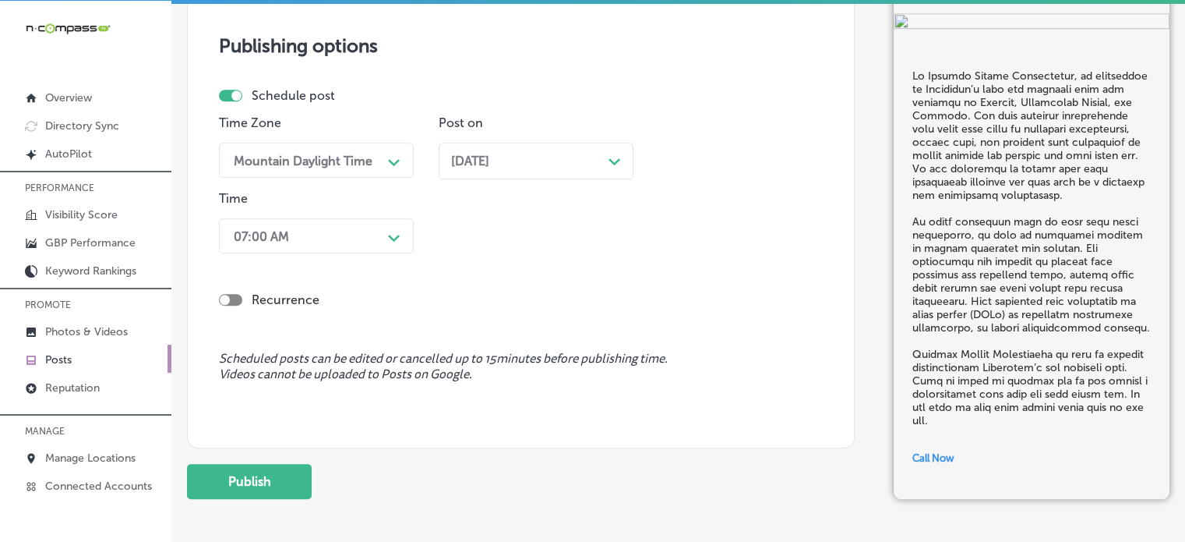
scroll to position [1335, 0]
click at [277, 472] on button "Publish" at bounding box center [249, 480] width 125 height 35
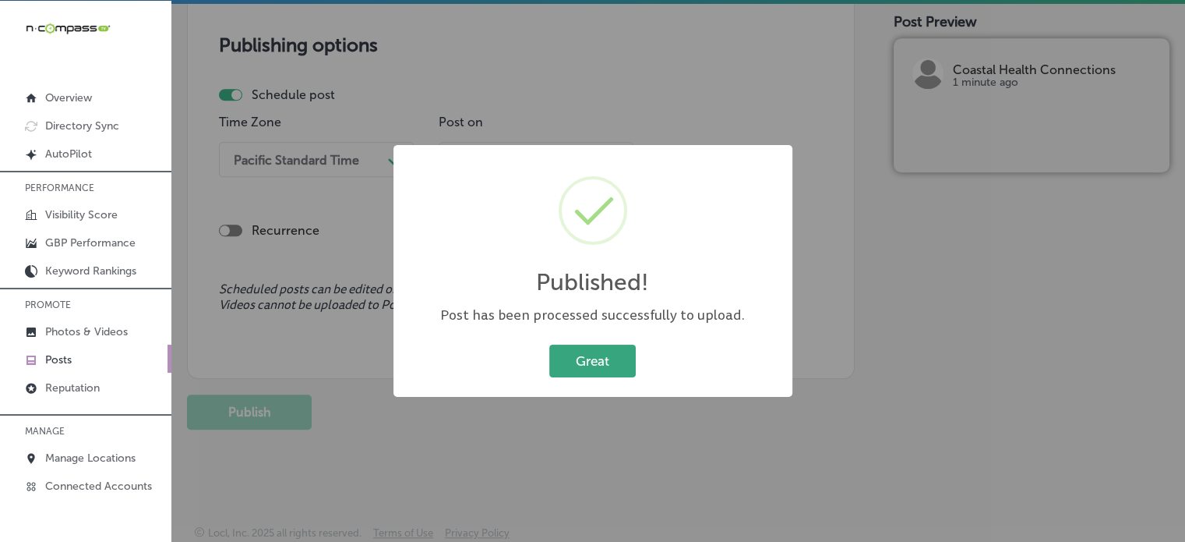
click at [592, 364] on button "Great" at bounding box center [592, 360] width 86 height 32
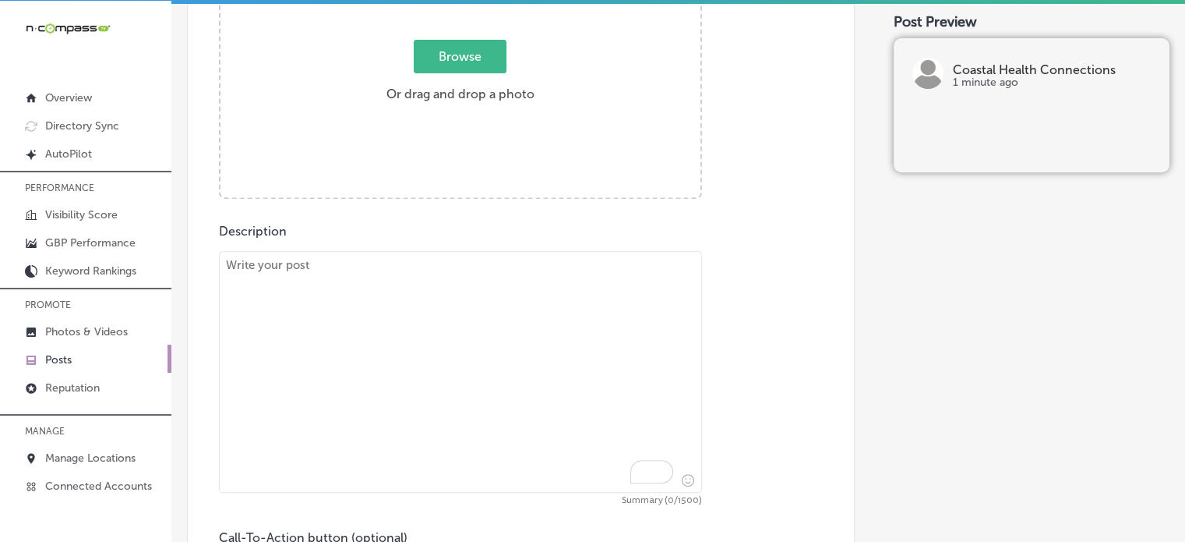
scroll to position [661, 0]
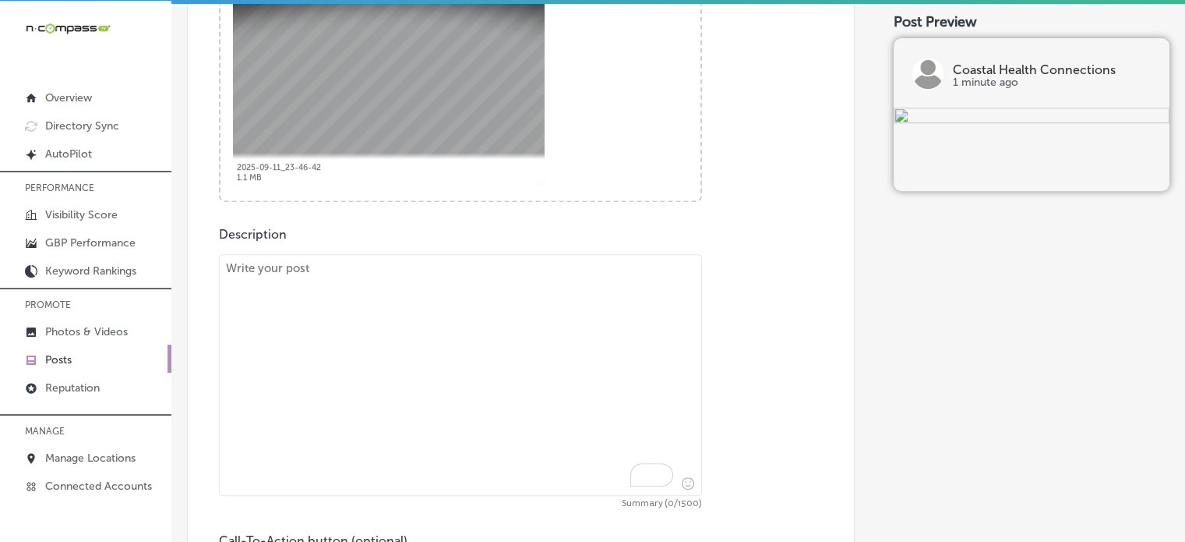
click at [563, 368] on textarea "To enrich screen reader interactions, please activate Accessibility in Grammarl…" at bounding box center [460, 375] width 483 height 242
paste textarea ""At Coastal Health Connections, we offer expert skilled nursing and therapy ser…"
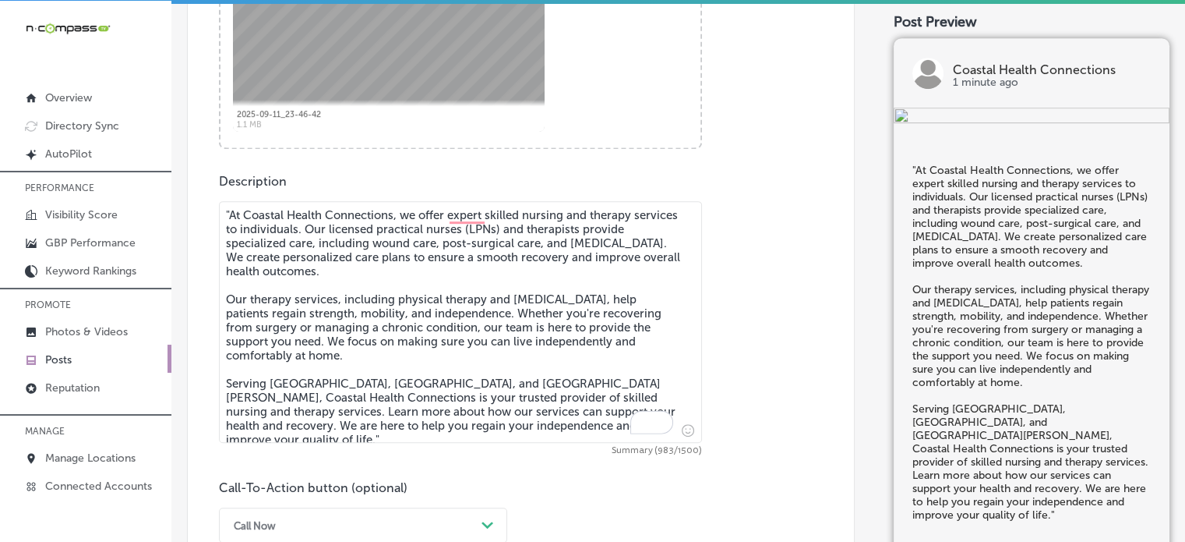
scroll to position [714, 0]
click at [231, 211] on textarea ""At Coastal Health Connections, we offer expert skilled nursing and therapy ser…" at bounding box center [460, 322] width 483 height 242
click at [348, 388] on textarea "At Coastal Health Connections, we offer expert skilled nursing and therapy serv…" at bounding box center [460, 322] width 483 height 242
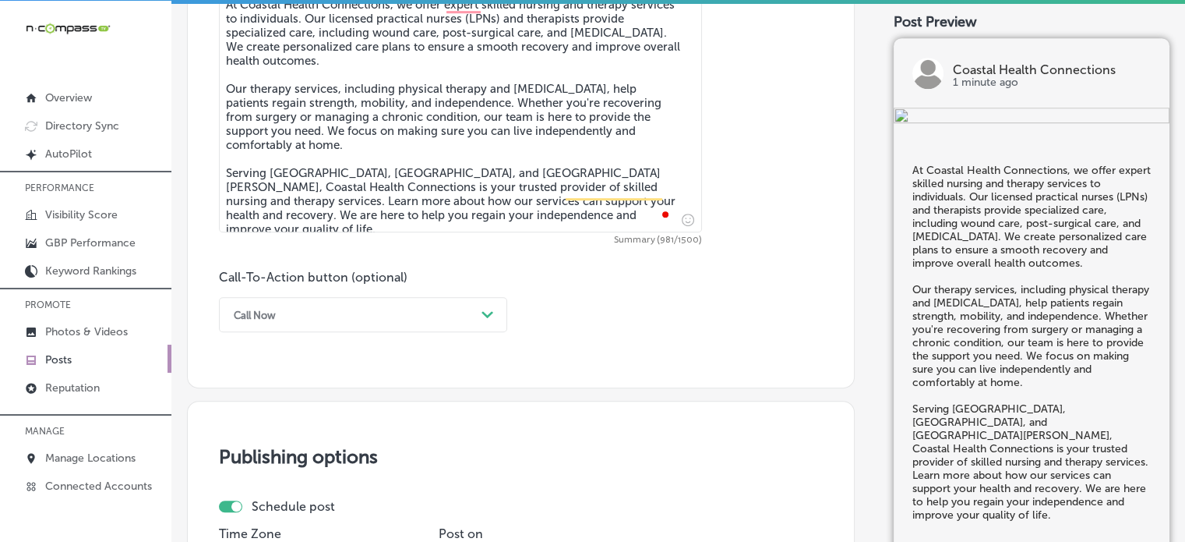
scroll to position [929, 0]
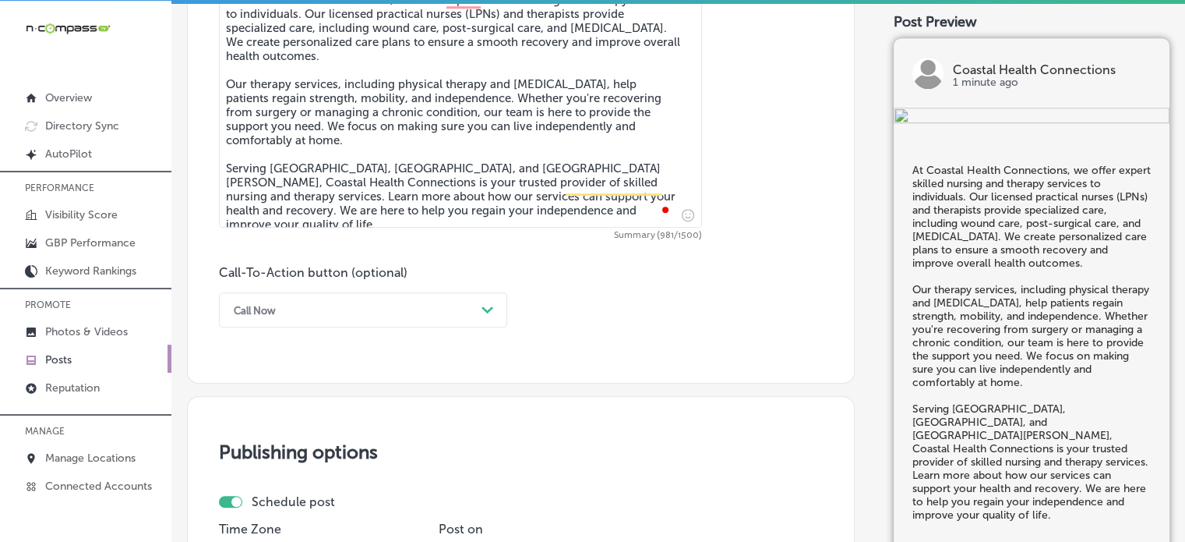
type textarea "At Coastal Health Connections, we offer expert skilled nursing and therapy serv…"
click at [425, 303] on div "Call Now" at bounding box center [350, 310] width 249 height 24
click at [429, 298] on div "Call Now" at bounding box center [350, 310] width 249 height 24
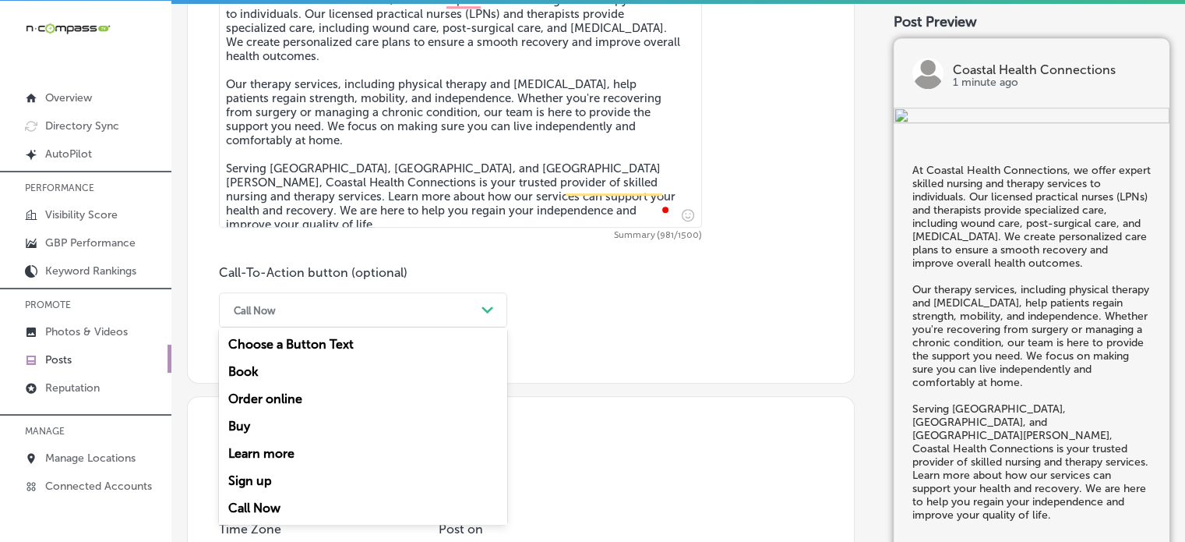
click at [276, 447] on div "Learn more" at bounding box center [363, 452] width 288 height 27
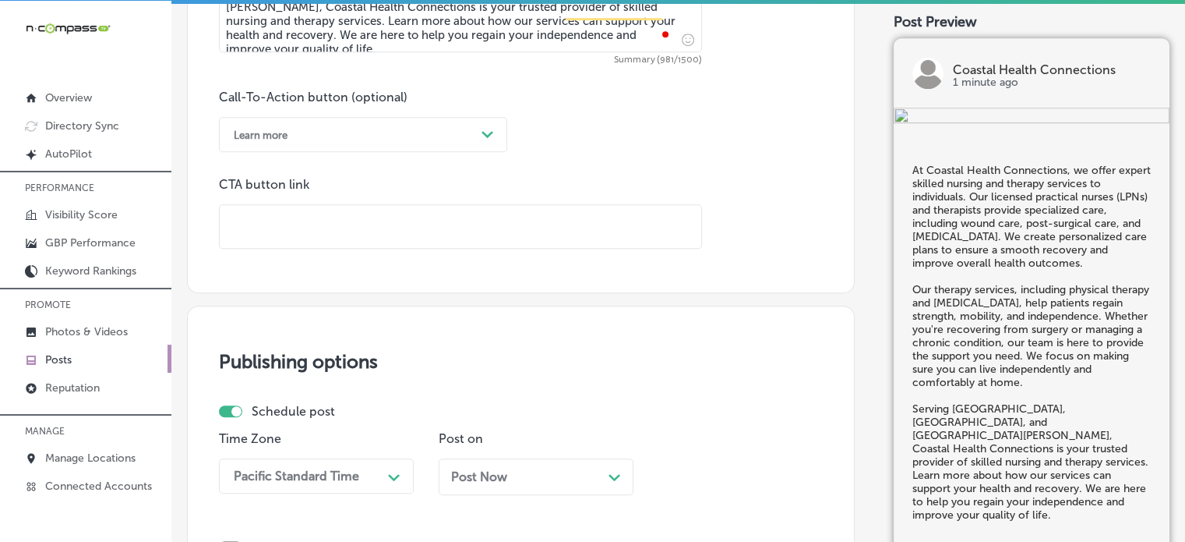
scroll to position [1108, 0]
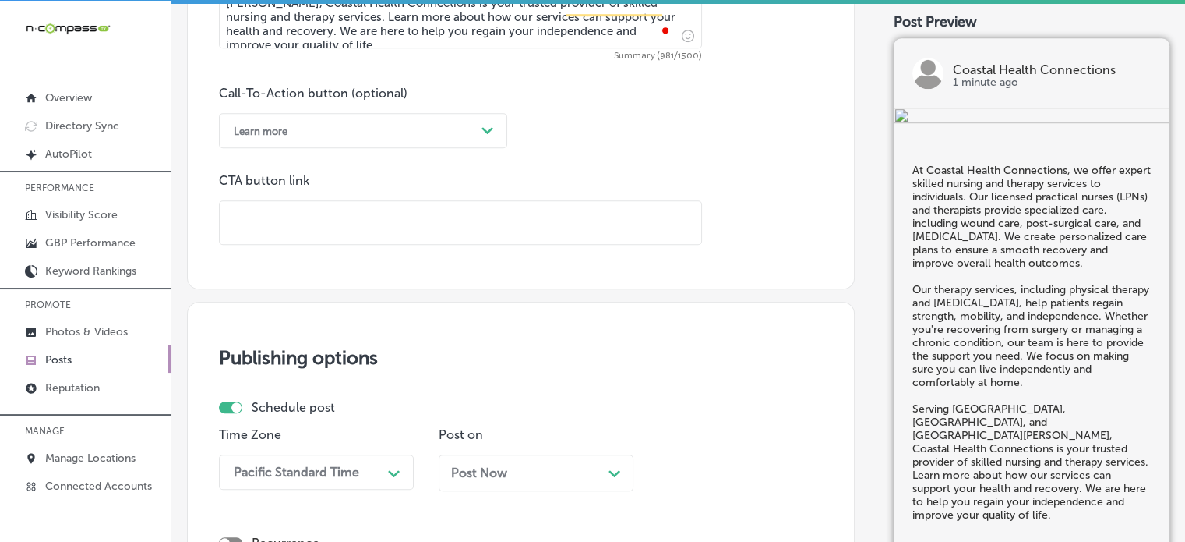
click at [337, 237] on input "text" at bounding box center [461, 222] width 482 height 43
paste input "https://www.coastalhealthconnections.com/"
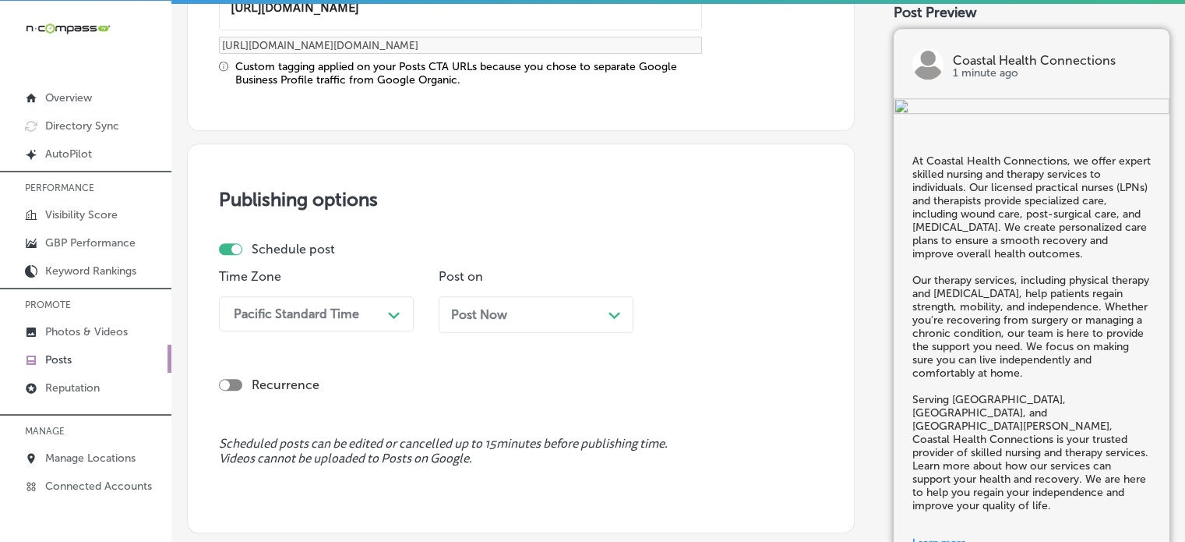
type input "https://www.coastalhealthconnections.com/"
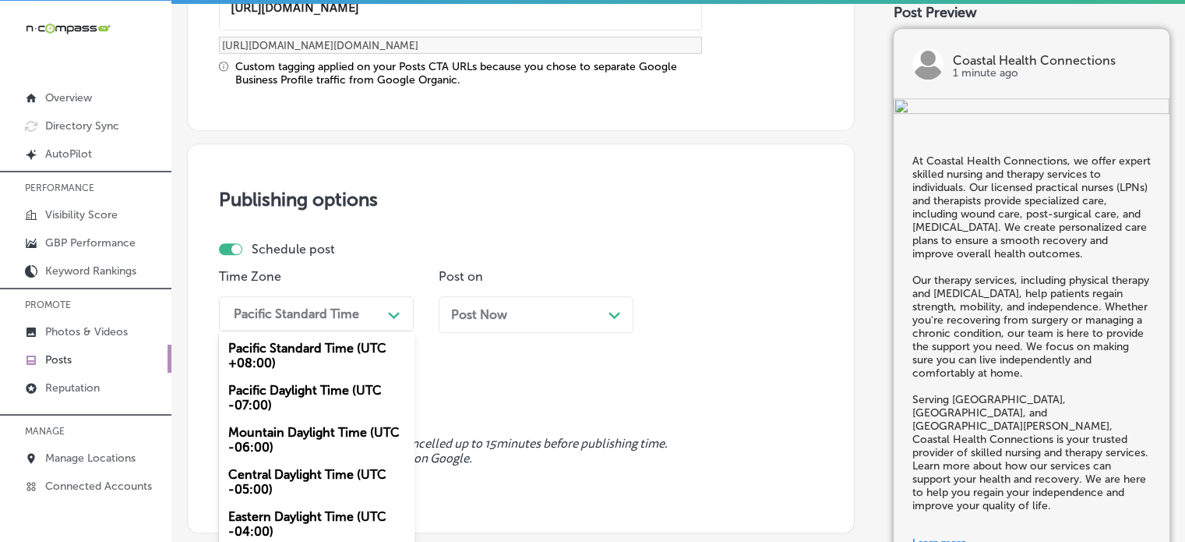
scroll to position [1349, 0]
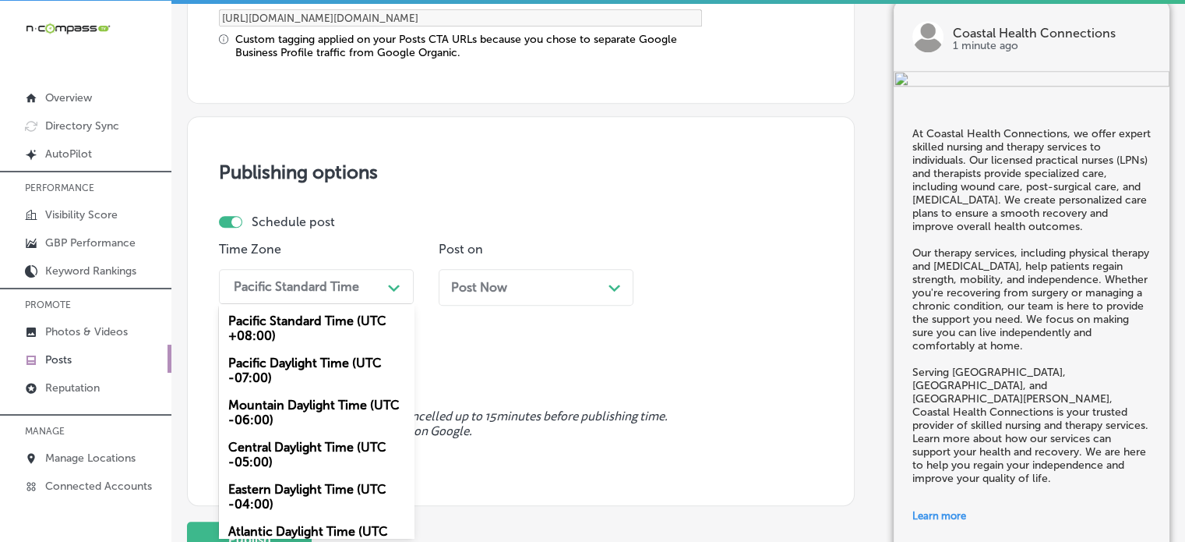
click at [372, 304] on div "option Mountain Daylight Time (UTC -06:00), selected. option Pacific Standard T…" at bounding box center [316, 286] width 195 height 35
click at [327, 420] on div "Mountain Daylight Time (UTC -06:00)" at bounding box center [316, 412] width 195 height 42
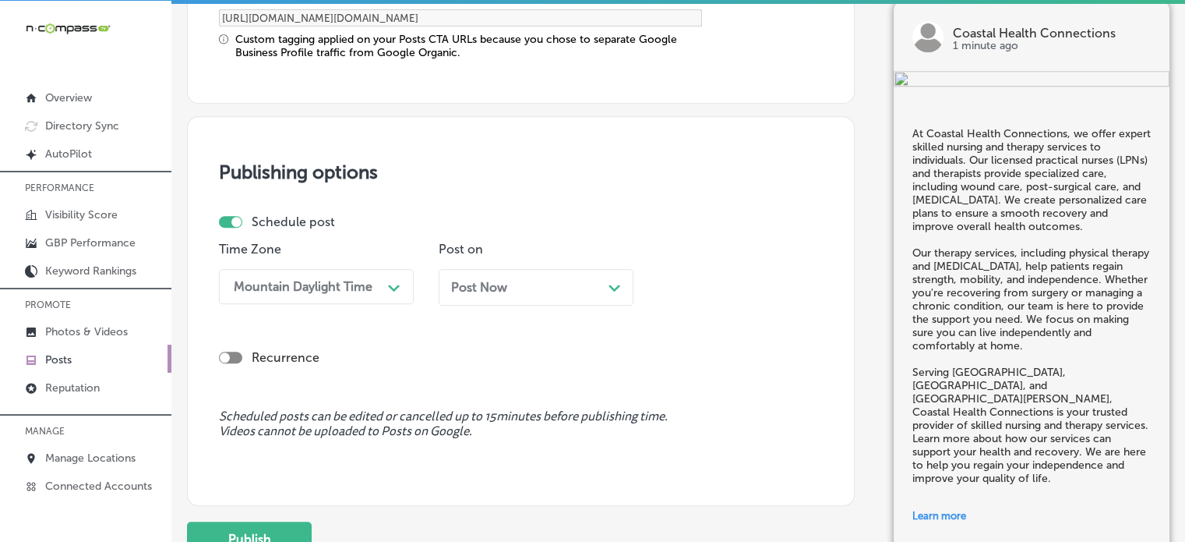
click at [510, 291] on div "Post Now Path Created with Sketch." at bounding box center [536, 287] width 170 height 15
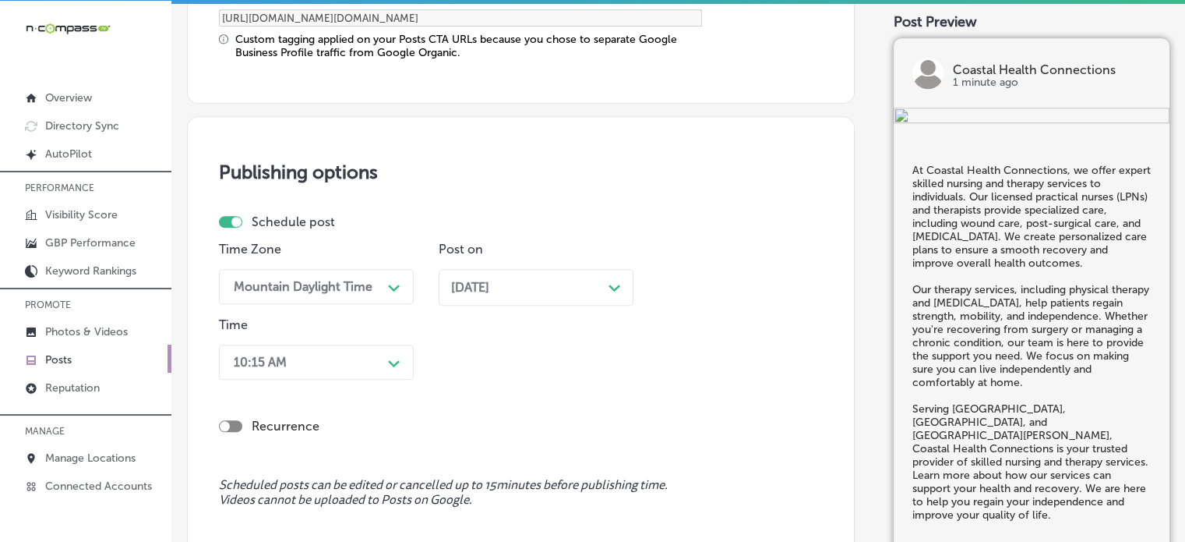
click at [380, 353] on div "10:15 AM Path Created with Sketch." at bounding box center [316, 361] width 195 height 35
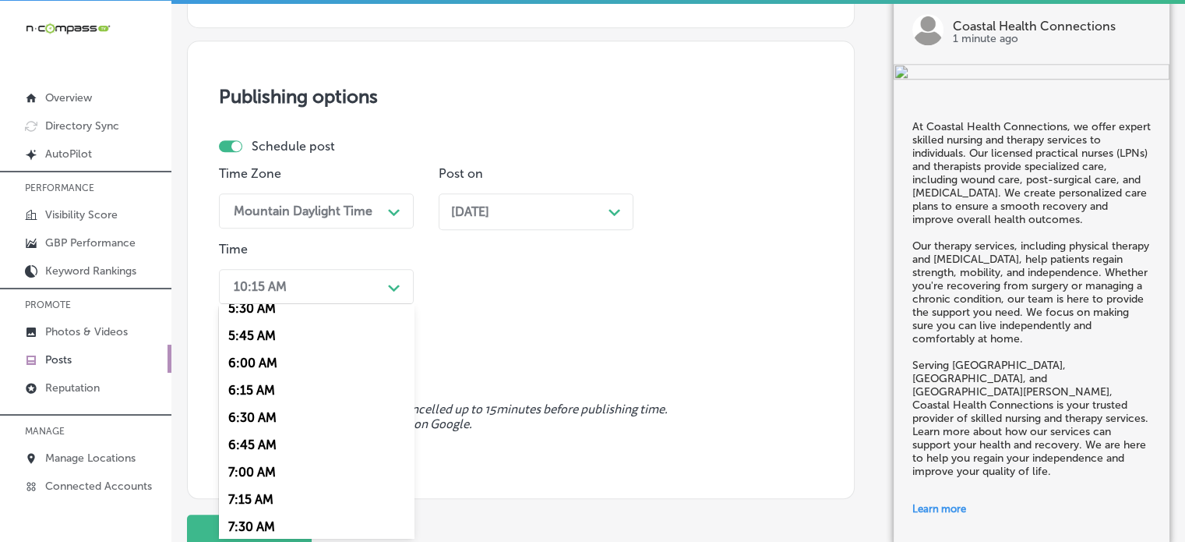
scroll to position [688, 0]
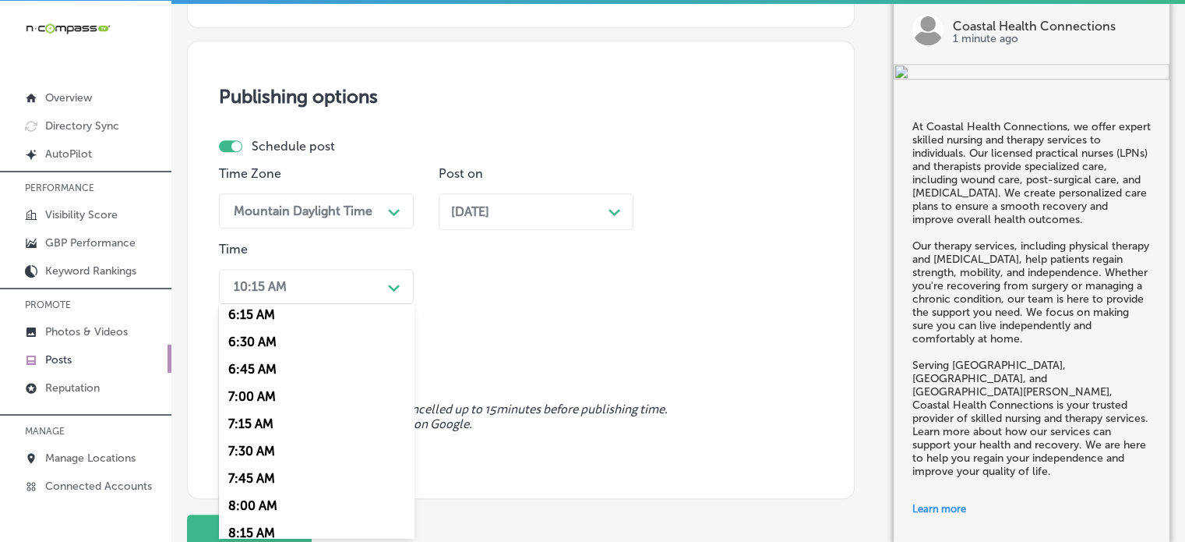
click at [262, 398] on div "7:00 AM" at bounding box center [316, 396] width 195 height 27
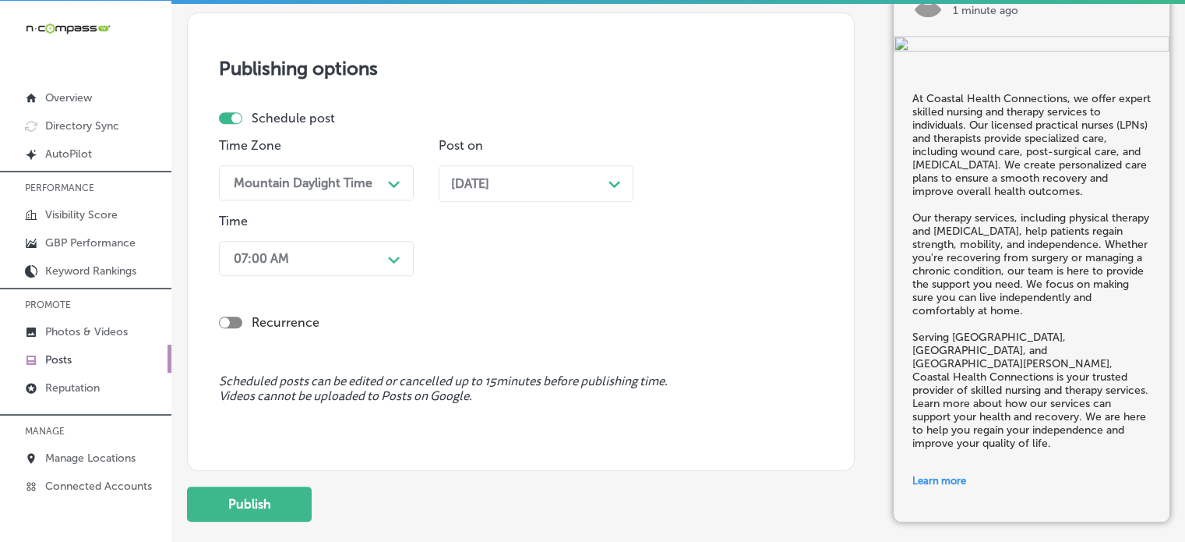
scroll to position [1456, 0]
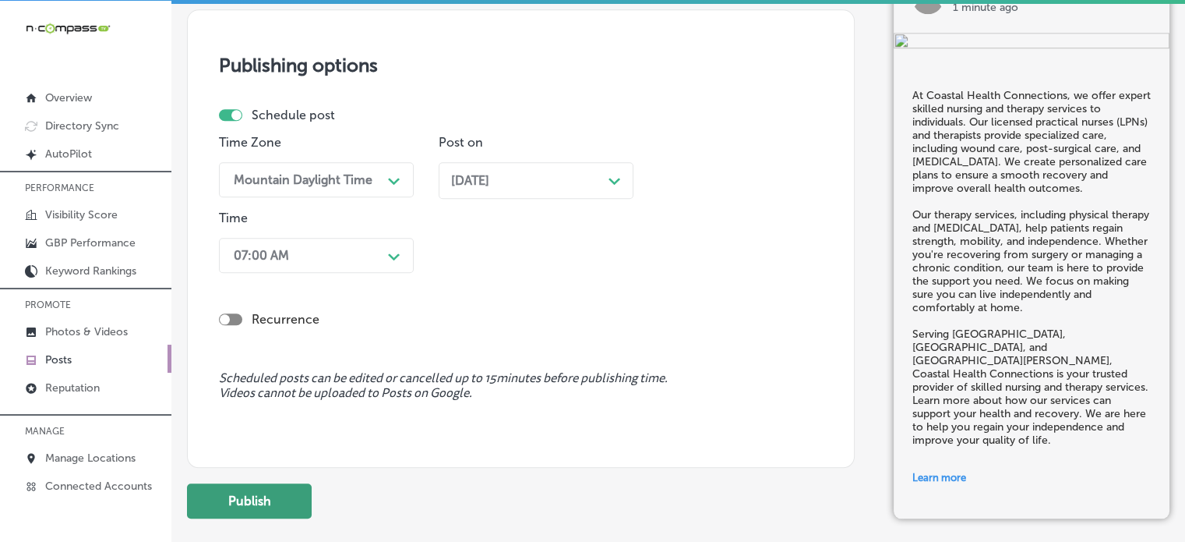
click at [263, 497] on button "Publish" at bounding box center [249, 500] width 125 height 35
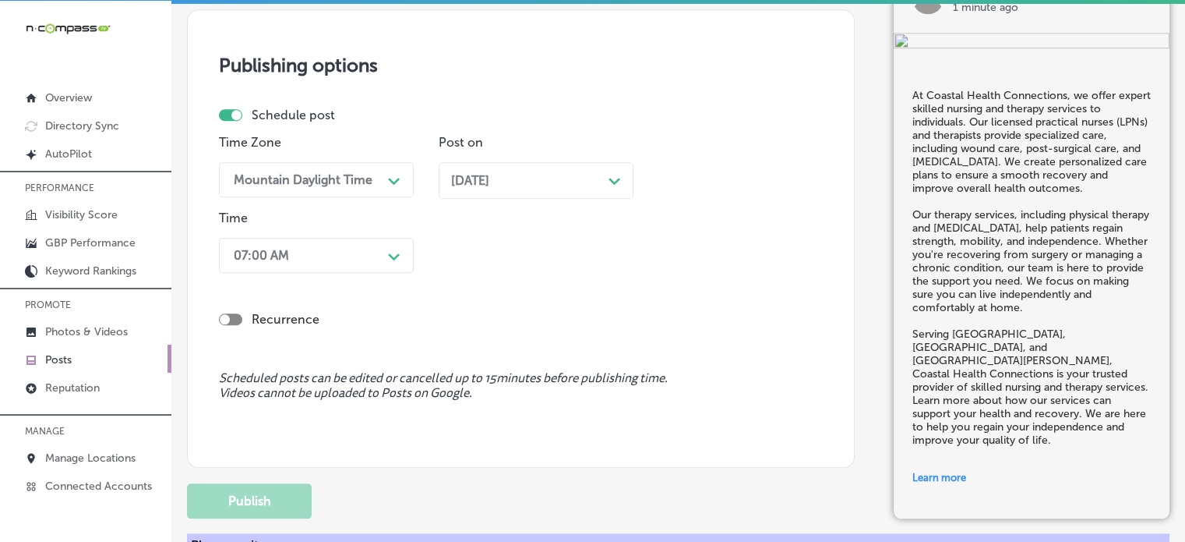
scroll to position [1317, 0]
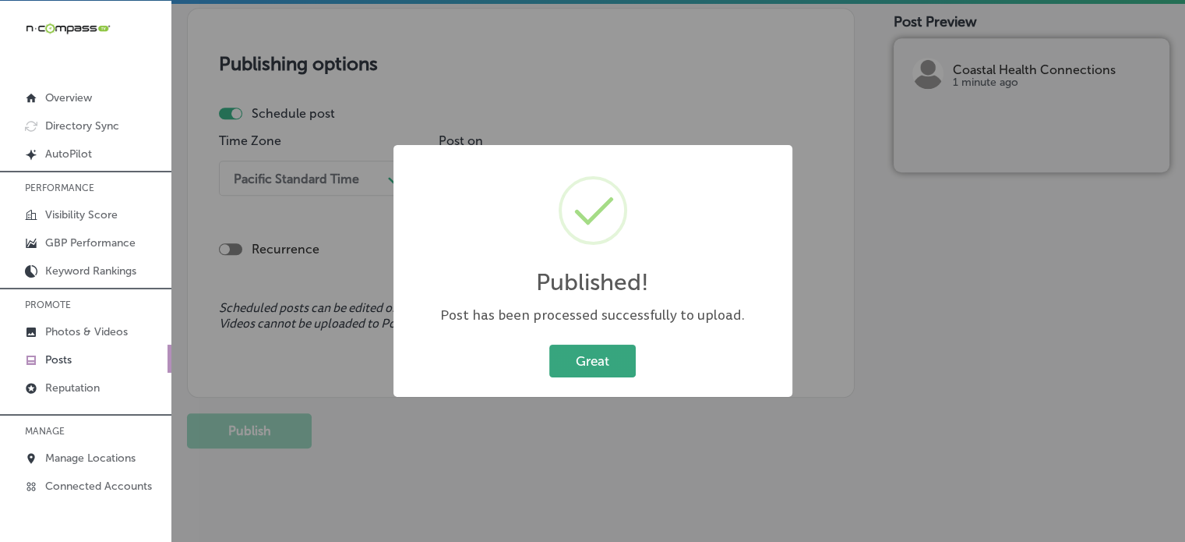
click at [605, 365] on button "Great" at bounding box center [592, 360] width 86 height 32
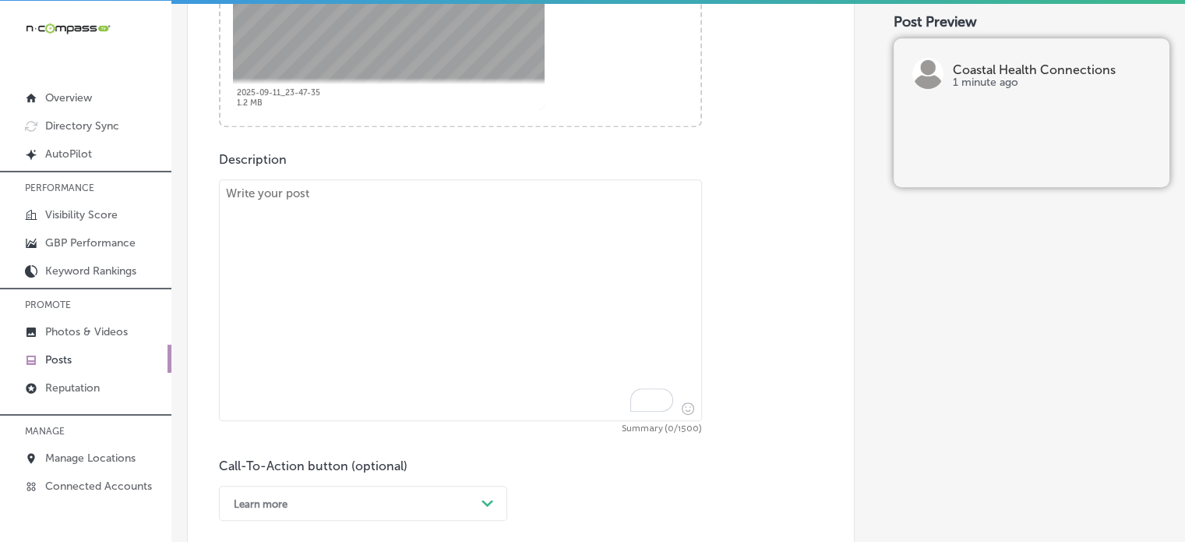
scroll to position [764, 0]
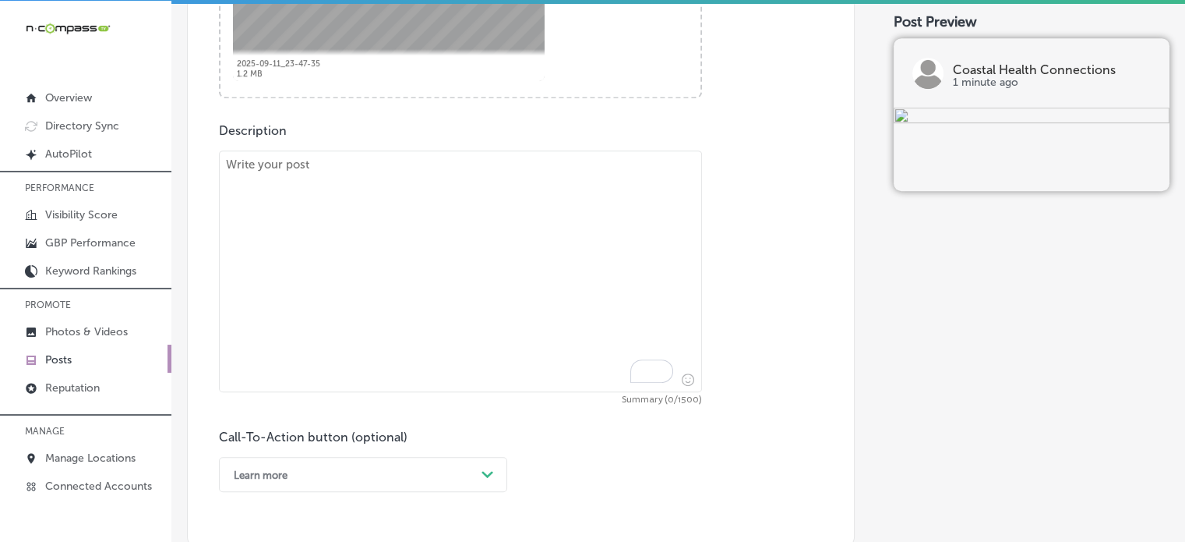
paste textarea ""If you're looking for chronic disease management services , Coastal Health Con…"
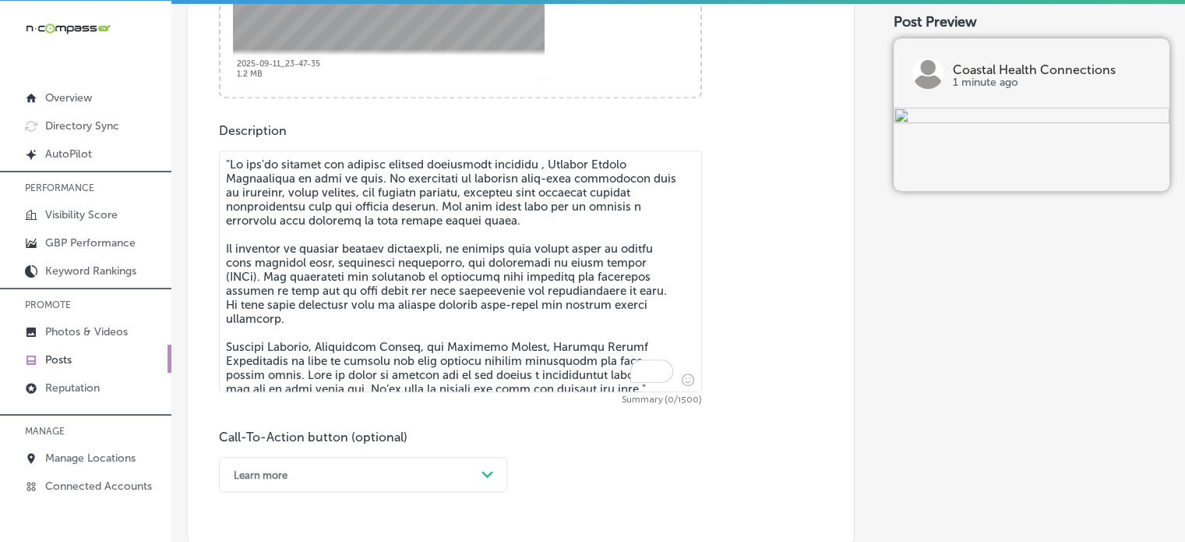
click at [498, 268] on textarea "To enrich screen reader interactions, please activate Accessibility in Grammarl…" at bounding box center [460, 271] width 483 height 242
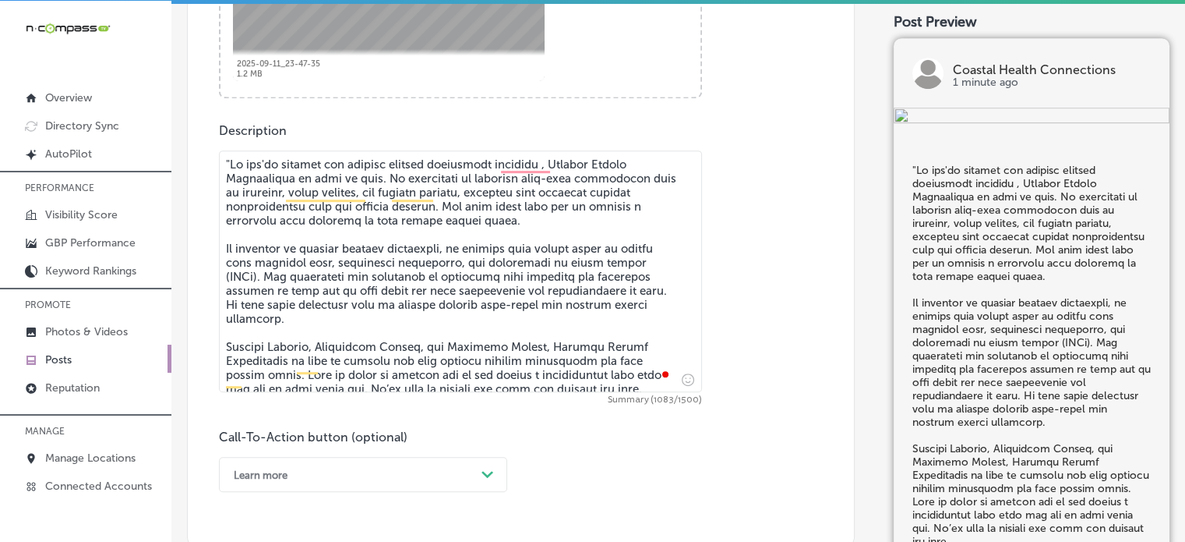
click at [229, 165] on textarea "To enrich screen reader interactions, please activate Accessibility in Grammarl…" at bounding box center [460, 271] width 483 height 242
type textarea "If you're looking for chronic disease management services , Coastal Health Conn…"
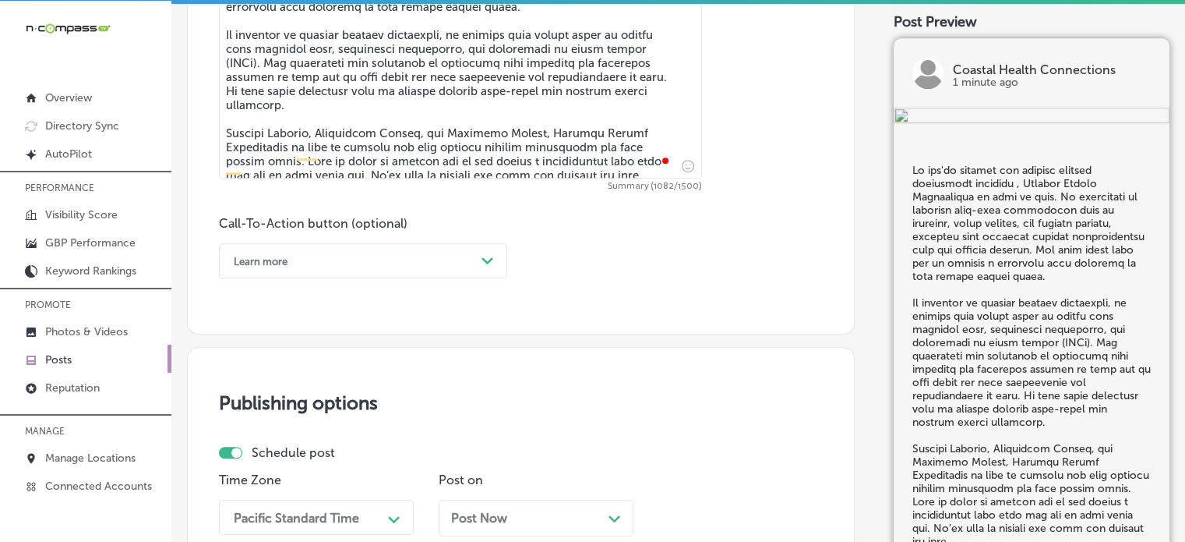
scroll to position [997, 0]
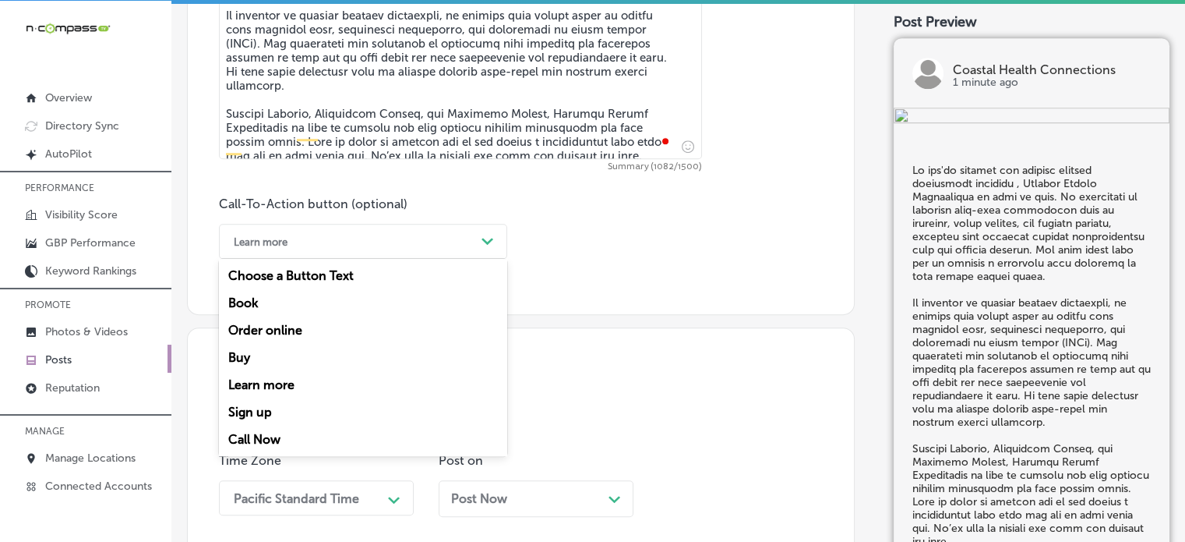
click at [383, 245] on div "Learn more" at bounding box center [350, 241] width 249 height 24
click at [293, 439] on div "Call Now" at bounding box center [363, 438] width 288 height 27
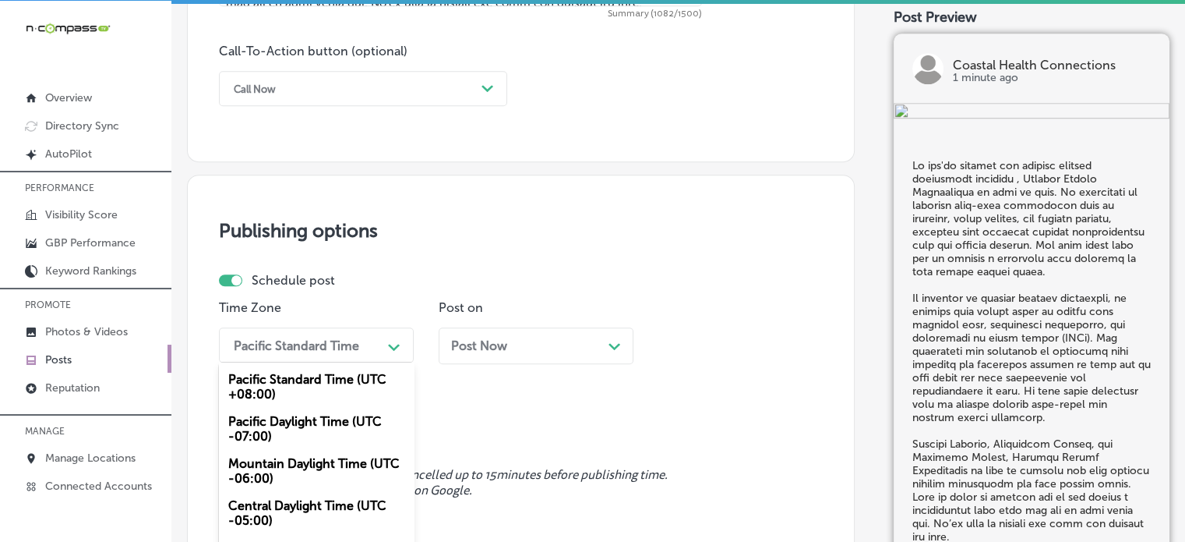
scroll to position [1209, 0]
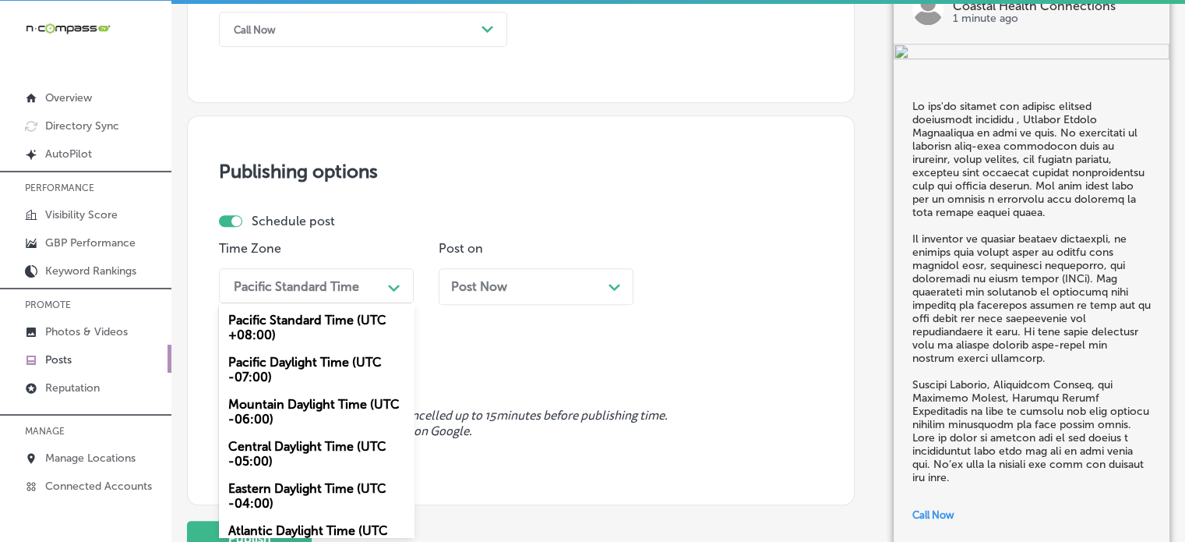
click at [326, 303] on div "option Mountain Daylight Time (UTC -06:00), selected. option Pacific Daylight T…" at bounding box center [316, 285] width 195 height 35
click at [312, 424] on div "Mountain Daylight Time (UTC -06:00)" at bounding box center [316, 411] width 195 height 42
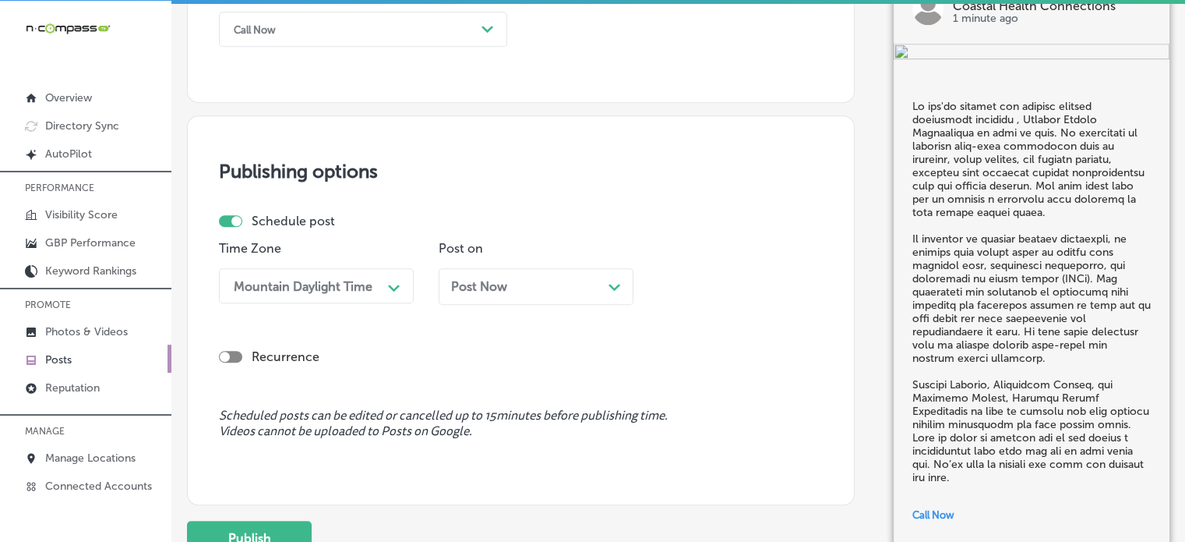
click at [530, 293] on div "Post Now Path Created with Sketch." at bounding box center [536, 286] width 195 height 37
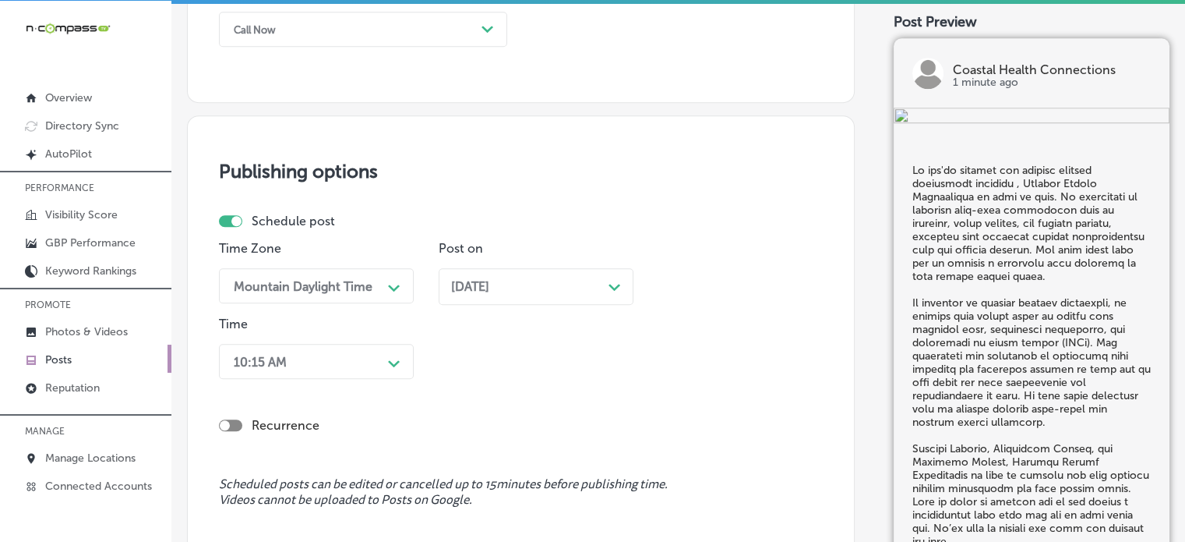
scroll to position [1285, 0]
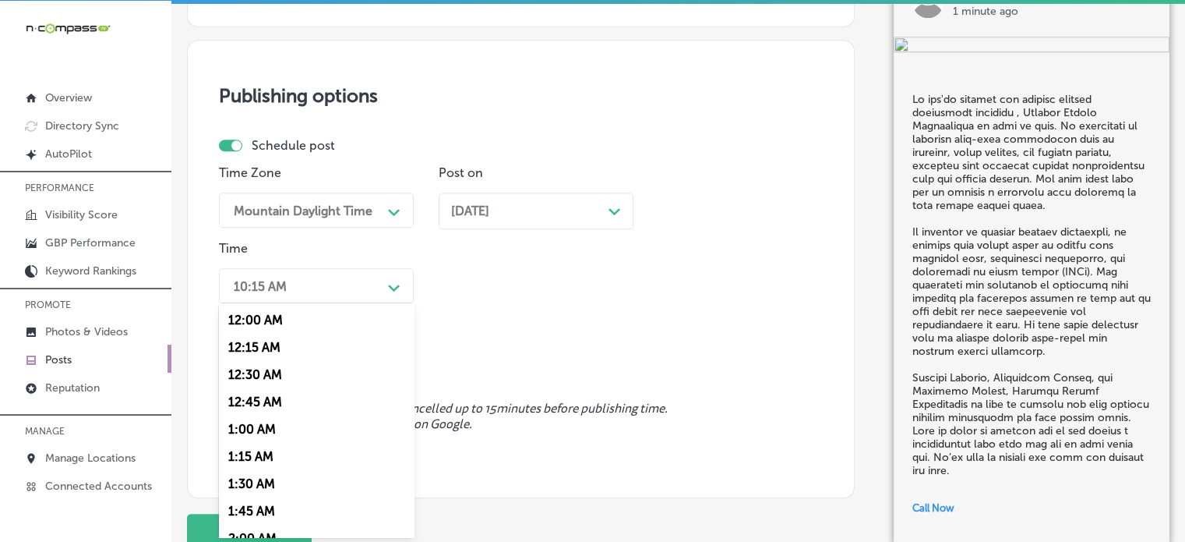
click at [362, 303] on div "option 7:00 AM, selected. option 12:30 AM focused, 3 of 96. 96 results availabl…" at bounding box center [316, 285] width 195 height 35
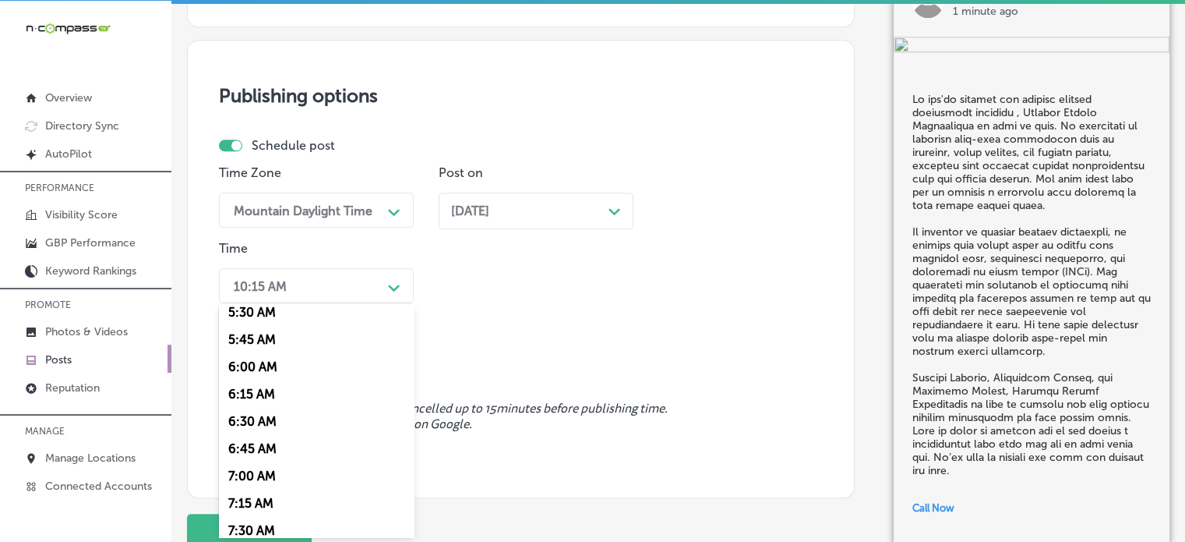
scroll to position [664, 0]
click at [264, 423] on div "7:00 AM" at bounding box center [316, 419] width 195 height 27
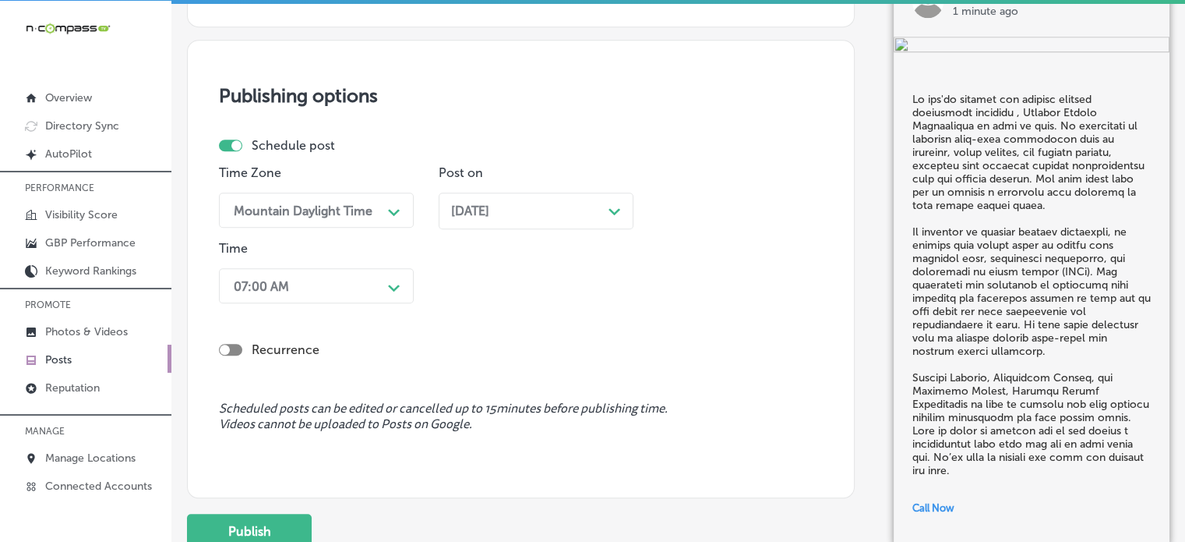
scroll to position [1332, 0]
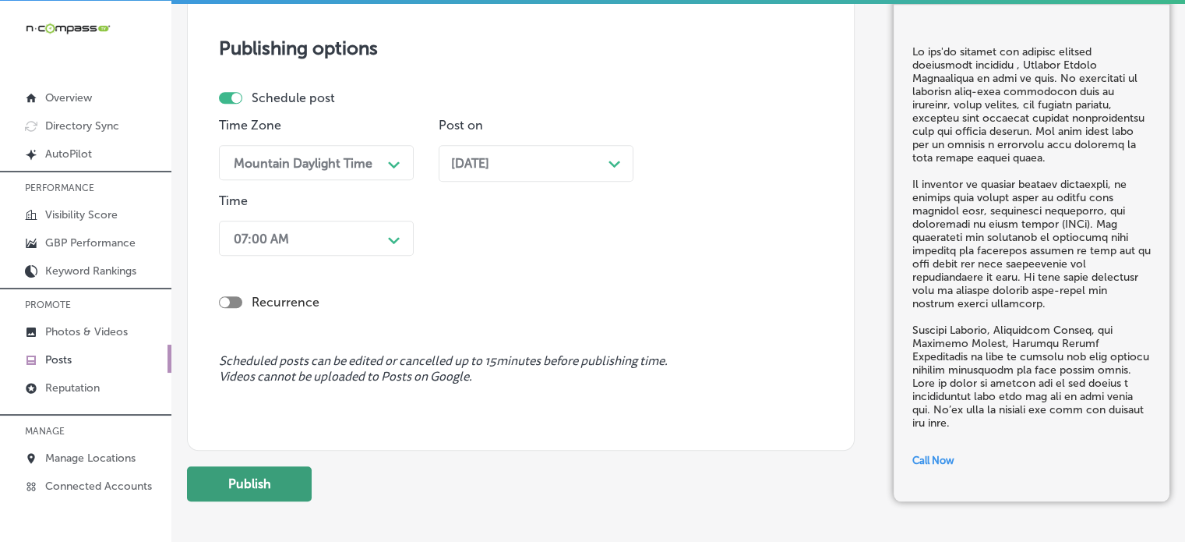
click at [270, 476] on button "Publish" at bounding box center [249, 483] width 125 height 35
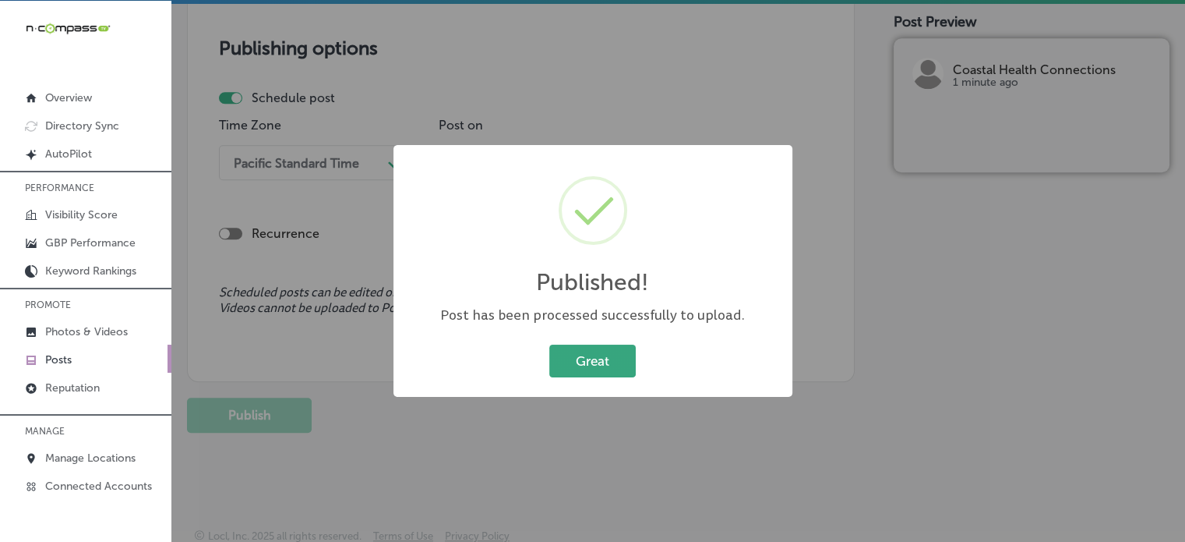
click at [602, 359] on button "Great" at bounding box center [592, 360] width 86 height 32
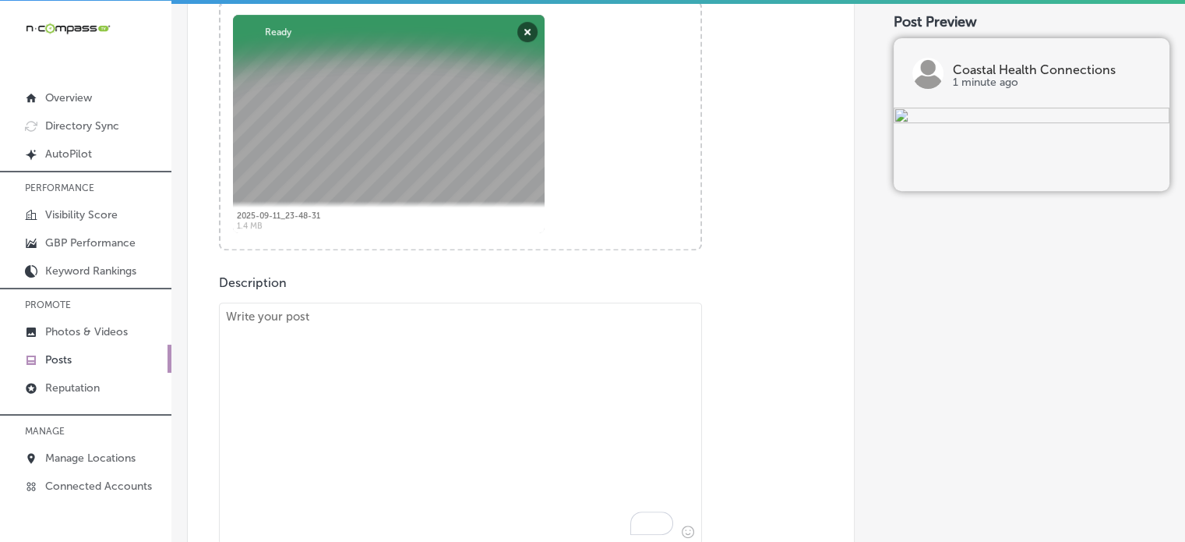
scroll to position [639, 0]
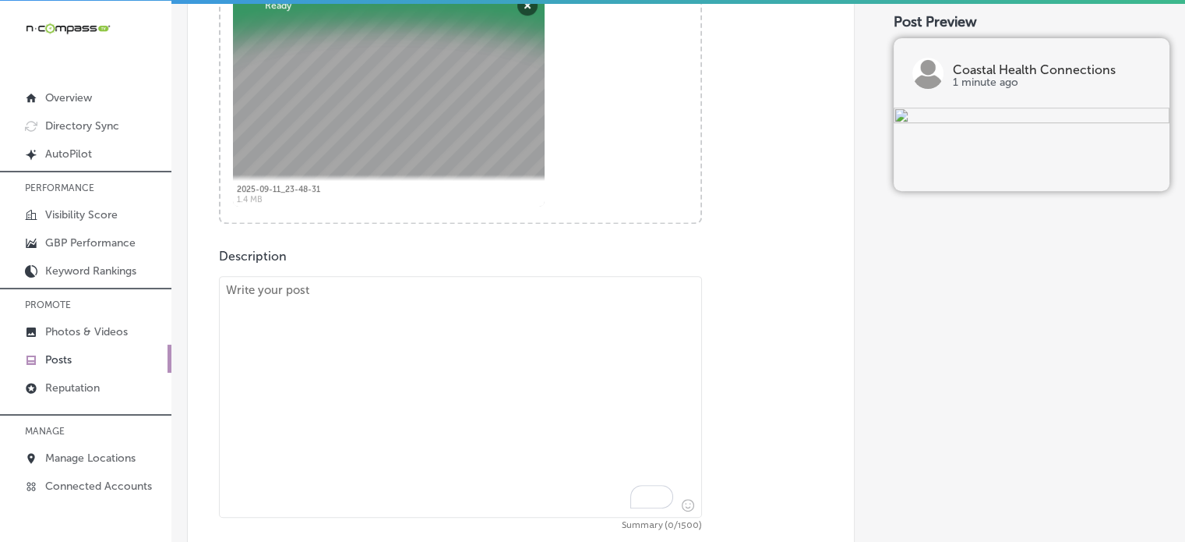
click at [579, 360] on textarea "To enrich screen reader interactions, please activate Accessibility in Grammarl…" at bounding box center [460, 397] width 483 height 242
paste textarea ""At Coastal Health Connections, we understand the emotional and physical toll t…"
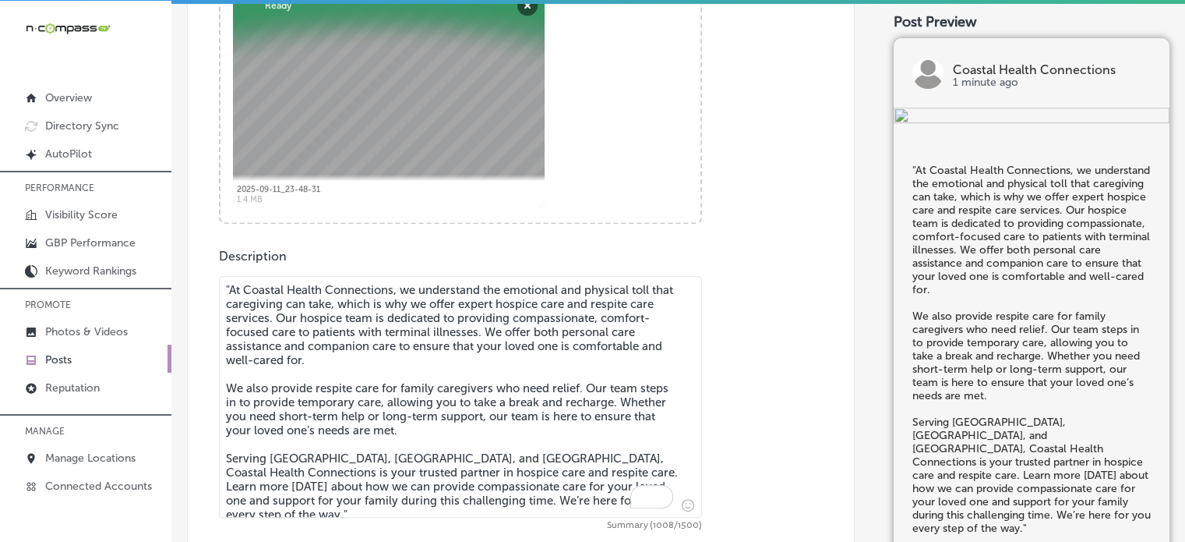
scroll to position [667, 0]
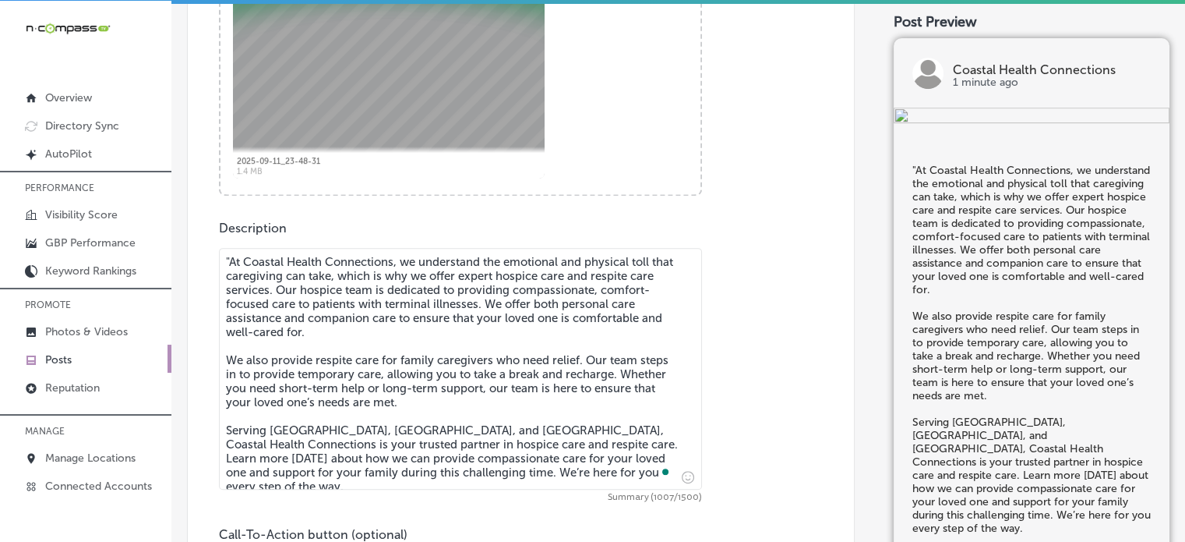
click at [231, 257] on textarea ""At Coastal Health Connections, we understand the emotional and physical toll t…" at bounding box center [460, 369] width 483 height 242
click at [290, 349] on textarea "At Coastal Health Connections, we understand the emotional and physical toll th…" at bounding box center [460, 369] width 483 height 242
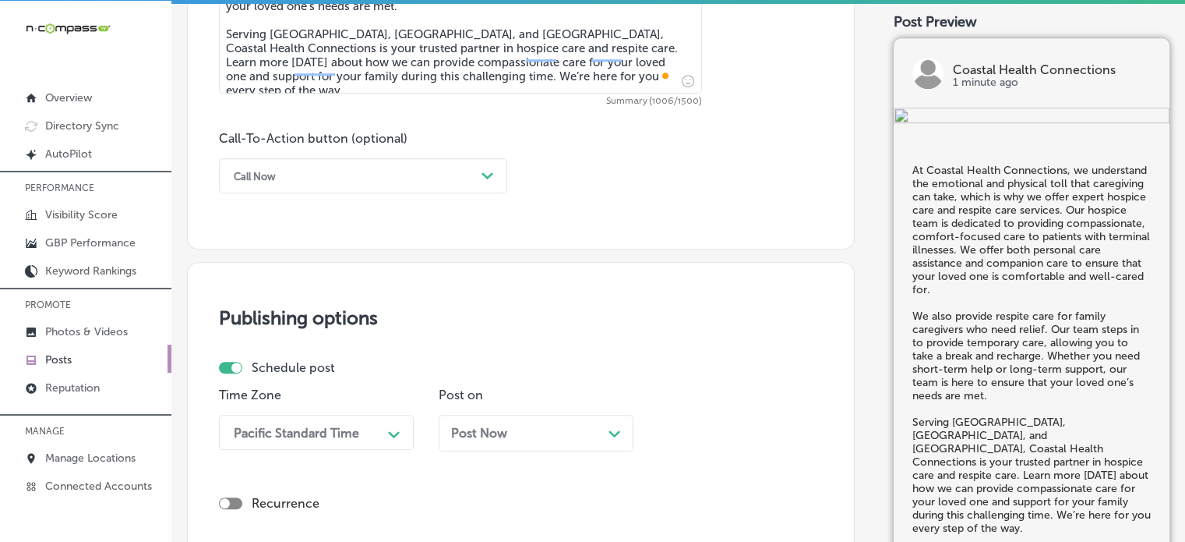
scroll to position [1072, 0]
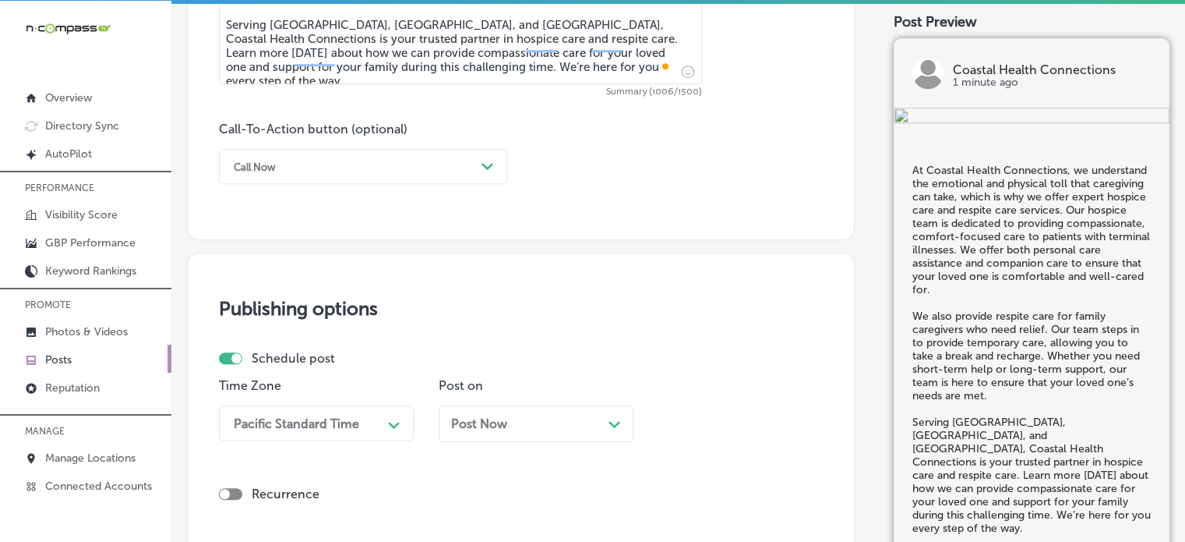
type textarea "At Coastal Health Connections, we understand the emotional and physical toll th…"
click at [445, 174] on div "Call Now" at bounding box center [350, 166] width 249 height 24
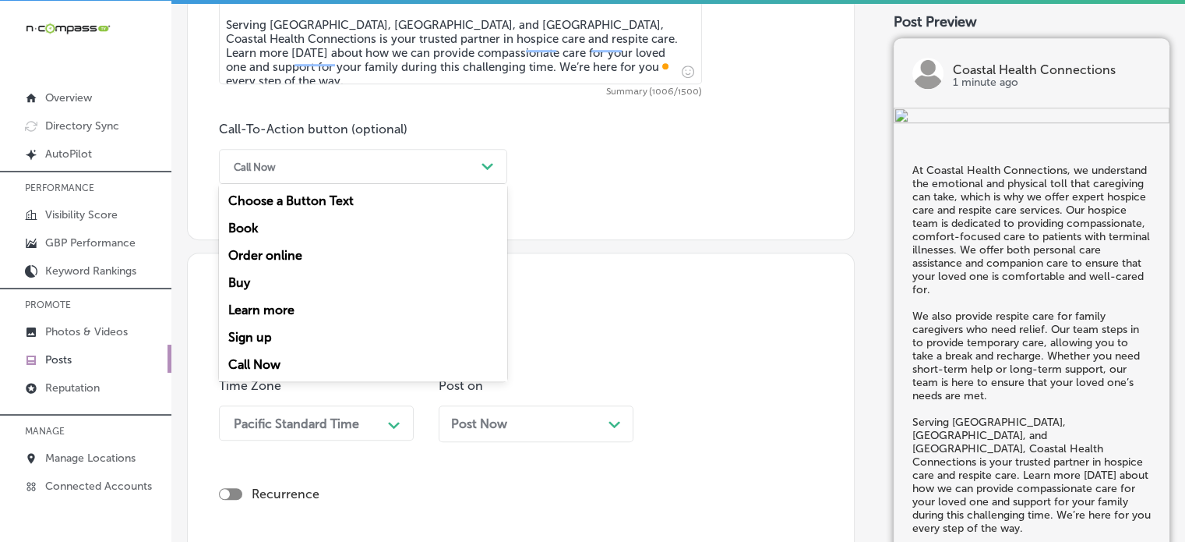
click at [269, 309] on div "Learn more" at bounding box center [363, 309] width 288 height 27
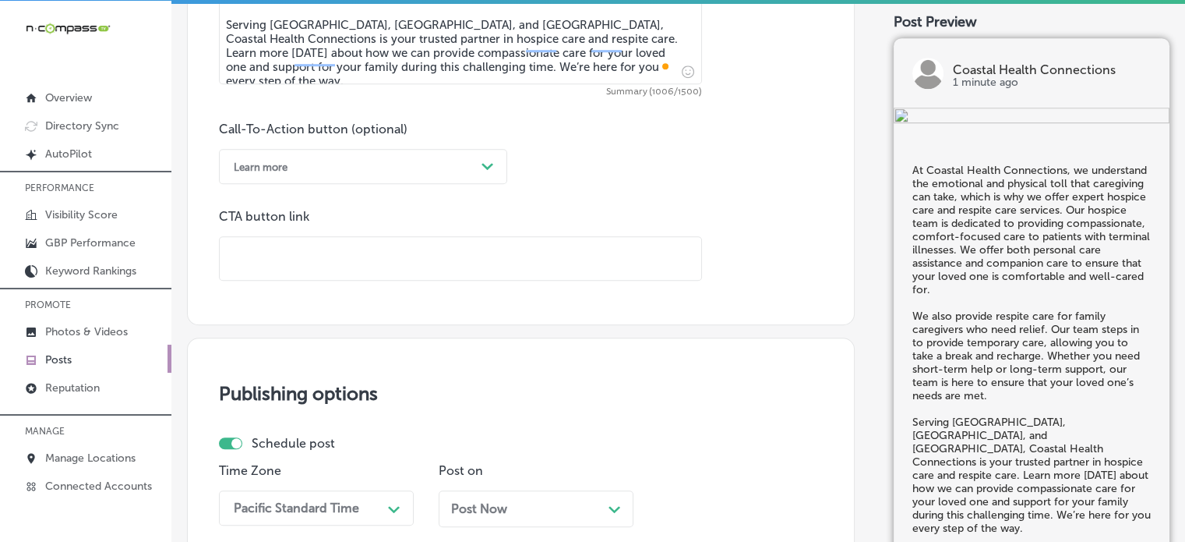
click at [377, 246] on input "text" at bounding box center [461, 258] width 482 height 43
paste input "https://www.coastalhealthconnections.com/"
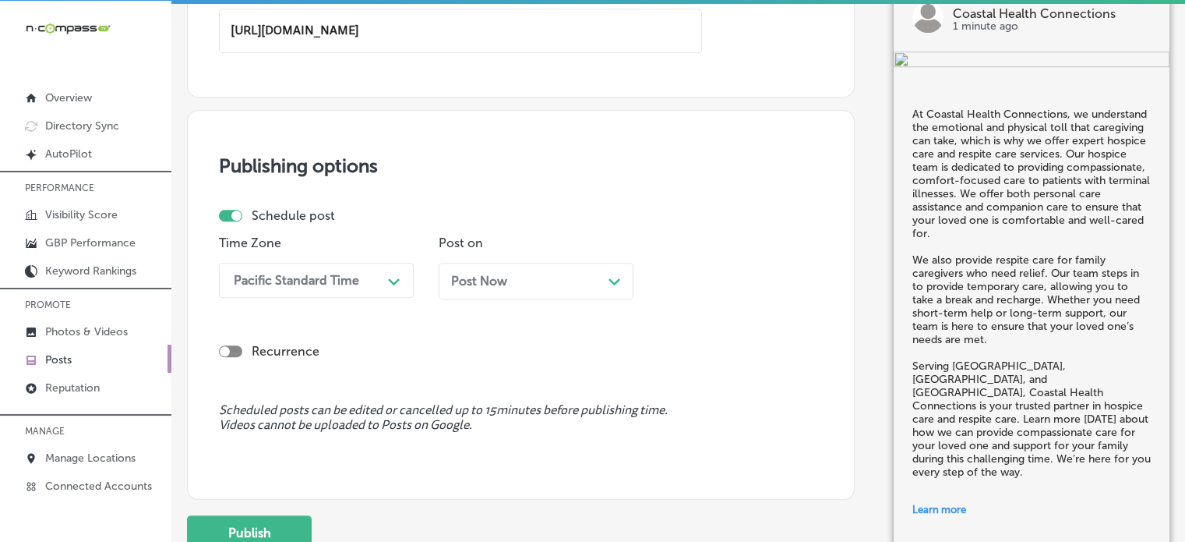
scroll to position [1300, 0]
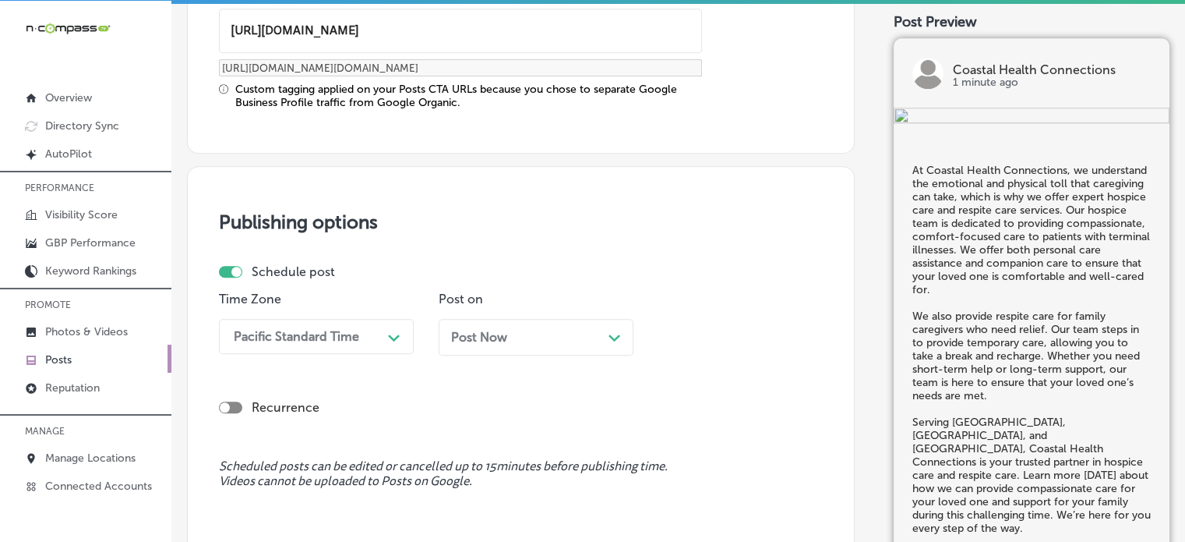
type input "https://www.coastalhealthconnections.com/"
click at [378, 275] on div "Schedule post" at bounding box center [514, 271] width 591 height 15
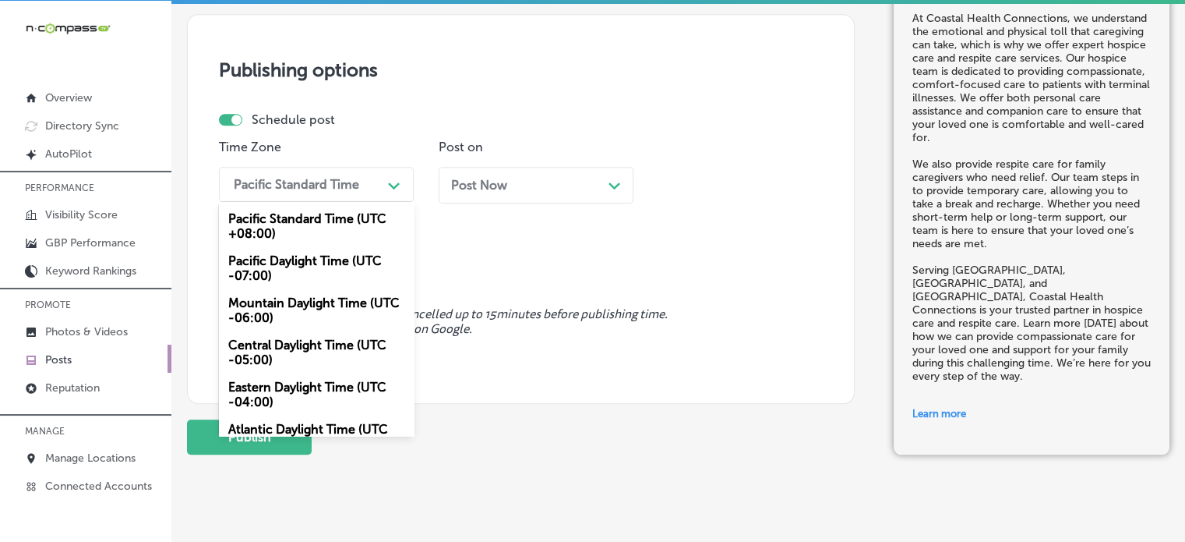
click at [380, 196] on div "Pacific Standard Time Path Created with Sketch." at bounding box center [316, 184] width 195 height 35
click at [354, 298] on div "Mountain Daylight Time (UTC -06:00)" at bounding box center [316, 310] width 195 height 42
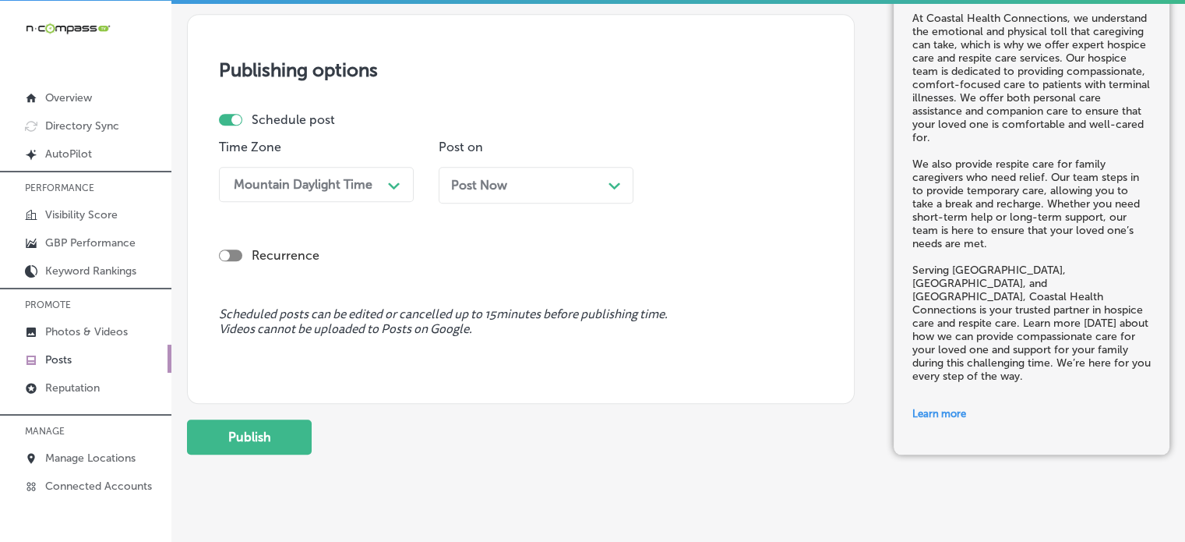
click at [538, 192] on div "Post Now Path Created with Sketch." at bounding box center [536, 185] width 195 height 37
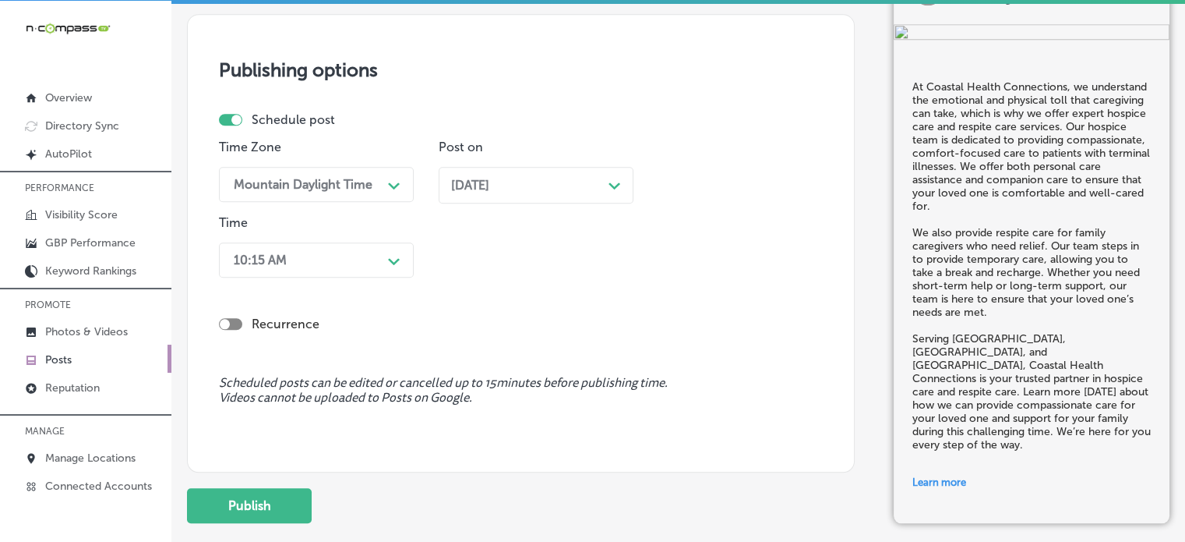
click at [351, 249] on div "10:15 AM" at bounding box center [304, 259] width 156 height 27
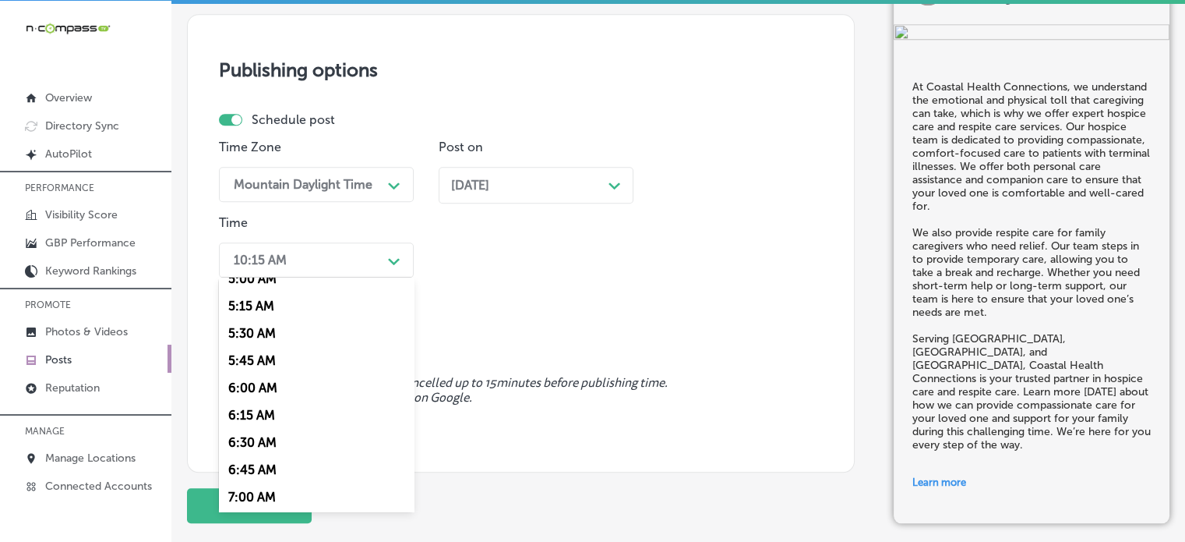
scroll to position [561, 0]
click at [243, 493] on div "7:00 AM" at bounding box center [316, 496] width 195 height 27
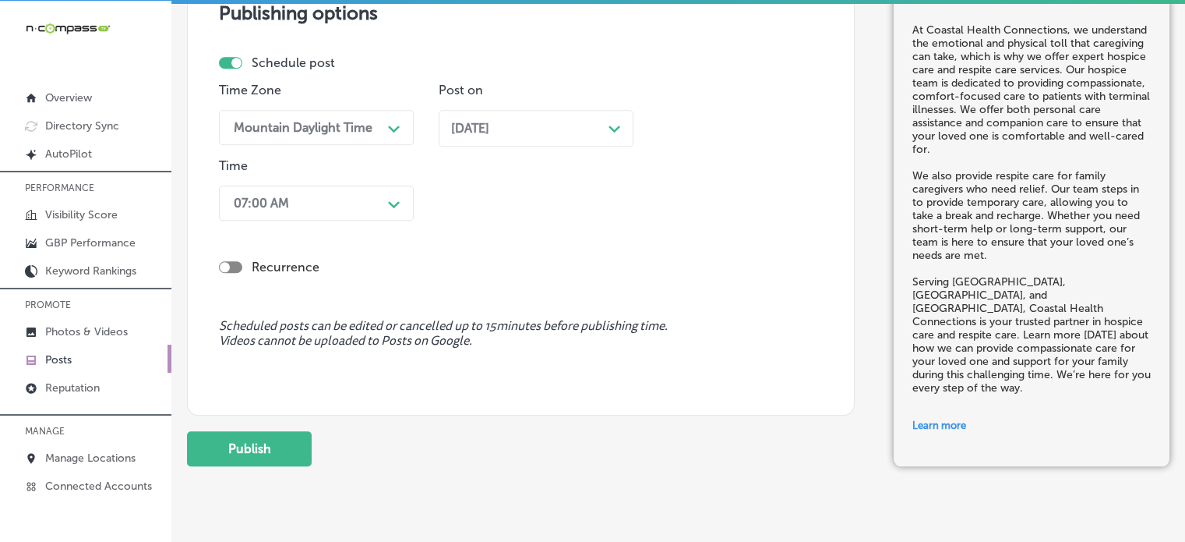
scroll to position [1513, 0]
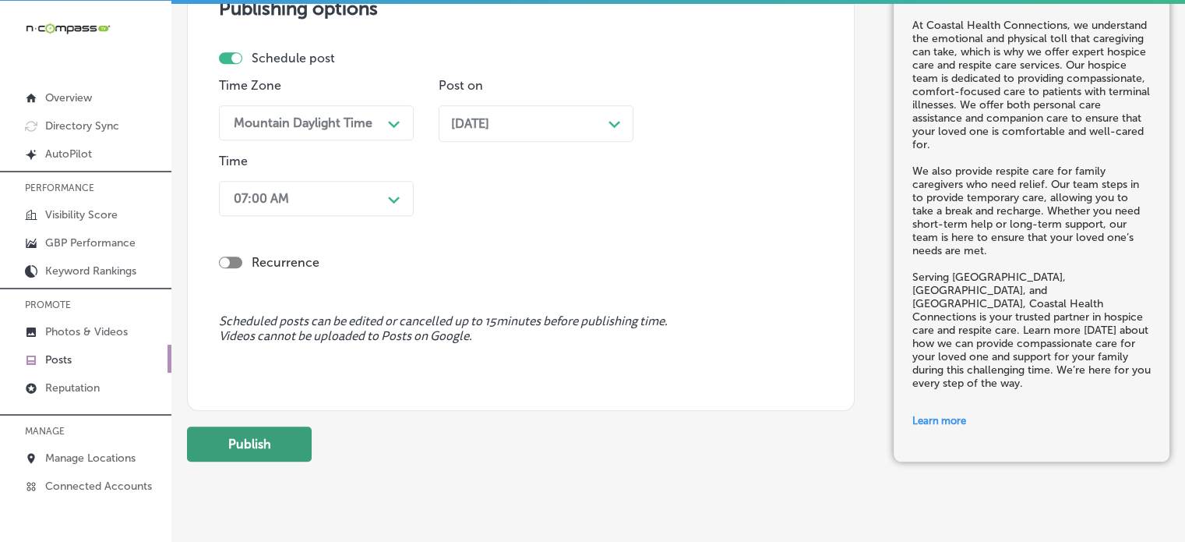
click at [269, 439] on button "Publish" at bounding box center [249, 443] width 125 height 35
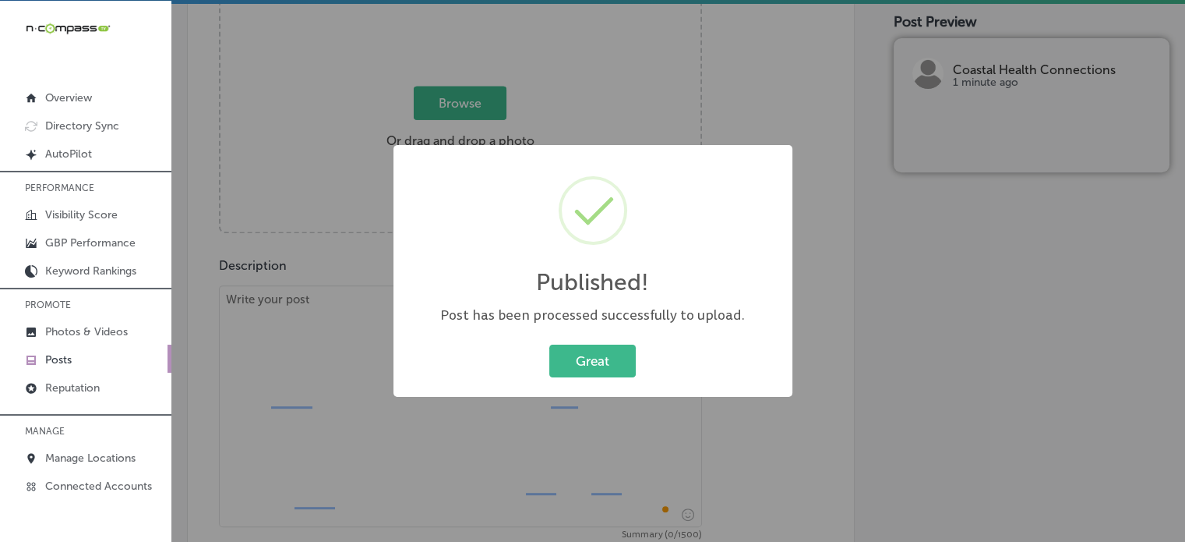
scroll to position [849, 0]
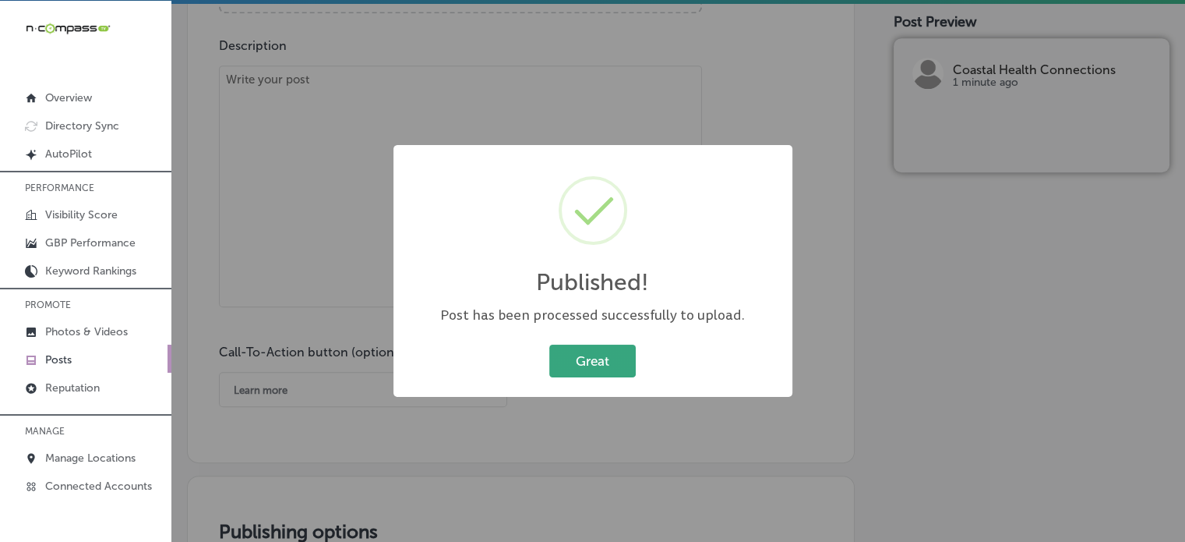
click at [573, 367] on button "Great" at bounding box center [592, 360] width 86 height 32
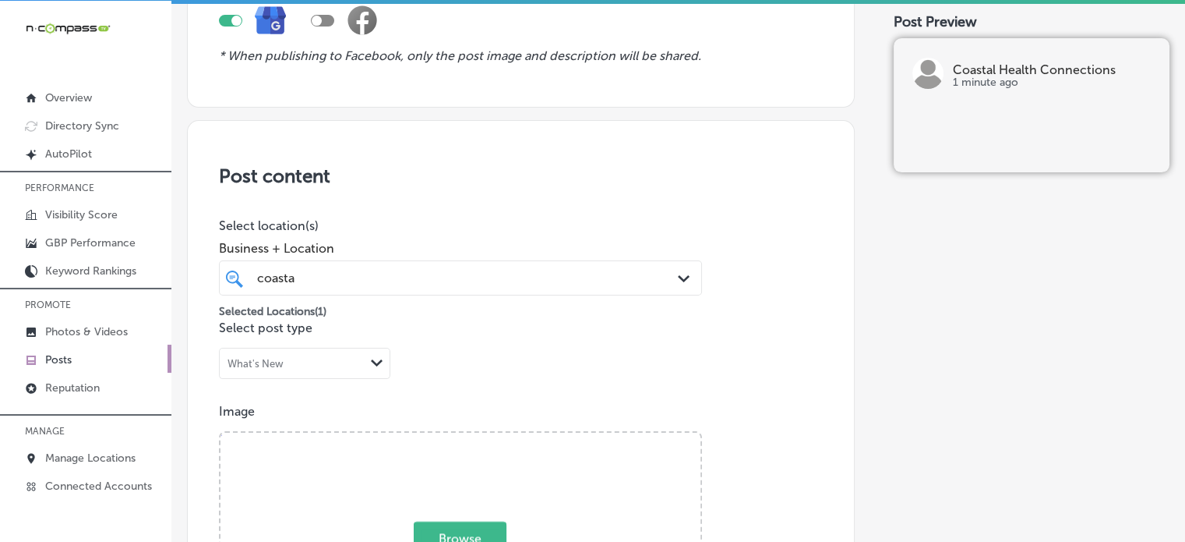
scroll to position [0, 0]
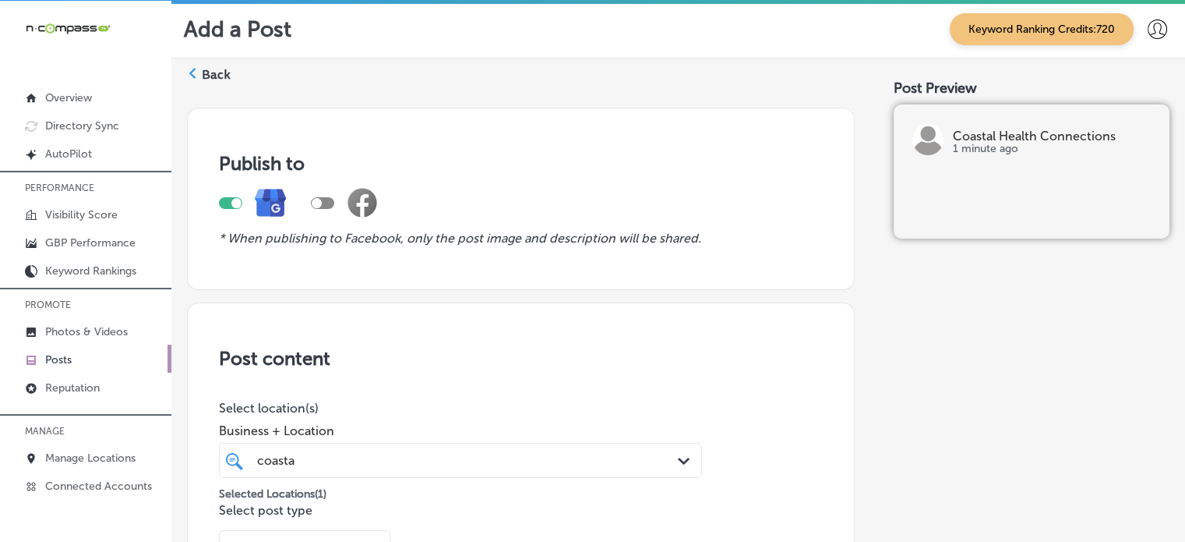
click at [204, 79] on label "Back" at bounding box center [216, 74] width 29 height 17
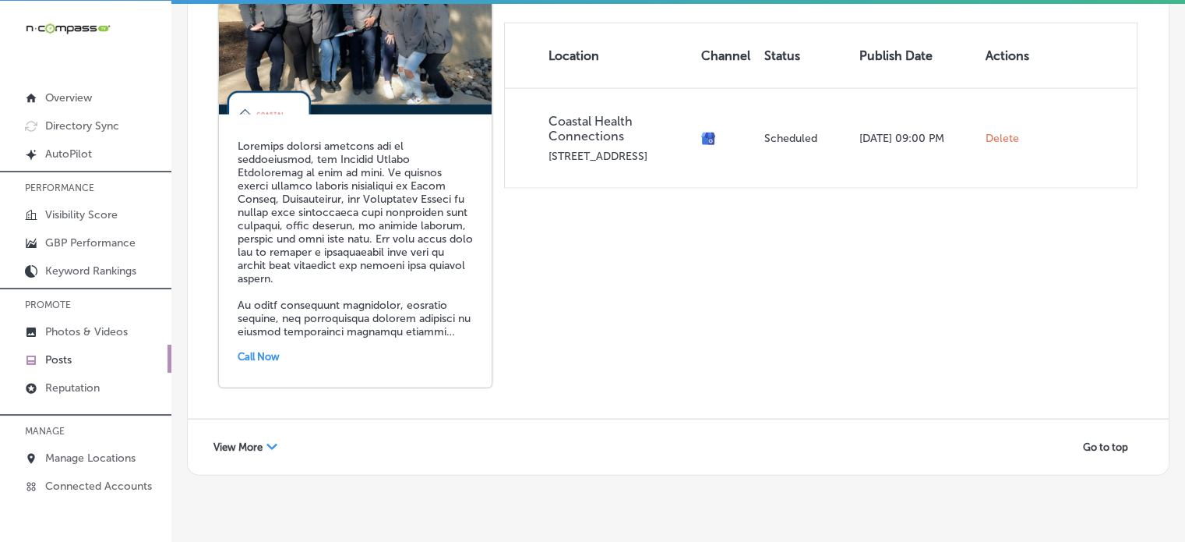
scroll to position [3528, 0]
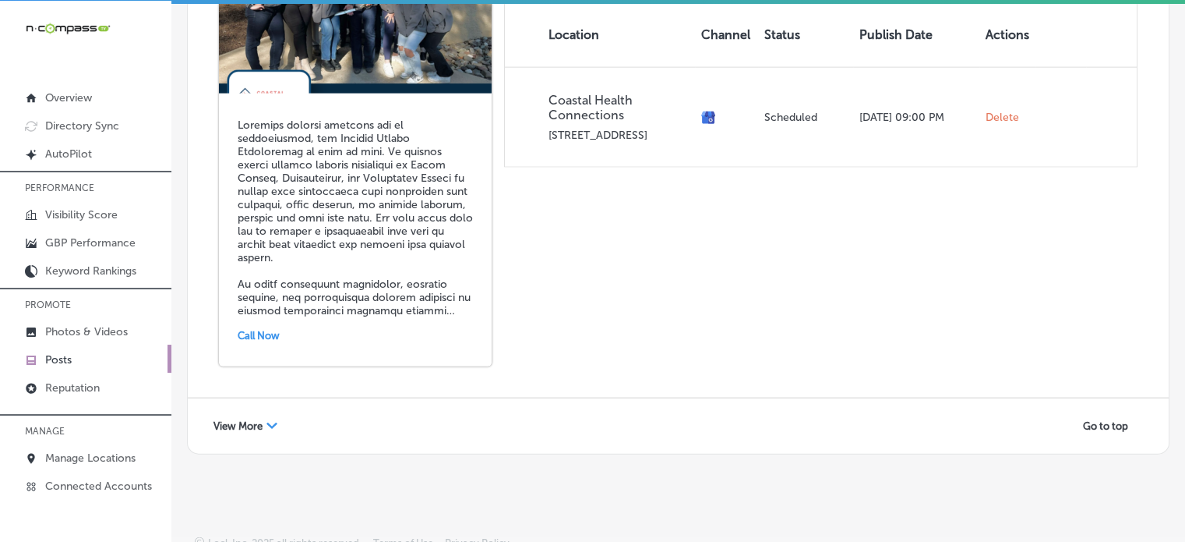
click at [265, 414] on div "View More Path Created with Sketch." at bounding box center [245, 426] width 84 height 24
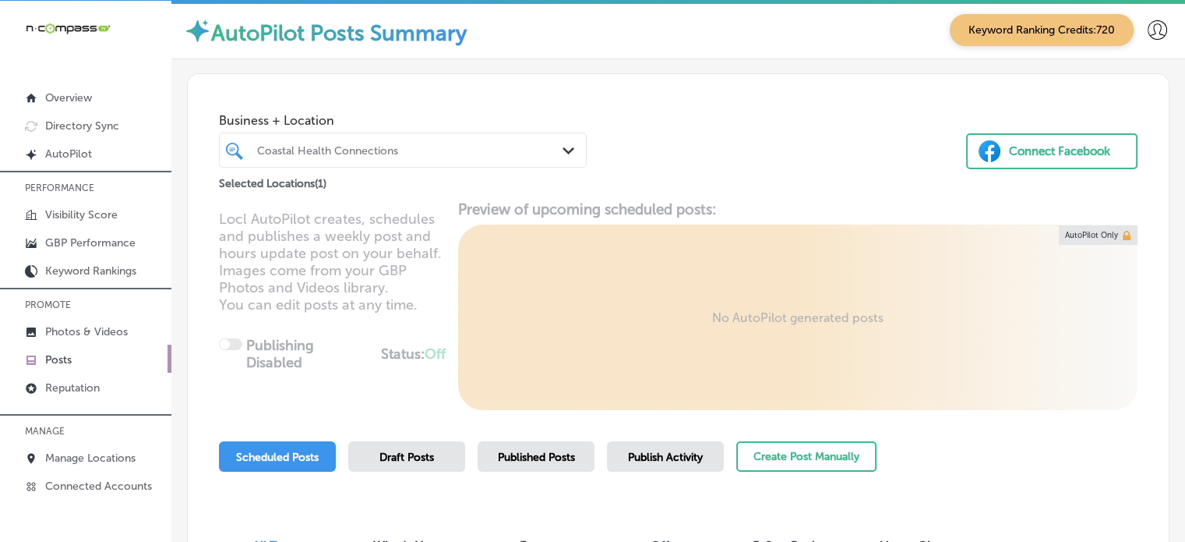
scroll to position [0, 0]
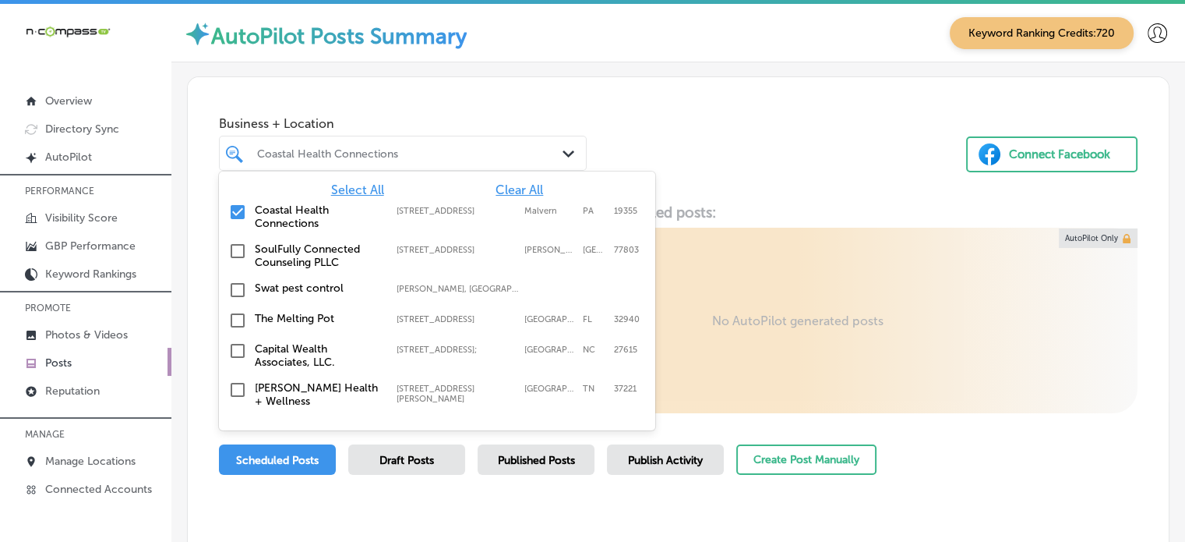
click at [443, 153] on div "Coastal Health Connections" at bounding box center [410, 152] width 307 height 13
click at [511, 188] on span "Clear All" at bounding box center [520, 189] width 48 height 15
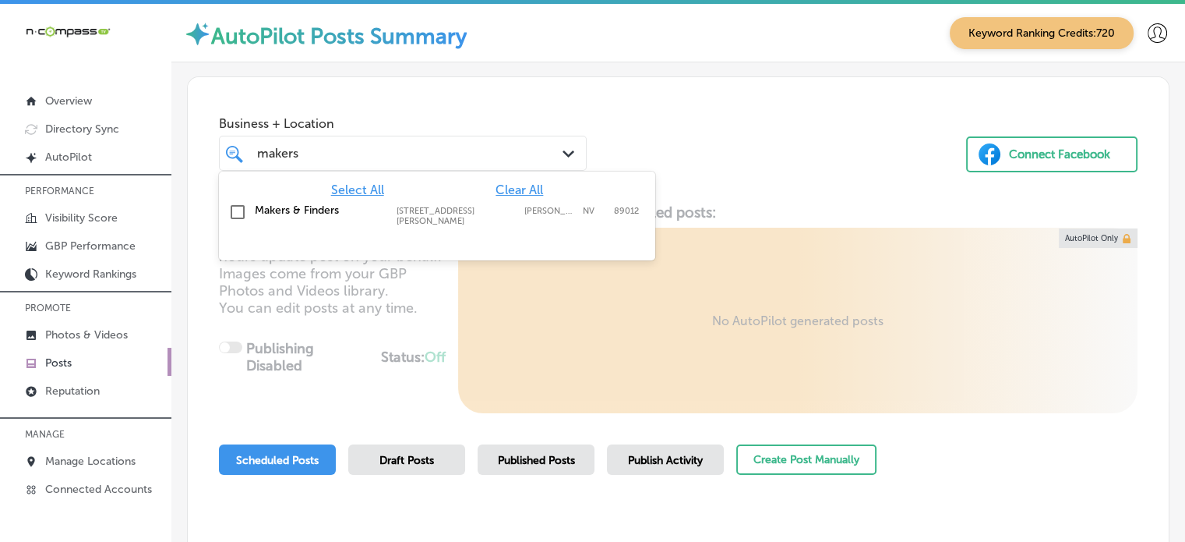
click at [310, 211] on label "Makers & Finders" at bounding box center [318, 209] width 126 height 13
type input "makers"
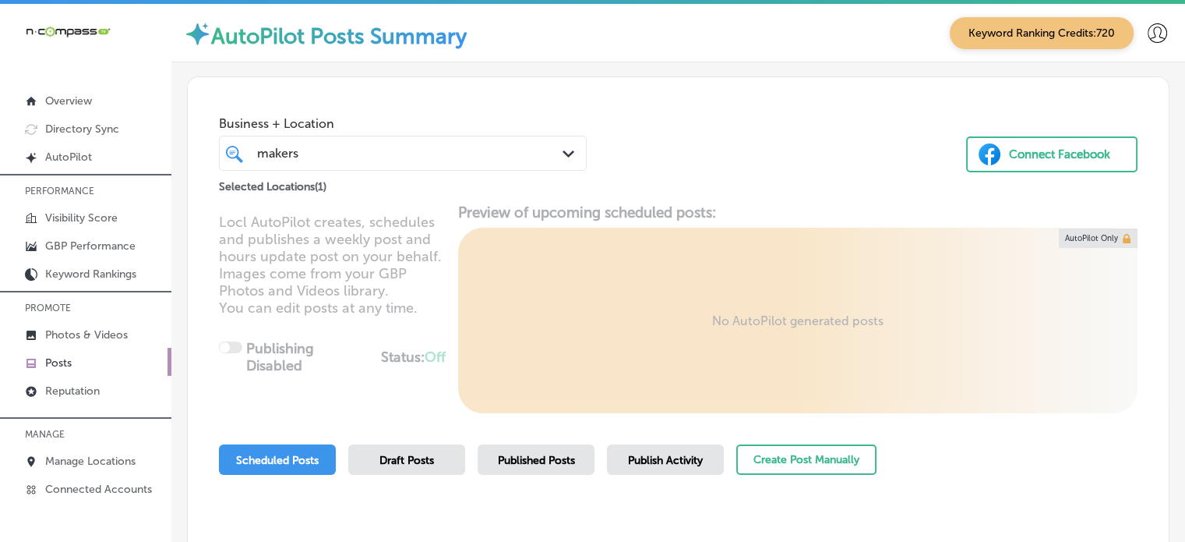
click at [679, 146] on div "Business + Location makers makers Path Created with Sketch. Selected Locations …" at bounding box center [678, 136] width 981 height 118
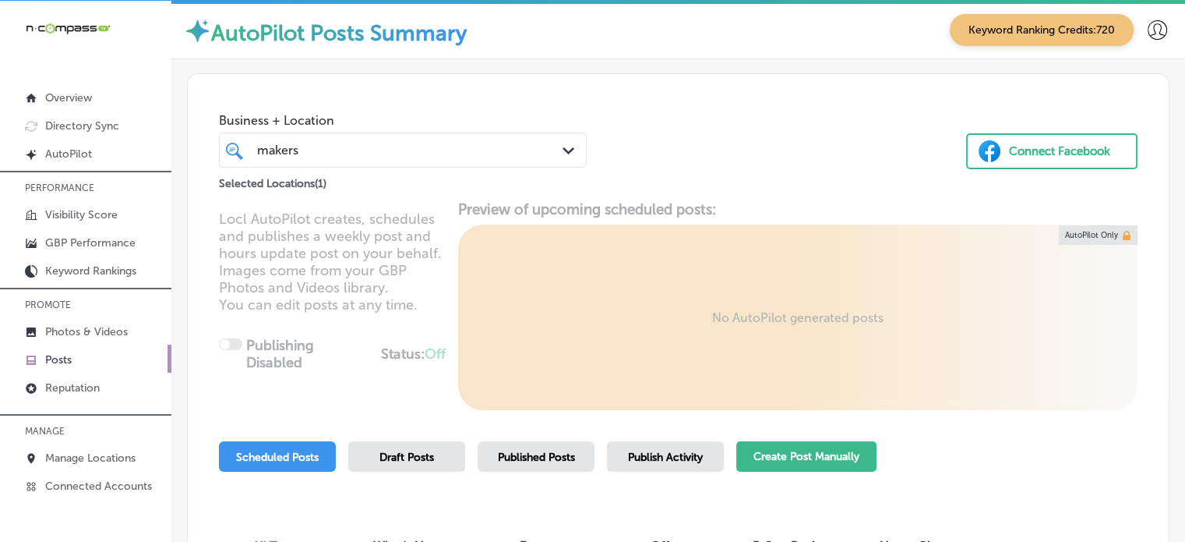
click at [810, 464] on button "Create Post Manually" at bounding box center [806, 456] width 140 height 30
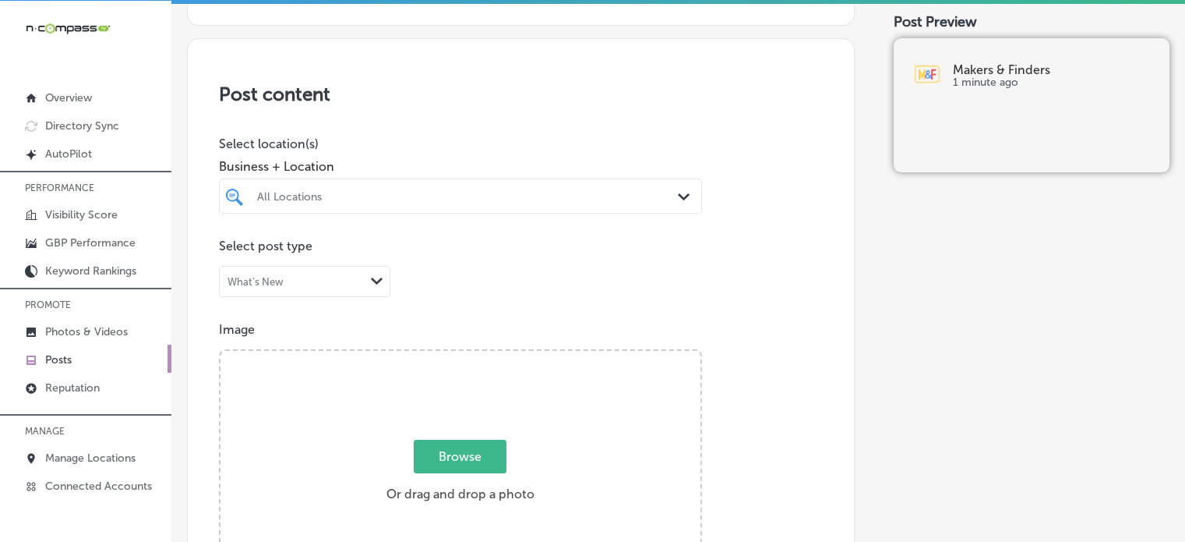
scroll to position [265, 0]
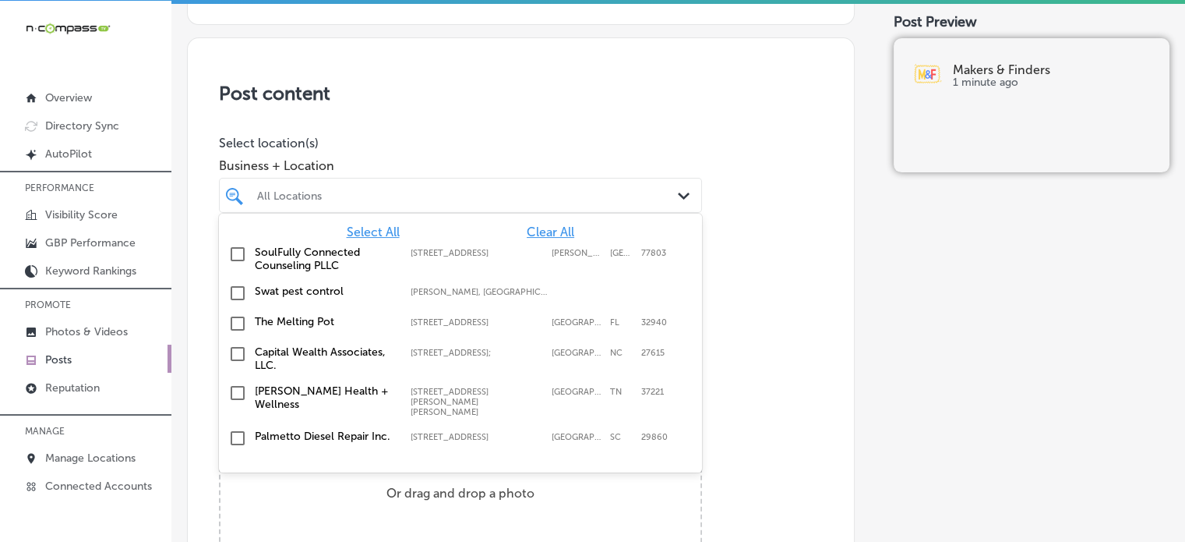
click at [594, 192] on div "All Locations" at bounding box center [468, 195] width 422 height 13
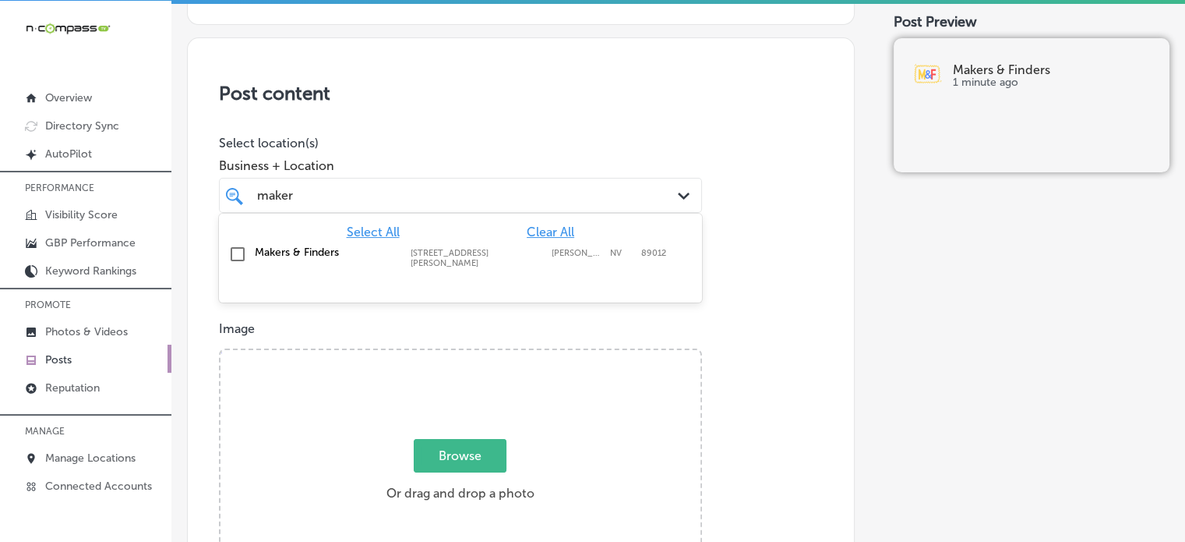
click at [295, 249] on label "Makers & Finders" at bounding box center [325, 251] width 140 height 13
type input "maker"
click at [411, 161] on span "Business + Location" at bounding box center [460, 165] width 483 height 15
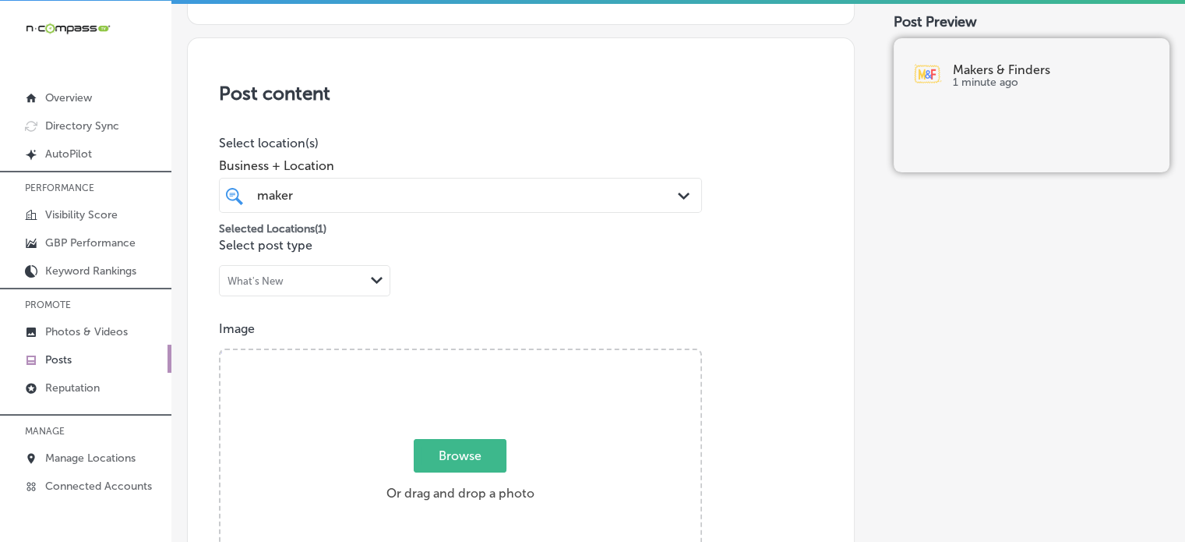
click at [399, 187] on div "maker maker" at bounding box center [440, 195] width 369 height 21
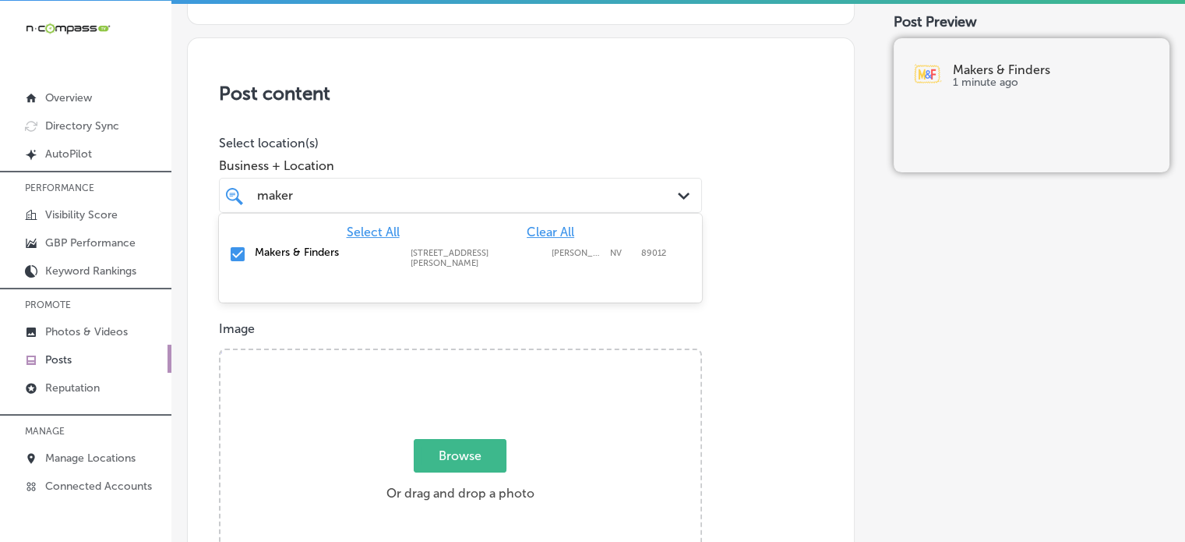
click at [502, 42] on div "Post content Select location(s) Business + Location option 75 S Valle Verde Dr,…" at bounding box center [521, 530] width 668 height 986
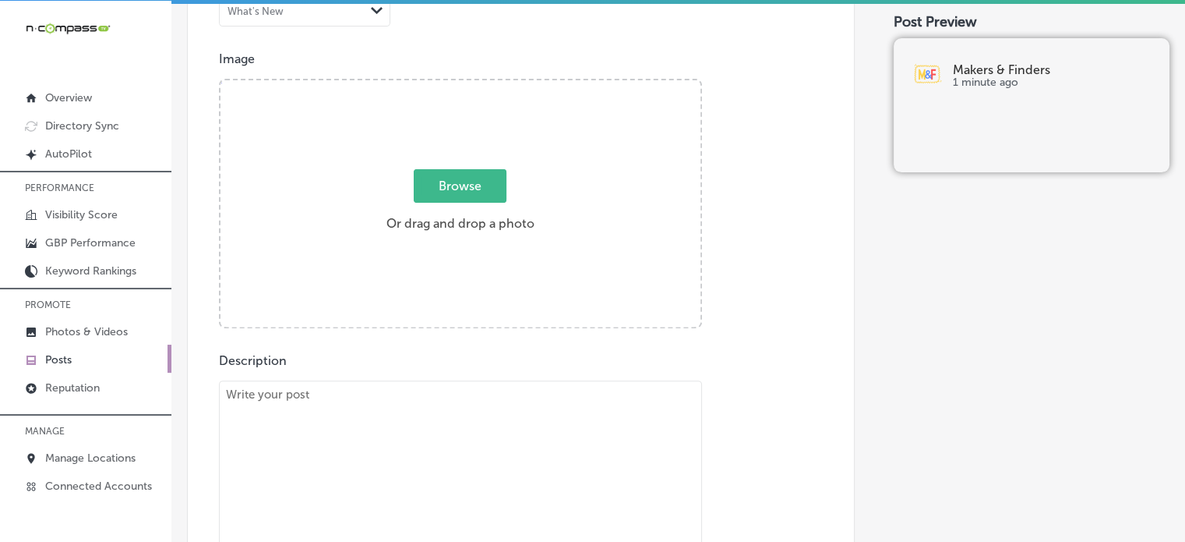
scroll to position [547, 0]
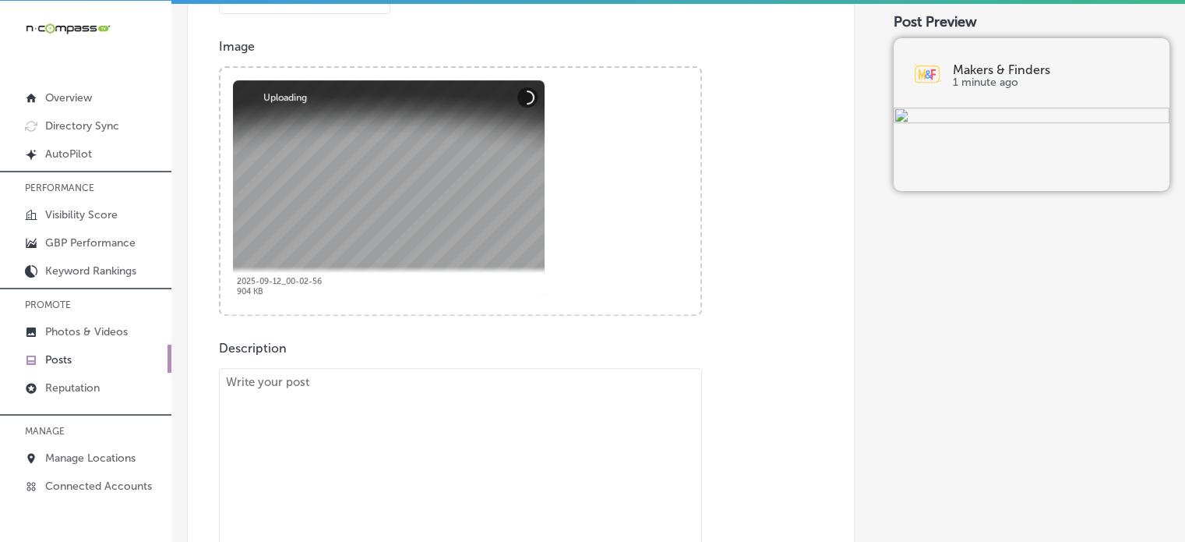
click at [616, 500] on textarea "To enrich screen reader interactions, please activate Accessibility in Grammarl…" at bounding box center [460, 477] width 483 height 218
paste textarea ""As the cooler weather rolls in, there’s no better way to enjoy brunch than at …"
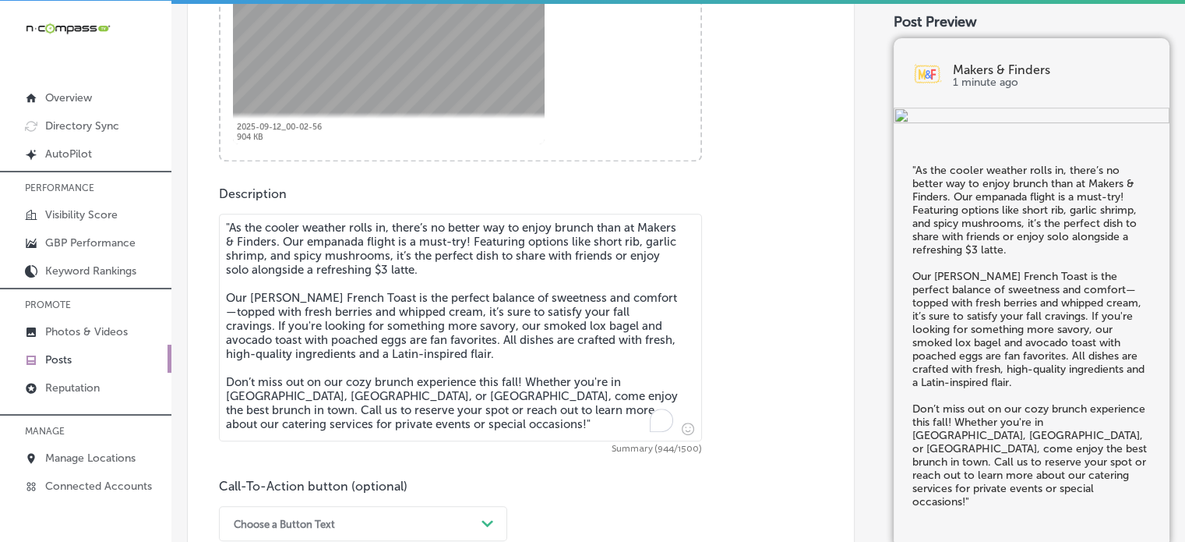
scroll to position [703, 0]
click at [231, 219] on textarea ""As the cooler weather rolls in, there’s no better way to enjoy brunch than at …" at bounding box center [460, 326] width 483 height 228
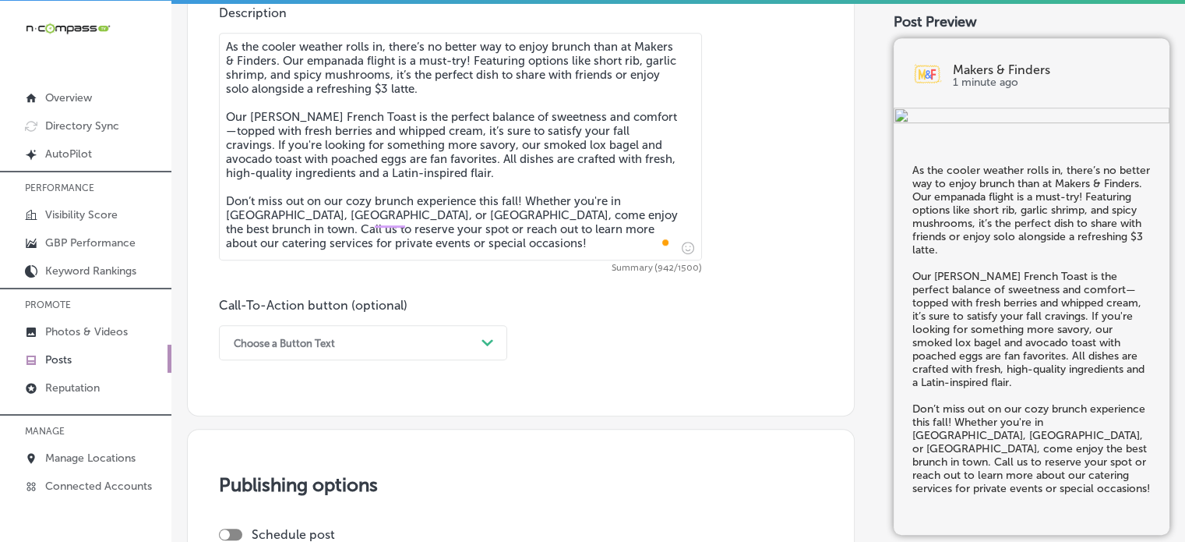
scroll to position [1006, 0]
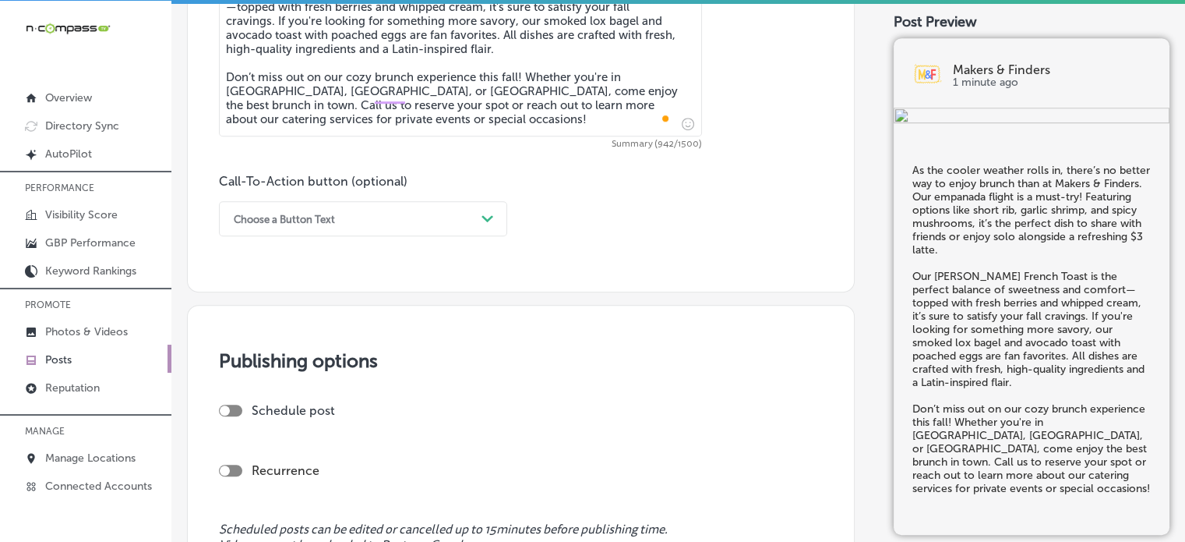
type textarea "As the cooler weather rolls in, there’s no better way to enjoy brunch than at M…"
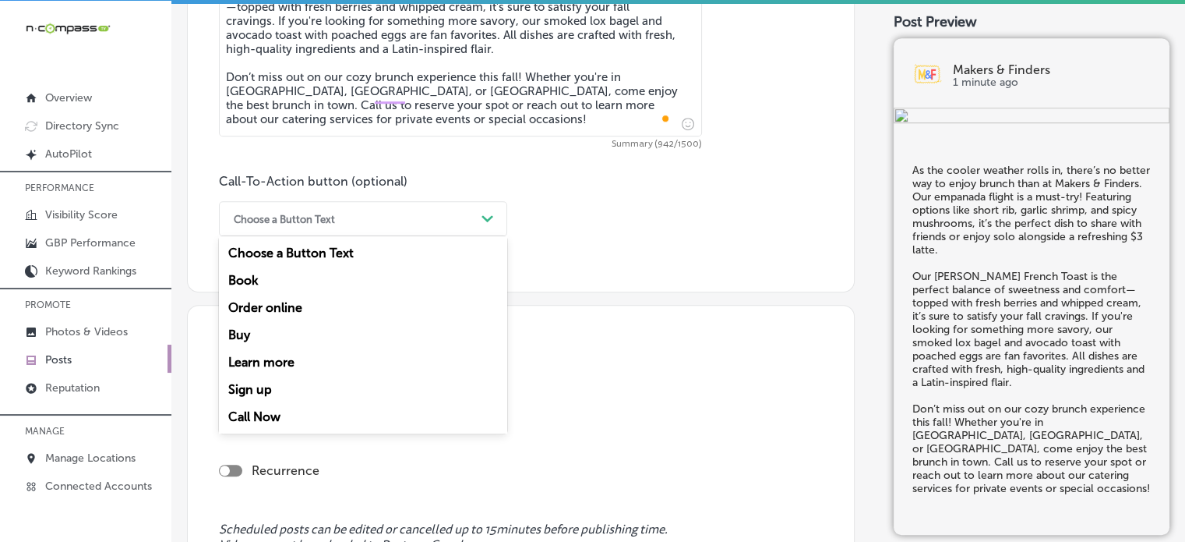
click at [422, 213] on div "Choose a Button Text" at bounding box center [350, 218] width 249 height 24
click at [275, 412] on div "Call Now" at bounding box center [363, 416] width 288 height 27
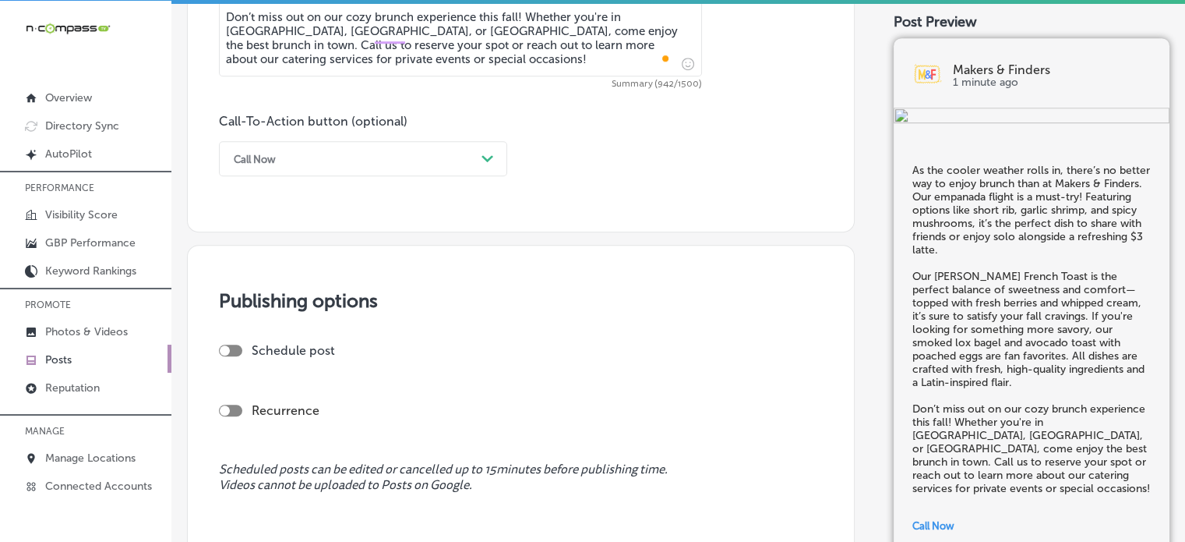
scroll to position [1067, 0]
click at [237, 355] on div "Schedule post" at bounding box center [514, 354] width 591 height 27
click at [238, 352] on div "Schedule post" at bounding box center [514, 348] width 591 height 15
click at [238, 348] on div at bounding box center [230, 349] width 23 height 12
checkbox input "true"
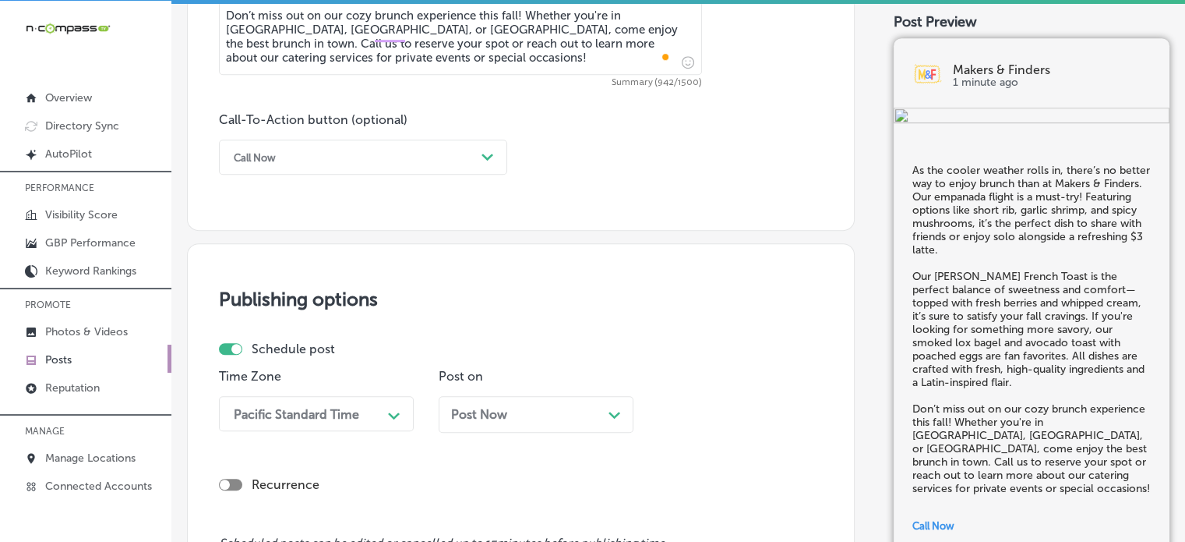
scroll to position [1196, 0]
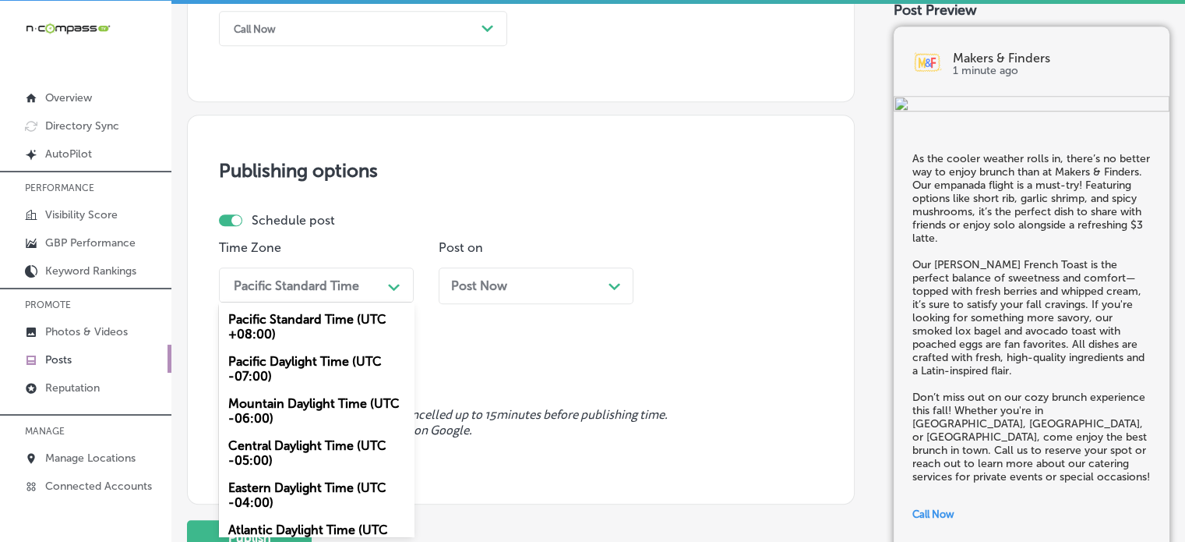
click at [371, 302] on div "option Mountain Daylight Time (UTC -06:00) focused, 3 of 6. 6 results available…" at bounding box center [316, 284] width 195 height 35
click at [296, 402] on div "Mountain Daylight Time (UTC -06:00)" at bounding box center [316, 411] width 195 height 42
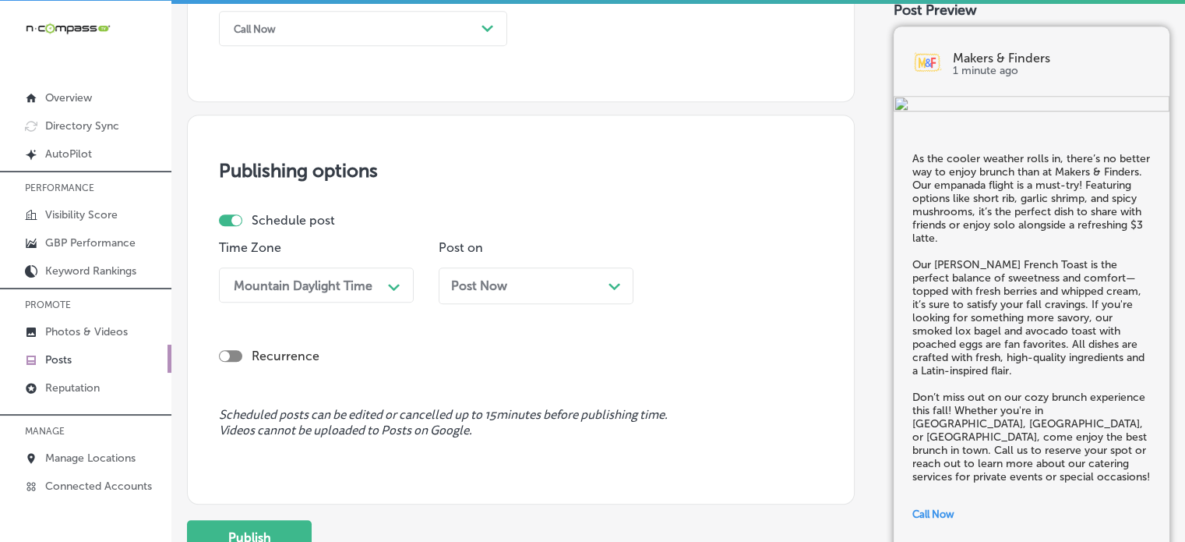
click at [473, 284] on span "Post Now" at bounding box center [479, 285] width 56 height 15
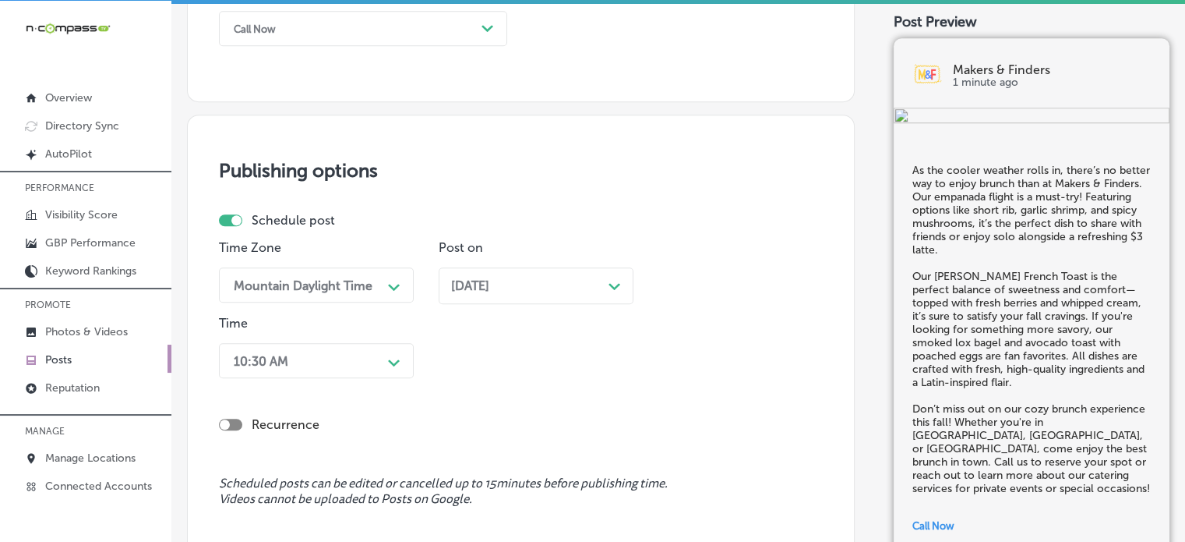
scroll to position [1272, 0]
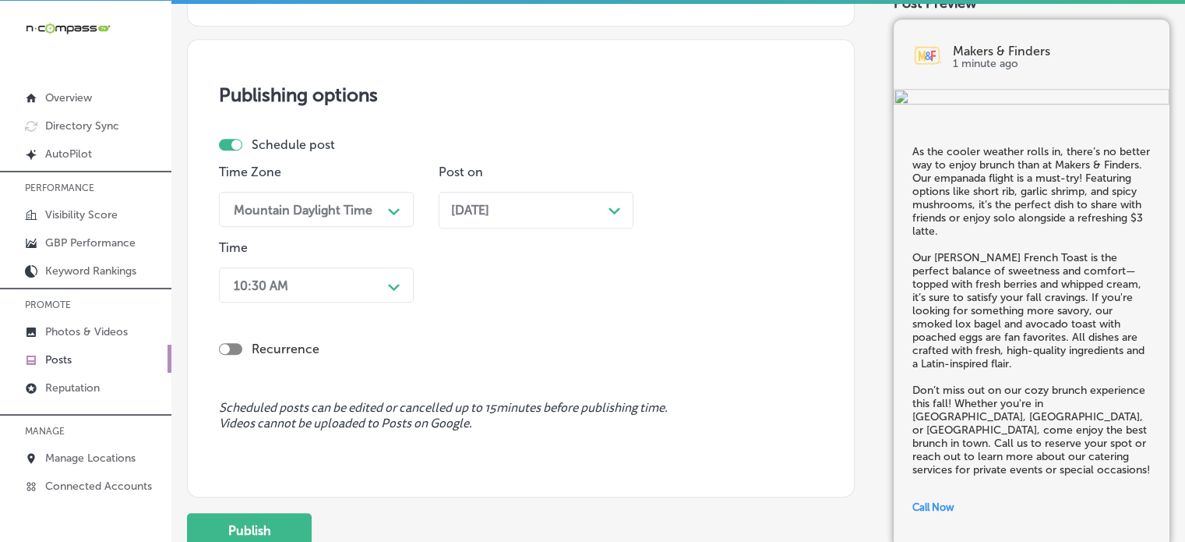
click at [340, 302] on div "10:30 AM Path Created with Sketch." at bounding box center [316, 284] width 195 height 35
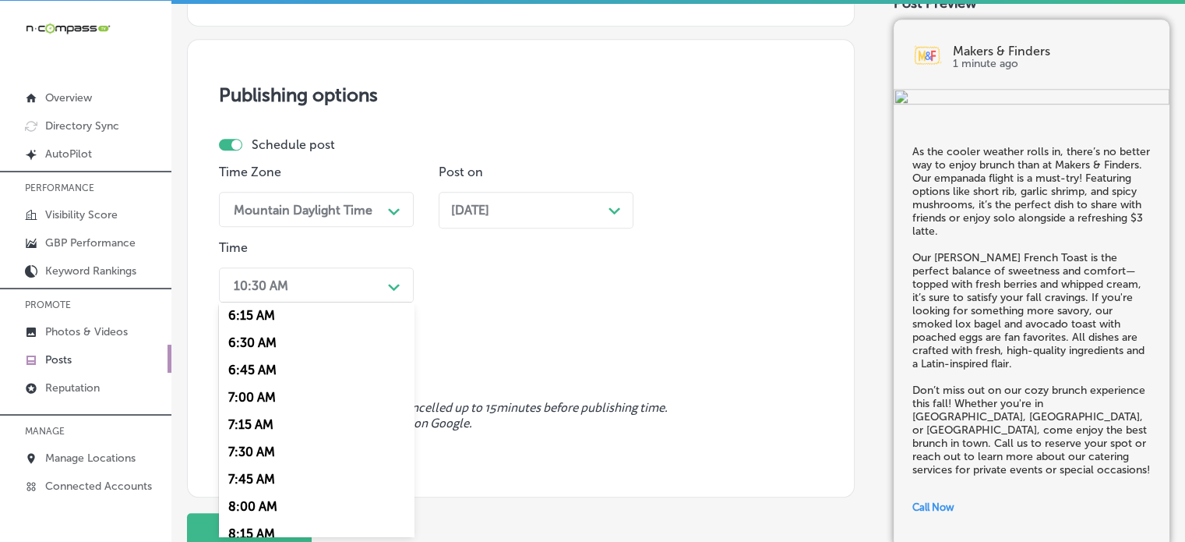
scroll to position [687, 0]
click at [246, 395] on div "7:00 AM" at bounding box center [316, 395] width 195 height 27
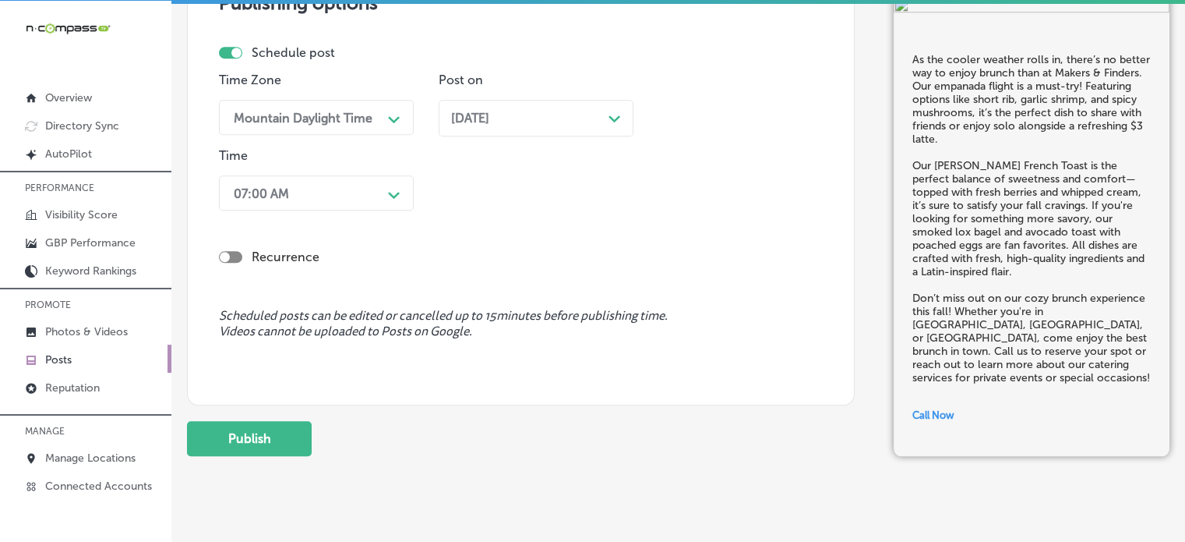
scroll to position [1393, 0]
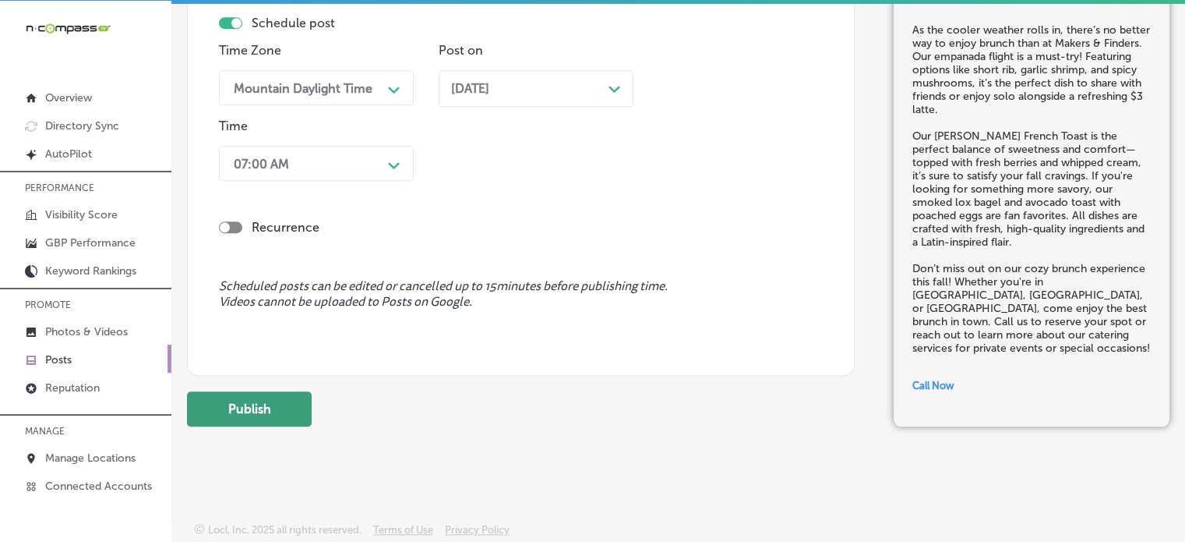
click at [270, 412] on button "Publish" at bounding box center [249, 408] width 125 height 35
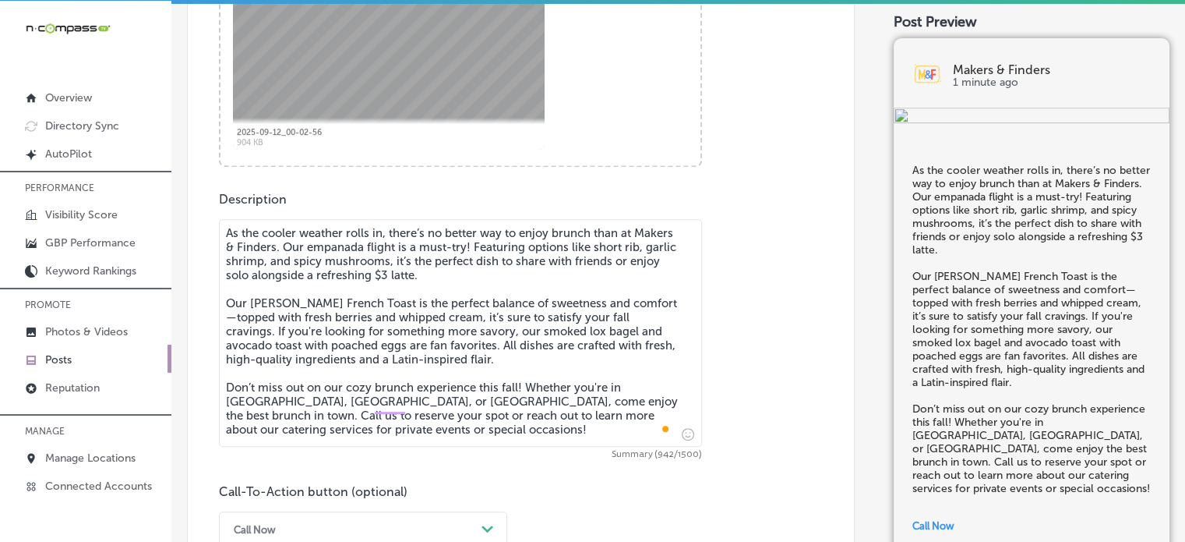
scroll to position [707, 0]
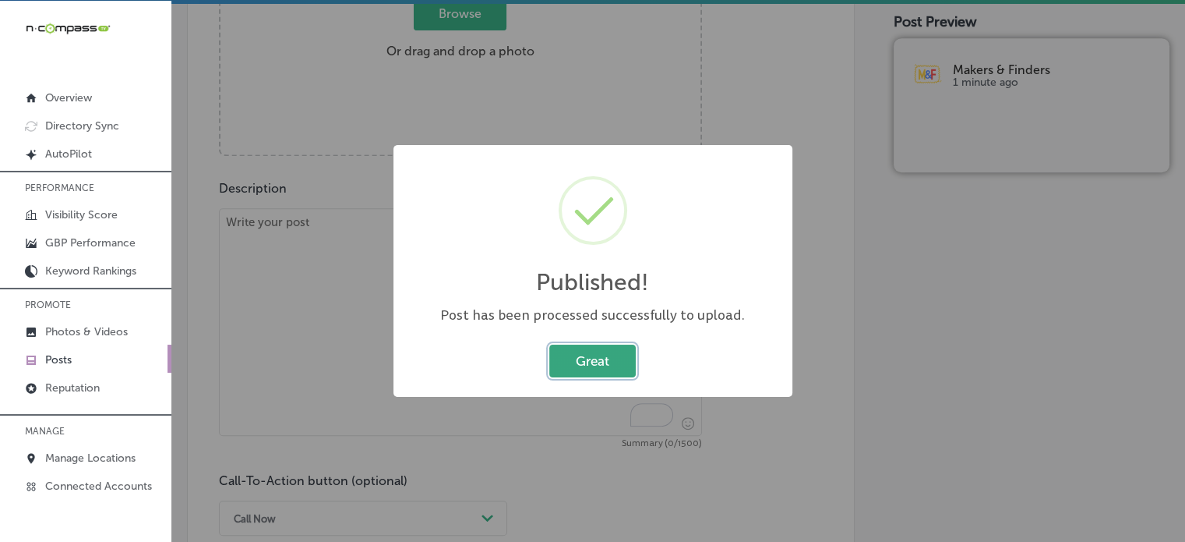
click at [580, 351] on button "Great" at bounding box center [592, 360] width 86 height 32
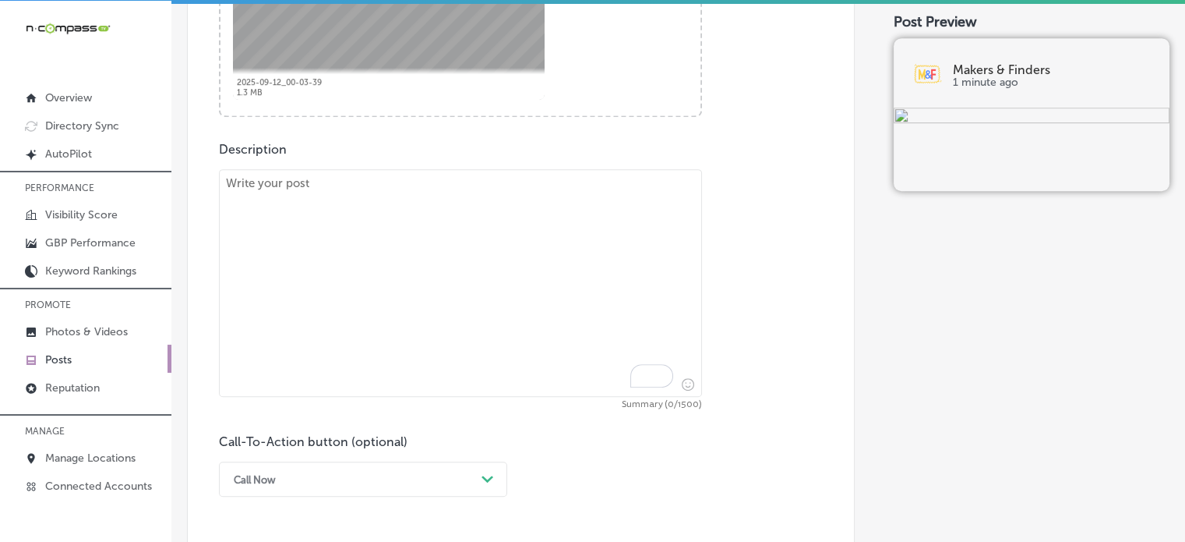
scroll to position [761, 0]
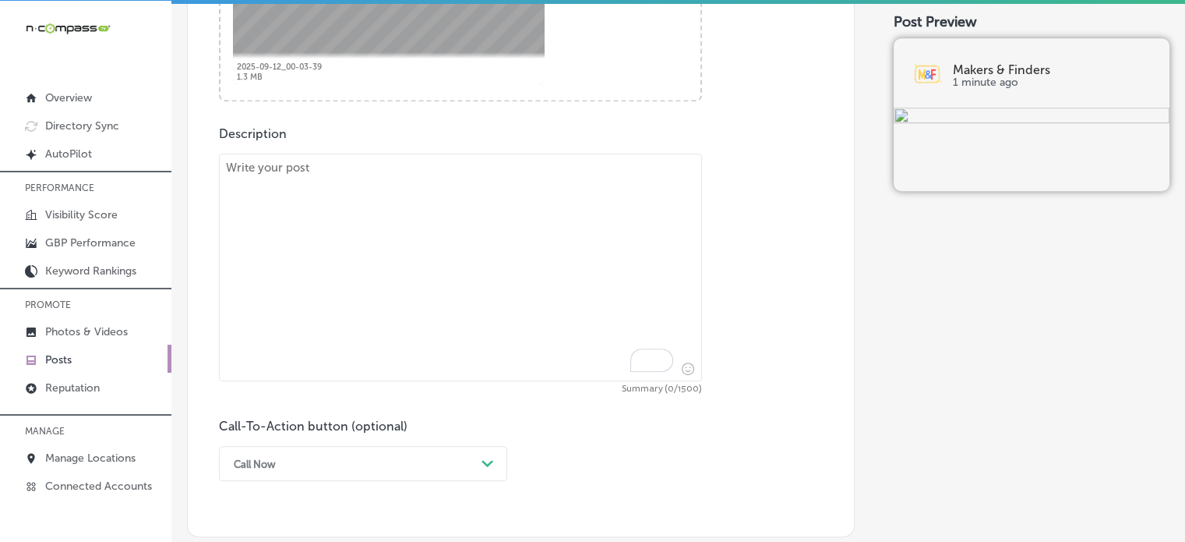
click at [580, 317] on textarea "To enrich screen reader interactions, please activate Accessibility in Grammarl…" at bounding box center [460, 267] width 483 height 228
paste textarea ""Looking for a unique brunch experience? Makers & Finders offers the best Latin…"
click at [449, 249] on textarea "To enrich screen reader interactions, please activate Accessibility in Grammarl…" at bounding box center [460, 267] width 483 height 228
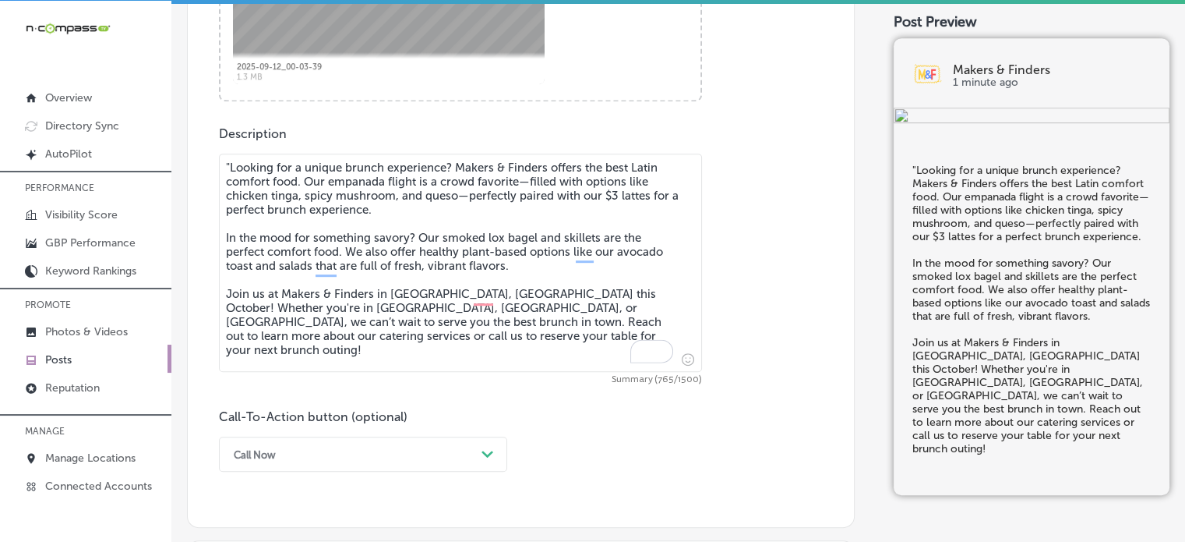
click at [228, 166] on textarea ""Looking for a unique brunch experience? Makers & Finders offers the best Latin…" at bounding box center [460, 262] width 483 height 218
click at [300, 266] on textarea "Looking for a unique brunch experience? Makers & Finders offers the best Latin …" at bounding box center [460, 262] width 483 height 218
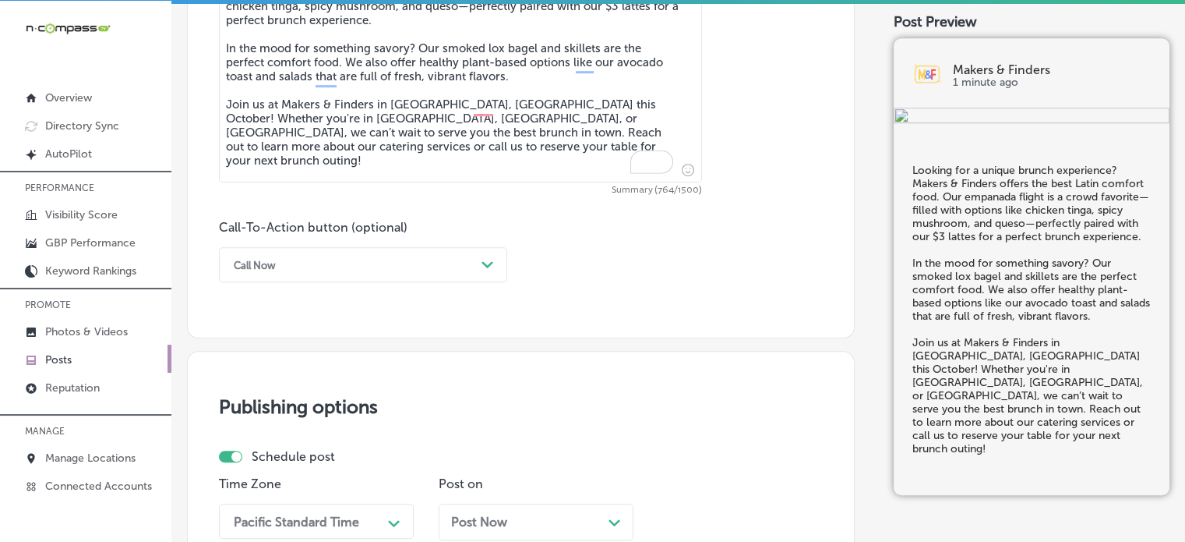
scroll to position [964, 0]
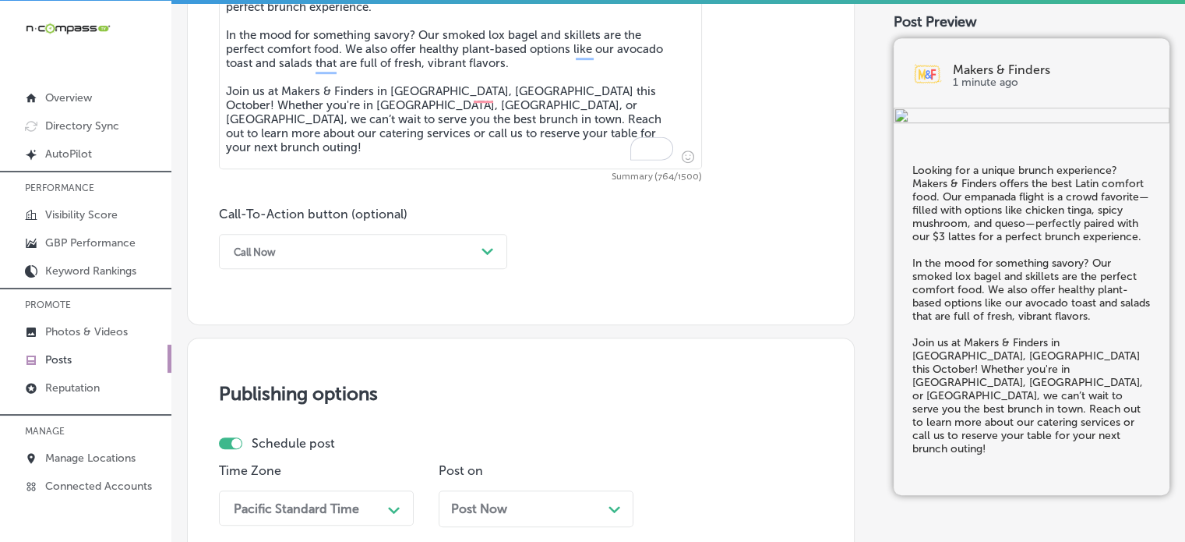
type textarea "Looking for a unique brunch experience? Makers & Finders offers the best Latin …"
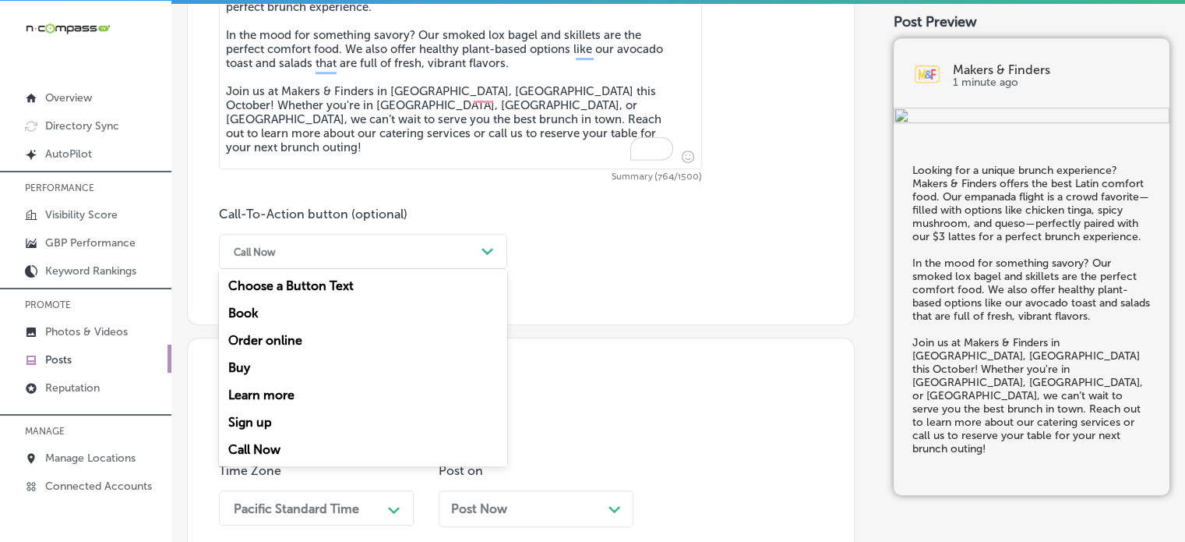
click at [426, 252] on div "Call Now" at bounding box center [350, 251] width 249 height 24
click at [277, 389] on div "Learn more" at bounding box center [363, 394] width 288 height 27
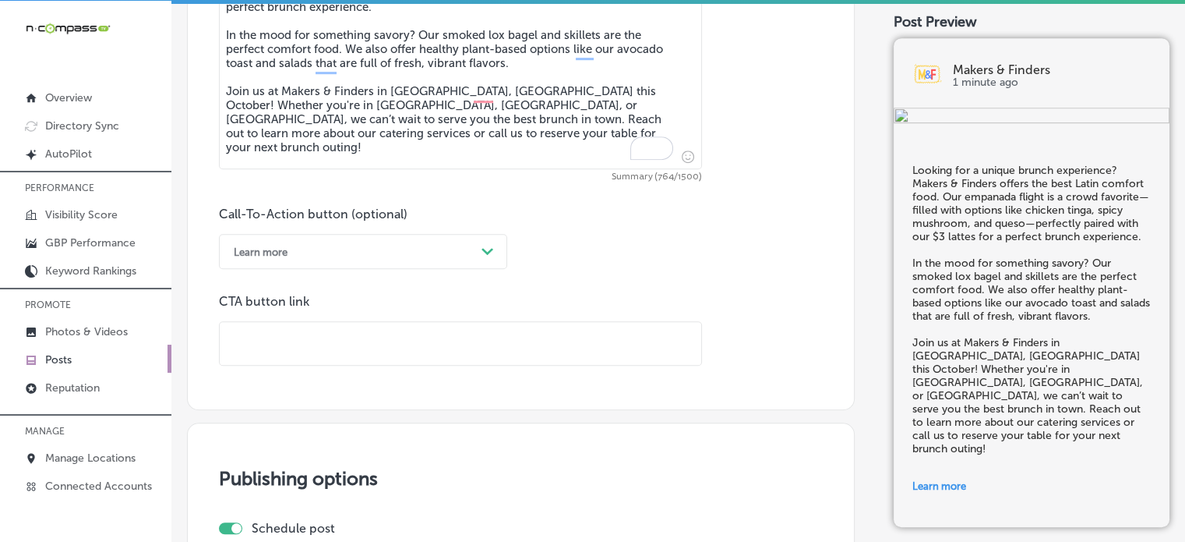
drag, startPoint x: 439, startPoint y: 365, endPoint x: 425, endPoint y: 344, distance: 25.9
click at [425, 344] on input "text" at bounding box center [461, 343] width 482 height 43
paste input "https://www.makerslv.com/"
type input "https://www.makerslv.com/"
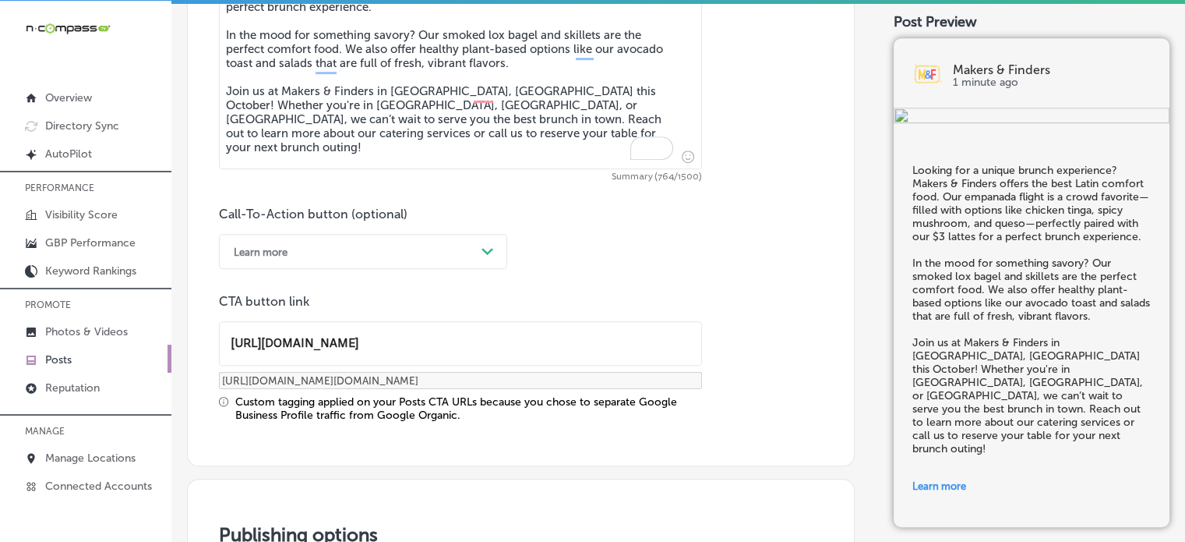
click at [419, 258] on div "Learn more" at bounding box center [350, 251] width 249 height 24
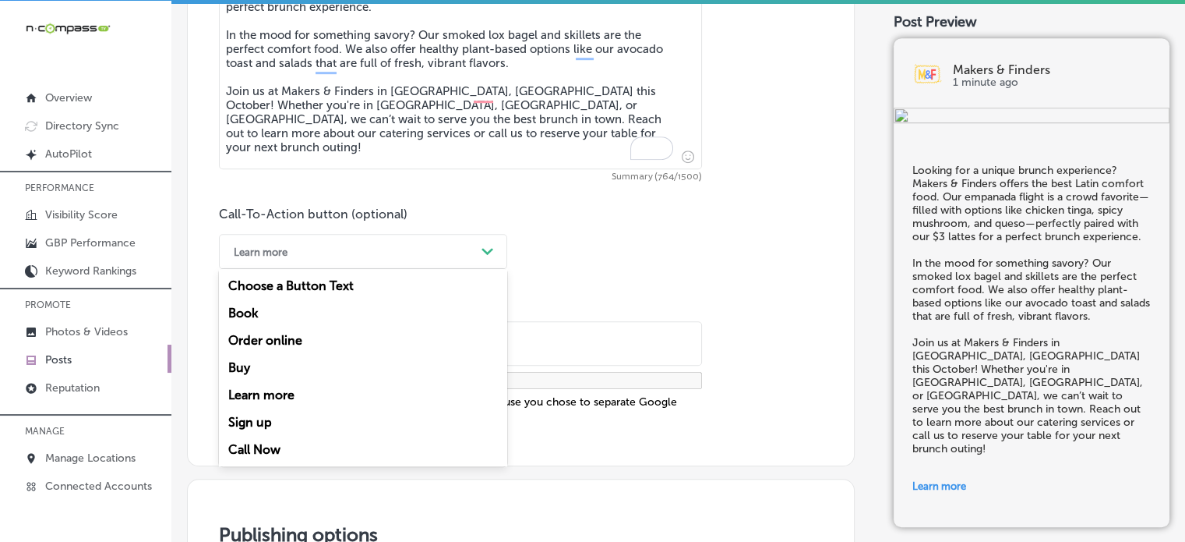
click at [288, 388] on div "Learn more" at bounding box center [363, 394] width 288 height 27
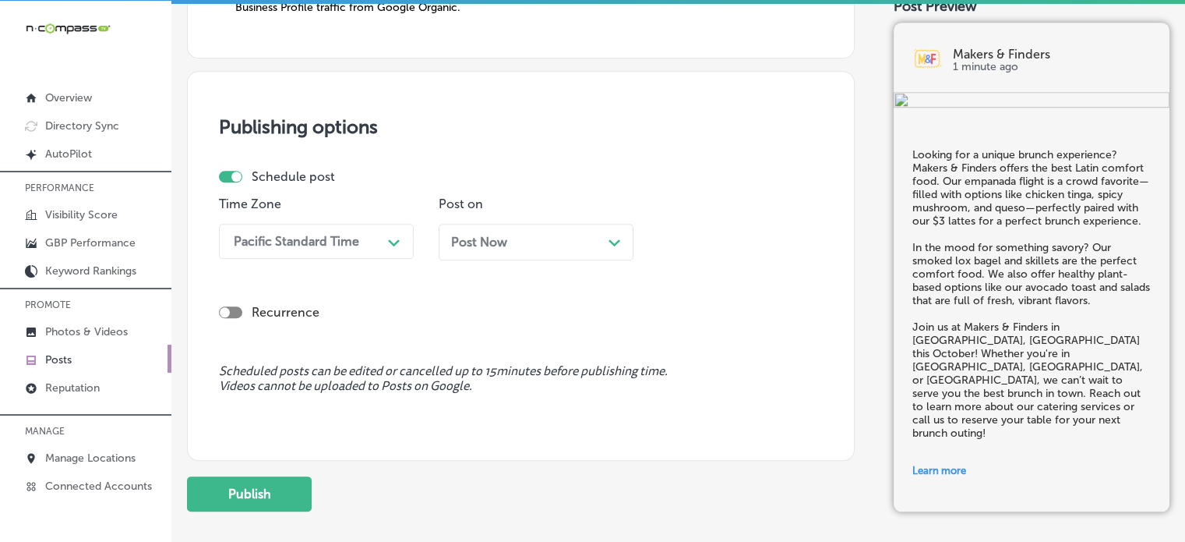
scroll to position [1375, 0]
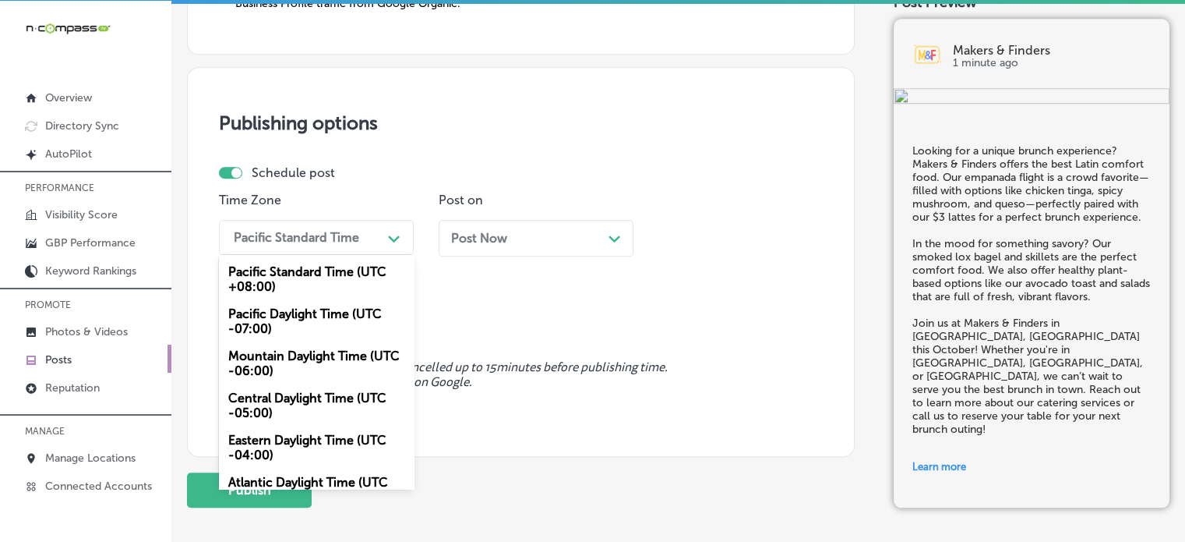
click at [368, 239] on div "Pacific Standard Time" at bounding box center [304, 237] width 156 height 27
click at [291, 358] on div "Mountain Daylight Time (UTC -06:00)" at bounding box center [316, 363] width 195 height 42
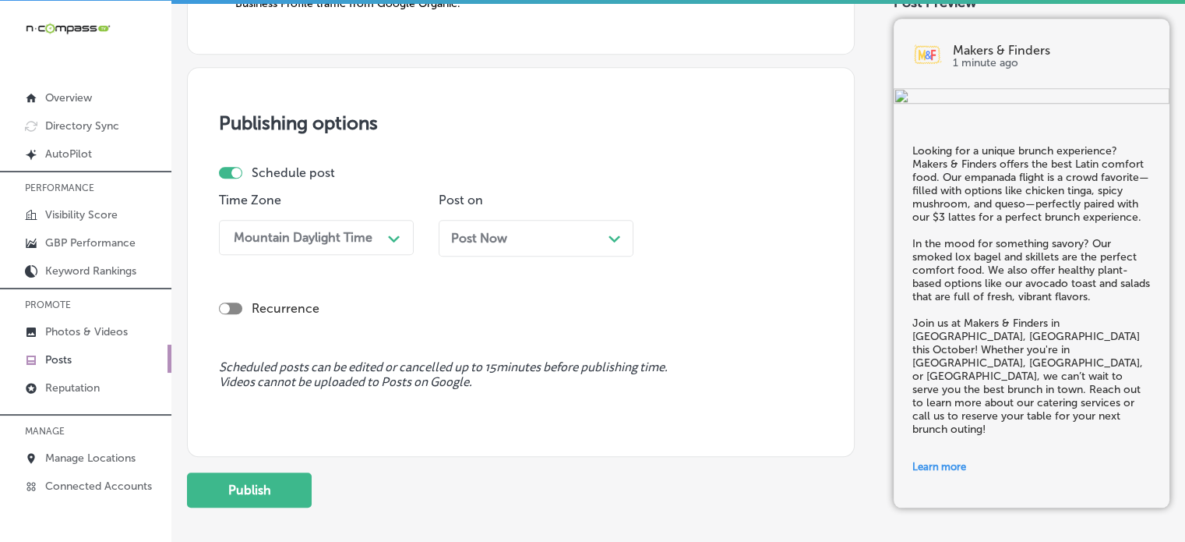
click at [532, 239] on div "Post Now Path Created with Sketch." at bounding box center [536, 238] width 170 height 15
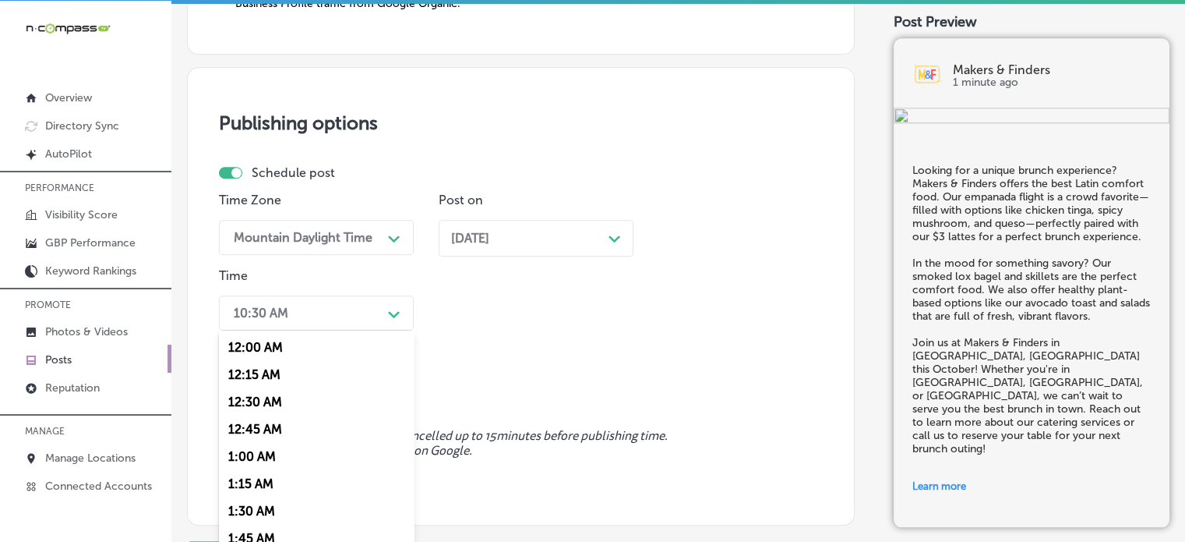
scroll to position [1402, 0]
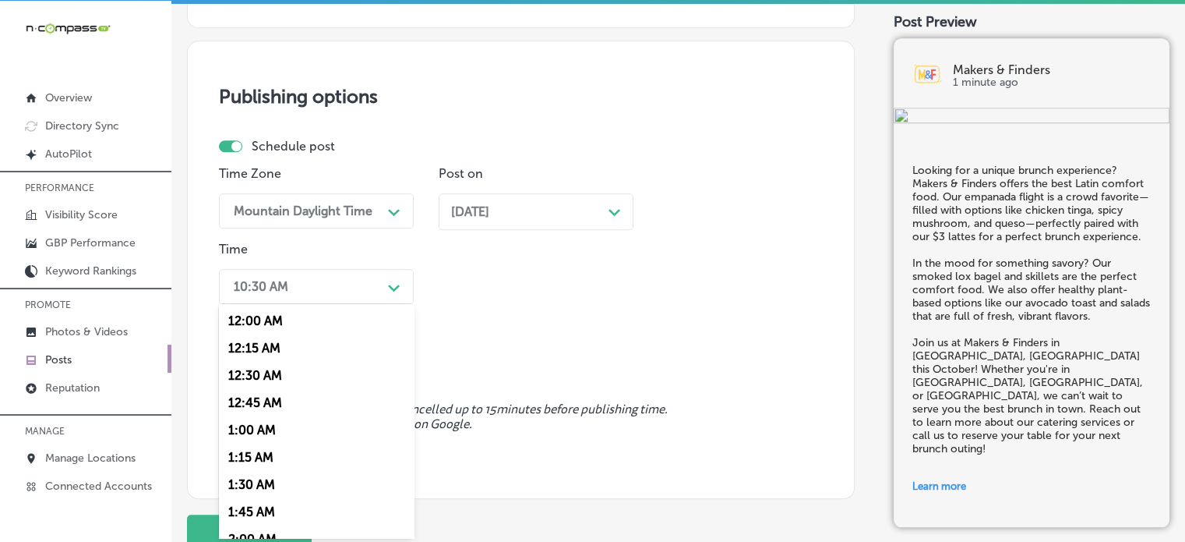
click at [342, 304] on div "option 7:00 AM, selected. option 12:00 AM focused, 1 of 96. 96 results availabl…" at bounding box center [316, 286] width 195 height 35
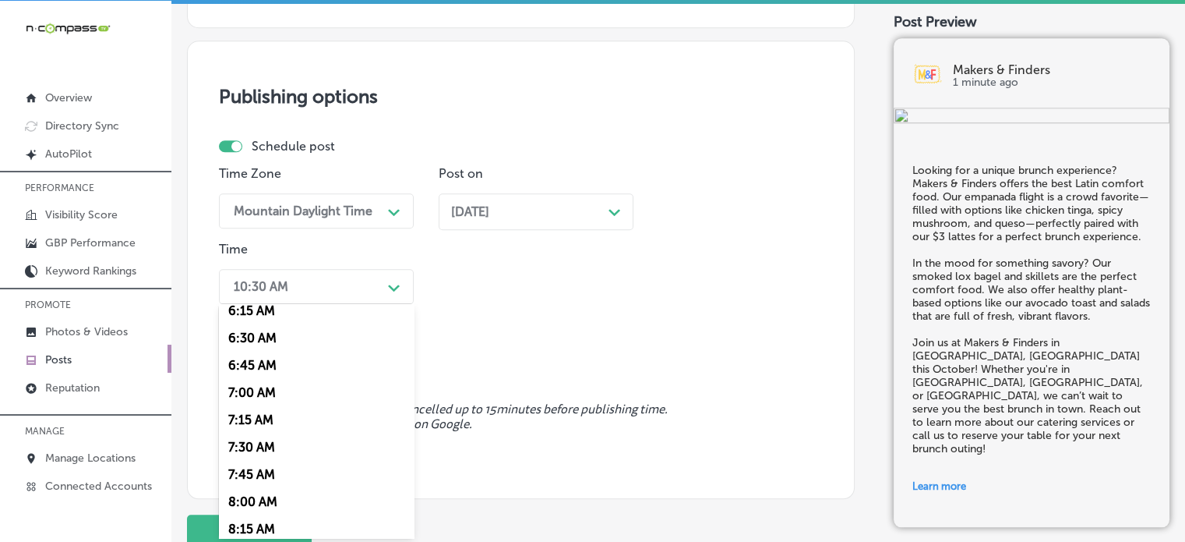
click at [246, 390] on div "7:00 AM" at bounding box center [316, 392] width 195 height 27
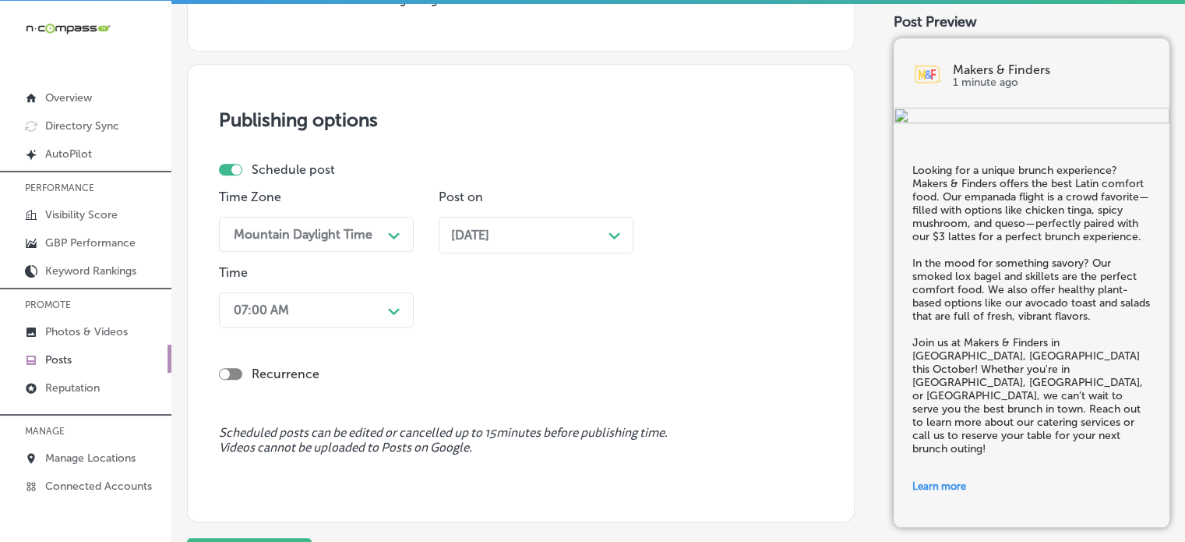
scroll to position [1524, 0]
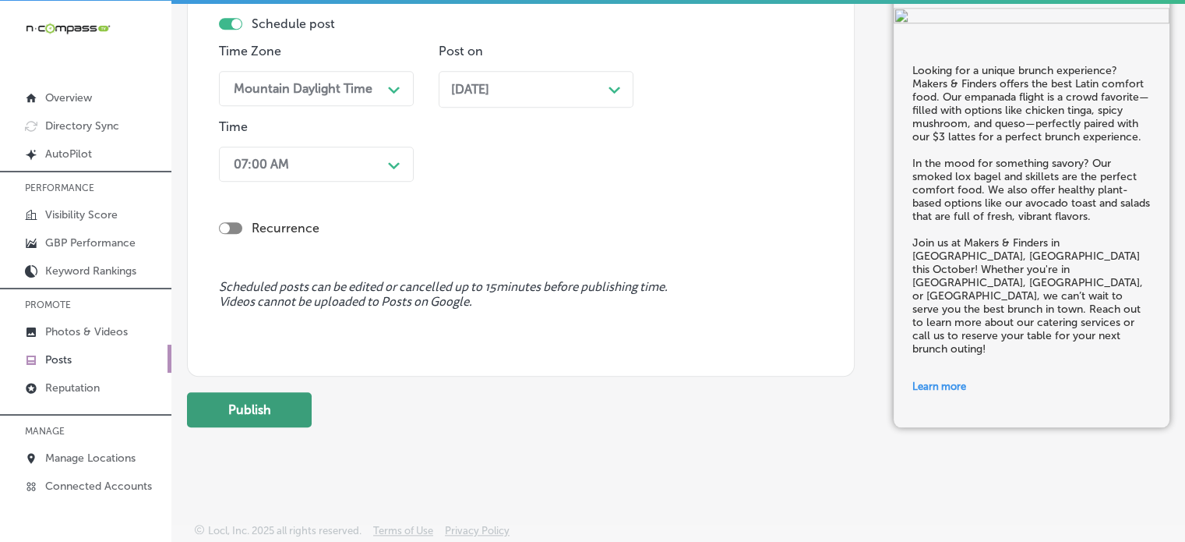
click at [289, 407] on button "Publish" at bounding box center [249, 409] width 125 height 35
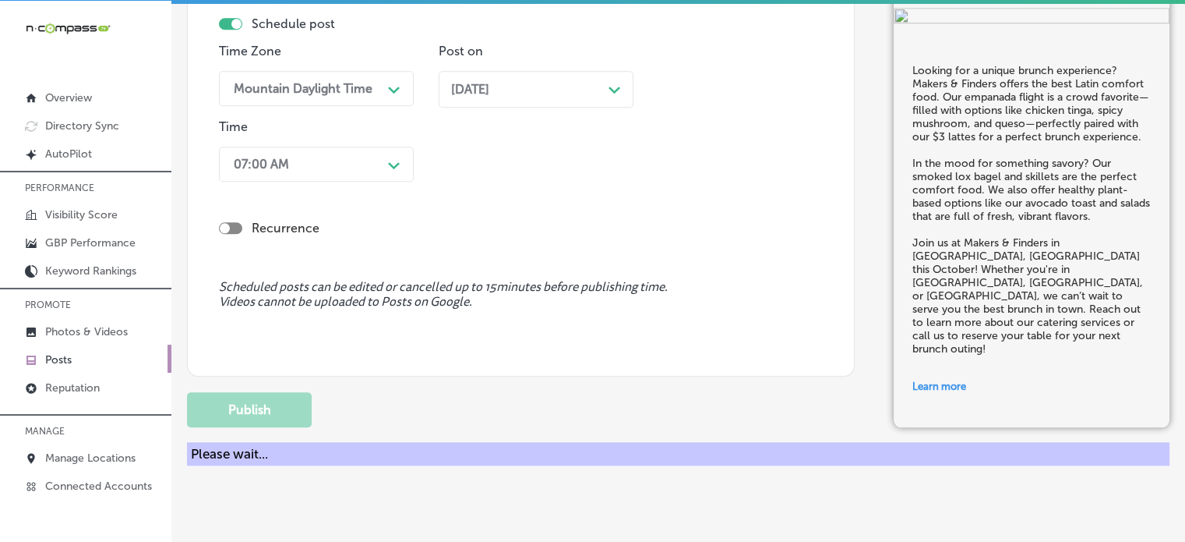
scroll to position [1315, 0]
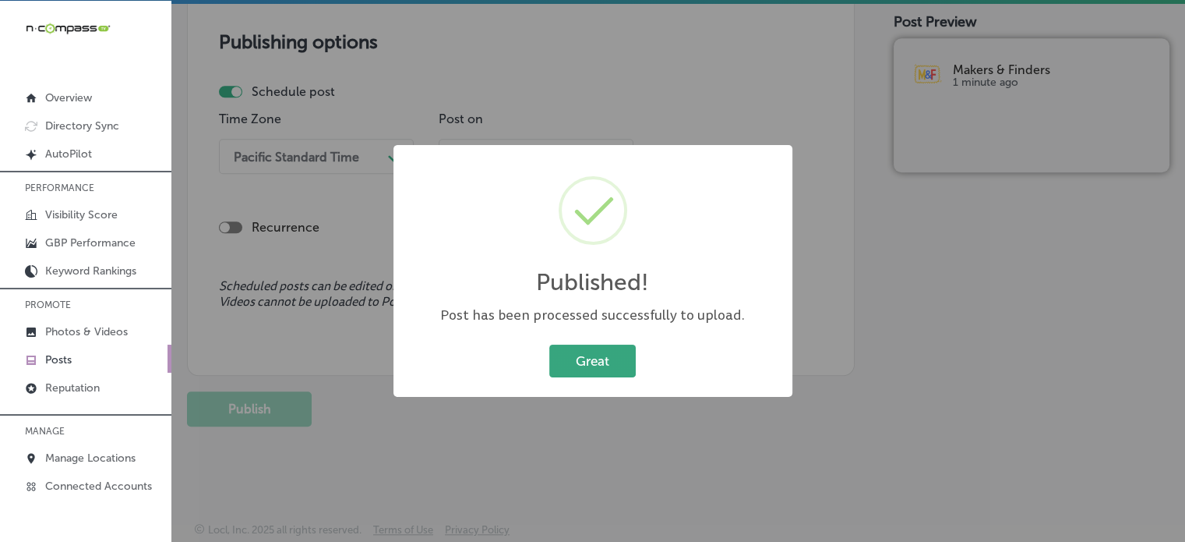
click at [583, 355] on button "Great" at bounding box center [592, 360] width 86 height 32
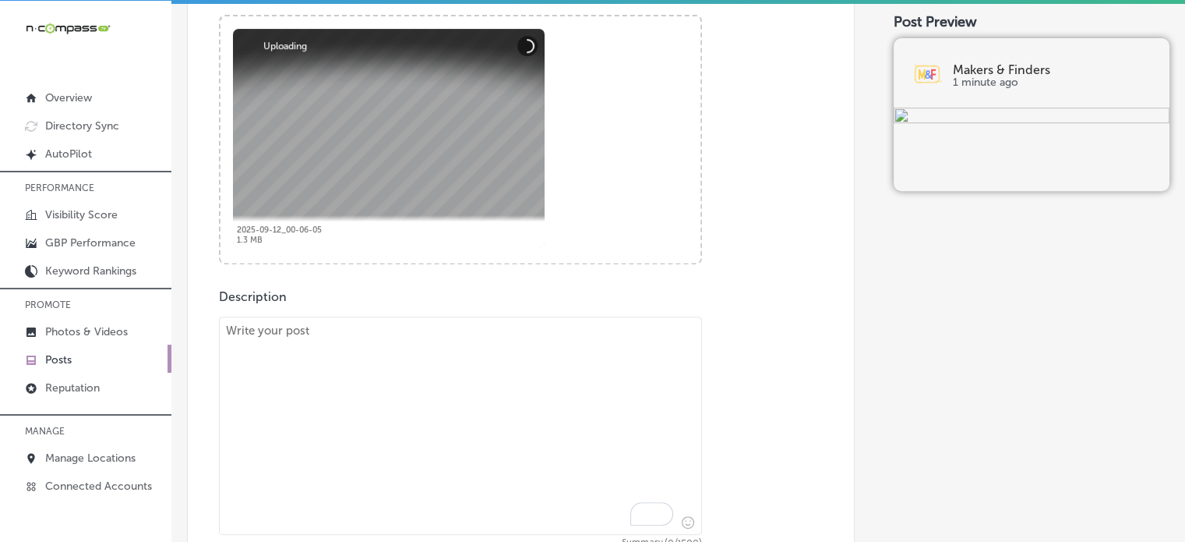
scroll to position [598, 0]
click at [536, 421] on textarea "To enrich screen reader interactions, please activate Accessibility in Grammarl…" at bounding box center [460, 425] width 483 height 218
paste textarea ""There’s no better place to indulge in delicious Latin-inspired comfort food th…"
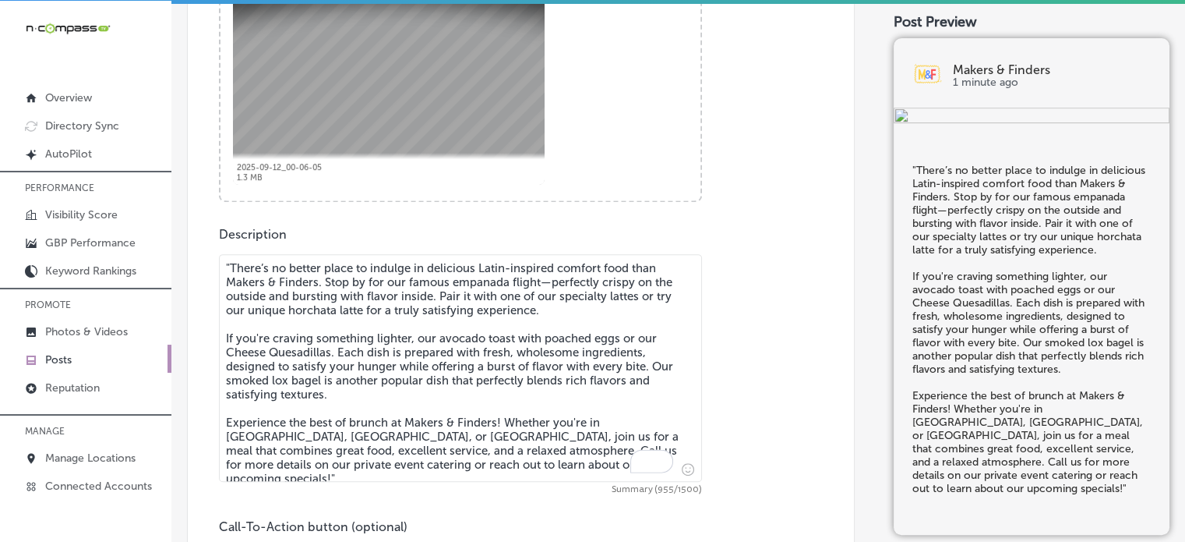
scroll to position [662, 0]
click at [228, 260] on textarea ""There’s no better place to indulge in delicious Latin-inspired comfort food th…" at bounding box center [460, 367] width 483 height 228
click at [319, 372] on textarea "There’s no better place to indulge in delicious Latin-inspired comfort food tha…" at bounding box center [460, 367] width 483 height 228
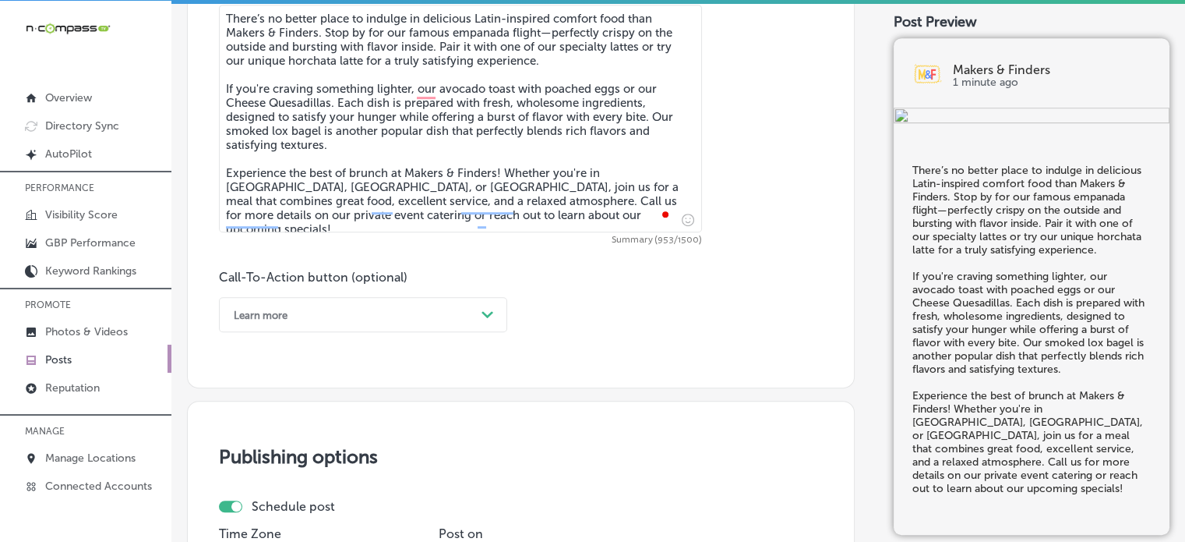
scroll to position [911, 0]
type textarea "There’s no better place to indulge in delicious Latin-inspired comfort food tha…"
click at [415, 307] on div "Learn more" at bounding box center [350, 314] width 249 height 24
click at [322, 313] on div "Learn more" at bounding box center [350, 314] width 249 height 24
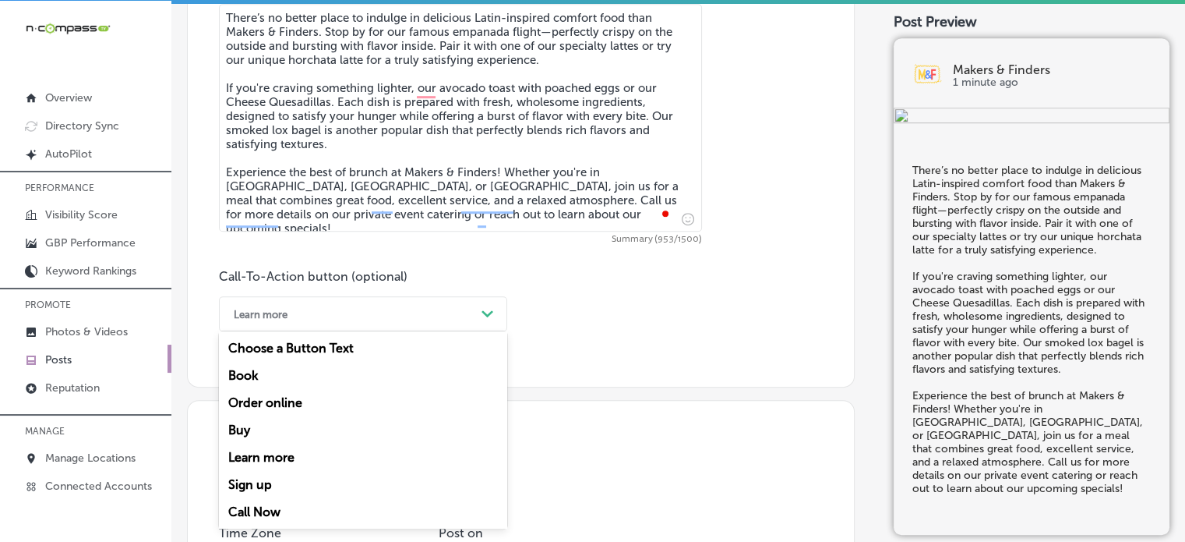
click at [254, 509] on div "Call Now" at bounding box center [363, 511] width 288 height 27
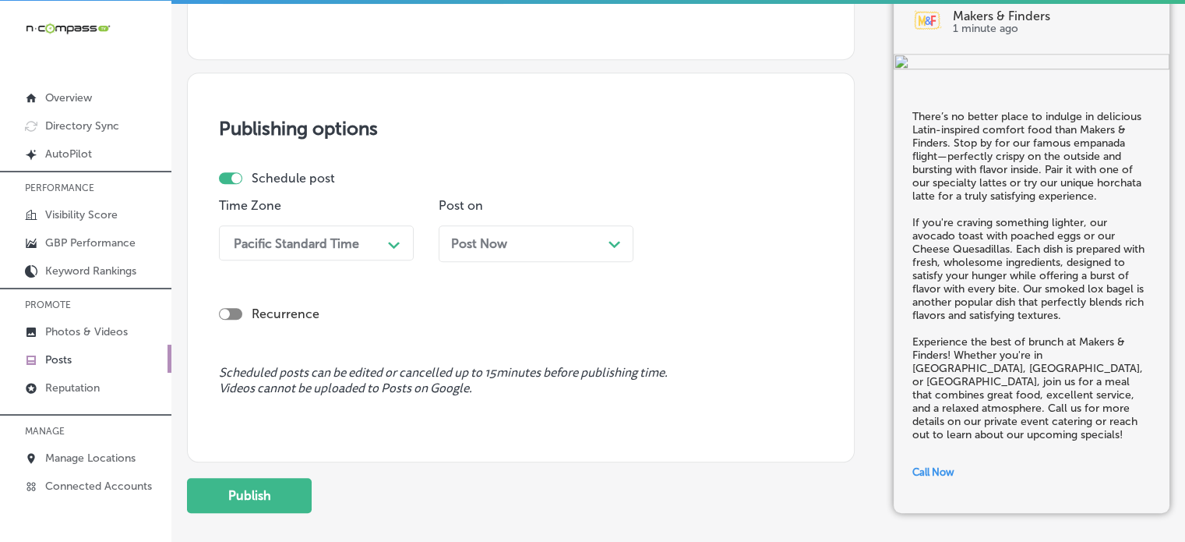
scroll to position [1259, 0]
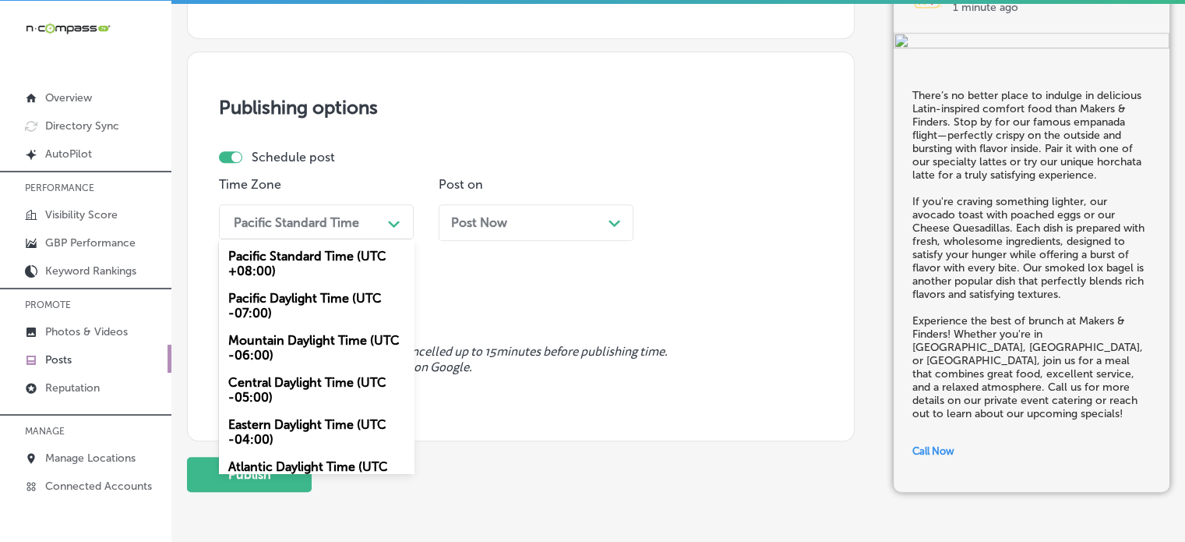
click at [312, 227] on div "Pacific Standard Time" at bounding box center [296, 221] width 125 height 15
click at [315, 351] on div "Mountain Daylight Time (UTC -06:00)" at bounding box center [316, 347] width 195 height 42
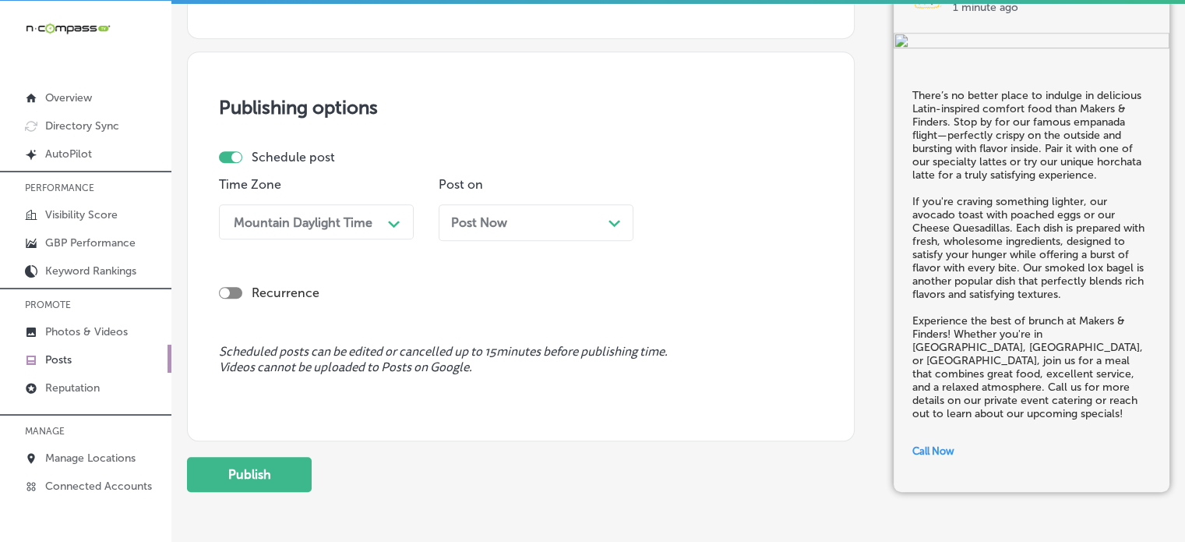
click at [533, 217] on div "Post Now Path Created with Sketch." at bounding box center [536, 222] width 170 height 15
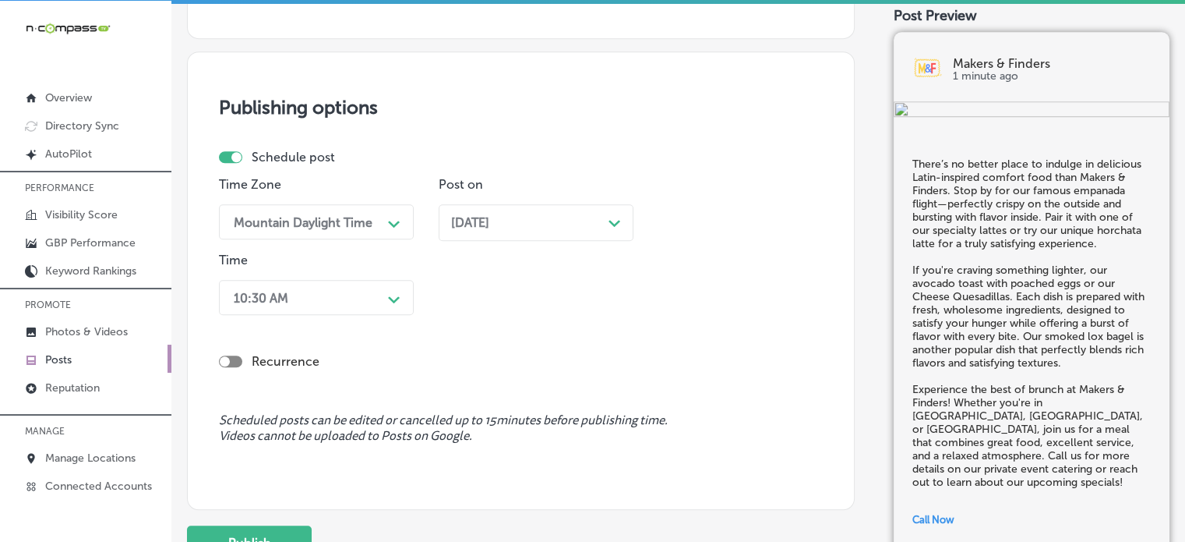
scroll to position [1272, 0]
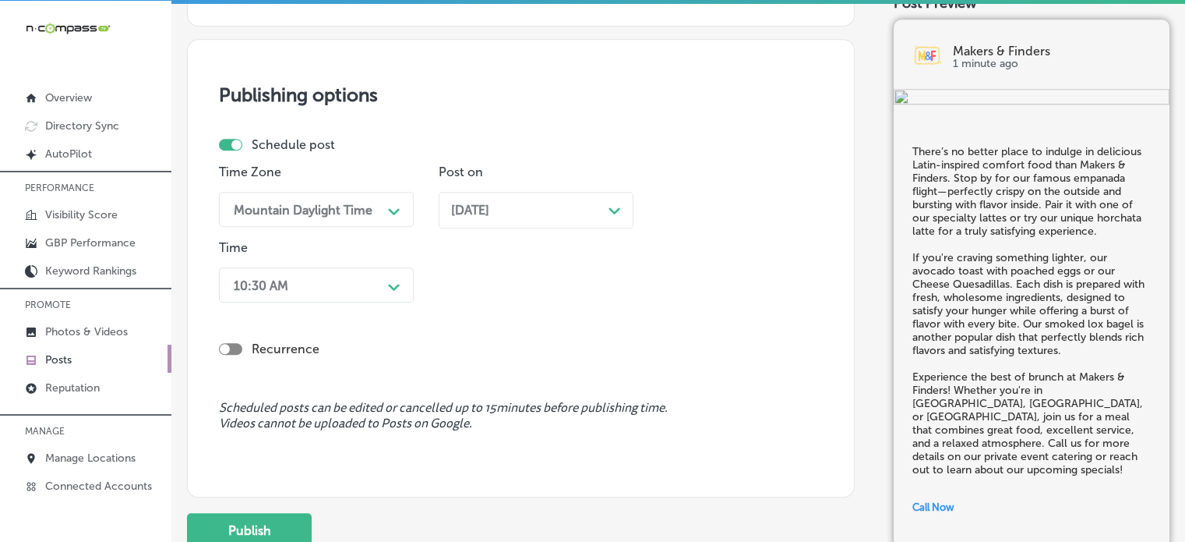
click at [318, 288] on div "10:30 AM" at bounding box center [304, 284] width 156 height 27
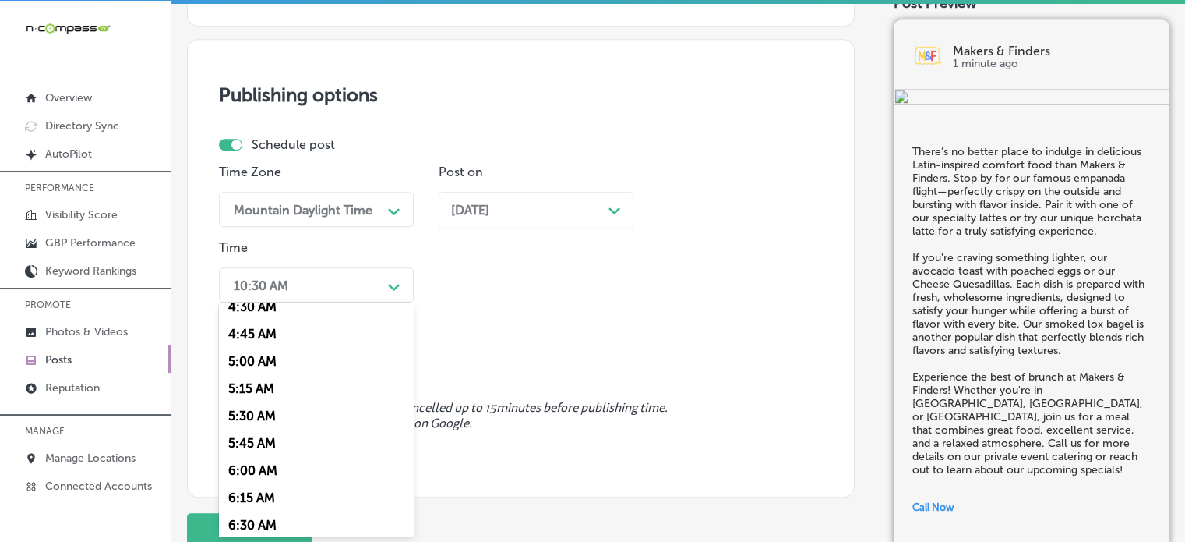
scroll to position [654, 0]
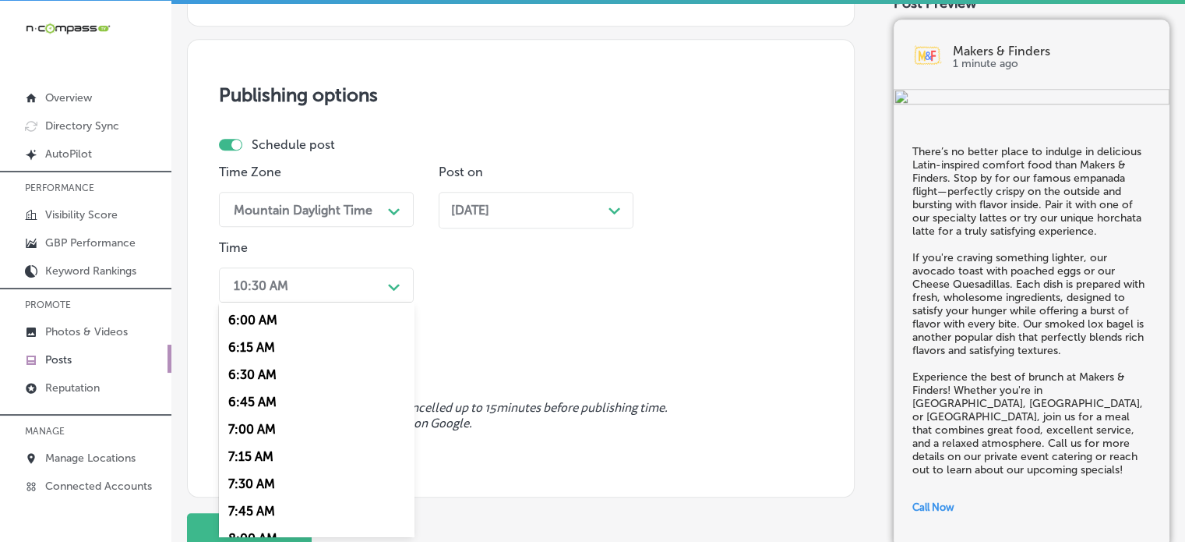
click at [259, 428] on div "7:00 AM" at bounding box center [316, 428] width 195 height 27
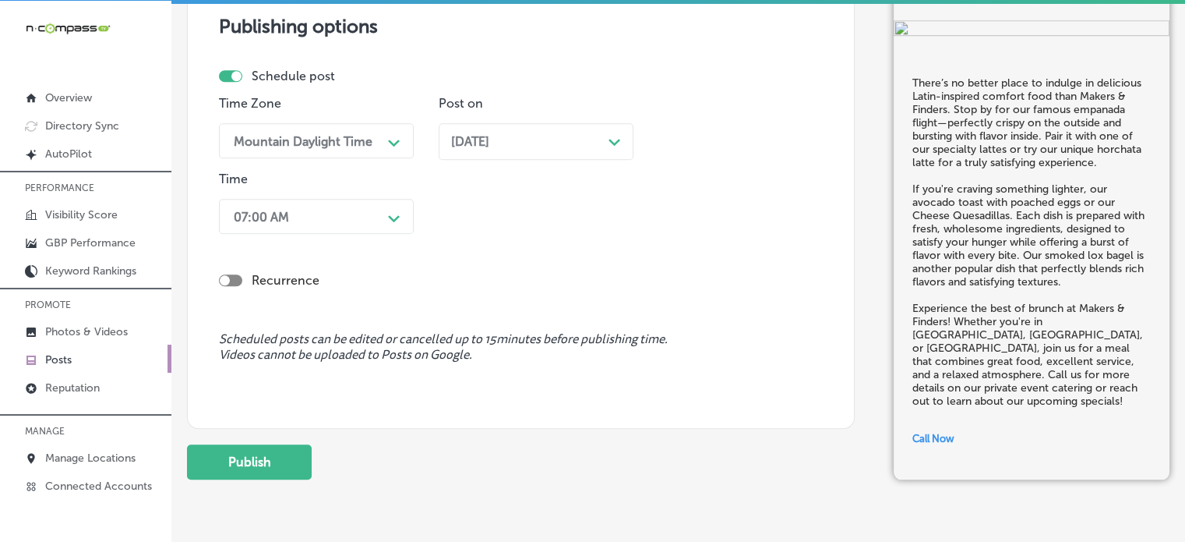
scroll to position [1340, 0]
click at [262, 464] on button "Publish" at bounding box center [249, 461] width 125 height 35
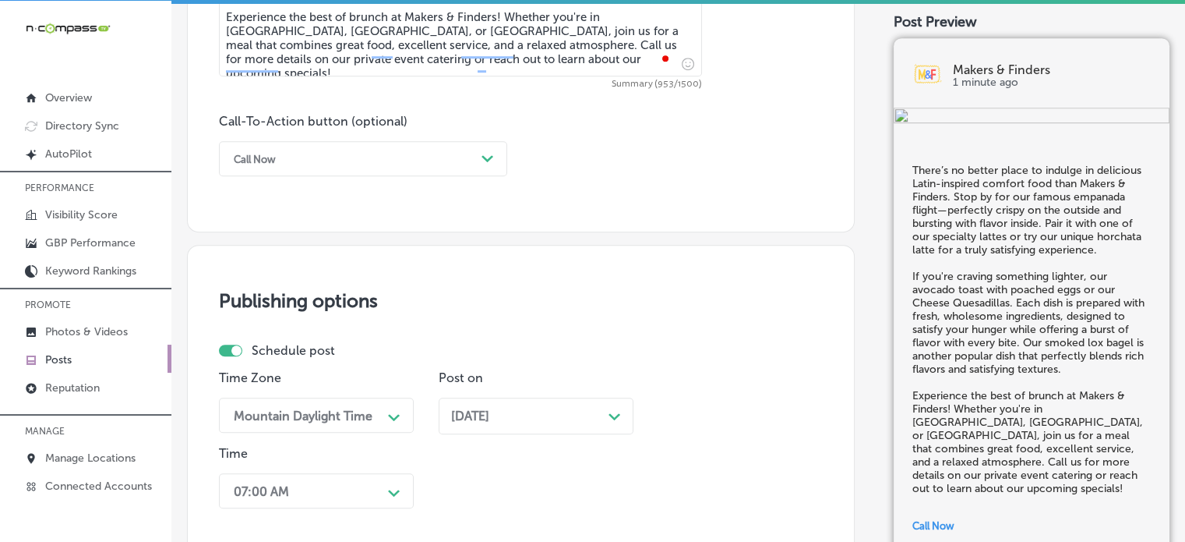
scroll to position [1060, 0]
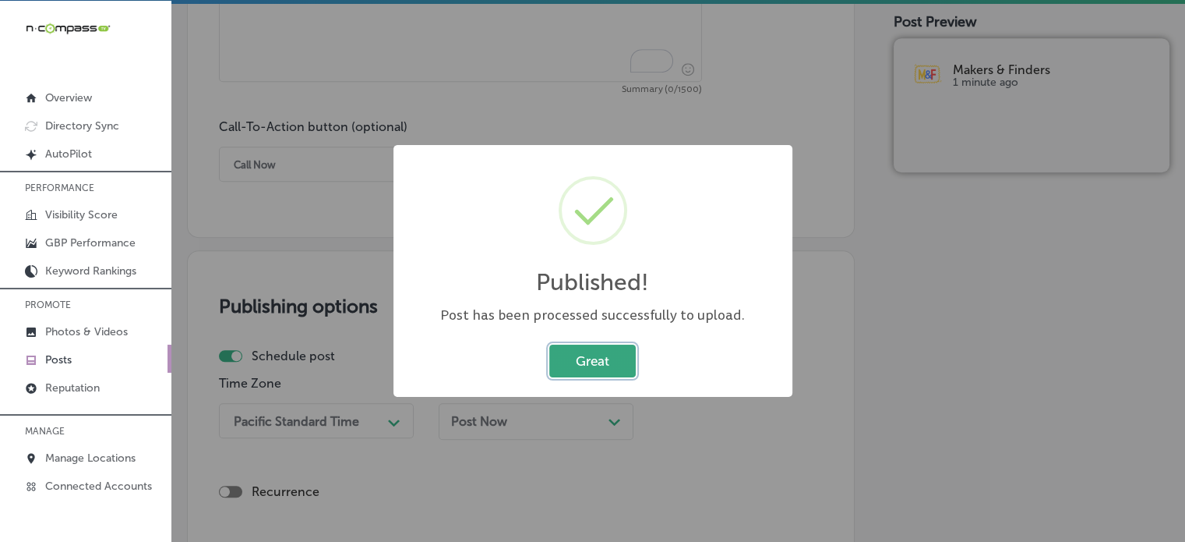
click at [576, 367] on button "Great" at bounding box center [592, 360] width 86 height 32
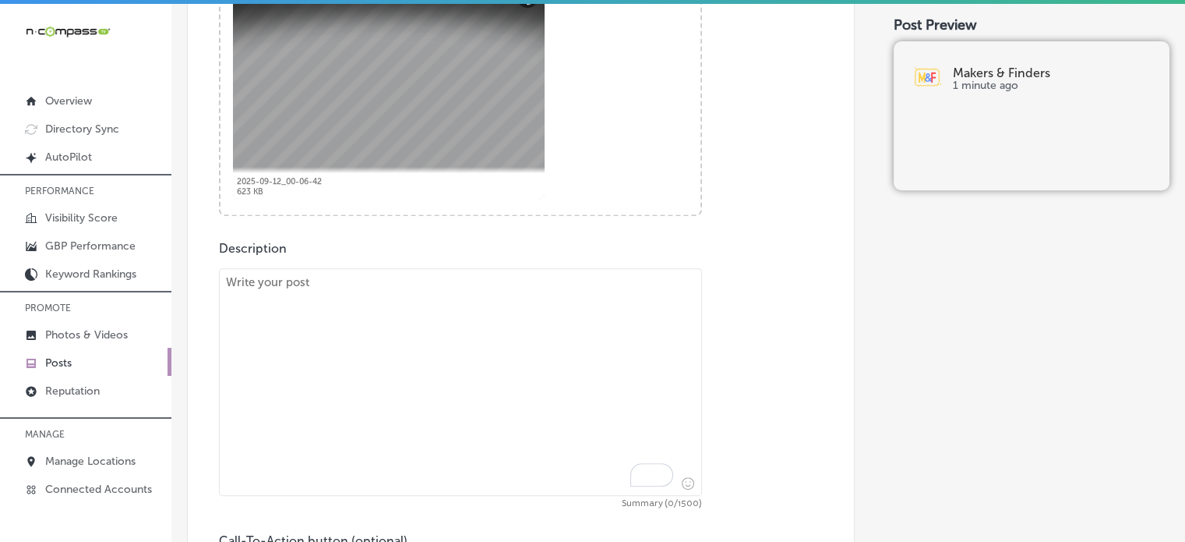
scroll to position [658, 0]
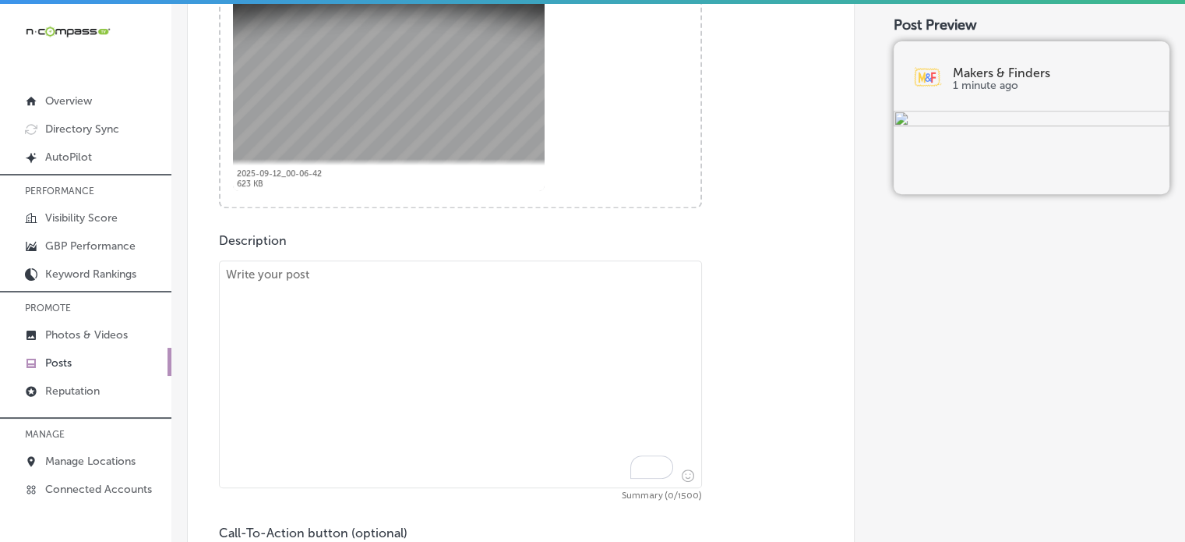
paste textarea ""At Makers & Finders, brunch isn’t just a meal—it’s an experience! Enjoy our si…"
click at [559, 348] on textarea "To enrich screen reader interactions, please activate Accessibility in Grammarl…" at bounding box center [460, 374] width 483 height 228
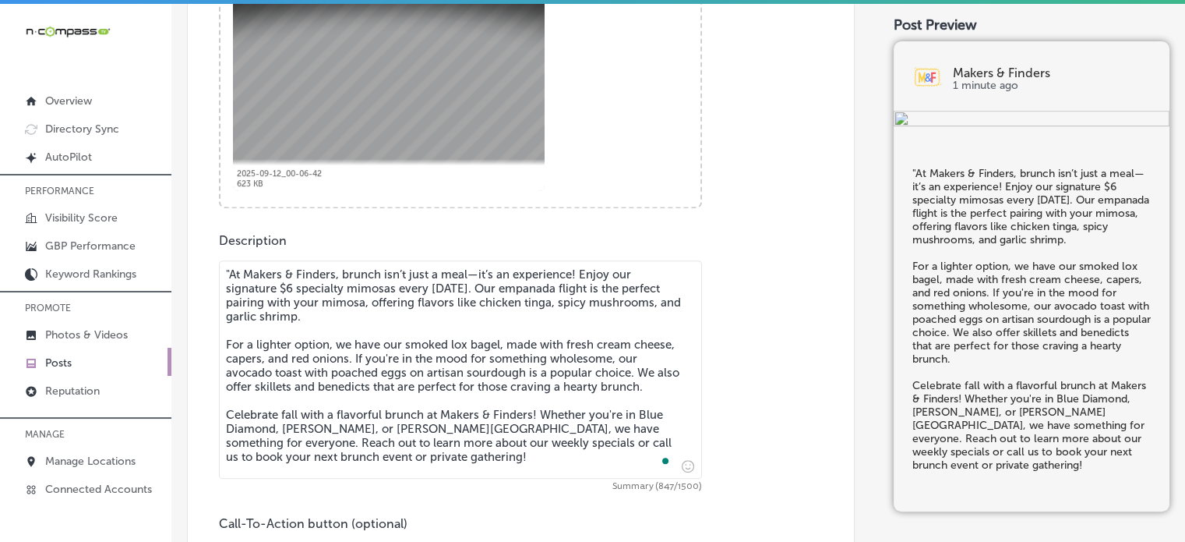
click at [228, 273] on textarea ""At Makers & Finders, brunch isn’t just a meal—it’s an experience! Enjoy our si…" at bounding box center [460, 369] width 483 height 218
click at [315, 369] on textarea "At Makers & Finders, brunch isn’t just a meal—it’s an experience! Enjoy our sig…" at bounding box center [460, 369] width 483 height 218
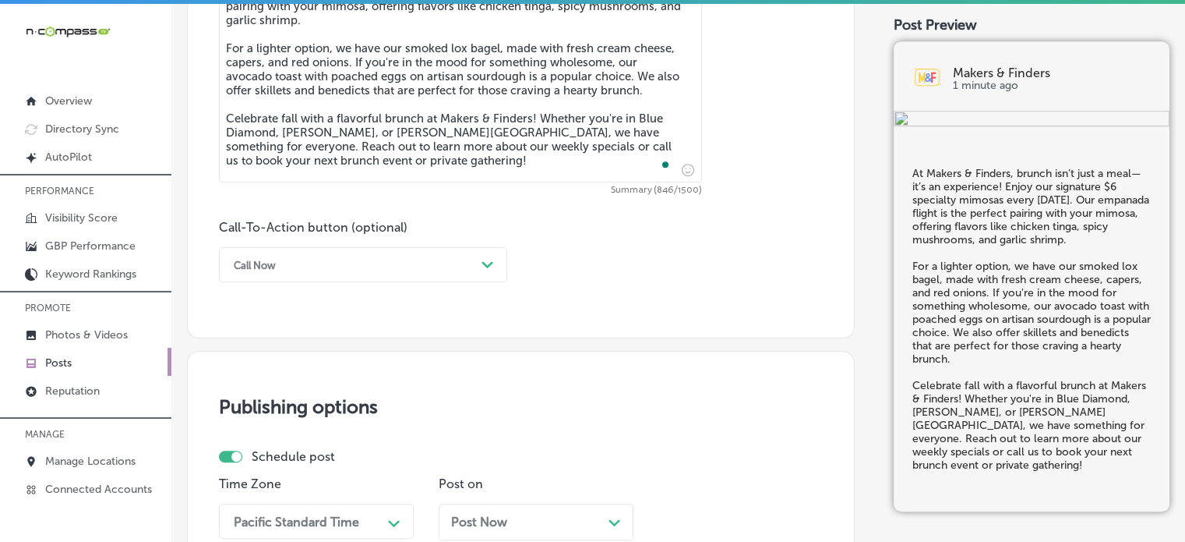
scroll to position [973, 0]
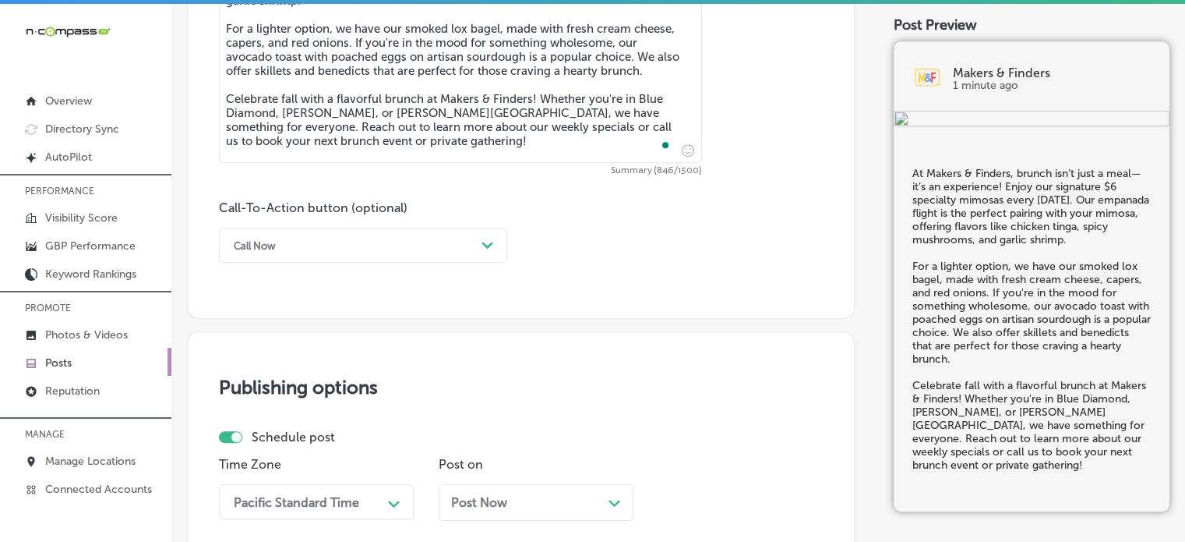
type textarea "At Makers & Finders, brunch isn’t just a meal—it’s an experience! Enjoy our sig…"
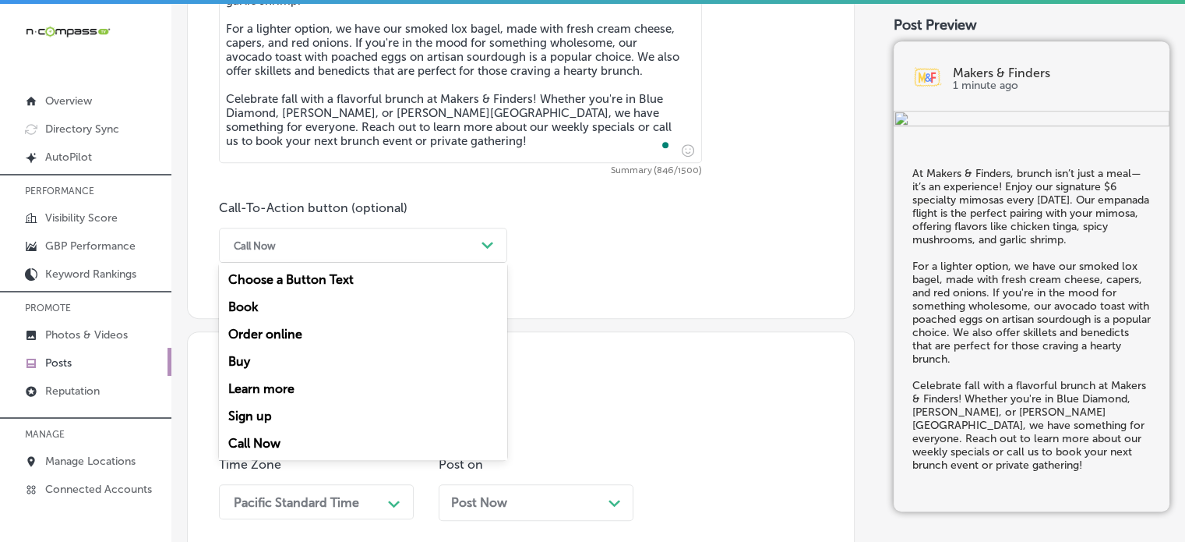
click at [399, 245] on div "Call Now" at bounding box center [350, 245] width 249 height 24
click at [284, 383] on div "Learn more" at bounding box center [363, 388] width 288 height 27
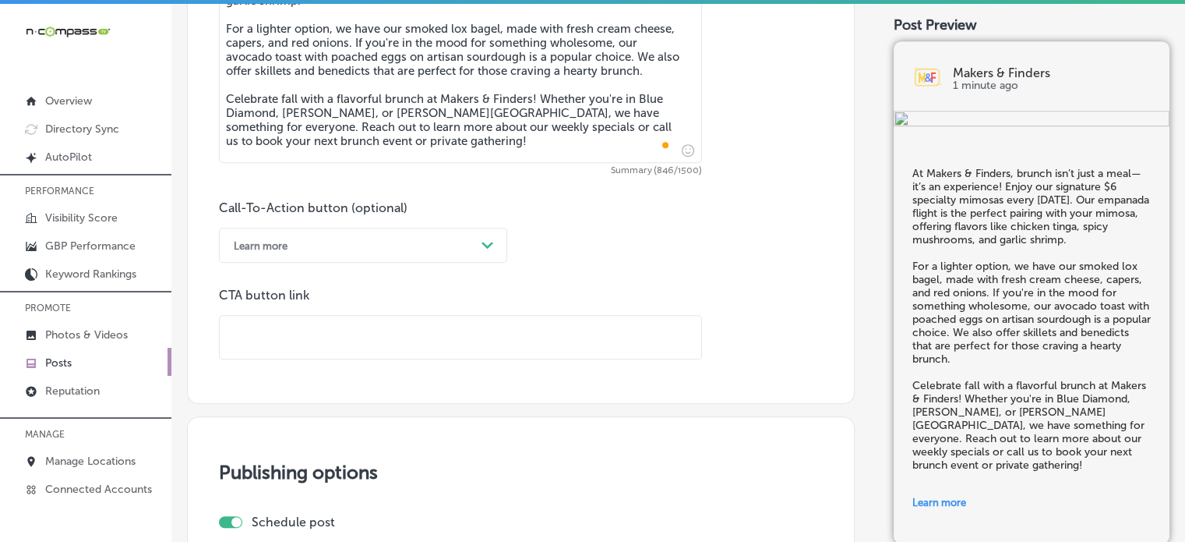
click at [316, 333] on input "text" at bounding box center [461, 337] width 482 height 43
paste input "https://www.makerslv.com/"
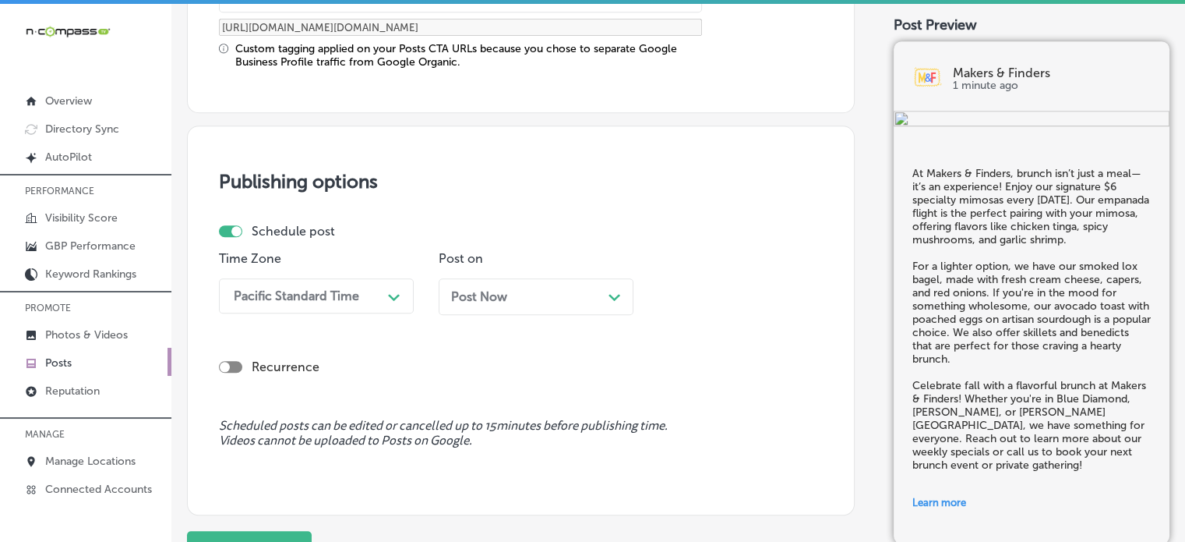
scroll to position [1374, 0]
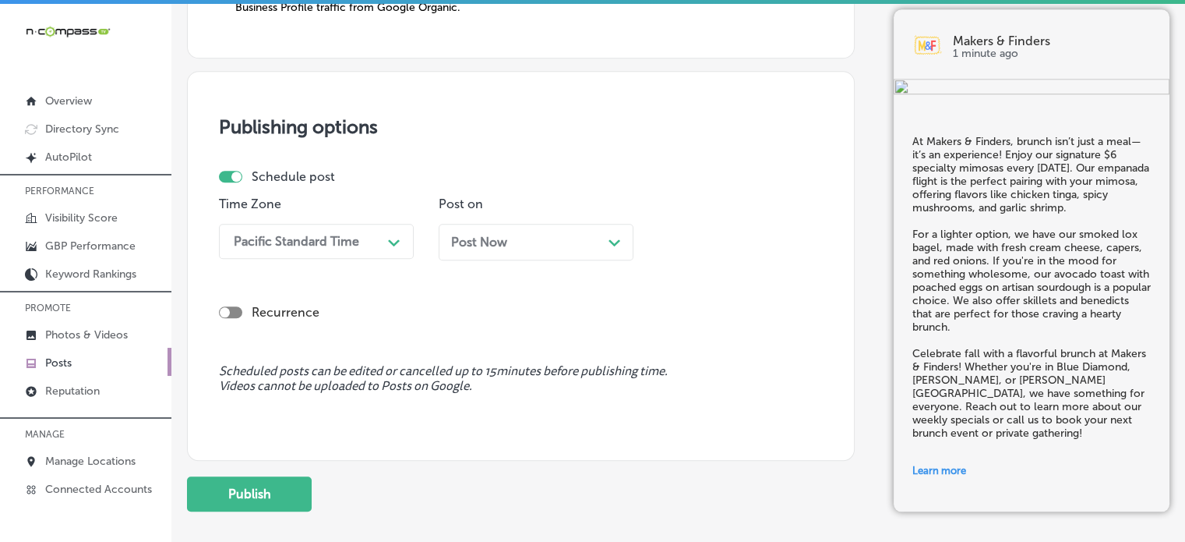
type input "https://www.makerslv.com/"
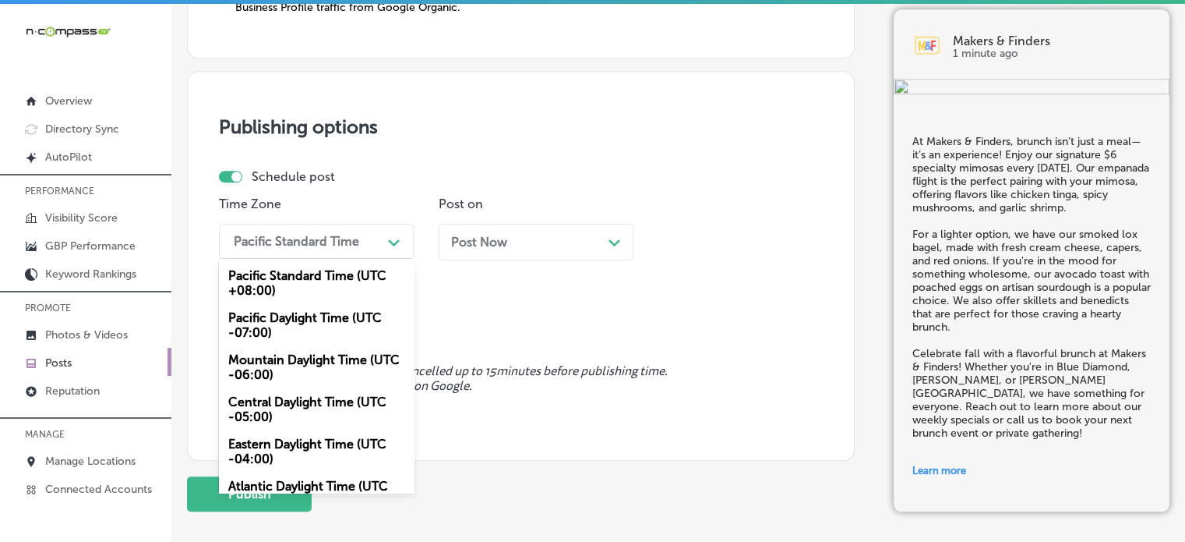
click at [334, 239] on div "Pacific Standard Time" at bounding box center [296, 241] width 125 height 15
click at [300, 382] on div "Mountain Daylight Time (UTC -06:00)" at bounding box center [316, 367] width 195 height 42
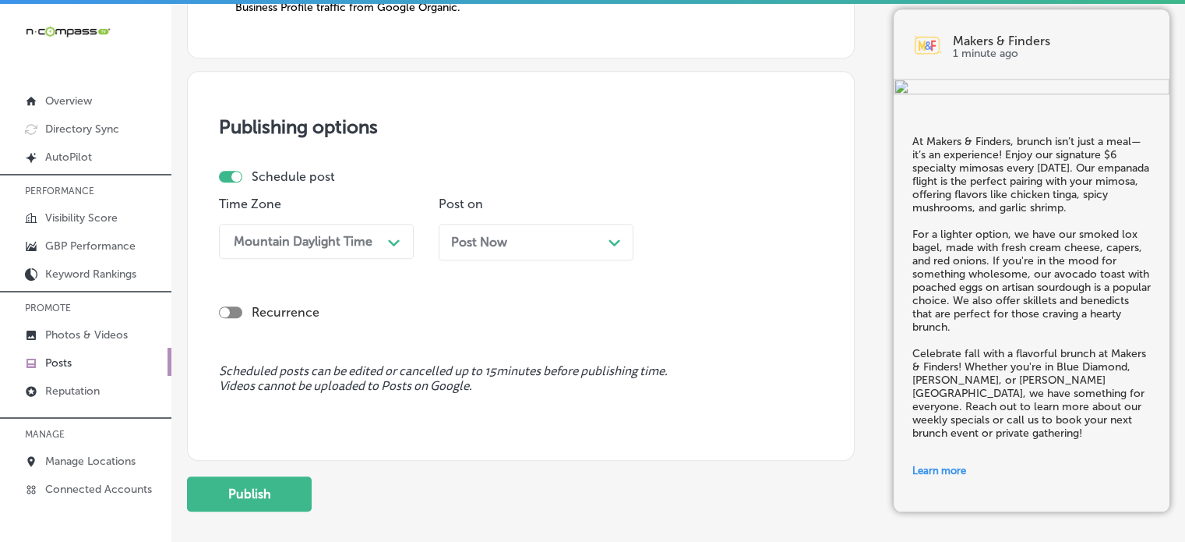
click at [474, 241] on span "Post Now" at bounding box center [479, 242] width 56 height 15
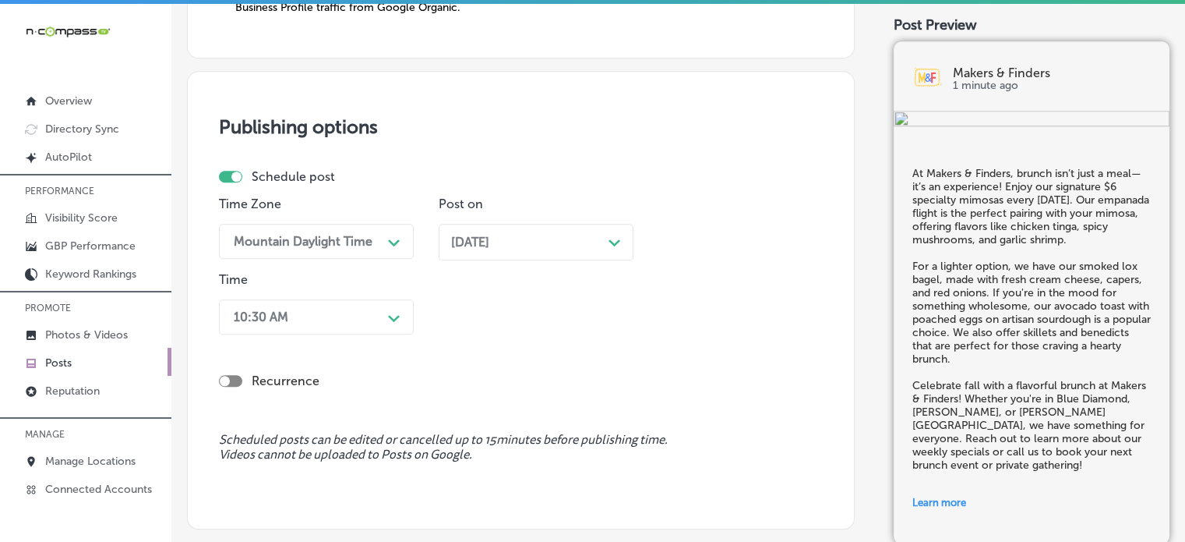
scroll to position [1406, 0]
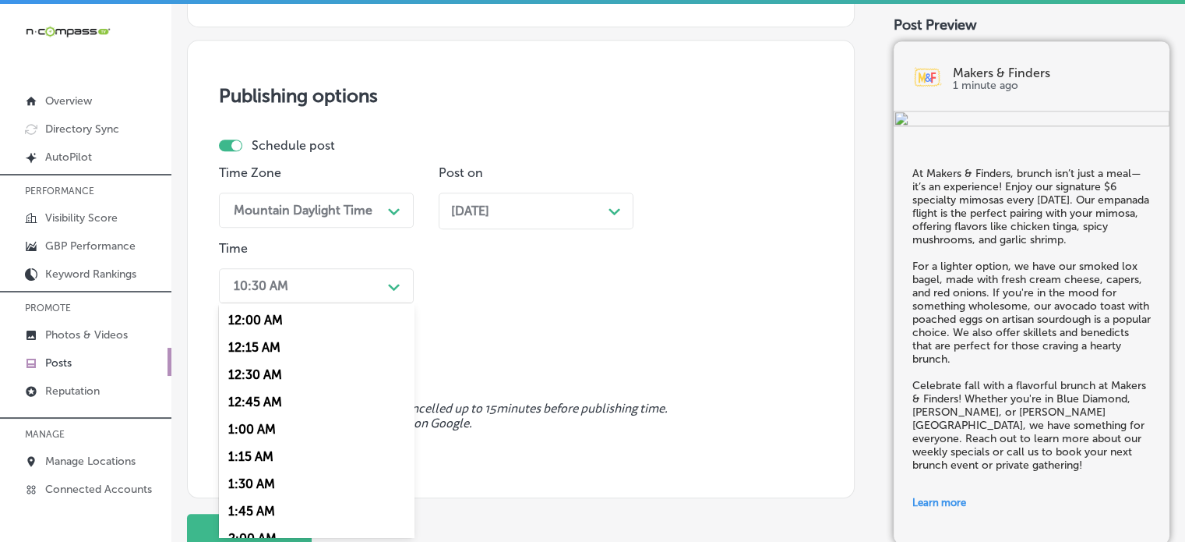
click at [364, 303] on div "option 7:00 AM, selected. option 12:00 AM focused, 1 of 96. 96 results availabl…" at bounding box center [316, 285] width 195 height 35
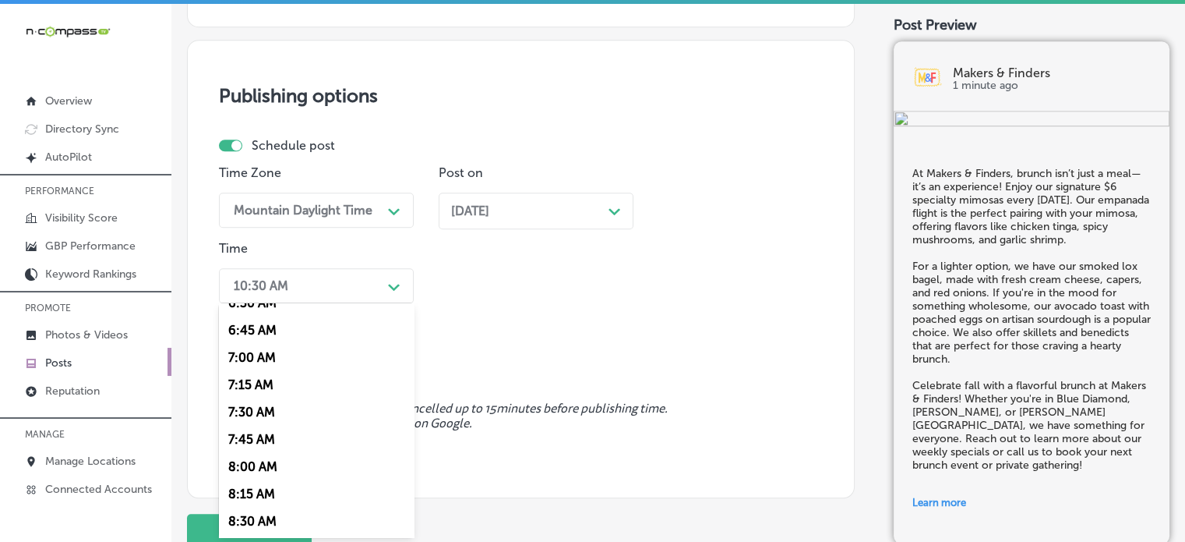
scroll to position [760, 0]
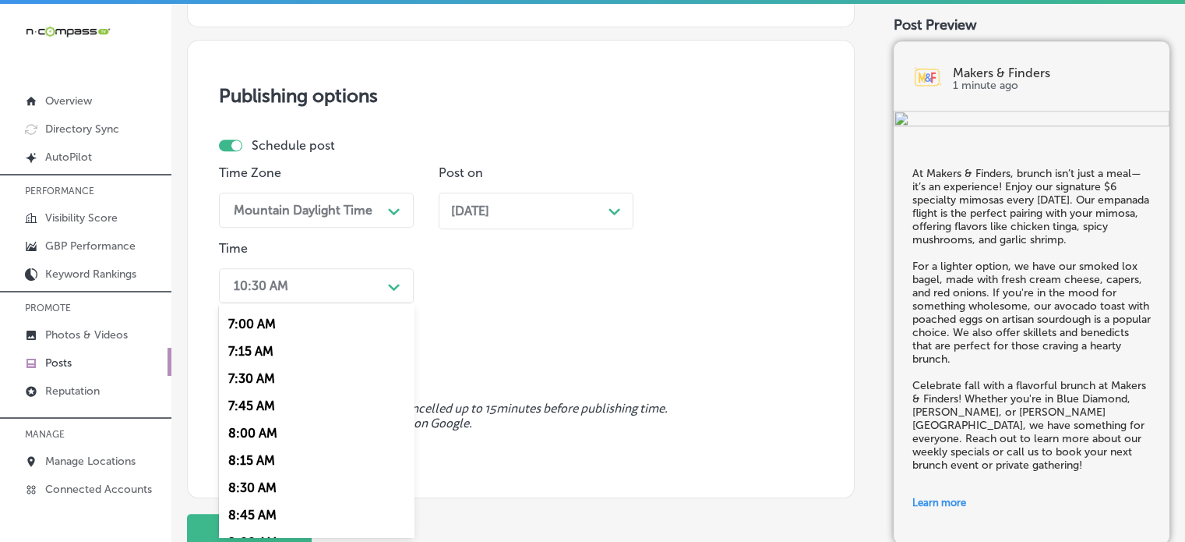
click at [265, 330] on div "7:00 AM" at bounding box center [316, 323] width 195 height 27
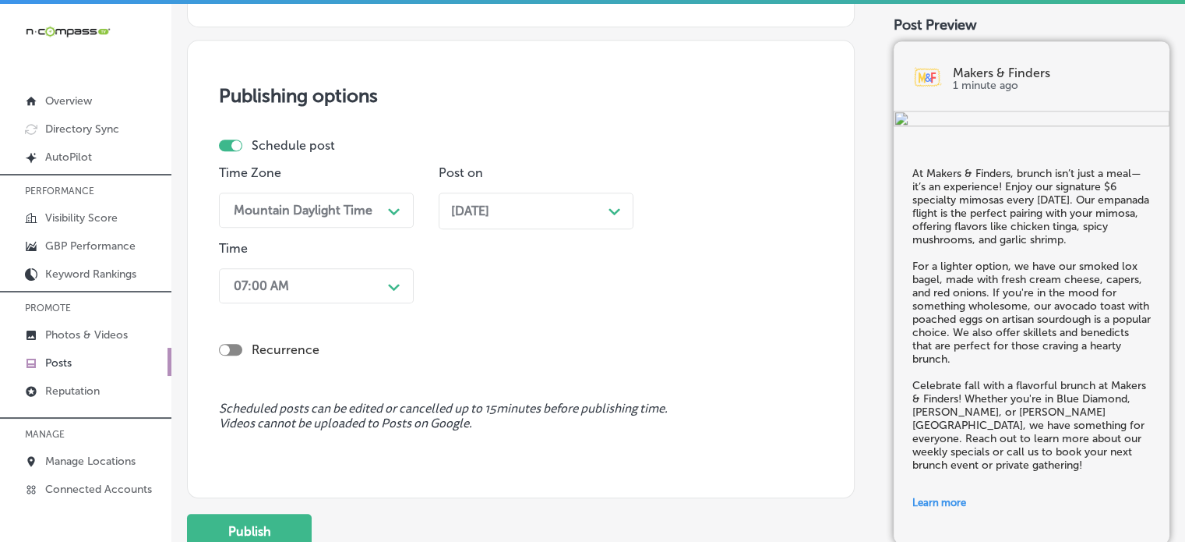
click at [280, 370] on div "Schedule post Time Zone Mountain Daylight Time Path Created with Sketch. Post o…" at bounding box center [521, 264] width 604 height 252
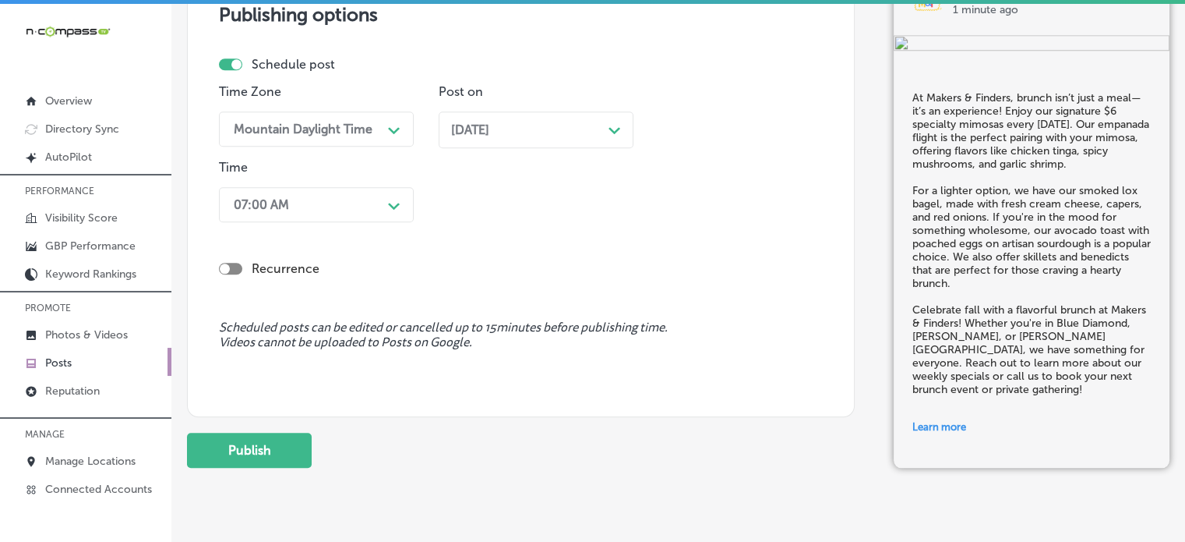
scroll to position [1489, 0]
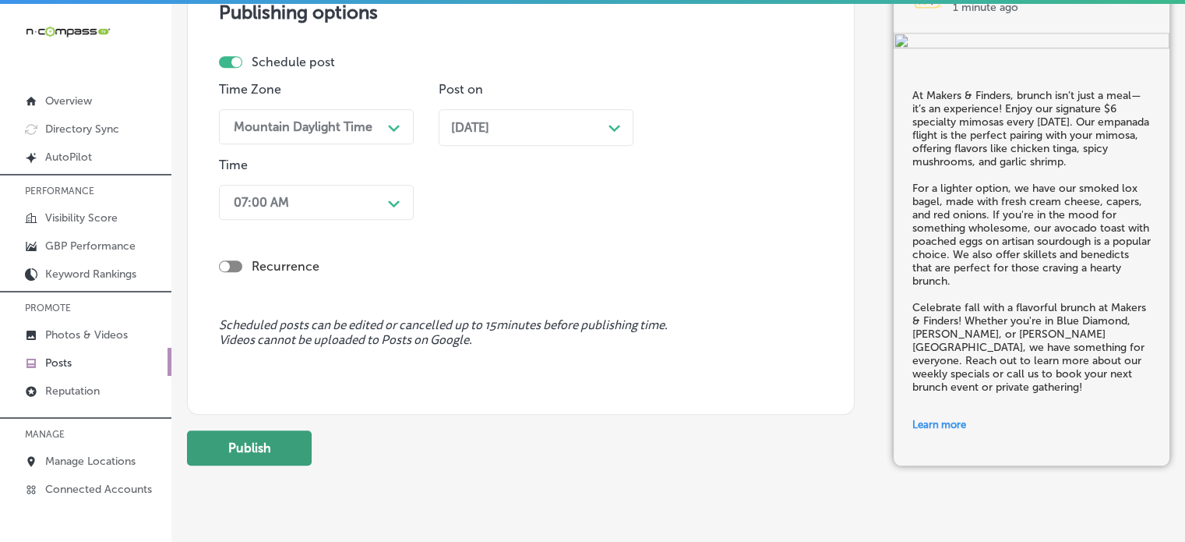
click at [288, 439] on button "Publish" at bounding box center [249, 447] width 125 height 35
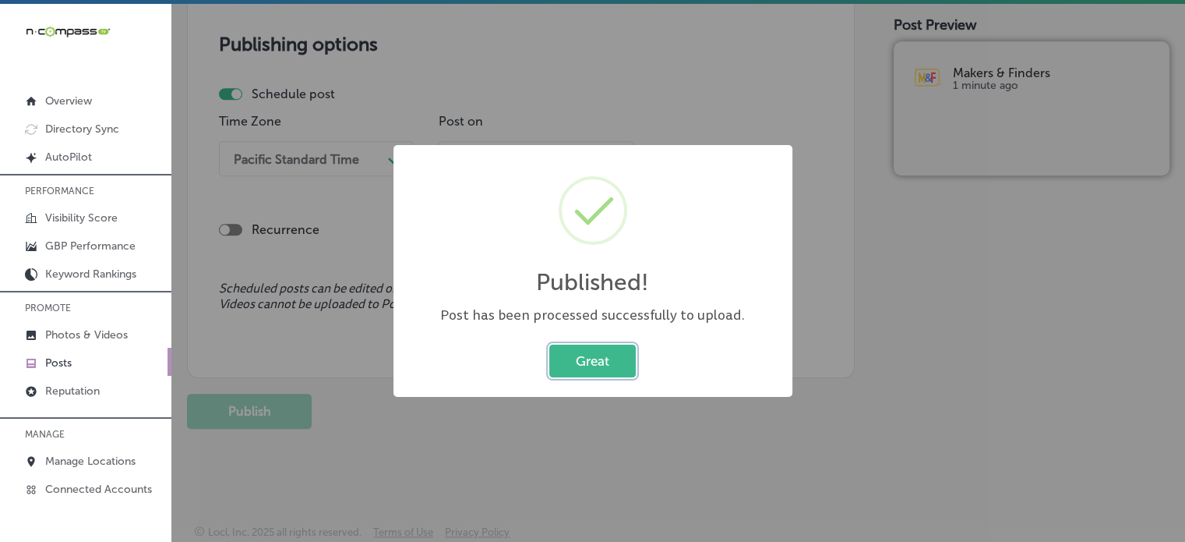
scroll to position [1315, 0]
click at [618, 356] on button "Great" at bounding box center [592, 360] width 86 height 32
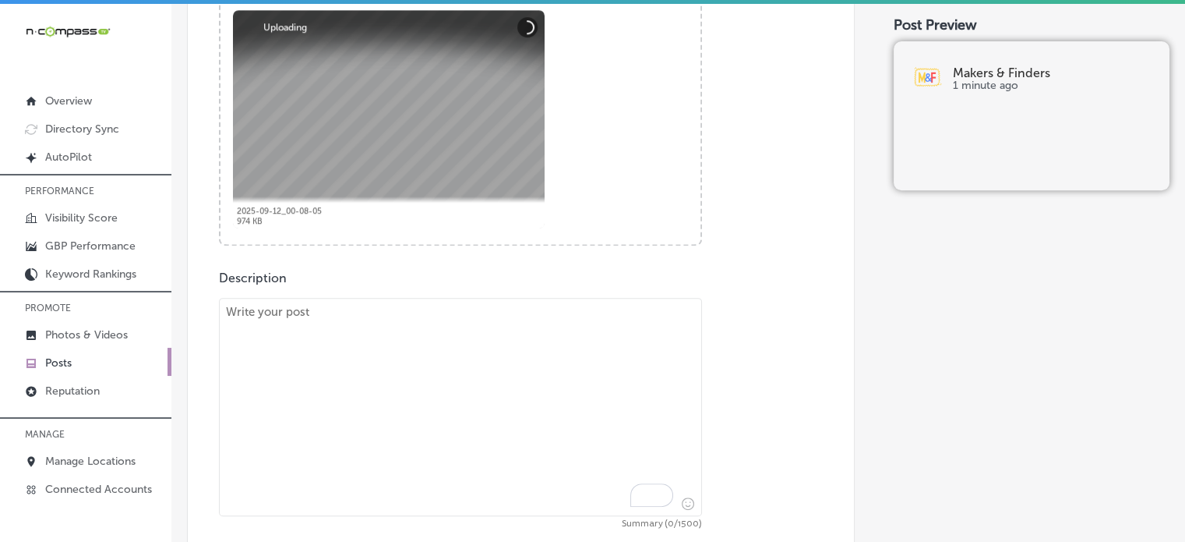
scroll to position [629, 0]
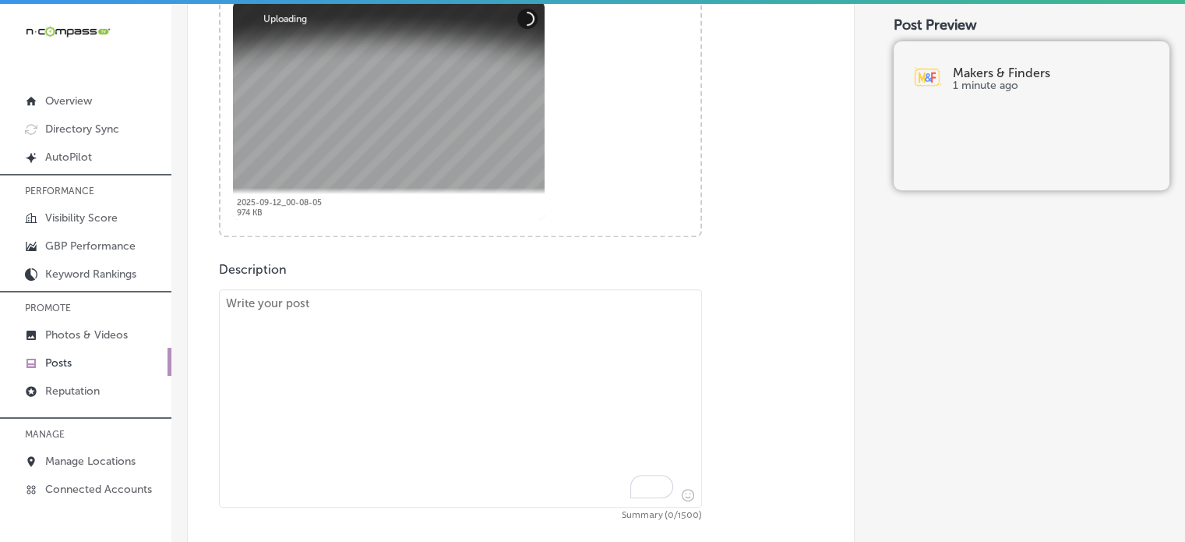
click at [617, 302] on textarea "To enrich screen reader interactions, please activate Accessibility in Grammarl…" at bounding box center [460, 398] width 483 height 218
paste textarea ""Kick off your week at Makers & Finders with our mouthwatering empanada flight …"
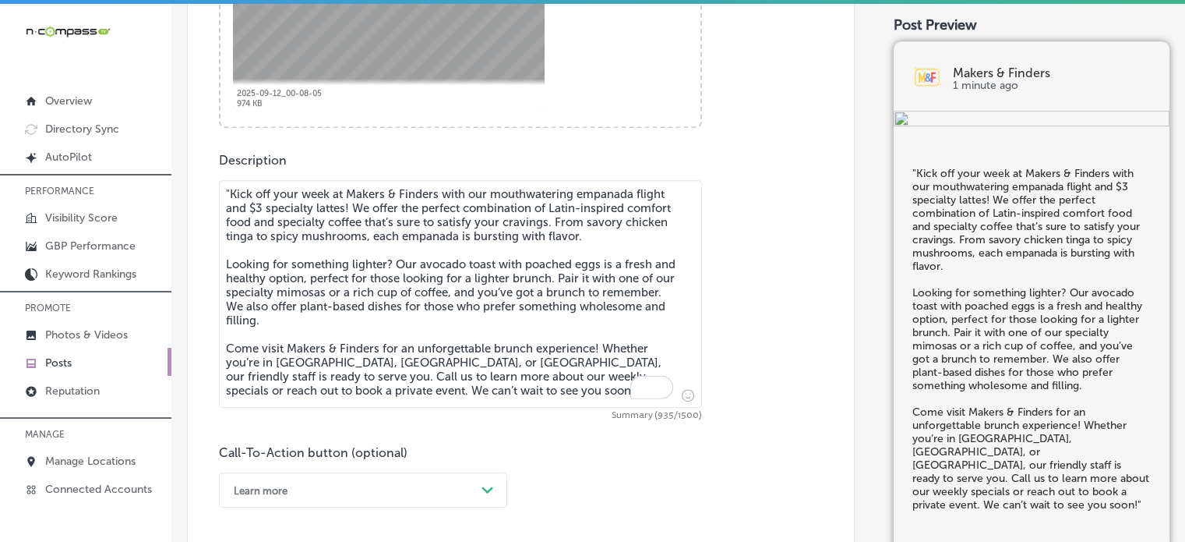
scroll to position [739, 0]
click at [231, 189] on textarea ""Kick off your week at Makers & Finders with our mouthwatering empanada flight …" at bounding box center [460, 293] width 483 height 228
type textarea "Kick off your week at Makers & Finders with our mouthwatering empanada flight a…"
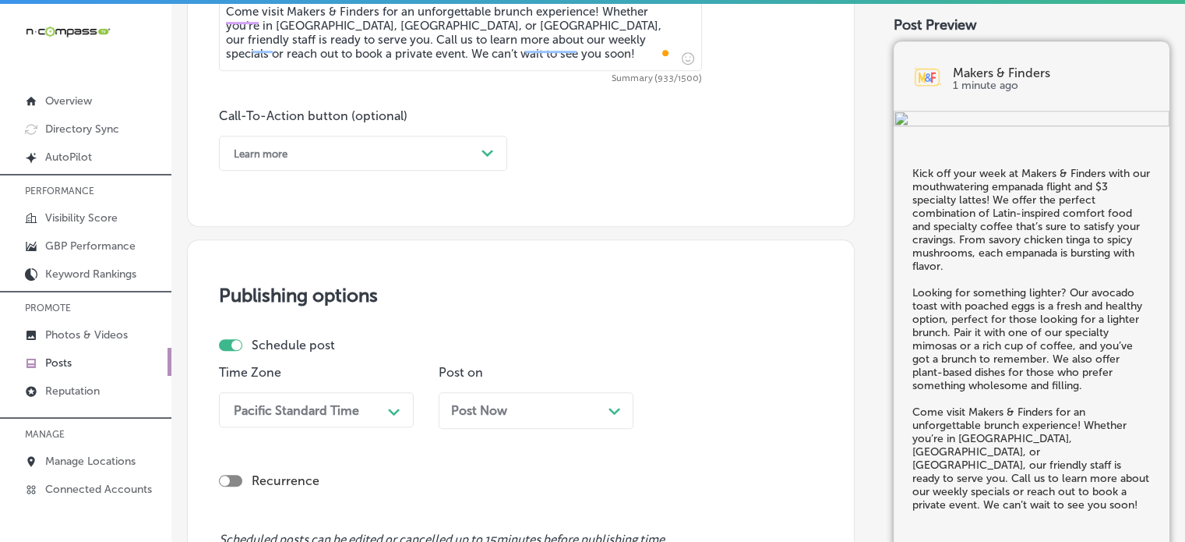
scroll to position [1110, 0]
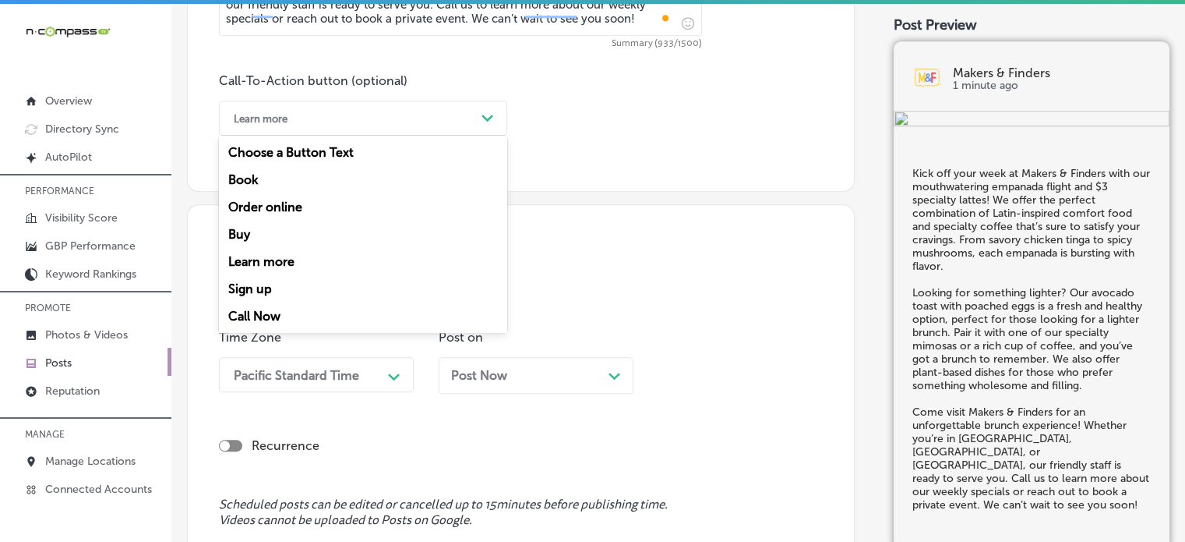
click at [346, 131] on div "Learn more Path Created with Sketch." at bounding box center [363, 118] width 288 height 35
click at [277, 311] on div "Call Now" at bounding box center [363, 315] width 288 height 27
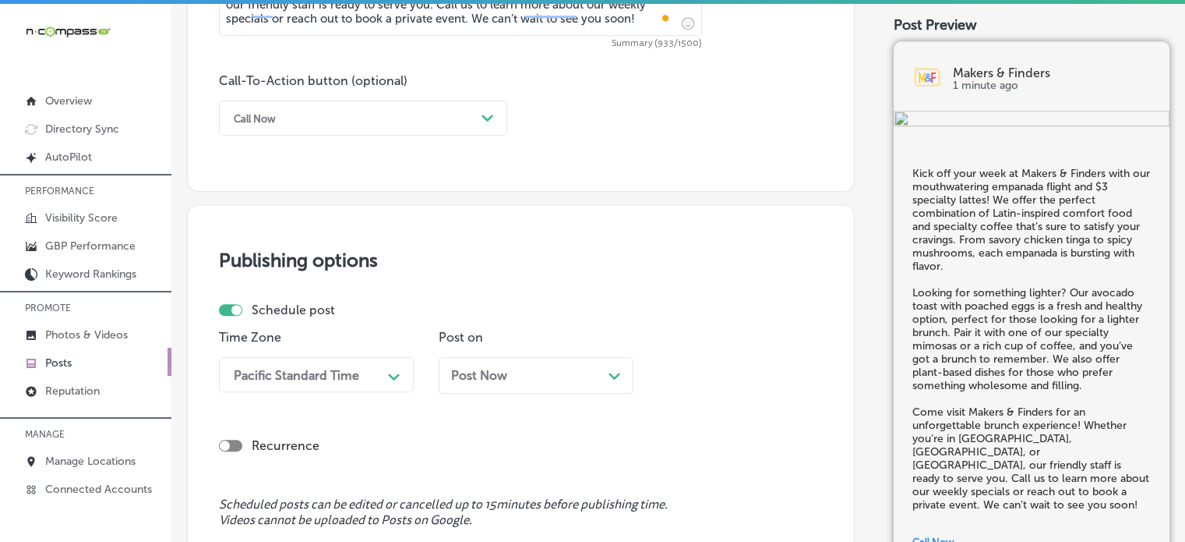
scroll to position [1200, 0]
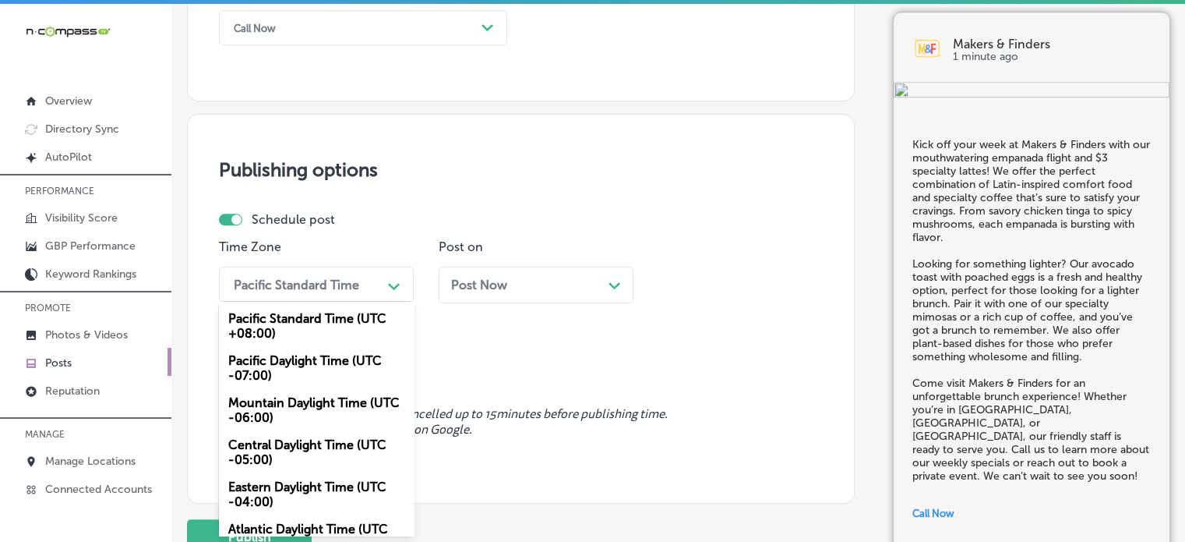
click at [386, 302] on div "option Mountain Daylight Time (UTC -06:00), selected. option Pacific Daylight T…" at bounding box center [316, 283] width 195 height 35
click at [307, 419] on div "Mountain Daylight Time (UTC -06:00)" at bounding box center [316, 410] width 195 height 42
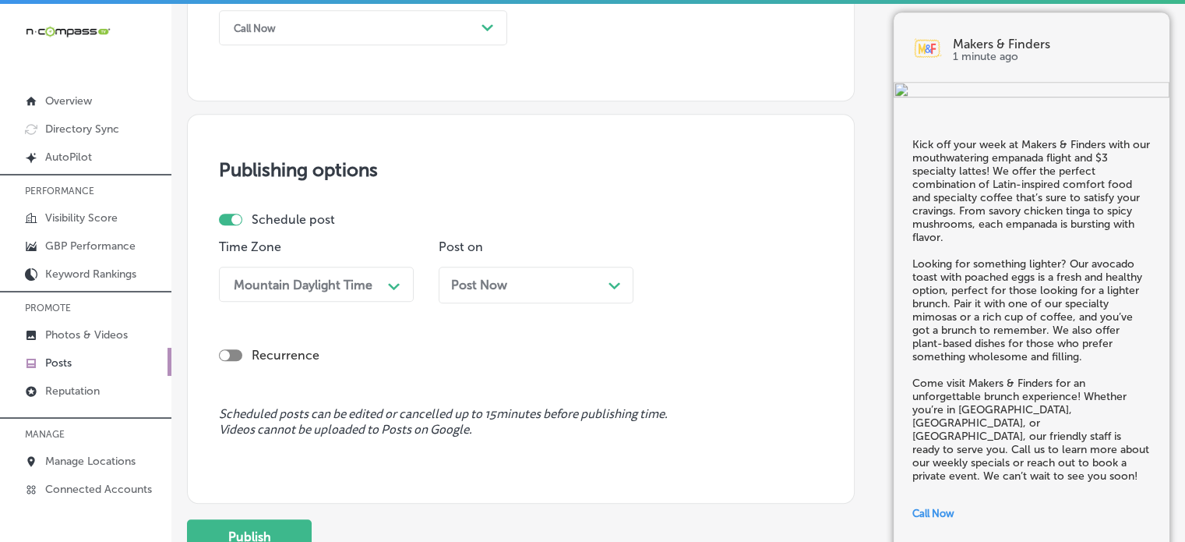
click at [549, 283] on div "Post Now Path Created with Sketch." at bounding box center [536, 284] width 170 height 15
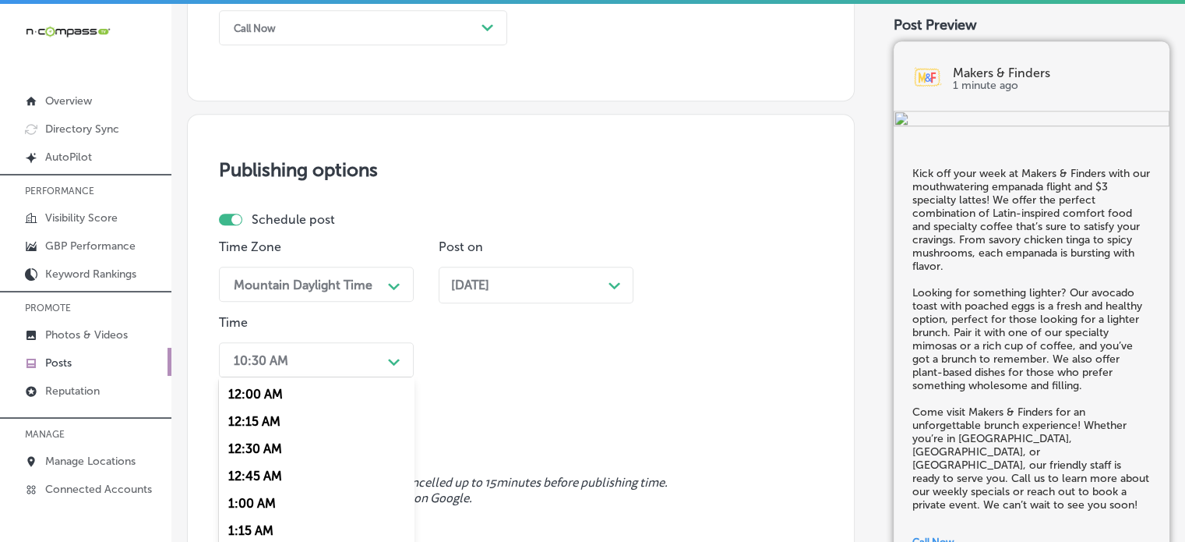
scroll to position [1275, 0]
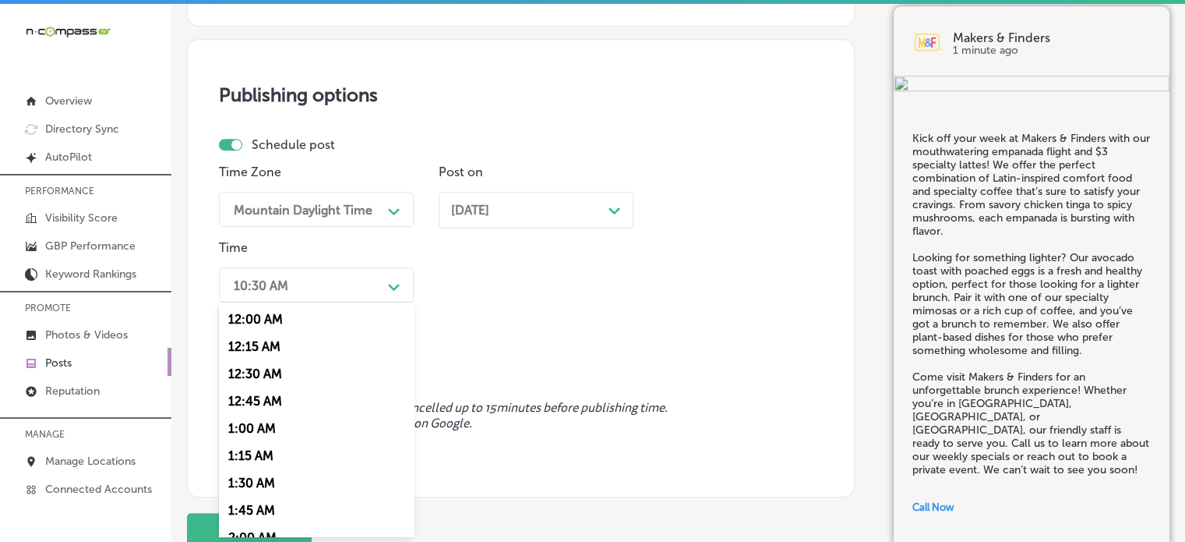
click at [390, 302] on div "option 7:00 AM, selected. option 12:30 AM focused, 3 of 96. 96 results availabl…" at bounding box center [316, 284] width 195 height 35
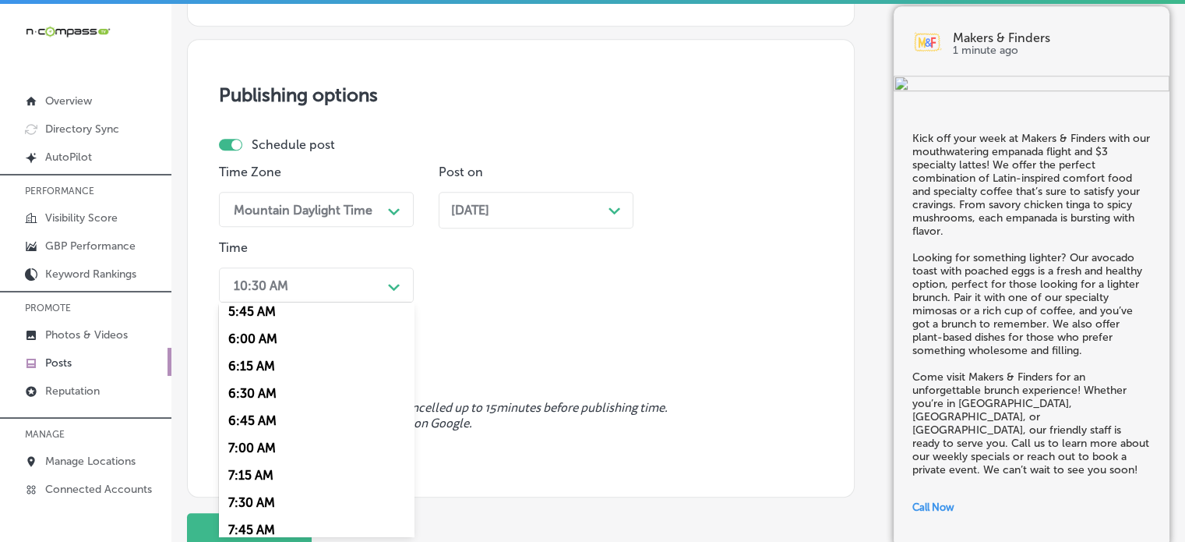
click at [262, 448] on div "7:00 AM" at bounding box center [316, 447] width 195 height 27
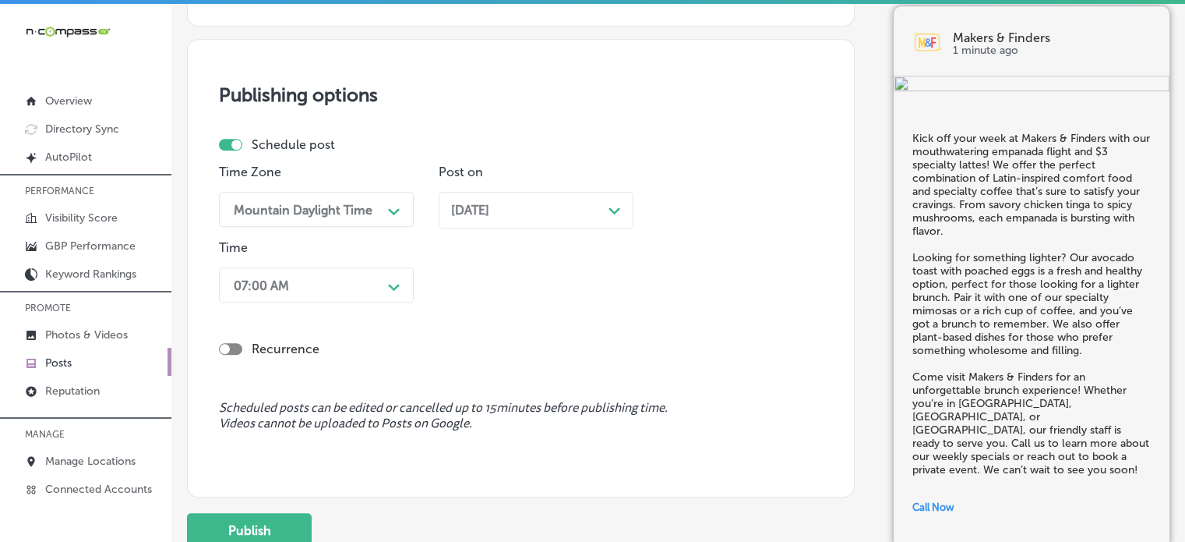
scroll to position [1393, 0]
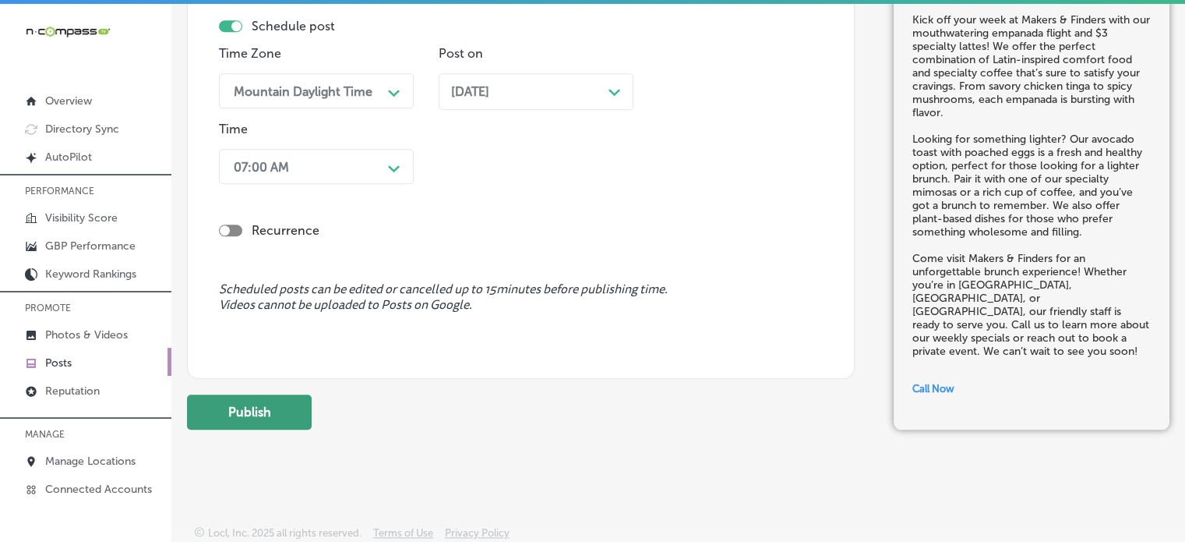
click at [259, 411] on button "Publish" at bounding box center [249, 411] width 125 height 35
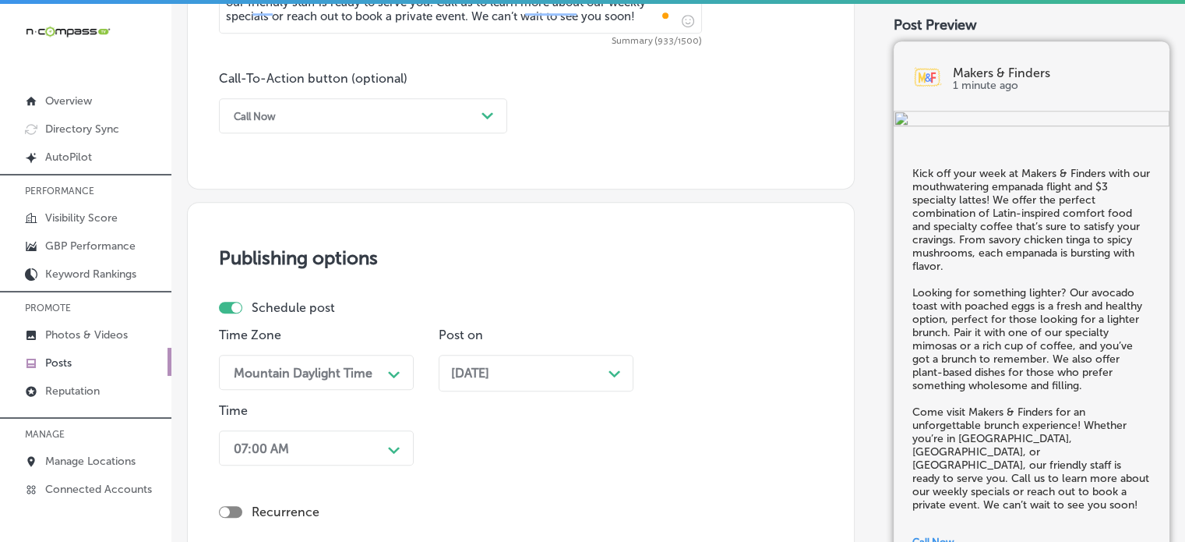
scroll to position [1107, 0]
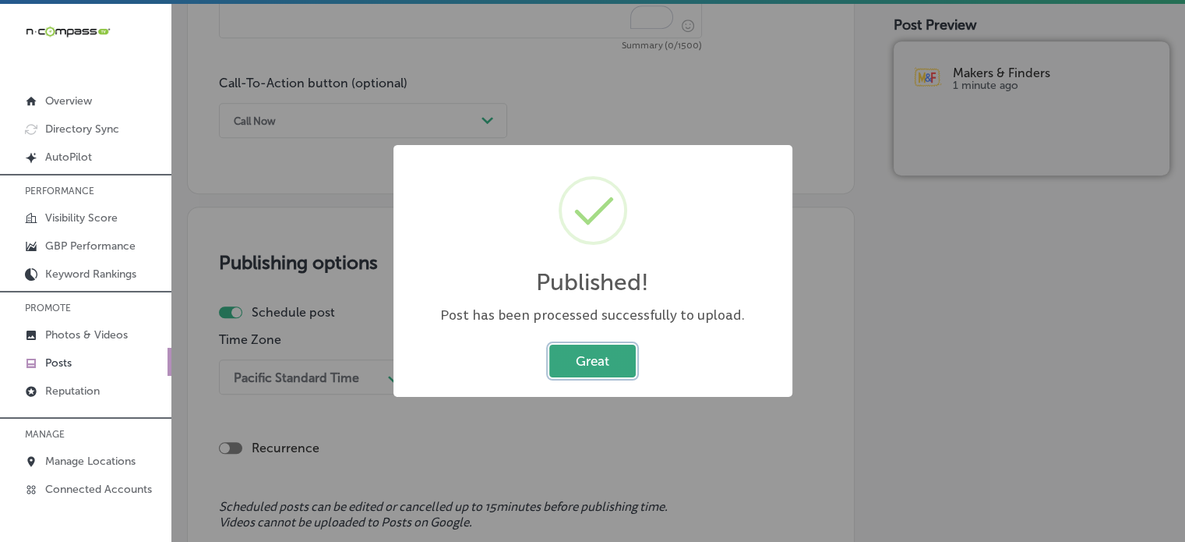
click at [623, 357] on button "Great" at bounding box center [592, 360] width 86 height 32
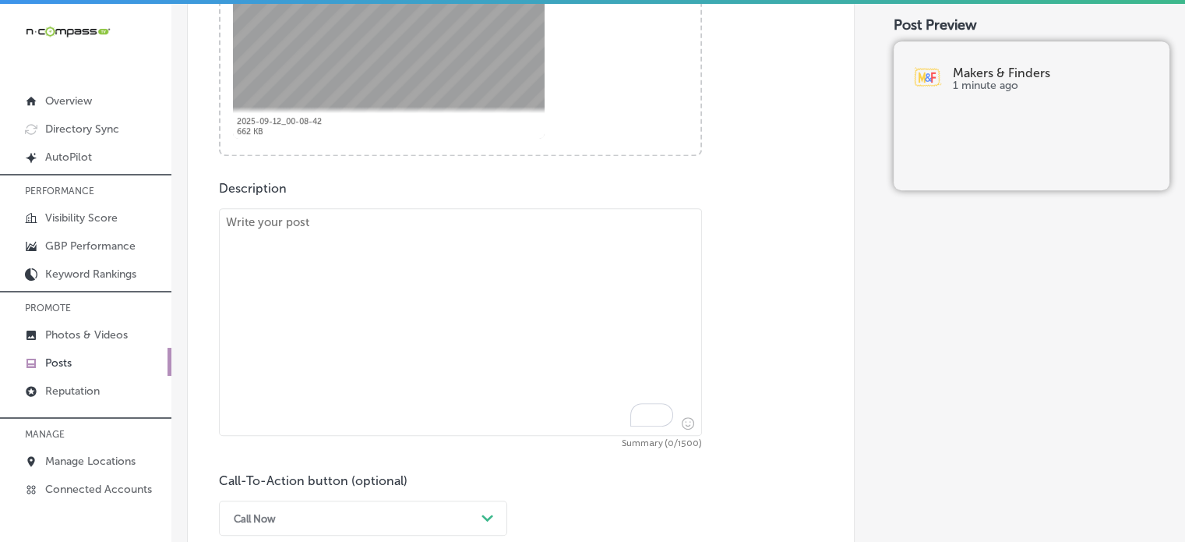
scroll to position [711, 0]
click at [528, 294] on textarea "To enrich screen reader interactions, please activate Accessibility in Grammarl…" at bounding box center [460, 321] width 483 height 228
paste textarea ""At Makers & Finders, we serve up the best Latin comfort food with a twist! Our…"
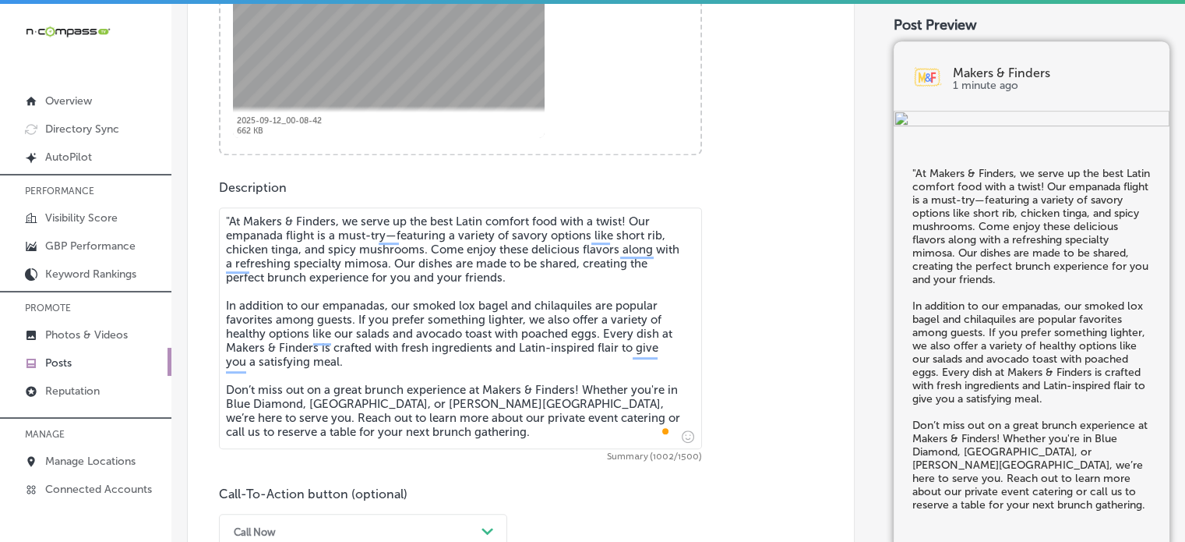
click at [231, 223] on textarea ""At Makers & Finders, we serve up the best Latin comfort food with a twist! Our…" at bounding box center [460, 328] width 483 height 242
click at [323, 311] on textarea "At Makers & Finders, we serve up the best Latin comfort food with a twist! Our …" at bounding box center [460, 328] width 483 height 242
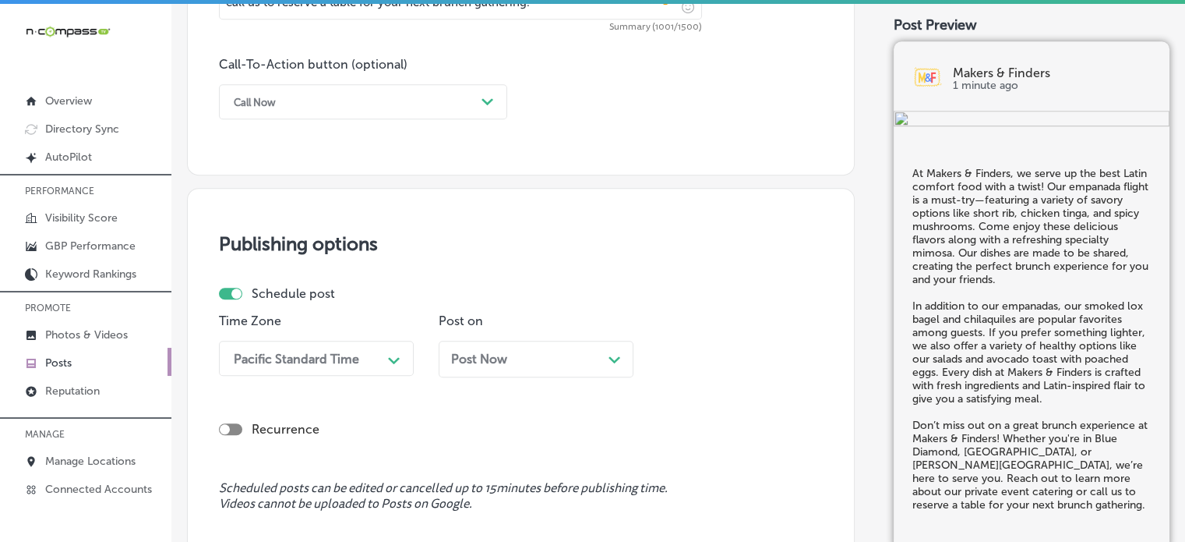
scroll to position [1145, 0]
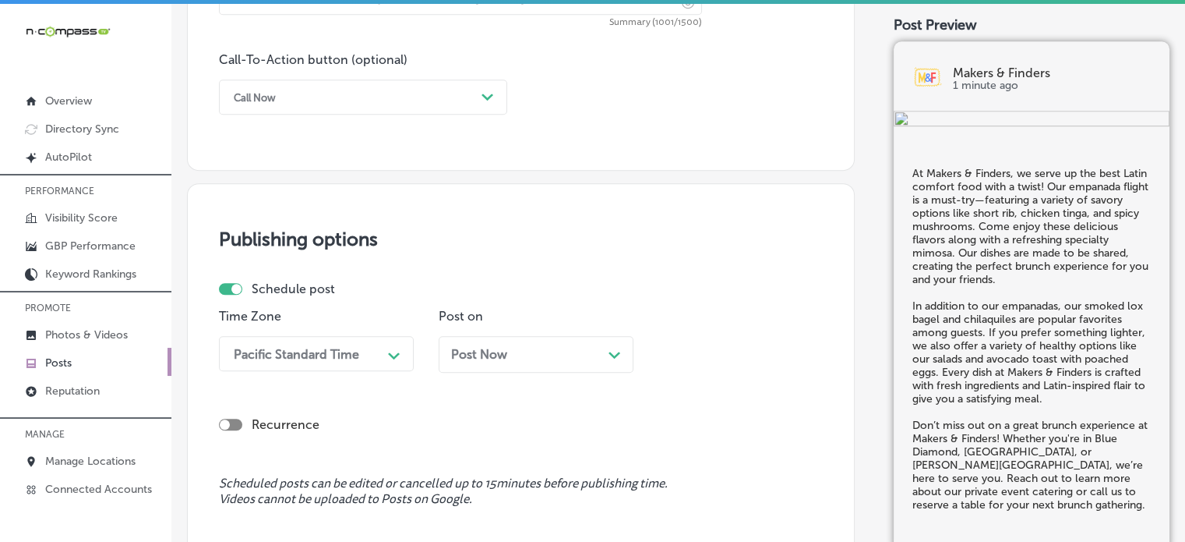
type textarea "At Makers & Finders, we serve up the best Latin comfort food with a twist! Our …"
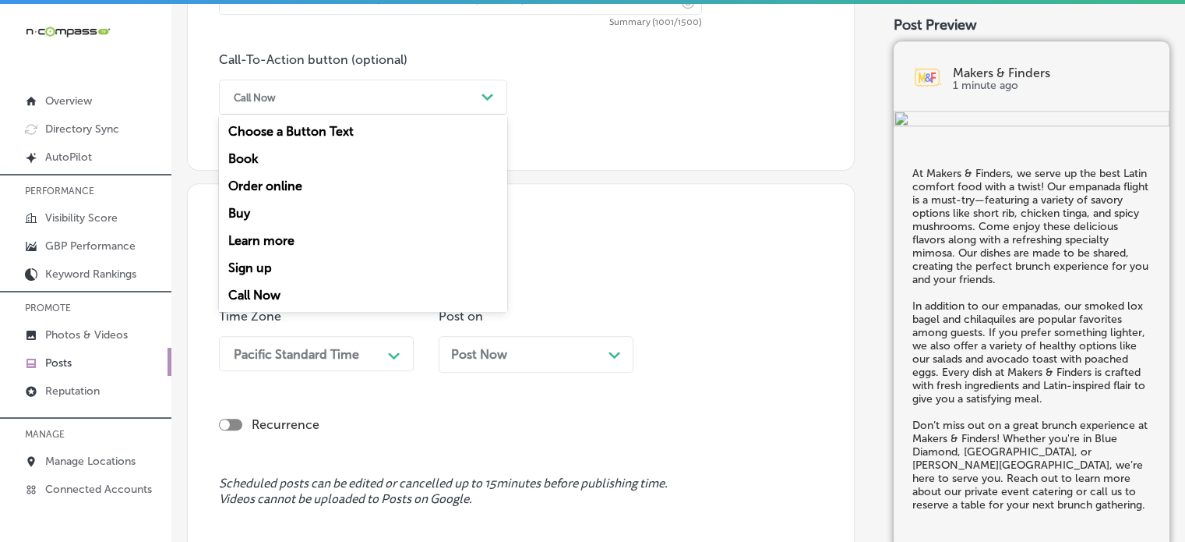
click at [389, 108] on div "Call Now" at bounding box center [350, 97] width 249 height 24
click at [266, 241] on div "Learn more" at bounding box center [363, 240] width 288 height 27
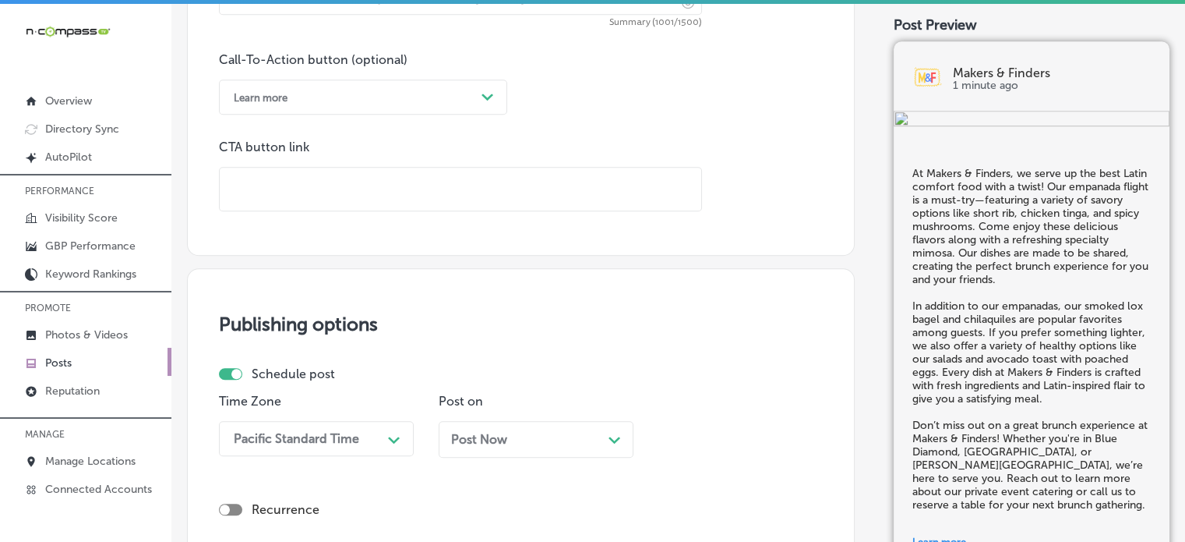
click at [406, 196] on input "text" at bounding box center [461, 189] width 482 height 43
paste input "https://www.makerslv.com/"
type input "https://www.makerslv.com/"
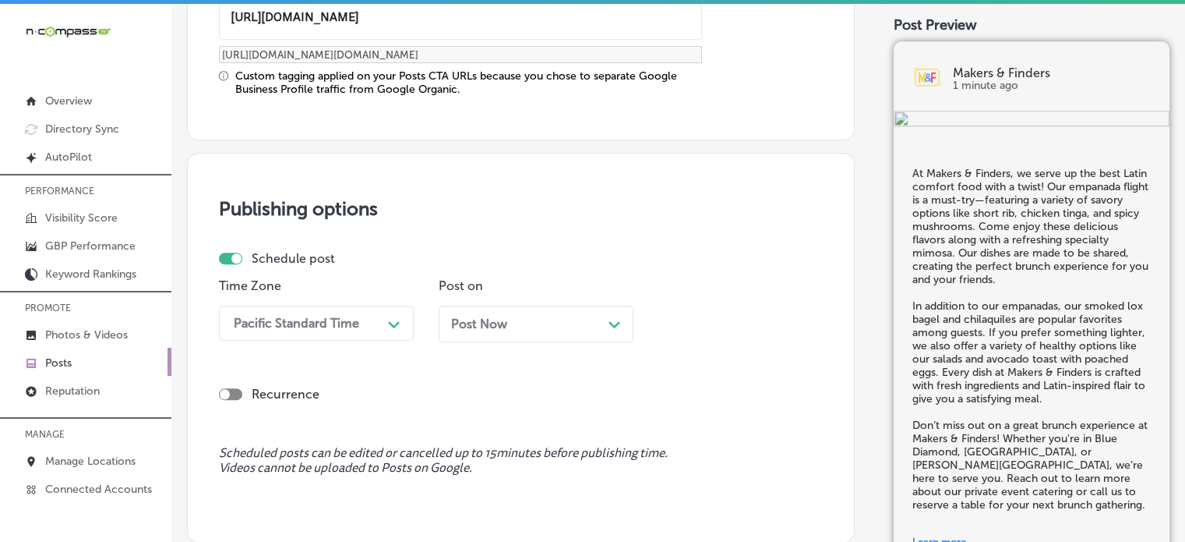
scroll to position [1353, 0]
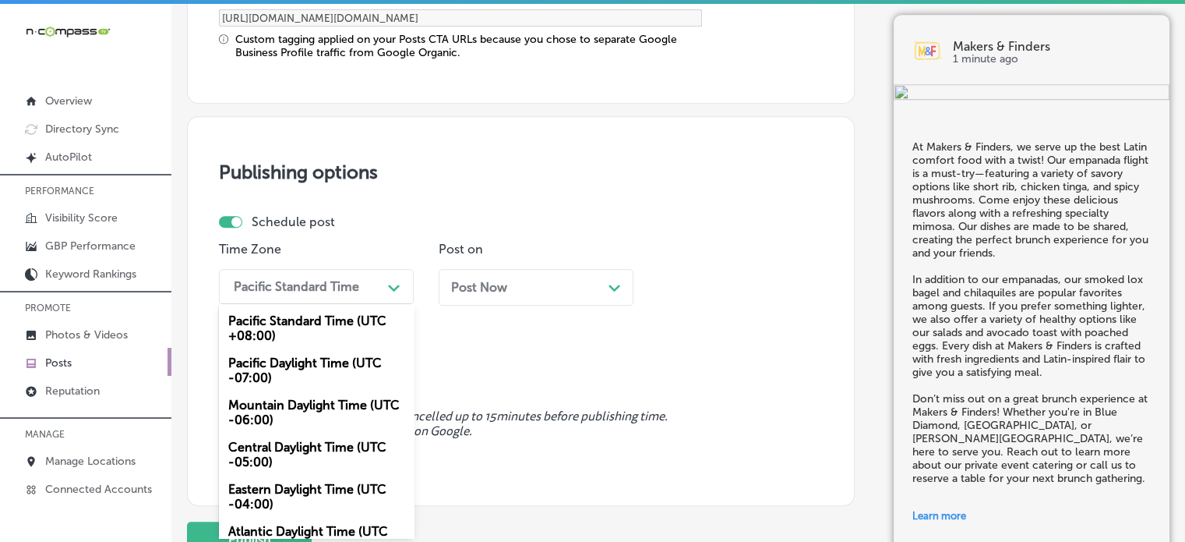
click at [379, 304] on div "option Mountain Daylight Time (UTC -06:00), selected. option Pacific Standard T…" at bounding box center [316, 286] width 195 height 35
click at [317, 403] on div "Mountain Daylight Time (UTC -06:00)" at bounding box center [316, 412] width 195 height 42
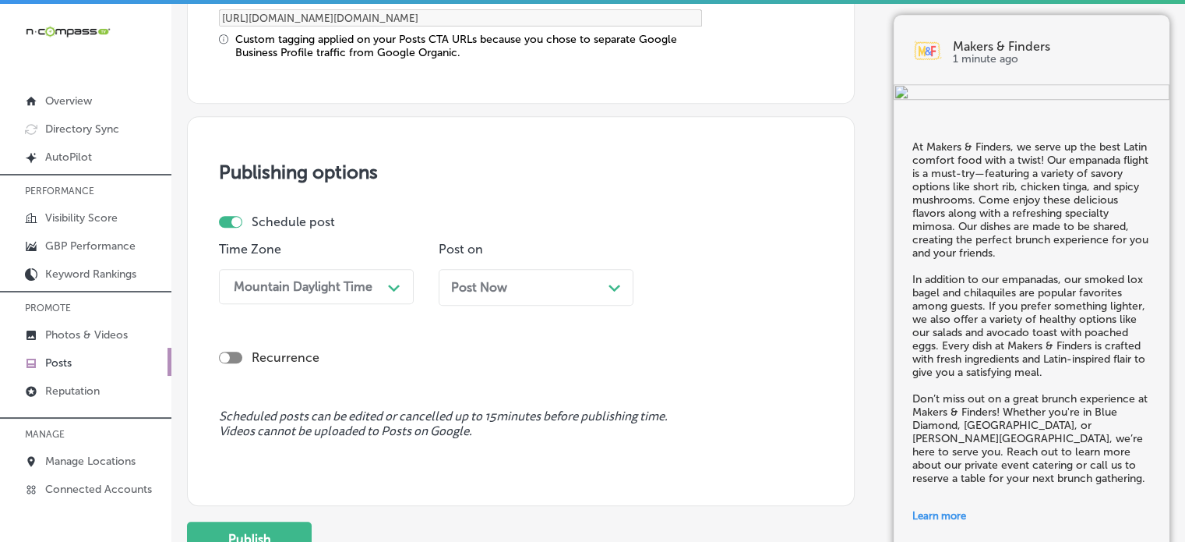
click at [542, 304] on div "Post Now Path Created with Sketch." at bounding box center [536, 293] width 195 height 48
click at [541, 283] on div "Post Now Path Created with Sketch." at bounding box center [536, 287] width 170 height 15
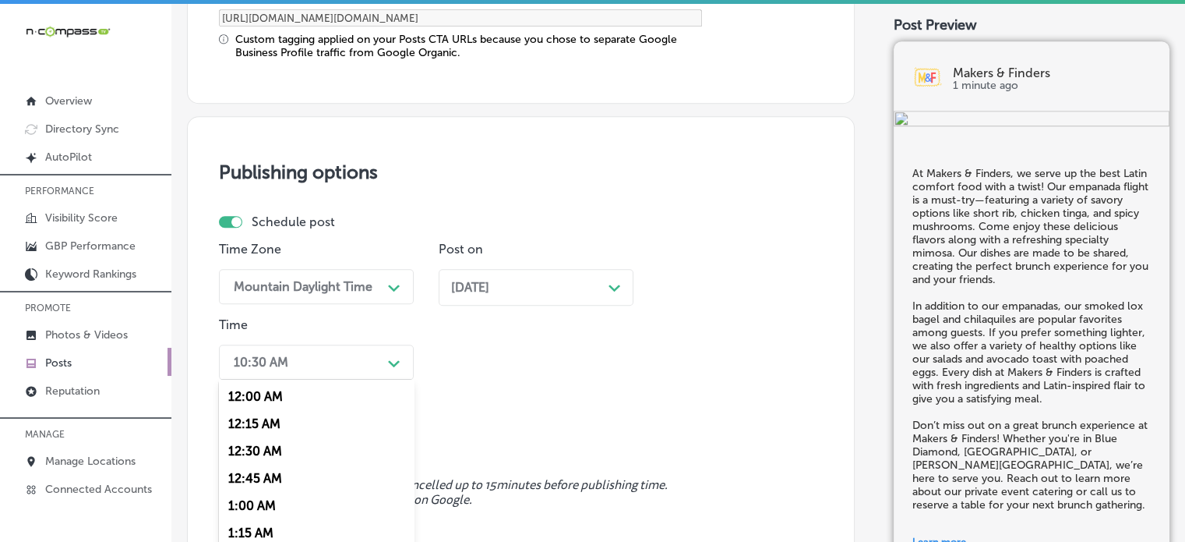
scroll to position [1429, 0]
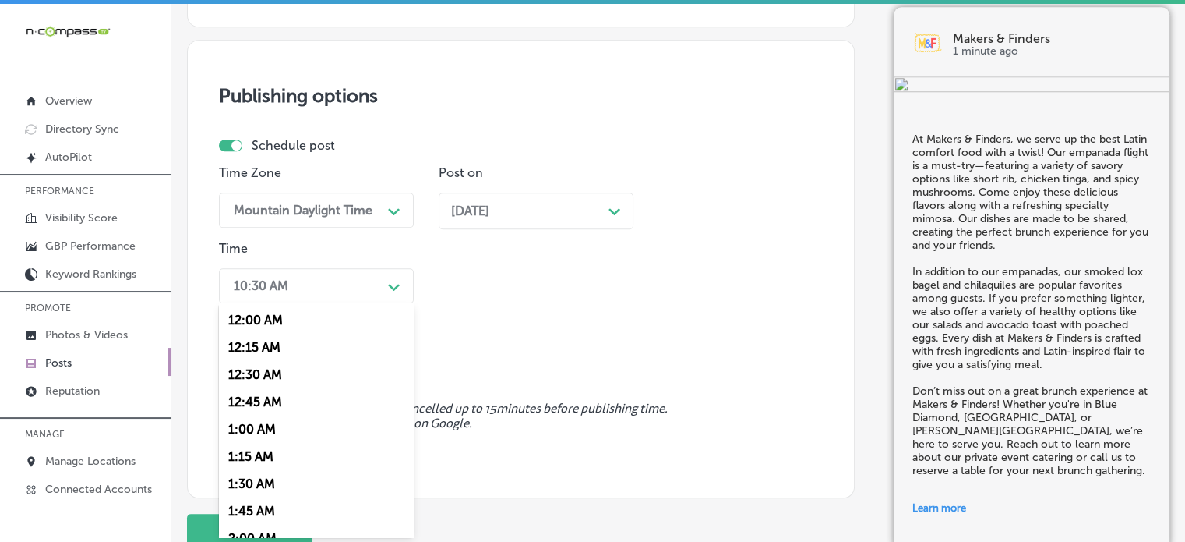
click at [355, 303] on div "option 7:00 AM, selected. option 12:15 AM focused, 2 of 96. 96 results availabl…" at bounding box center [316, 285] width 195 height 35
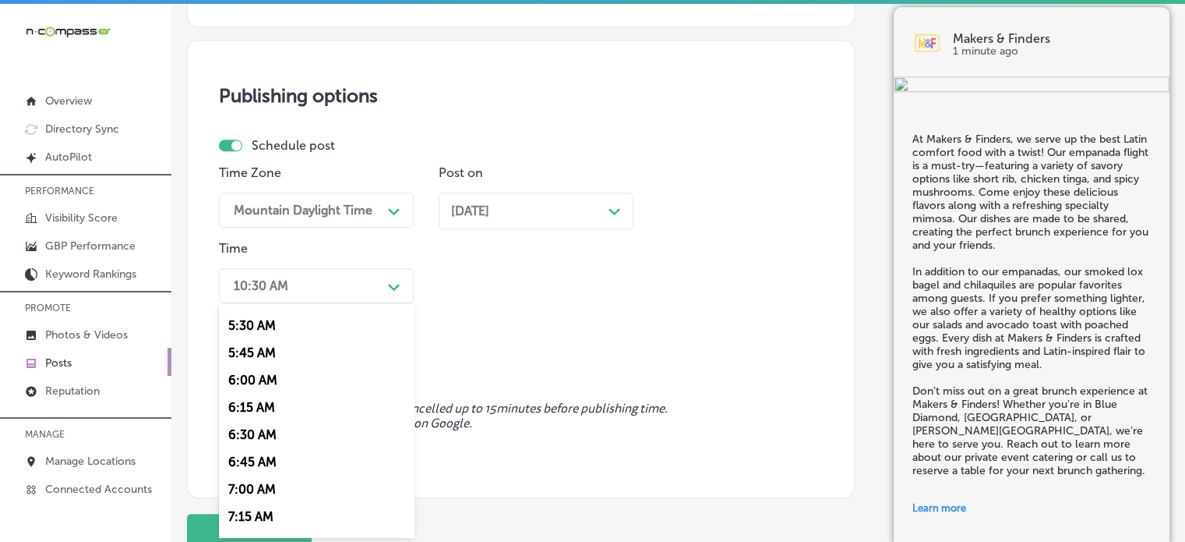
scroll to position [663, 0]
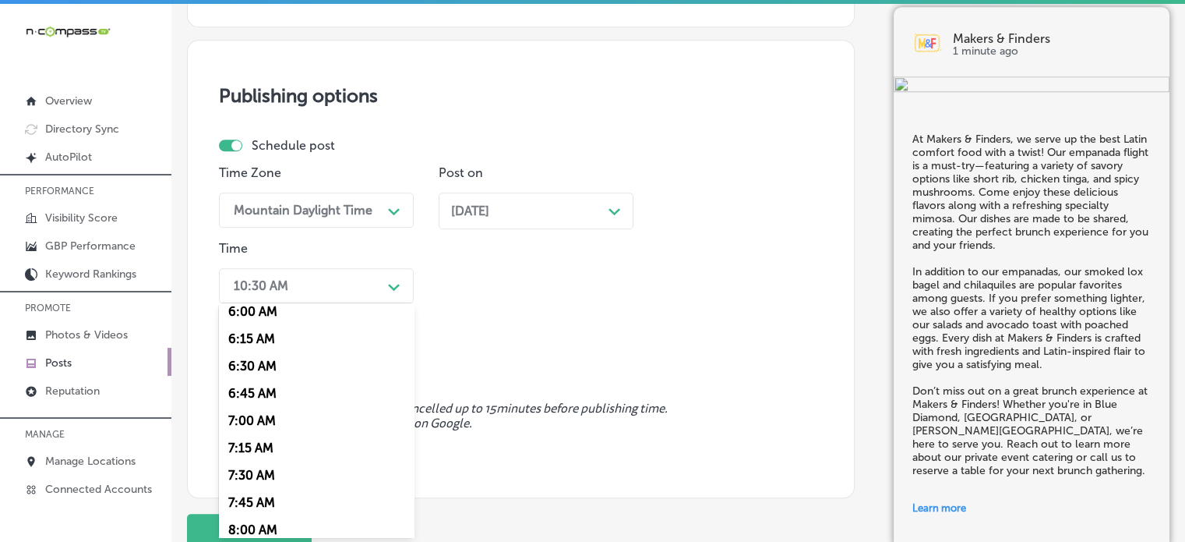
click at [266, 425] on div "7:00 AM" at bounding box center [316, 420] width 195 height 27
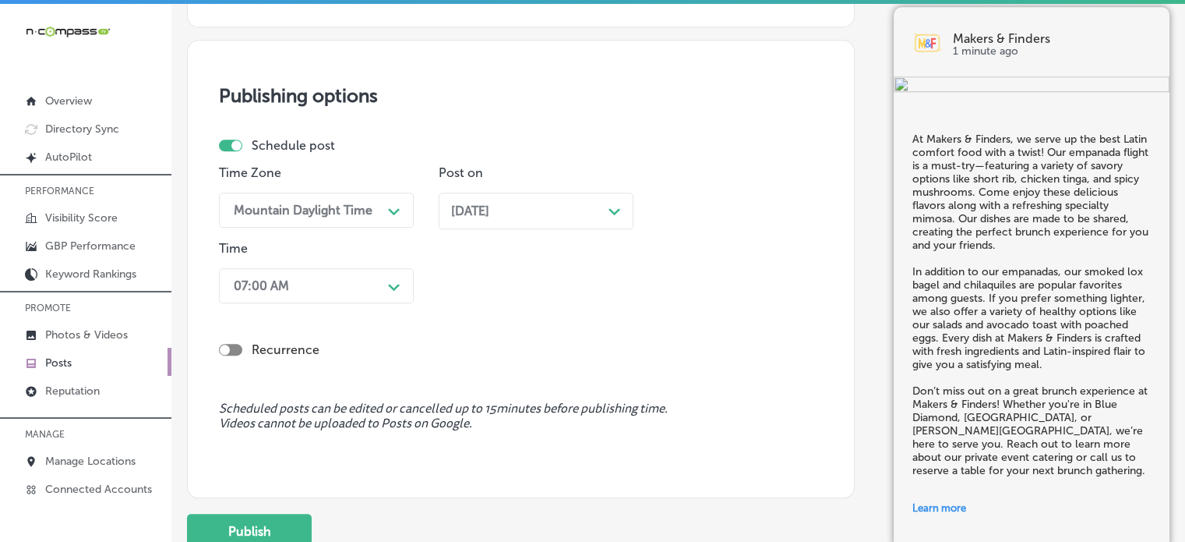
scroll to position [1541, 0]
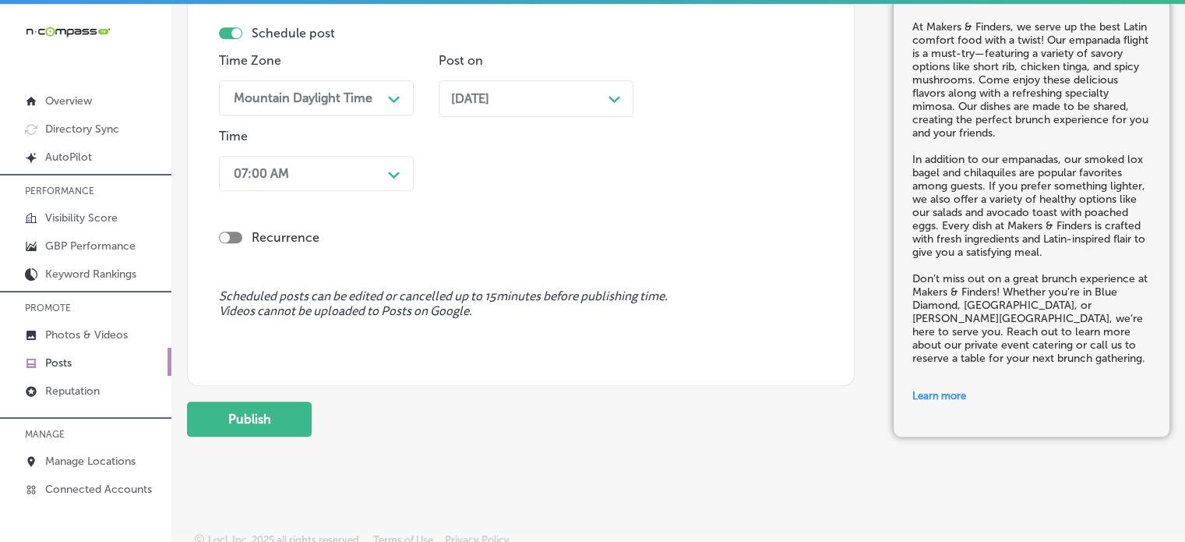
click at [266, 425] on button "Publish" at bounding box center [249, 418] width 125 height 35
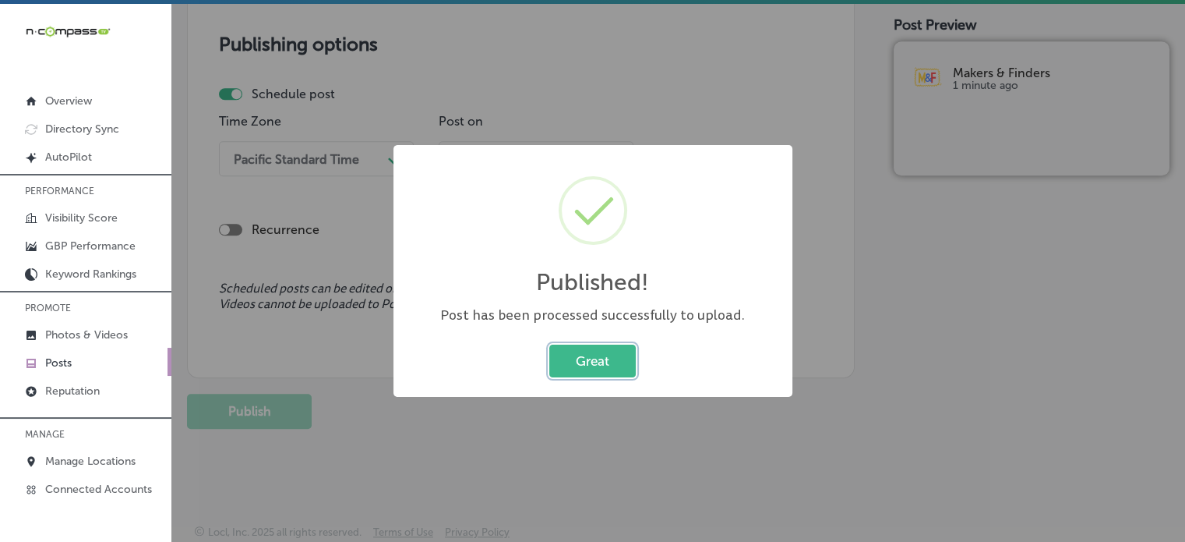
scroll to position [1339, 0]
click at [594, 350] on button "Great" at bounding box center [592, 360] width 86 height 32
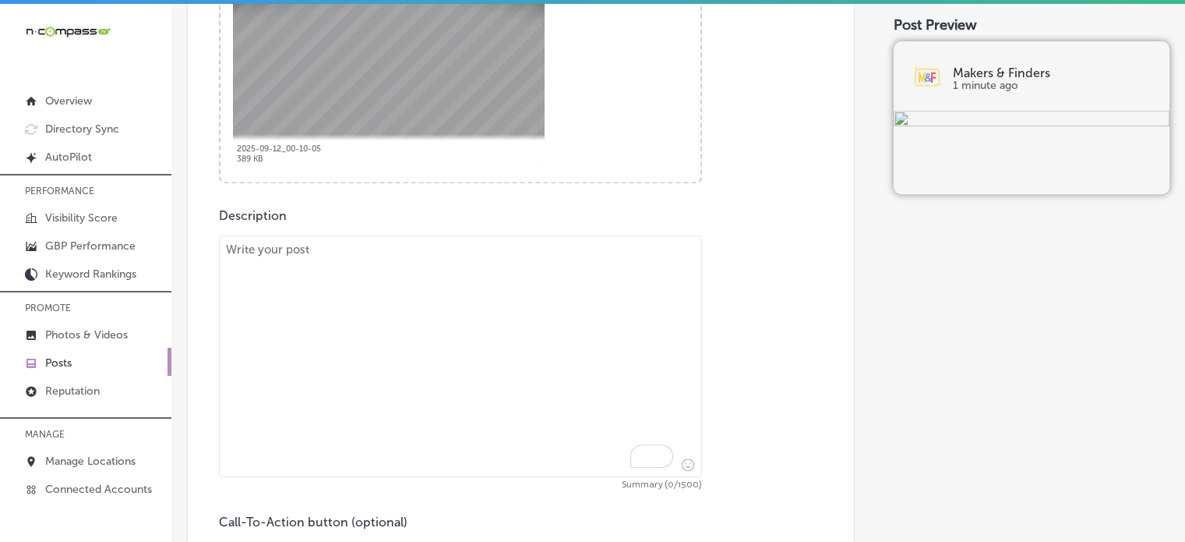
scroll to position [764, 0]
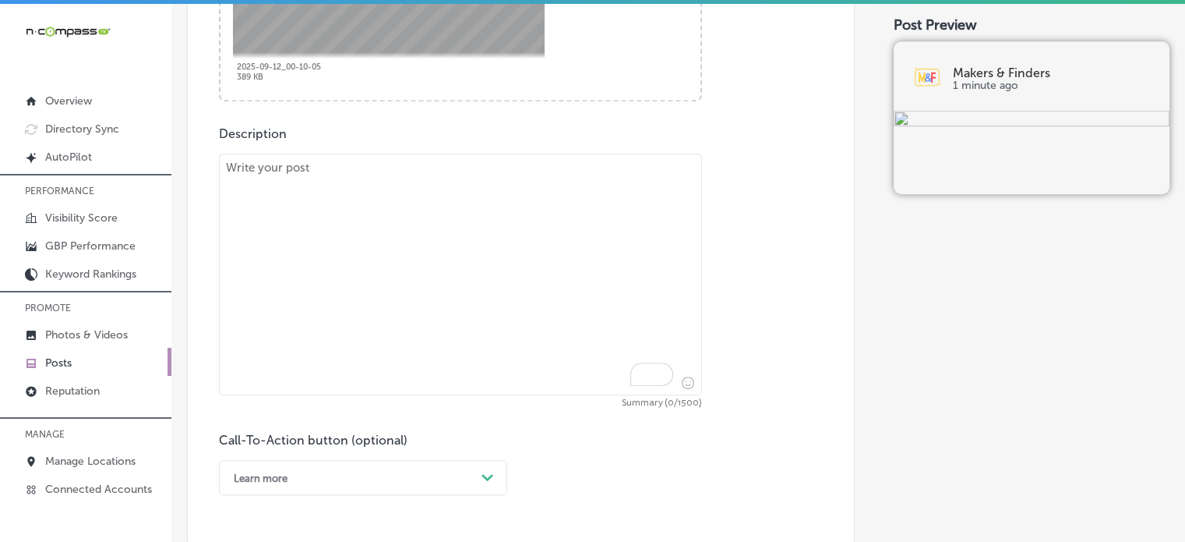
click at [510, 319] on textarea "To enrich screen reader interactions, please activate Accessibility in Grammarl…" at bounding box center [460, 274] width 483 height 242
paste textarea ""At Makers & Finders, we believe brunch is about more than just great food—it’s…"
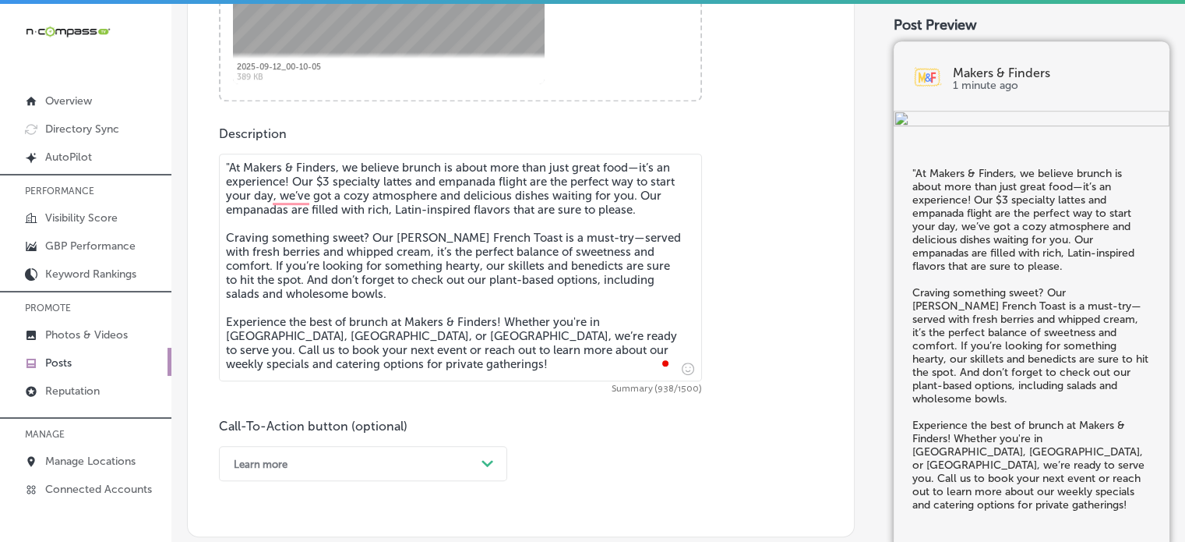
click at [231, 171] on textarea ""At Makers & Finders, we believe brunch is about more than just great food—it’s…" at bounding box center [460, 267] width 483 height 228
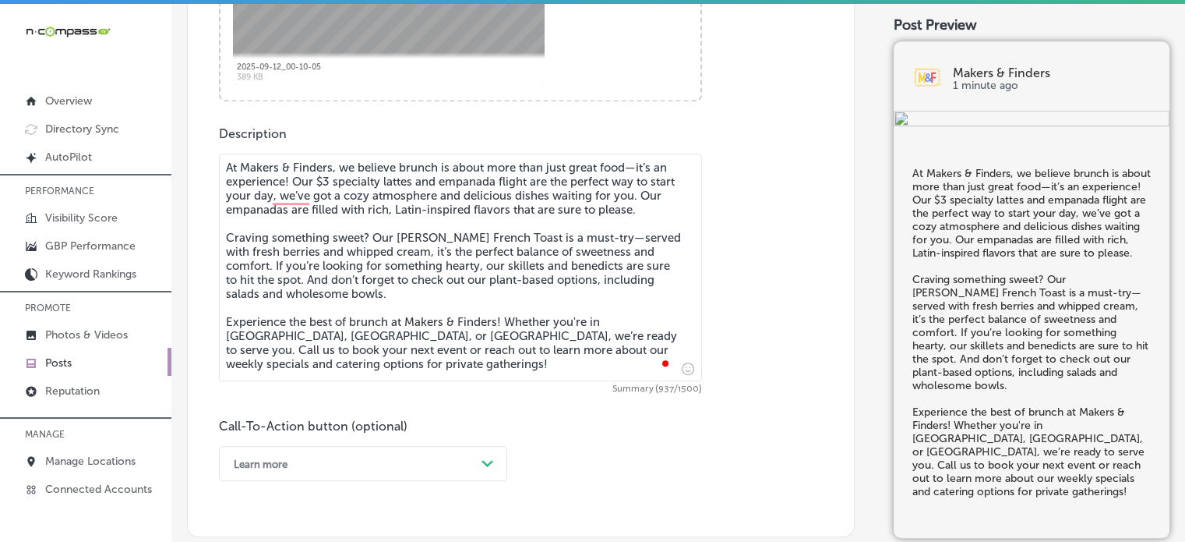
type textarea "At Makers & Finders, we believe brunch is about more than just great food—it’s …"
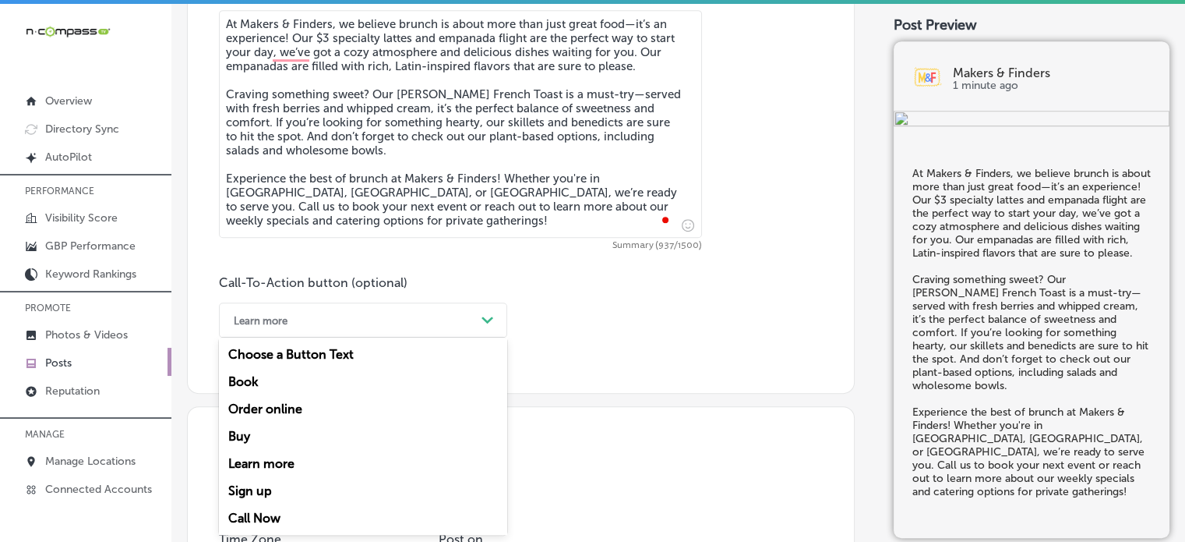
click at [365, 337] on div "option Learn more, selected. option Learn more focused, 5 of 7. 7 results avail…" at bounding box center [363, 319] width 288 height 35
click at [280, 513] on div "Call Now" at bounding box center [363, 517] width 288 height 27
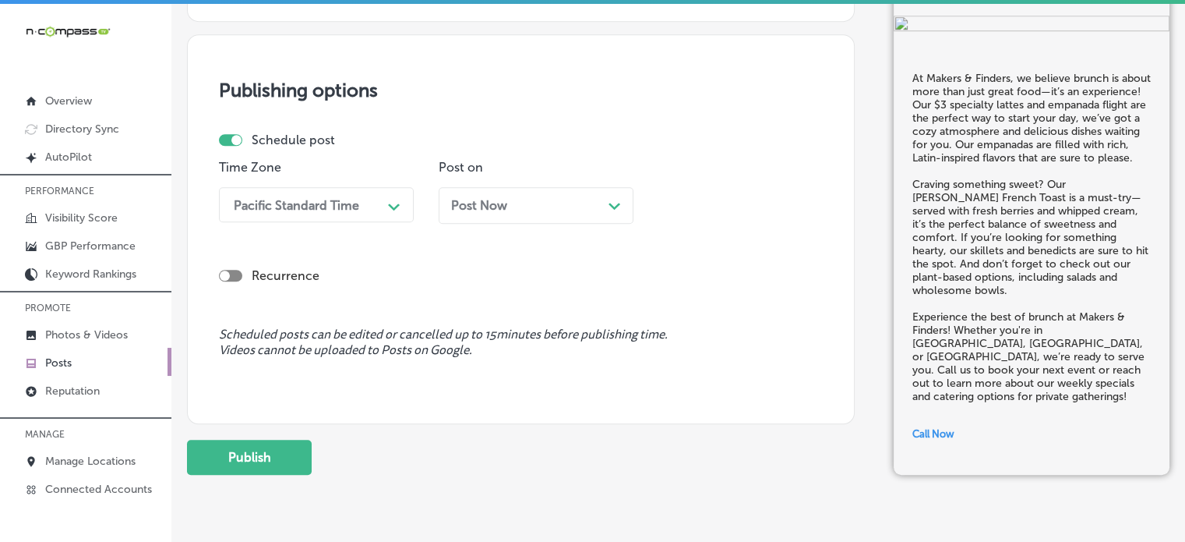
scroll to position [1325, 0]
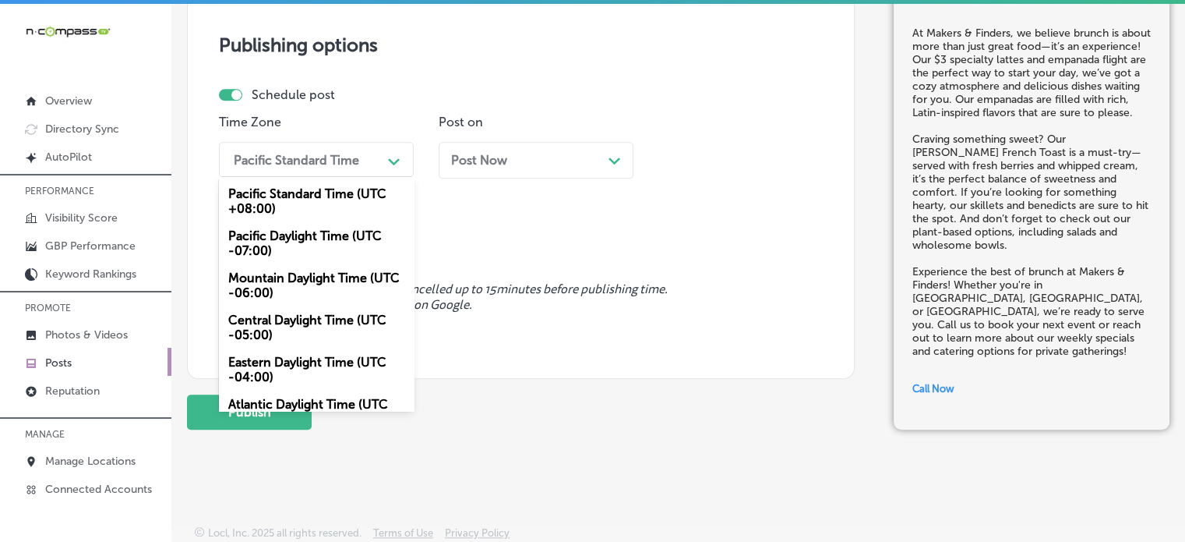
click at [313, 161] on div "Pacific Standard Time" at bounding box center [296, 159] width 125 height 15
click at [302, 287] on div "Mountain Daylight Time (UTC -06:00)" at bounding box center [316, 285] width 195 height 42
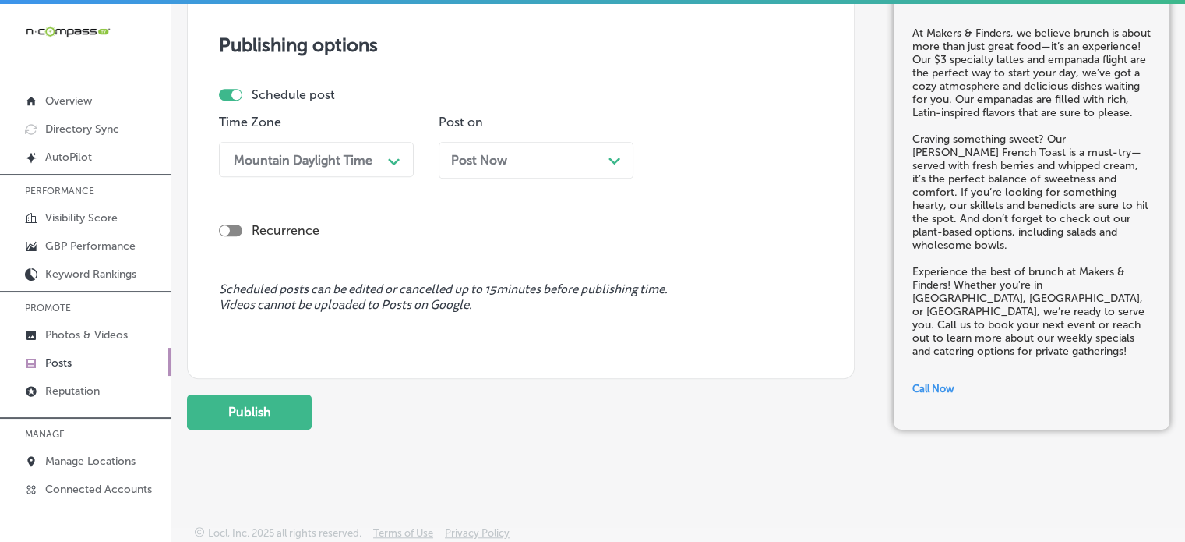
click at [530, 158] on div "Post Now Path Created with Sketch." at bounding box center [536, 160] width 170 height 15
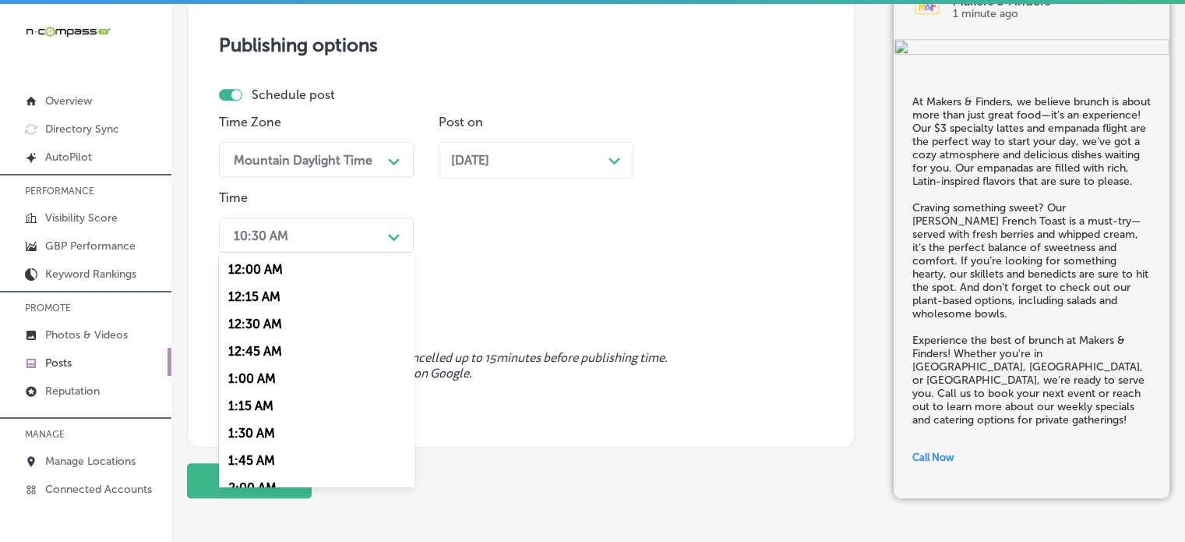
click at [298, 248] on div "10:30 AM Path Created with Sketch." at bounding box center [316, 234] width 195 height 35
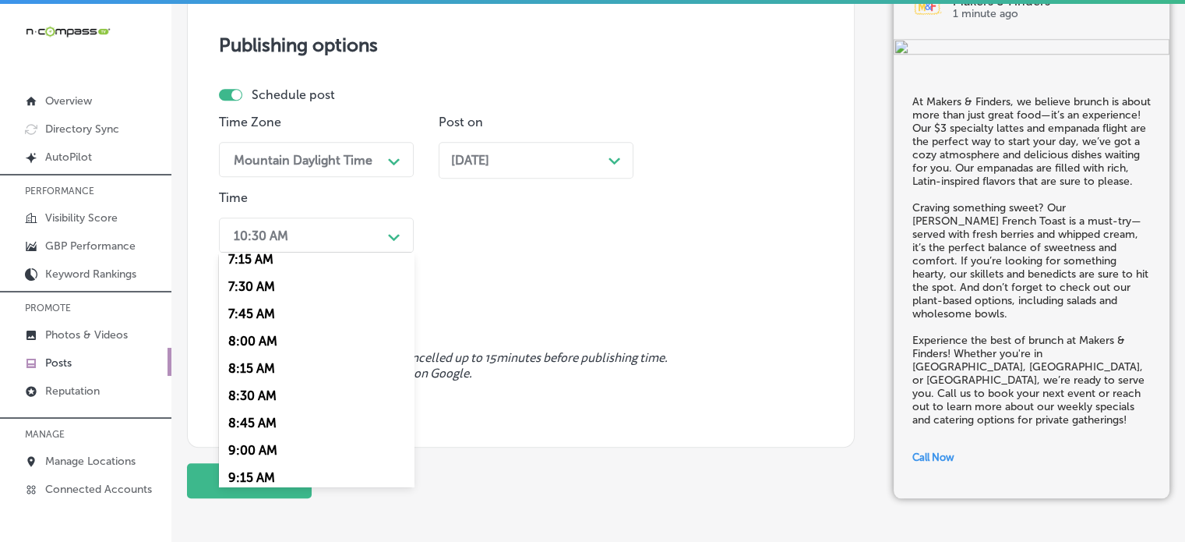
scroll to position [707, 0]
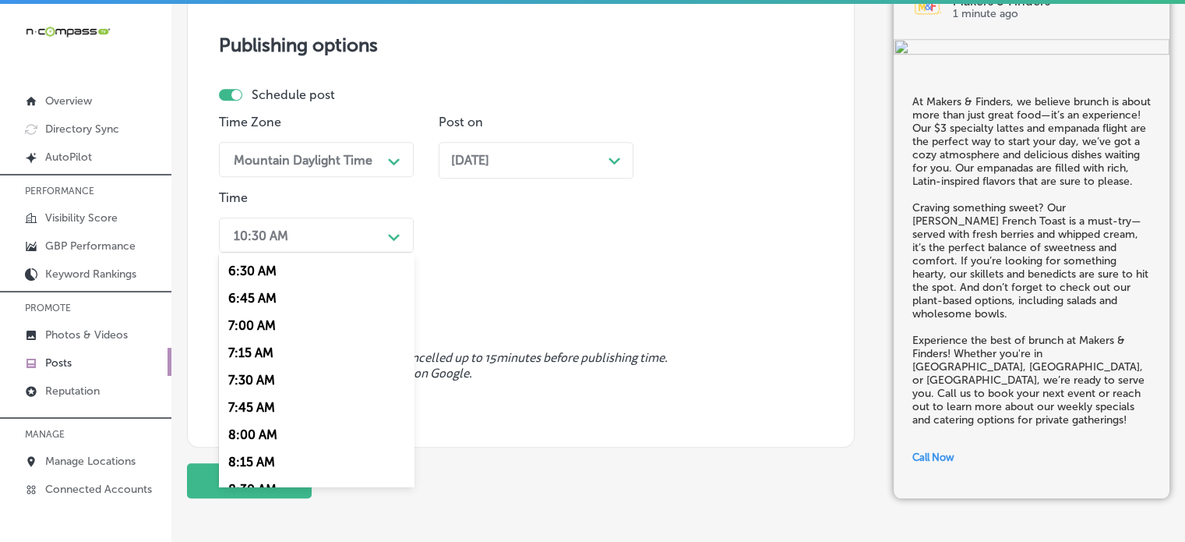
click at [259, 330] on div "7:00 AM" at bounding box center [316, 325] width 195 height 27
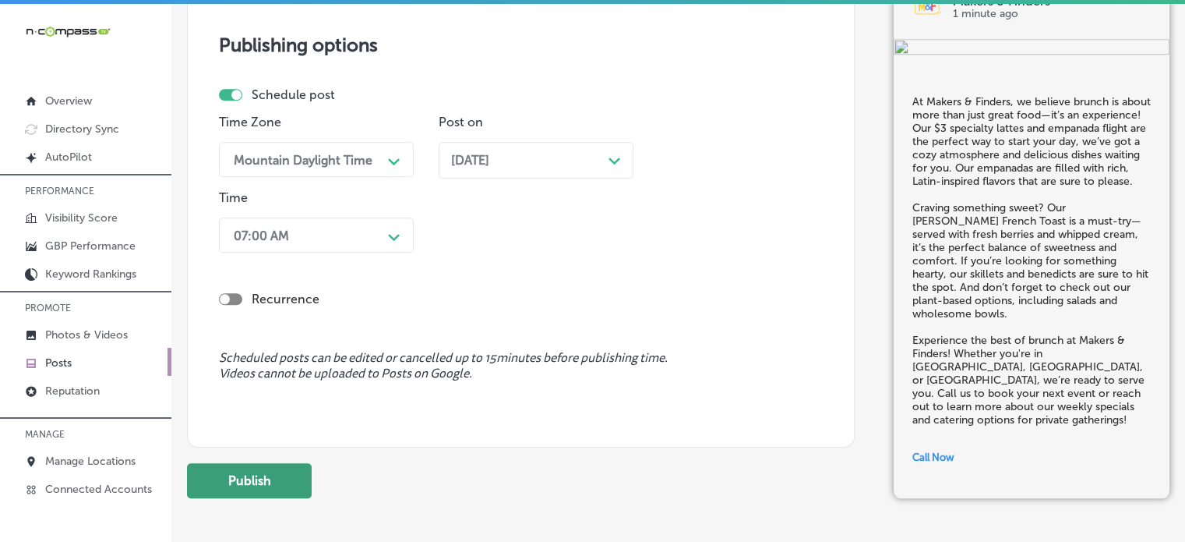
click at [272, 477] on button "Publish" at bounding box center [249, 480] width 125 height 35
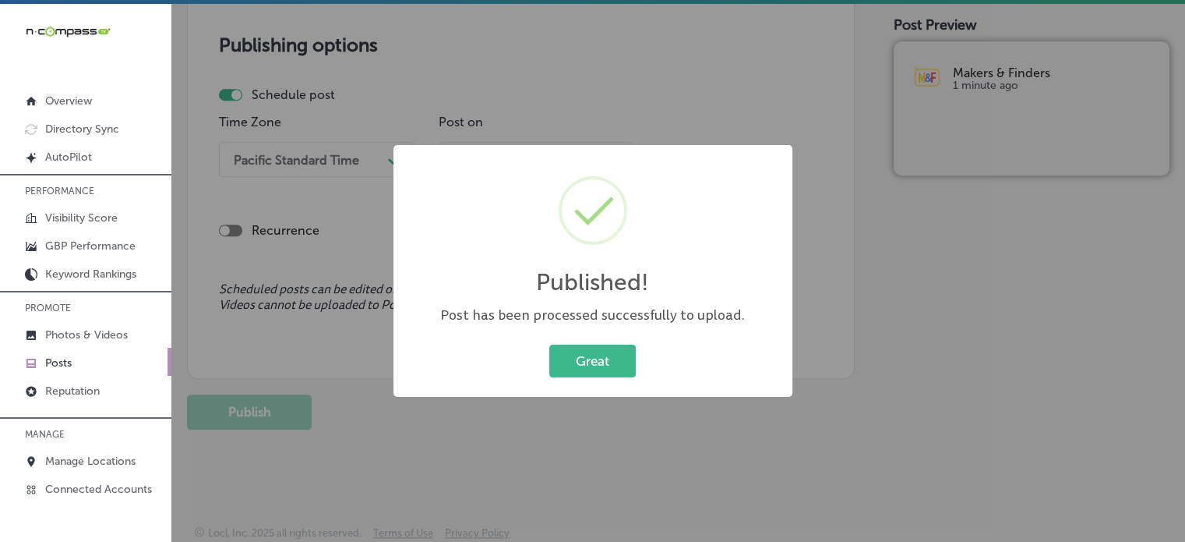
scroll to position [1324, 0]
click at [580, 376] on button "Great" at bounding box center [592, 360] width 86 height 32
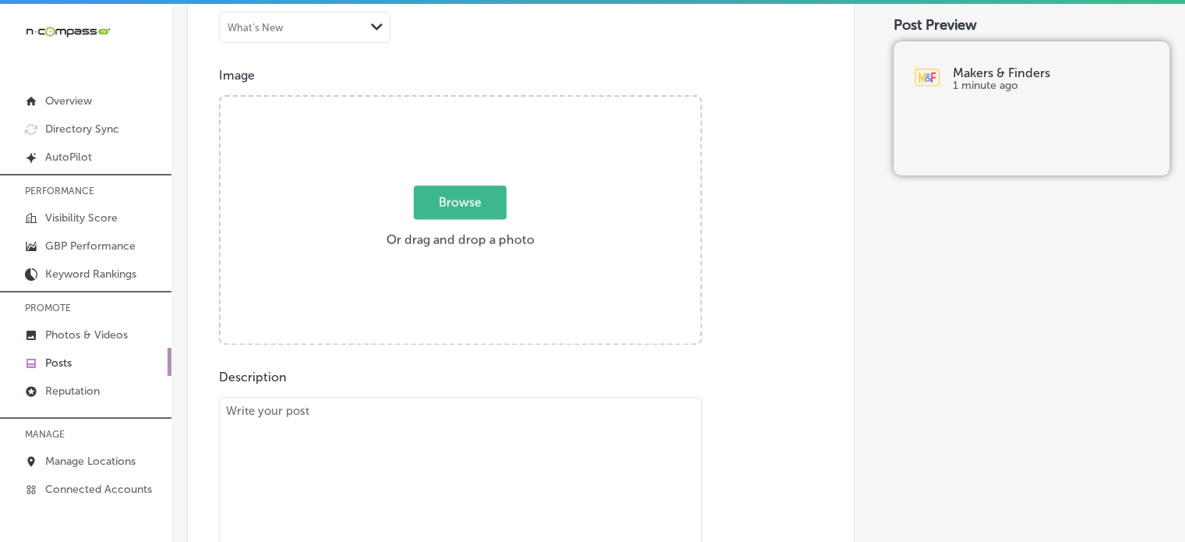
scroll to position [517, 0]
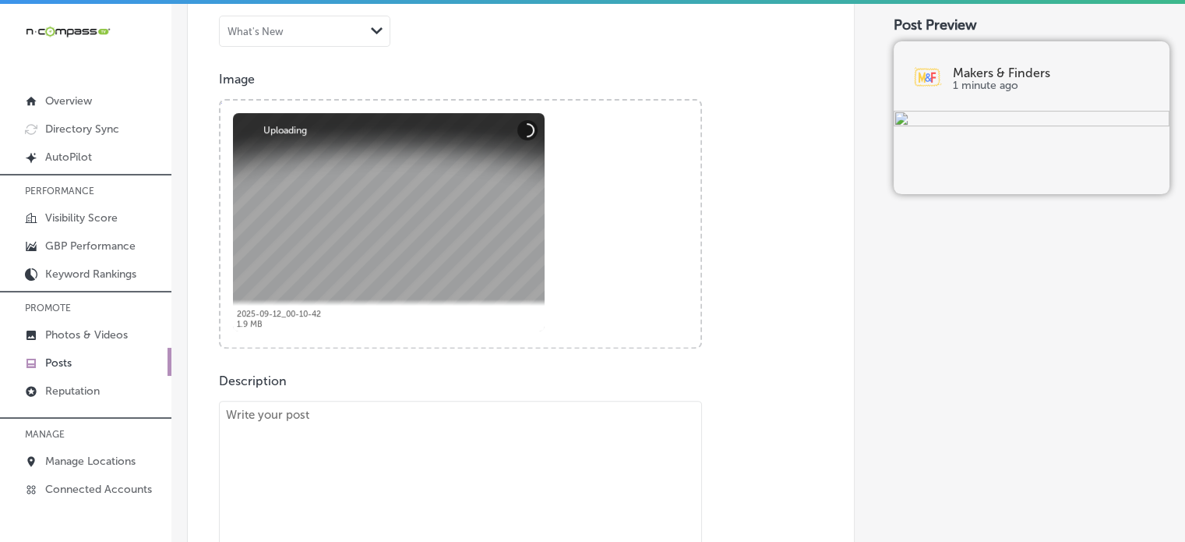
click at [602, 432] on textarea "To enrich screen reader interactions, please activate Accessibility in Grammarl…" at bounding box center [460, 514] width 483 height 228
paste textarea ""Looking for an unforgettable brunch? Makers & Finders offers the best in Latin…"
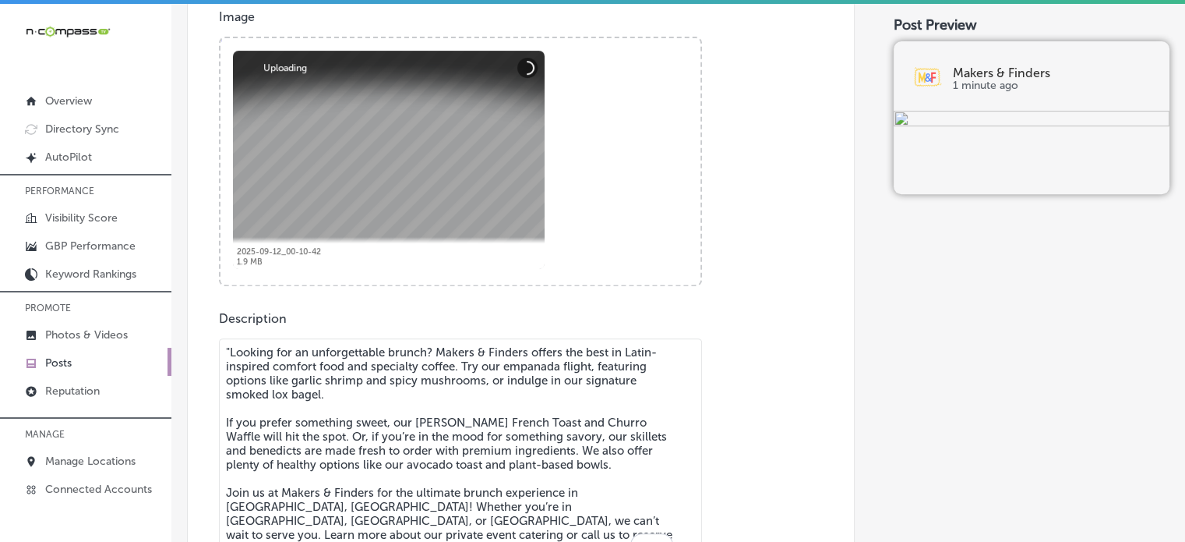
scroll to position [3, 0]
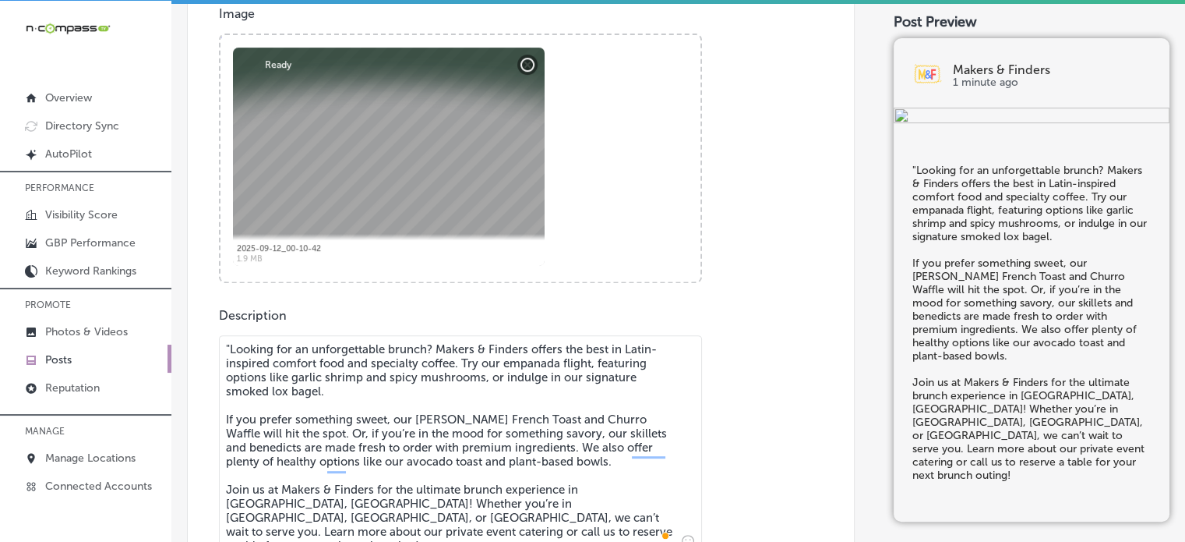
click at [231, 341] on textarea ""Looking for an unforgettable brunch? Makers & Finders offers the best in Latin…" at bounding box center [460, 444] width 483 height 218
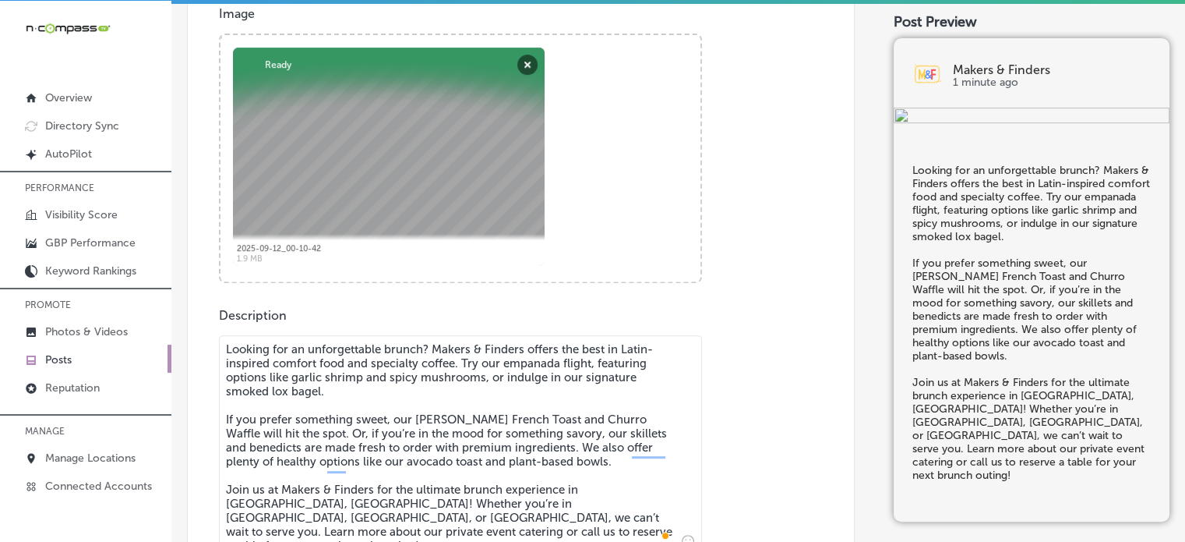
click at [300, 412] on textarea "Looking for an unforgettable brunch? Makers & Finders offers the best in Latin-…" at bounding box center [460, 444] width 483 height 218
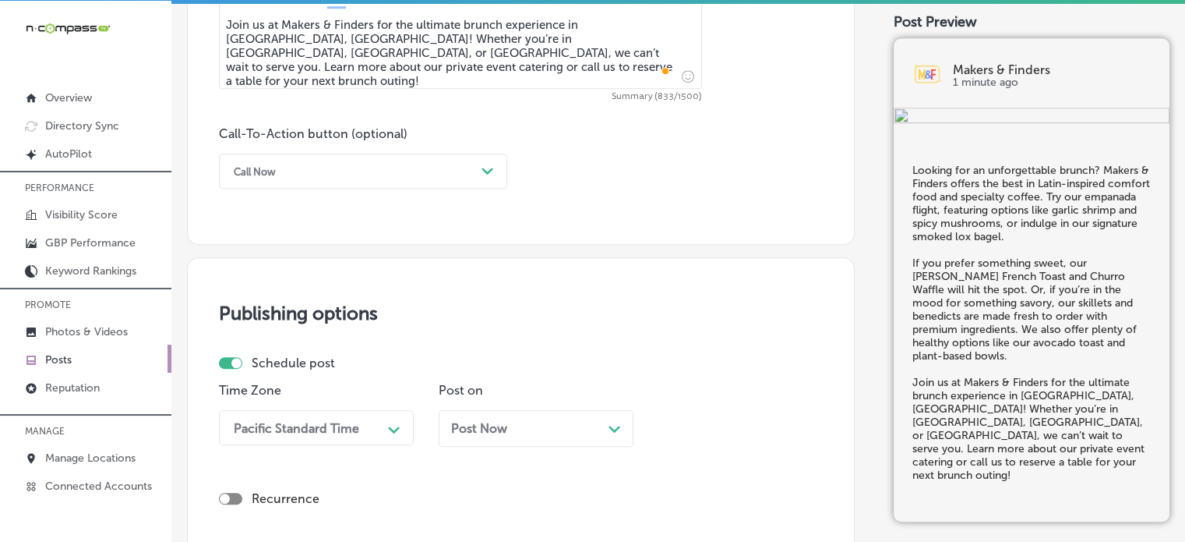
scroll to position [1045, 0]
type textarea "Looking for an unforgettable brunch? Makers & Finders offers the best in Latin-…"
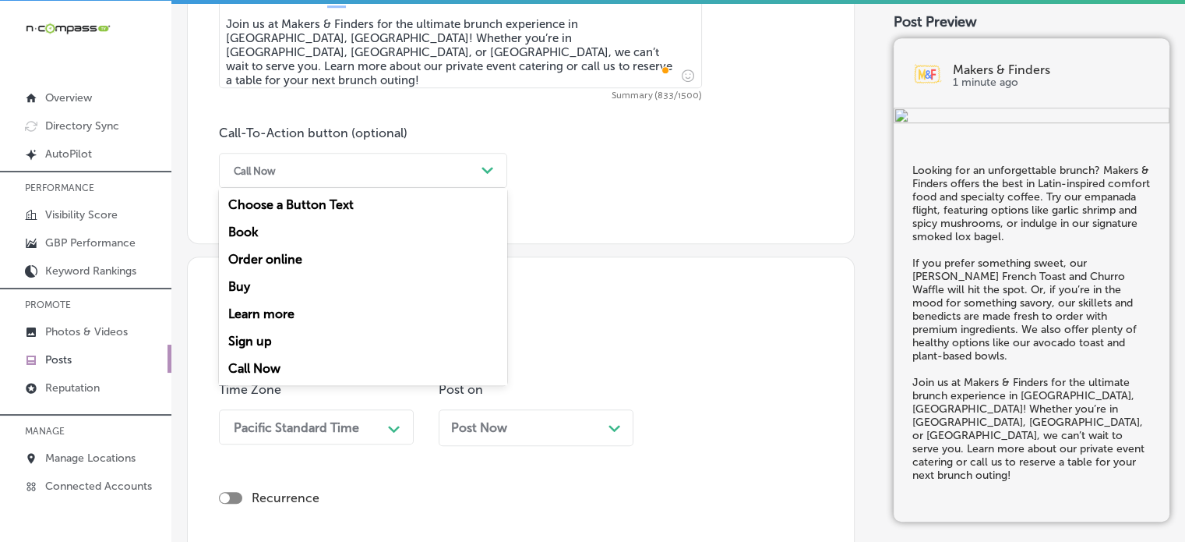
click at [377, 174] on div "Call Now" at bounding box center [350, 170] width 249 height 24
click at [276, 317] on div "Learn more" at bounding box center [363, 313] width 288 height 27
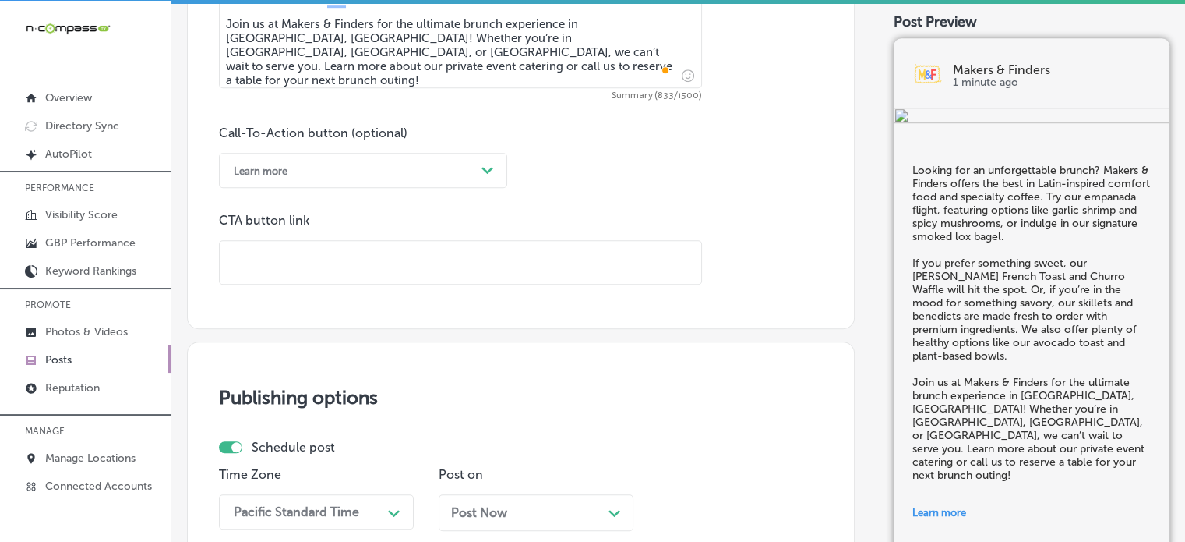
click at [398, 267] on input "text" at bounding box center [461, 262] width 482 height 43
paste input "https://www.makerslv.com/"
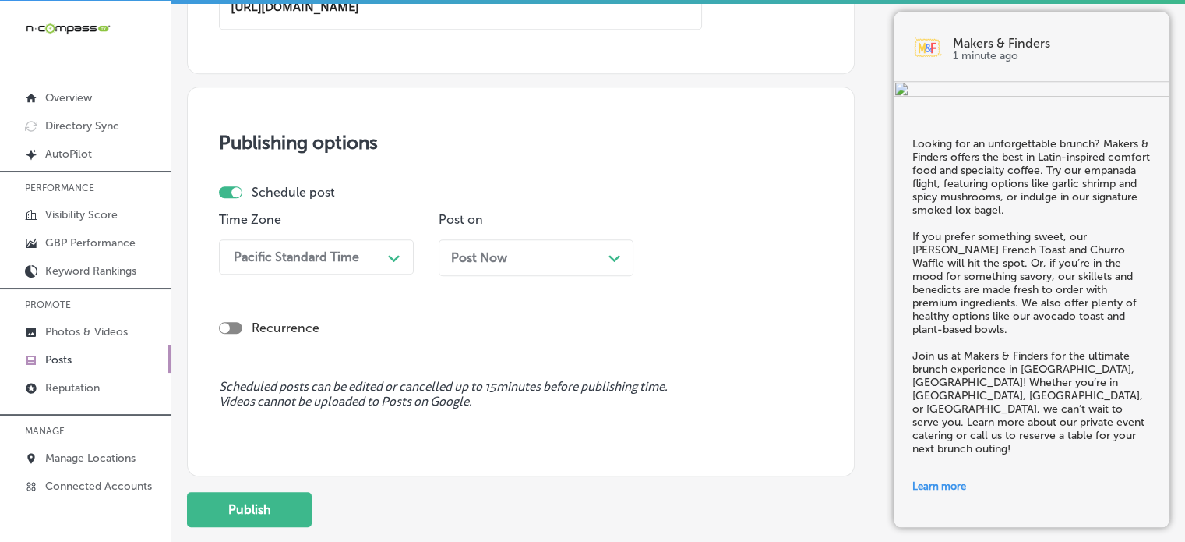
scroll to position [1303, 0]
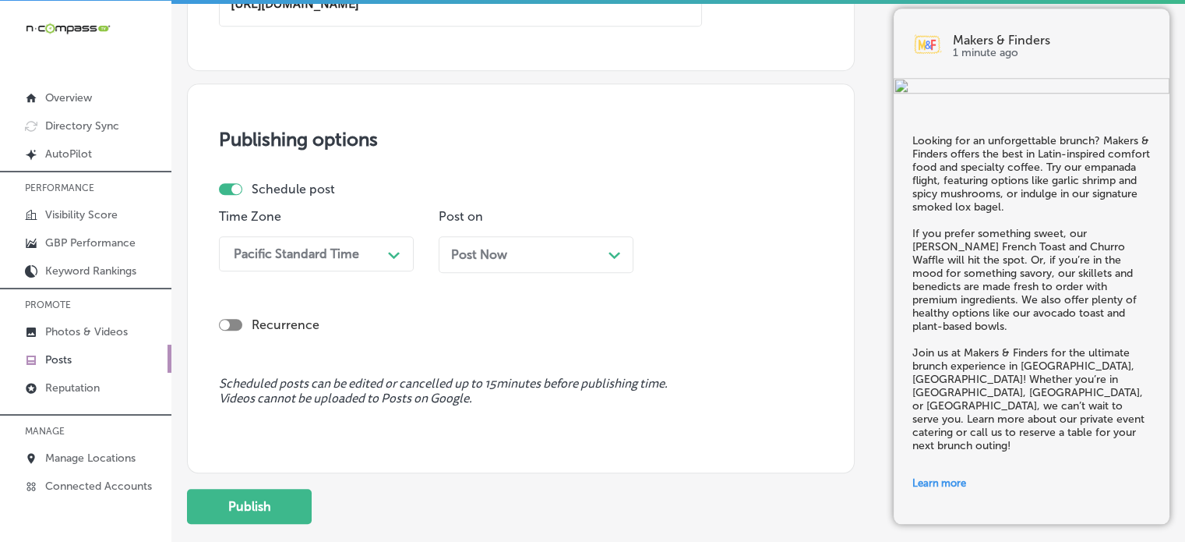
type input "https://www.makerslv.com/"
click at [340, 252] on div "Pacific Standard Time" at bounding box center [296, 253] width 125 height 15
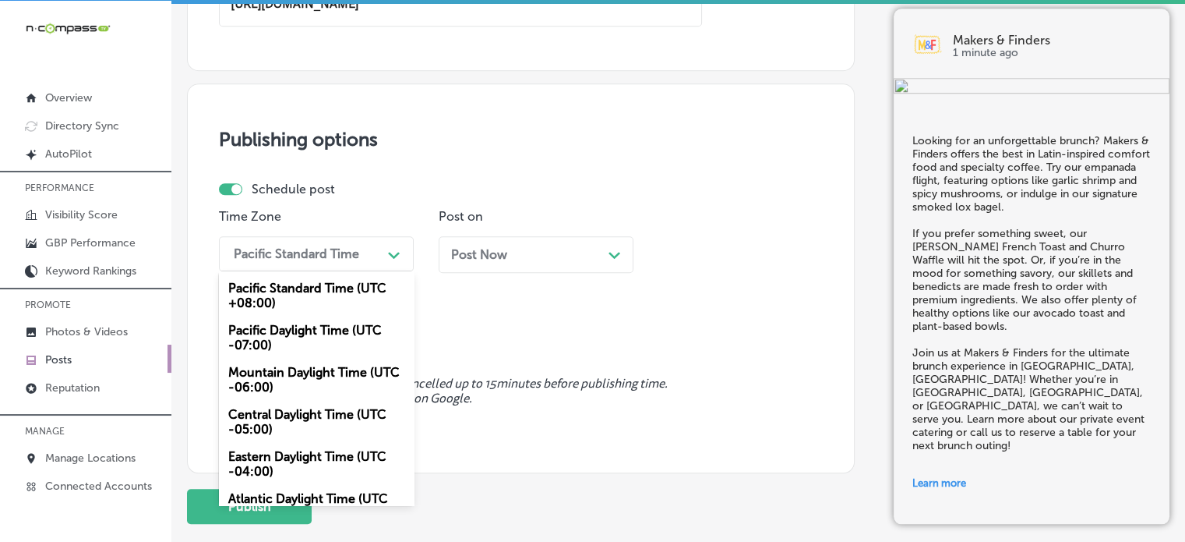
click at [288, 358] on div "Pacific Daylight Time (UTC -07:00)" at bounding box center [316, 337] width 195 height 42
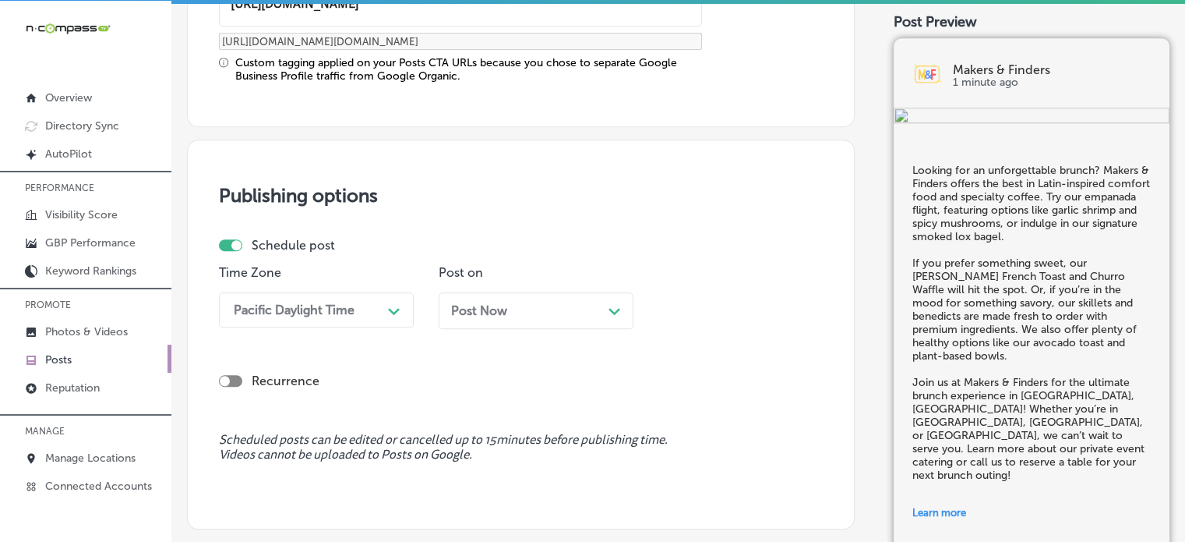
click at [358, 311] on div "option Pacific Daylight Time (UTC -07:00), selected. 0 results available. Selec…" at bounding box center [316, 309] width 195 height 35
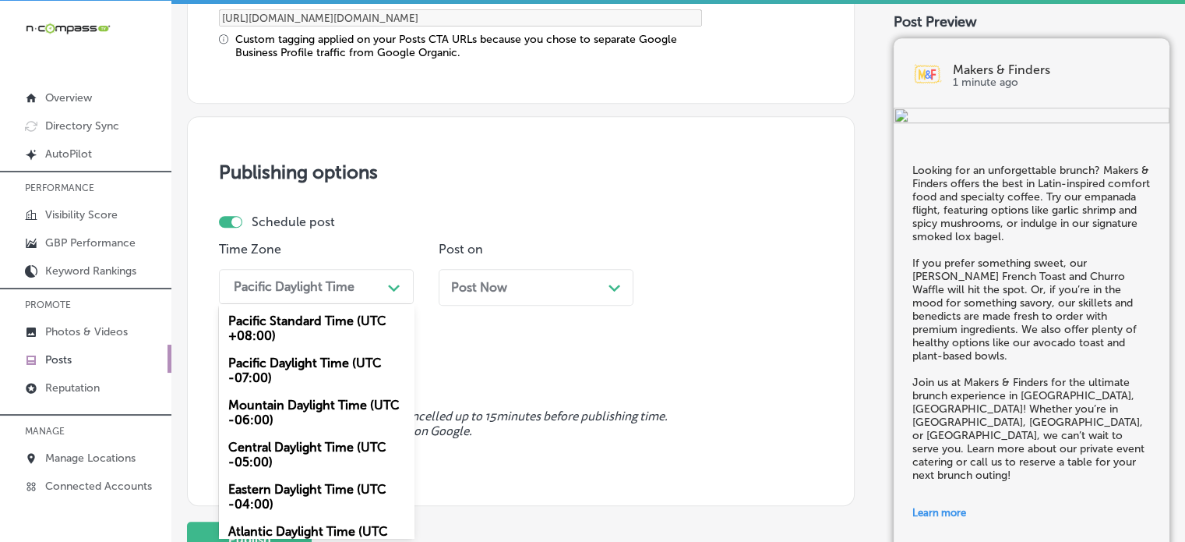
click at [281, 422] on div "Mountain Daylight Time (UTC -06:00)" at bounding box center [316, 412] width 195 height 42
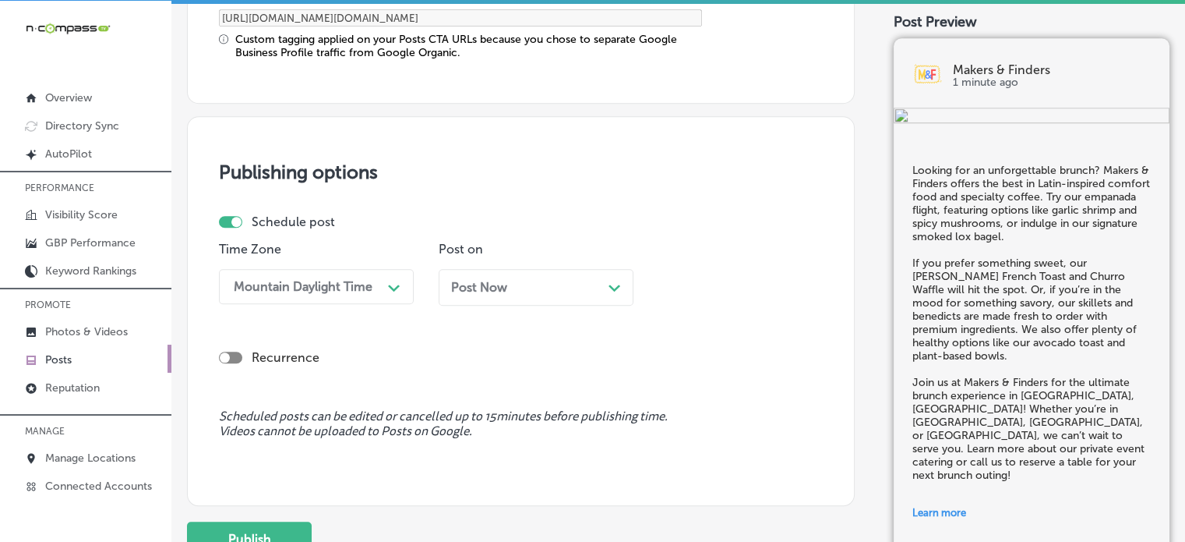
click at [492, 295] on div "Post Now Path Created with Sketch." at bounding box center [536, 287] width 195 height 37
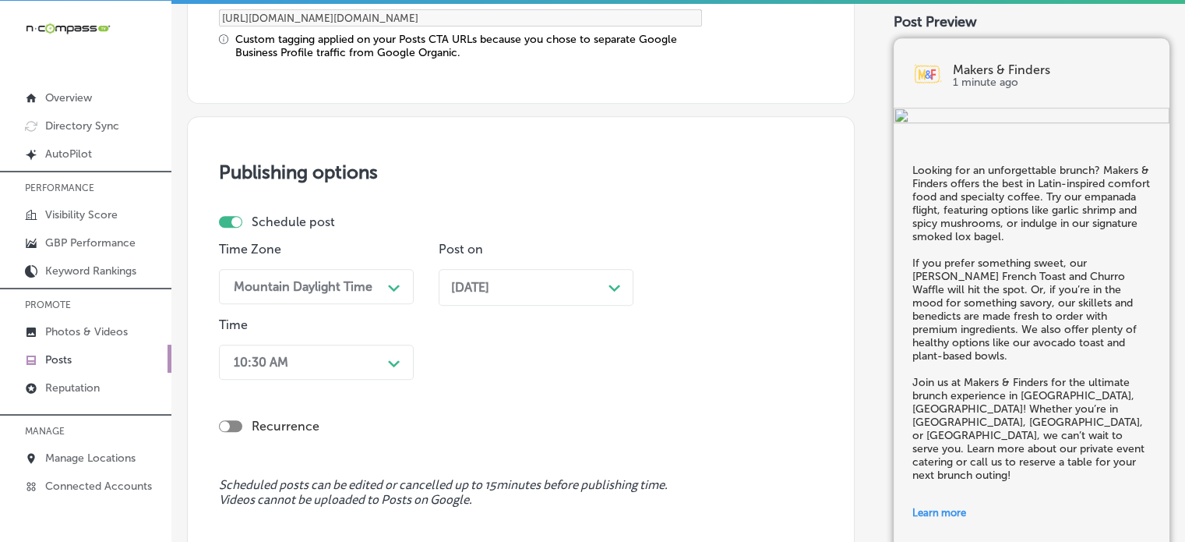
click at [374, 361] on div "10:30 AM Path Created with Sketch." at bounding box center [316, 361] width 195 height 35
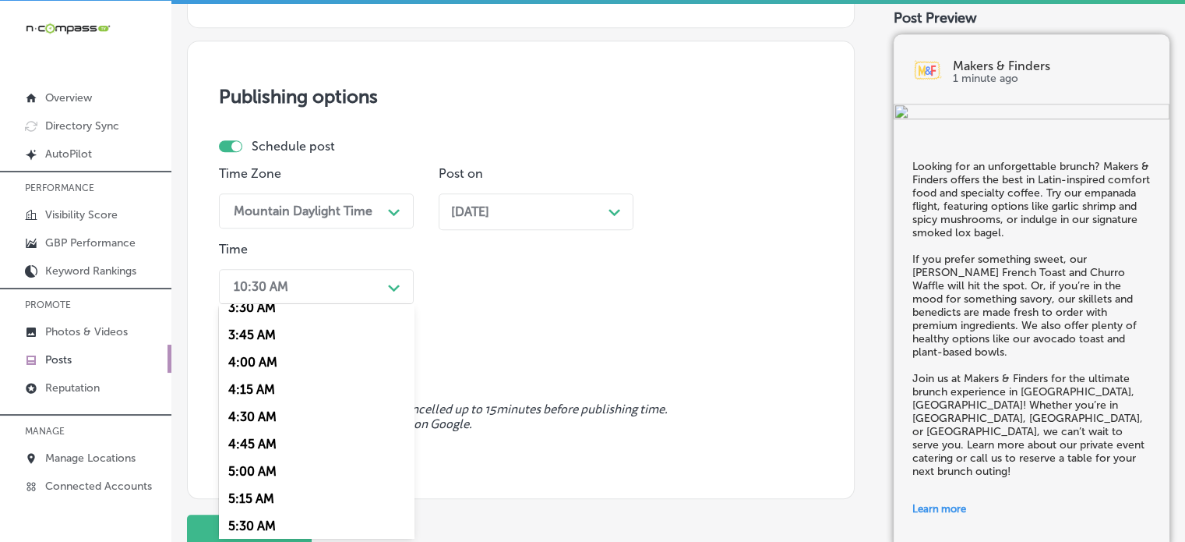
scroll to position [611, 0]
click at [264, 475] on div "7:00 AM" at bounding box center [316, 473] width 195 height 27
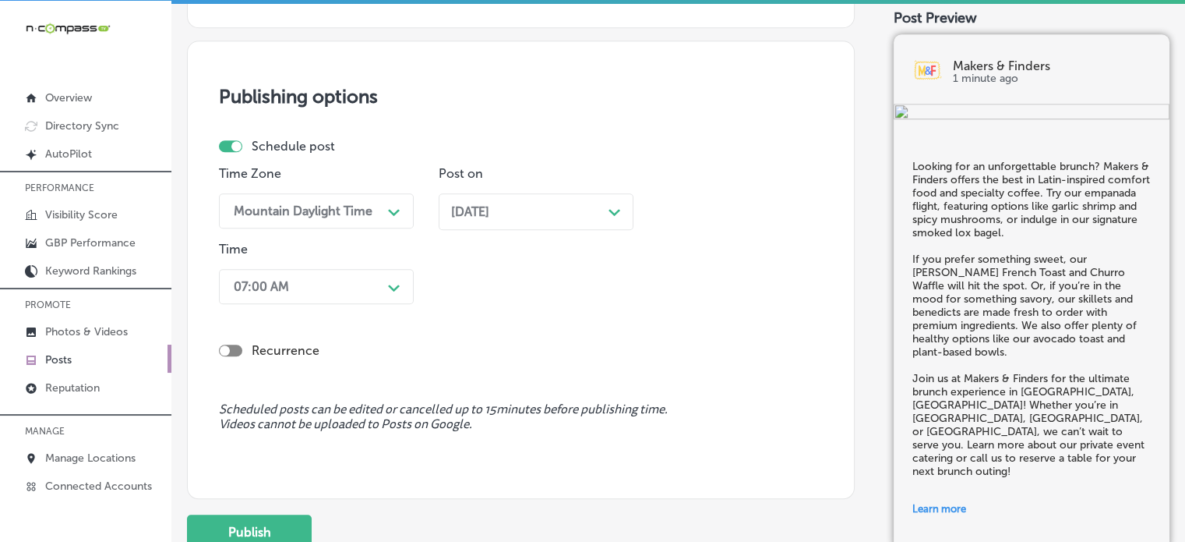
scroll to position [1524, 0]
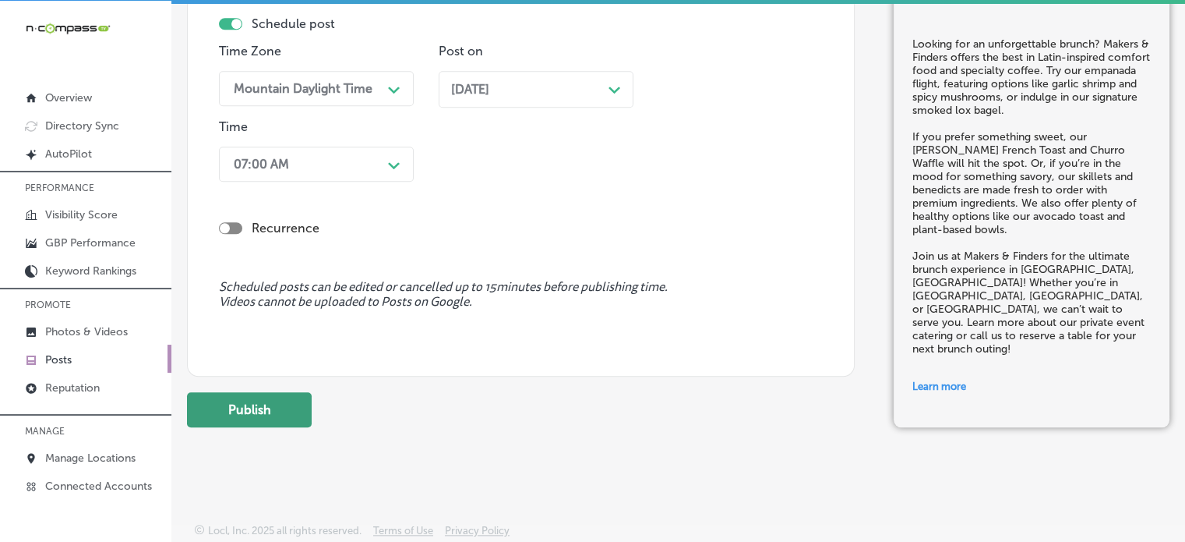
click at [263, 400] on button "Publish" at bounding box center [249, 409] width 125 height 35
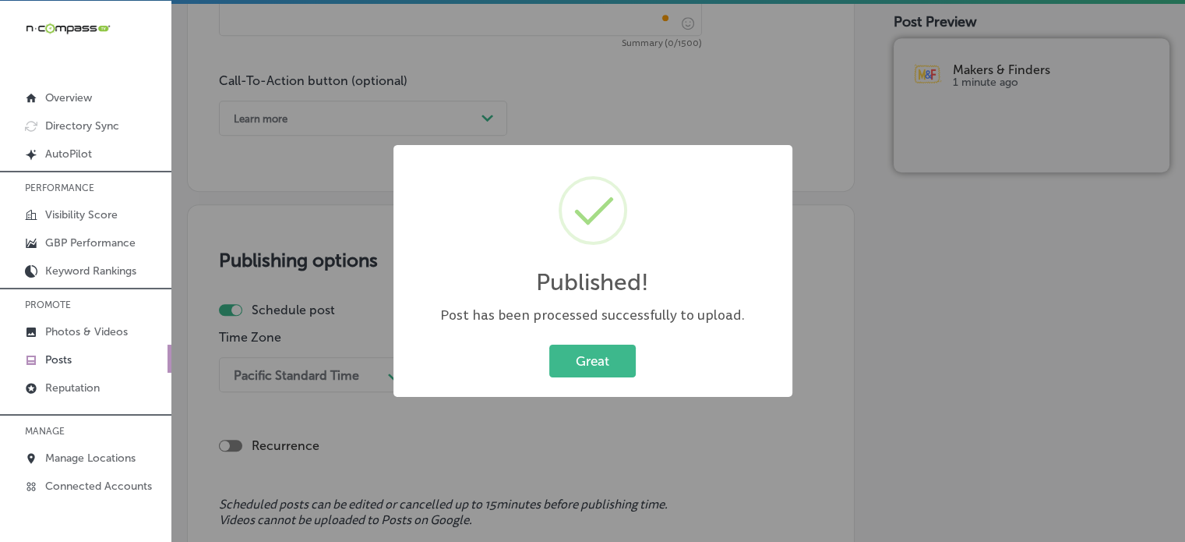
scroll to position [1096, 0]
click at [626, 353] on button "Great" at bounding box center [592, 360] width 86 height 32
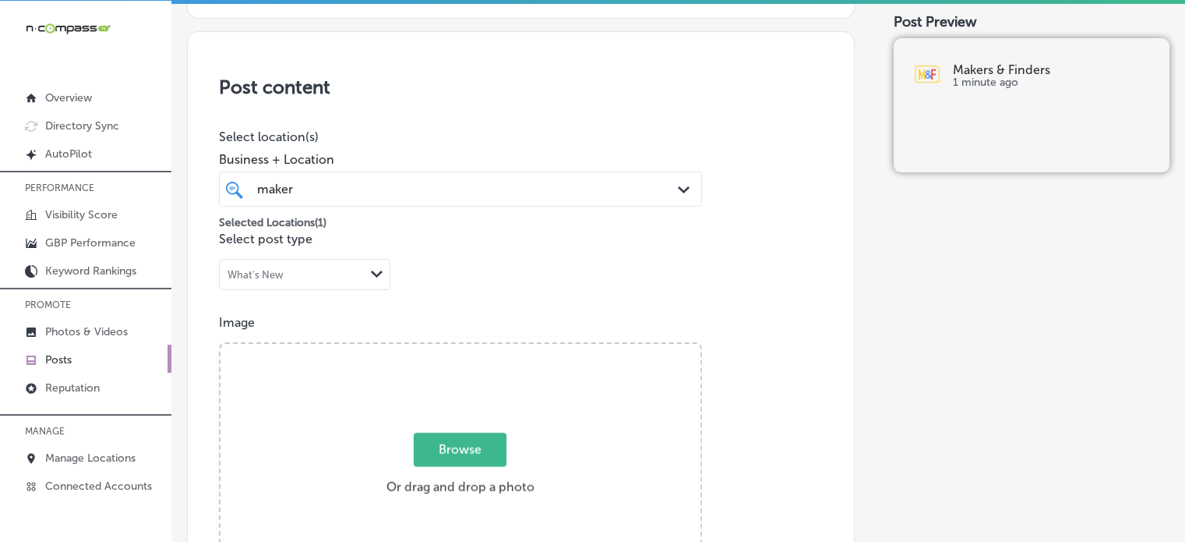
scroll to position [0, 0]
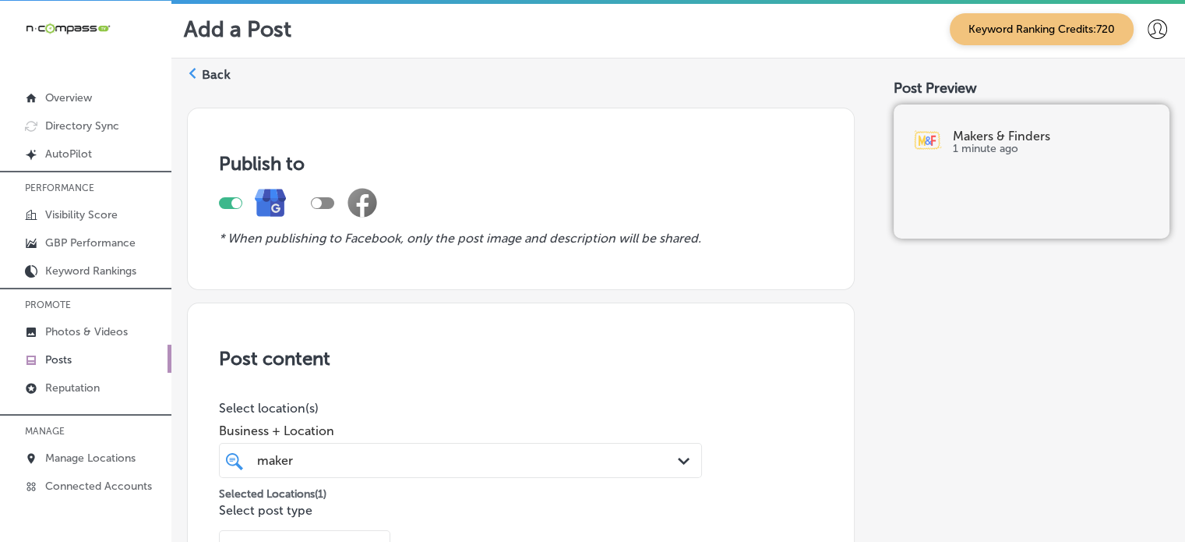
click at [199, 71] on div "Back" at bounding box center [209, 80] width 44 height 29
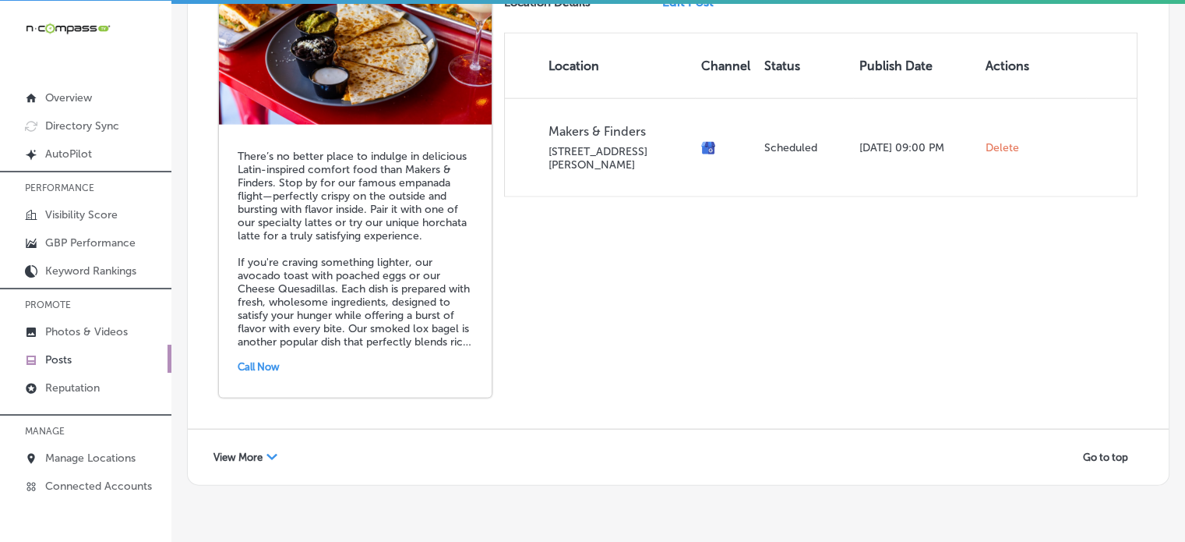
scroll to position [3528, 0]
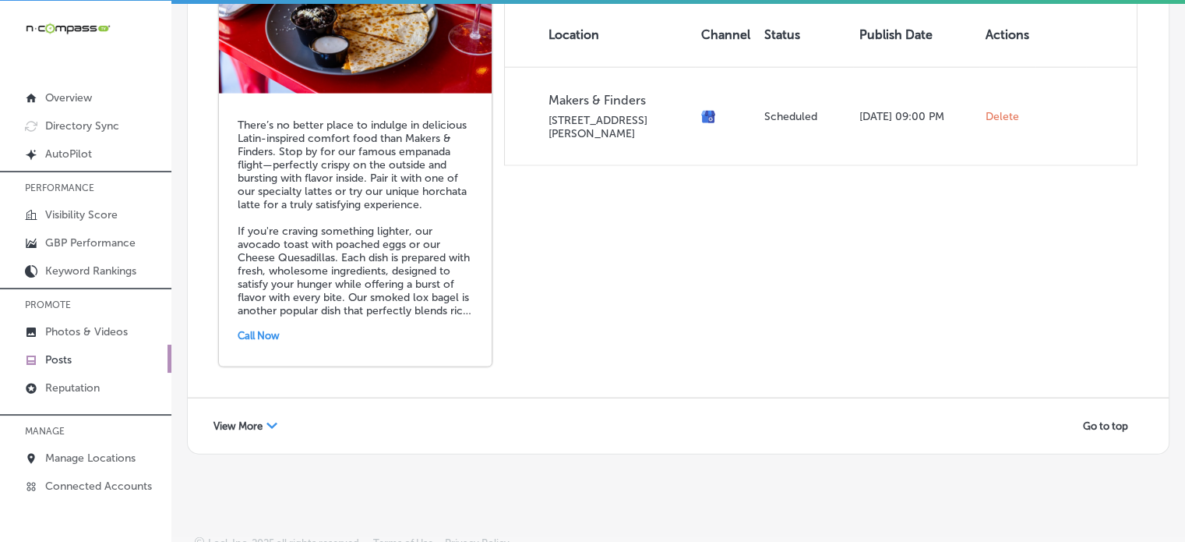
click at [228, 420] on span "View More" at bounding box center [237, 426] width 49 height 12
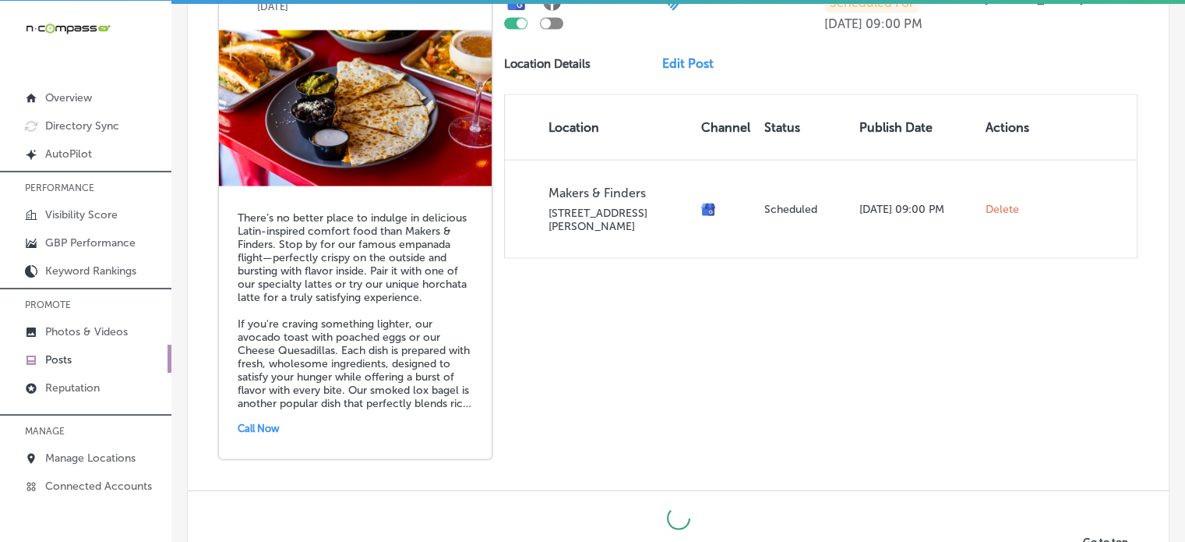
scroll to position [3551, 0]
